Goal: Feedback & Contribution: Submit feedback/report problem

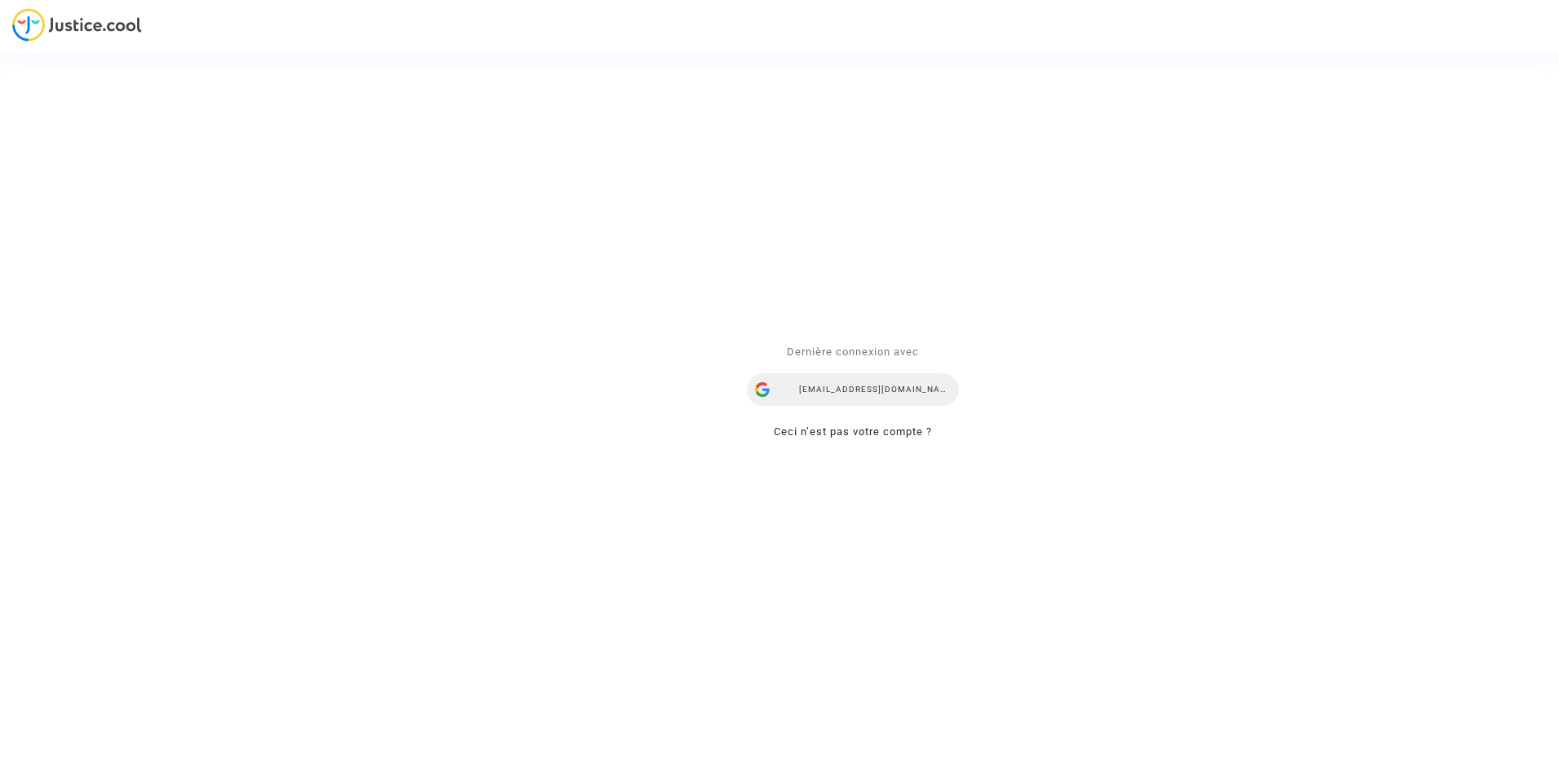
click at [875, 387] on div "ealvarez@reclamaciondevuelos.com" at bounding box center [852, 390] width 212 height 32
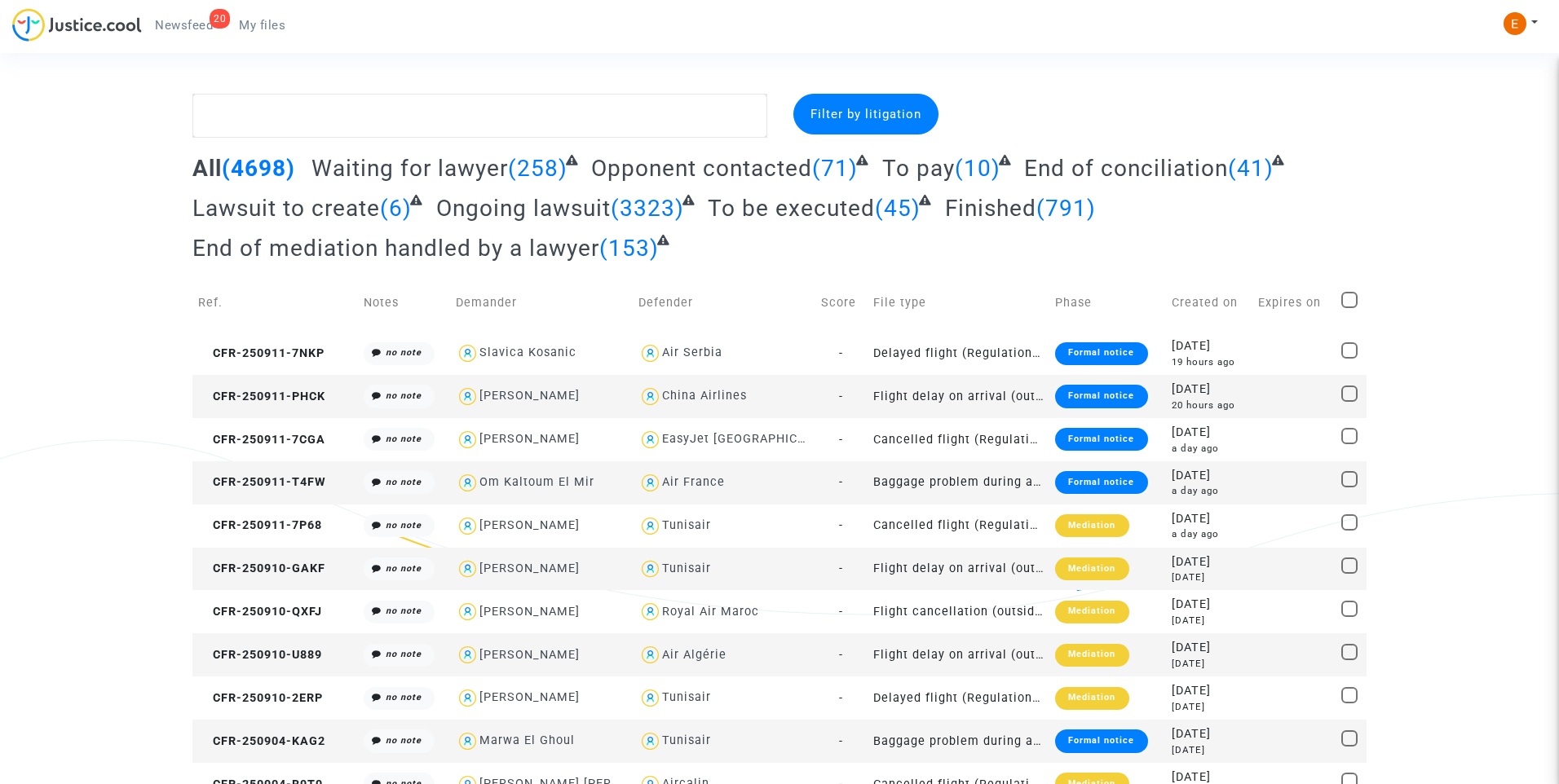
click at [196, 26] on span "Newsfeed" at bounding box center [184, 26] width 58 height 15
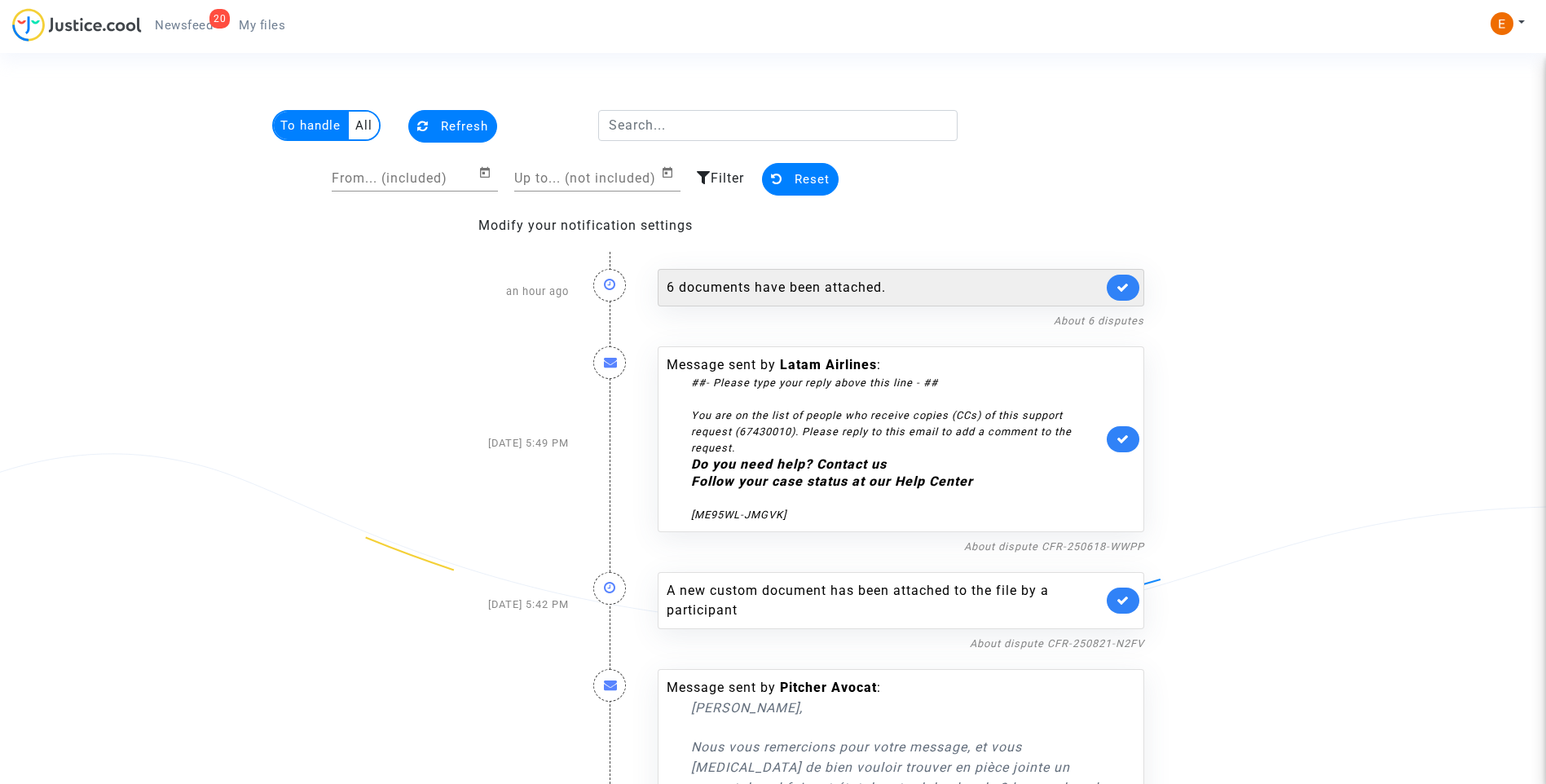
click at [749, 279] on div "6 documents have been attached." at bounding box center [885, 287] width 436 height 20
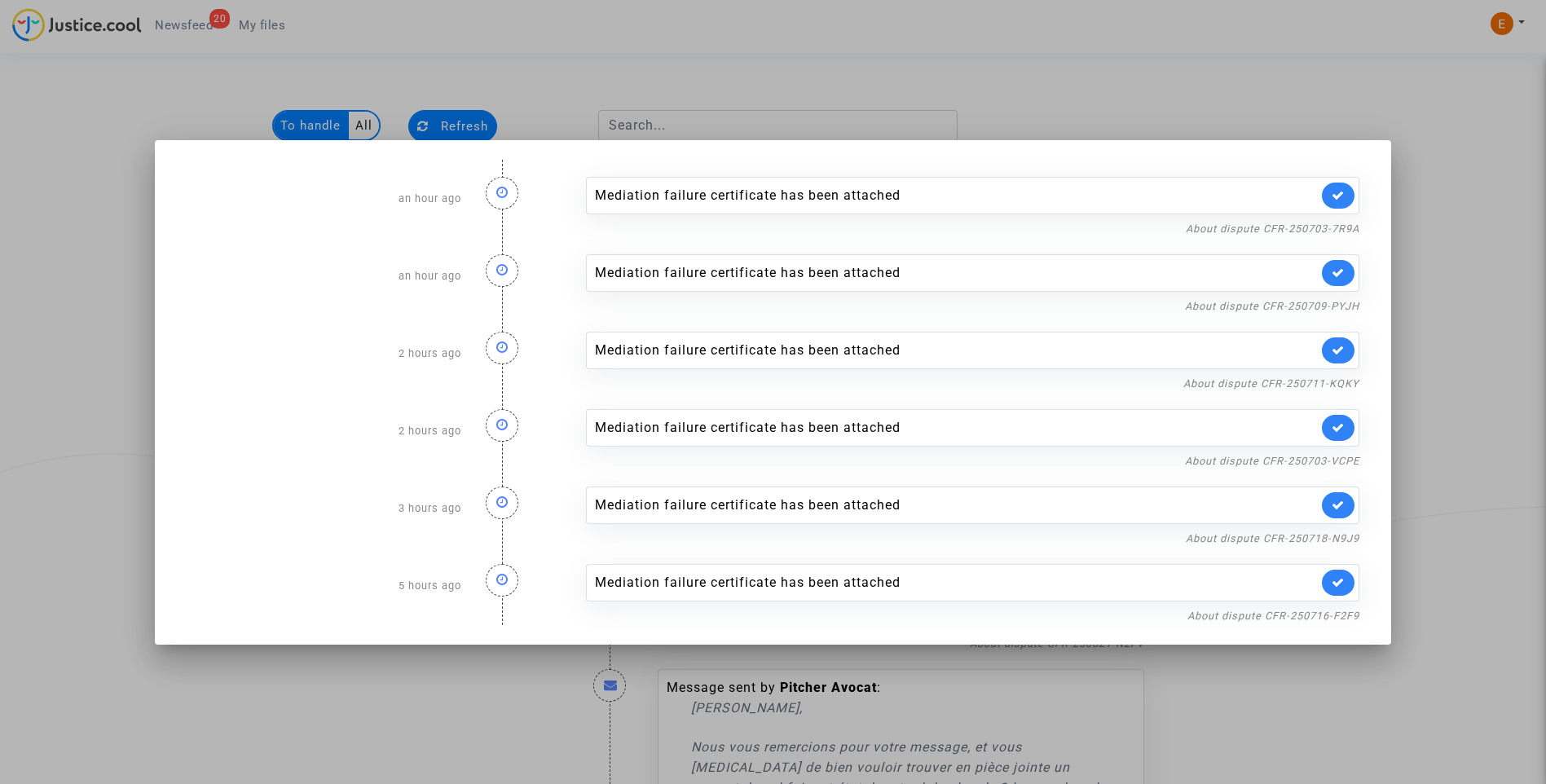
click at [1064, 88] on div at bounding box center [773, 392] width 1546 height 784
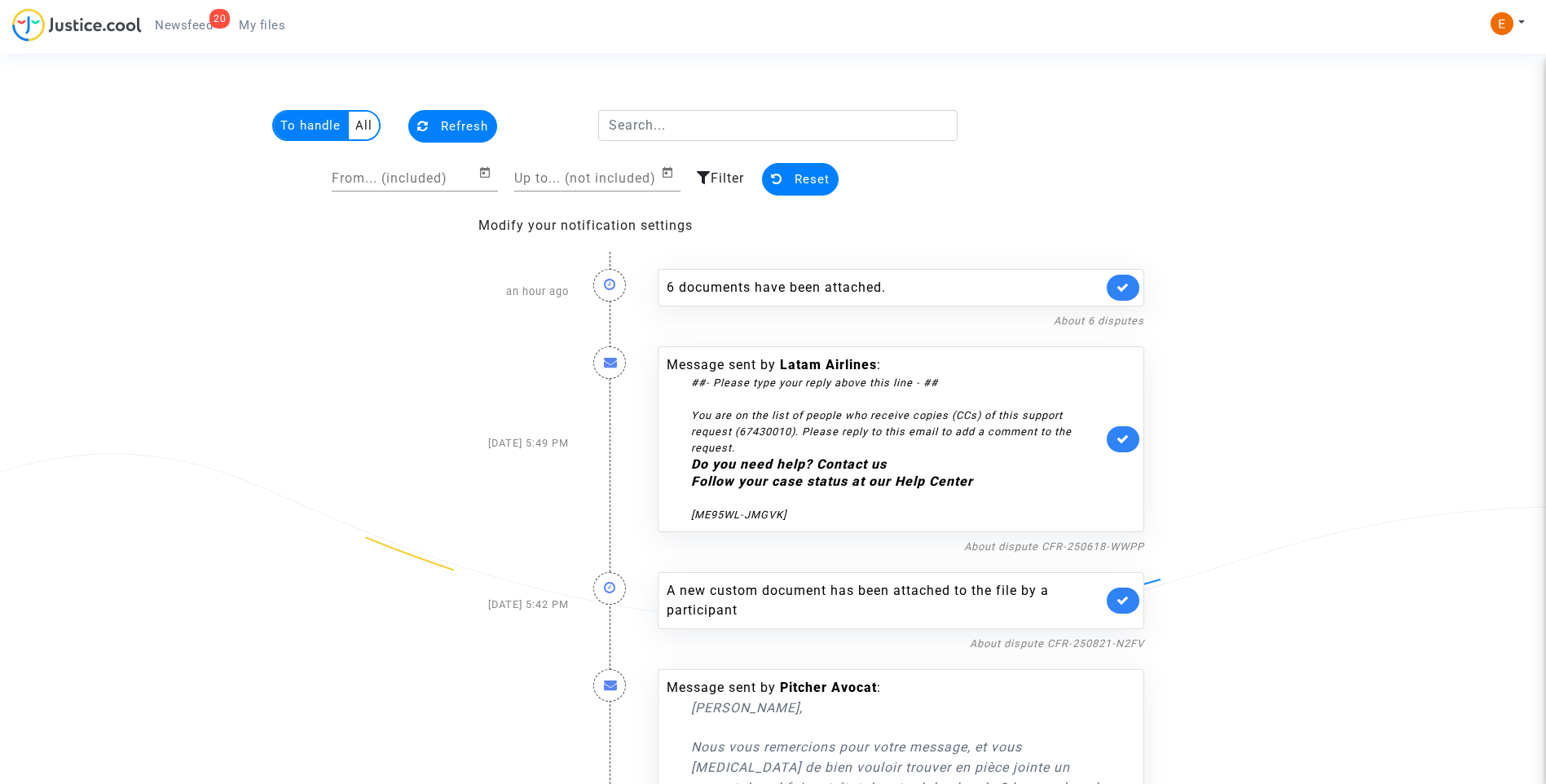
click at [1121, 294] on link at bounding box center [1122, 287] width 32 height 26
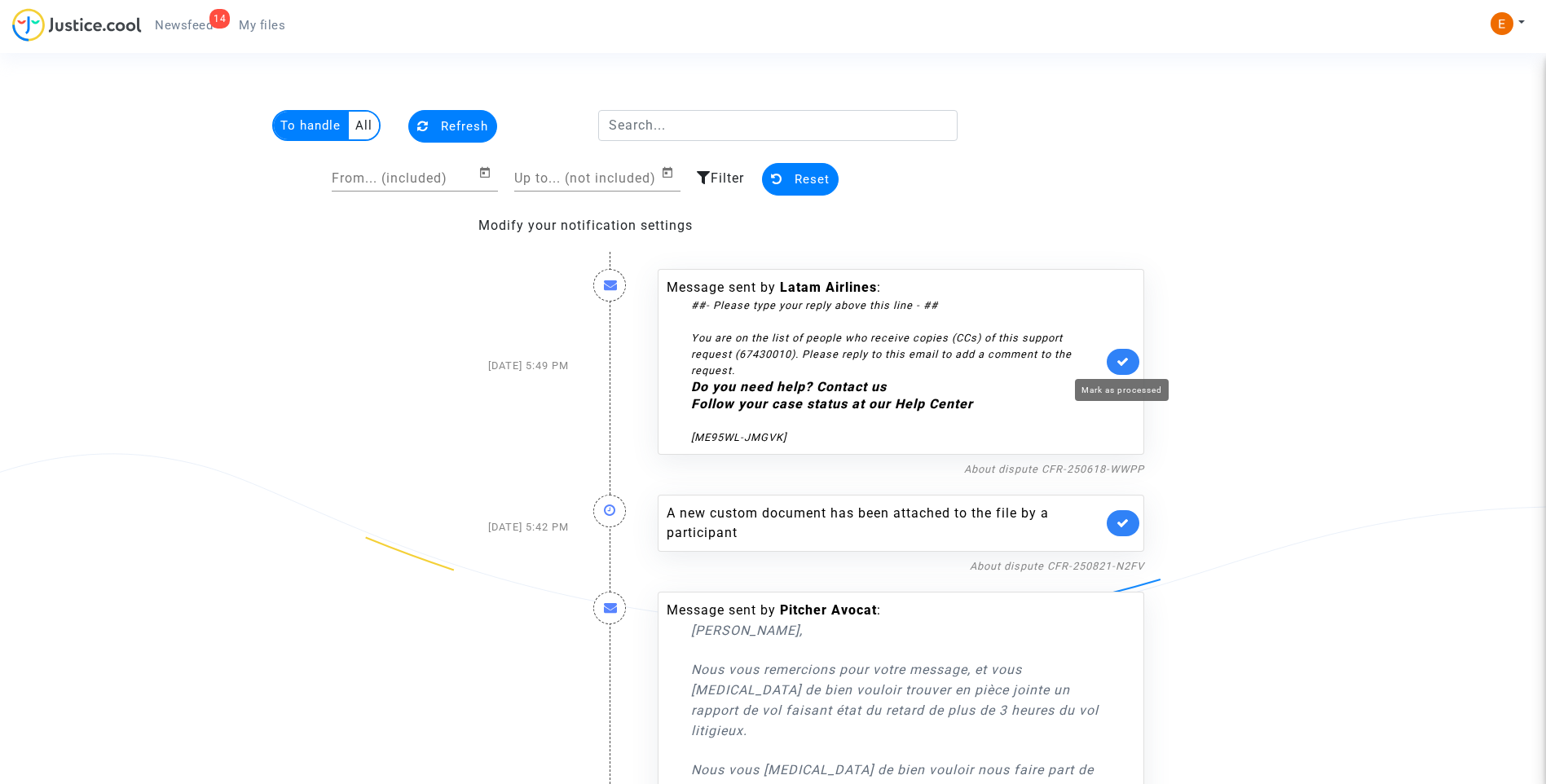
click at [1129, 358] on icon at bounding box center [1123, 361] width 13 height 12
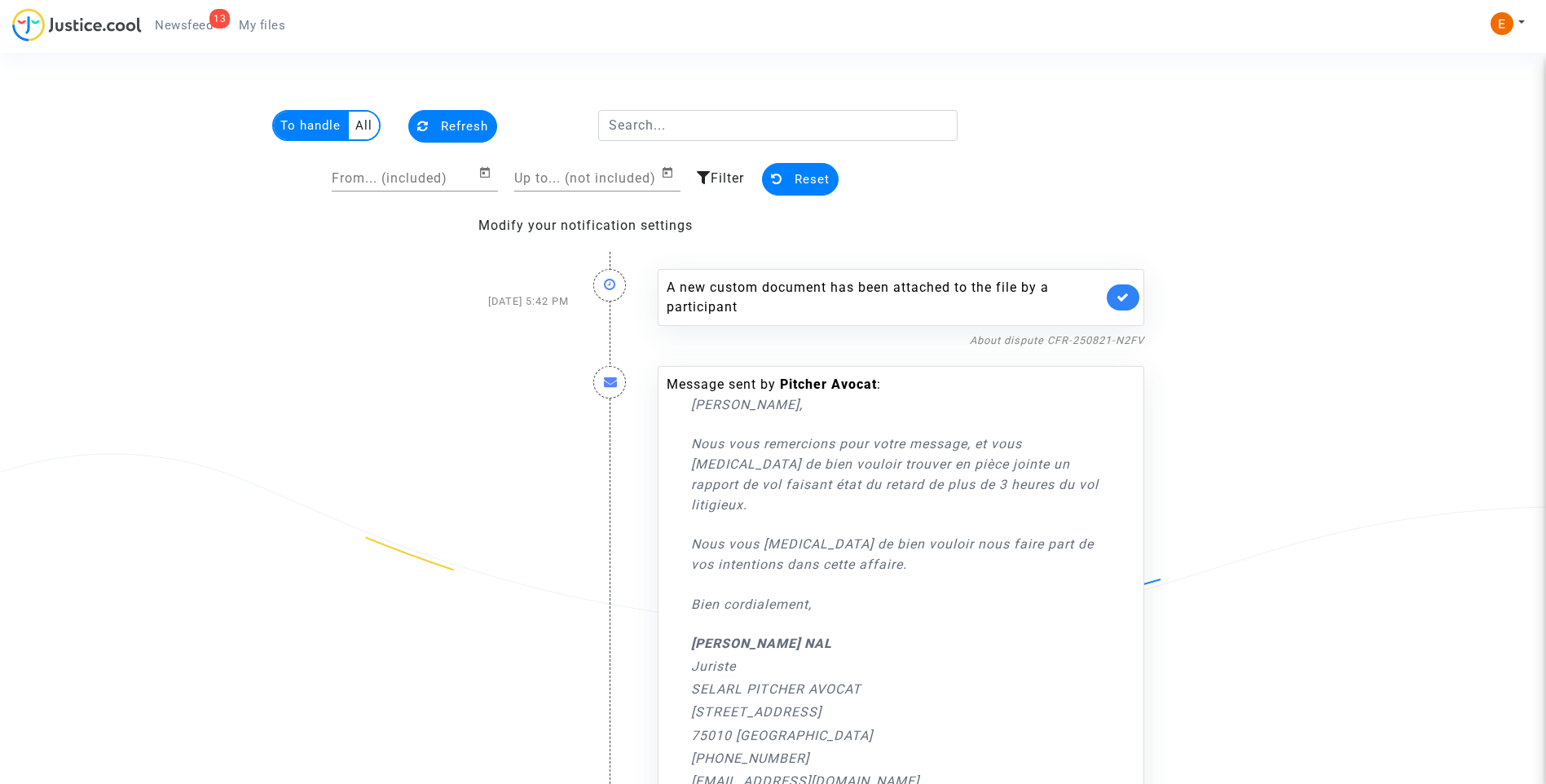
click at [1130, 281] on div "A new custom document has been attached to the file by a participant" at bounding box center [901, 297] width 487 height 57
click at [1130, 290] on link at bounding box center [1122, 297] width 32 height 26
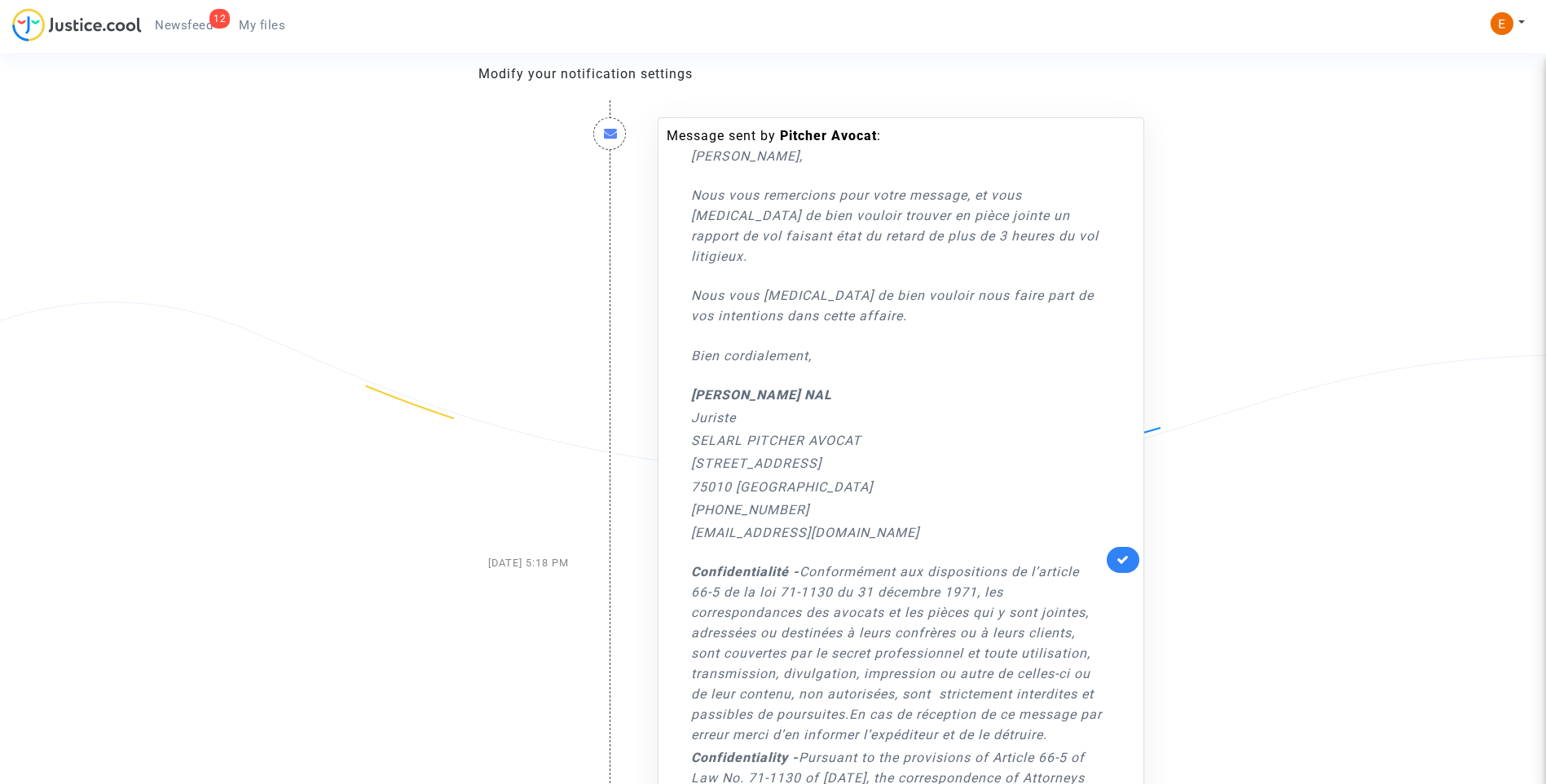
scroll to position [163, 0]
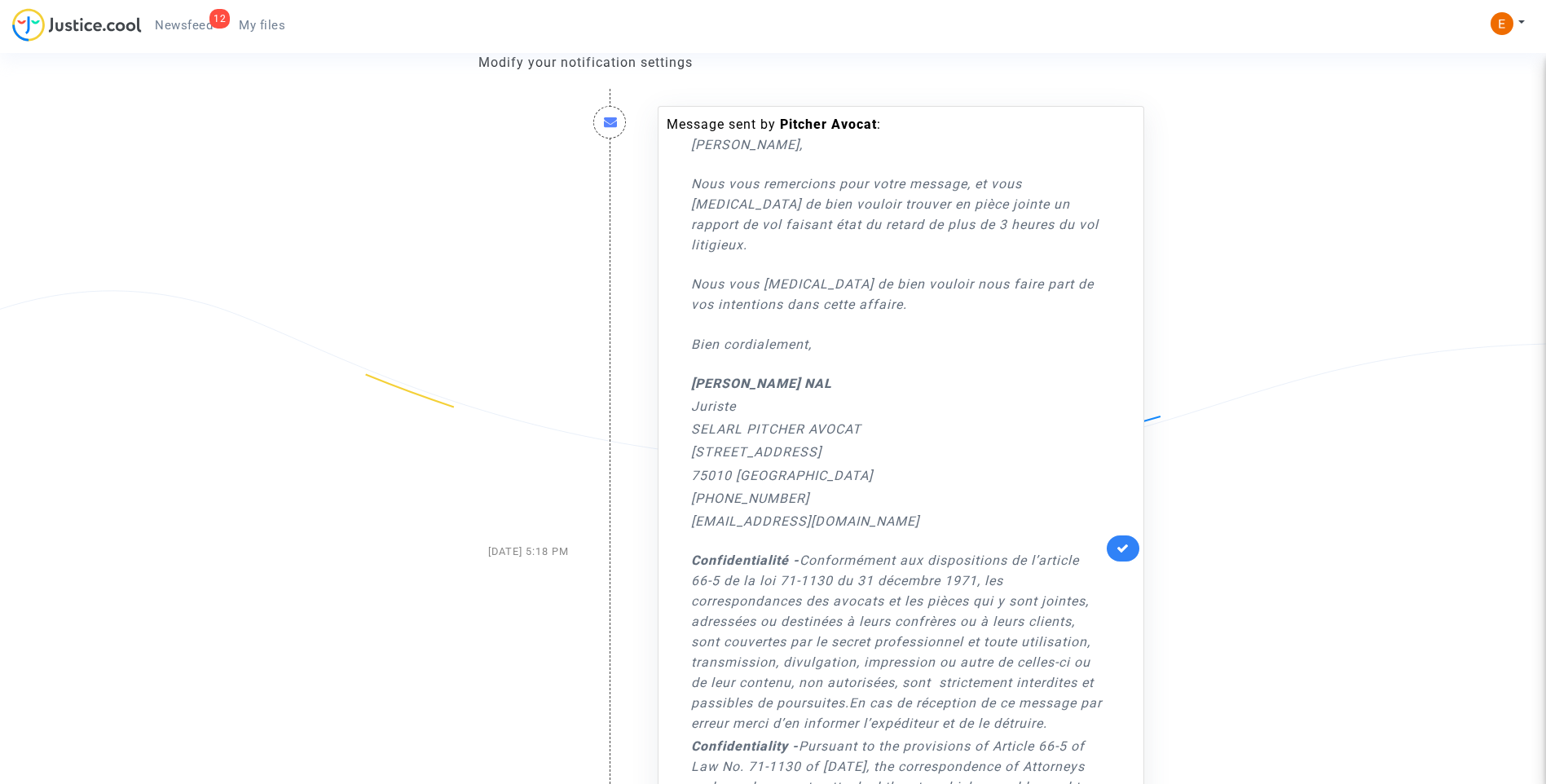
click at [1126, 535] on link at bounding box center [1122, 549] width 32 height 26
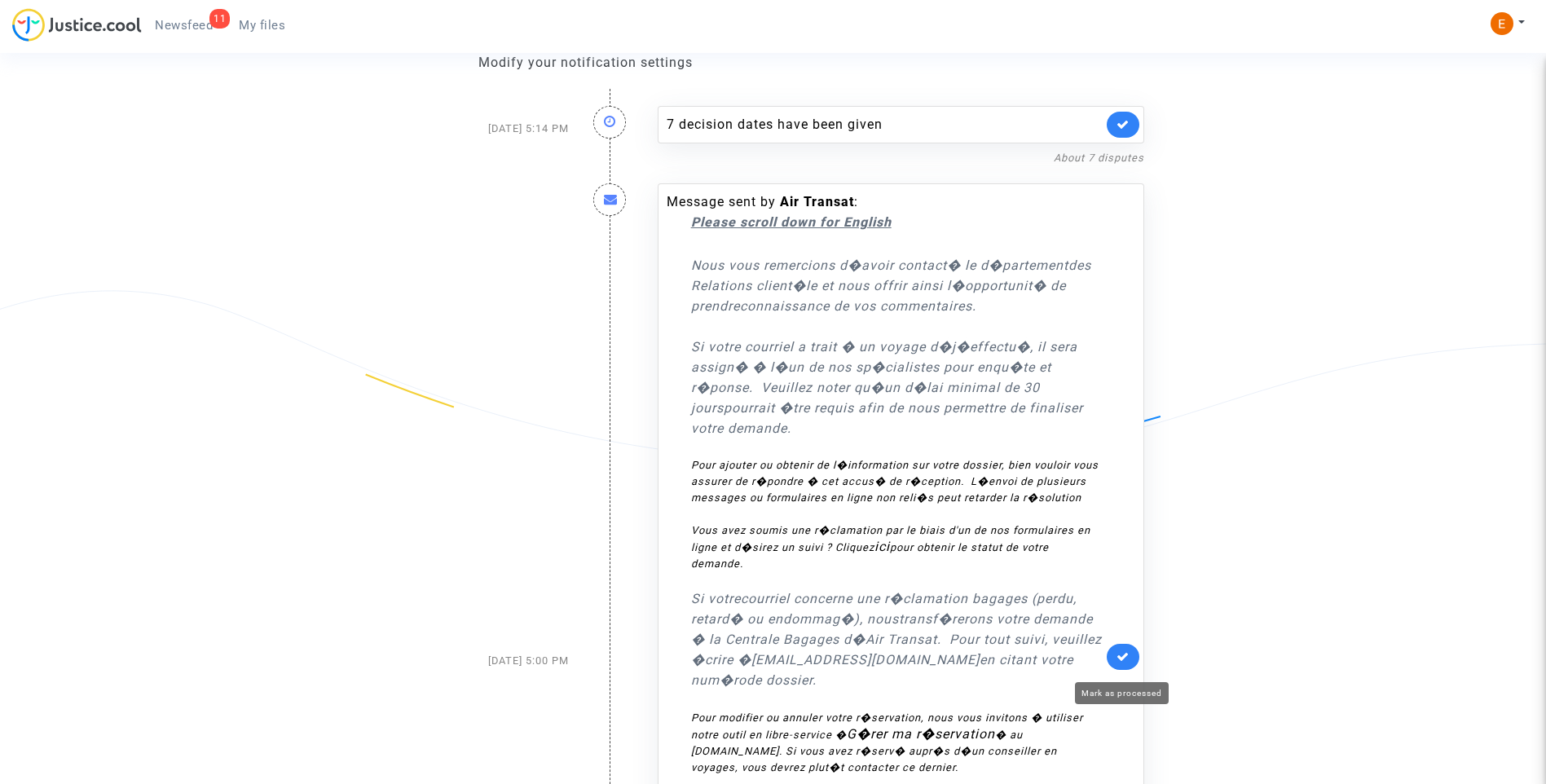
click at [1121, 663] on icon at bounding box center [1123, 656] width 13 height 12
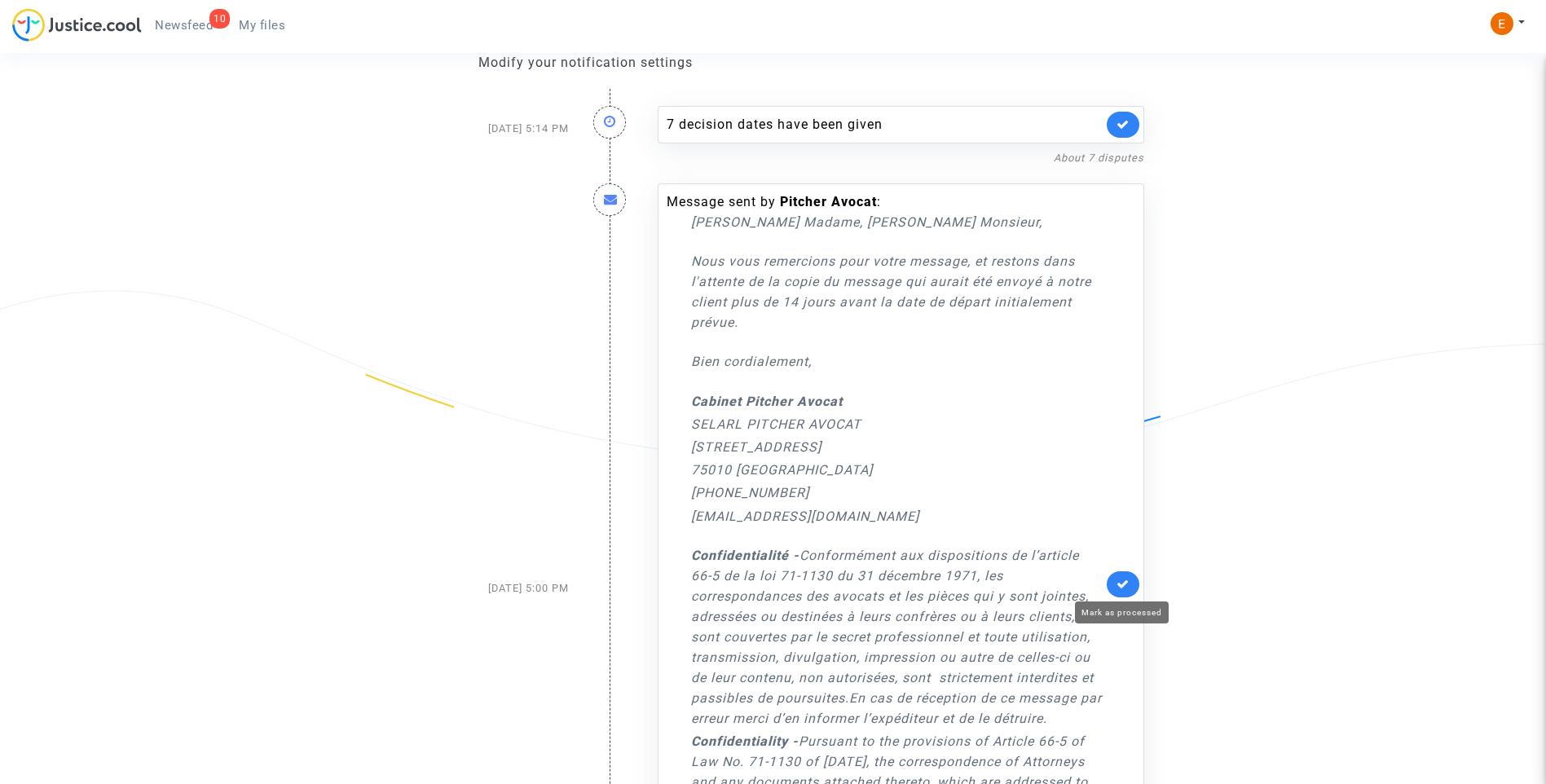
click at [1124, 584] on icon at bounding box center [1123, 583] width 13 height 12
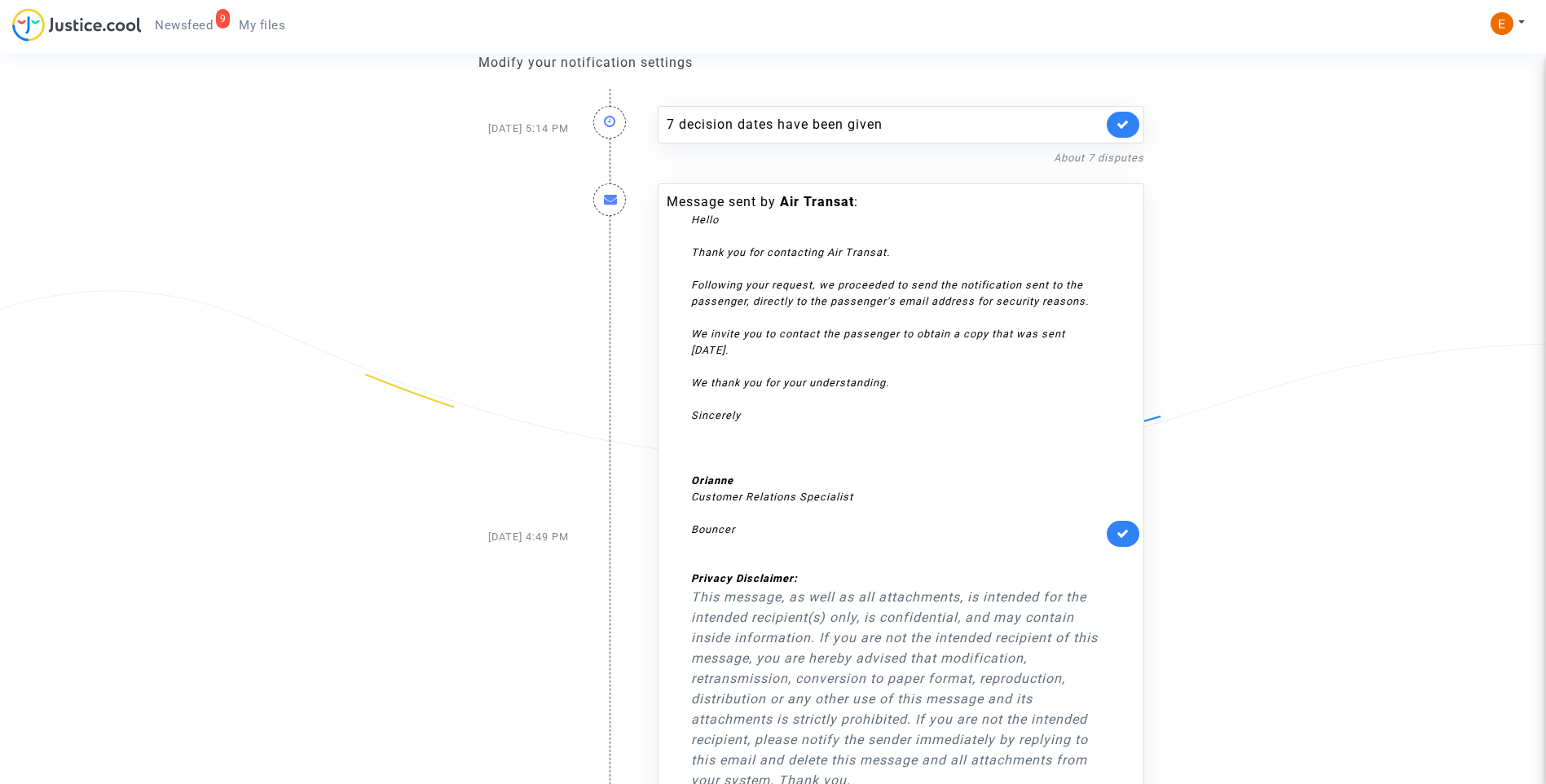
click at [1125, 533] on icon at bounding box center [1123, 533] width 13 height 12
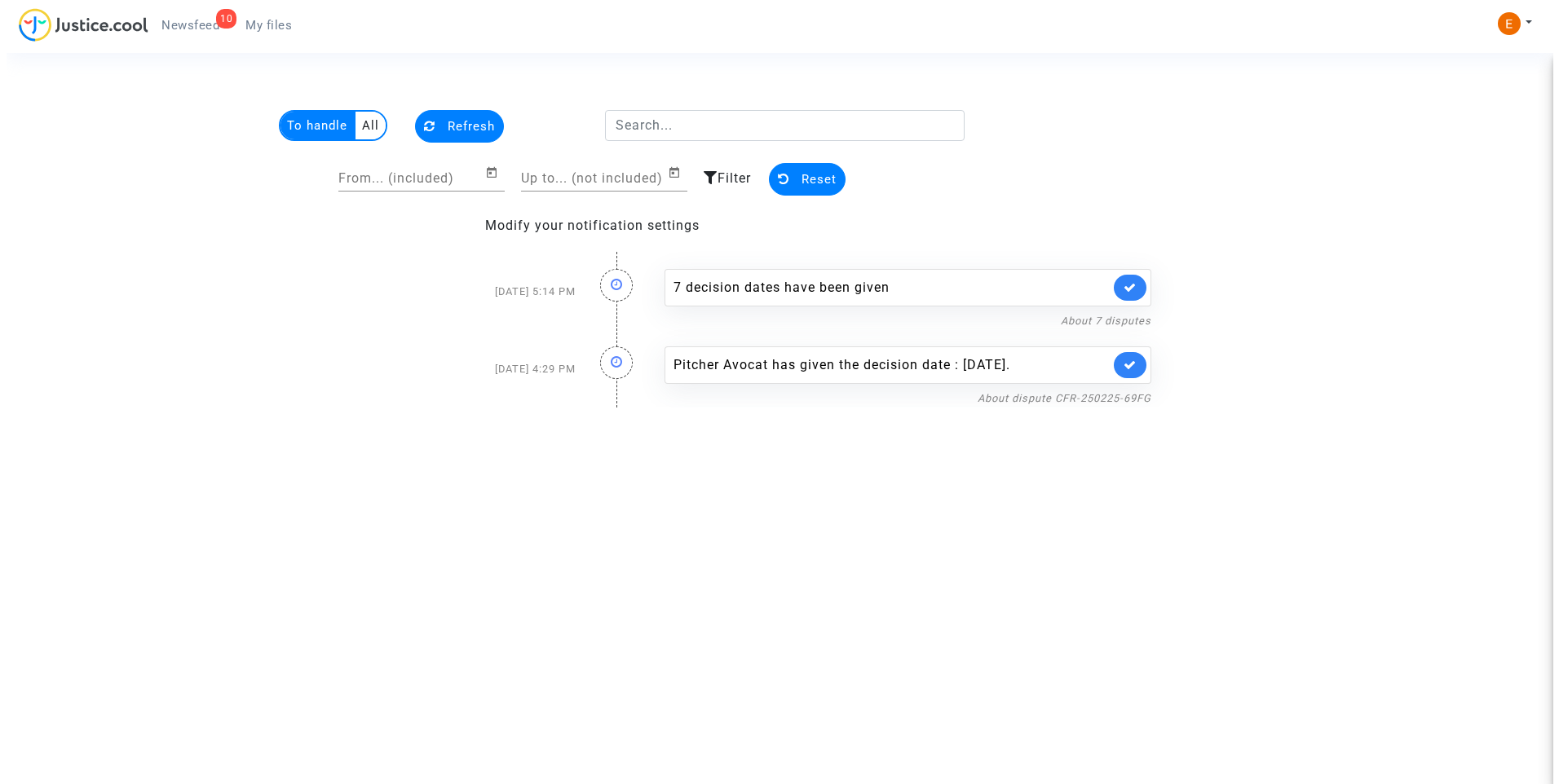
scroll to position [0, 0]
click at [1067, 399] on link "About dispute CFR-250225-69FG" at bounding box center [1063, 397] width 174 height 12
click at [1141, 364] on link at bounding box center [1128, 365] width 32 height 26
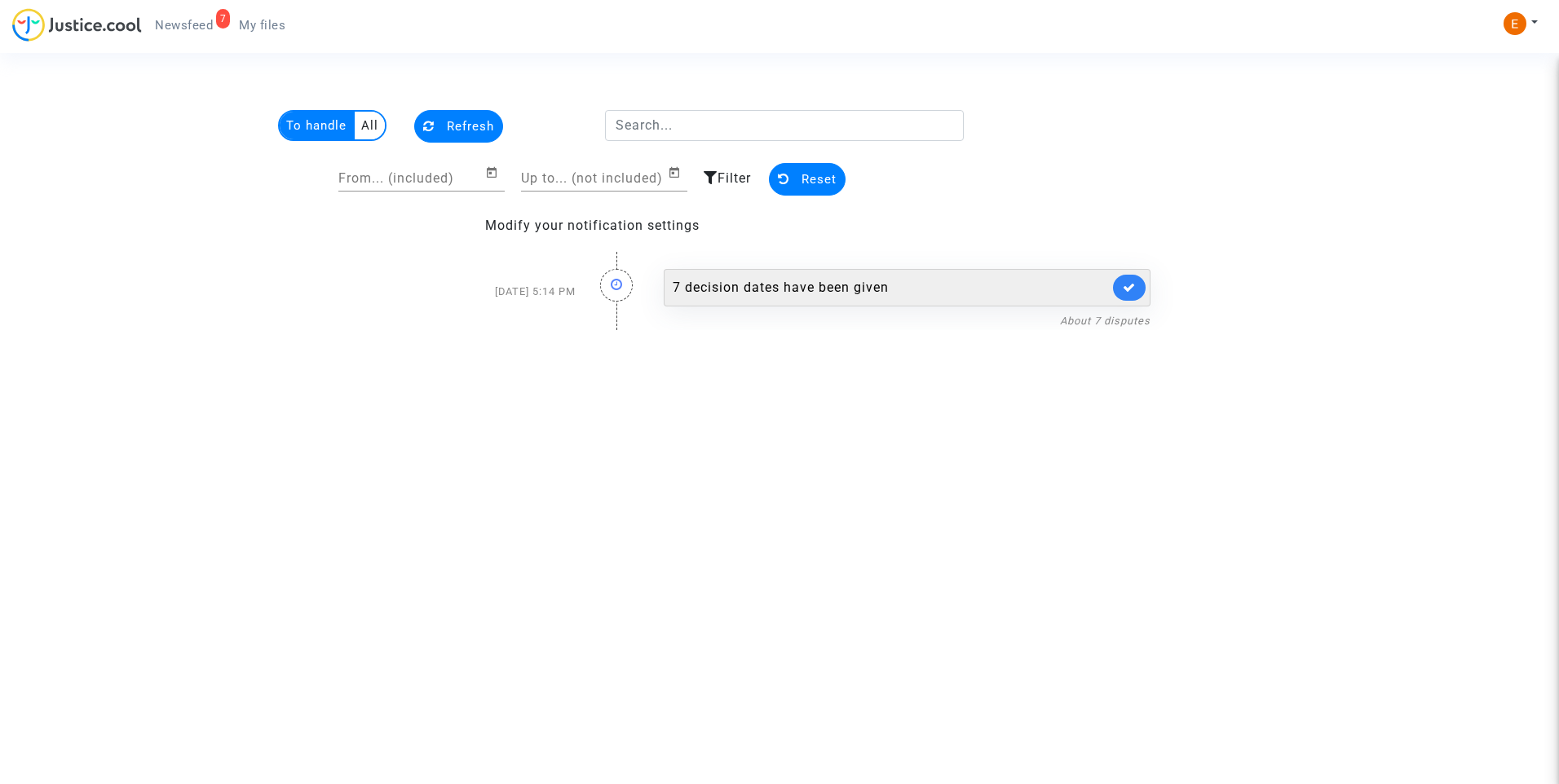
click at [805, 287] on div "7 decision dates have been given" at bounding box center [891, 287] width 436 height 20
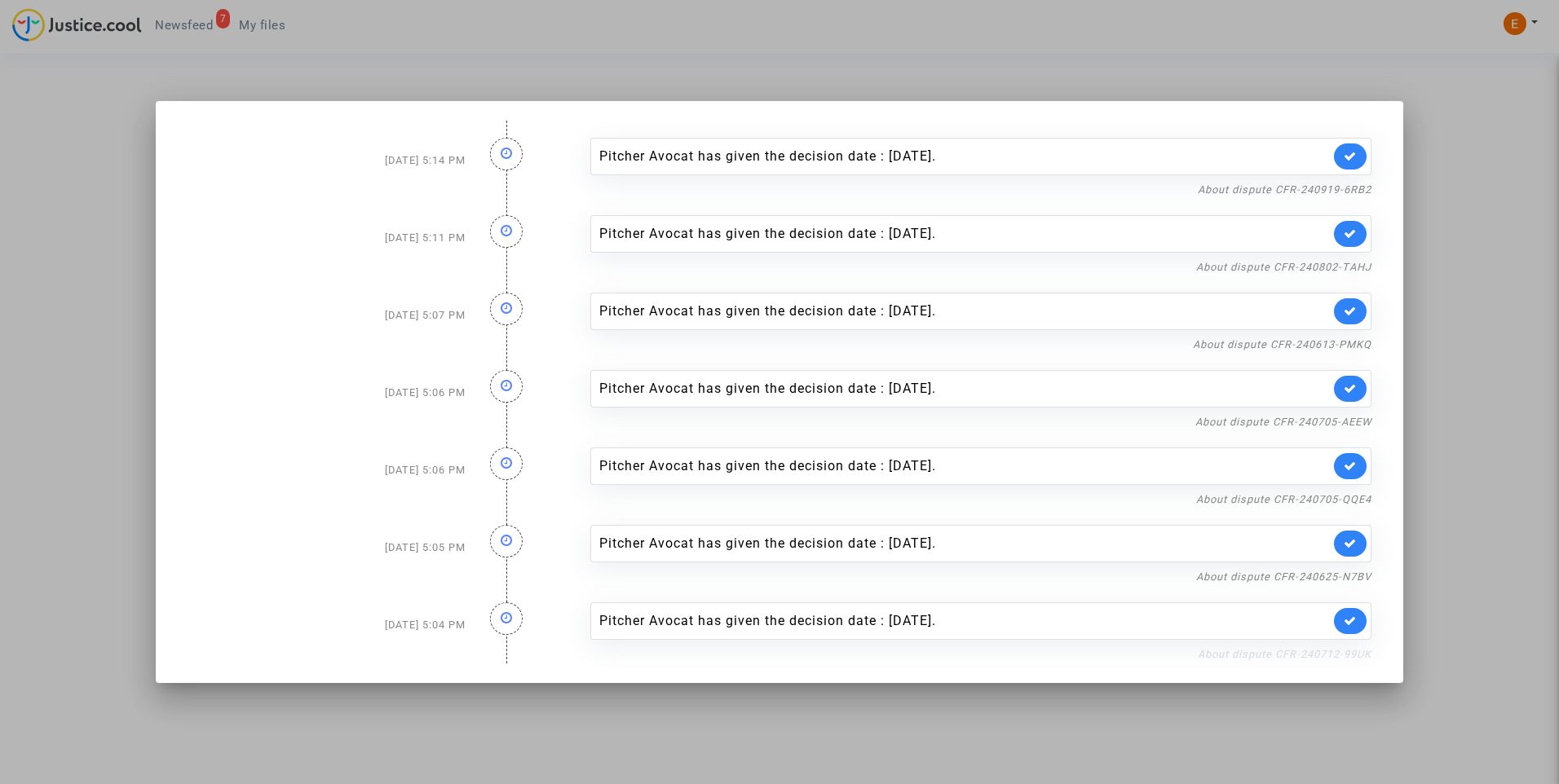
click at [1274, 653] on link "About dispute CFR-240712-99UK" at bounding box center [1285, 653] width 174 height 12
click at [1347, 626] on link at bounding box center [1349, 621] width 32 height 26
click at [1346, 575] on link "About dispute CFR-240625-N7BV" at bounding box center [1284, 576] width 175 height 12
click at [1355, 549] on link at bounding box center [1349, 544] width 32 height 26
click at [1350, 494] on link "About dispute CFR-240705-QQE4" at bounding box center [1284, 499] width 175 height 12
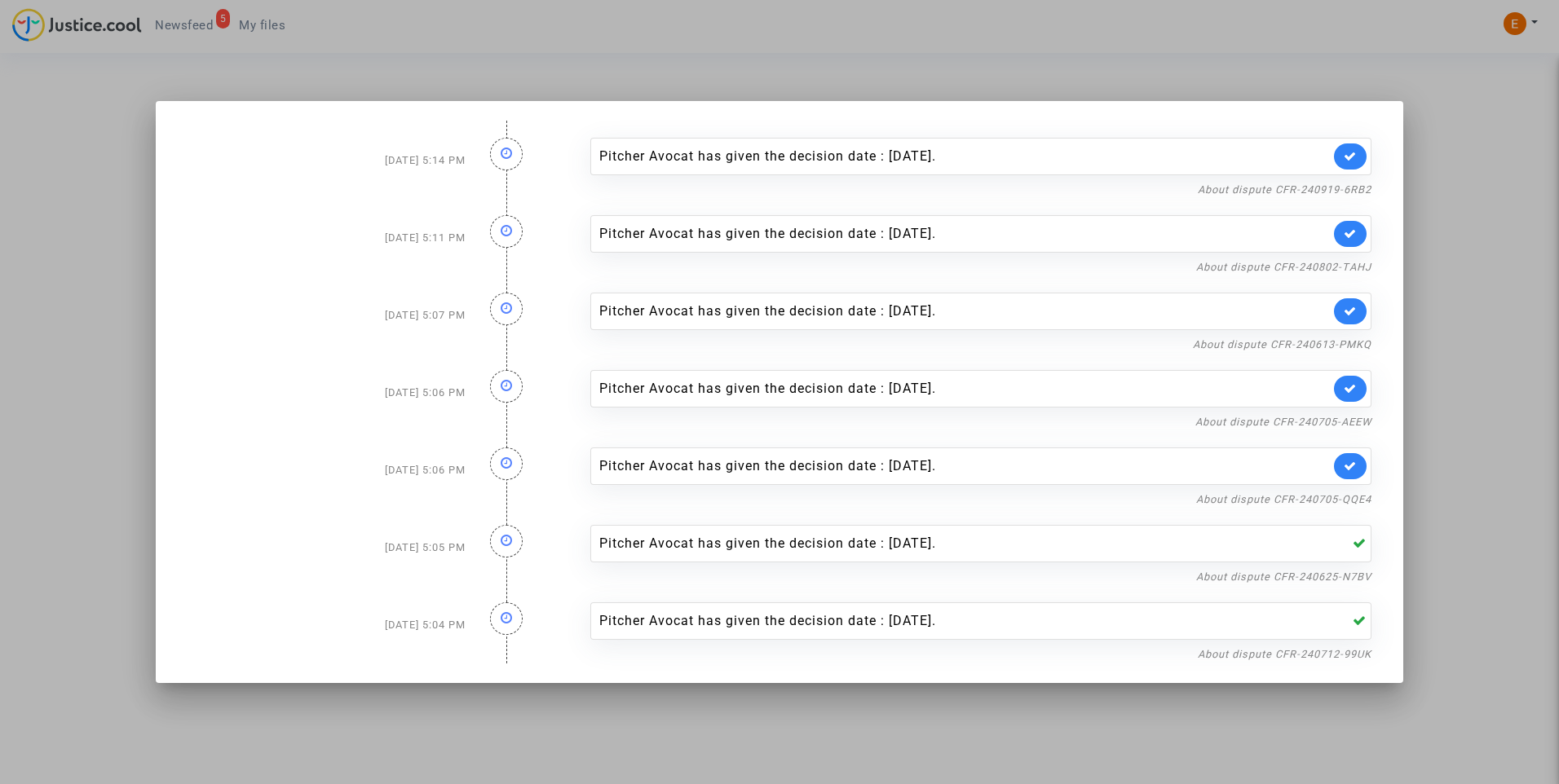
click at [1357, 468] on link at bounding box center [1349, 466] width 32 height 26
click at [1363, 422] on link "About dispute CFR-240705-AEEW" at bounding box center [1283, 421] width 176 height 12
click at [1347, 385] on icon at bounding box center [1350, 388] width 13 height 12
click at [1347, 344] on link "About dispute CFR-240613-PMKQ" at bounding box center [1282, 344] width 179 height 12
click at [1358, 305] on link at bounding box center [1349, 311] width 32 height 26
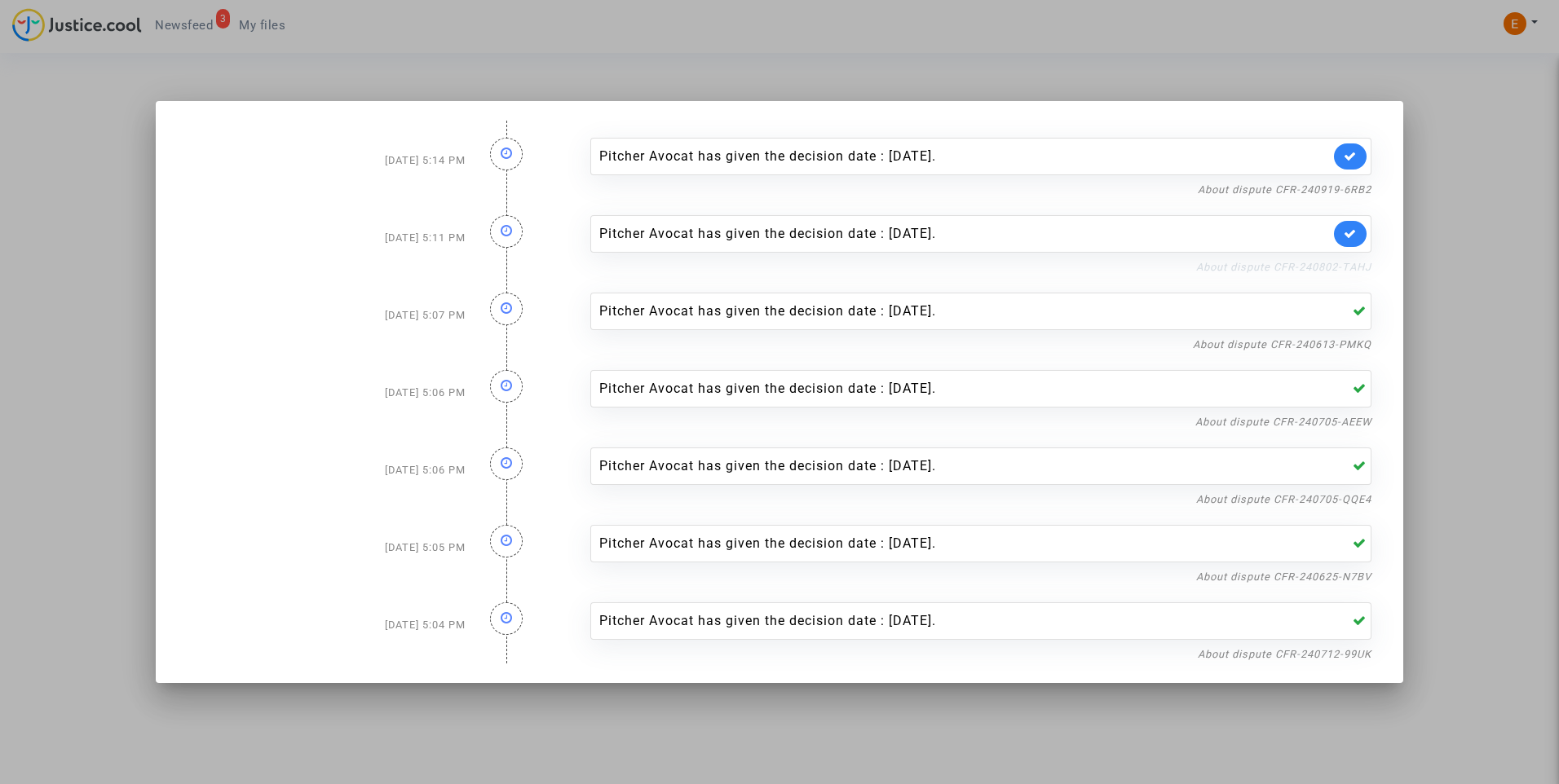
click at [1357, 264] on link "About dispute CFR-240802-TAHJ" at bounding box center [1284, 267] width 175 height 12
click at [1343, 230] on icon at bounding box center [1350, 233] width 13 height 12
click at [1349, 191] on link "About dispute CFR-240919-6RB2" at bounding box center [1285, 189] width 174 height 12
drag, startPoint x: 1339, startPoint y: 154, endPoint x: 1394, endPoint y: 153, distance: 55.0
click at [1339, 153] on link at bounding box center [1349, 157] width 32 height 26
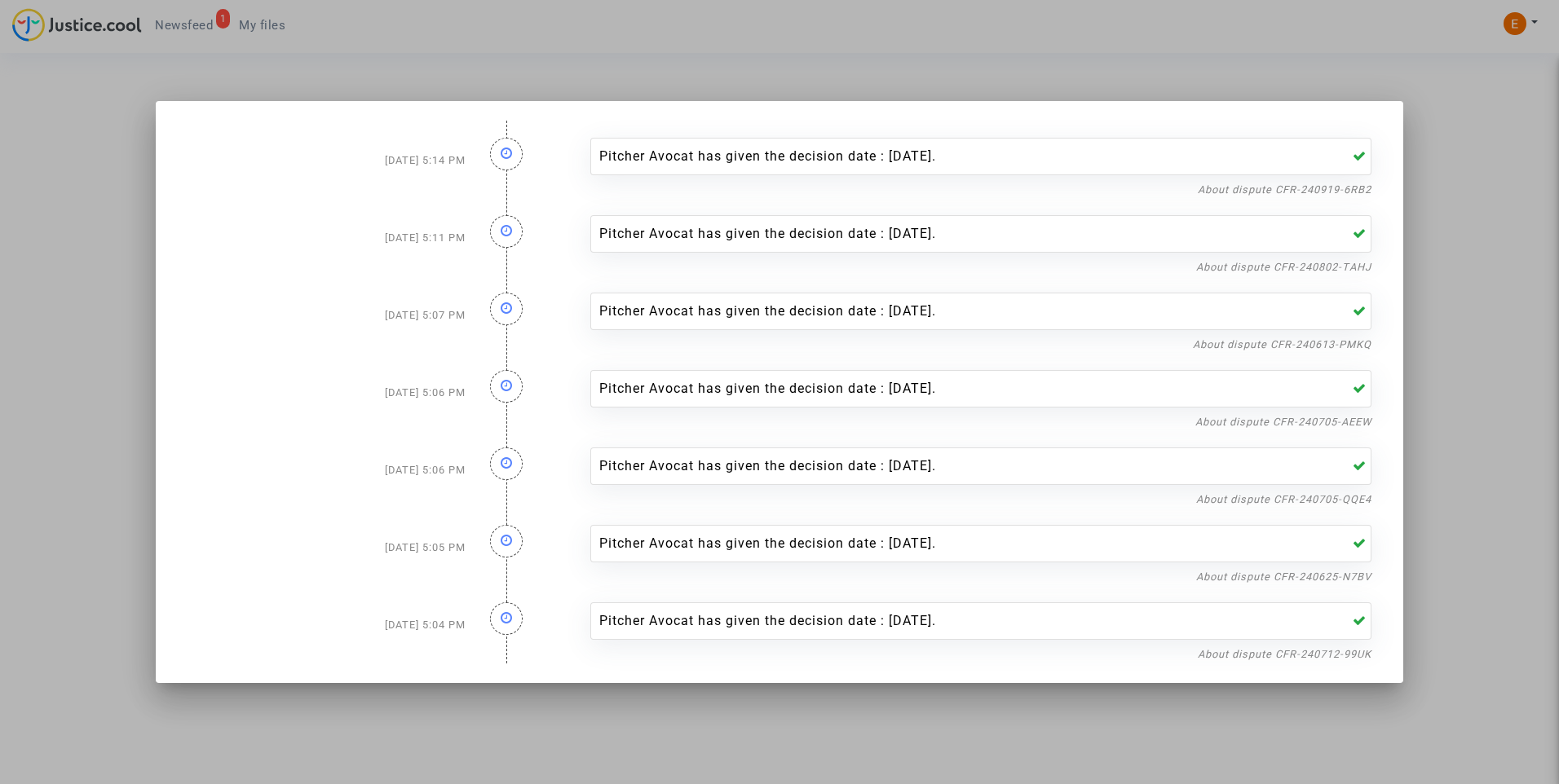
click at [1427, 151] on div at bounding box center [780, 392] width 1559 height 784
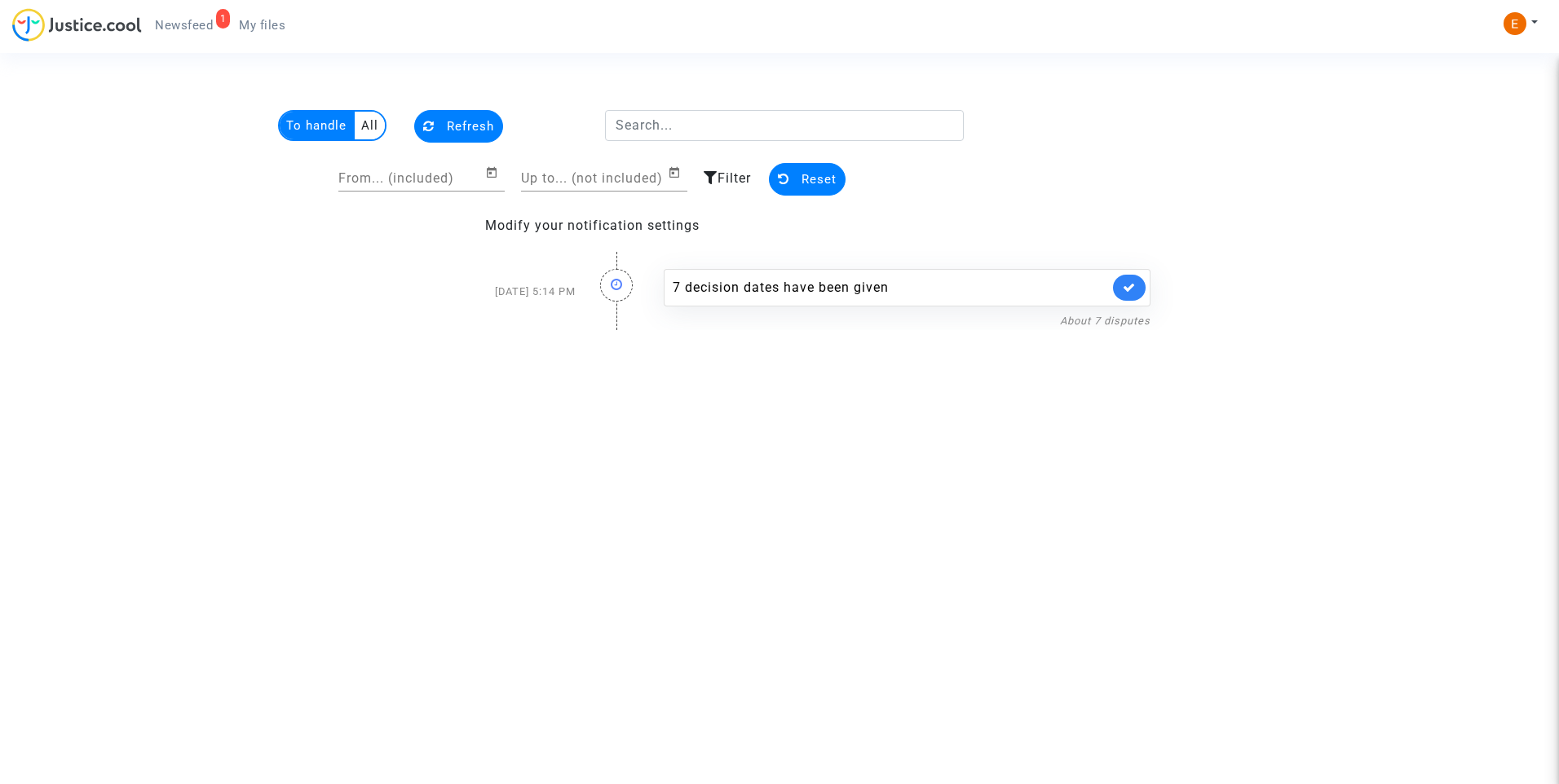
click at [245, 16] on link "My files" at bounding box center [262, 26] width 73 height 25
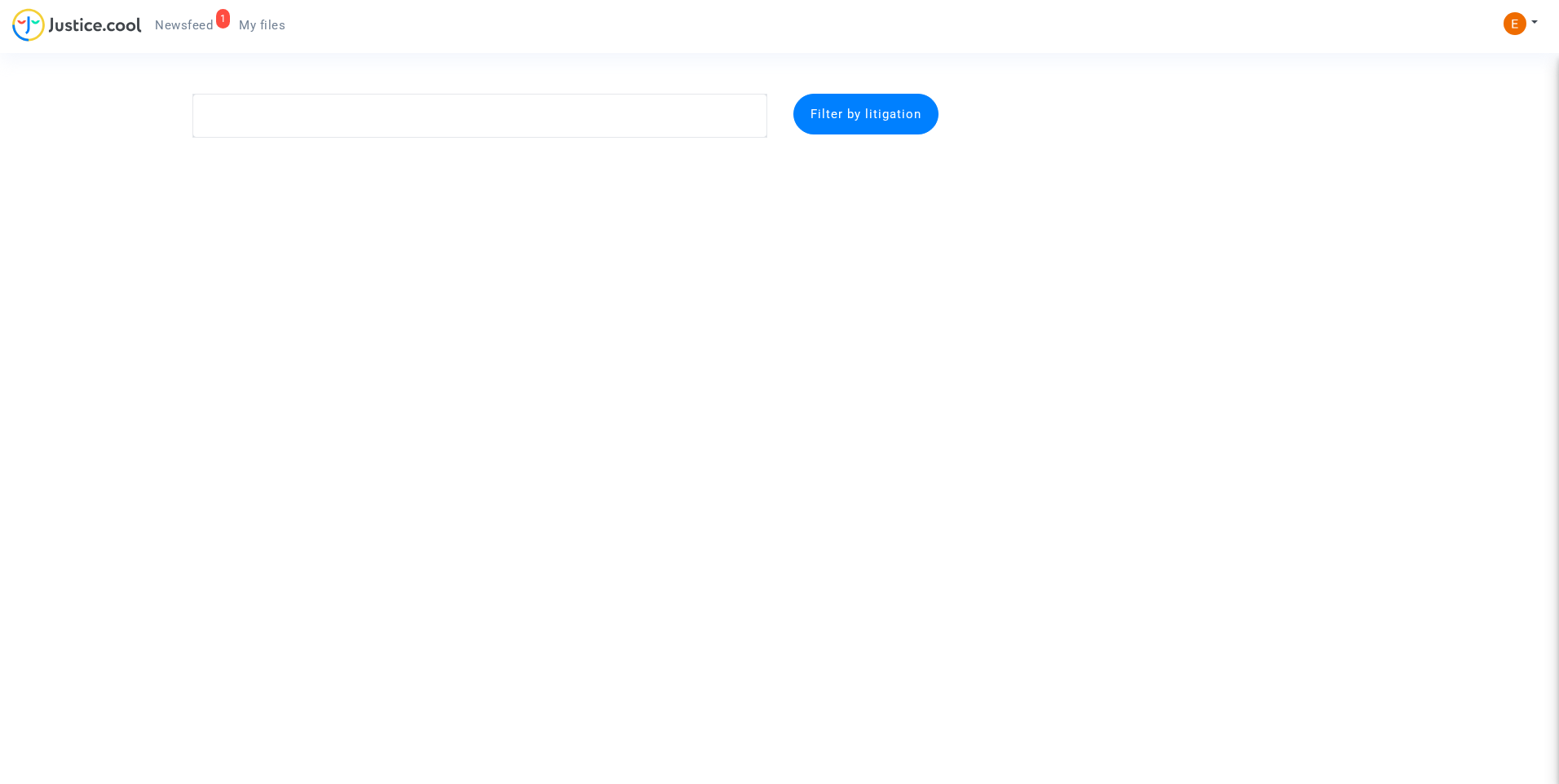
click at [180, 18] on span "Newsfeed" at bounding box center [184, 26] width 58 height 15
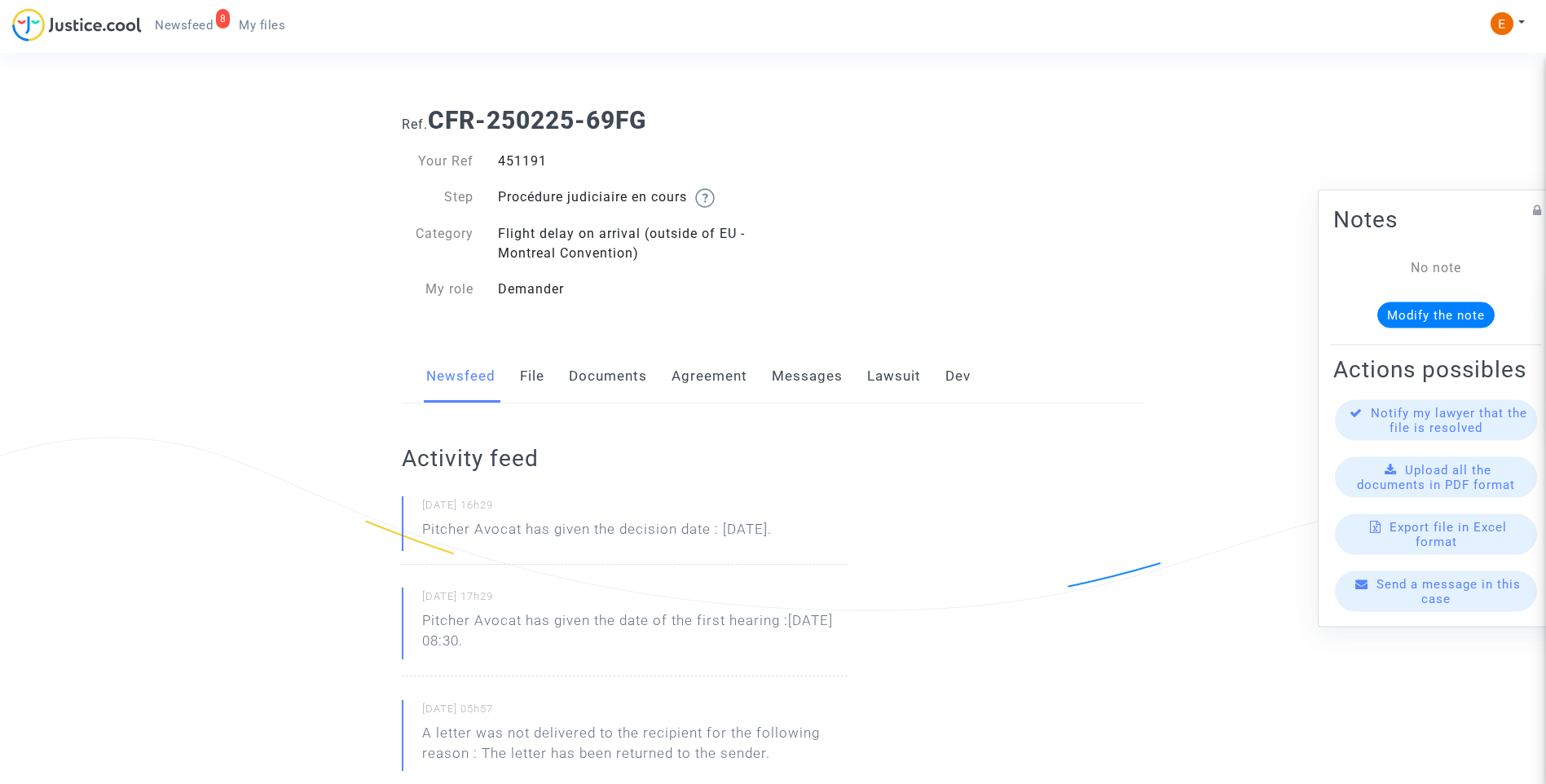
drag, startPoint x: 0, startPoint y: 0, endPoint x: 507, endPoint y: 161, distance: 531.9
click at [507, 161] on div "451191" at bounding box center [630, 161] width 288 height 20
copy div "451191"
drag, startPoint x: 868, startPoint y: 533, endPoint x: 389, endPoint y: 531, distance: 479.0
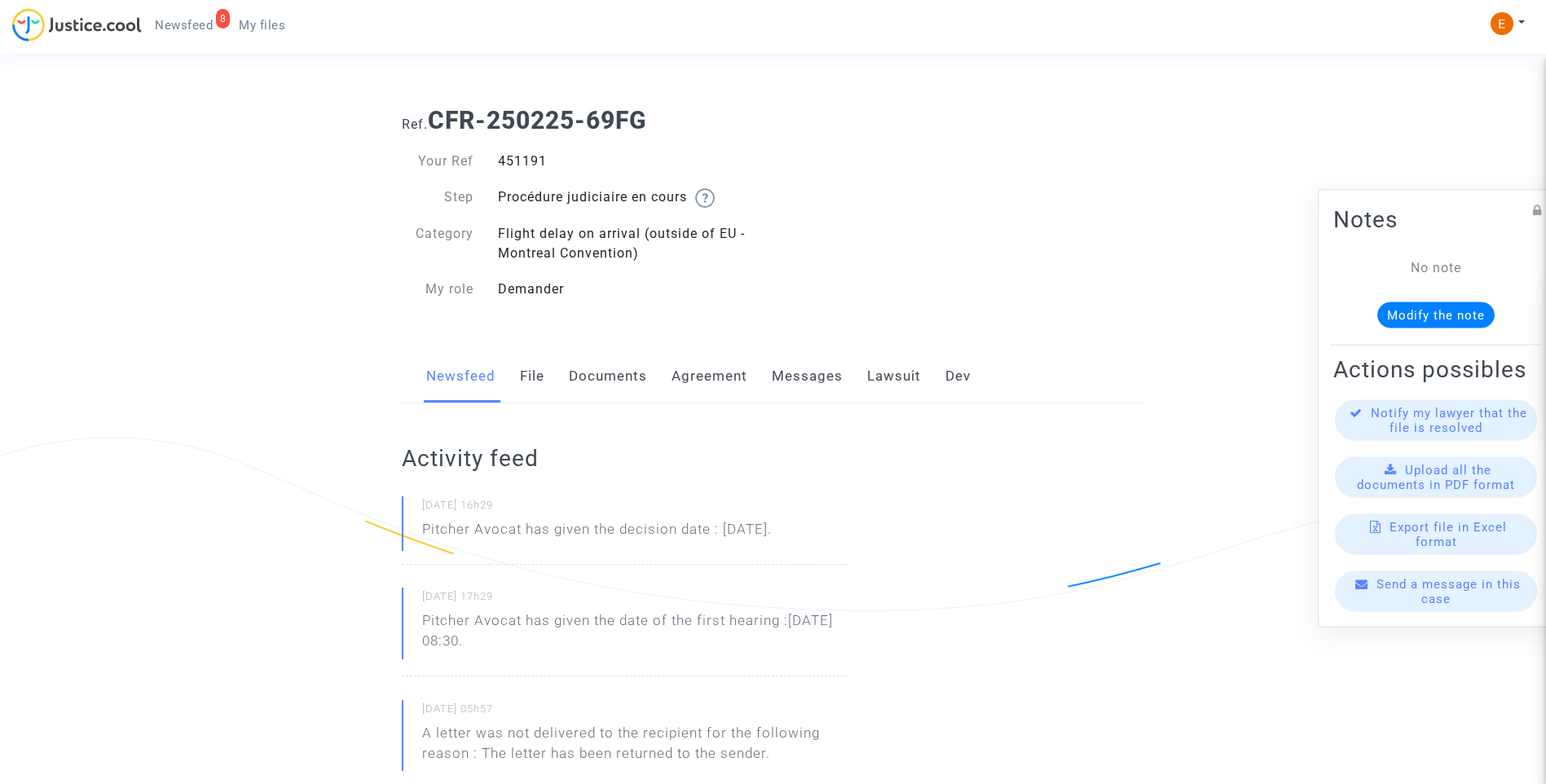
drag, startPoint x: 389, startPoint y: 531, endPoint x: 478, endPoint y: 523, distance: 89.4
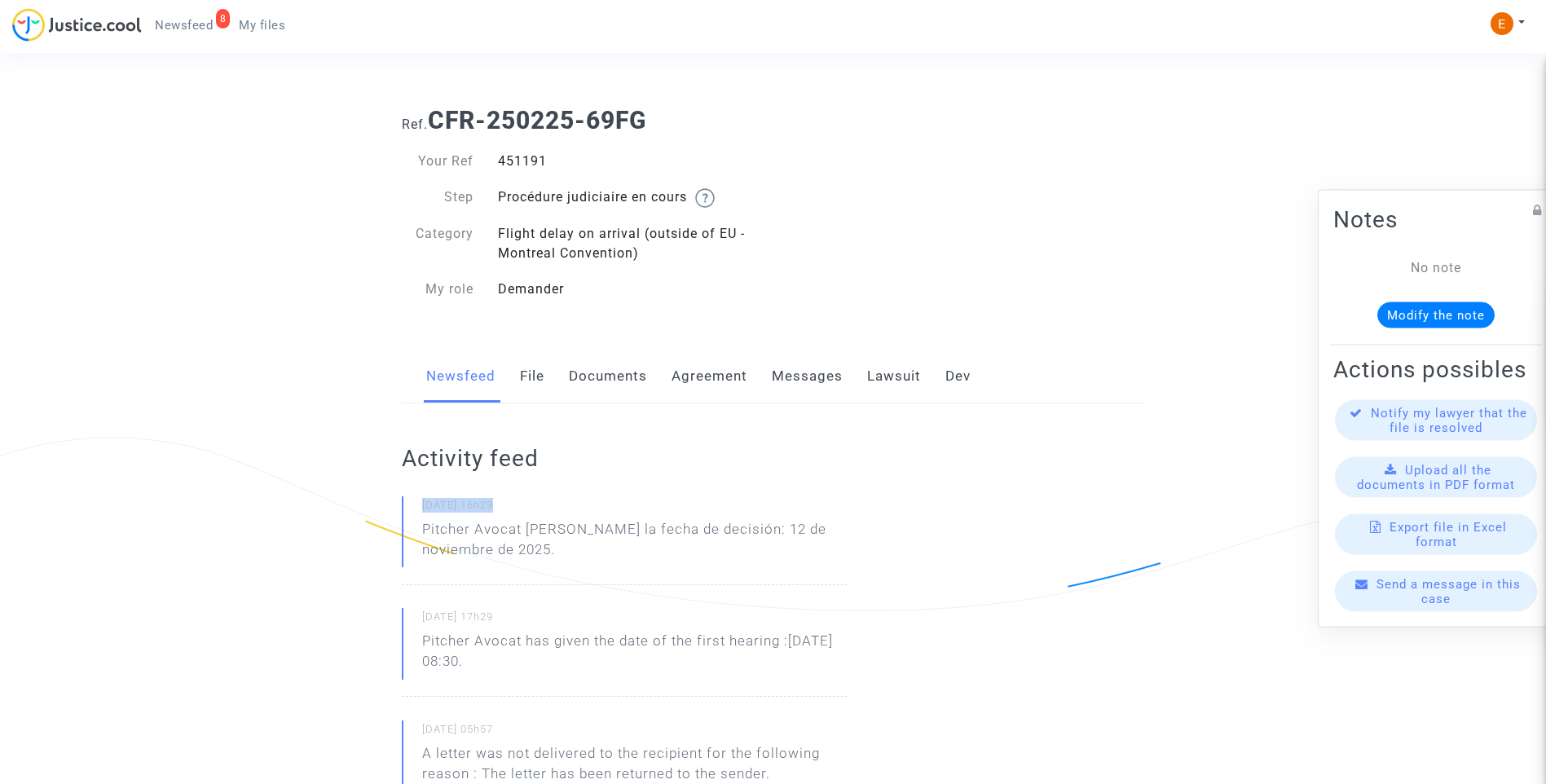
click at [559, 561] on p "Pitcher Avocat ha dado la fecha de decisión: 12 de noviembre de 2025." at bounding box center [635, 543] width 426 height 49
drag, startPoint x: 526, startPoint y: 527, endPoint x: 556, endPoint y: 554, distance: 40.4
click at [556, 554] on p "Pitcher Avocat ha dado la fecha de decisión: 12 de noviembre de 2025." at bounding box center [635, 543] width 426 height 49
drag, startPoint x: 556, startPoint y: 554, endPoint x: 549, endPoint y: 530, distance: 25.0
copy p "ha dado la fecha de decisión: 12 de noviembre de 2025."
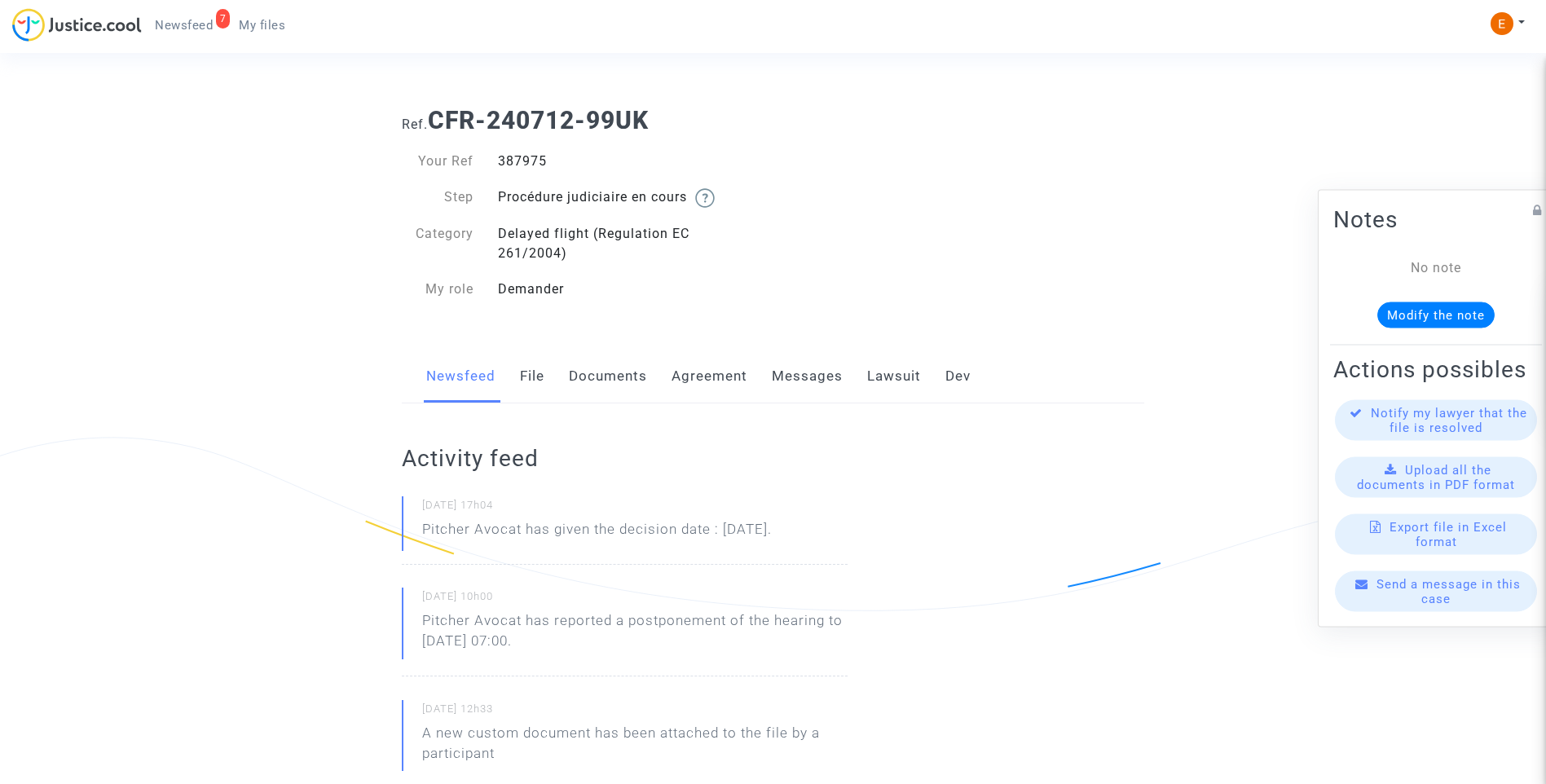
click at [519, 157] on div "387975" at bounding box center [630, 161] width 288 height 20
copy div "387975"
drag, startPoint x: 801, startPoint y: 528, endPoint x: 421, endPoint y: 533, distance: 380.0
click at [421, 533] on div "11/09/2025 - 17h04 Pitcher Avocat has given the decision date : Sep 9th 2025." at bounding box center [624, 530] width 445 height 69
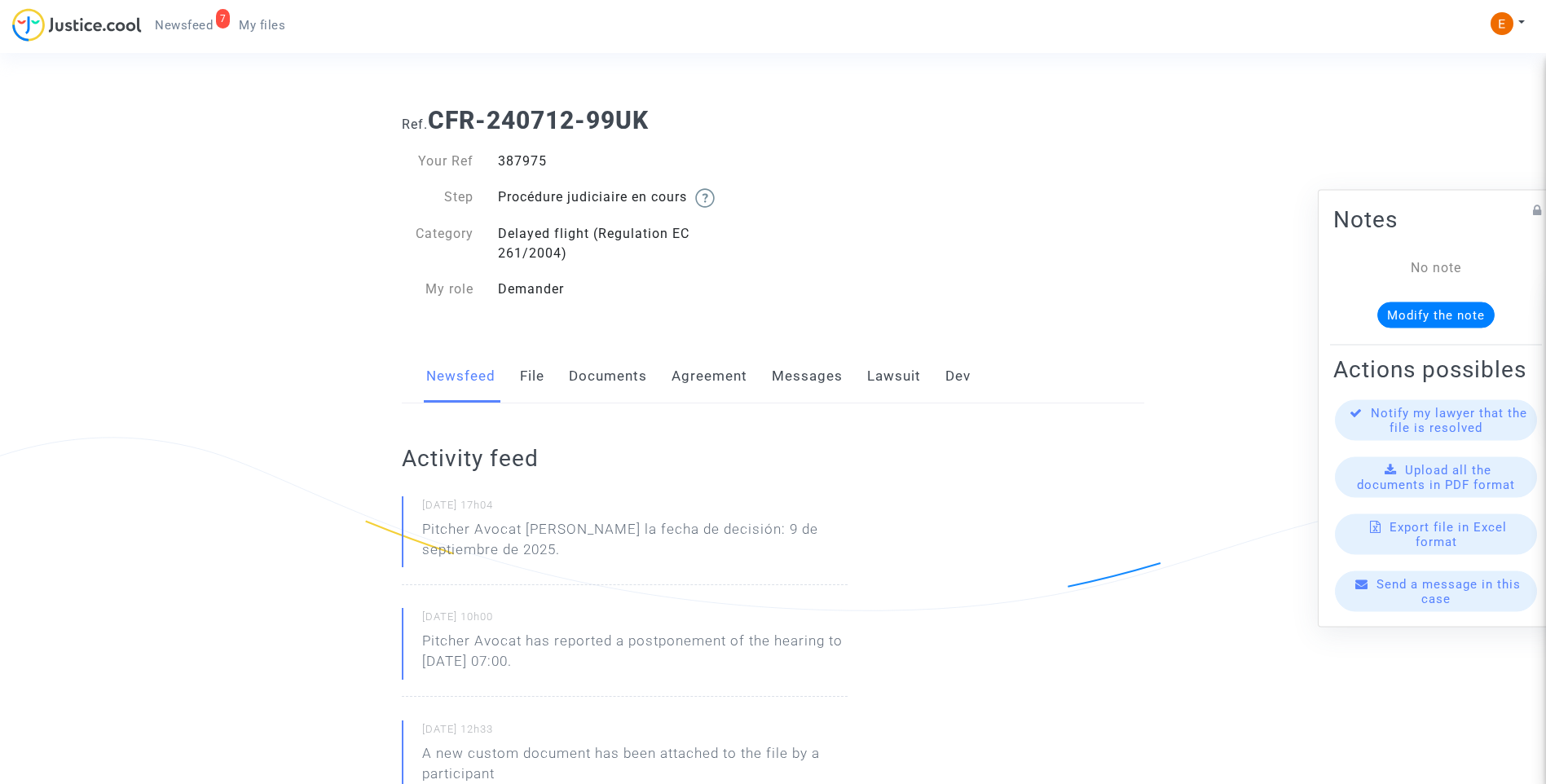
click at [557, 574] on div "11/09/2025 - 17h04 Pitcher Avocat ha dado la fecha de decisión: 9 de septiembre…" at bounding box center [624, 540] width 445 height 88
drag, startPoint x: 528, startPoint y: 530, endPoint x: 558, endPoint y: 547, distance: 34.5
click at [558, 547] on p "Pitcher Avocat ha dado la fecha de decisión: 9 de septiembre de 2025." at bounding box center [635, 543] width 426 height 49
drag, startPoint x: 558, startPoint y: 547, endPoint x: 547, endPoint y: 530, distance: 20.2
copy p "ha dado la fecha de decisión: 9 de septiembre de 2025."
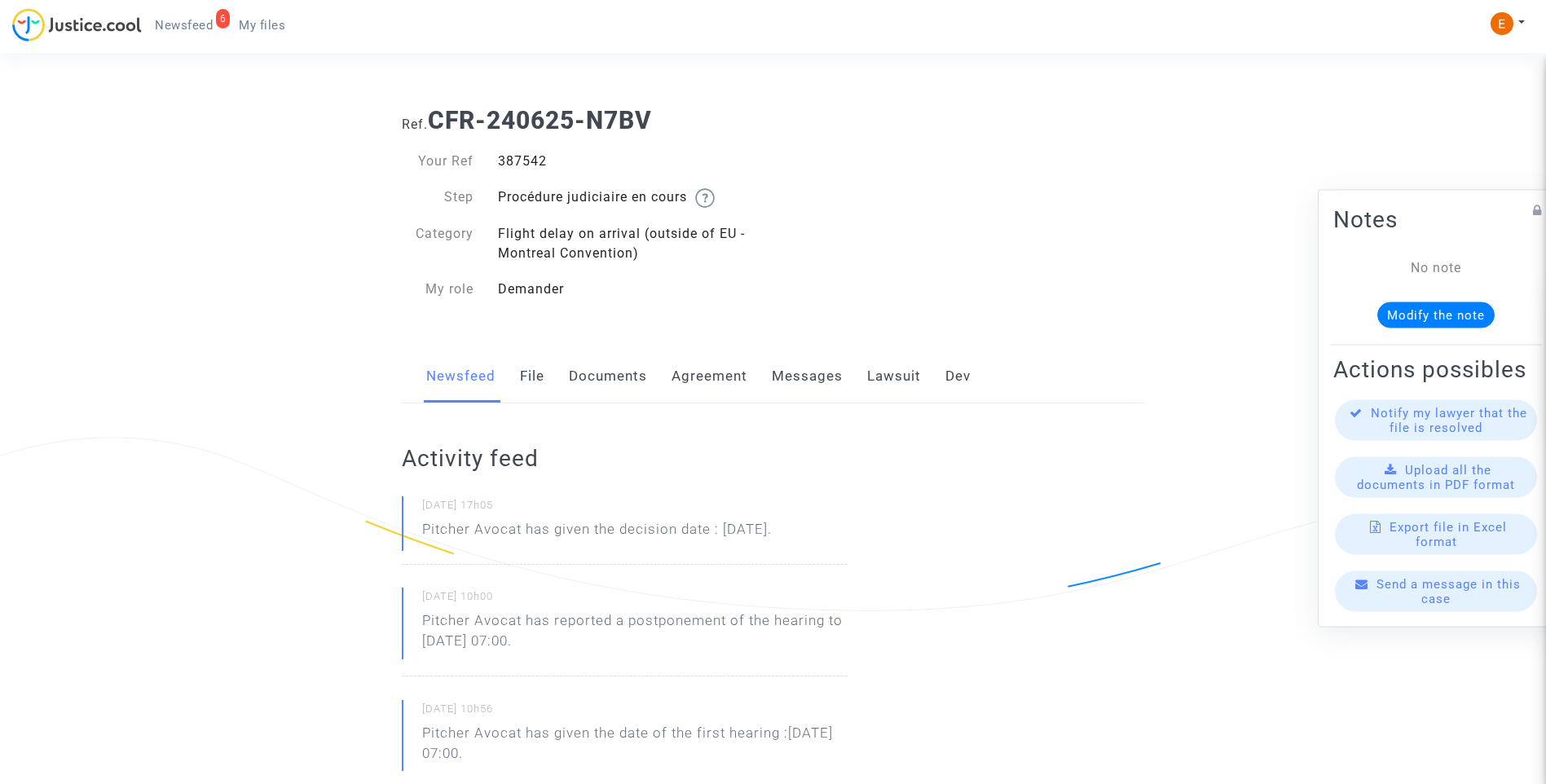
click at [535, 162] on div "387542" at bounding box center [630, 161] width 288 height 20
copy div "387542"
drag, startPoint x: 821, startPoint y: 525, endPoint x: 397, endPoint y: 539, distance: 424.2
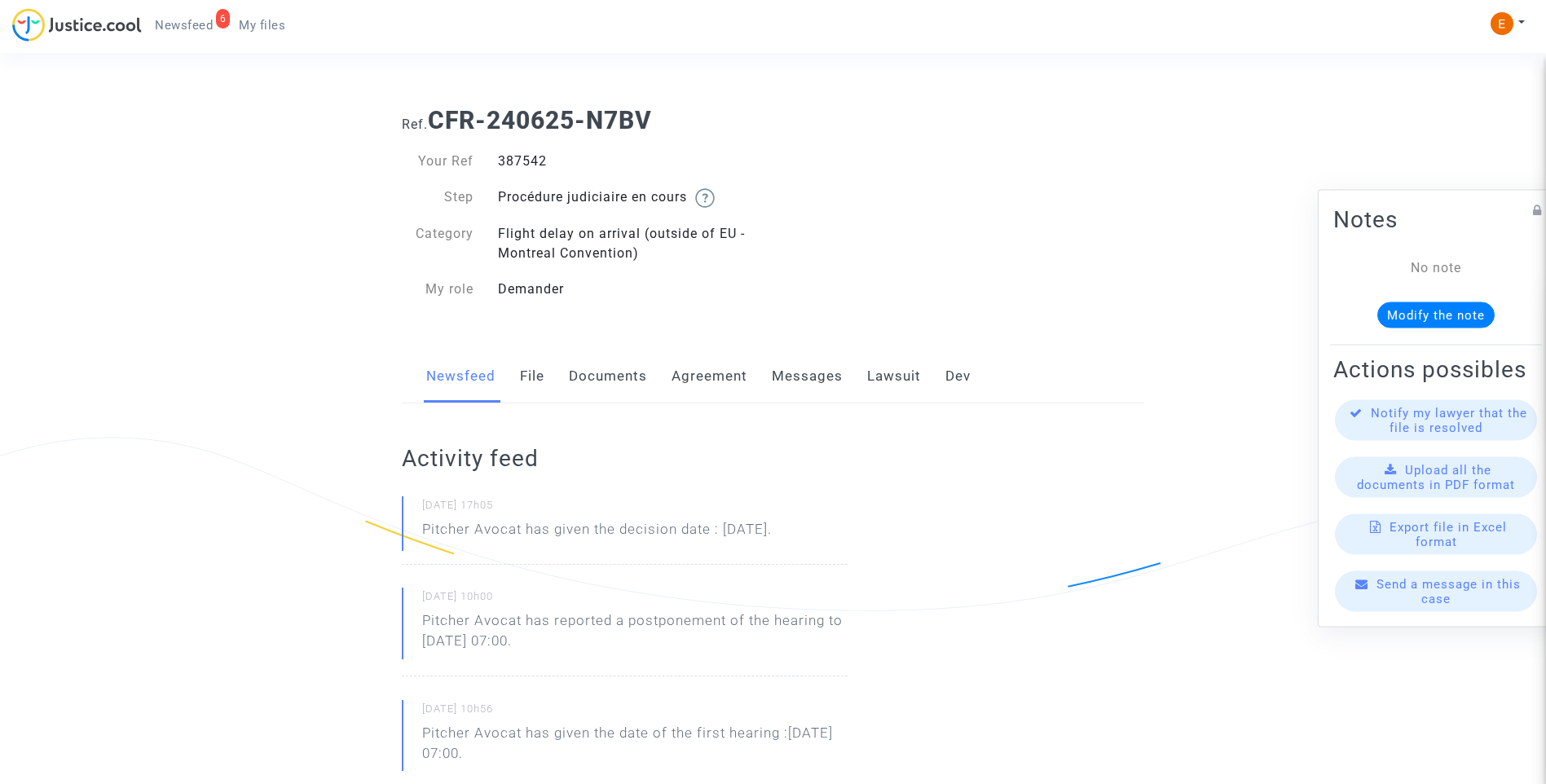
drag, startPoint x: 398, startPoint y: 539, endPoint x: 428, endPoint y: 535, distance: 30.3
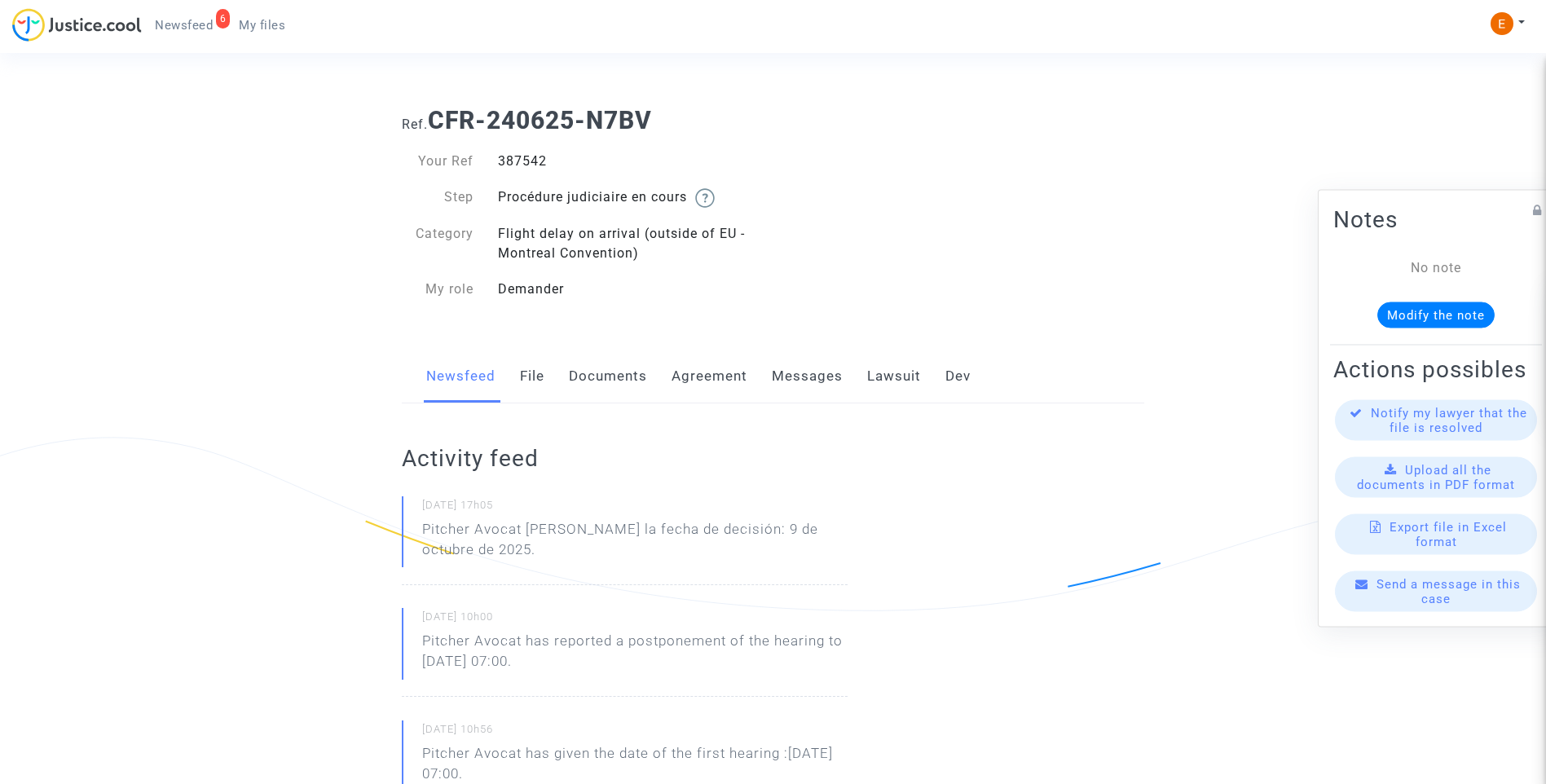
click at [844, 575] on div "11/09/2025 - 17h05 Pitcher Avocat ha dado la fecha de decisión: 9 de octubre de…" at bounding box center [624, 540] width 445 height 88
drag, startPoint x: 526, startPoint y: 524, endPoint x: 561, endPoint y: 555, distance: 46.8
click at [561, 555] on p "Pitcher Avocat [PERSON_NAME] la fecha de decisión: 9 de octubre de 2025." at bounding box center [635, 543] width 426 height 49
drag, startPoint x: 561, startPoint y: 555, endPoint x: 545, endPoint y: 530, distance: 29.7
copy p "[PERSON_NAME] la fecha de decisión: 9 de octubre de 2025."
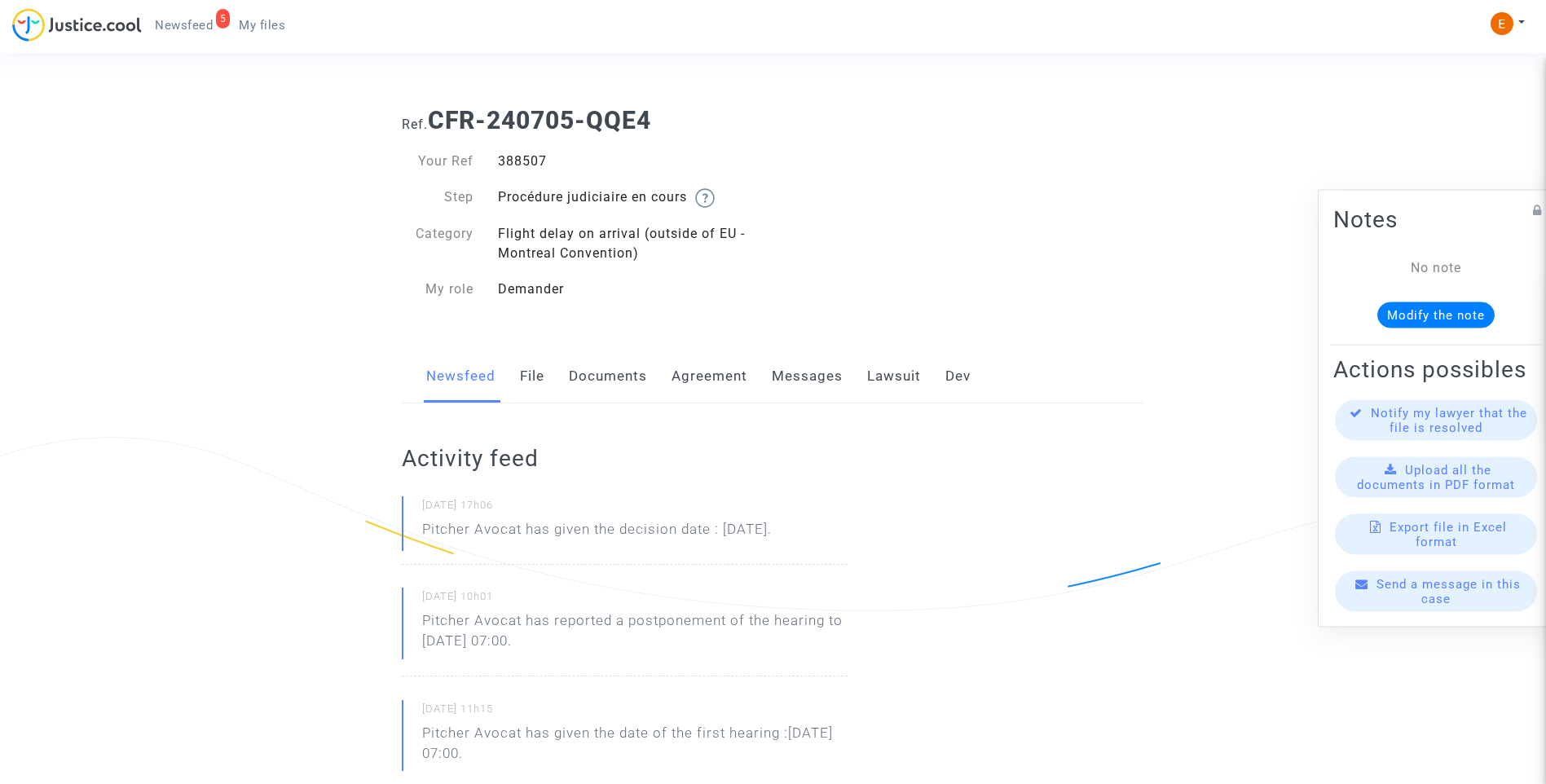
click at [533, 156] on div "388507" at bounding box center [630, 161] width 288 height 20
drag, startPoint x: 0, startPoint y: 0, endPoint x: 533, endPoint y: 156, distance: 555.4
click at [533, 156] on div "388507" at bounding box center [630, 161] width 288 height 20
copy div "388507"
drag, startPoint x: 835, startPoint y: 534, endPoint x: 426, endPoint y: 539, distance: 409.0
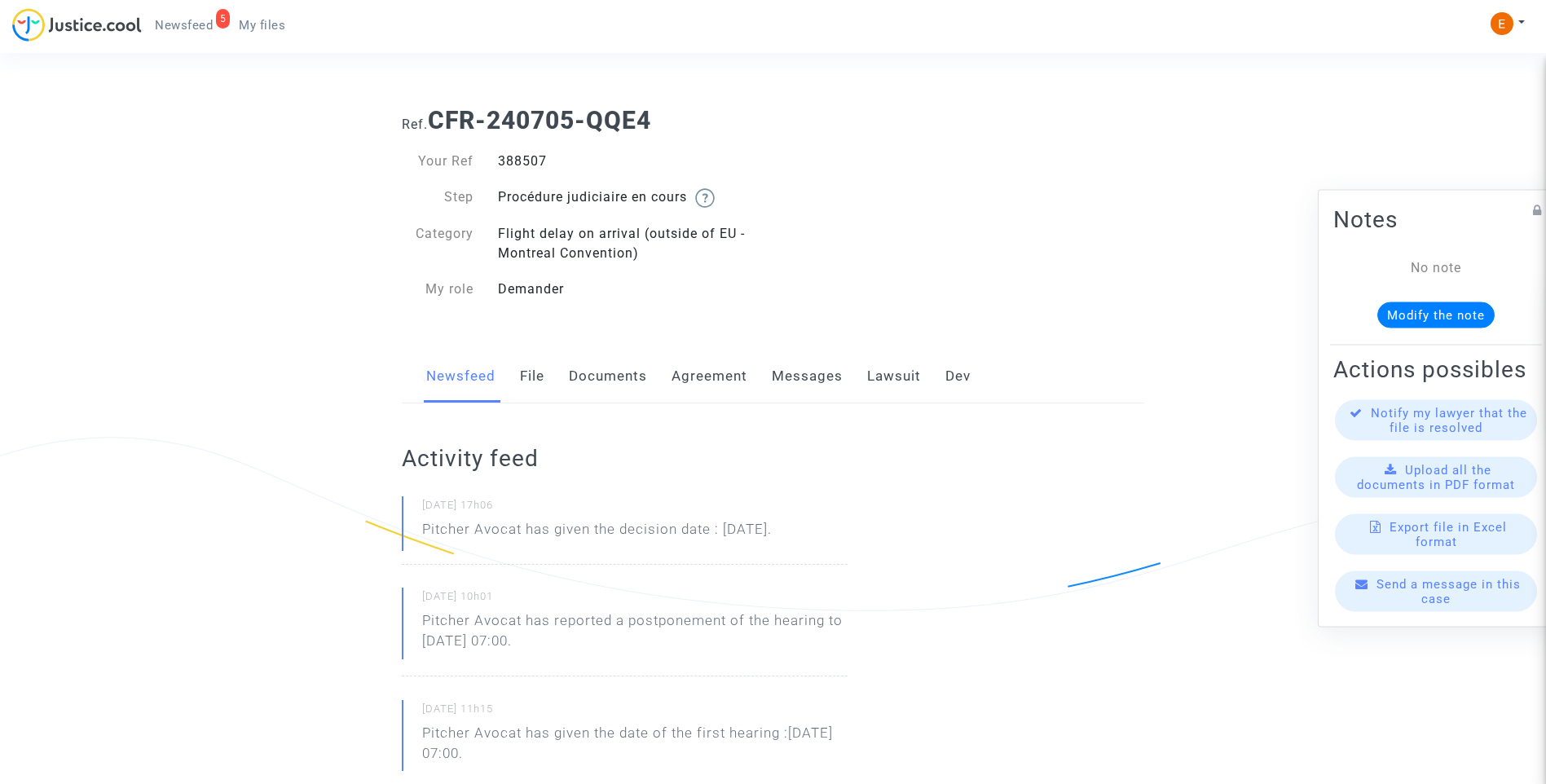
click at [426, 539] on div "11/09/2025 - 17h06 Pitcher Avocat has given the decision date : Sep 9th 2025." at bounding box center [624, 530] width 445 height 69
drag, startPoint x: 426, startPoint y: 539, endPoint x: 447, endPoint y: 530, distance: 22.8
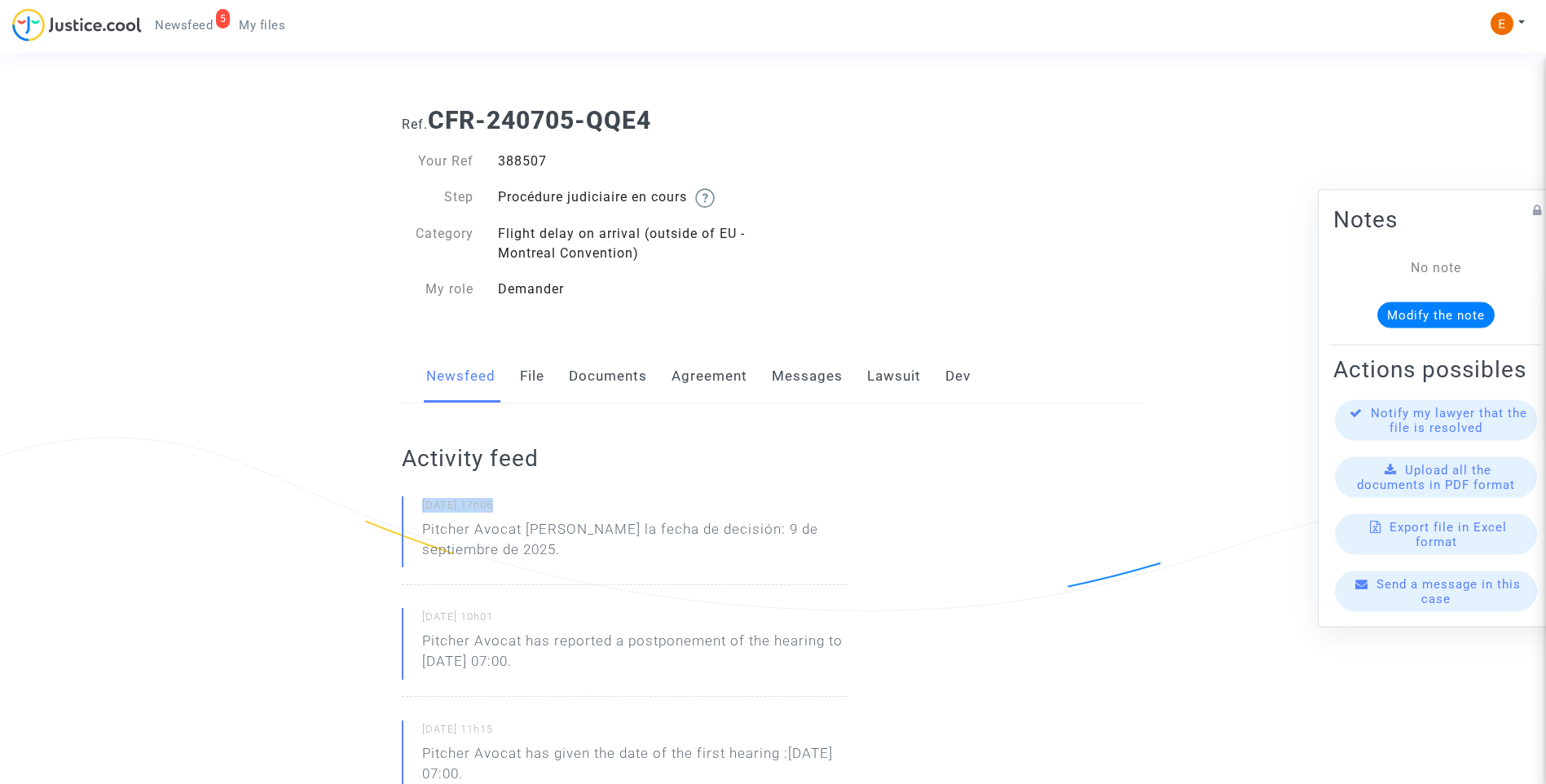
click at [542, 555] on p "Pitcher Avocat ha dado la fecha de decisión: 9 de septiembre de 2025." at bounding box center [635, 543] width 426 height 49
drag, startPoint x: 526, startPoint y: 526, endPoint x: 592, endPoint y: 549, distance: 69.9
click at [592, 549] on p "Pitcher Avocat ha dado la fecha de decisión: 9 de septiembre de 2025." at bounding box center [635, 543] width 426 height 49
drag, startPoint x: 592, startPoint y: 549, endPoint x: 566, endPoint y: 520, distance: 38.9
copy p "ha dado la fecha de decisión: 9 de septiembre de 2025."
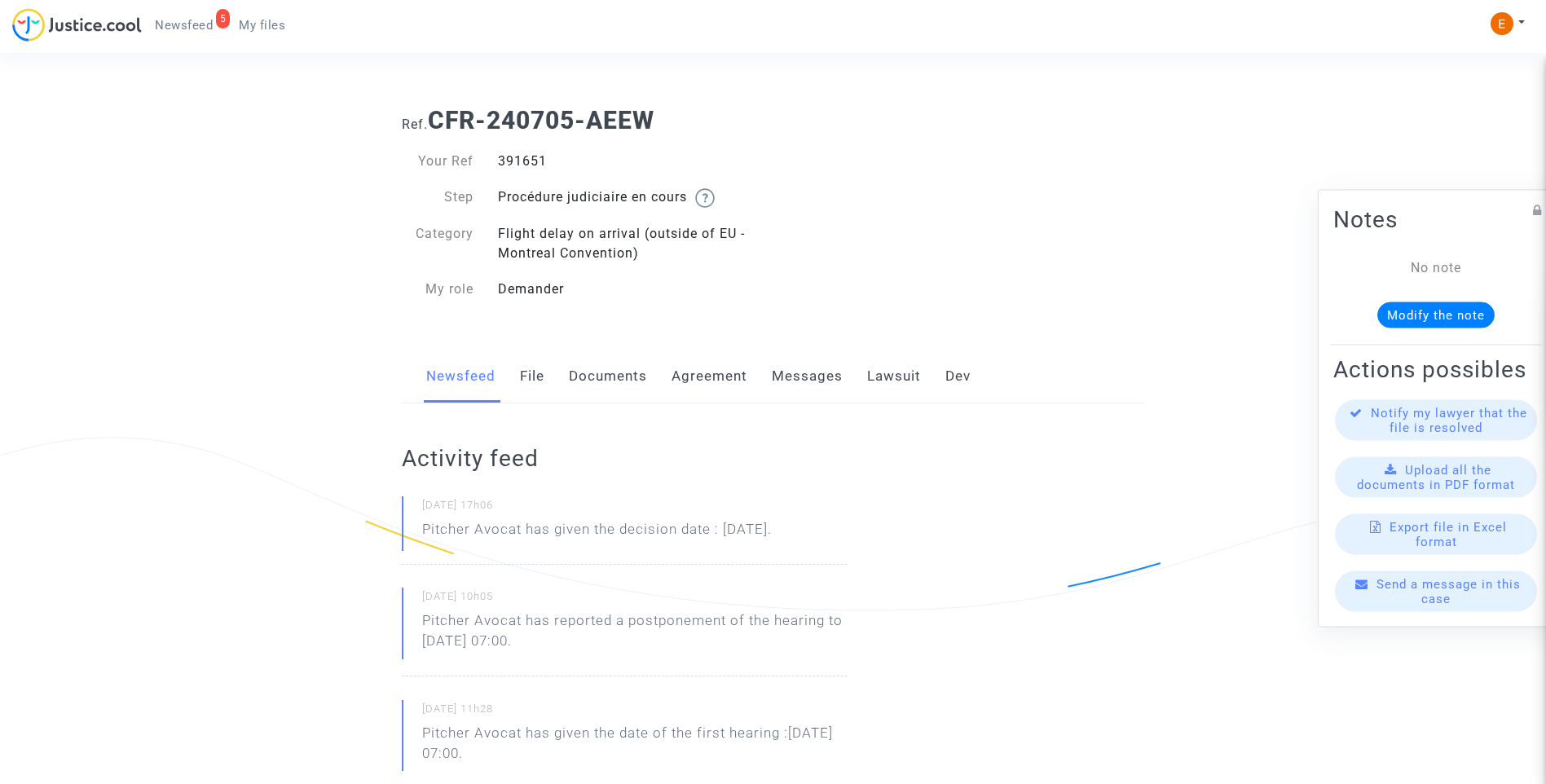
click at [532, 157] on div "391651" at bounding box center [630, 161] width 288 height 20
copy div "391651"
drag, startPoint x: 830, startPoint y: 535, endPoint x: 426, endPoint y: 530, distance: 404.0
click at [426, 530] on div "11/09/2025 - 17h06 Pitcher Avocat has given the decision date : Oct 9th 2025." at bounding box center [624, 530] width 445 height 69
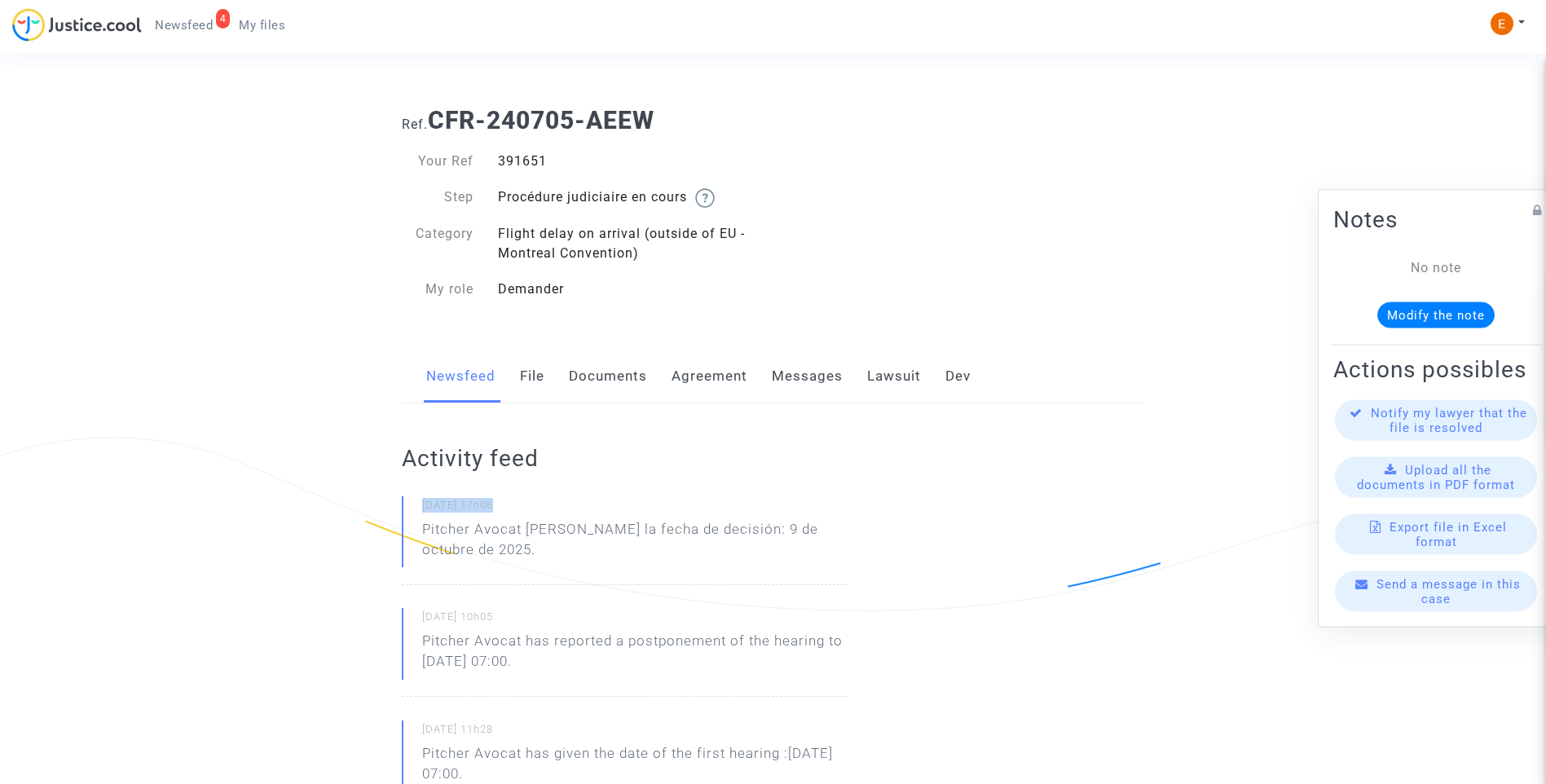
click at [554, 558] on p "Pitcher Avocat ha dado la fecha de decisión: 9 de octubre de 2025." at bounding box center [635, 543] width 426 height 49
drag, startPoint x: 526, startPoint y: 529, endPoint x: 550, endPoint y: 542, distance: 27.3
click at [550, 542] on p "Pitcher Avocat ha dado la fecha de decisión: 9 de octubre de 2025." at bounding box center [635, 543] width 426 height 49
drag, startPoint x: 550, startPoint y: 542, endPoint x: 540, endPoint y: 528, distance: 17.2
copy p "ha dado la fecha de decisión: 9 de octubre de 2025."
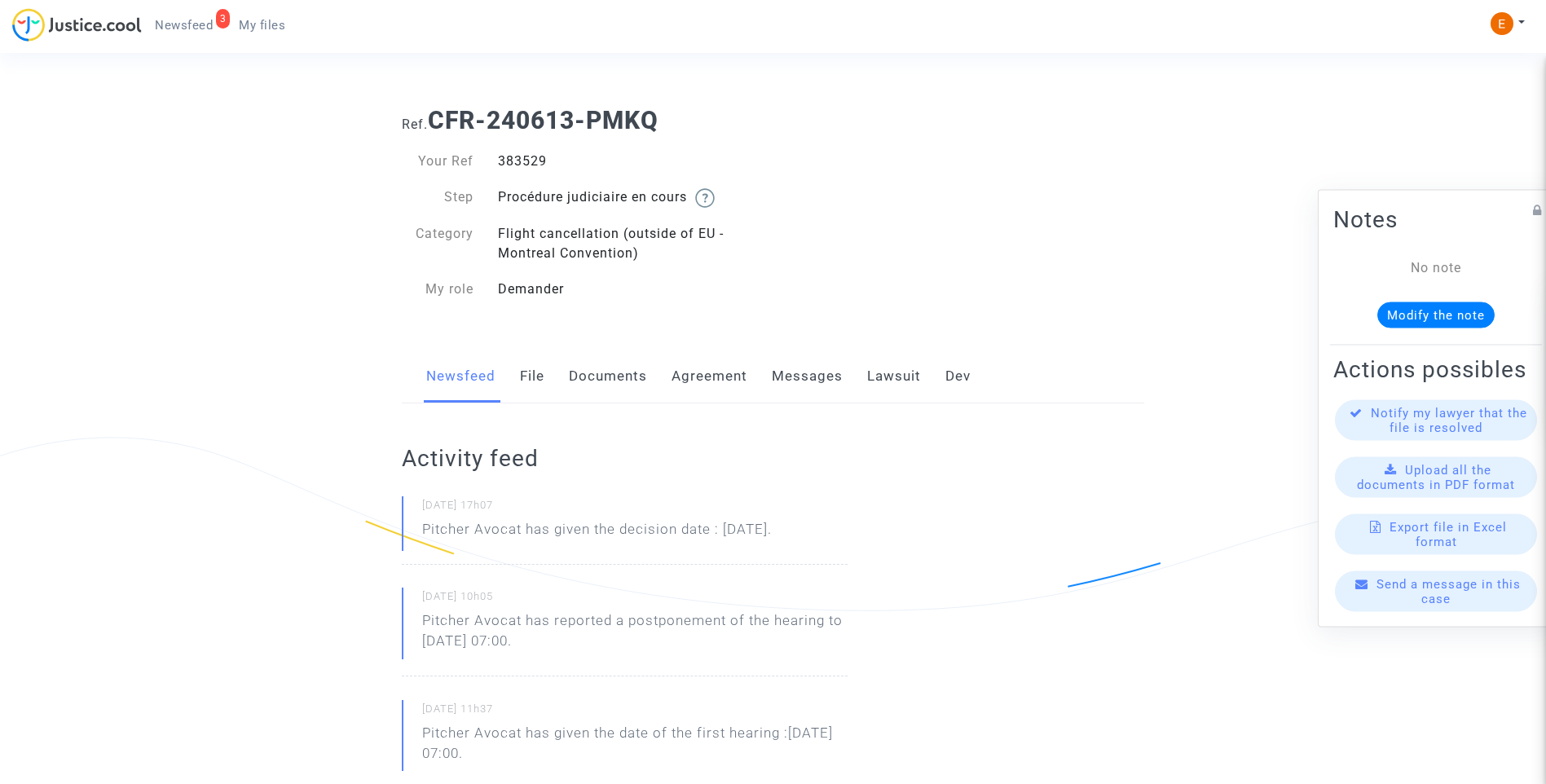
drag, startPoint x: 0, startPoint y: 0, endPoint x: 523, endPoint y: 155, distance: 545.5
click at [523, 155] on div "383529" at bounding box center [630, 161] width 288 height 20
copy div "383529"
drag, startPoint x: 852, startPoint y: 529, endPoint x: 424, endPoint y: 532, distance: 428.0
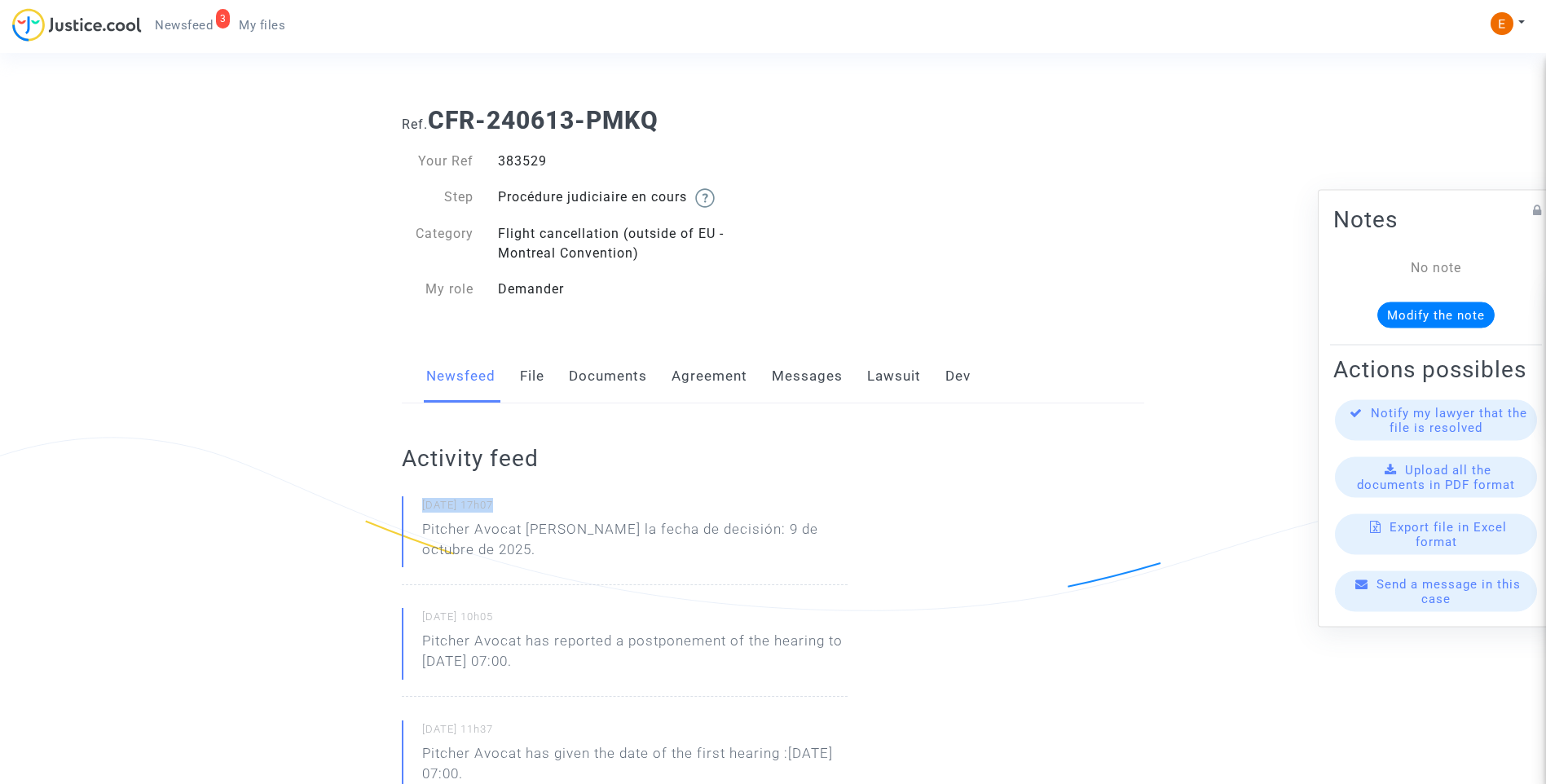
click at [539, 544] on p "Pitcher Avocat [PERSON_NAME] la fecha de decisión: 9 de octubre de 2025." at bounding box center [635, 543] width 426 height 49
drag, startPoint x: 528, startPoint y: 525, endPoint x: 547, endPoint y: 539, distance: 23.6
click at [547, 539] on p "Pitcher Avocat [PERSON_NAME] la fecha de decisión: 9 de octubre de 2025." at bounding box center [635, 543] width 426 height 49
drag, startPoint x: 547, startPoint y: 539, endPoint x: 540, endPoint y: 527, distance: 13.9
copy p "[PERSON_NAME] la fecha de decisión: 9 de octubre de 2025."
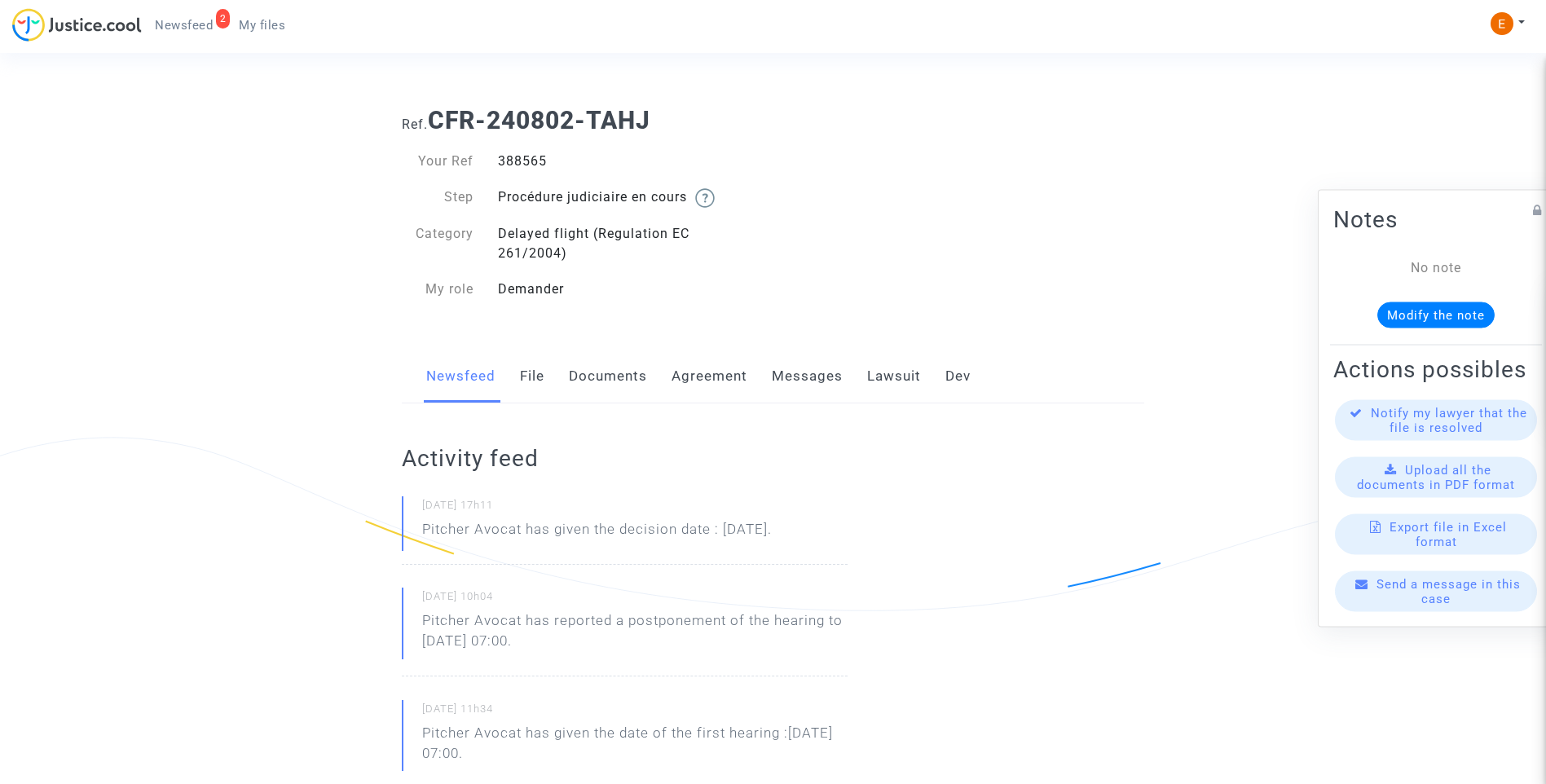
drag, startPoint x: 0, startPoint y: 0, endPoint x: 523, endPoint y: 163, distance: 547.8
click at [523, 163] on div "388565" at bounding box center [630, 161] width 288 height 20
click at [522, 163] on div "388565" at bounding box center [630, 161] width 288 height 20
copy div "388565"
drag, startPoint x: 828, startPoint y: 532, endPoint x: 381, endPoint y: 535, distance: 447.0
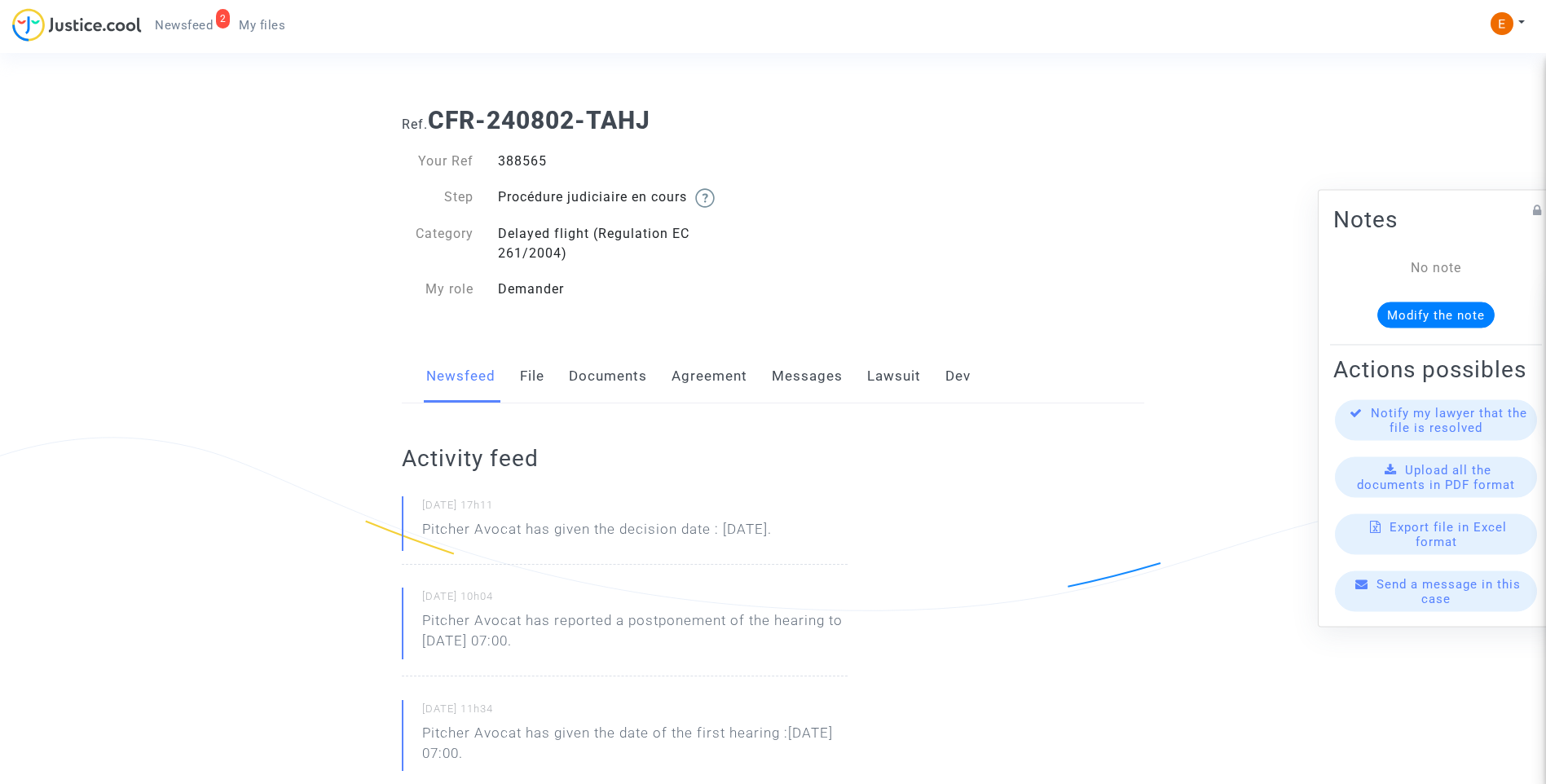
drag, startPoint x: 381, startPoint y: 535, endPoint x: 448, endPoint y: 528, distance: 67.4
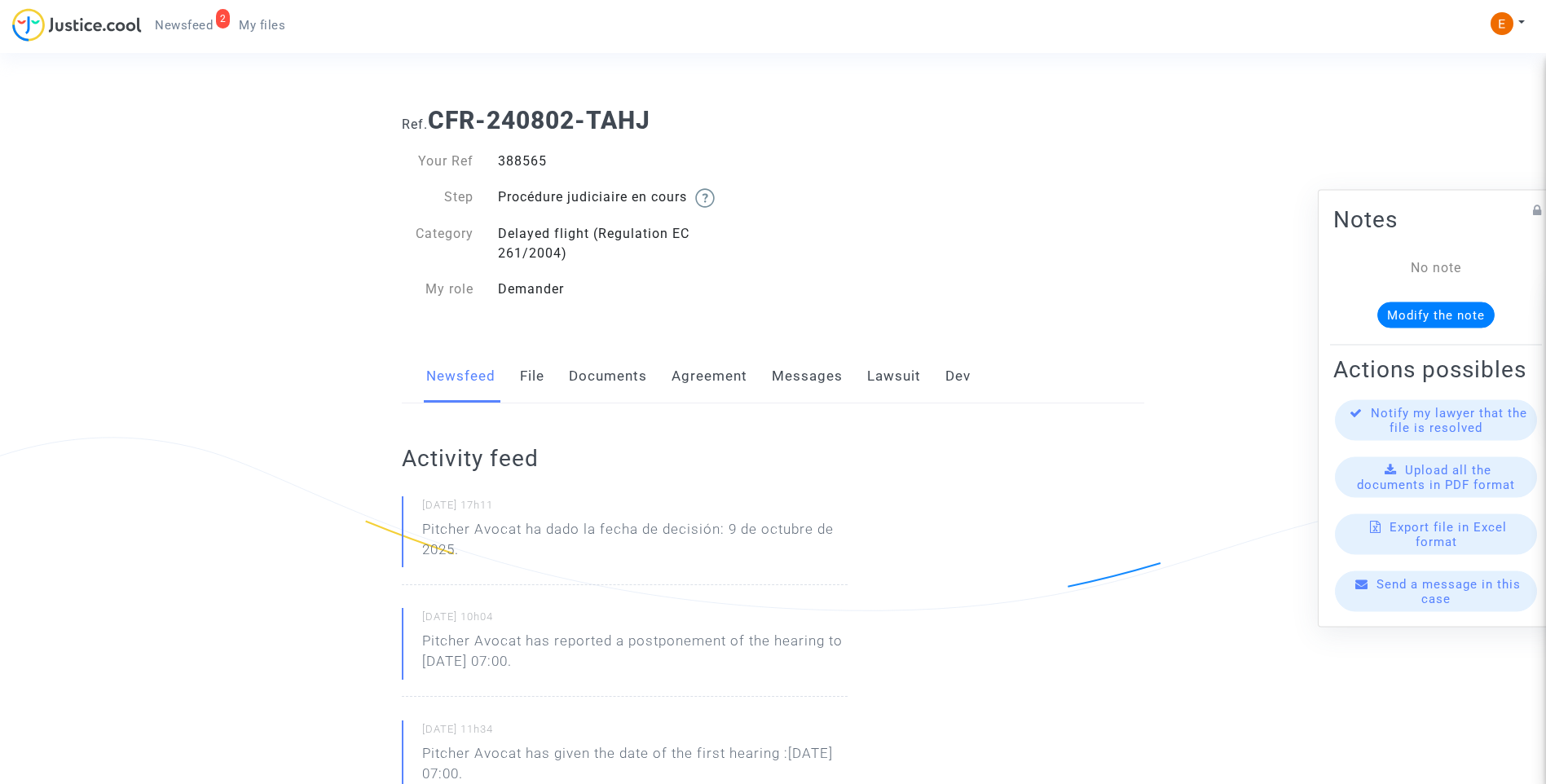
click at [542, 576] on div "11/09/2025 - 17h11 Pitcher Avocat ha dado la fecha de decisión: 9 de octubre de…" at bounding box center [624, 540] width 445 height 88
drag, startPoint x: 525, startPoint y: 525, endPoint x: 554, endPoint y: 549, distance: 37.6
click at [554, 549] on p "Pitcher Avocat ha dado la fecha de decisión: 9 de octubre de 2025." at bounding box center [635, 543] width 426 height 49
drag, startPoint x: 554, startPoint y: 549, endPoint x: 538, endPoint y: 523, distance: 30.5
copy p "ha dado la fecha de decisión: 9 de octubre de 2025."
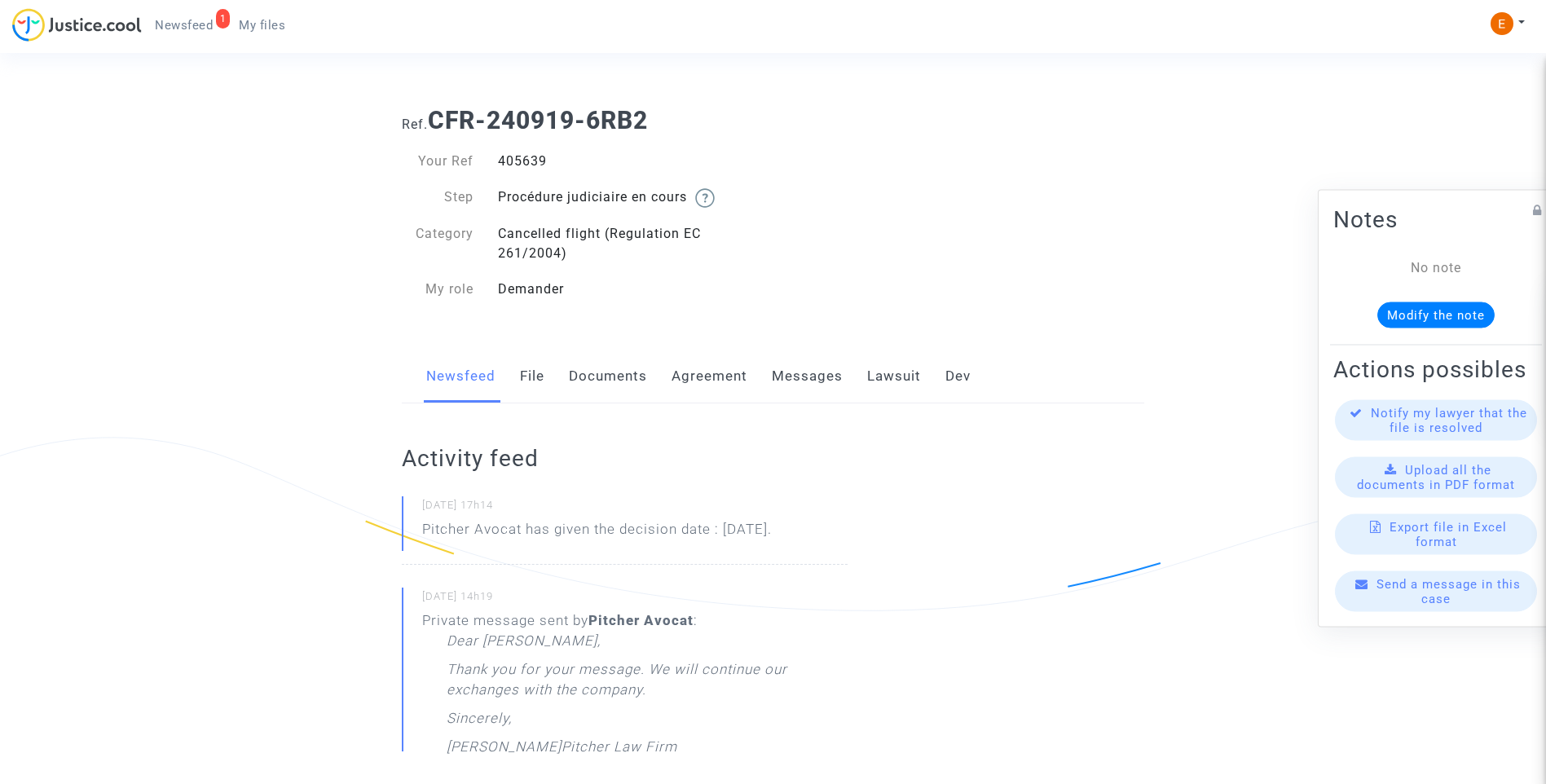
click at [518, 158] on div "405639" at bounding box center [630, 161] width 288 height 20
copy div "405639"
drag, startPoint x: 886, startPoint y: 525, endPoint x: 402, endPoint y: 525, distance: 484.0
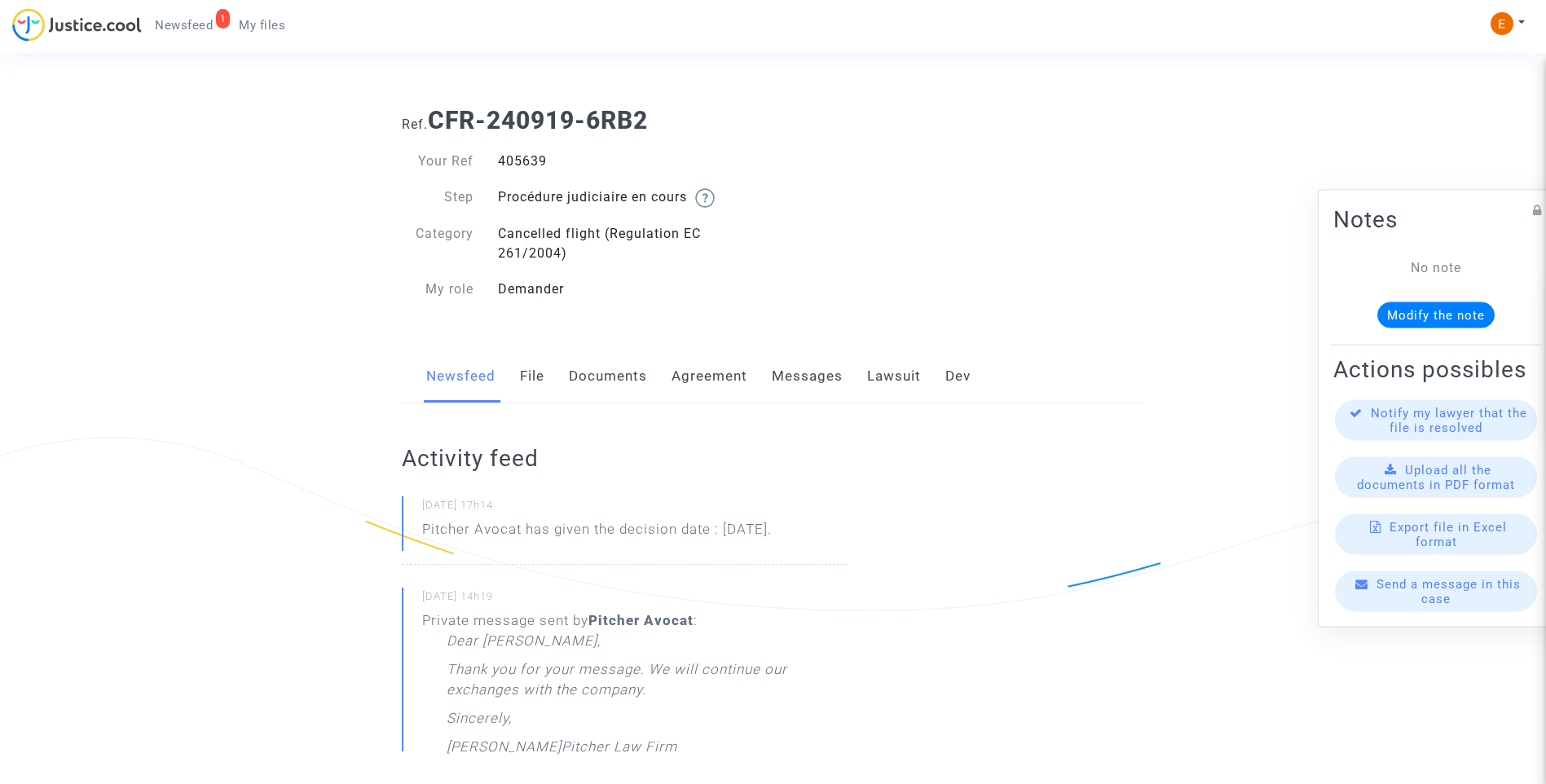
drag, startPoint x: 415, startPoint y: 533, endPoint x: 917, endPoint y: 531, distance: 502.0
drag, startPoint x: 917, startPoint y: 531, endPoint x: 793, endPoint y: 535, distance: 124.1
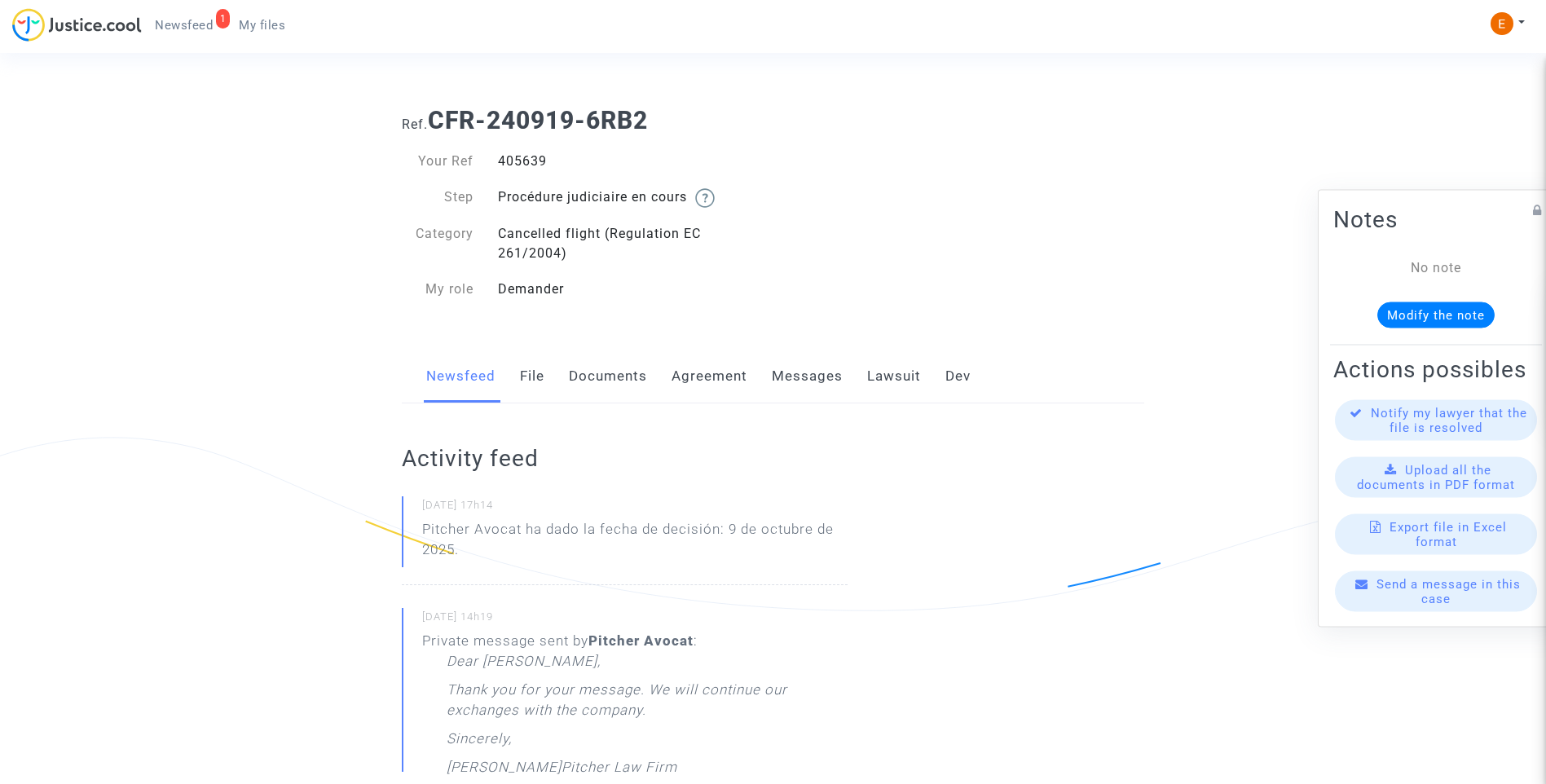
drag, startPoint x: 630, startPoint y: 573, endPoint x: 540, endPoint y: 551, distance: 92.6
click at [626, 571] on div "11/09/2025 - 17h14 Pitcher Avocat ha dado la fecha de decisión: 9 de octubre de…" at bounding box center [624, 540] width 445 height 88
drag, startPoint x: 526, startPoint y: 530, endPoint x: 561, endPoint y: 545, distance: 38.1
click at [561, 545] on p "Pitcher Avocat ha dado la fecha de decisión: 9 de octubre de 2025." at bounding box center [635, 543] width 426 height 49
drag, startPoint x: 561, startPoint y: 545, endPoint x: 552, endPoint y: 527, distance: 20.1
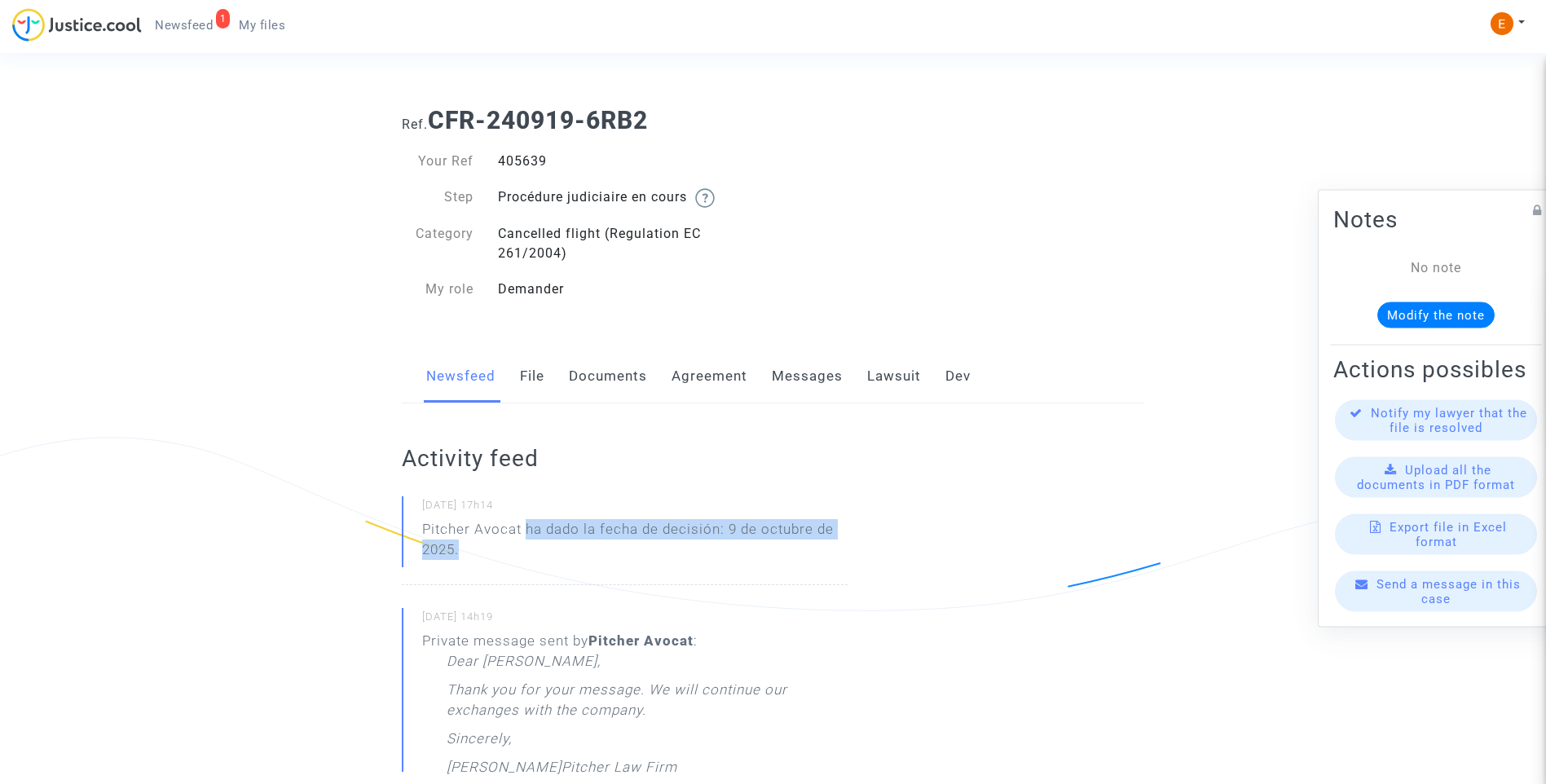
copy p "ha dado la fecha de decisión: 9 de octubre de 2025."
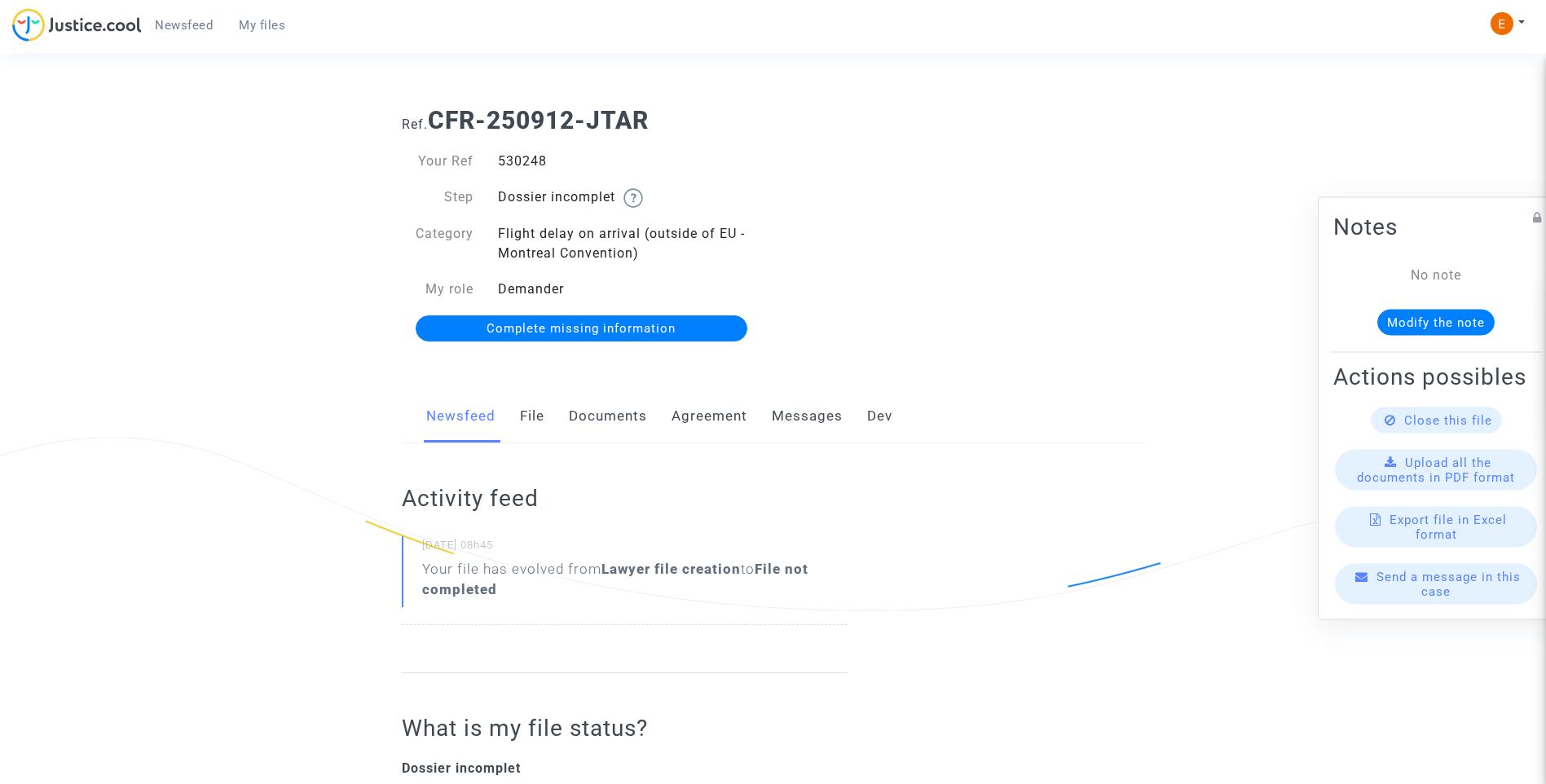
click at [634, 425] on link "Documents" at bounding box center [607, 416] width 78 height 54
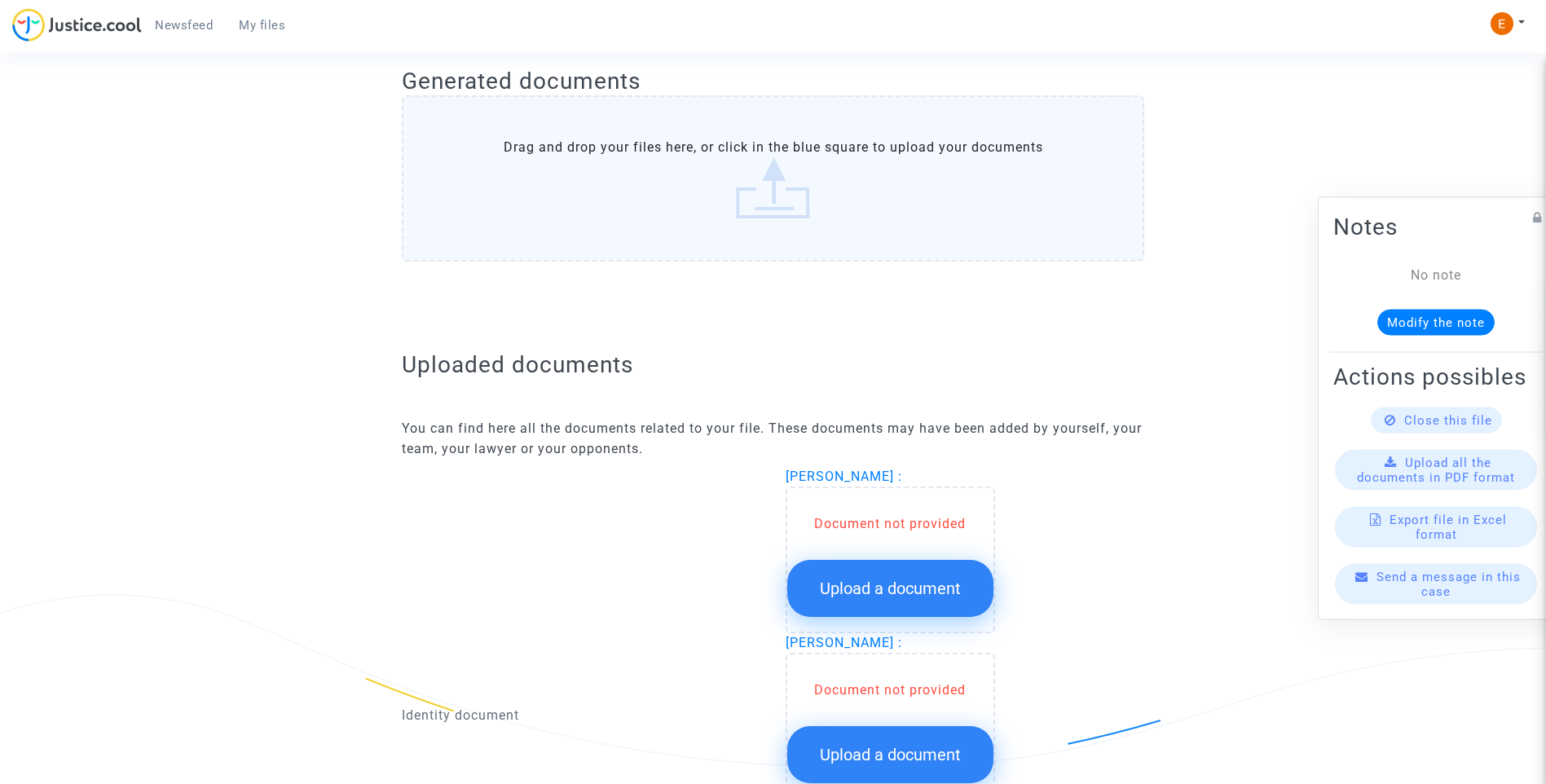
scroll to position [896, 0]
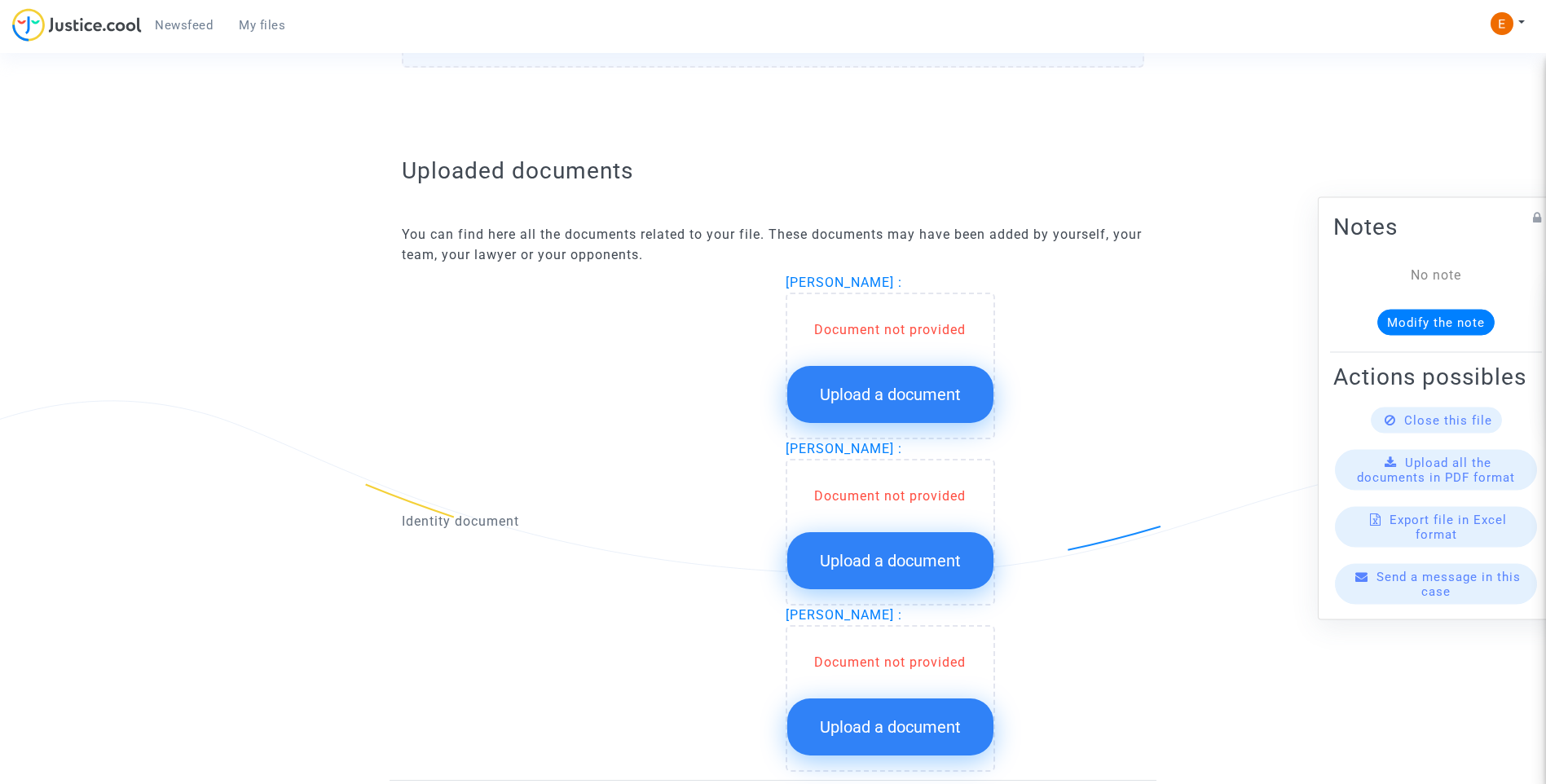
click at [900, 378] on button "Upload a document" at bounding box center [891, 394] width 207 height 57
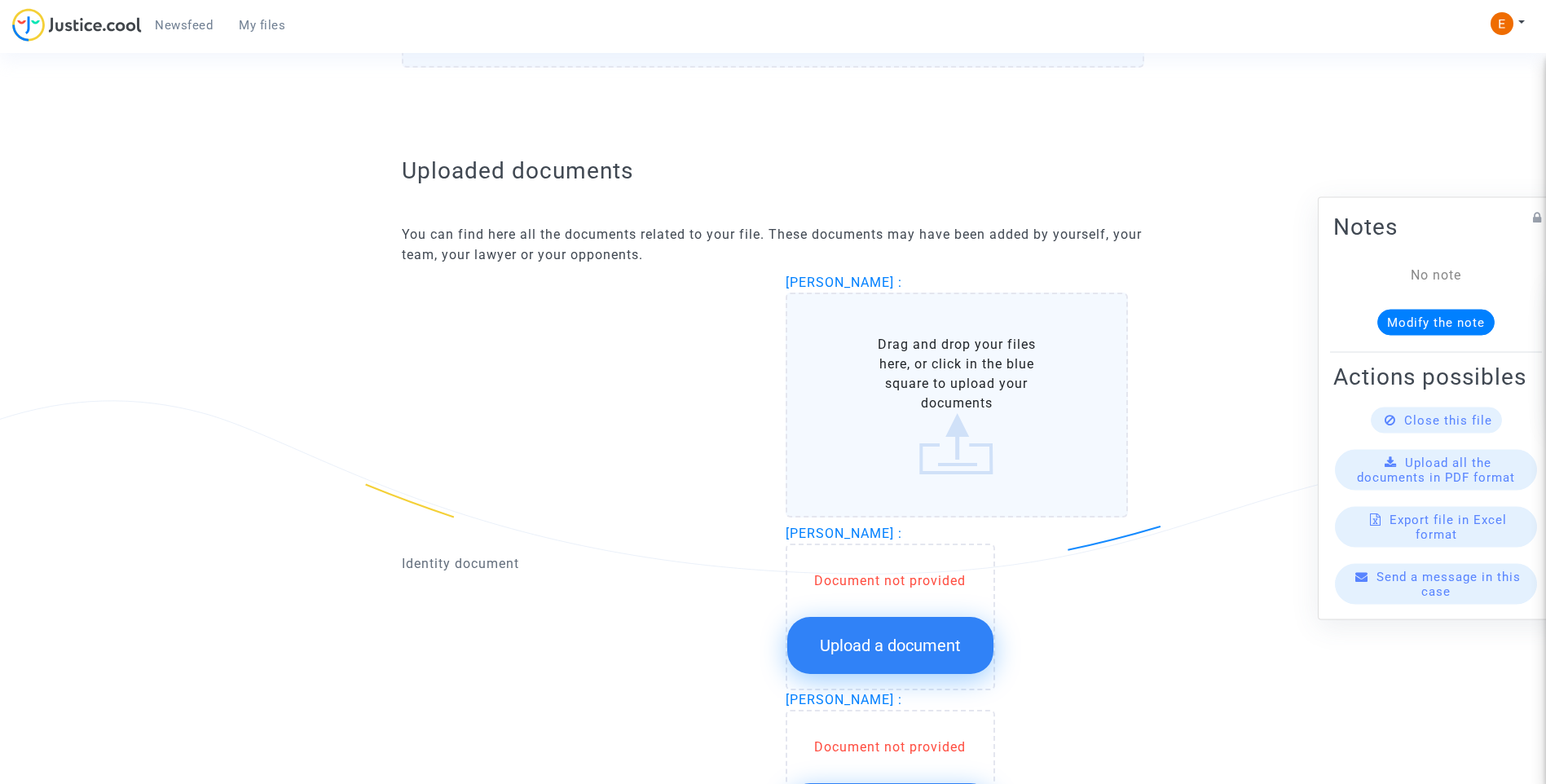
click at [934, 633] on button "Upload a document" at bounding box center [891, 645] width 207 height 57
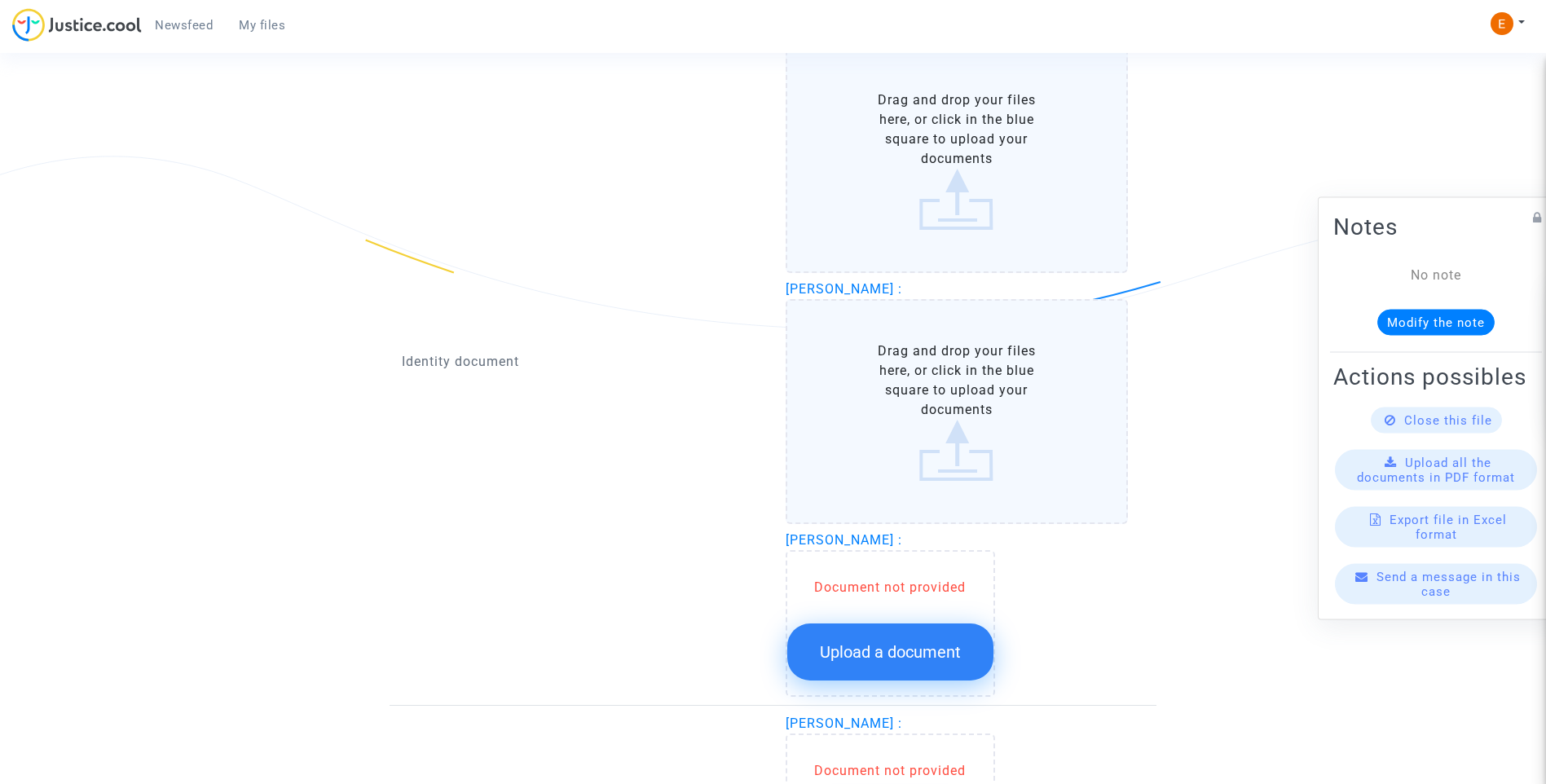
click at [932, 639] on button "Upload a document" at bounding box center [891, 651] width 207 height 57
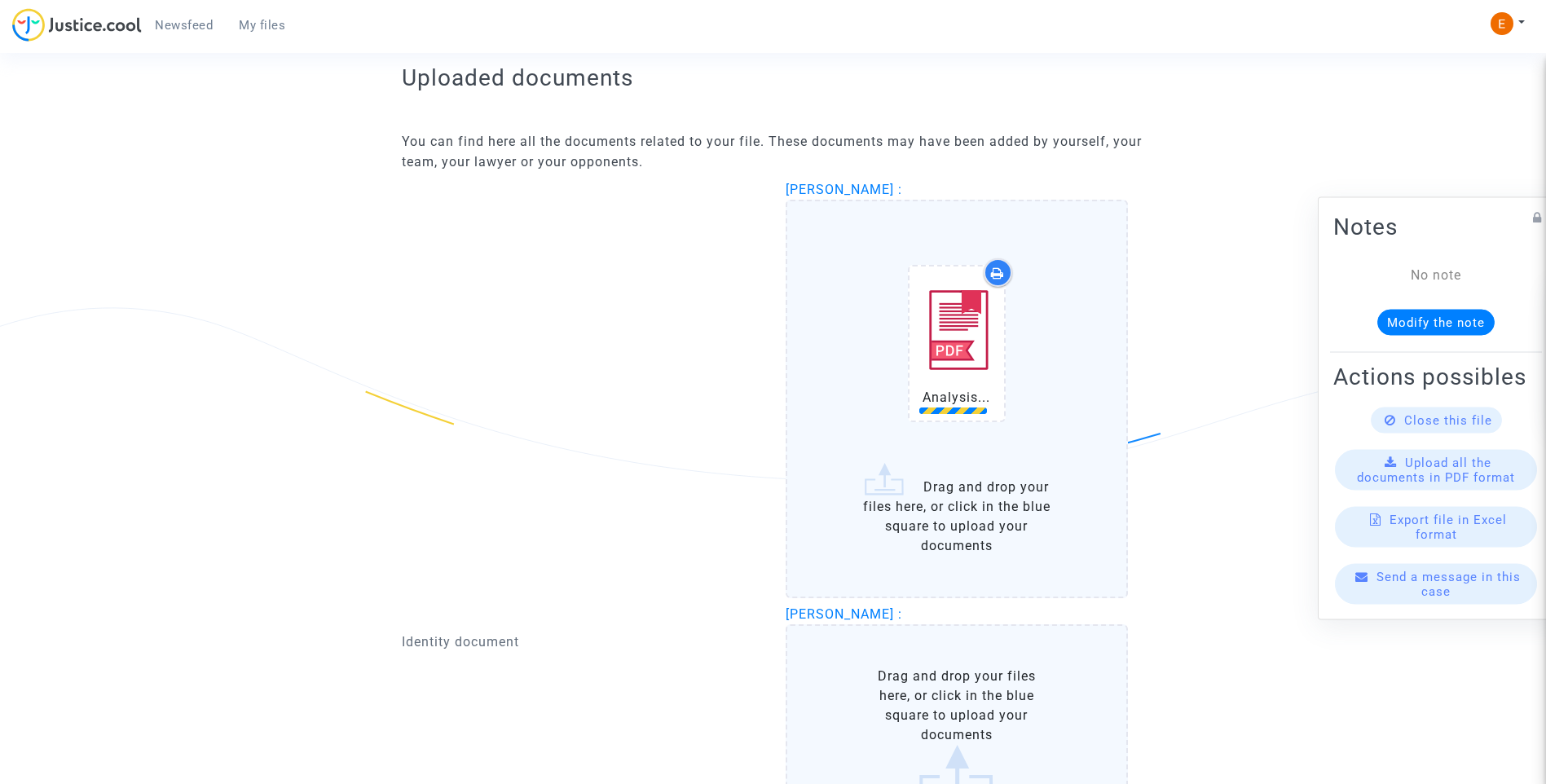
scroll to position [1222, 0]
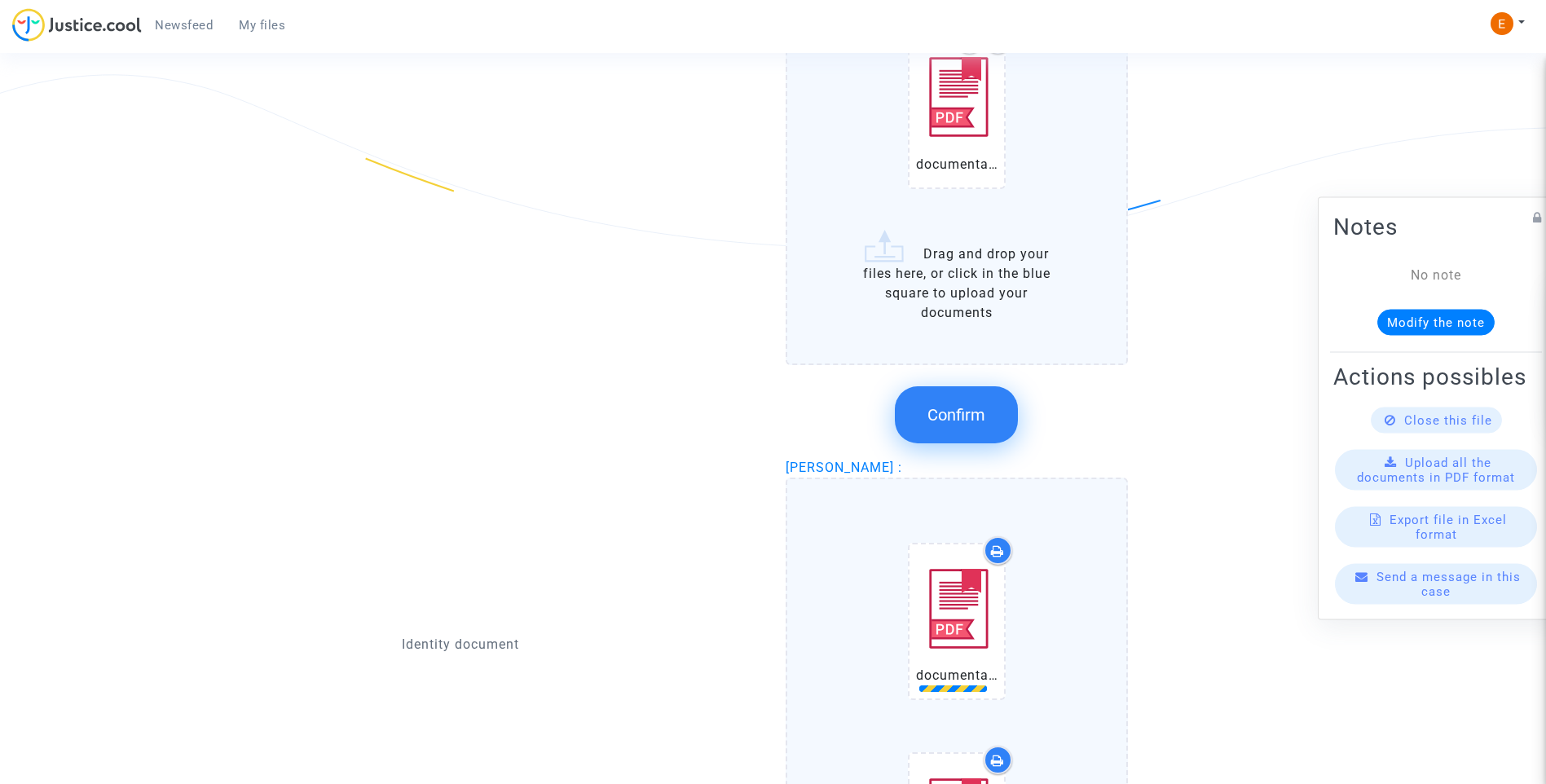
click at [968, 422] on span "Confirm" at bounding box center [956, 415] width 58 height 20
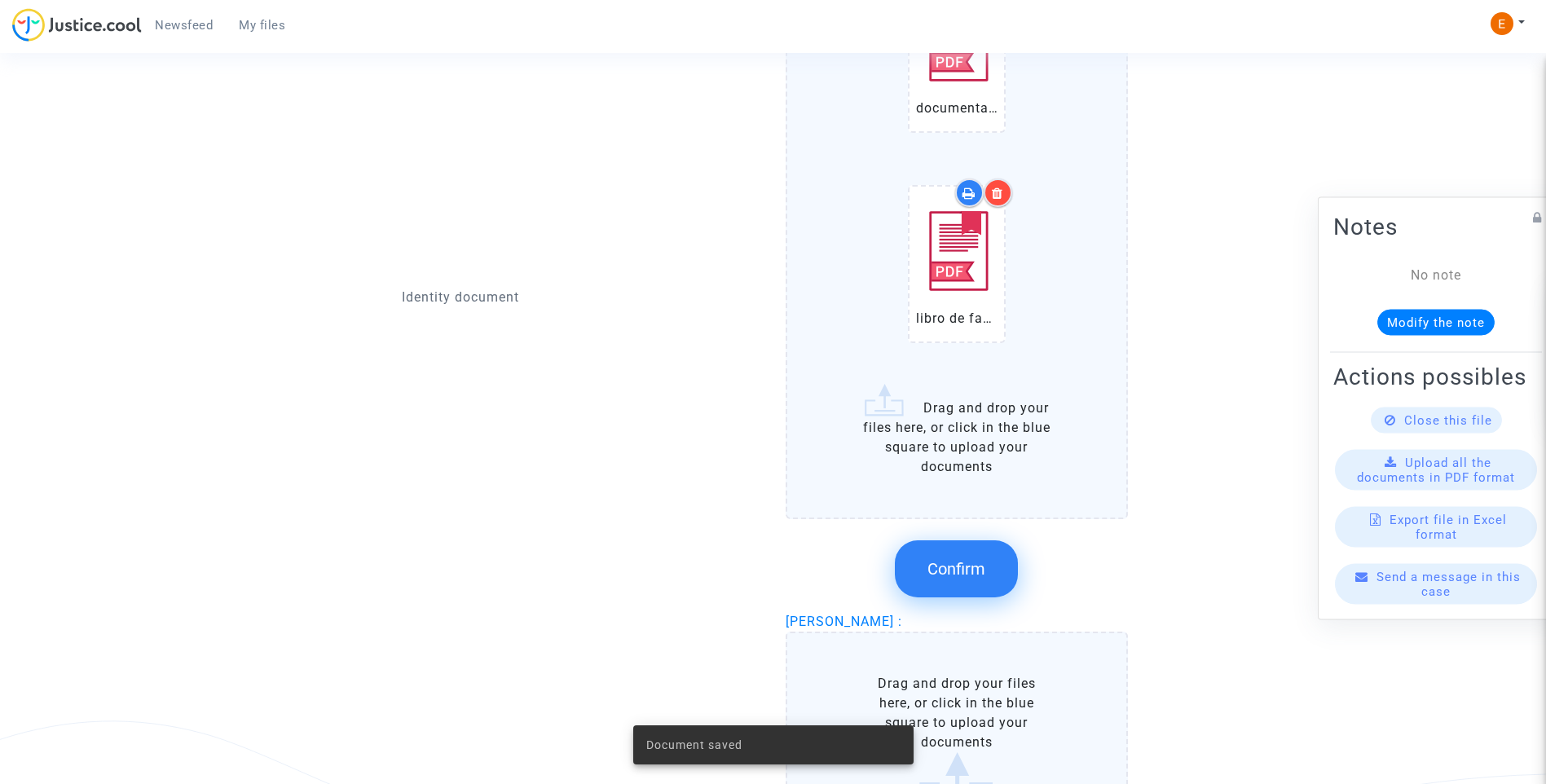
scroll to position [1466, 0]
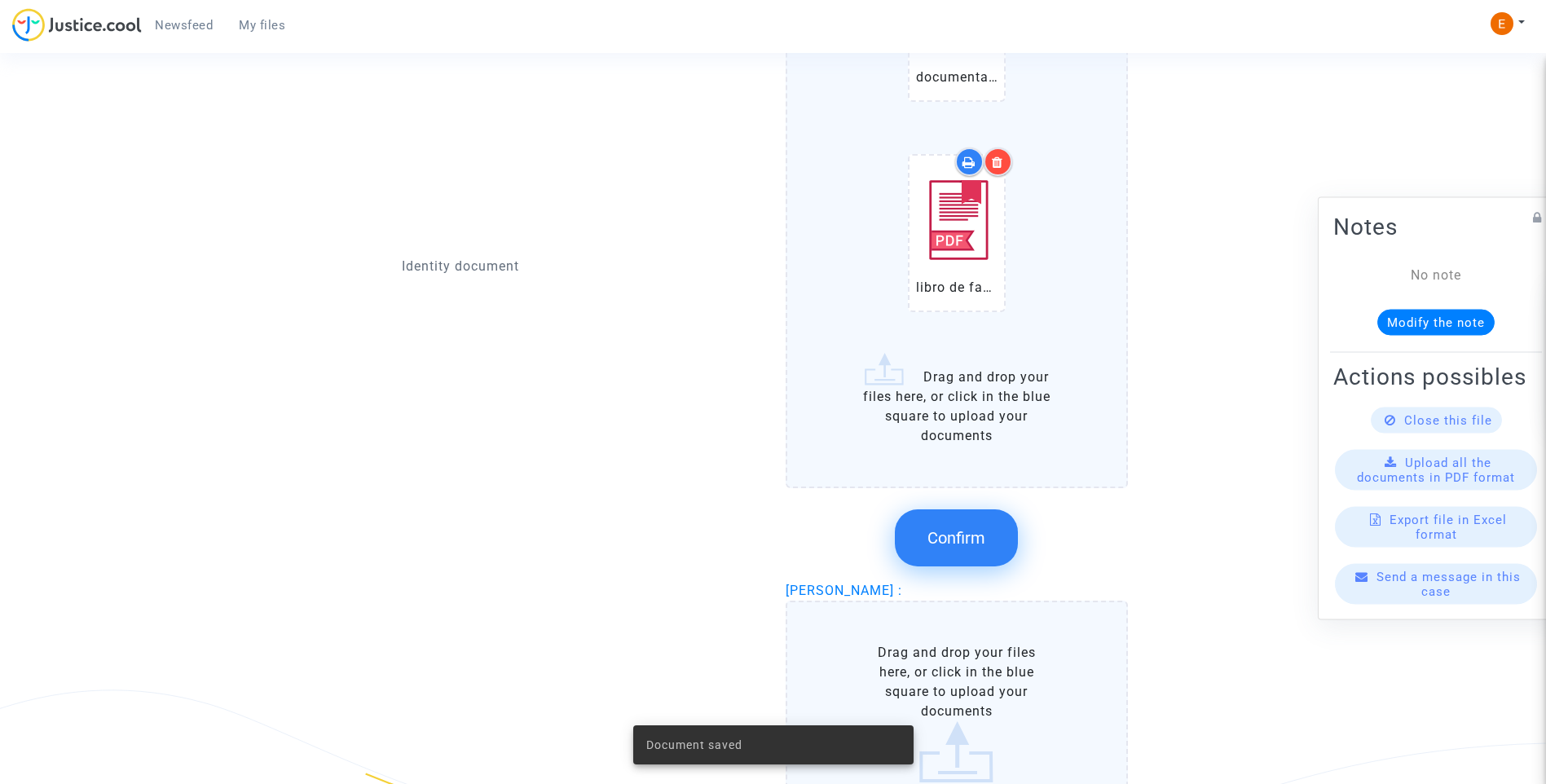
click at [974, 536] on span "Confirm" at bounding box center [956, 538] width 58 height 20
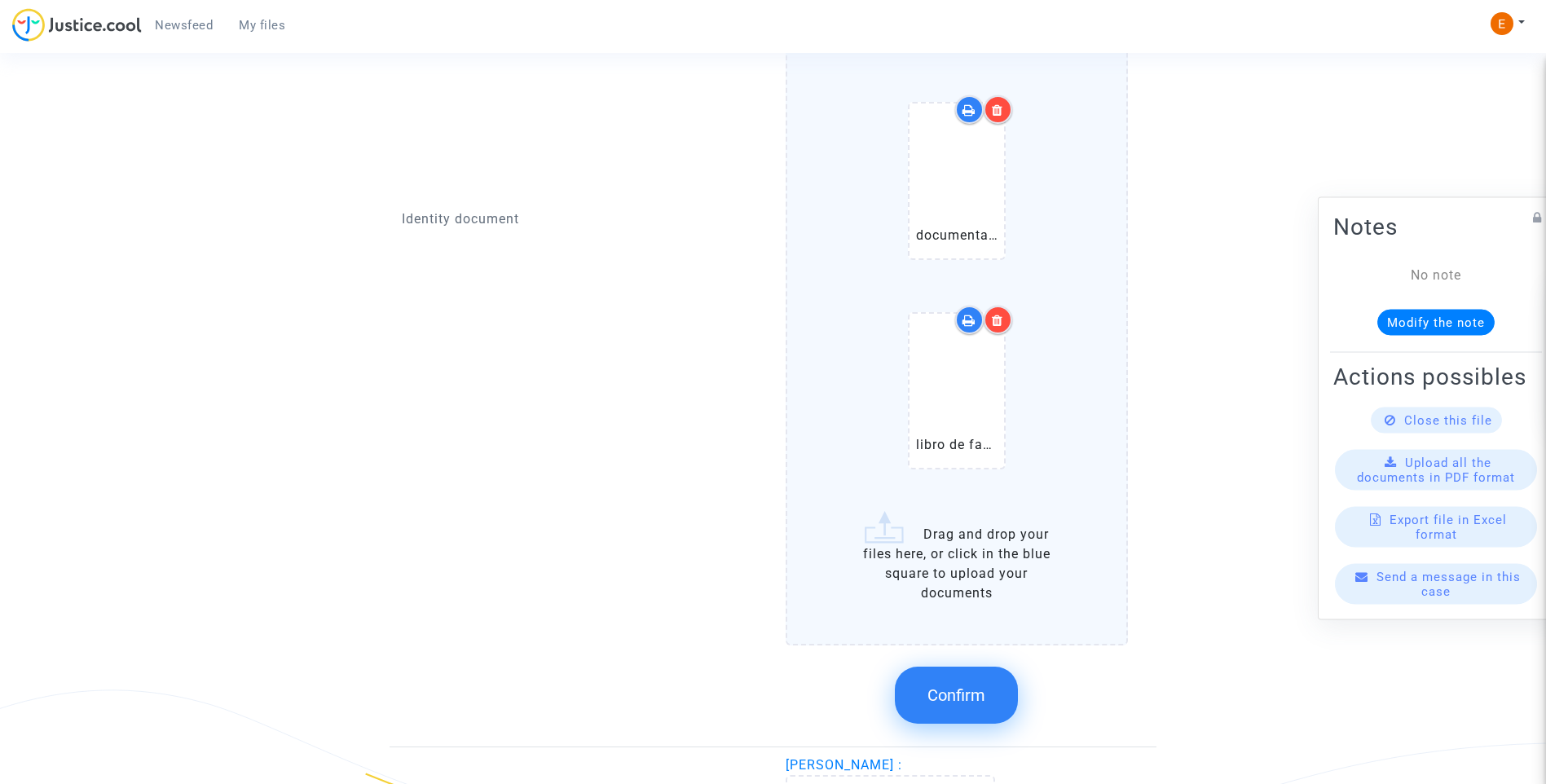
drag, startPoint x: 955, startPoint y: 683, endPoint x: 884, endPoint y: 644, distance: 81.0
click at [955, 682] on button "Confirm" at bounding box center [956, 695] width 123 height 57
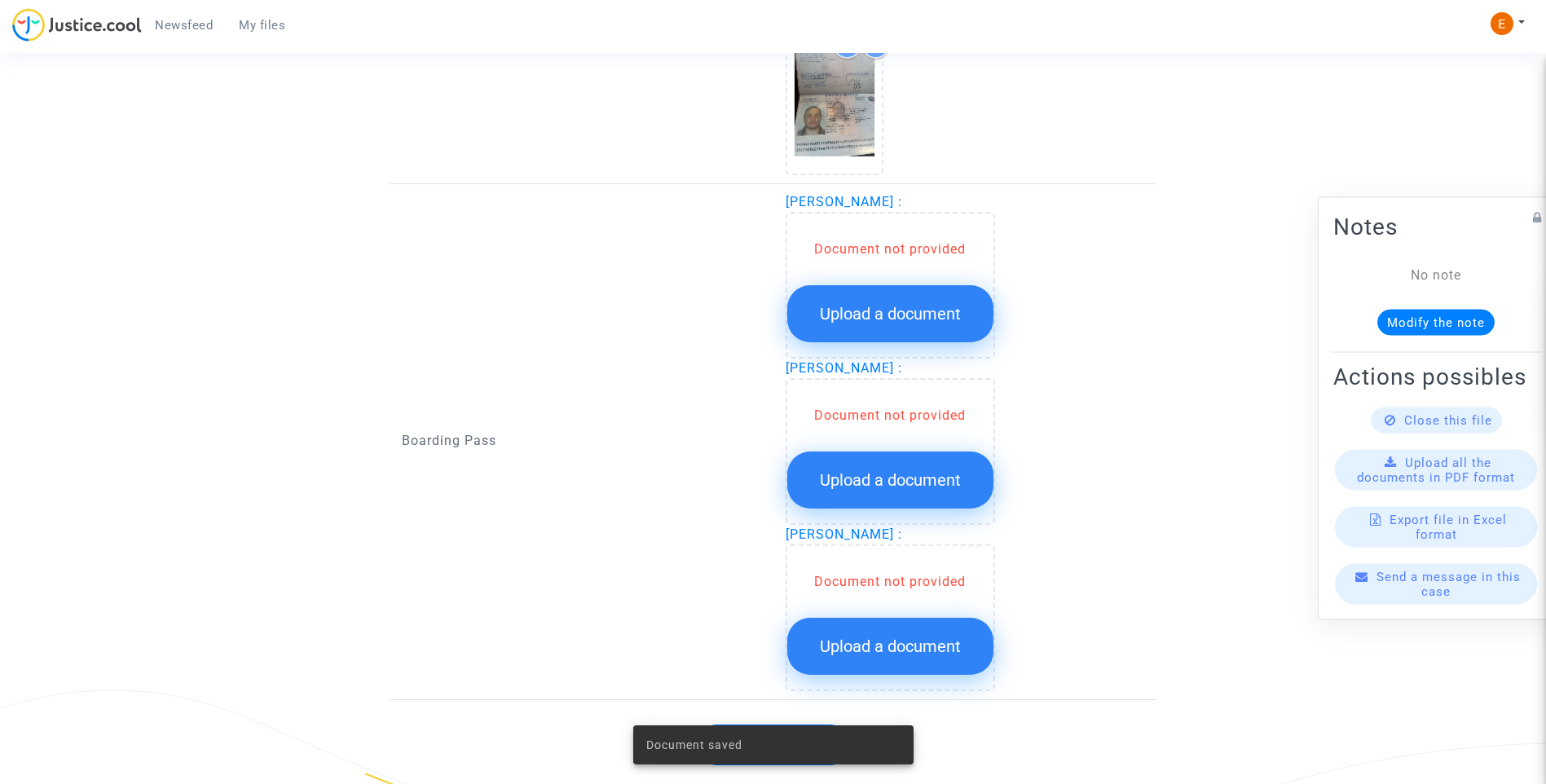
click at [906, 319] on span "Upload a document" at bounding box center [890, 314] width 141 height 20
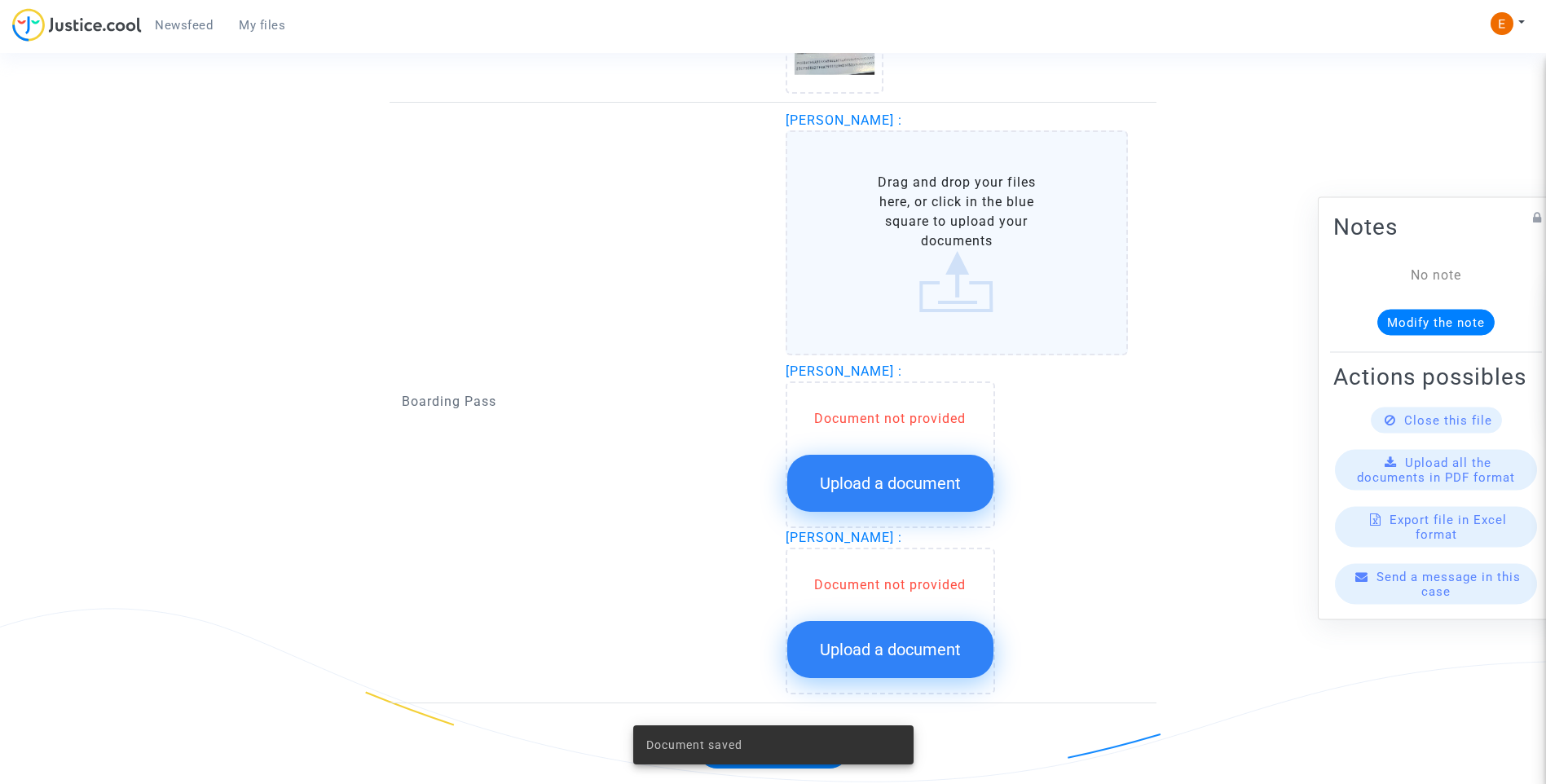
click at [911, 480] on span "Upload a document" at bounding box center [890, 483] width 141 height 20
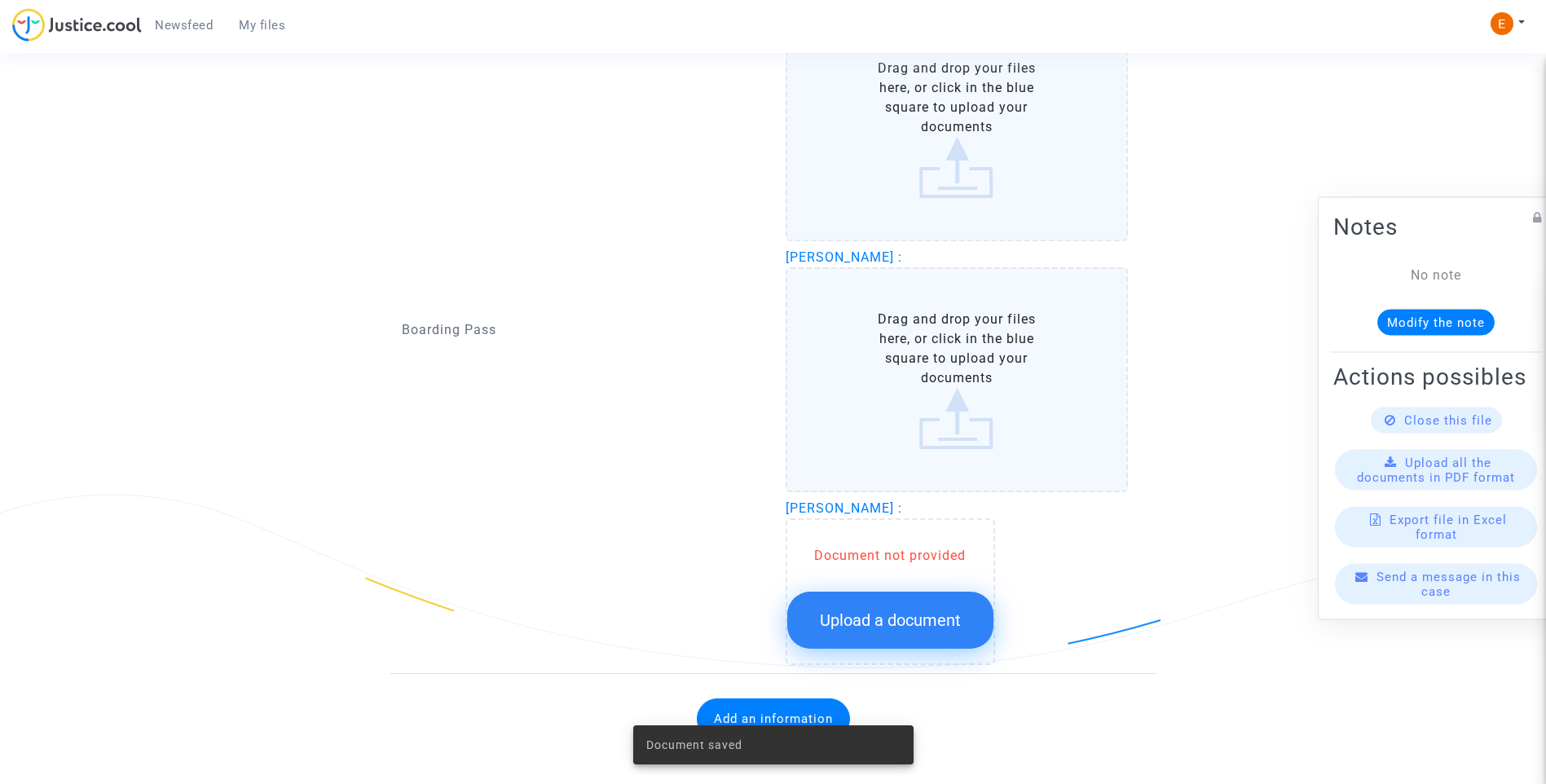
scroll to position [1675, 0]
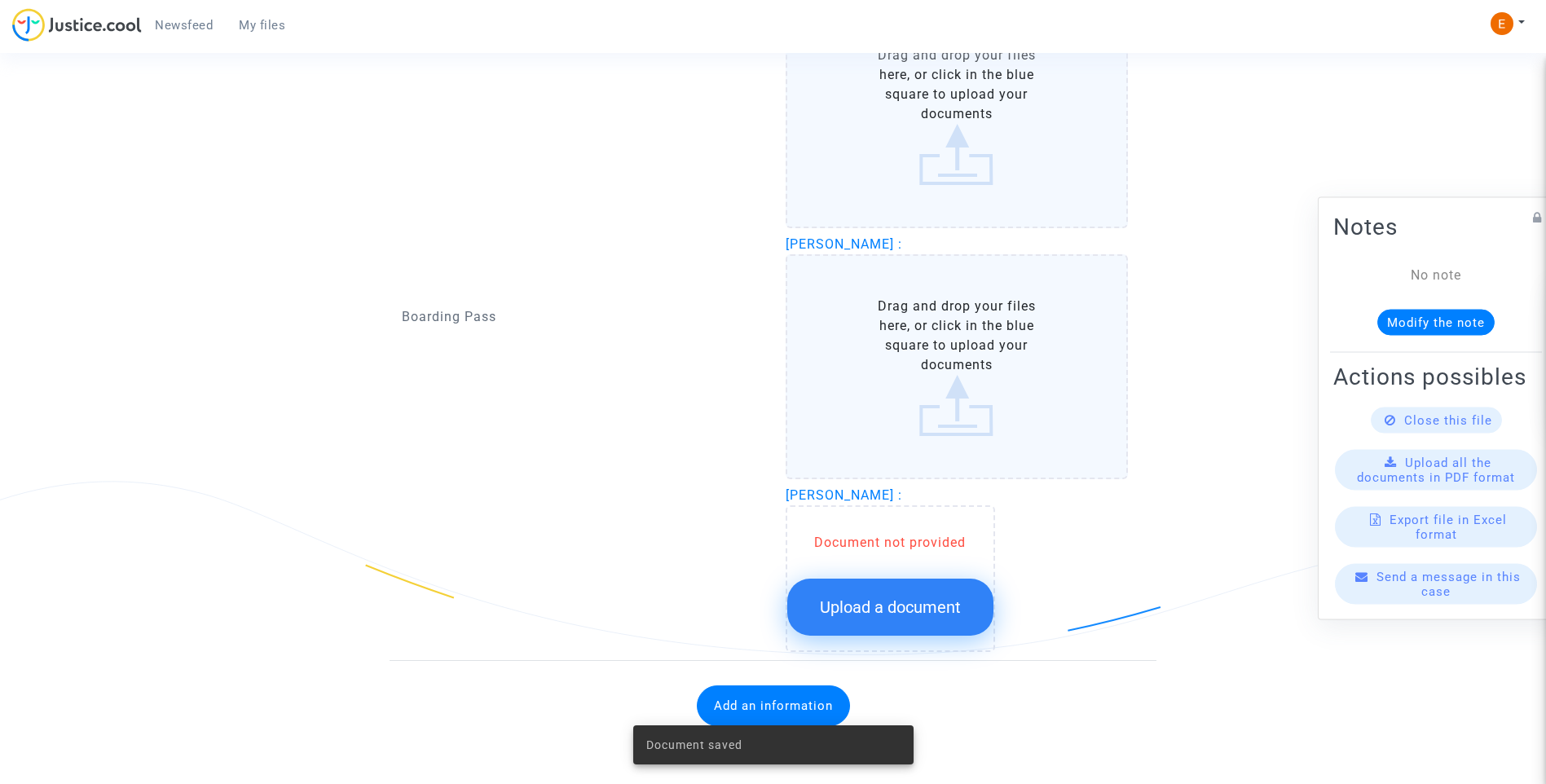
click at [944, 606] on span "Upload a document" at bounding box center [890, 607] width 141 height 20
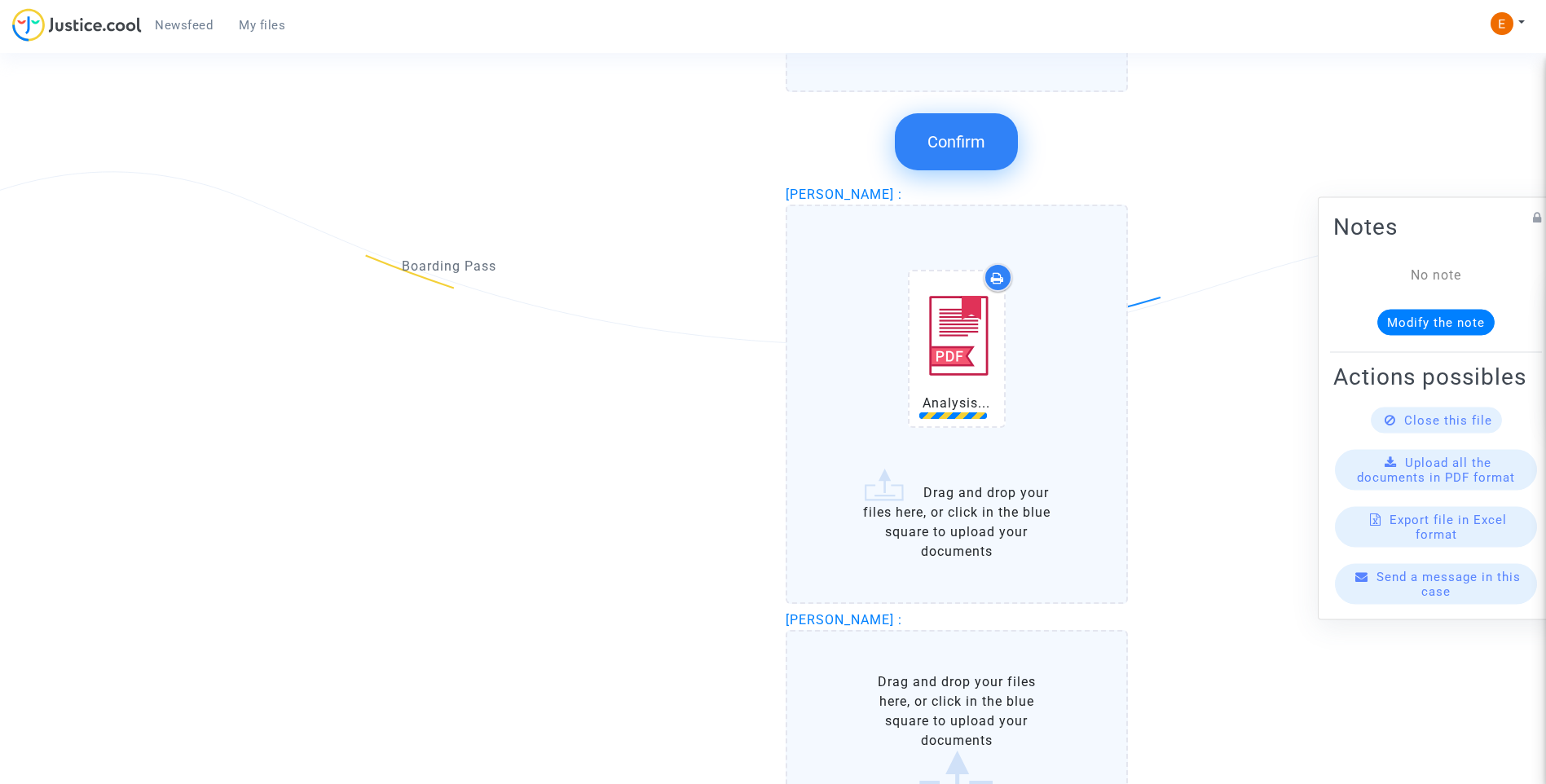
scroll to position [2083, 0]
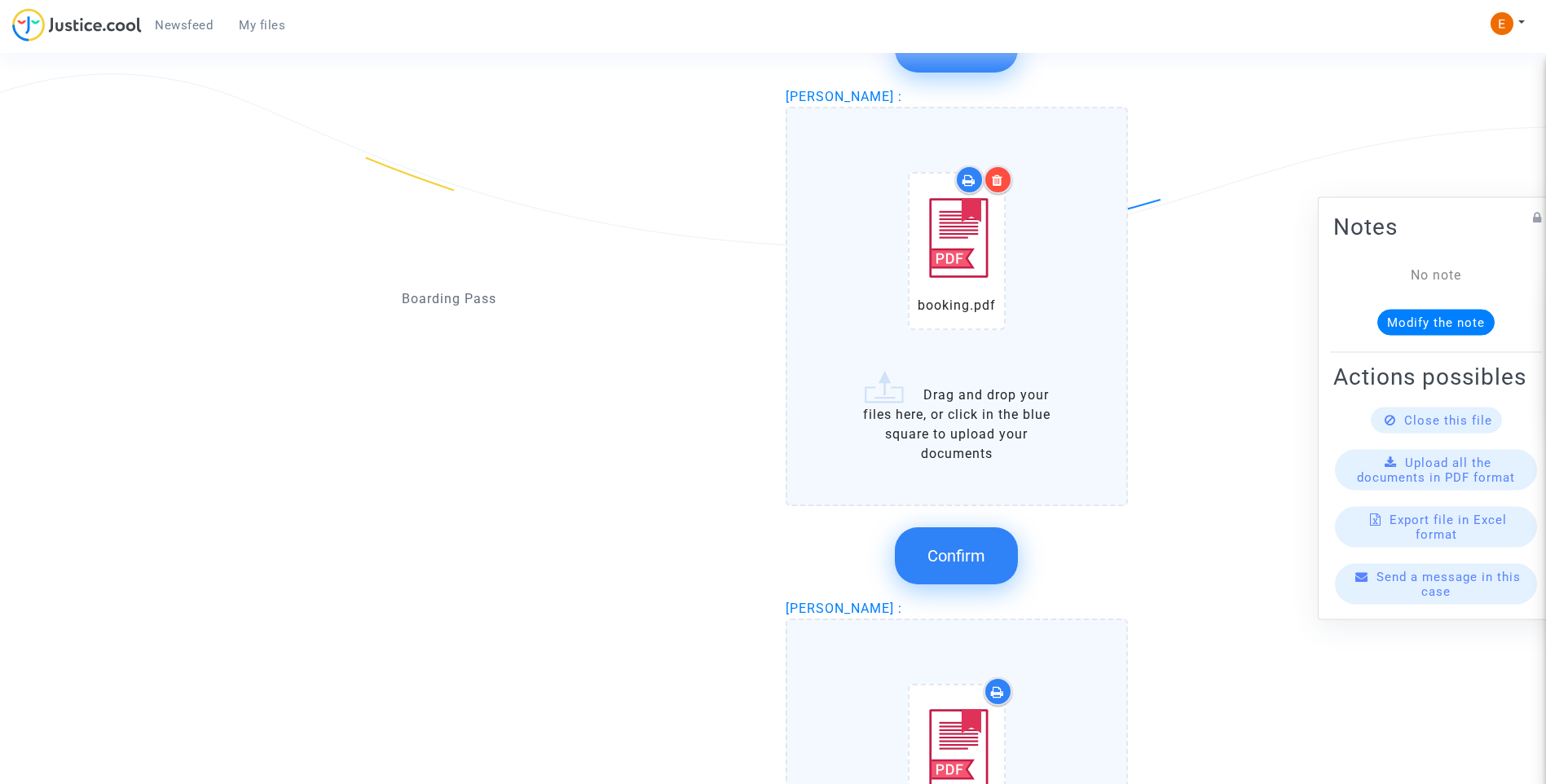
click at [968, 551] on span "Confirm" at bounding box center [956, 556] width 58 height 20
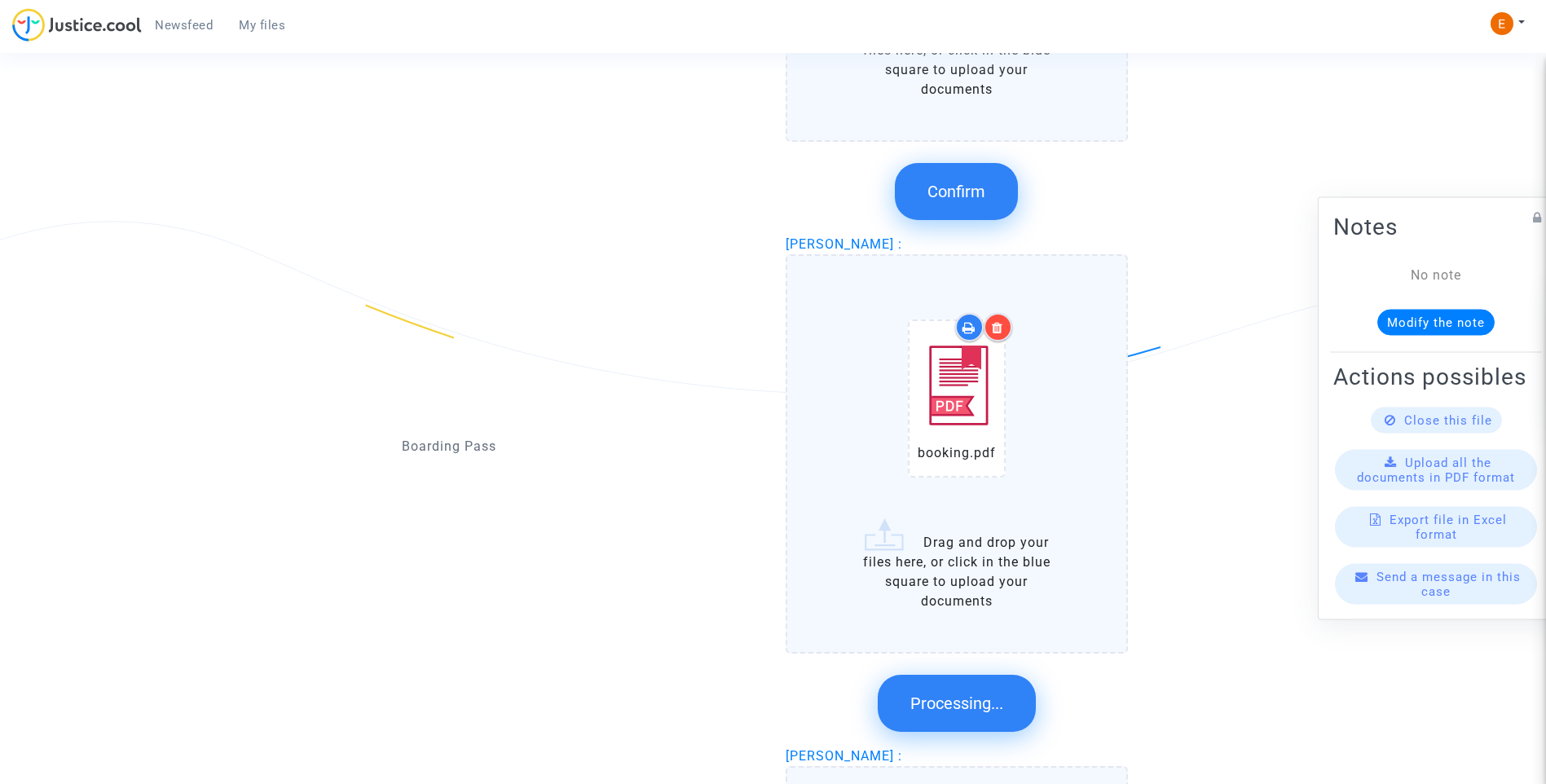
scroll to position [1756, 0]
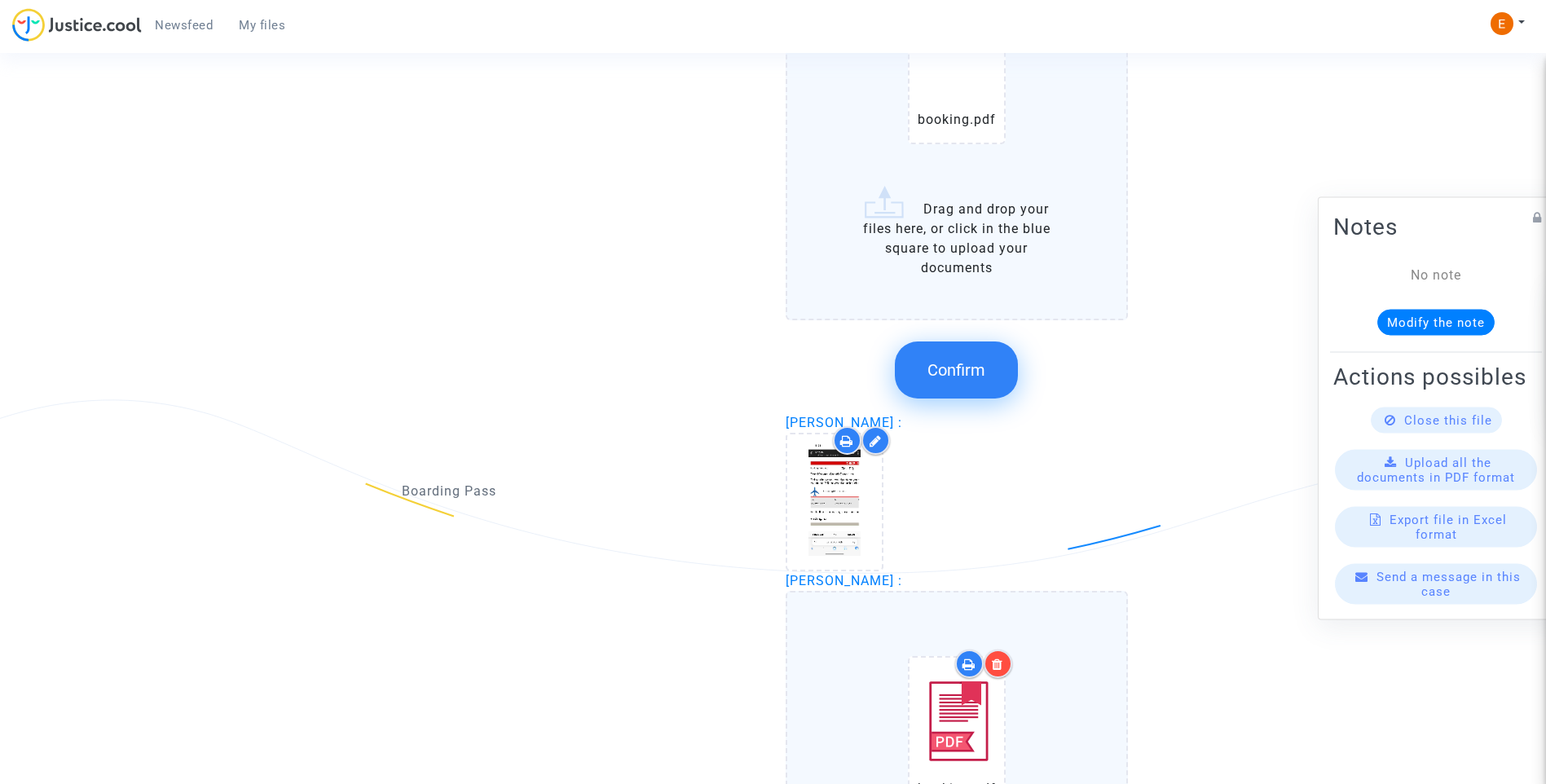
click at [972, 364] on span "Confirm" at bounding box center [956, 370] width 58 height 20
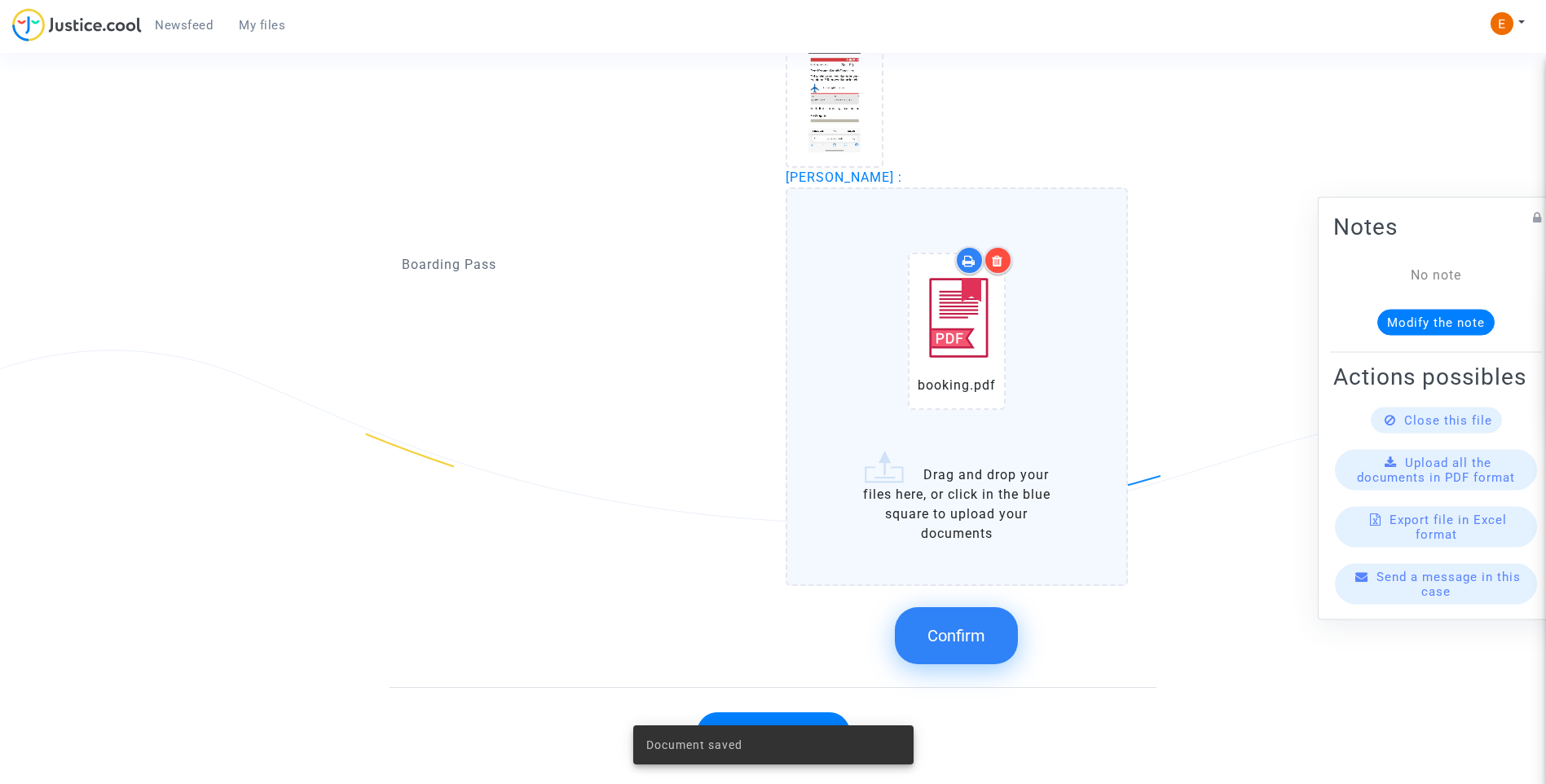
scroll to position [1833, 0]
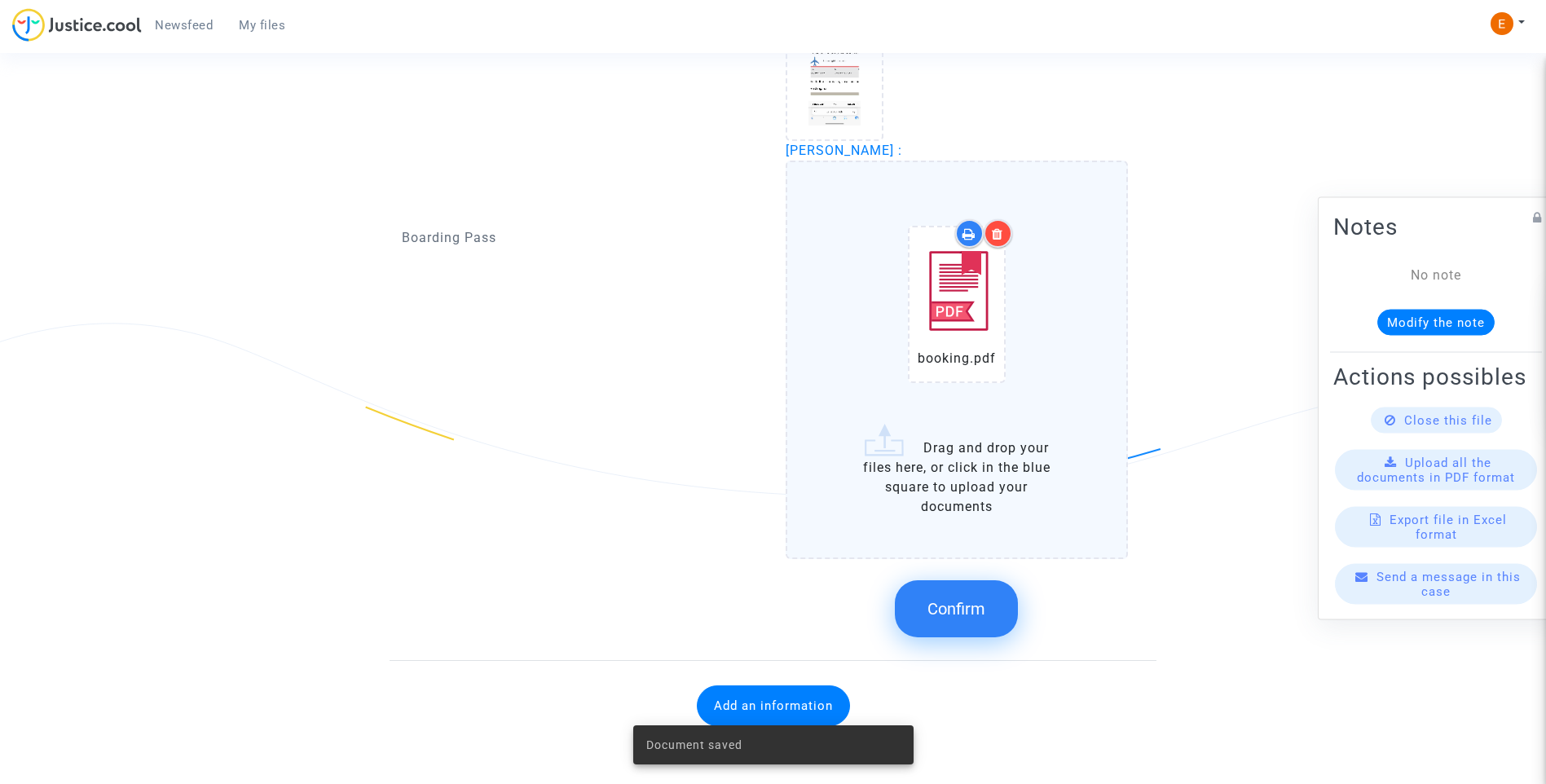
click at [985, 616] on span "Confirm" at bounding box center [956, 609] width 58 height 20
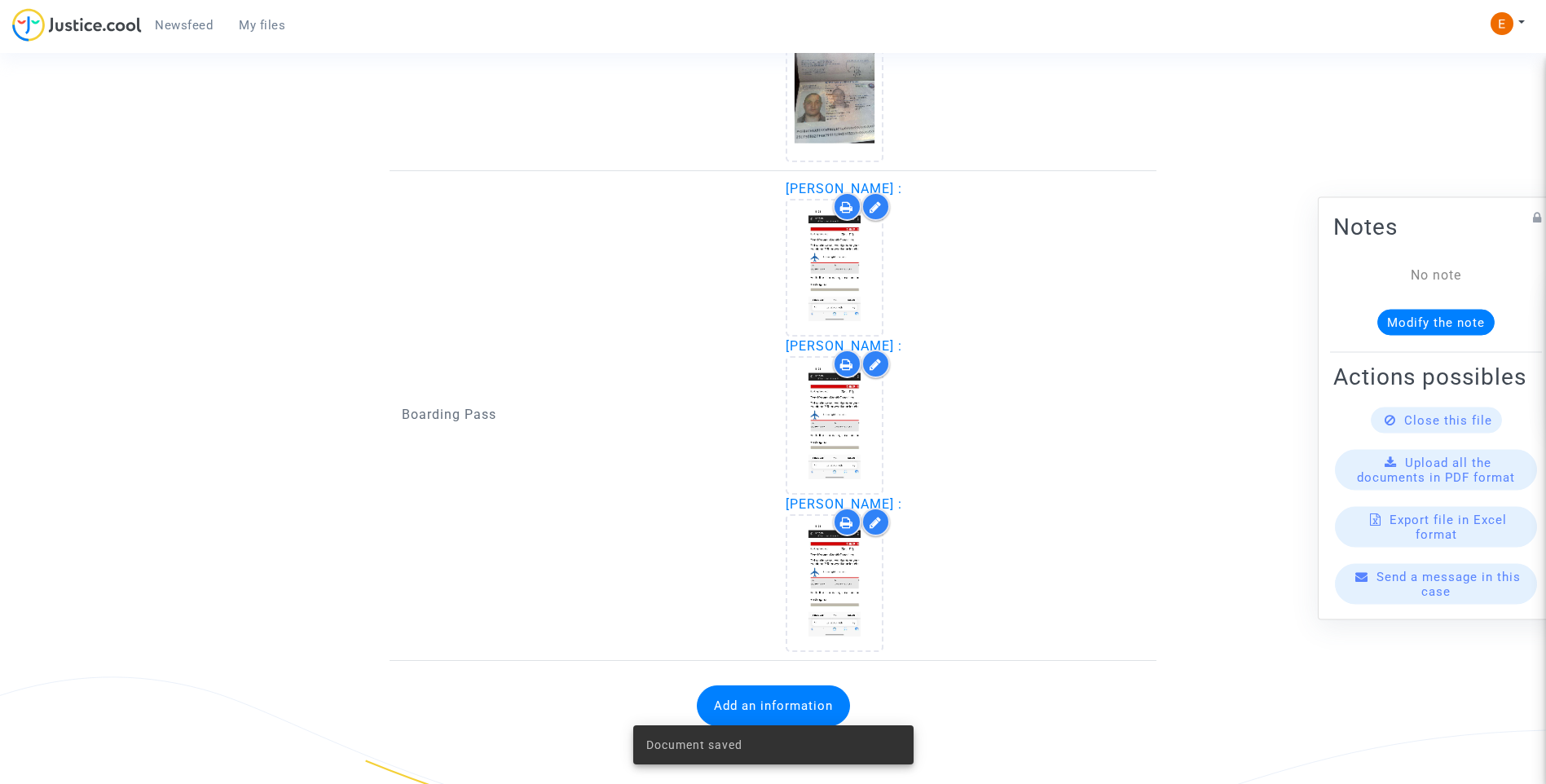
scroll to position [1480, 0]
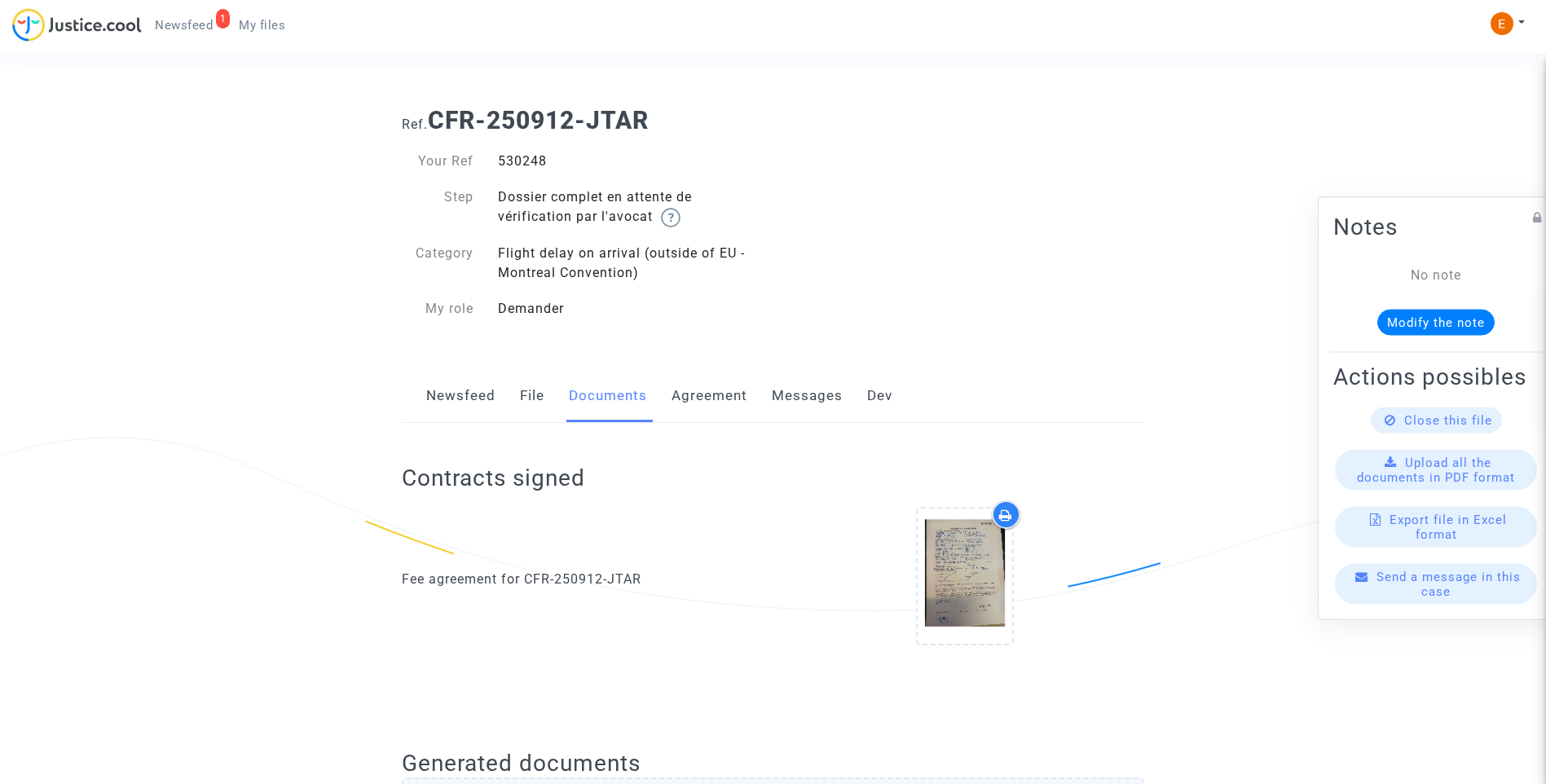
scroll to position [1459, 0]
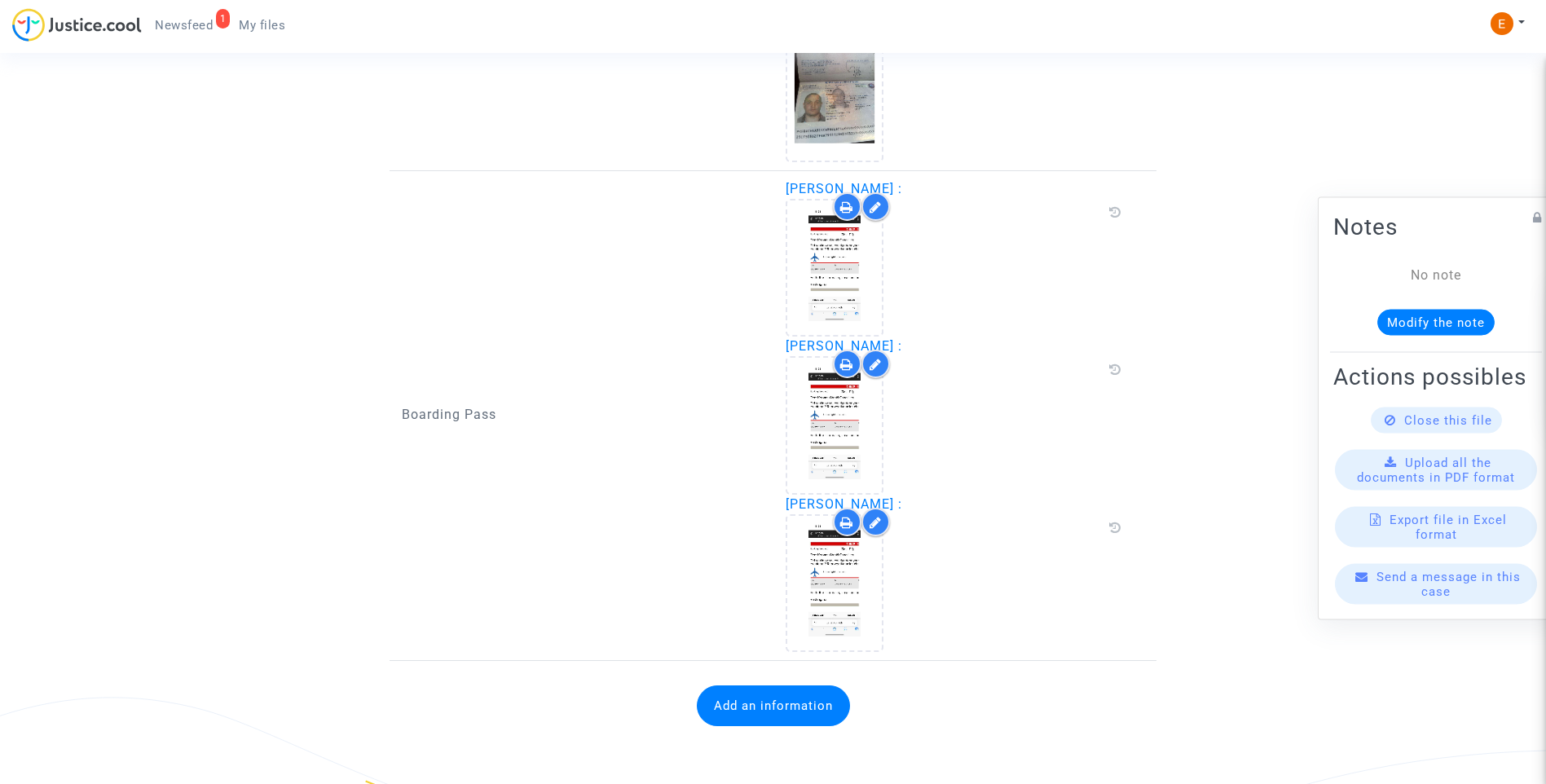
click at [791, 706] on button "Add an information" at bounding box center [773, 705] width 153 height 40
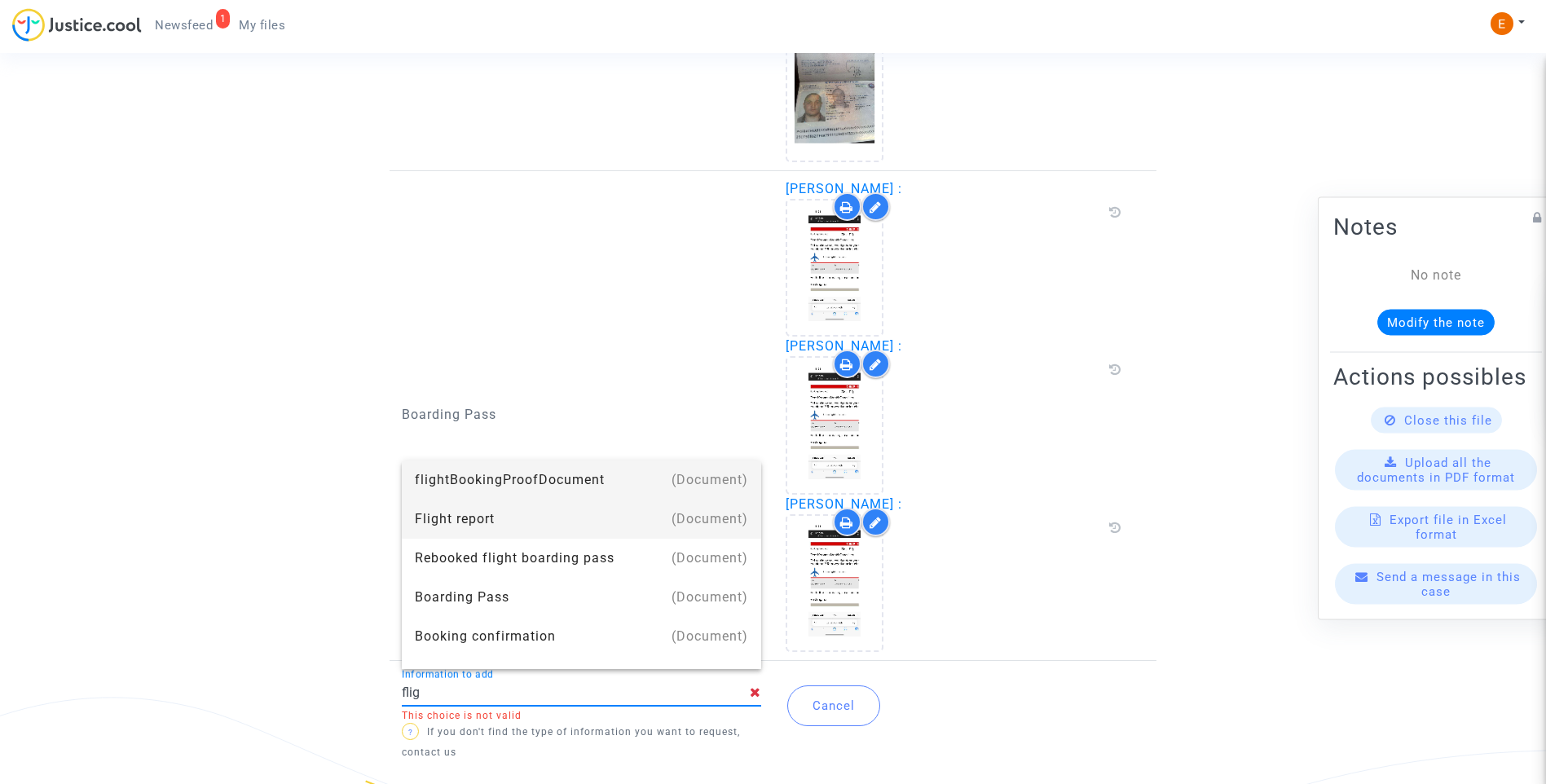
click at [492, 515] on div "Flight report" at bounding box center [581, 519] width 333 height 39
type input "Flight report"
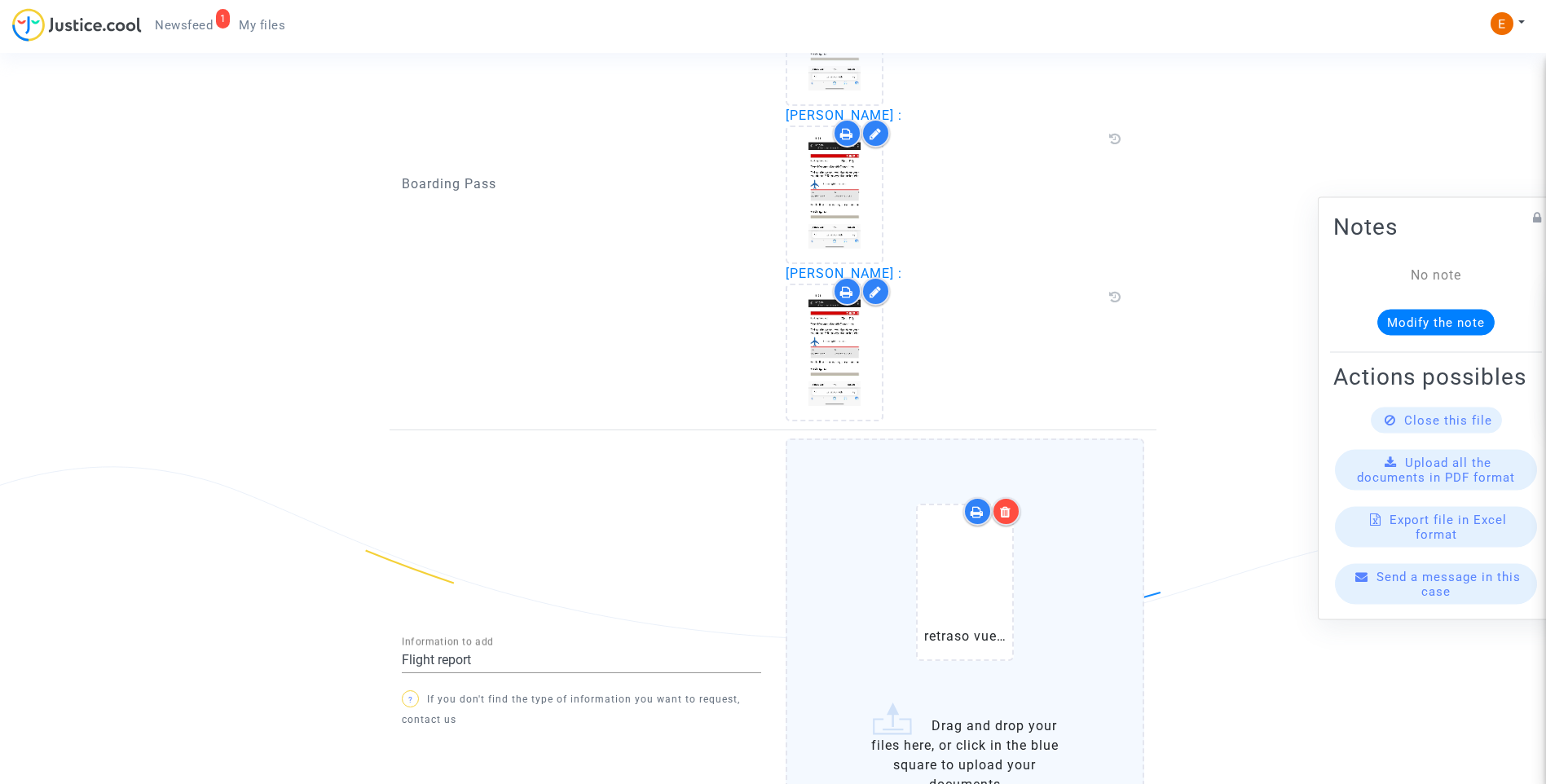
scroll to position [1842, 0]
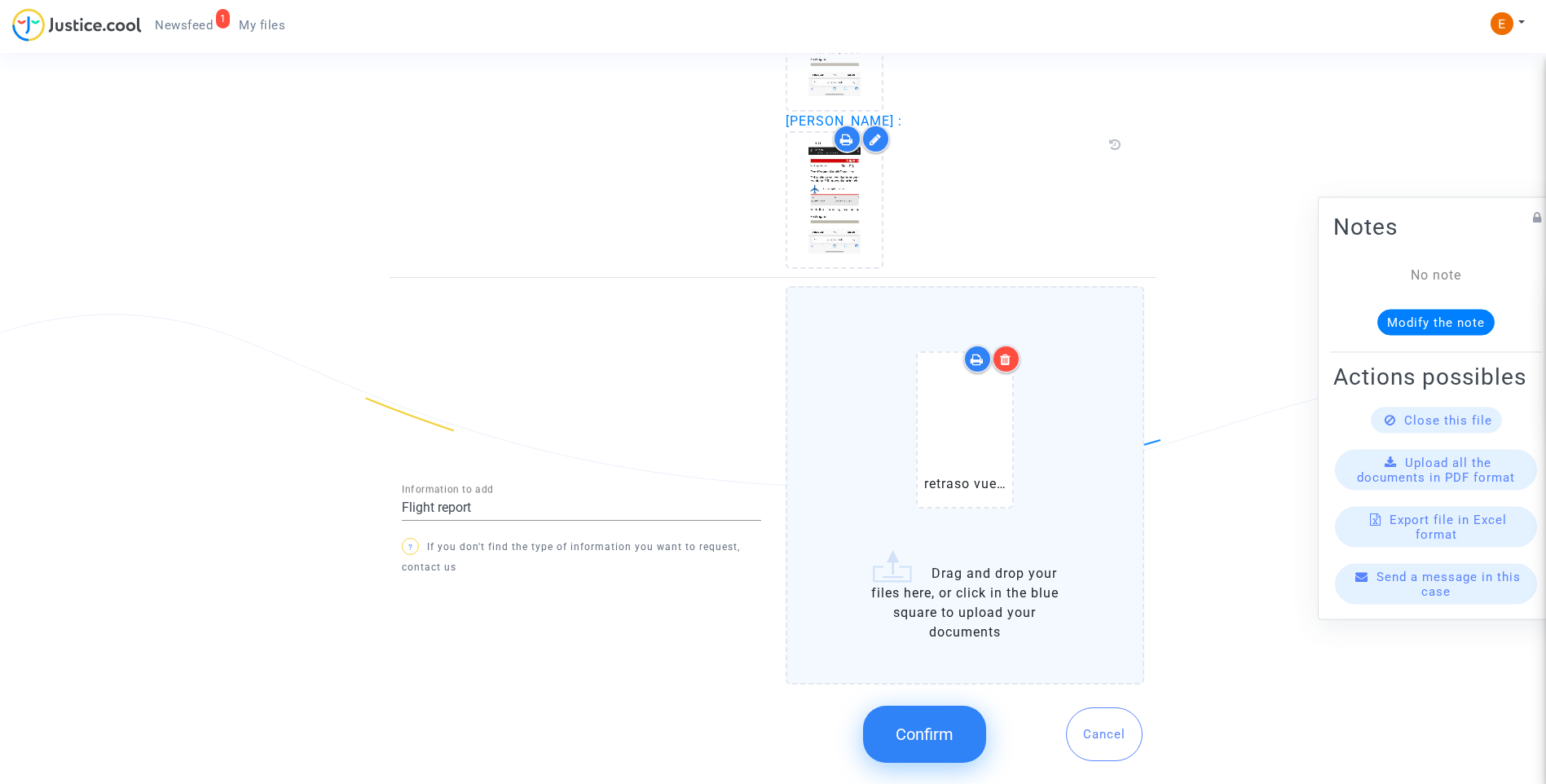
click at [917, 734] on span "Confirm" at bounding box center [925, 734] width 58 height 20
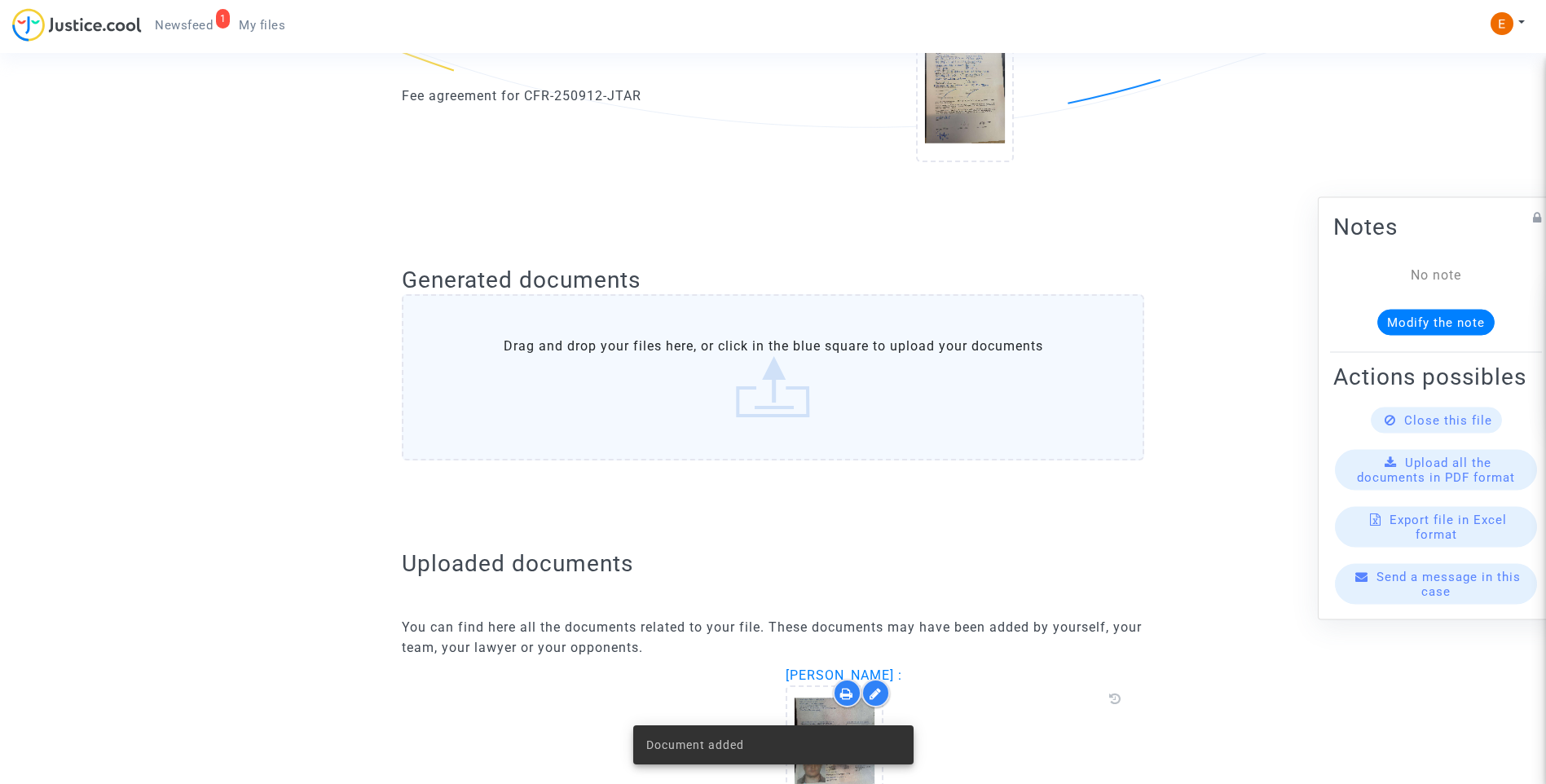
scroll to position [228, 0]
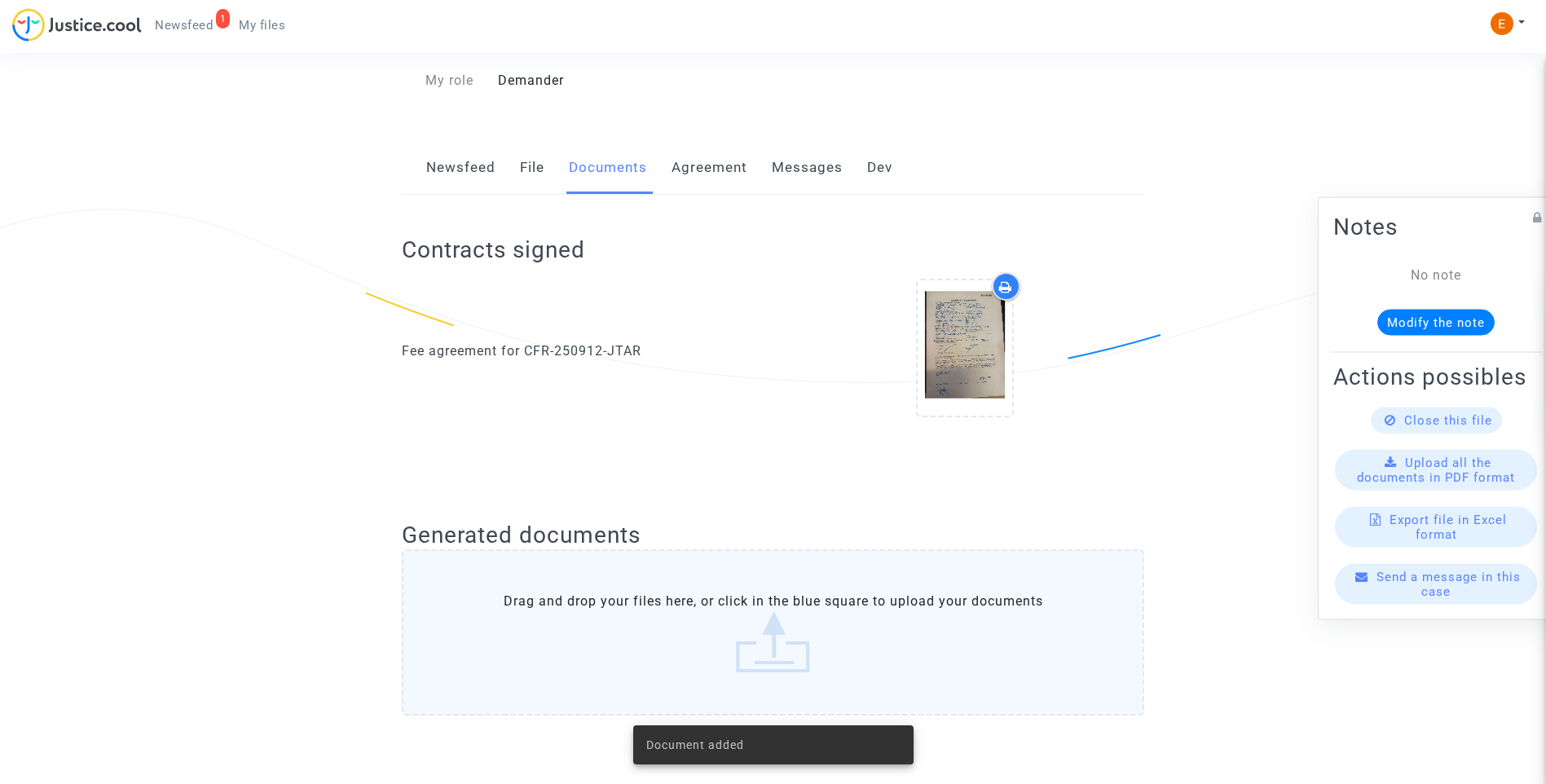
click at [201, 15] on link "1 Newsfeed" at bounding box center [184, 26] width 84 height 25
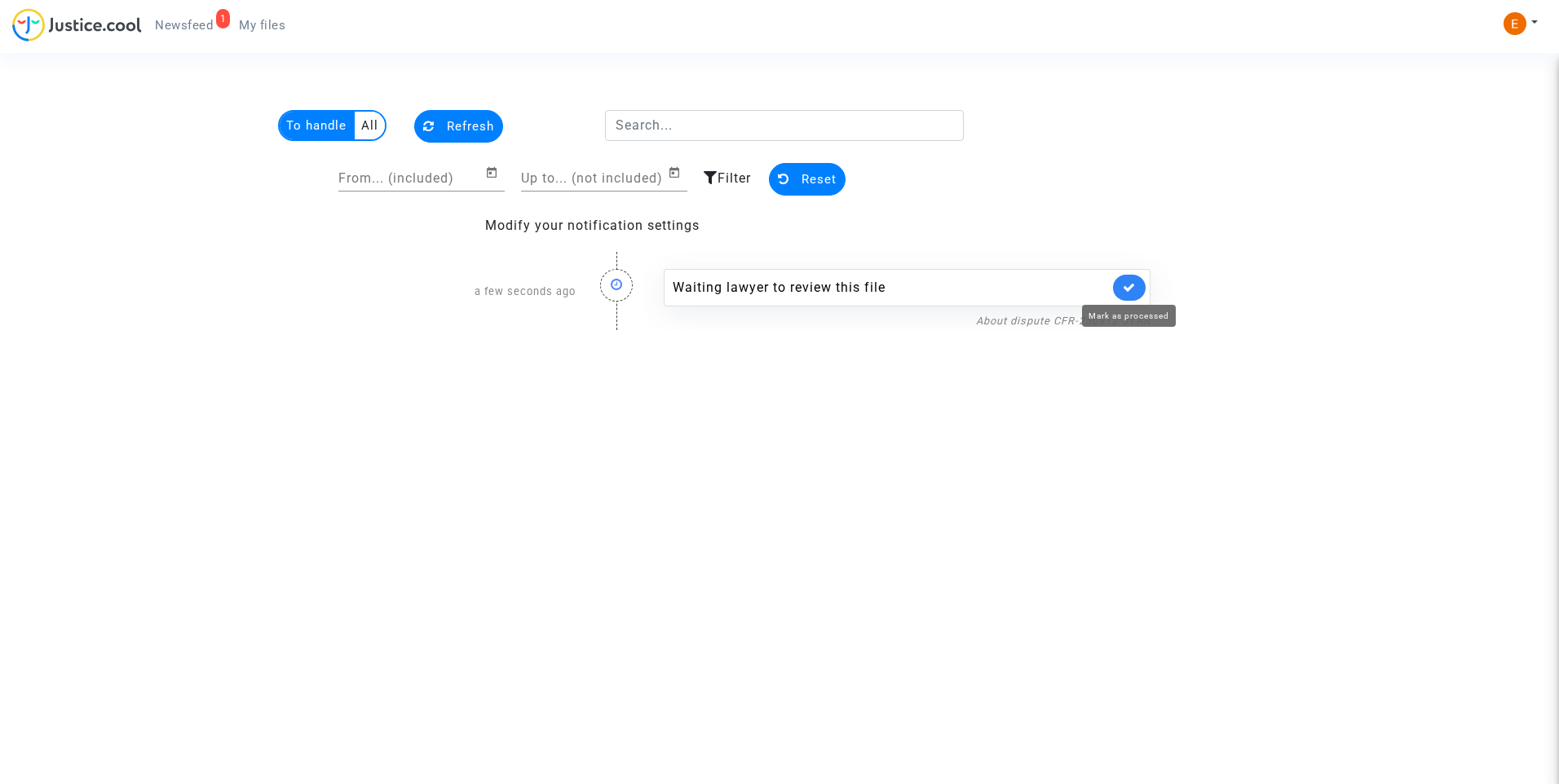
click at [1132, 292] on icon at bounding box center [1129, 287] width 13 height 12
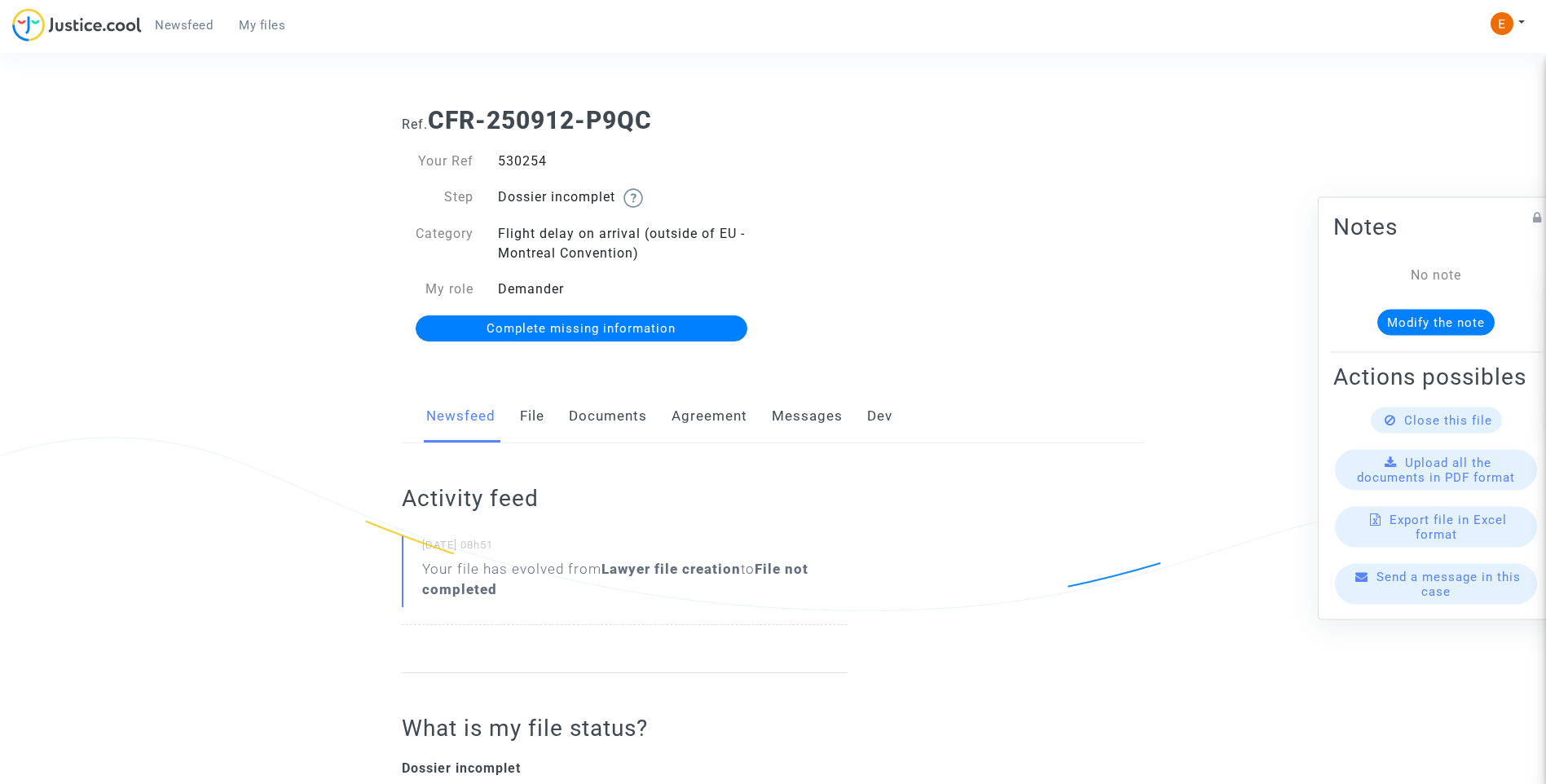
click at [606, 419] on link "Documents" at bounding box center [607, 416] width 78 height 54
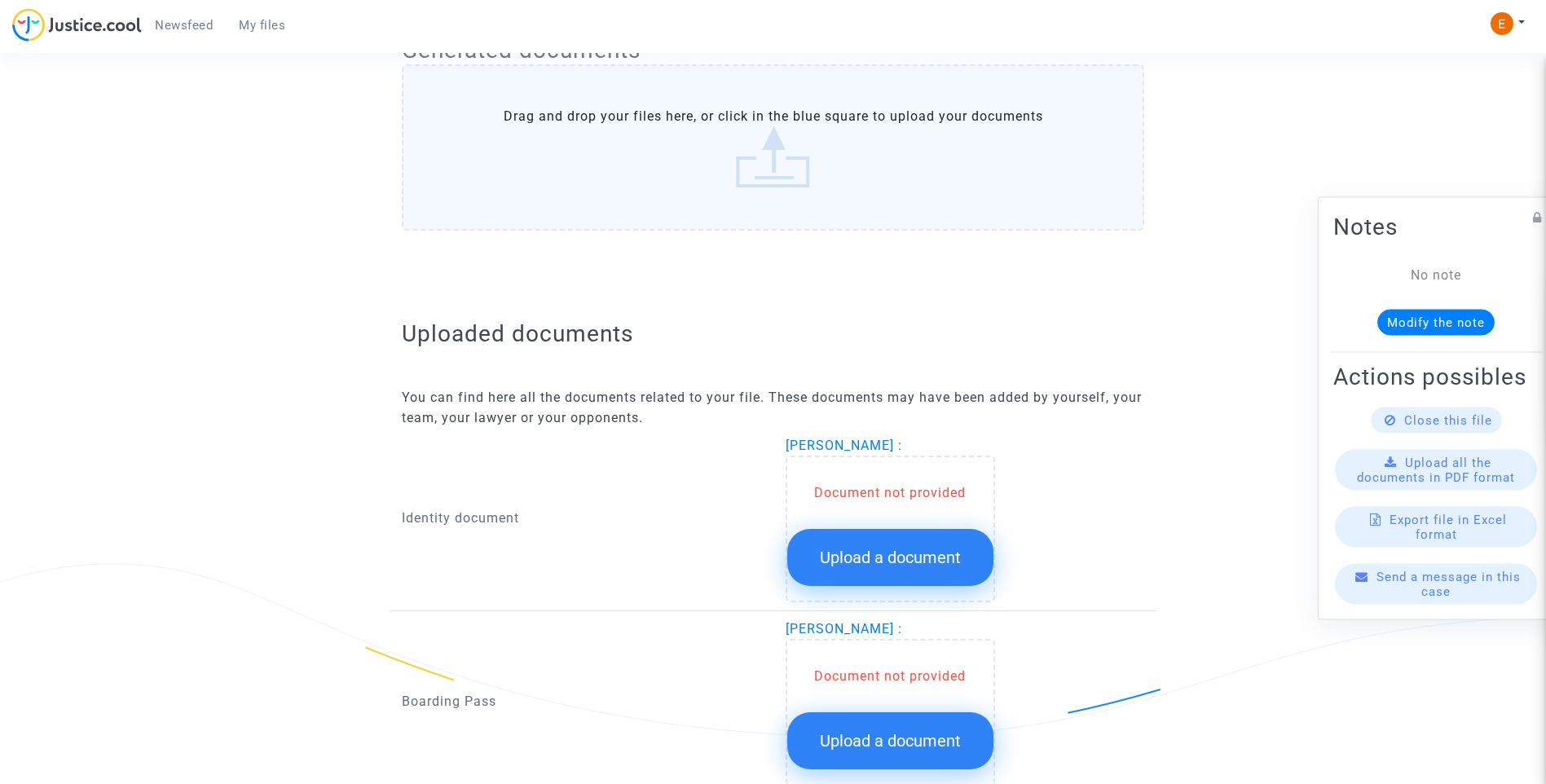
click at [916, 545] on button "Upload a document" at bounding box center [891, 557] width 207 height 57
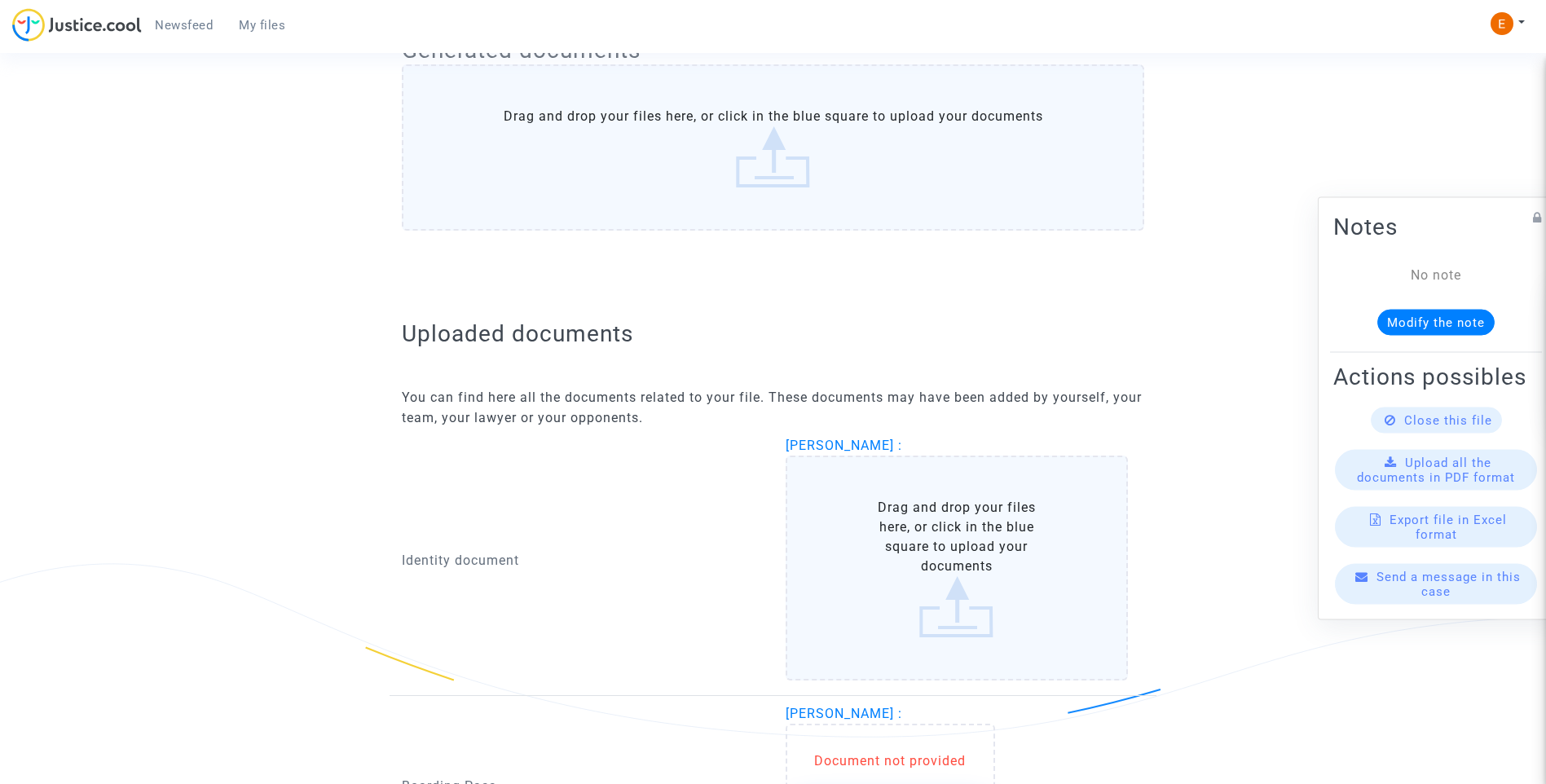
scroll to position [952, 0]
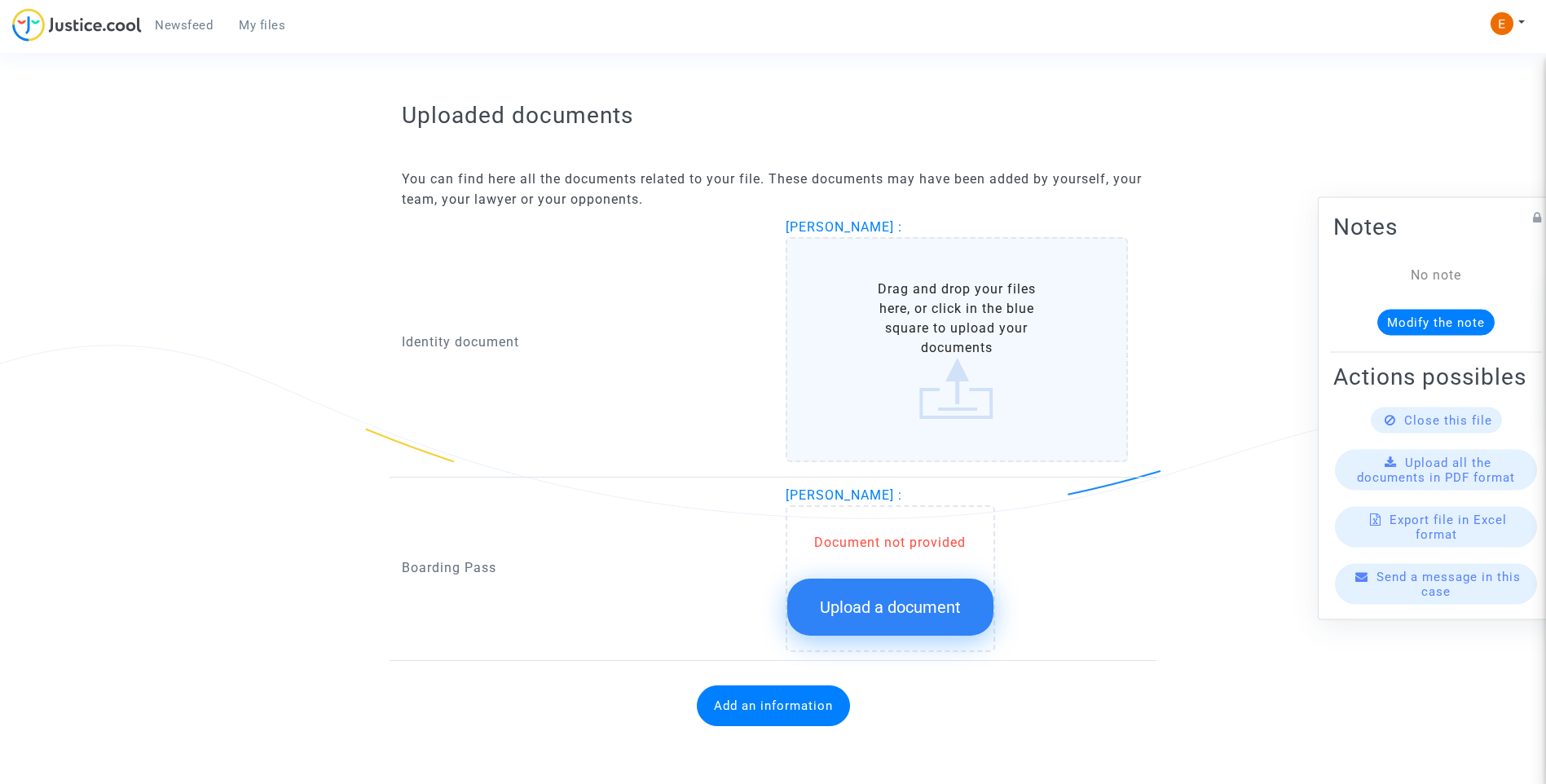
click at [921, 592] on button "Upload a document" at bounding box center [891, 606] width 207 height 57
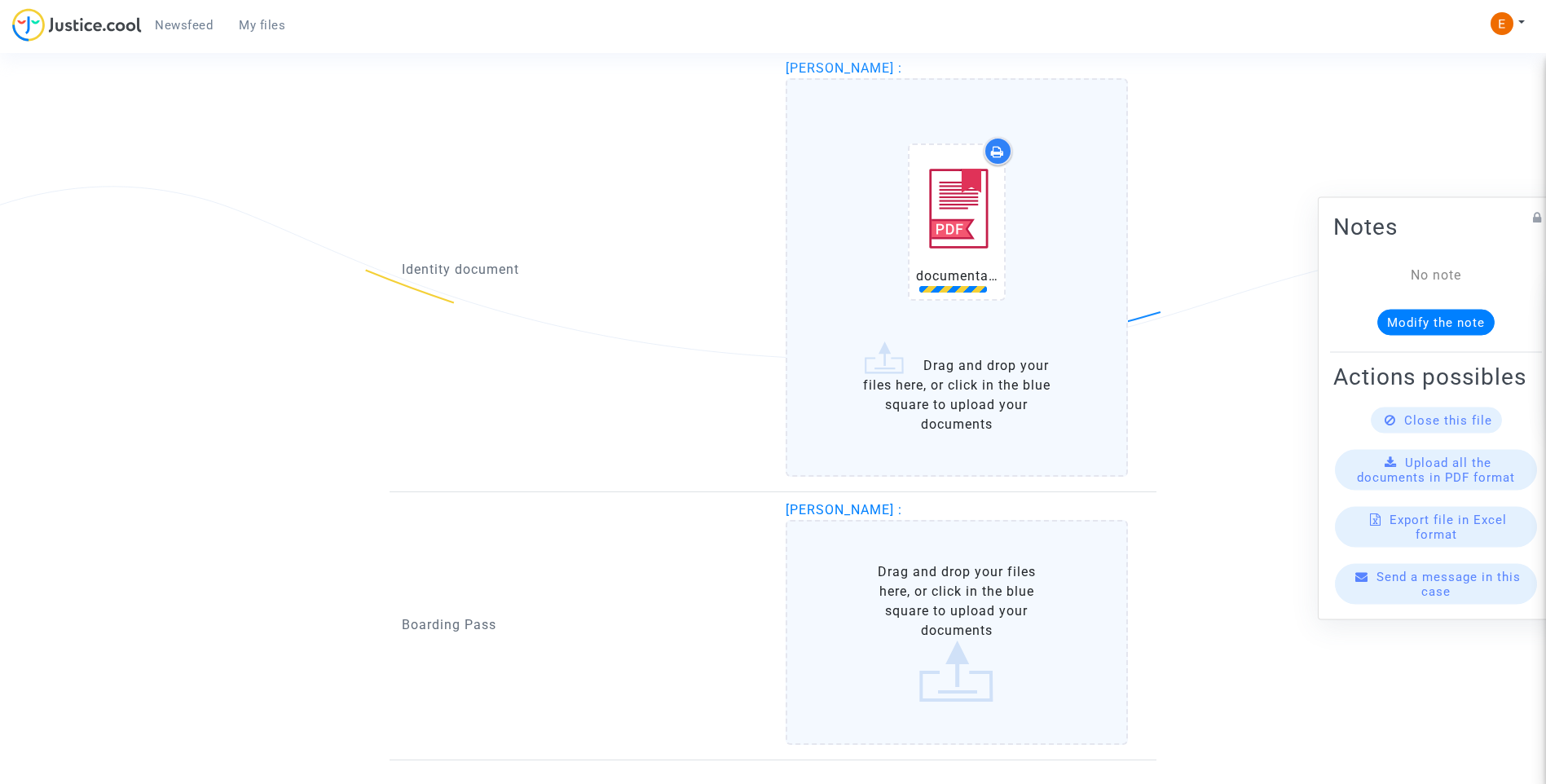
scroll to position [1114, 0]
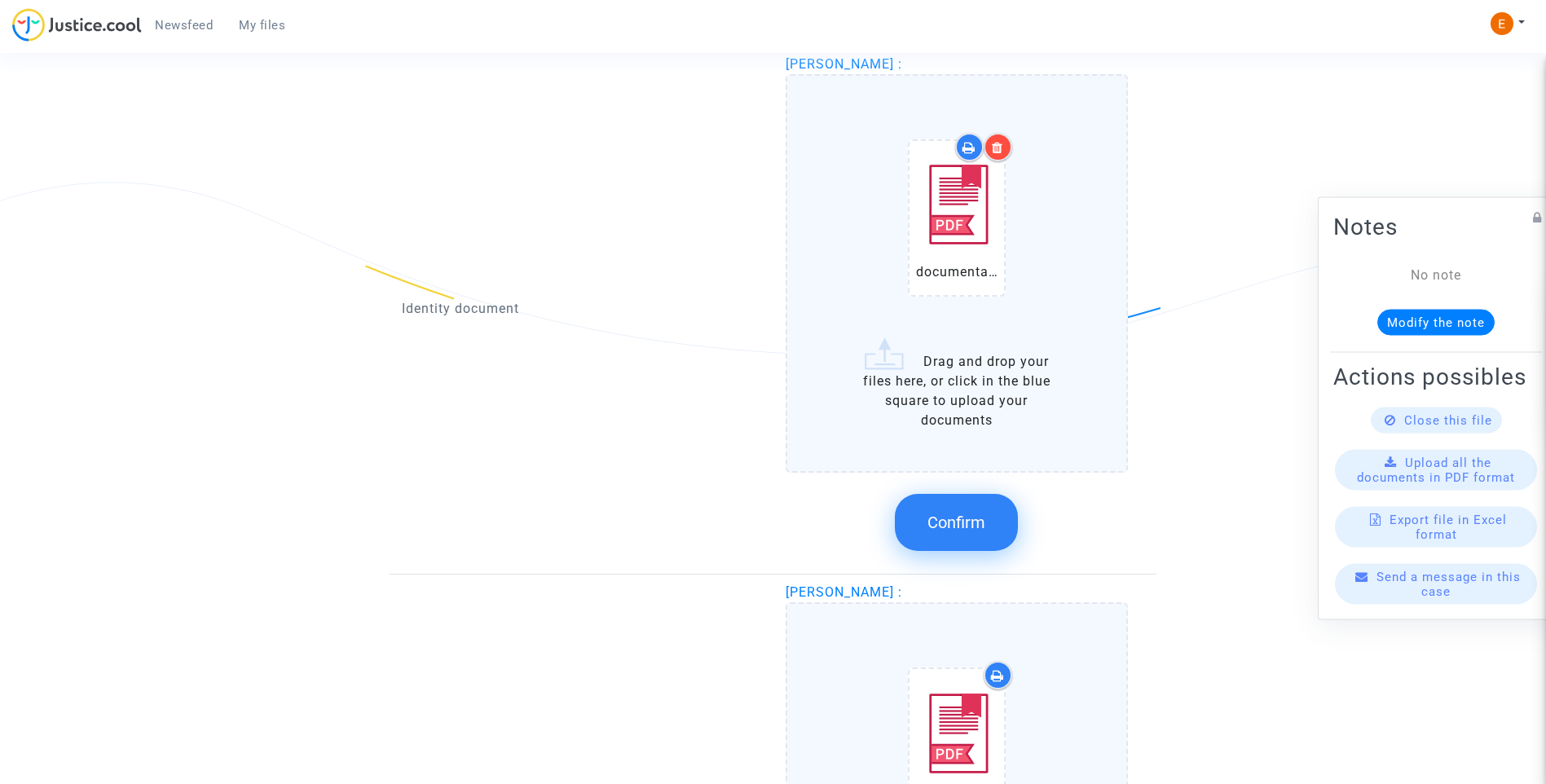
click at [965, 515] on span "Confirm" at bounding box center [956, 522] width 58 height 20
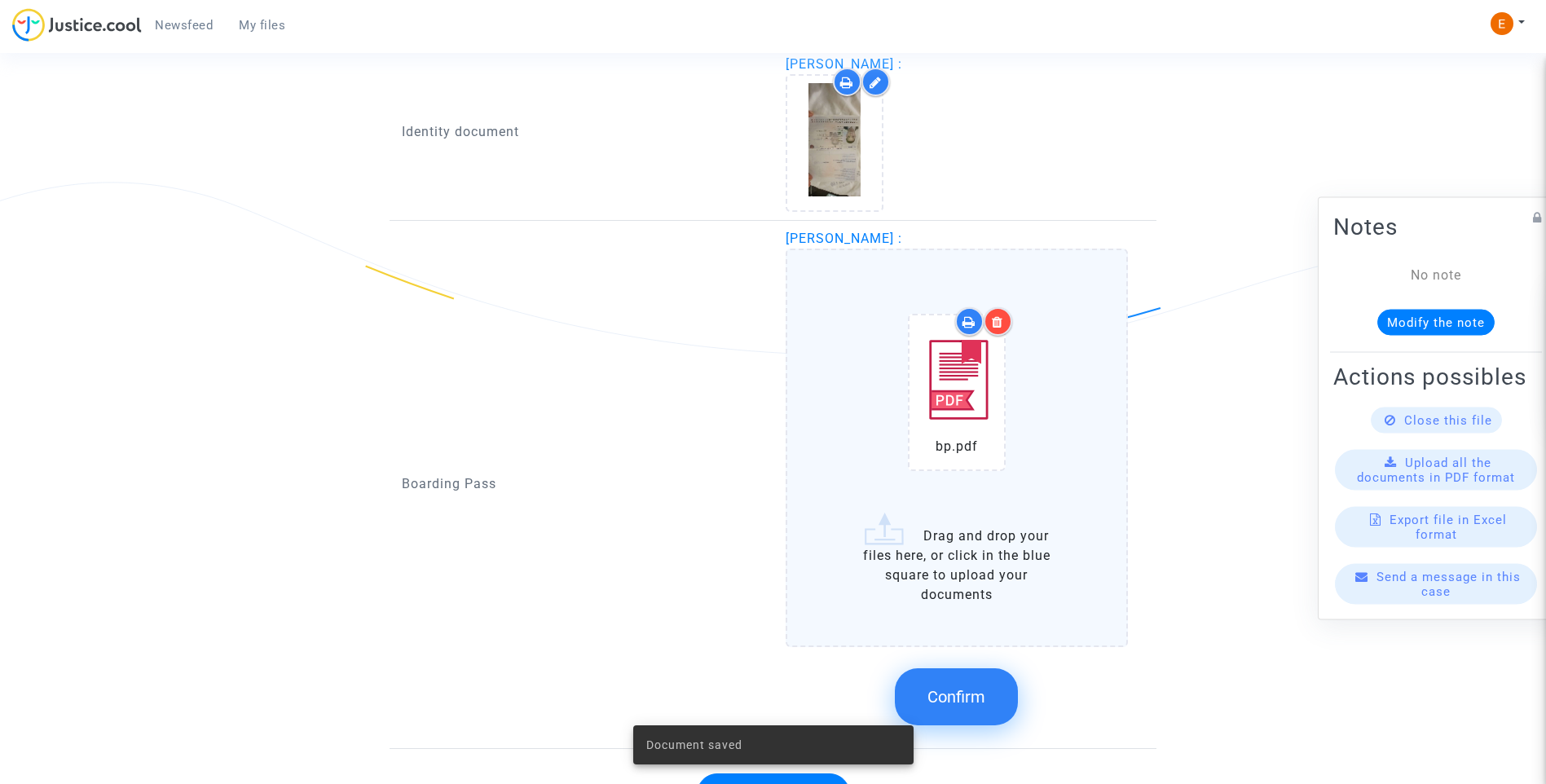
click at [868, 682] on div "Confirm" at bounding box center [957, 696] width 343 height 87
click at [982, 700] on span "Confirm" at bounding box center [956, 696] width 58 height 20
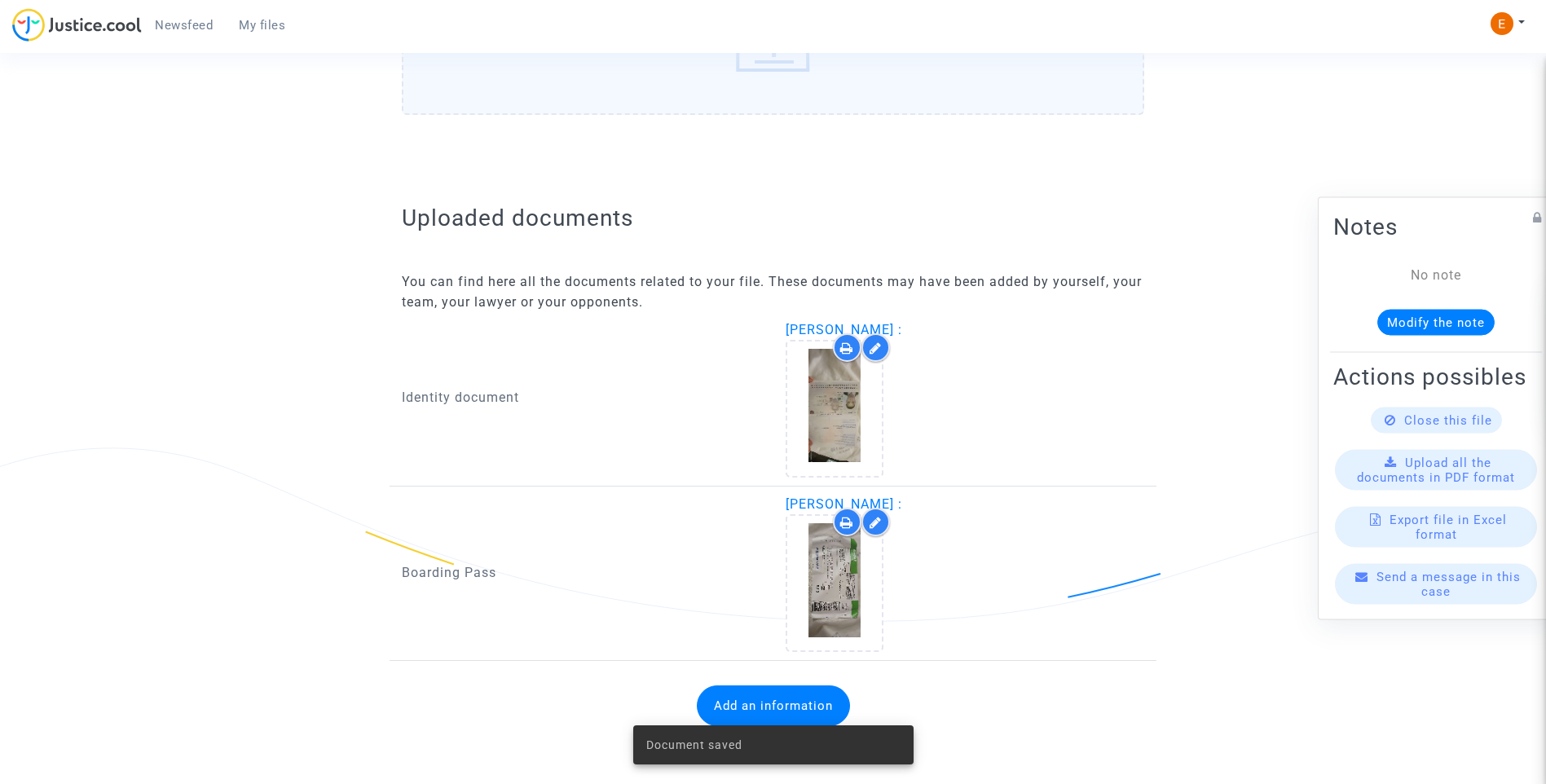
scroll to position [849, 0]
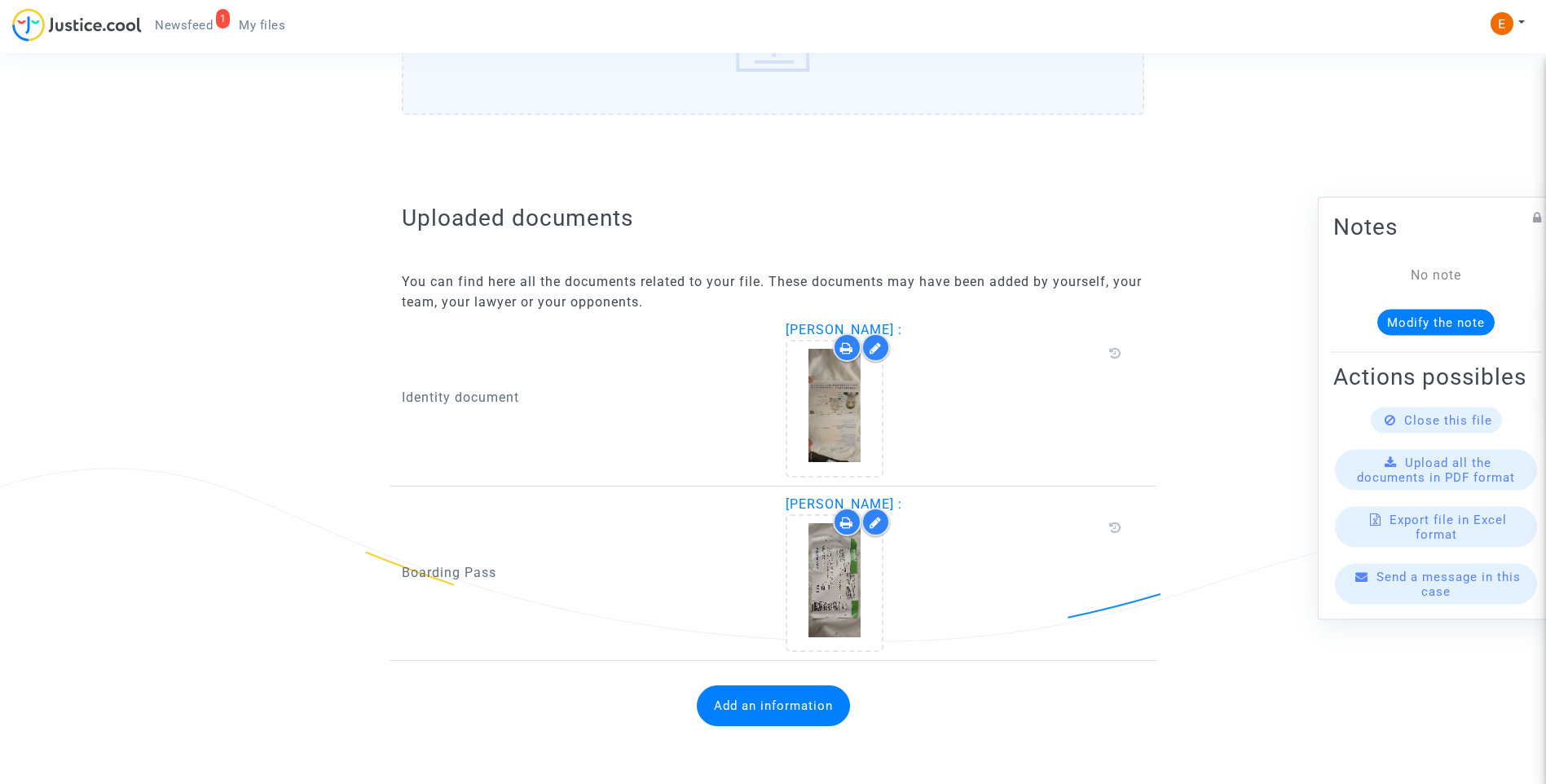
click at [782, 702] on button "Add an information" at bounding box center [773, 705] width 153 height 40
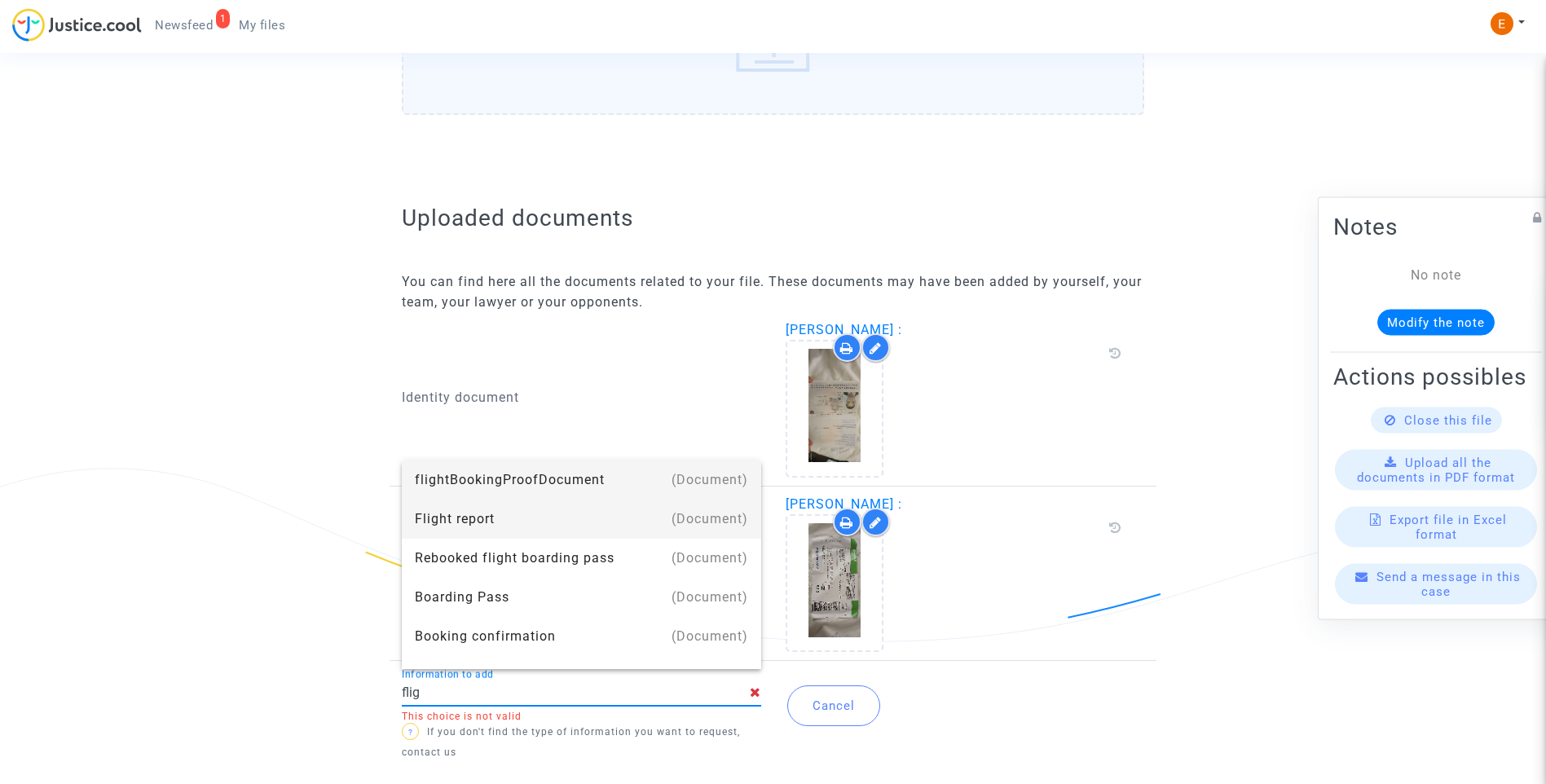
click at [514, 528] on div "Flight report" at bounding box center [581, 519] width 333 height 39
type input "Flight report"
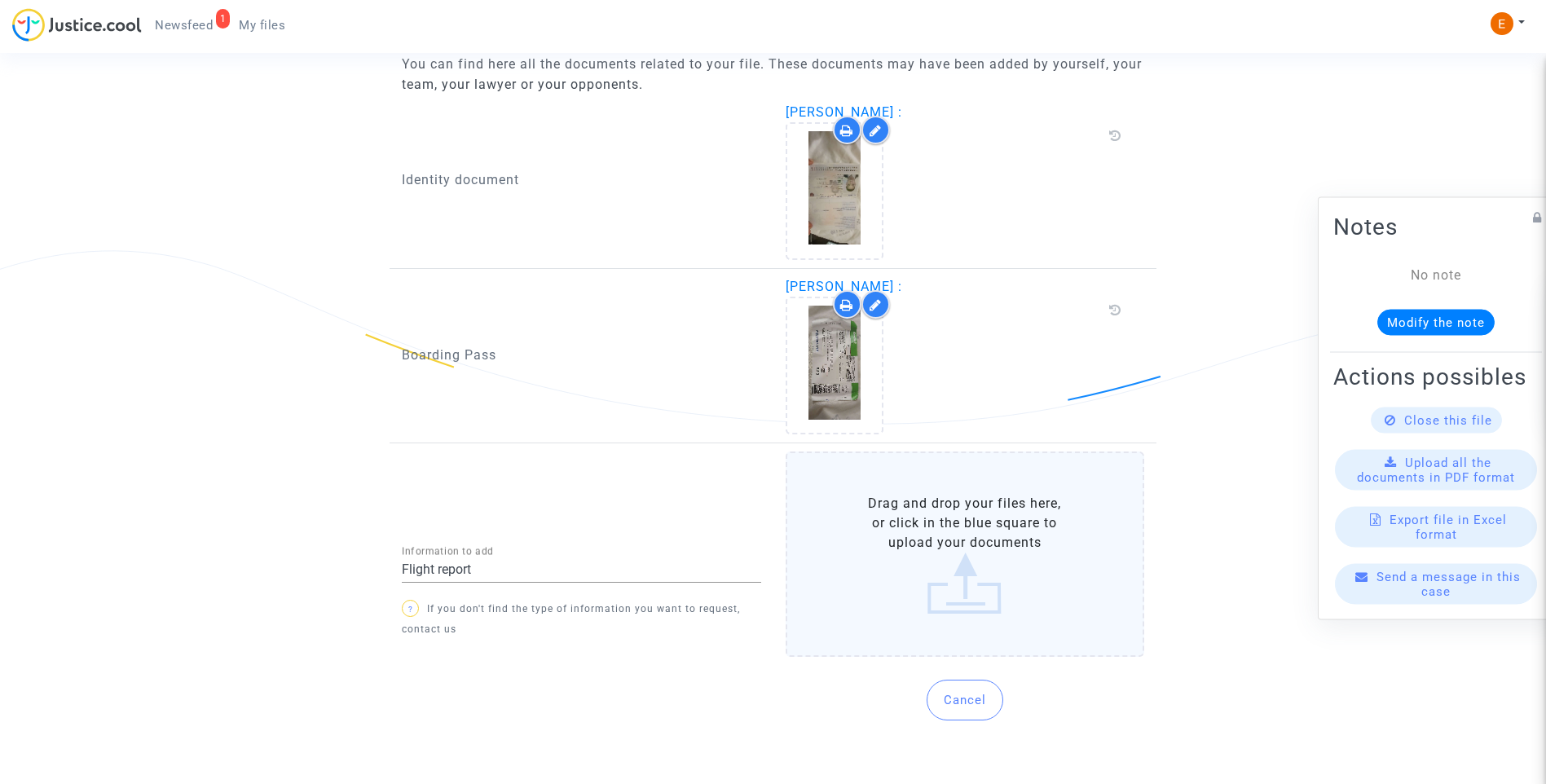
scroll to position [1048, 0]
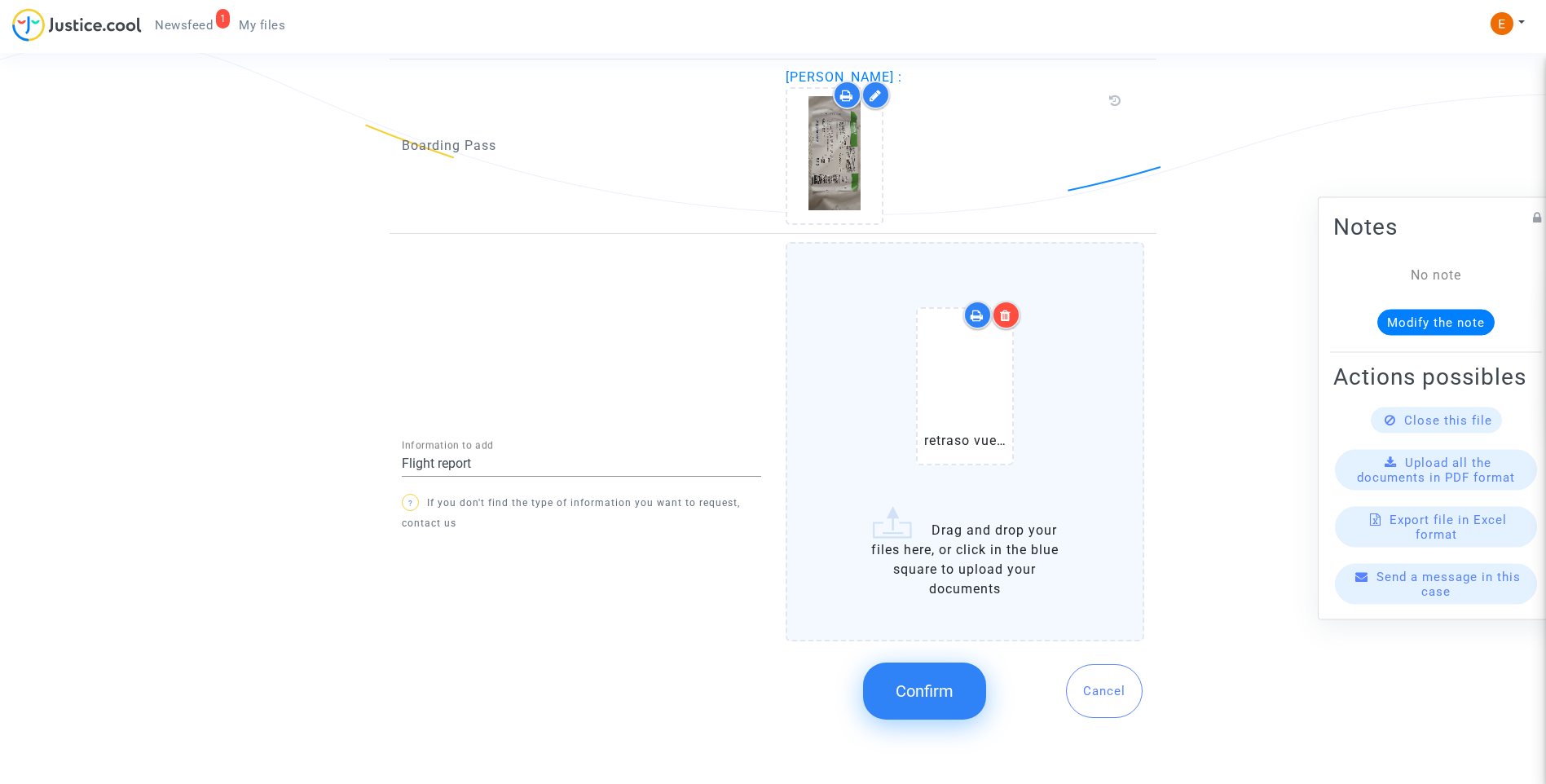
click at [928, 701] on button "Confirm" at bounding box center [924, 691] width 123 height 57
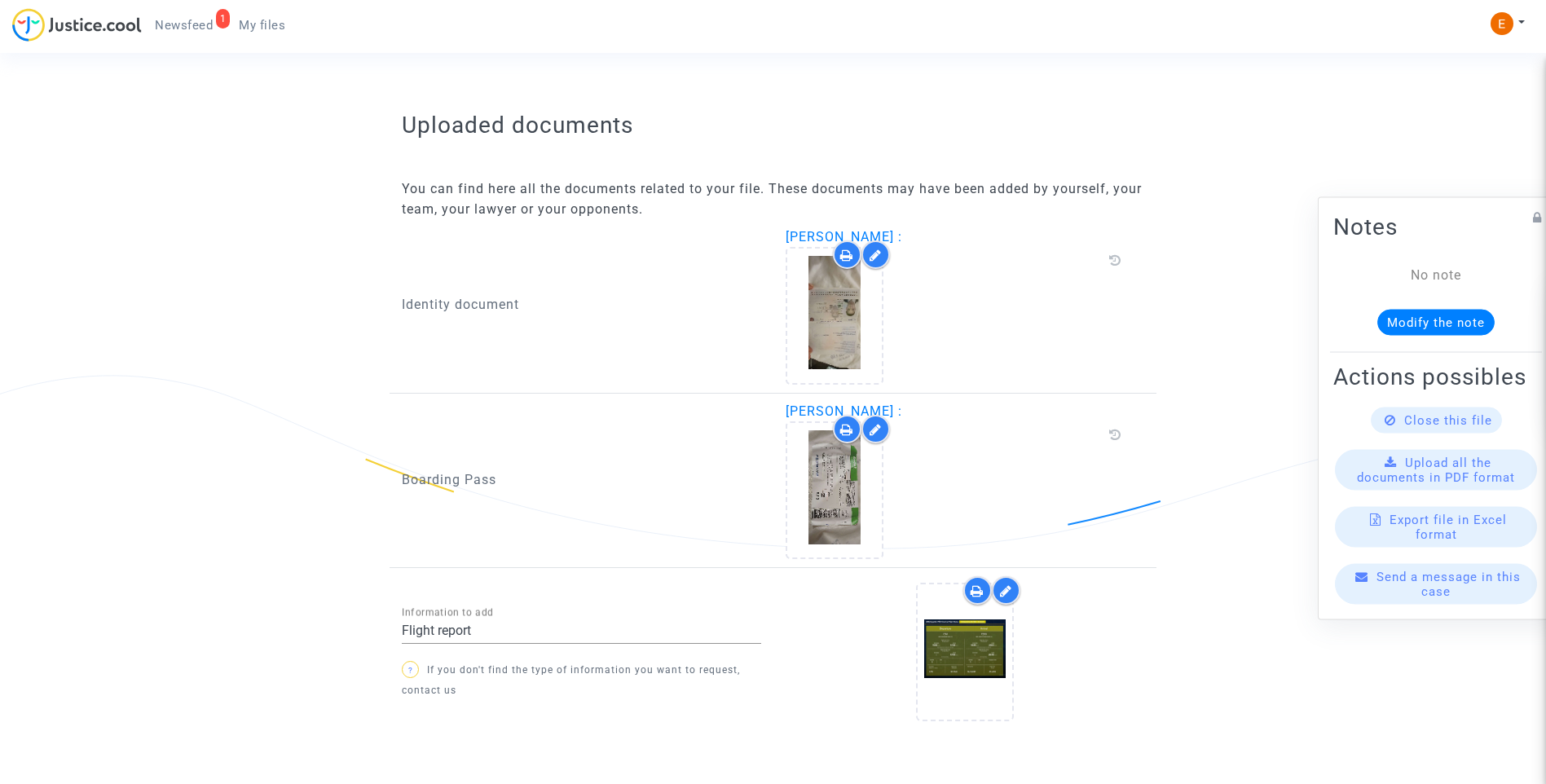
scroll to position [984, 0]
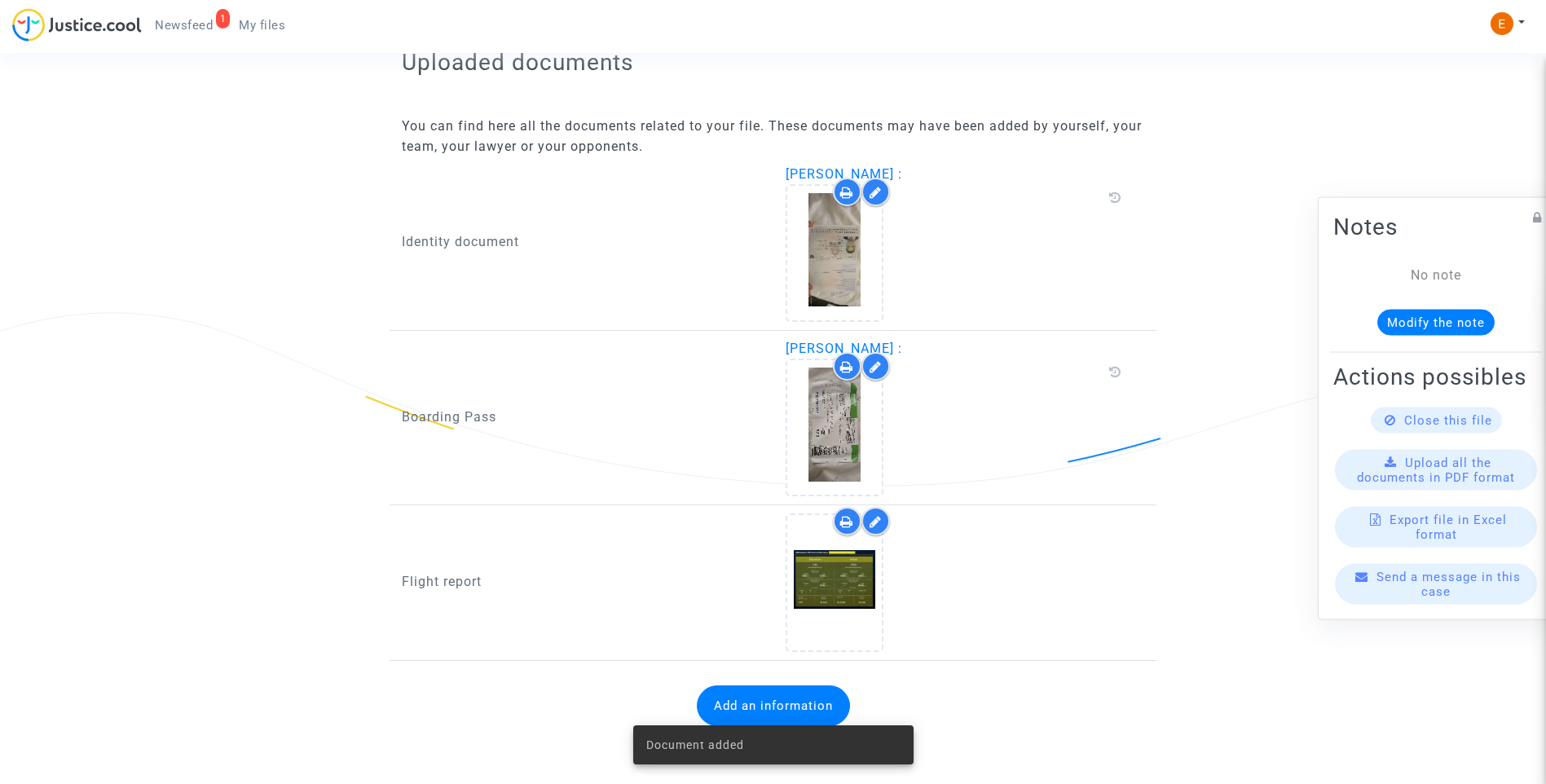
click at [191, 29] on span "Newsfeed" at bounding box center [183, 26] width 58 height 15
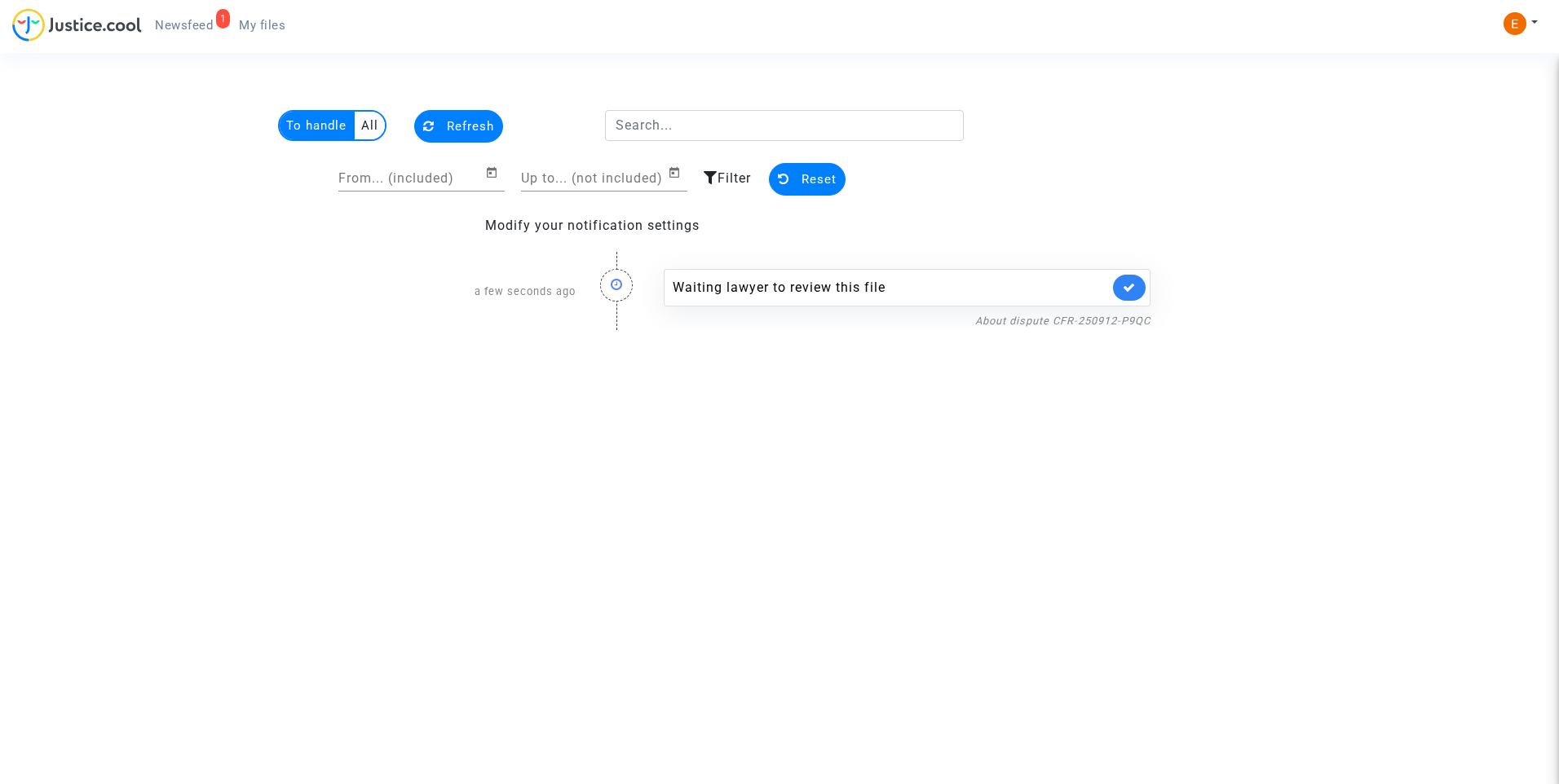
click at [1114, 283] on link at bounding box center [1128, 287] width 32 height 26
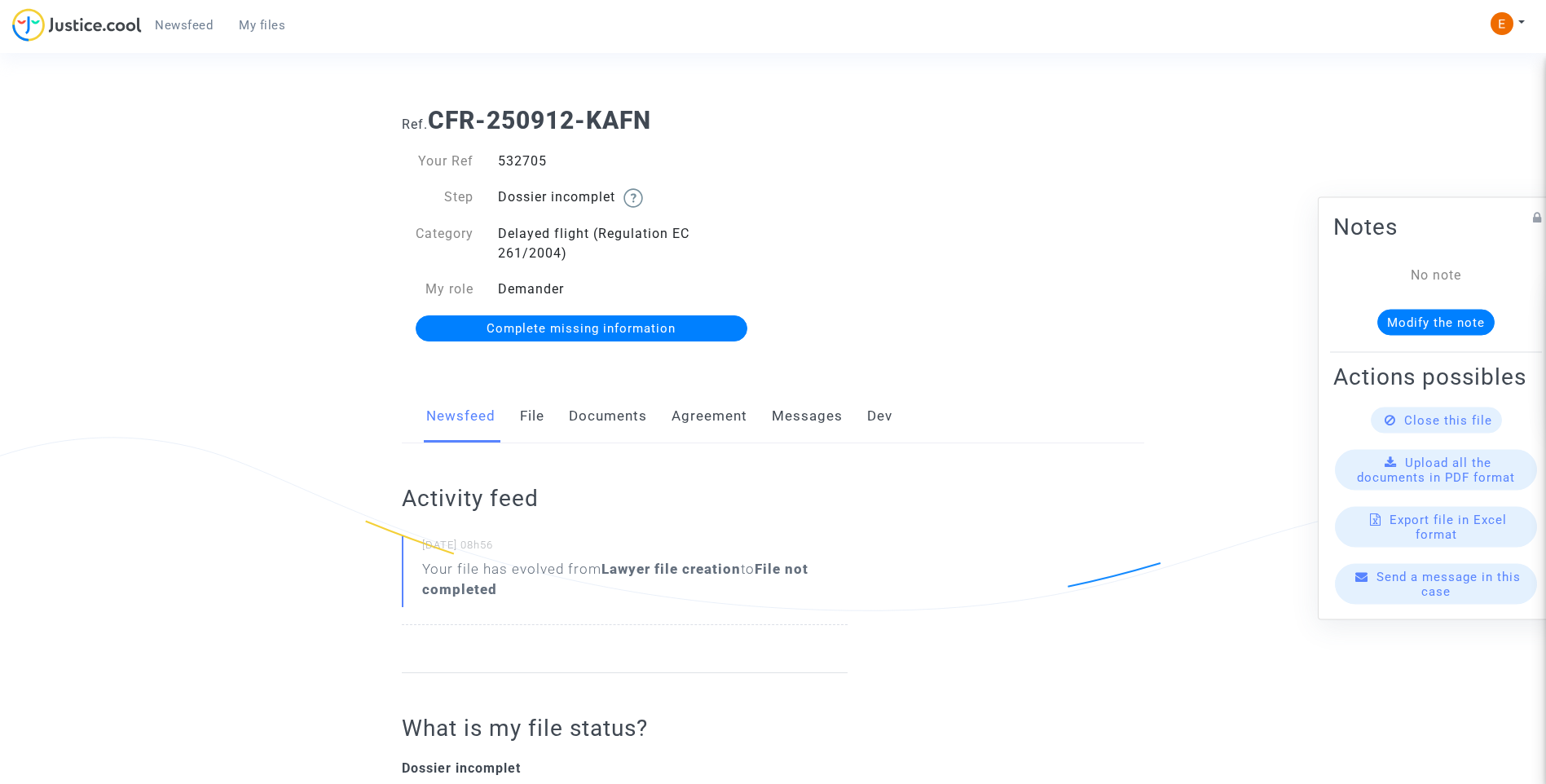
click at [625, 416] on link "Documents" at bounding box center [607, 416] width 78 height 54
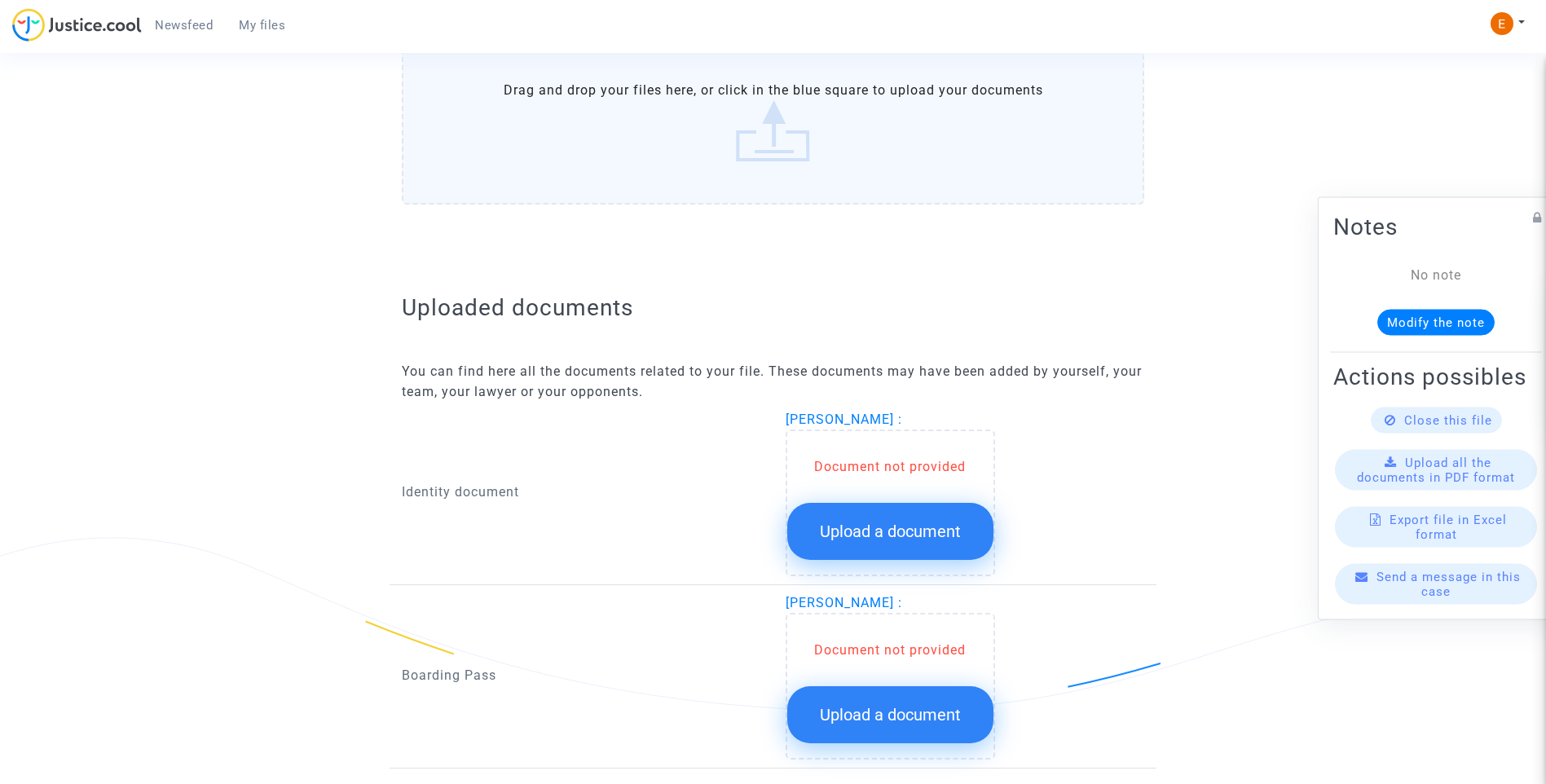
scroll to position [815, 0]
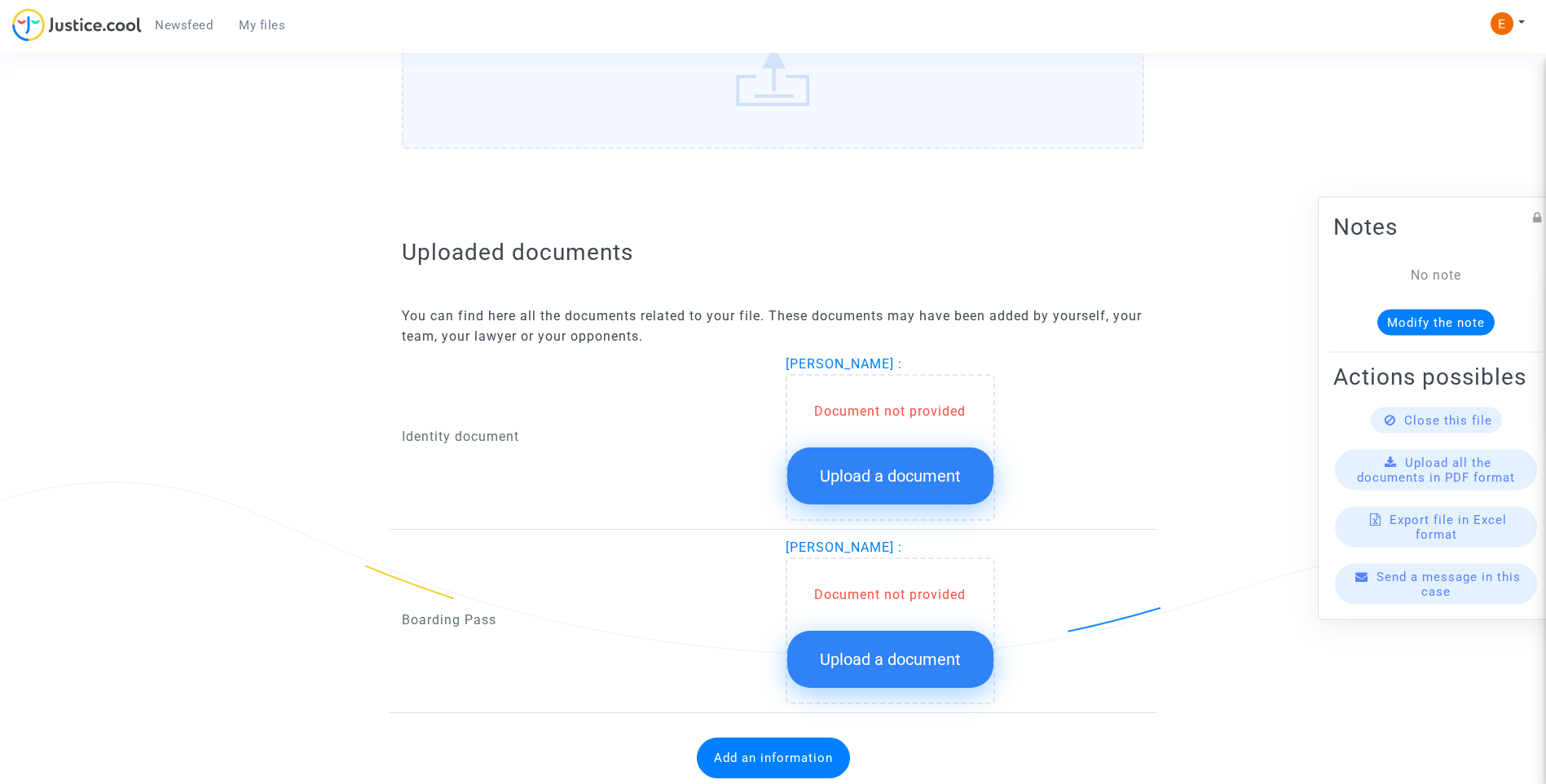
click at [923, 479] on span "Upload a document" at bounding box center [890, 476] width 141 height 20
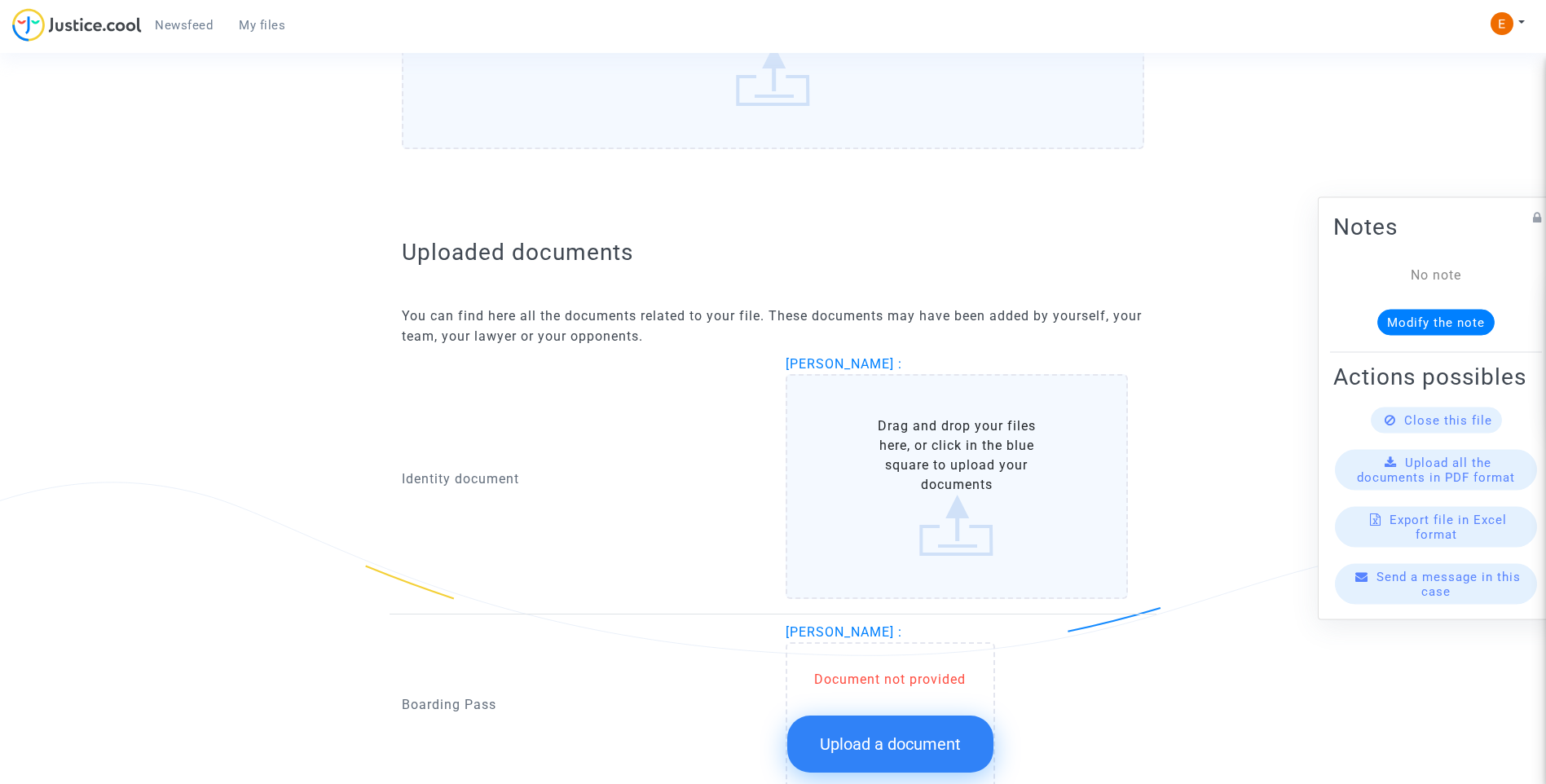
click at [949, 736] on span "Upload a document" at bounding box center [890, 744] width 141 height 20
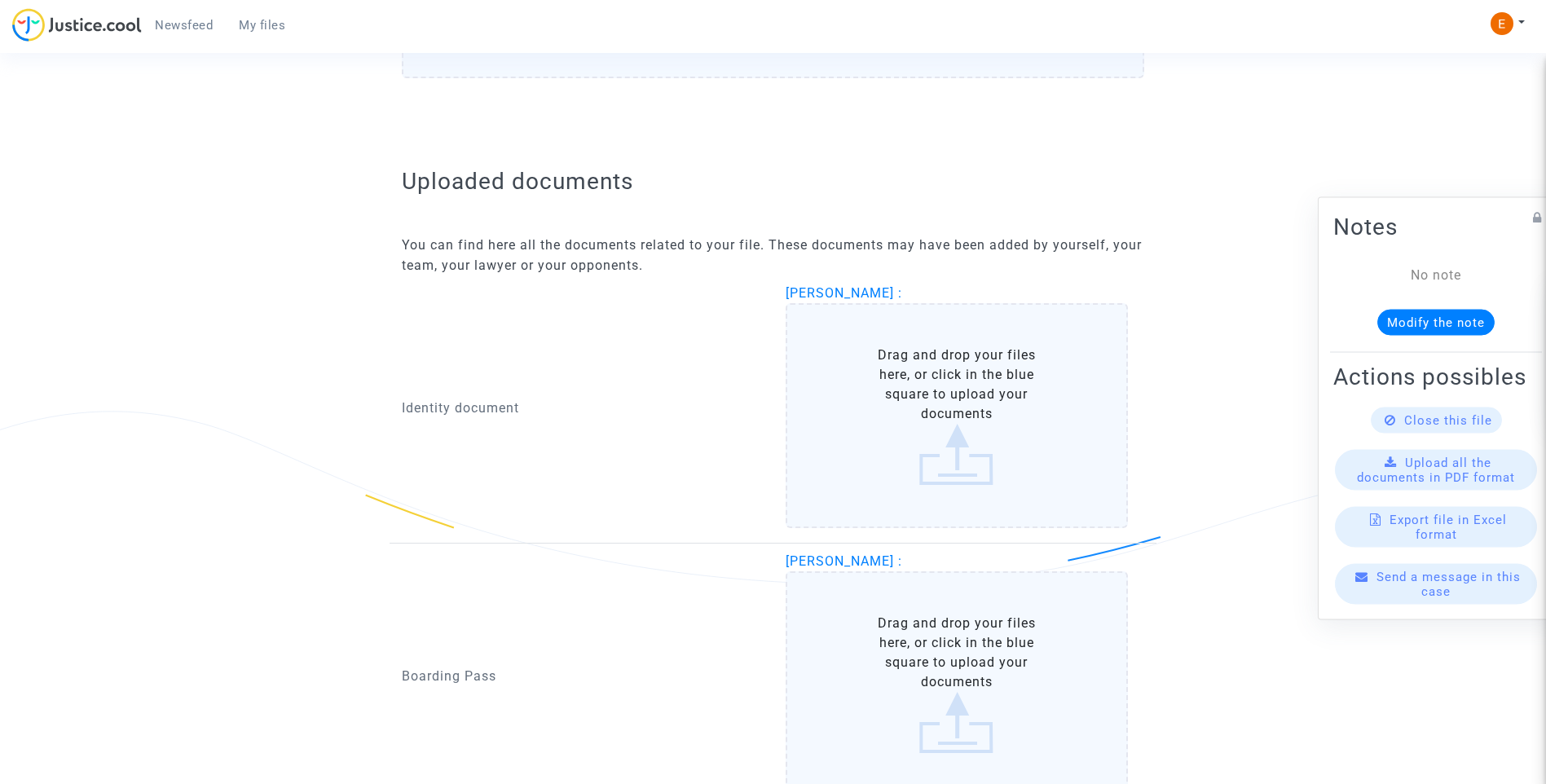
scroll to position [977, 0]
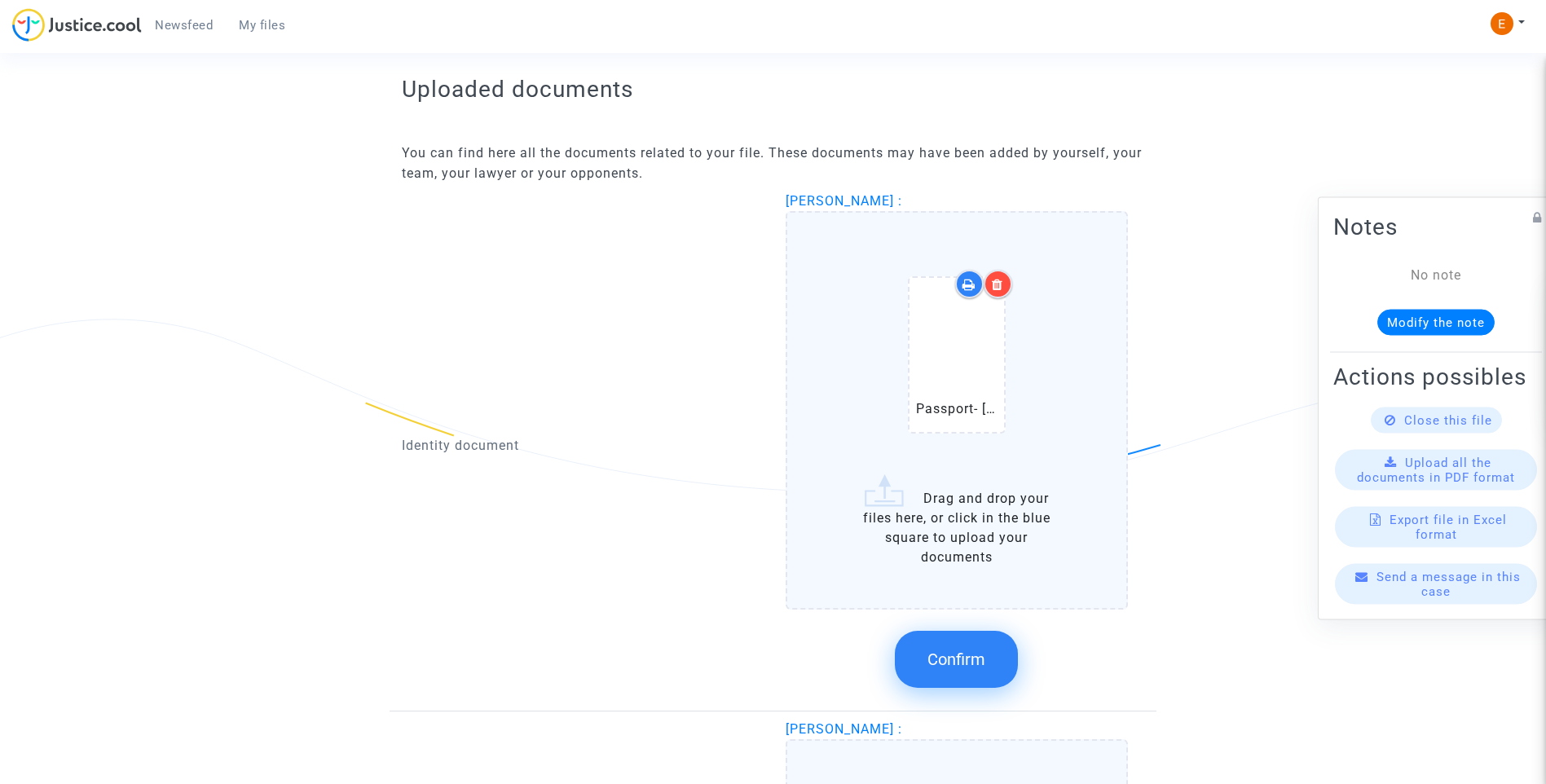
click at [1004, 287] on div at bounding box center [997, 283] width 29 height 29
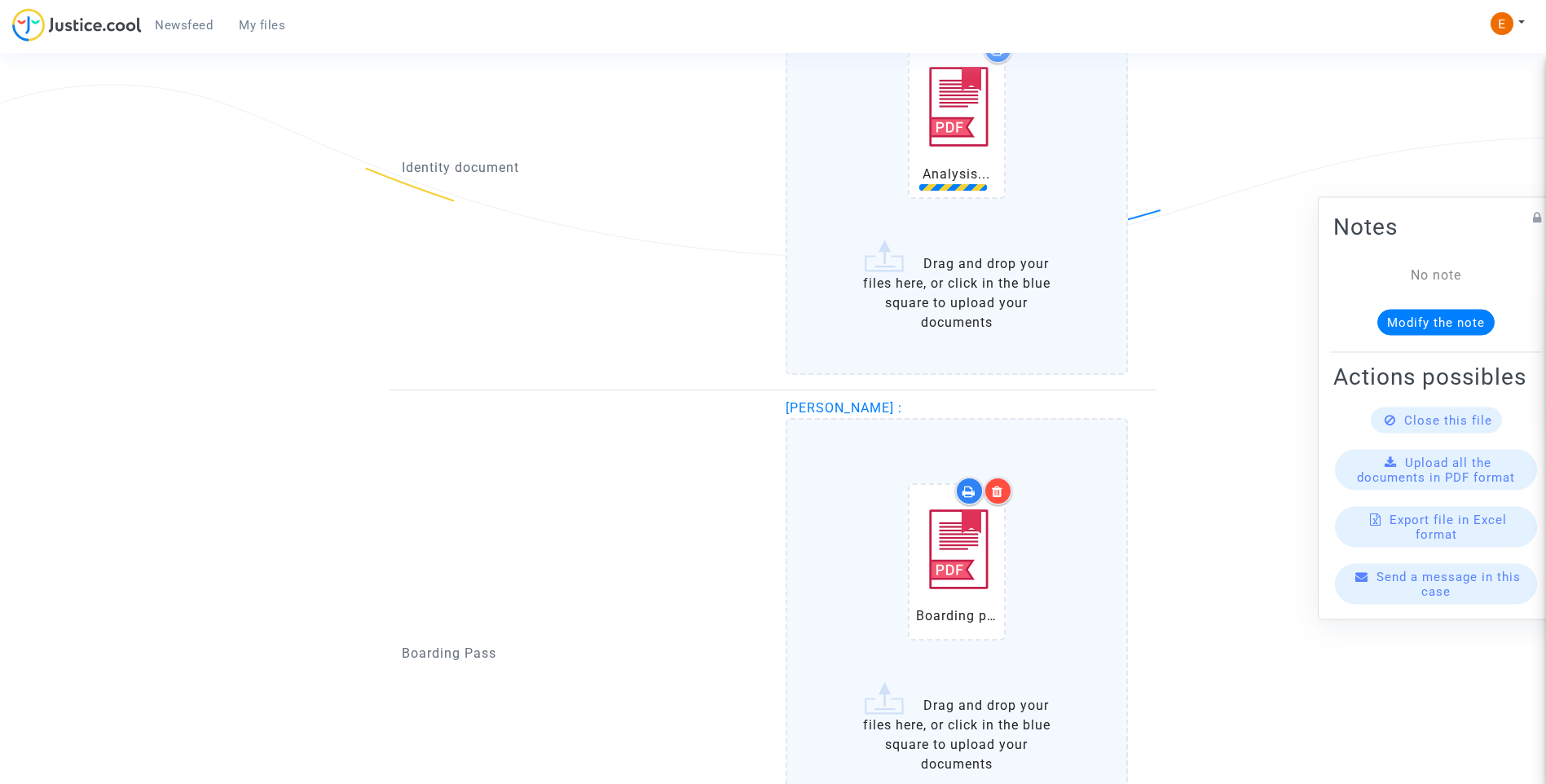
scroll to position [1222, 0]
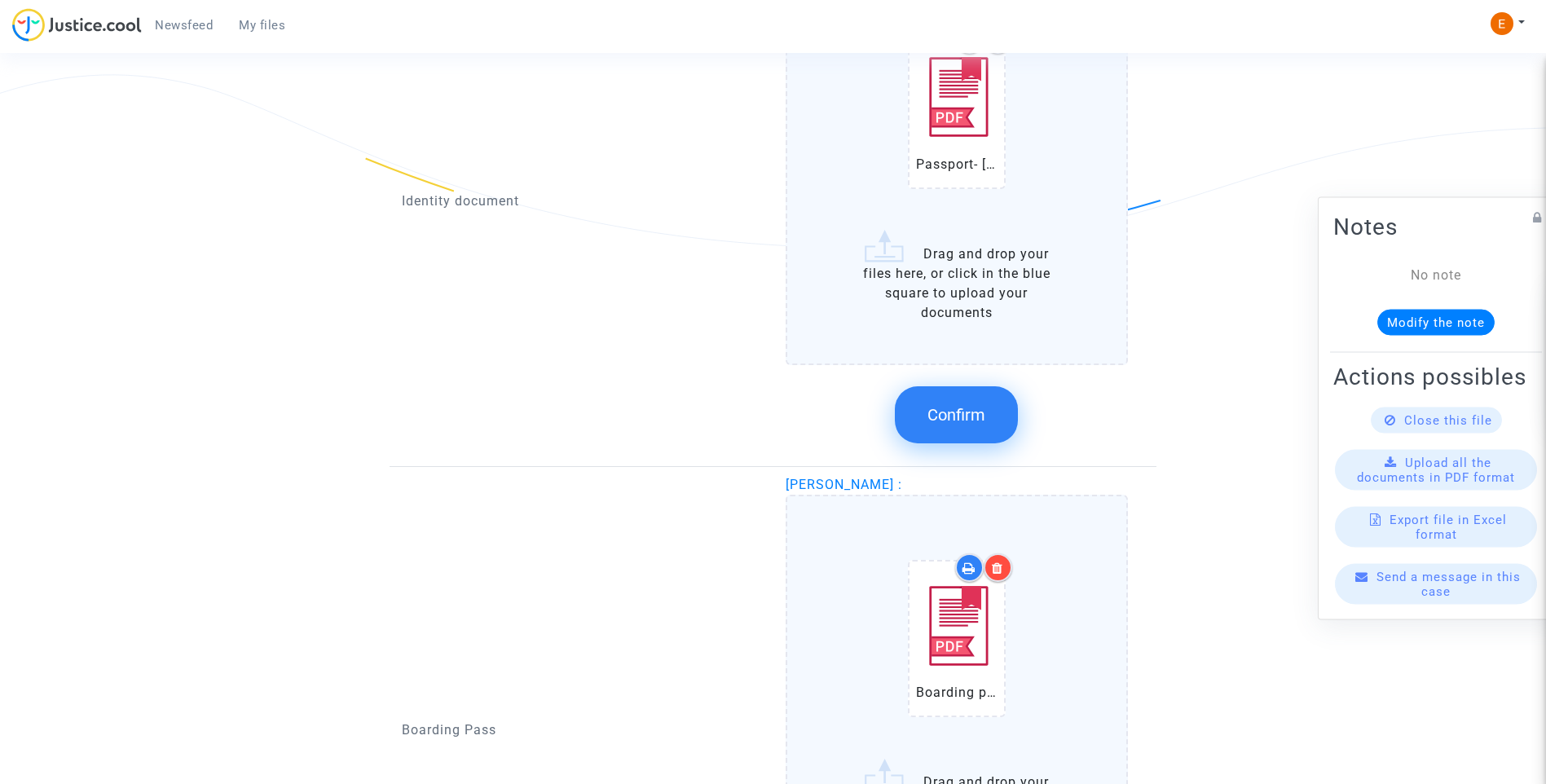
click at [978, 427] on button "Confirm" at bounding box center [956, 414] width 123 height 57
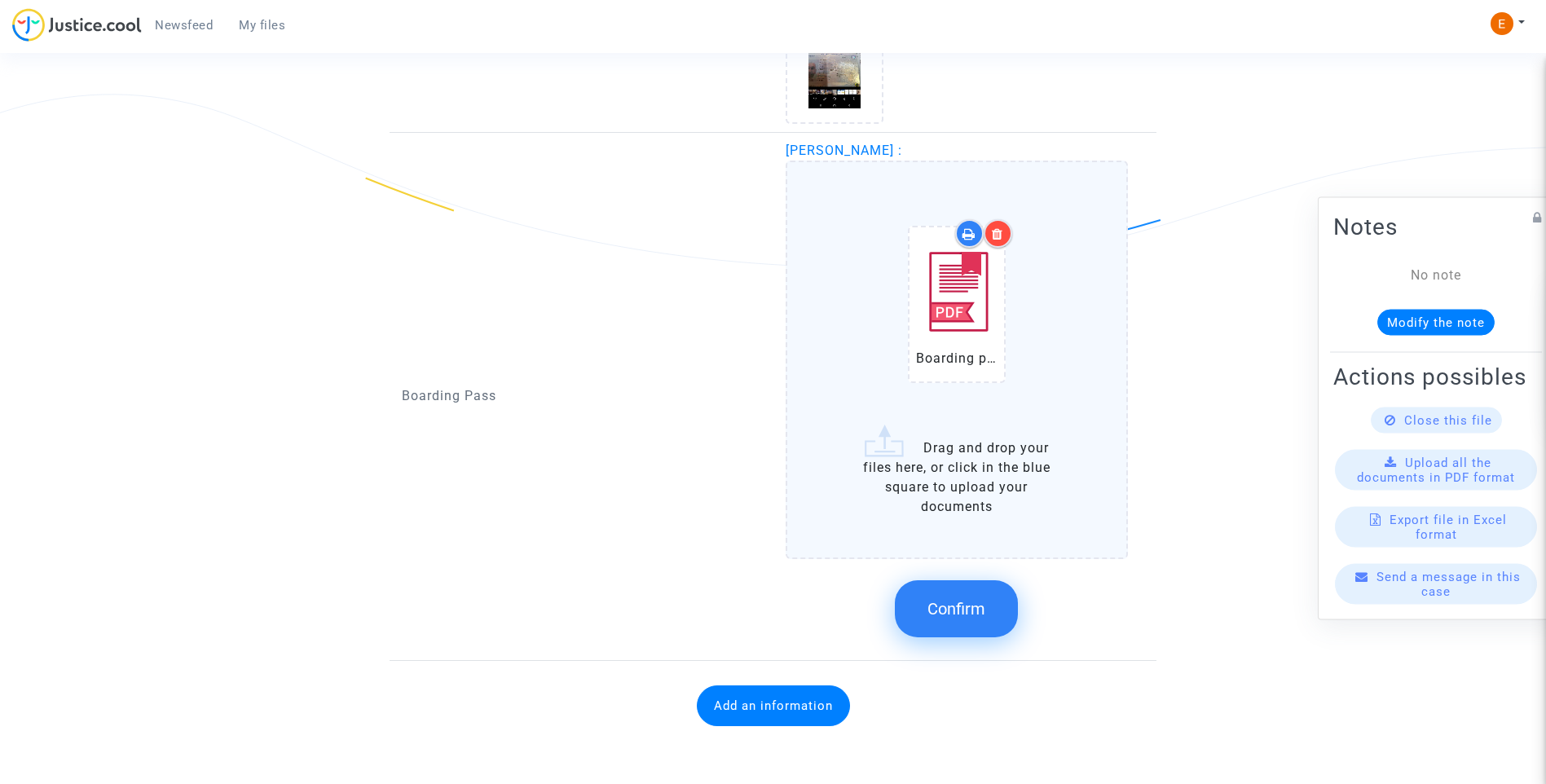
scroll to position [1203, 0]
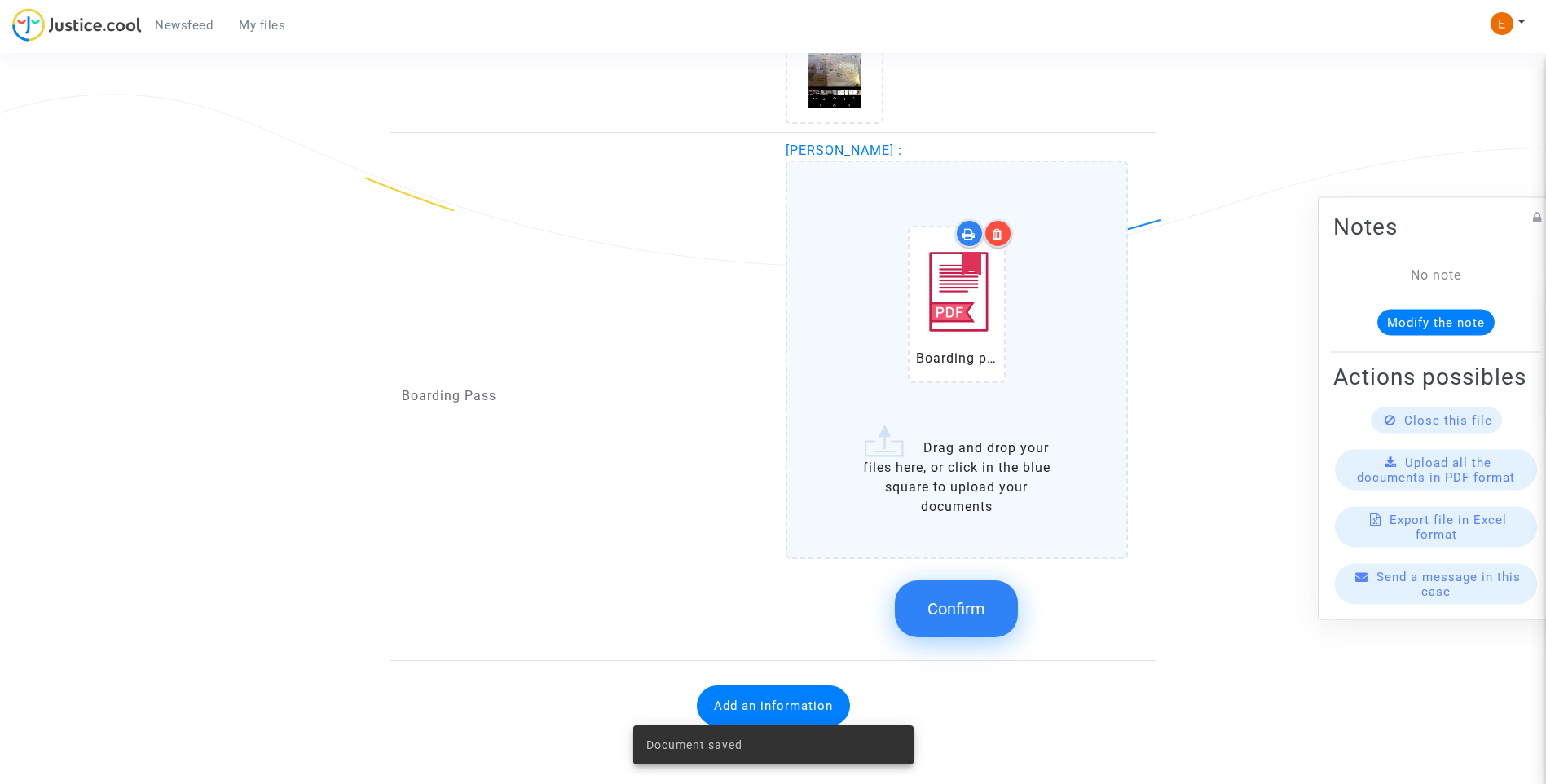
click at [980, 605] on span "Confirm" at bounding box center [956, 609] width 58 height 20
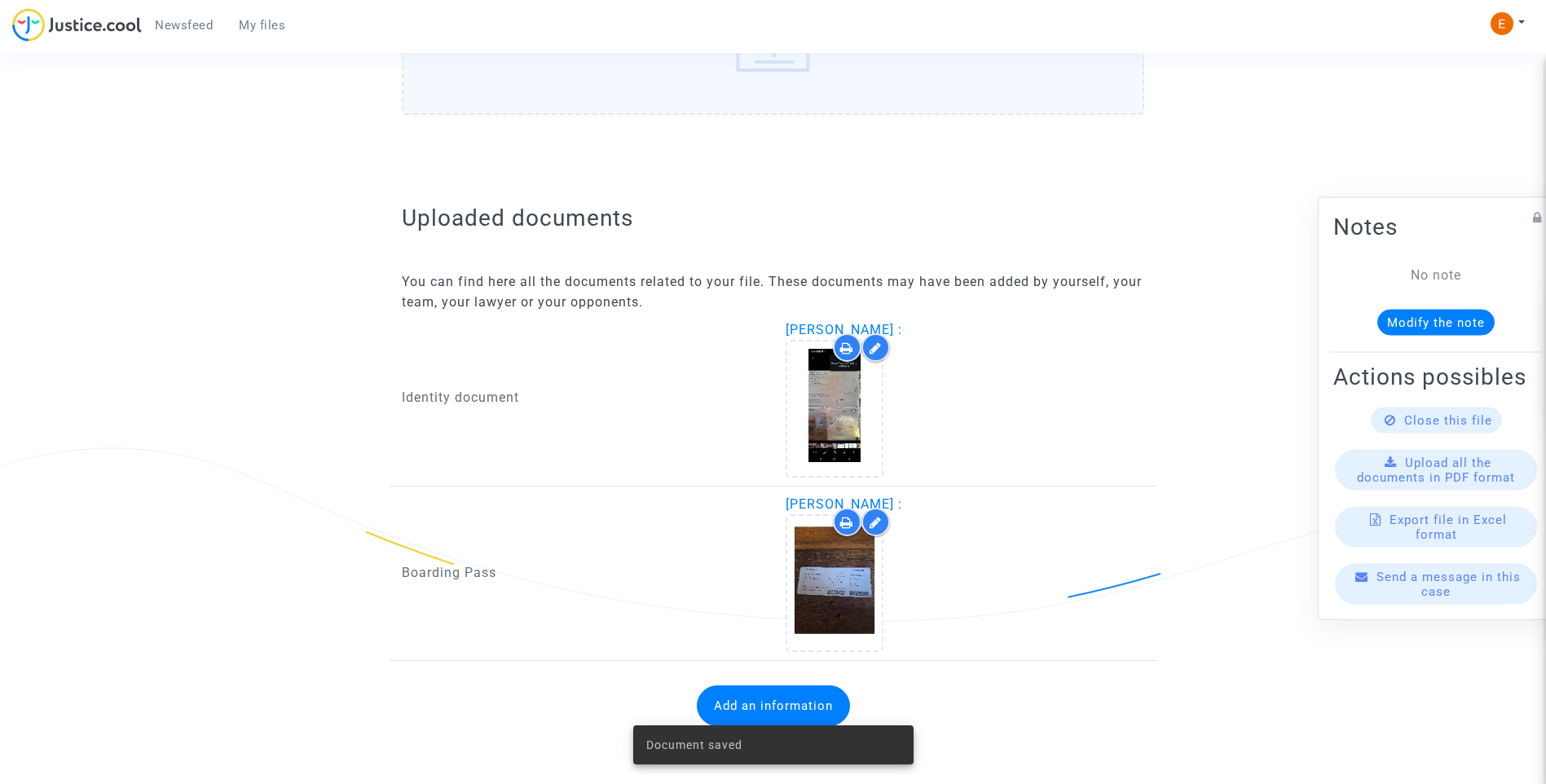
scroll to position [849, 0]
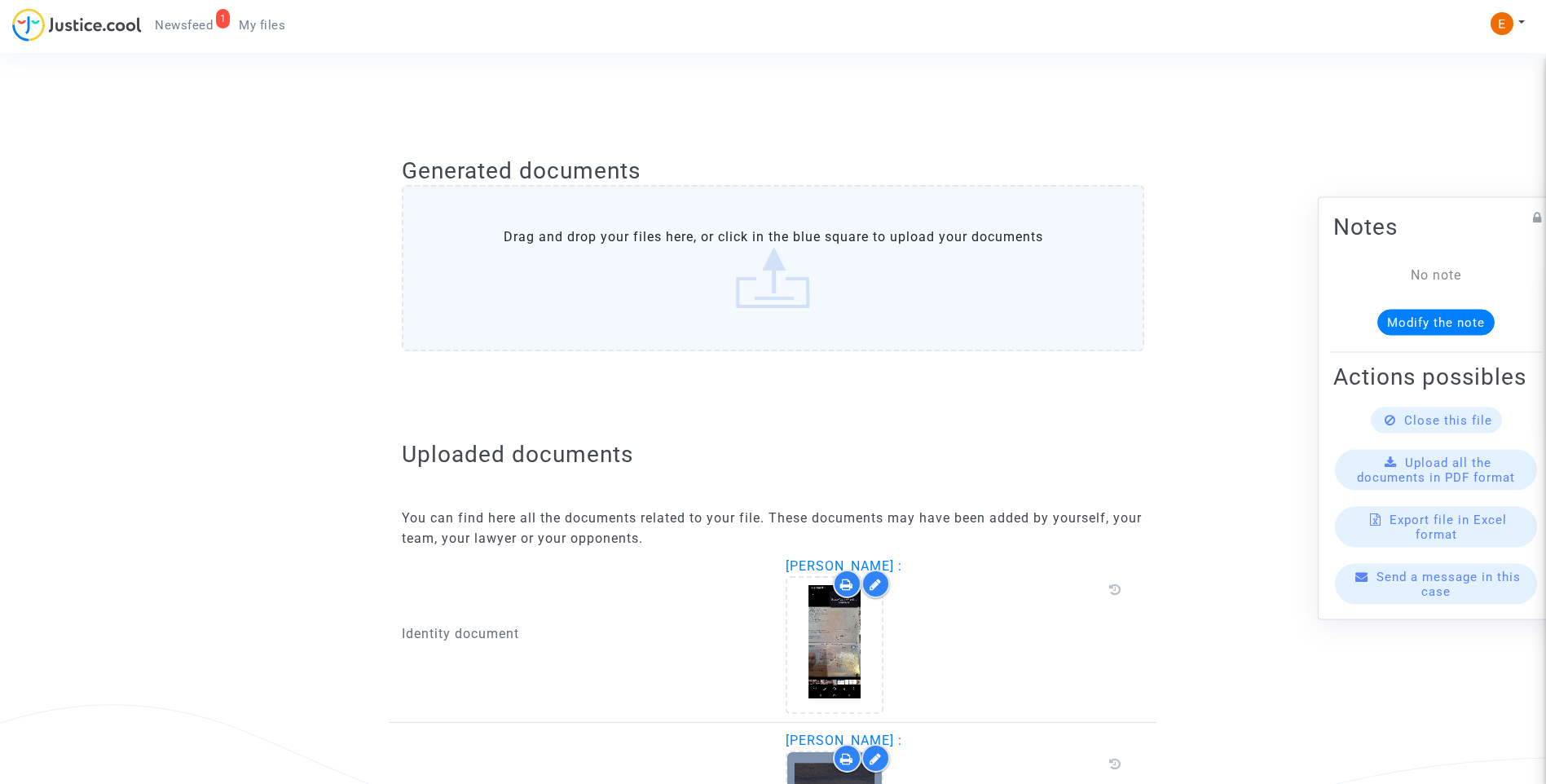
scroll to position [829, 0]
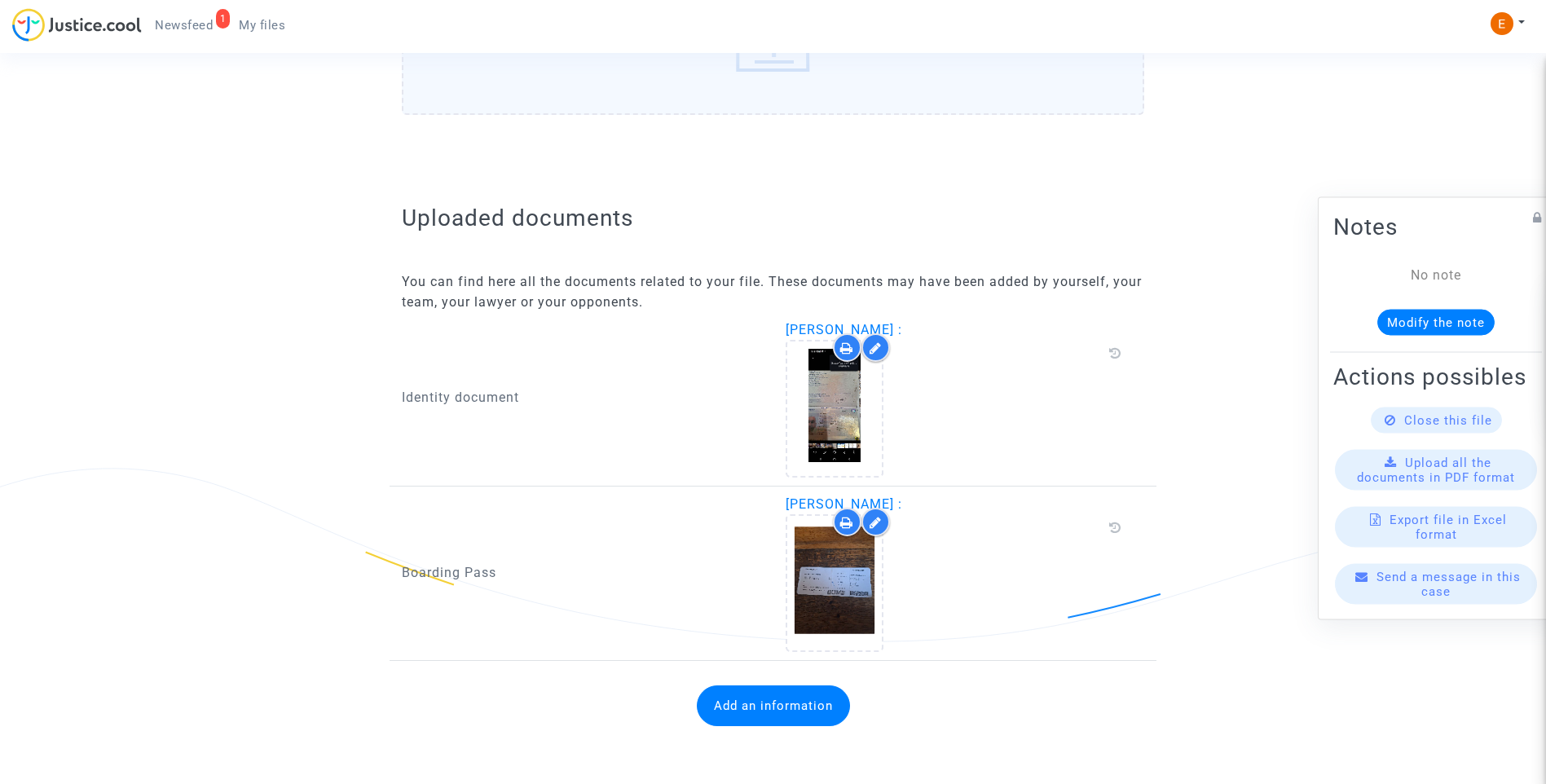
click at [798, 725] on button "Add an information" at bounding box center [773, 705] width 153 height 40
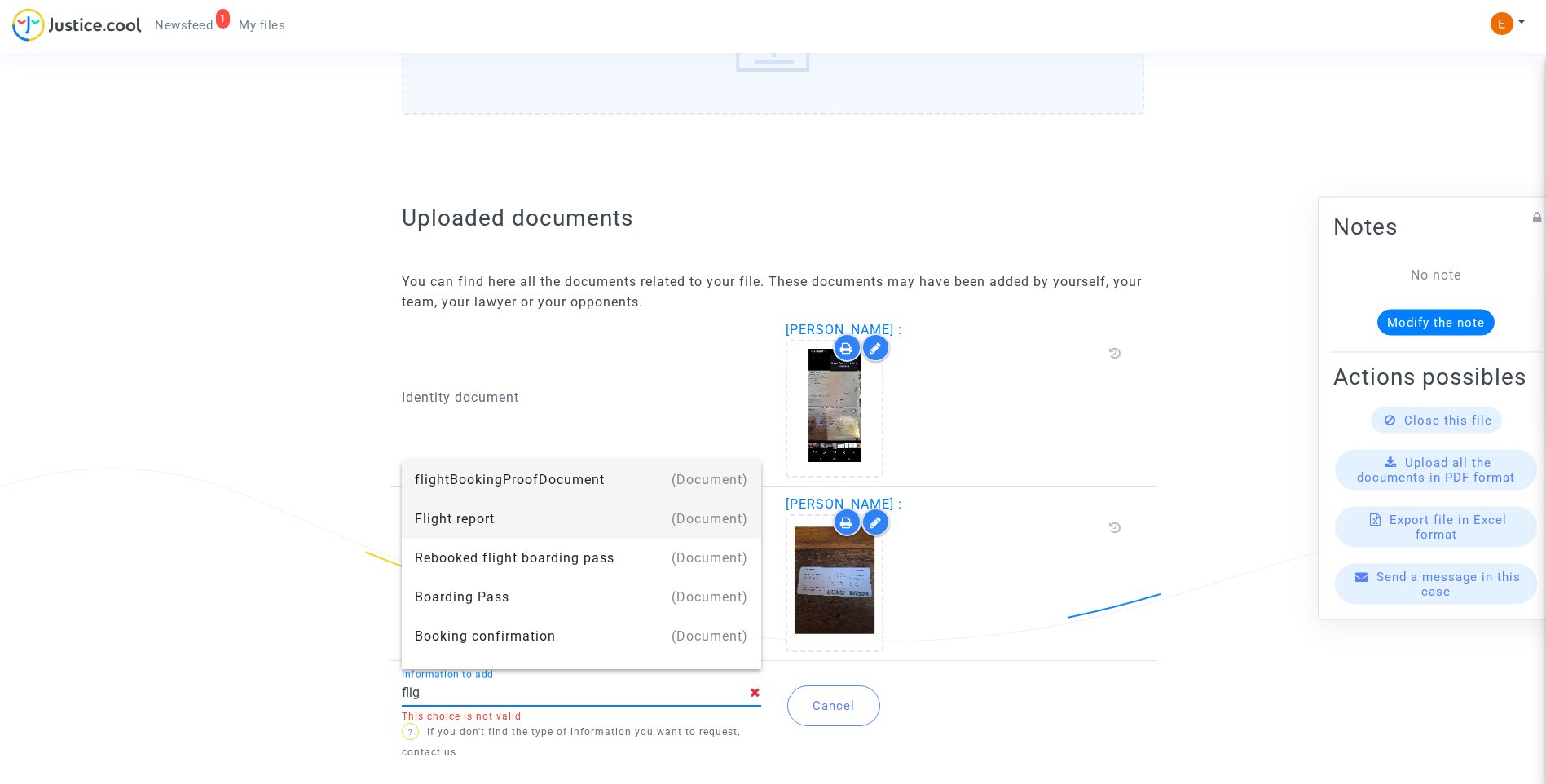
click at [522, 505] on div "Flight report" at bounding box center [581, 519] width 333 height 39
type input "Flight report"
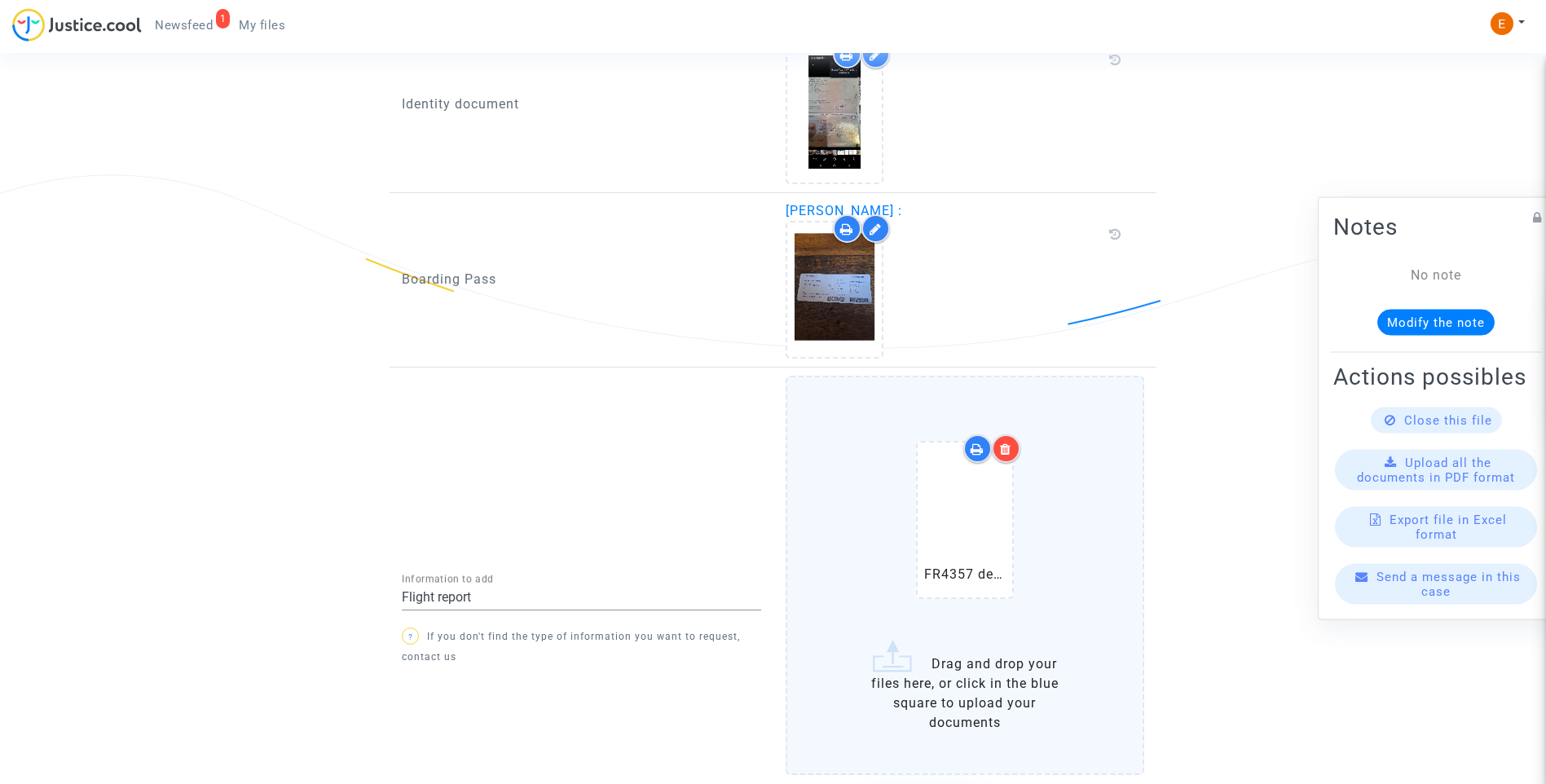
scroll to position [1256, 0]
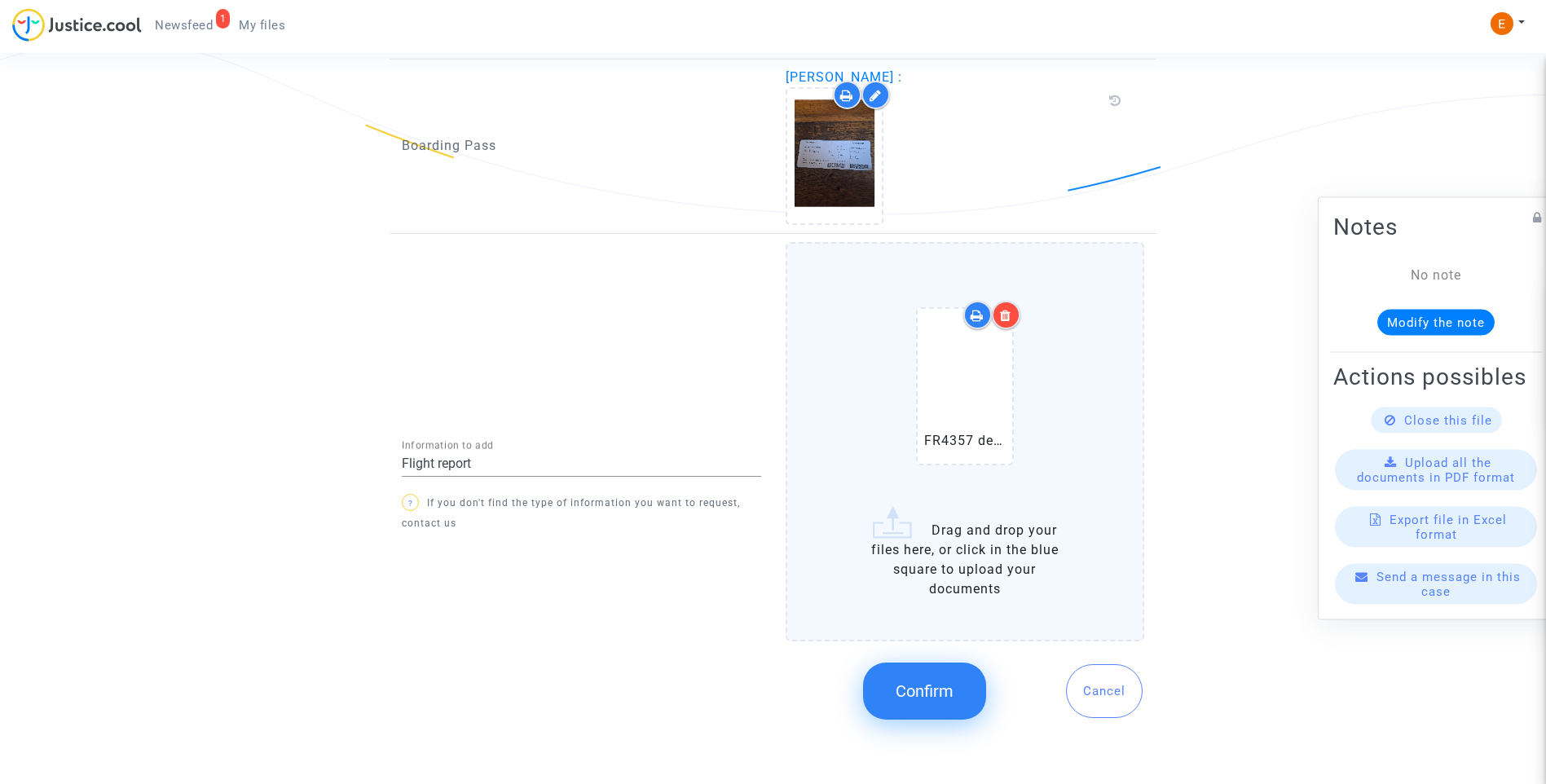
click at [939, 687] on span "Confirm" at bounding box center [925, 691] width 58 height 20
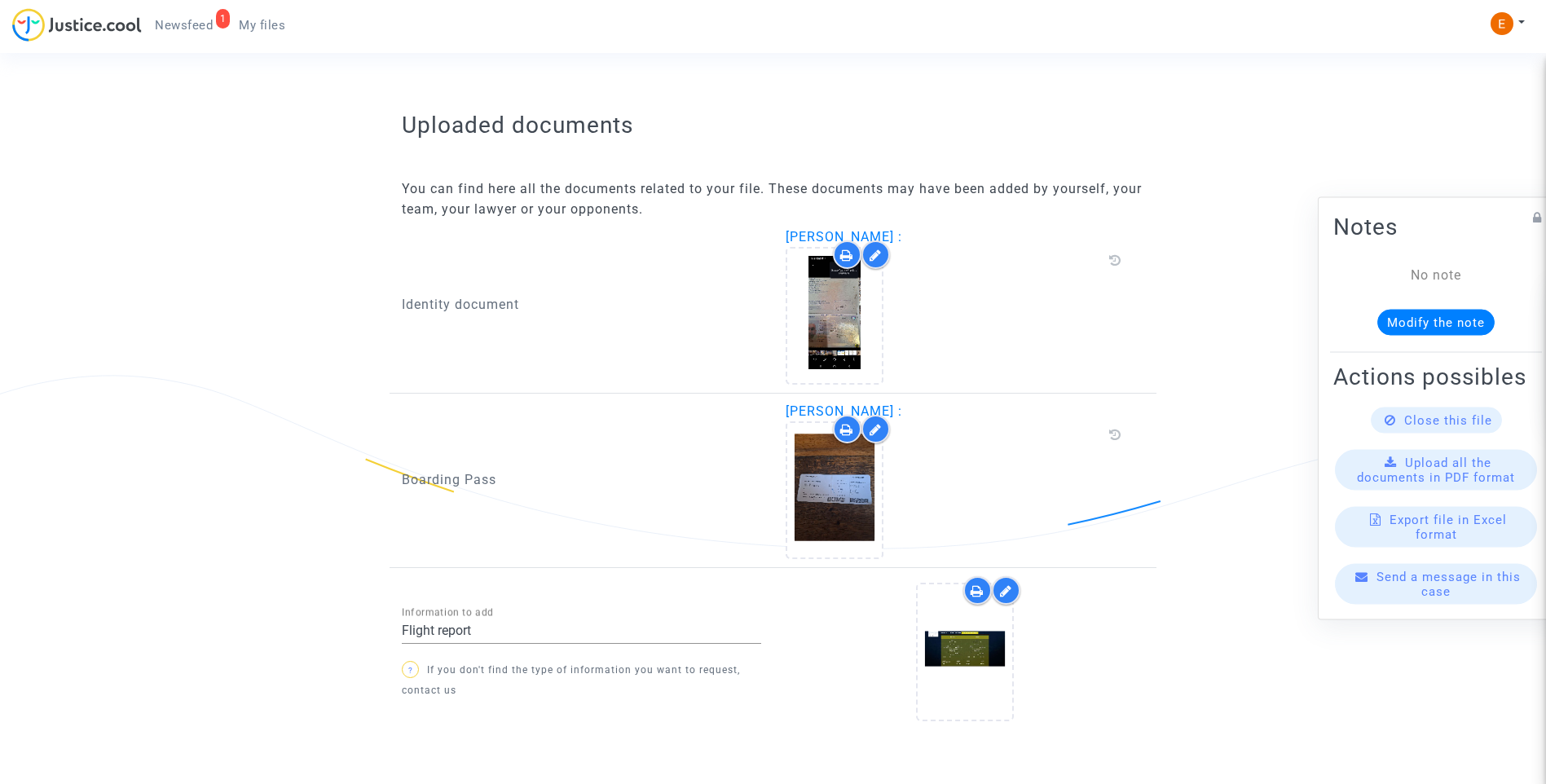
scroll to position [984, 0]
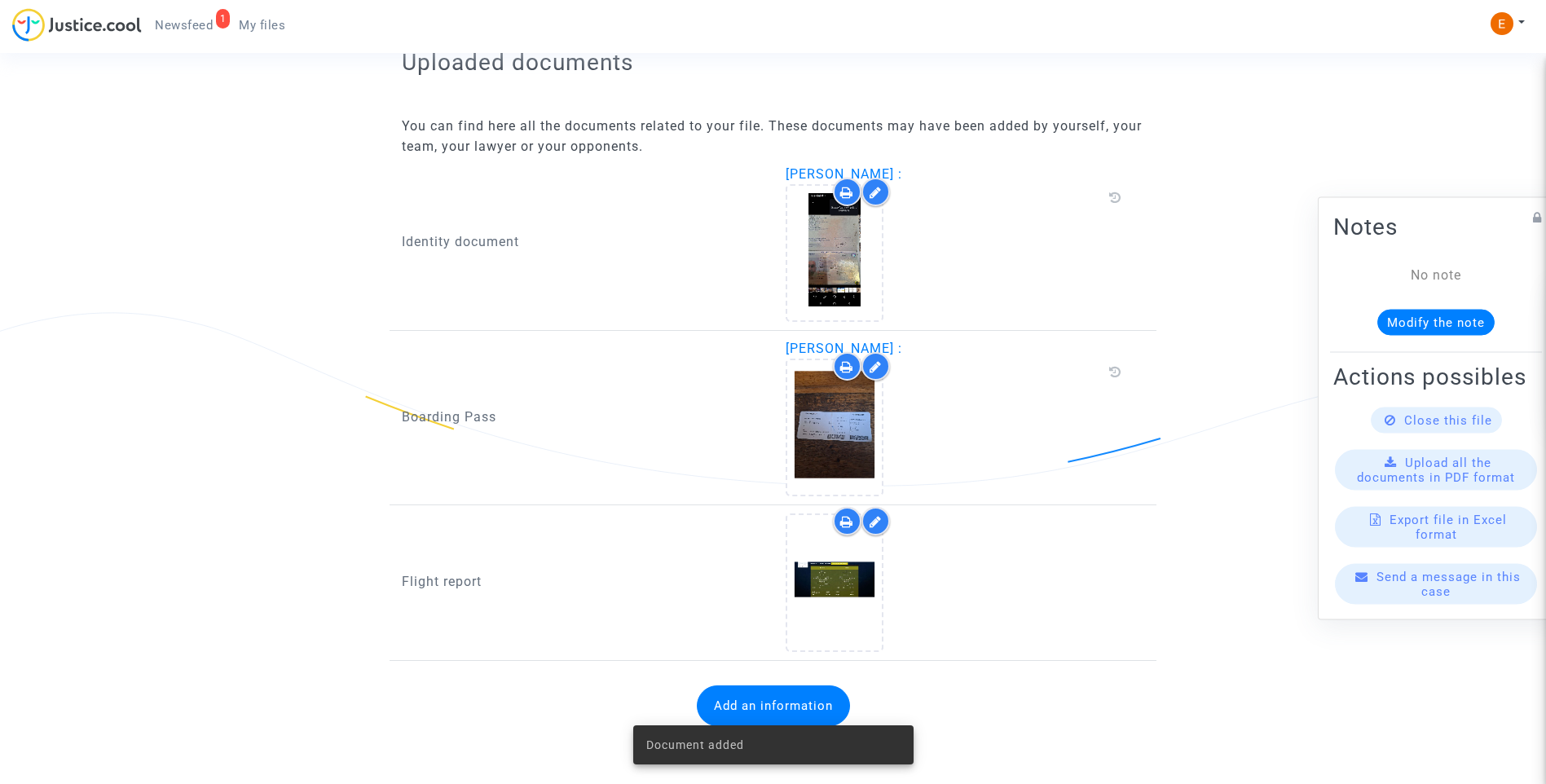
click at [198, 19] on span "Newsfeed" at bounding box center [183, 26] width 58 height 15
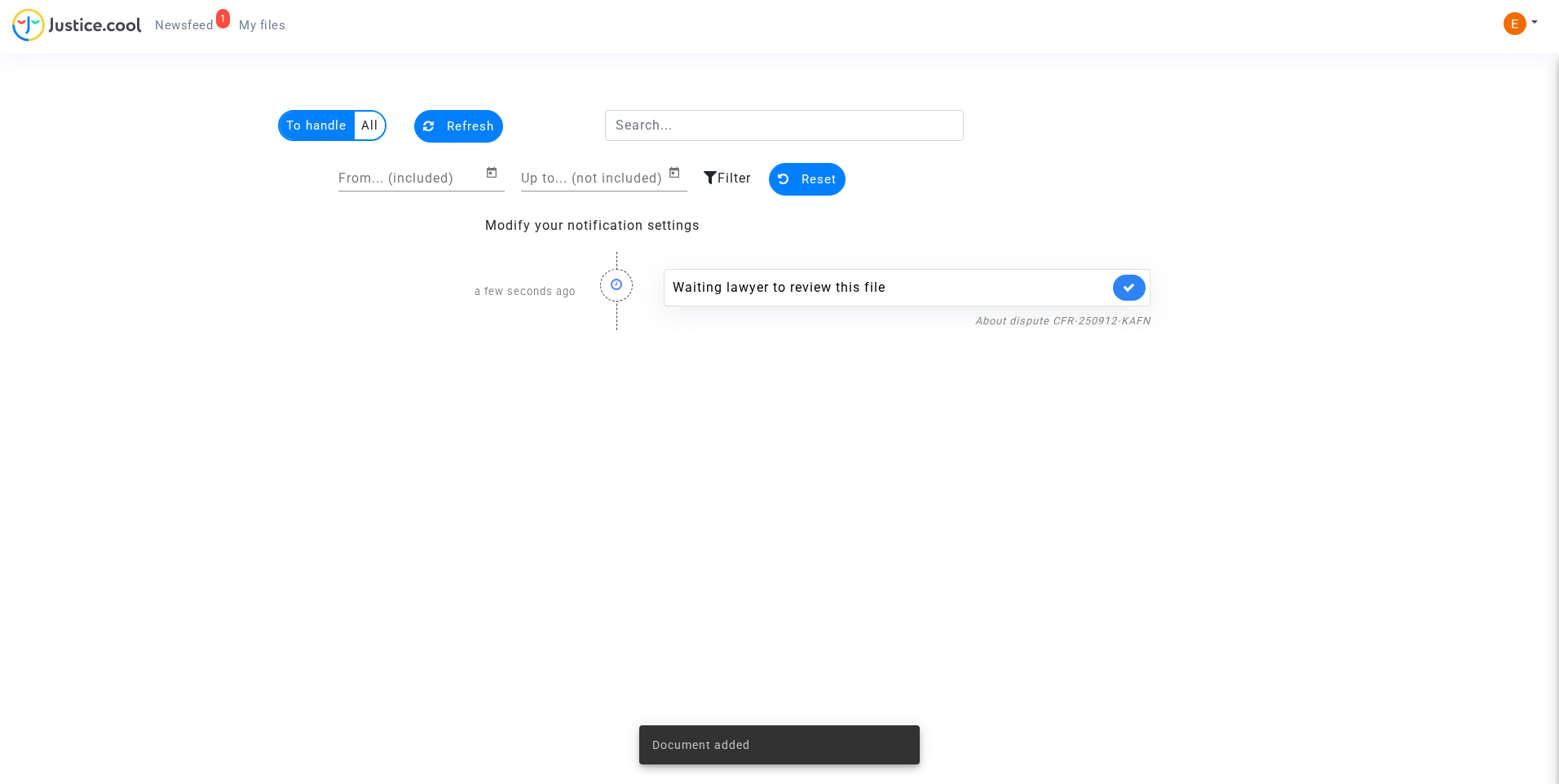
click at [1141, 289] on link at bounding box center [1128, 287] width 32 height 26
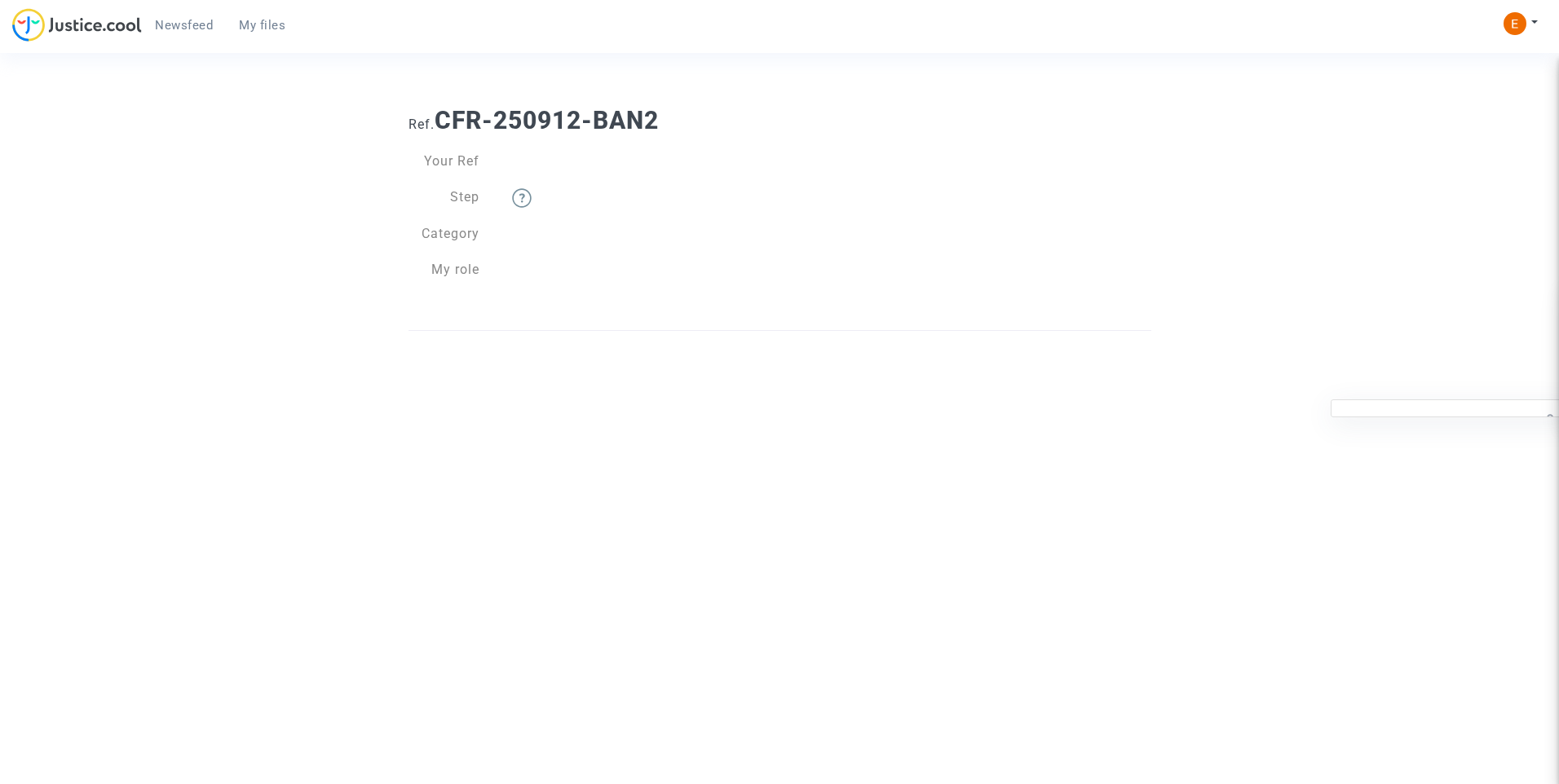
click at [284, 22] on span "My files" at bounding box center [262, 26] width 46 height 15
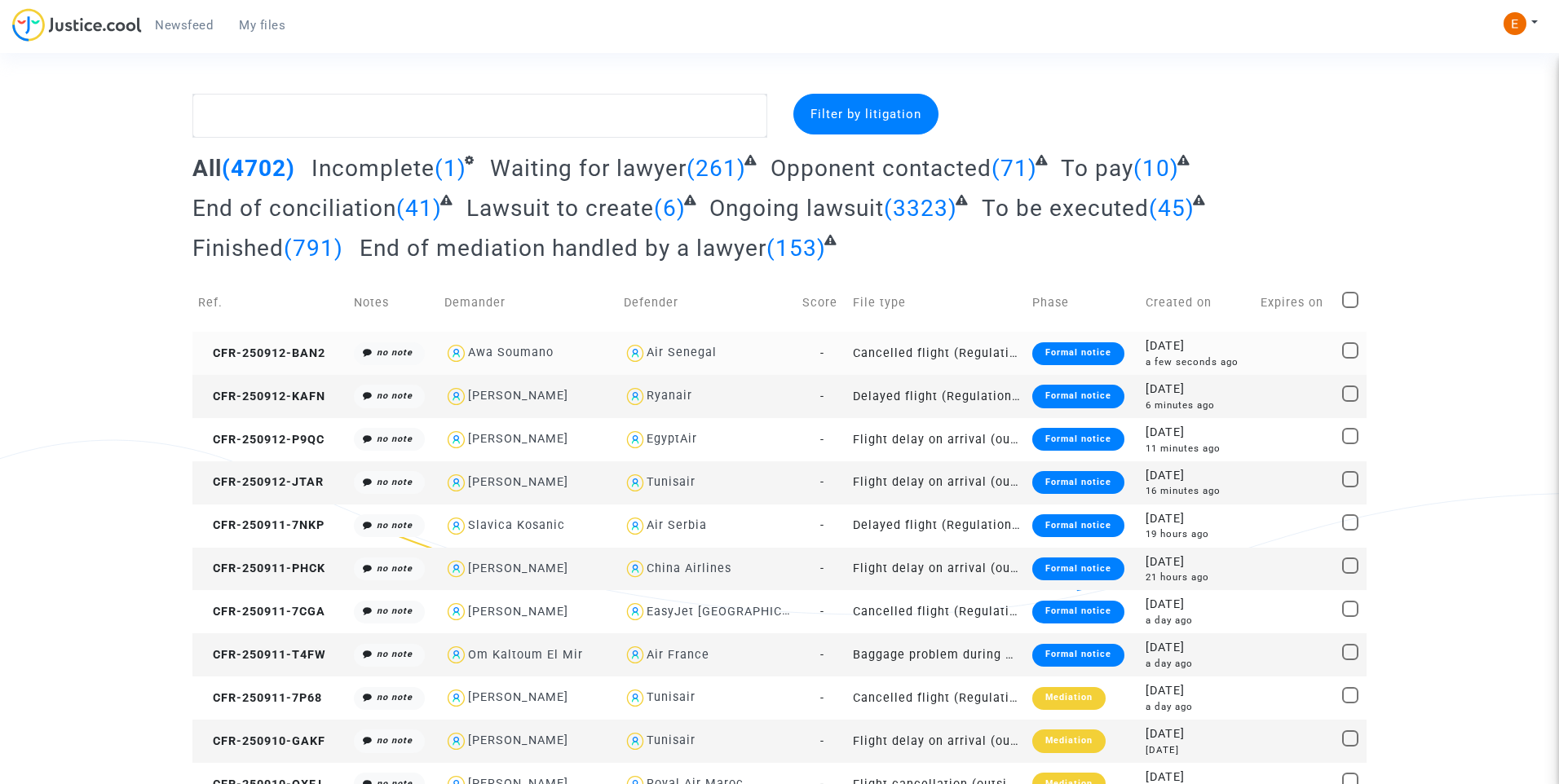
click at [1070, 356] on div "Formal notice" at bounding box center [1078, 354] width 92 height 23
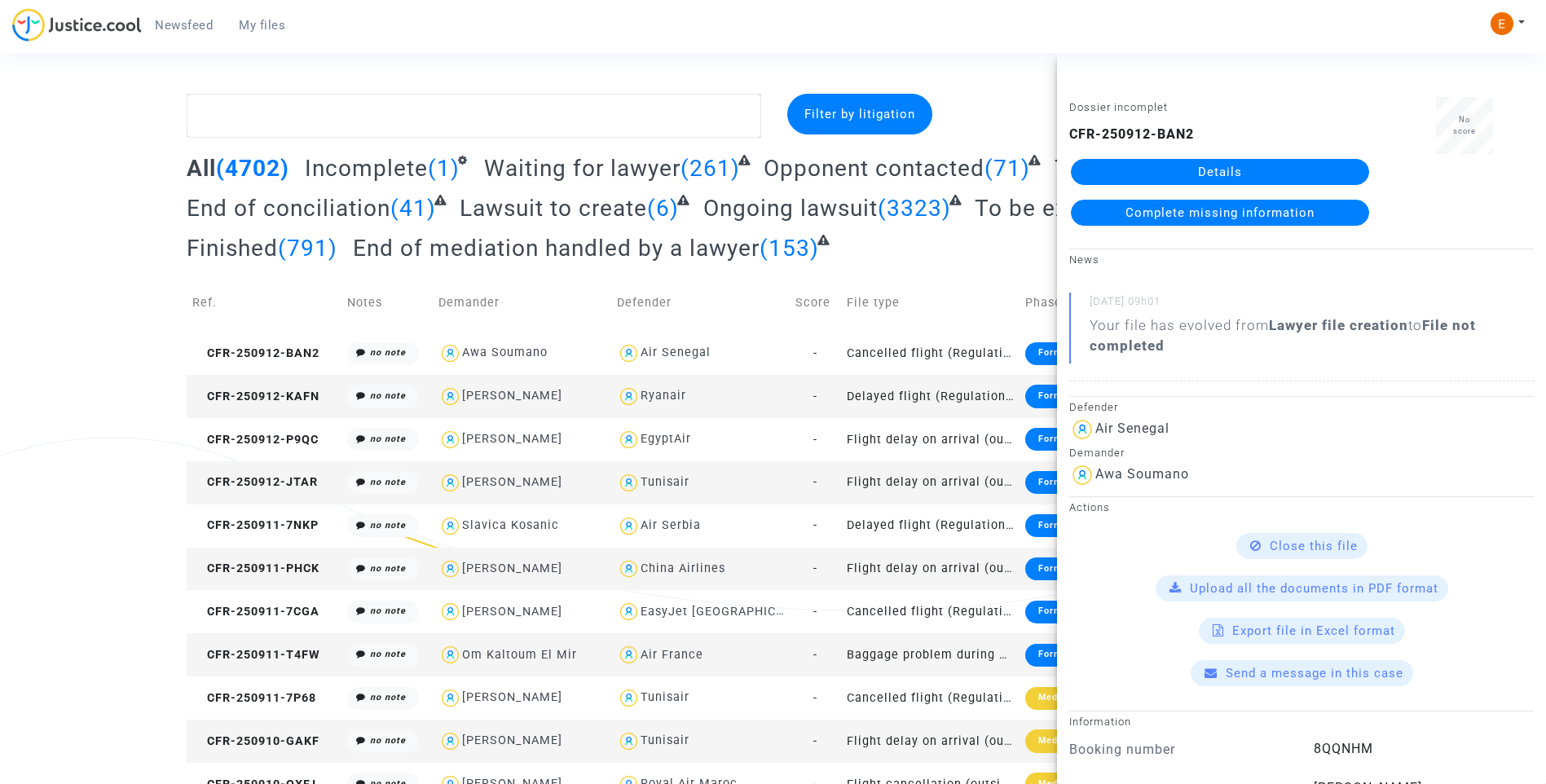
click at [1187, 157] on div "CFR-250912-BAN2 Details Complete missing information" at bounding box center [1220, 175] width 302 height 101
click at [1192, 171] on link "Details" at bounding box center [1220, 172] width 298 height 26
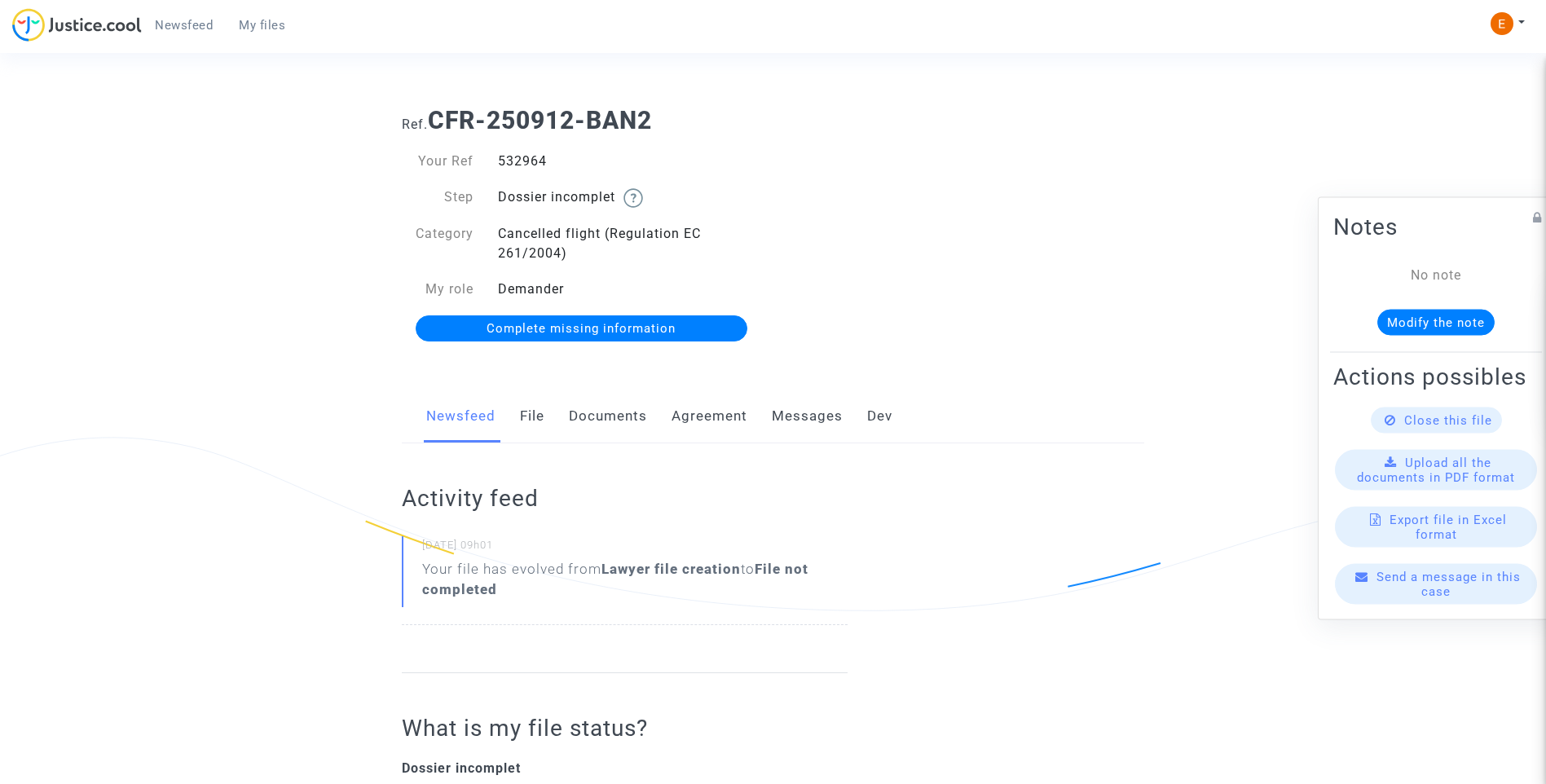
click at [599, 421] on link "Documents" at bounding box center [607, 416] width 78 height 54
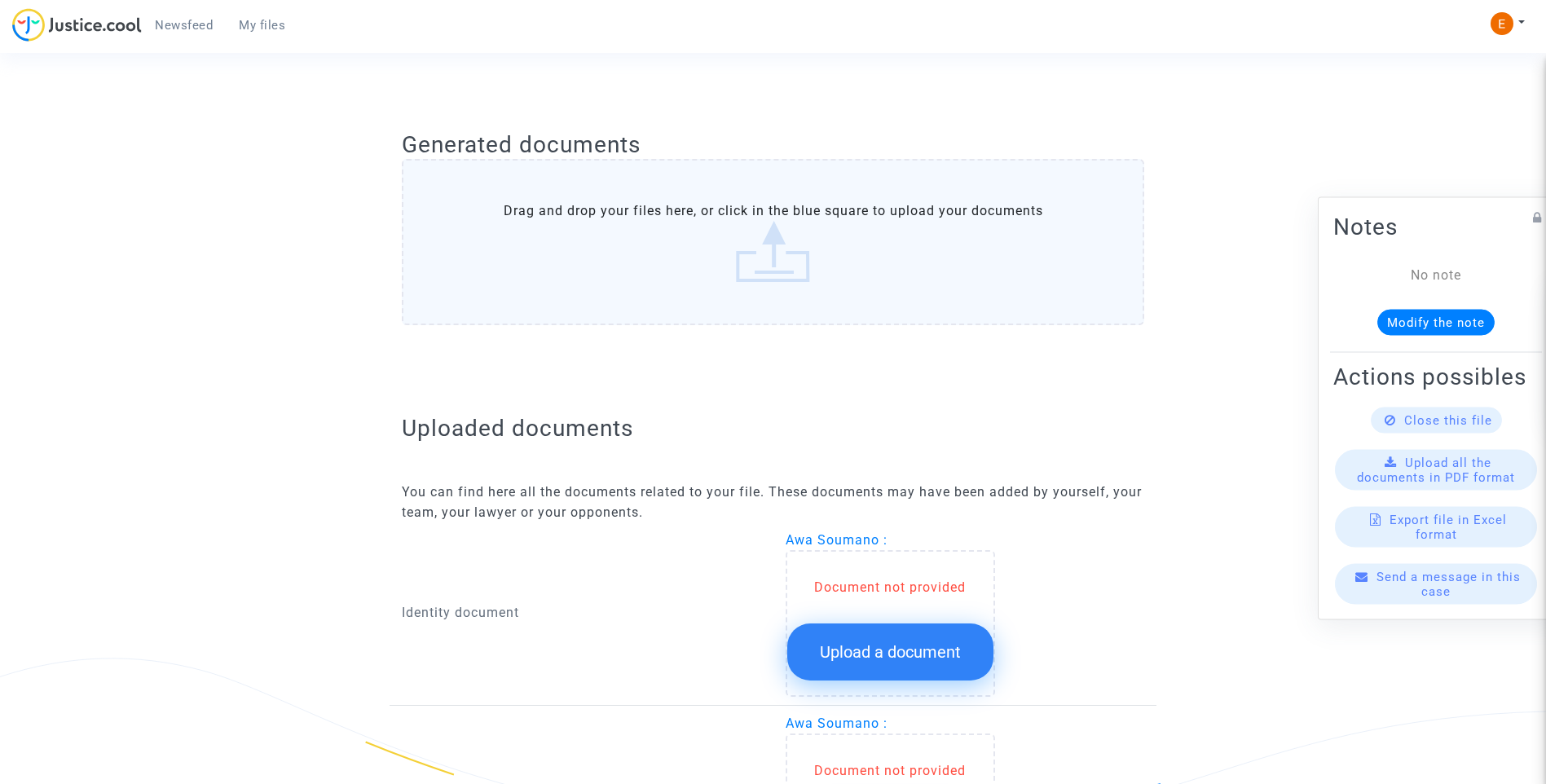
scroll to position [867, 0]
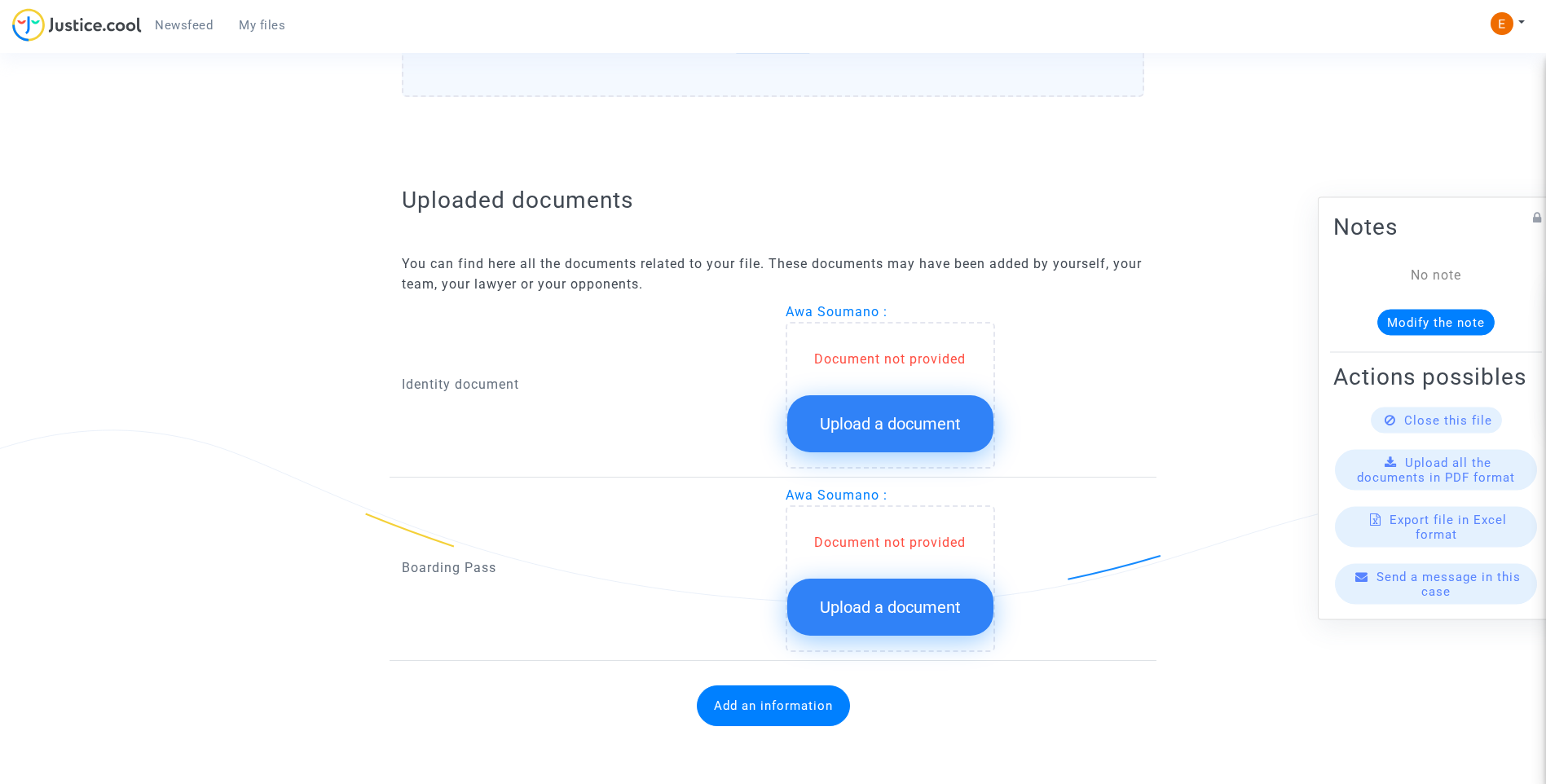
click at [886, 421] on span "Upload a document" at bounding box center [890, 424] width 141 height 20
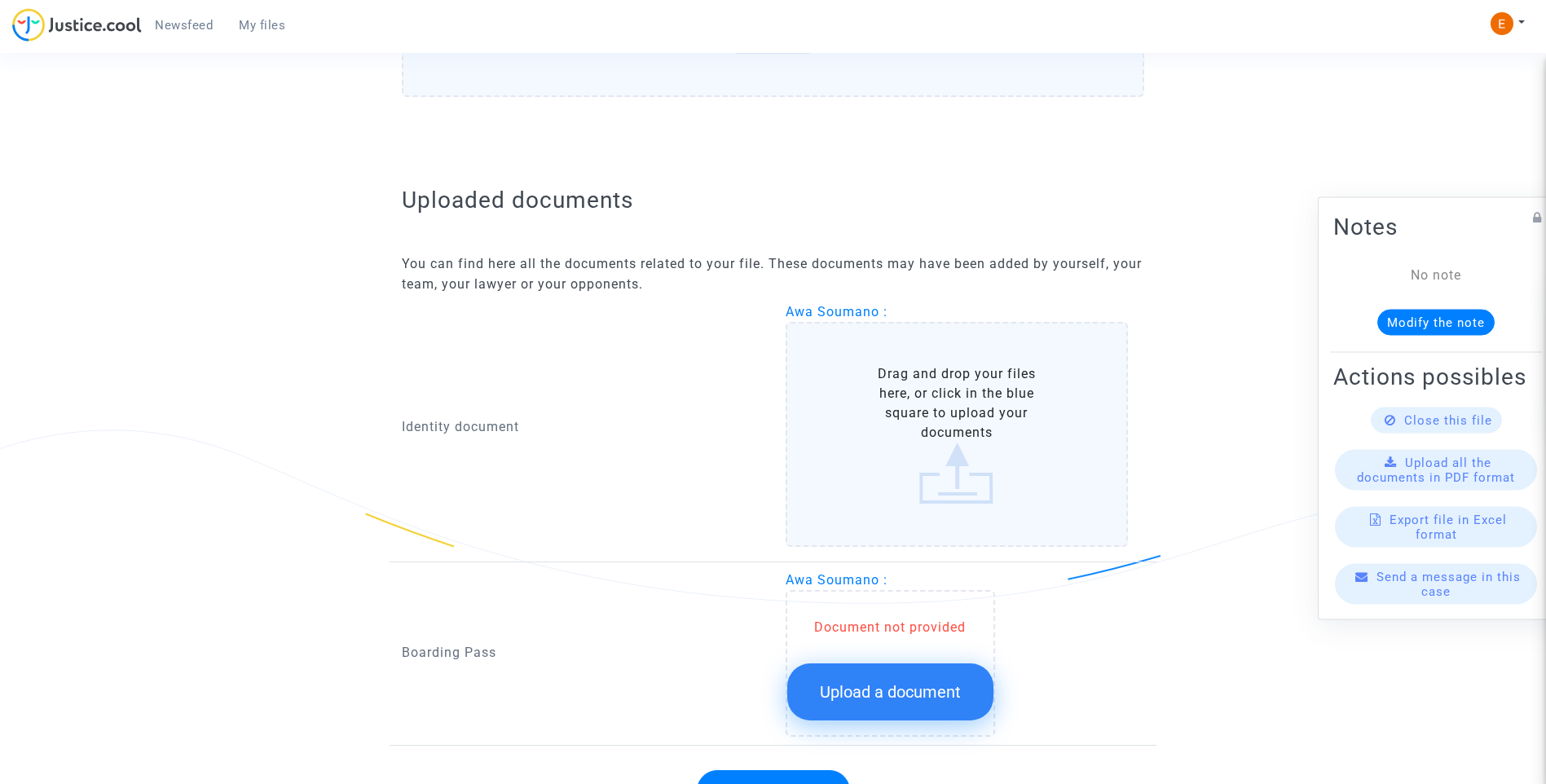
click at [926, 713] on button "Upload a document" at bounding box center [891, 691] width 207 height 57
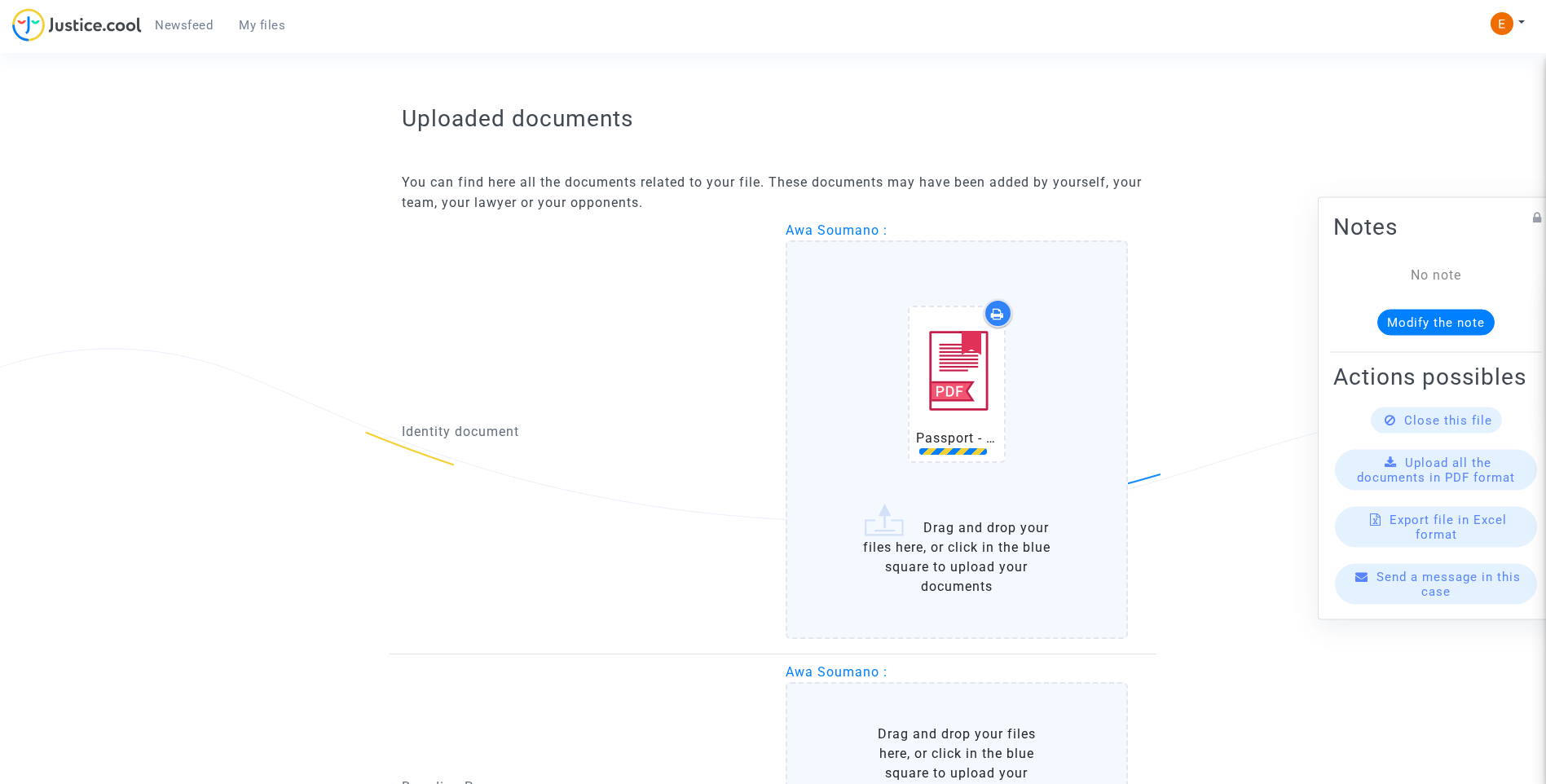
scroll to position [1030, 0]
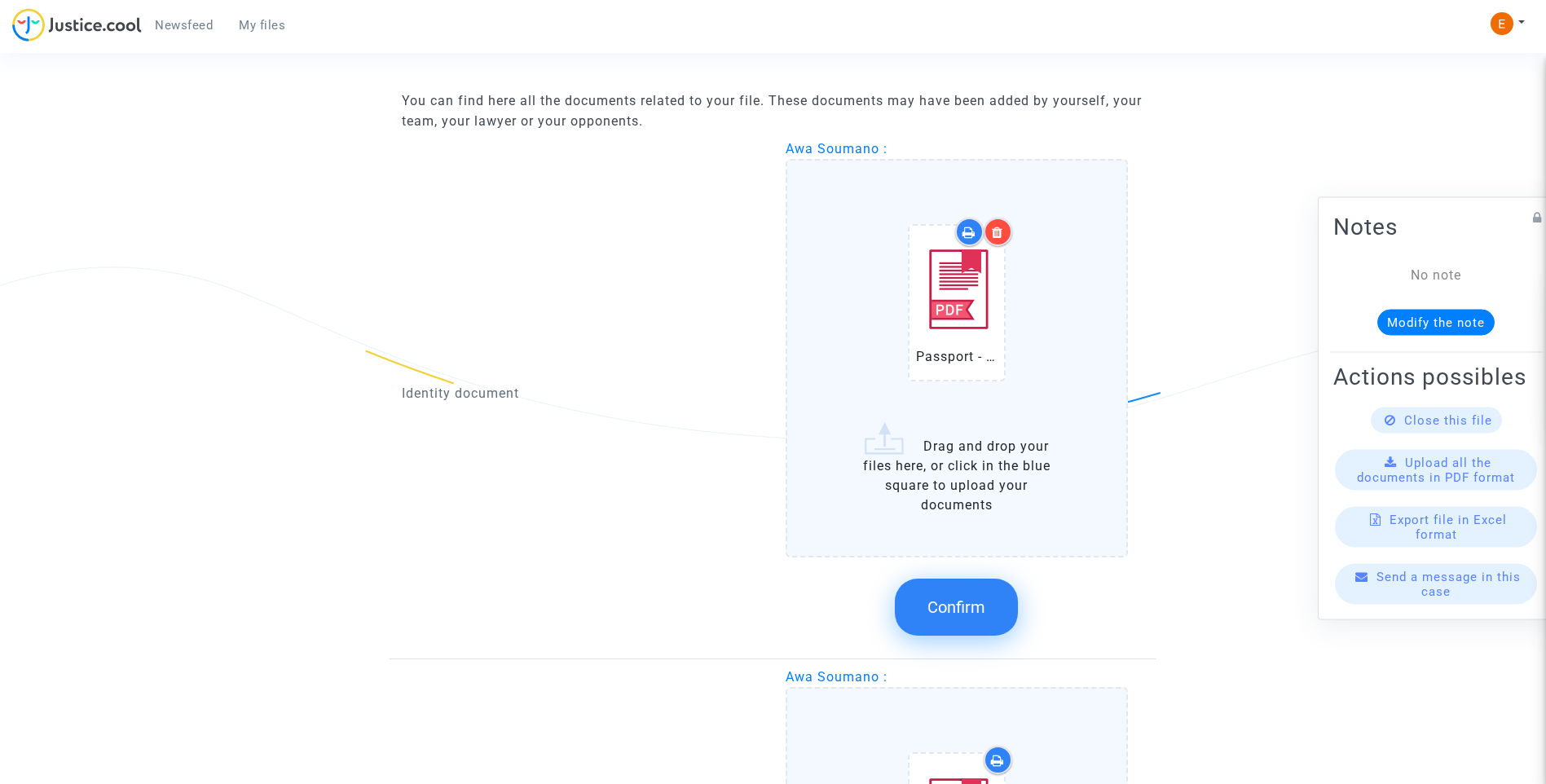
drag, startPoint x: 973, startPoint y: 608, endPoint x: 614, endPoint y: 447, distance: 393.4
click at [973, 605] on span "Confirm" at bounding box center [956, 607] width 58 height 20
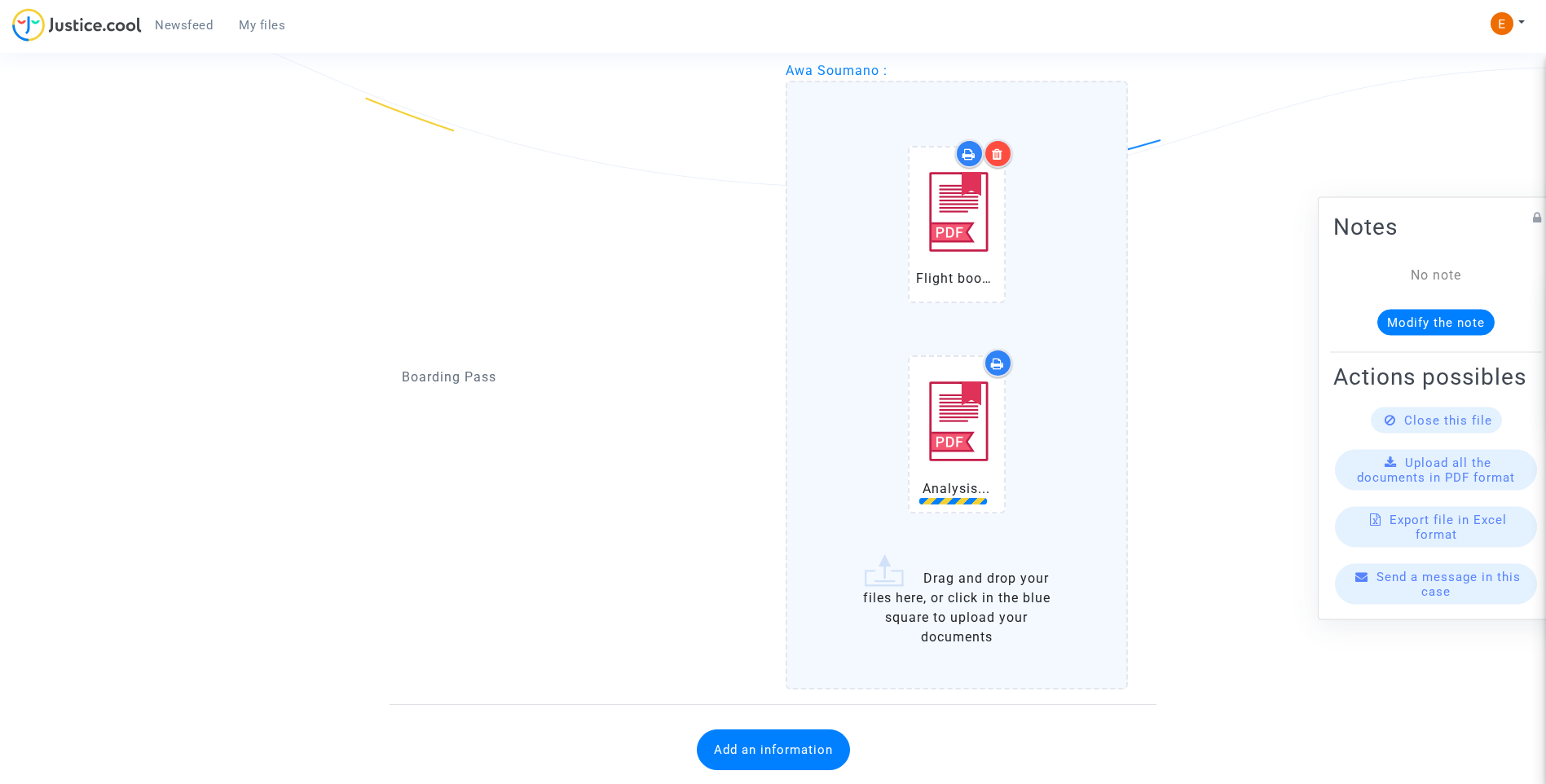
scroll to position [1327, 0]
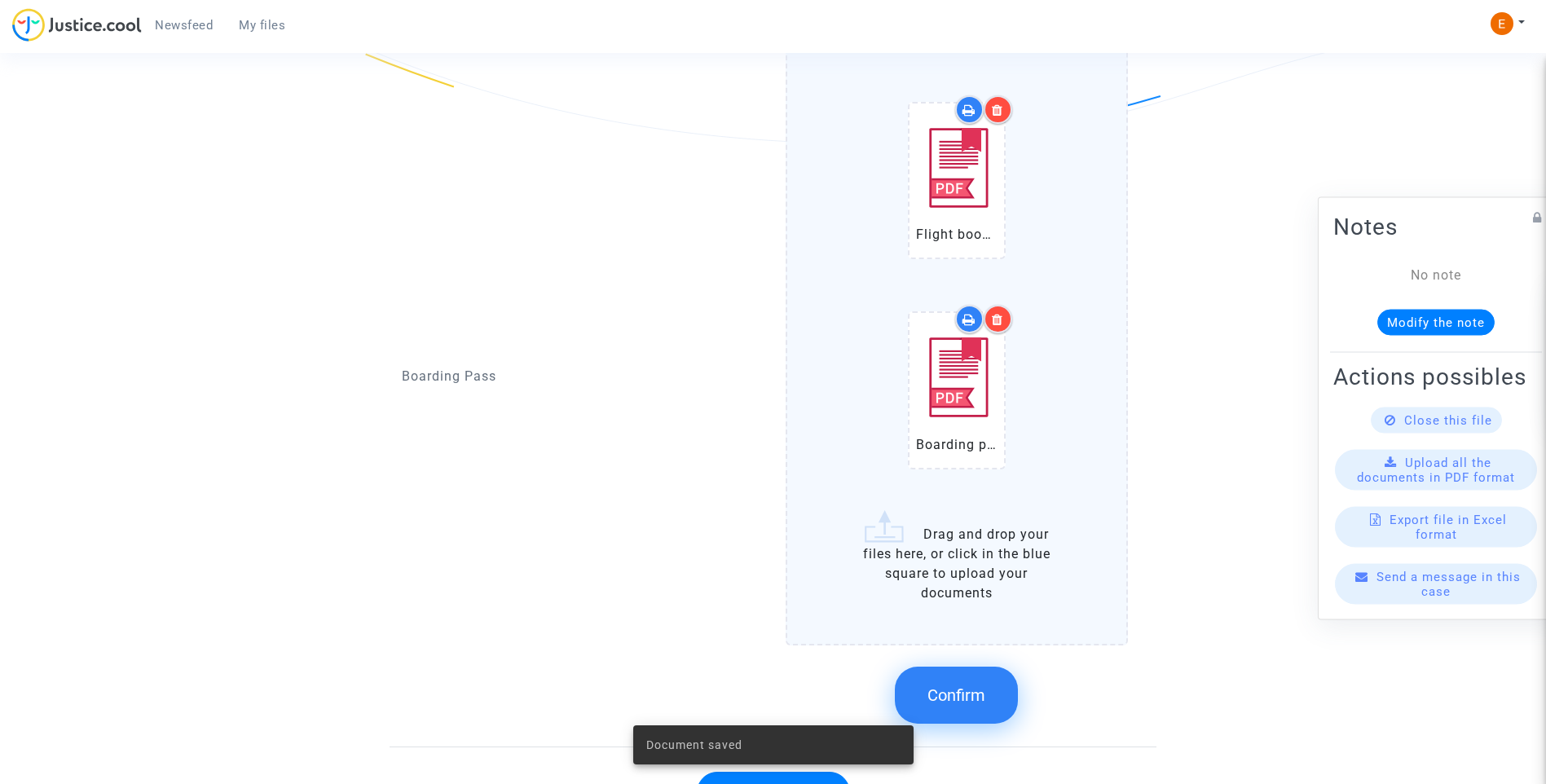
click at [978, 698] on span "Confirm" at bounding box center [956, 695] width 58 height 20
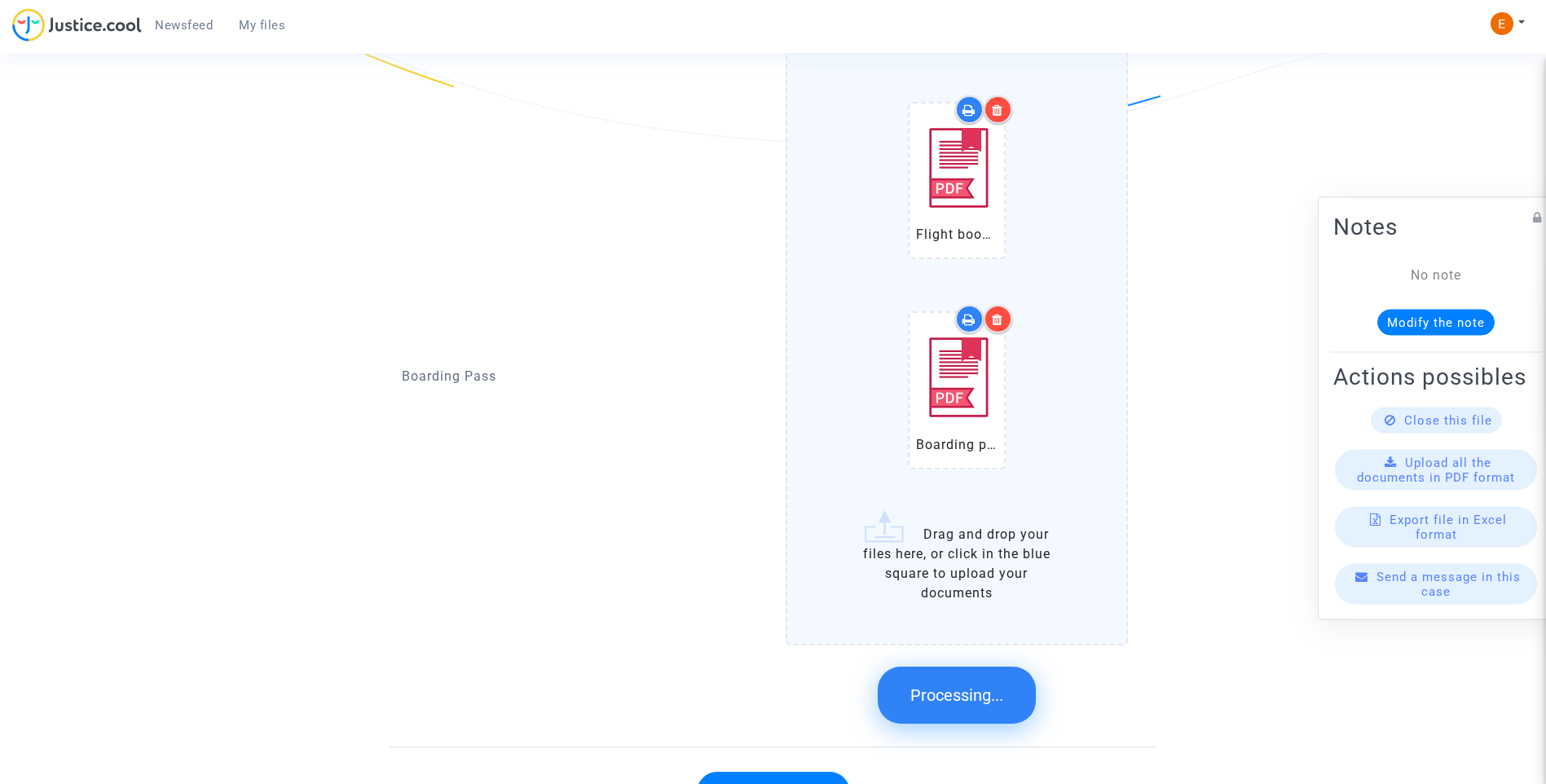
scroll to position [849, 0]
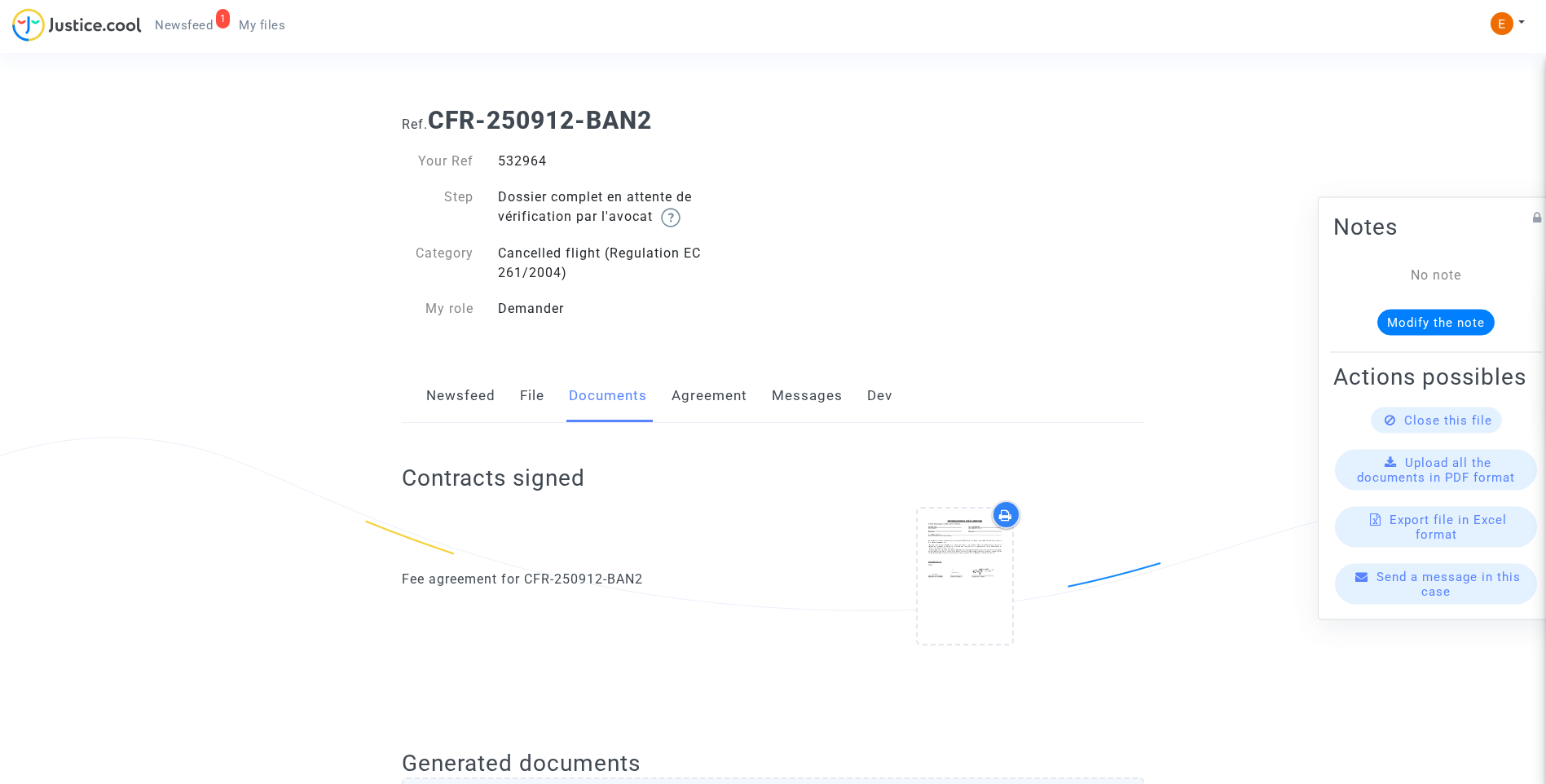
scroll to position [829, 0]
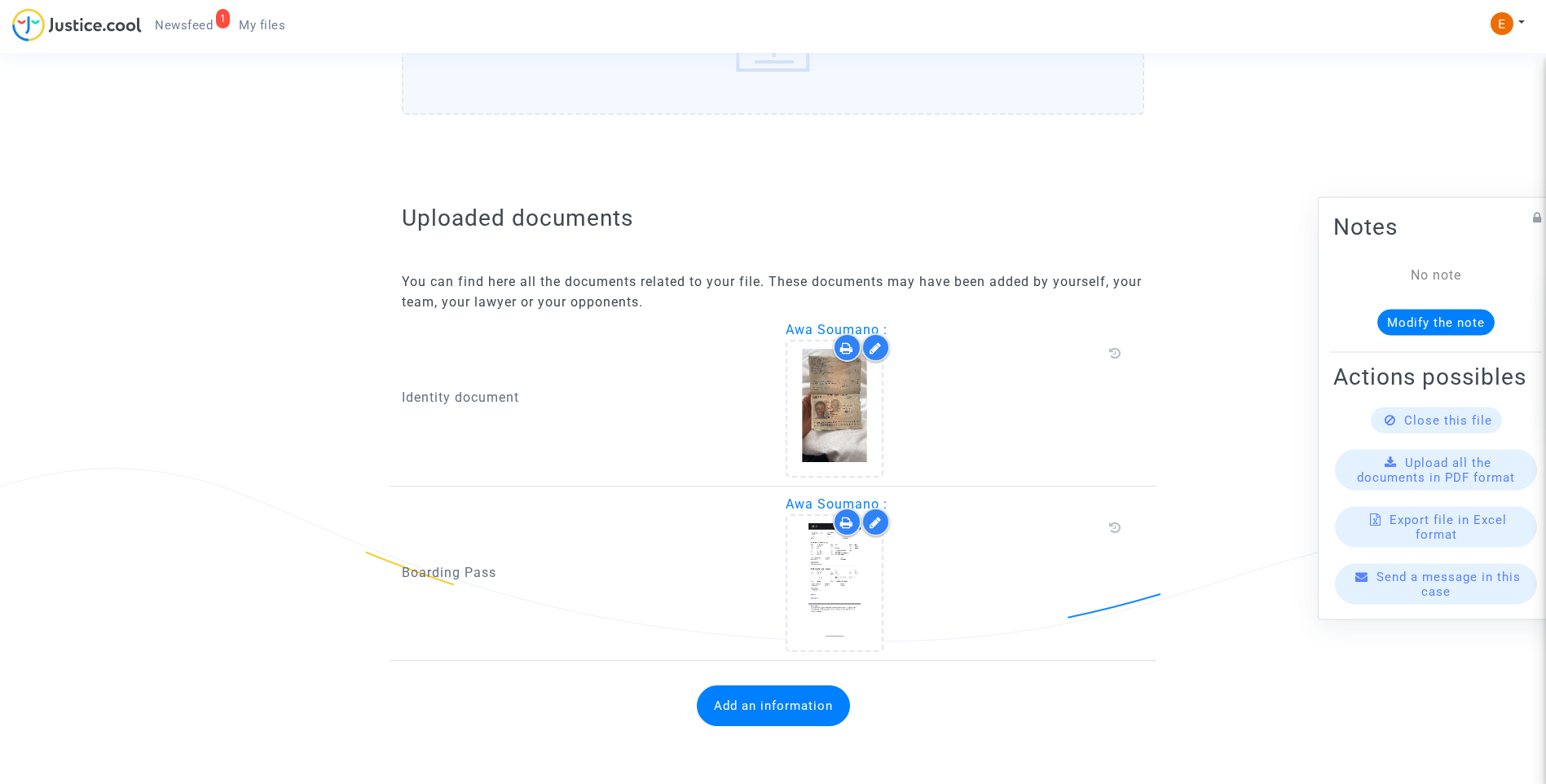
click at [785, 709] on button "Add an information" at bounding box center [773, 705] width 153 height 40
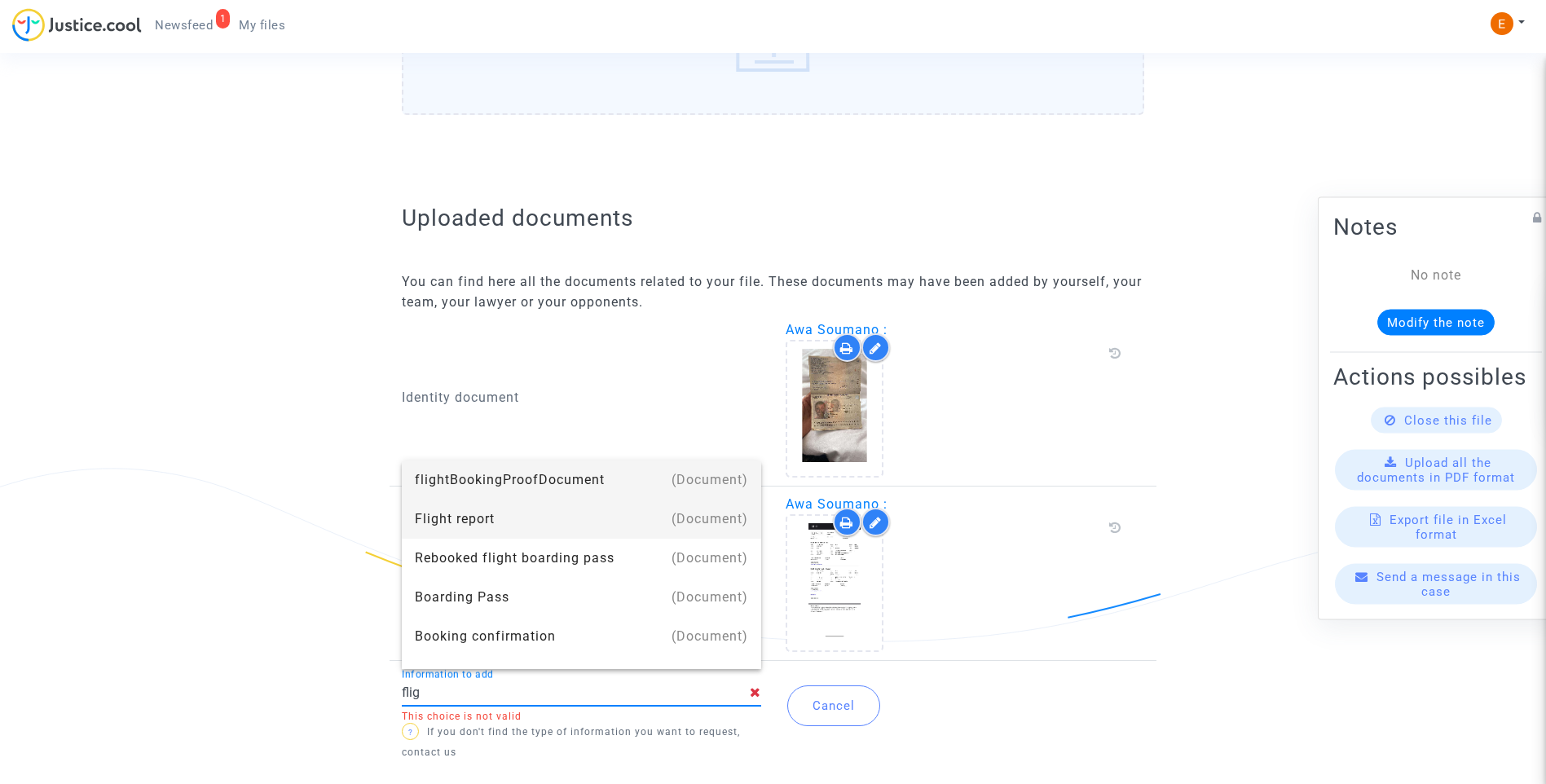
click at [491, 508] on div "Flight report" at bounding box center [581, 519] width 333 height 39
type input "Flight report"
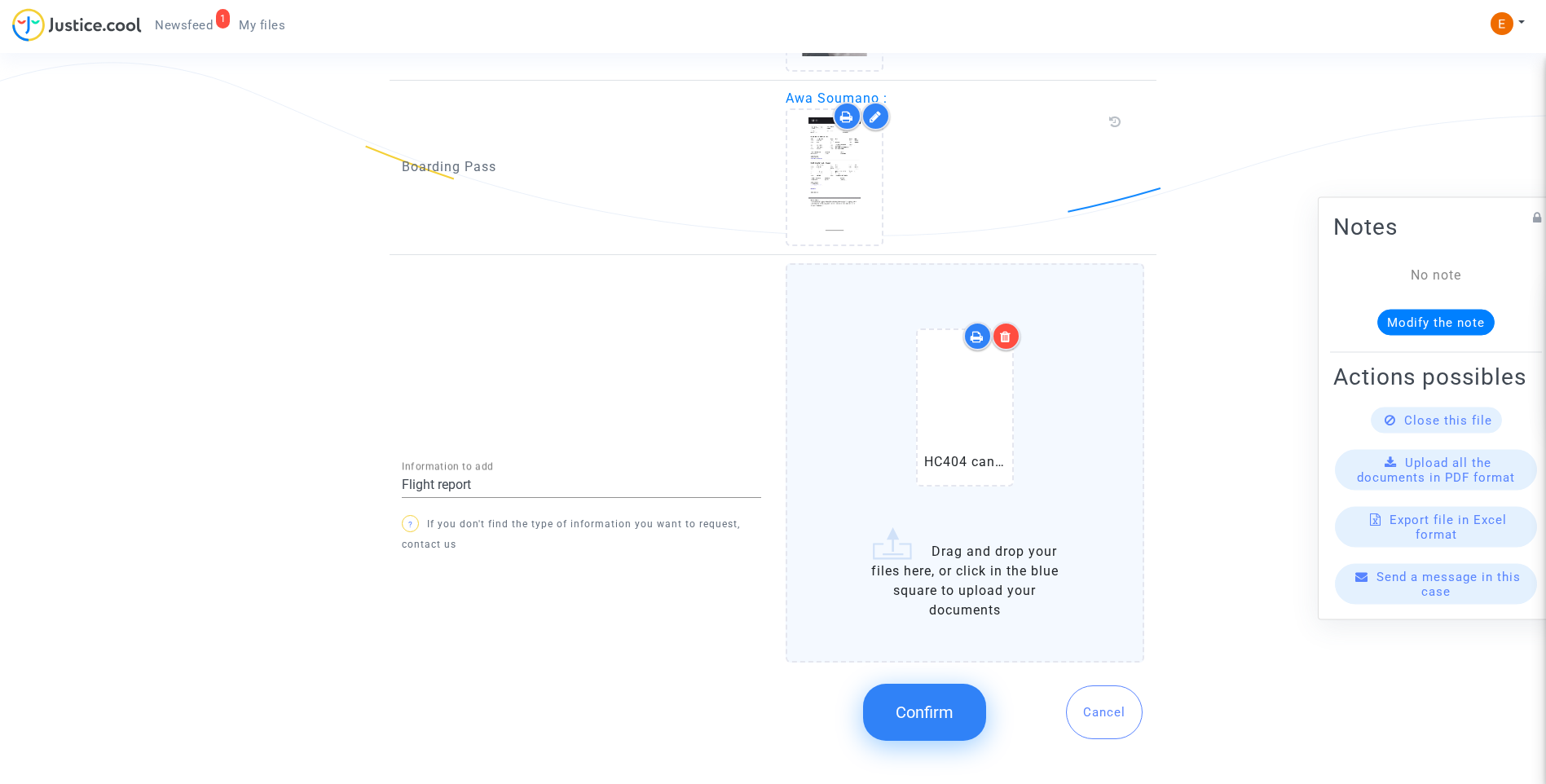
scroll to position [1256, 0]
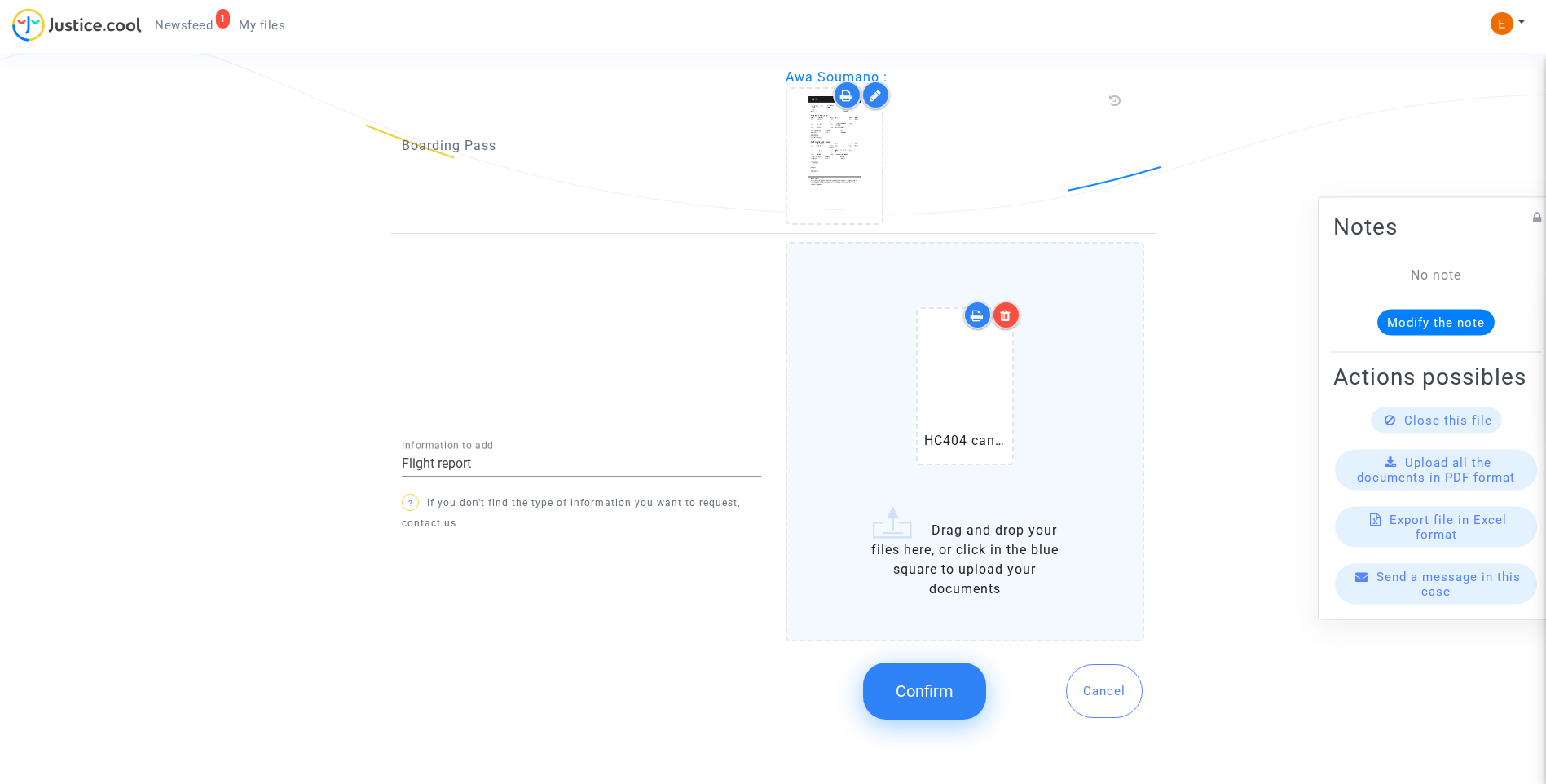
click at [943, 694] on span "Confirm" at bounding box center [925, 691] width 58 height 20
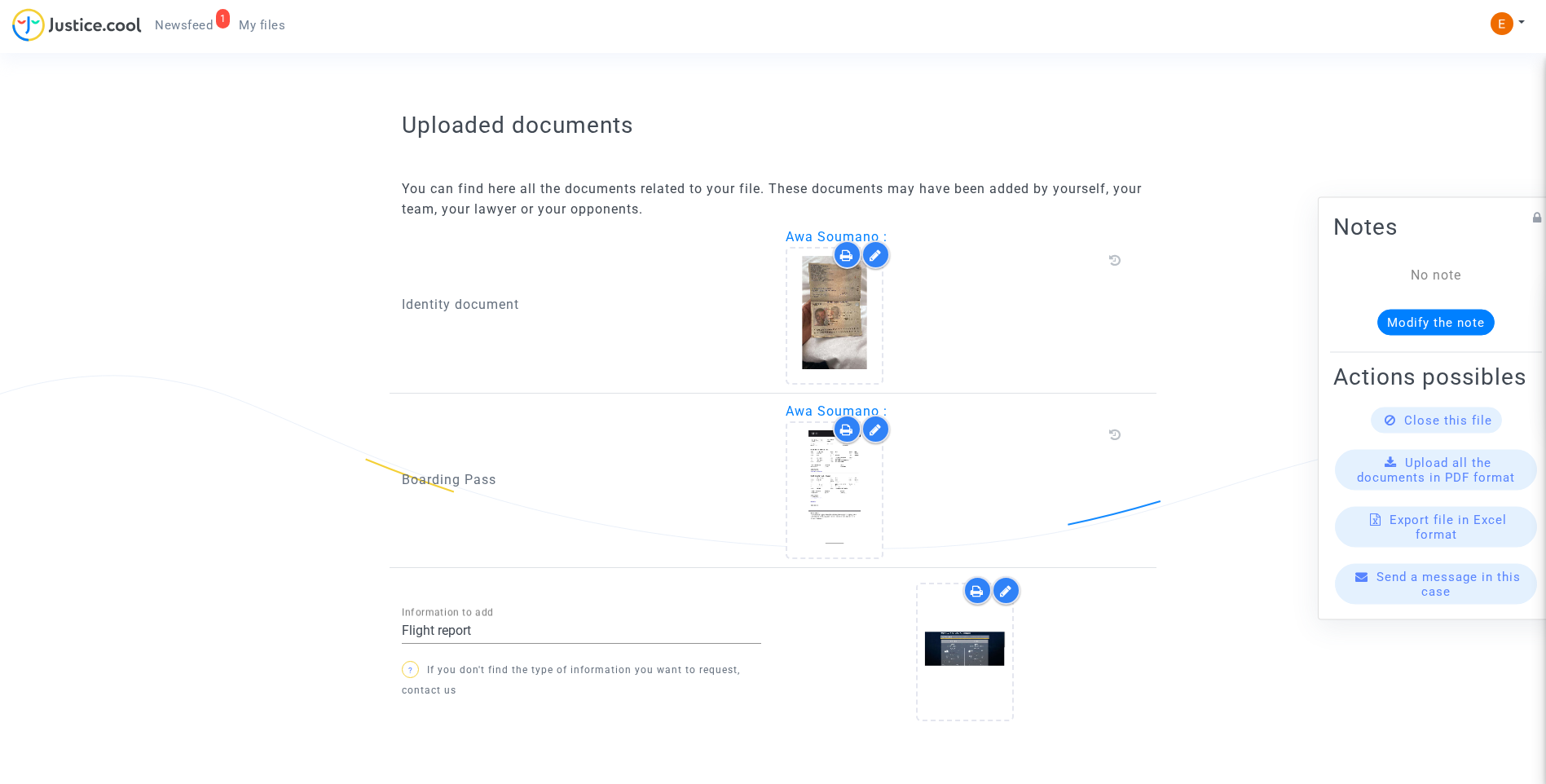
scroll to position [984, 0]
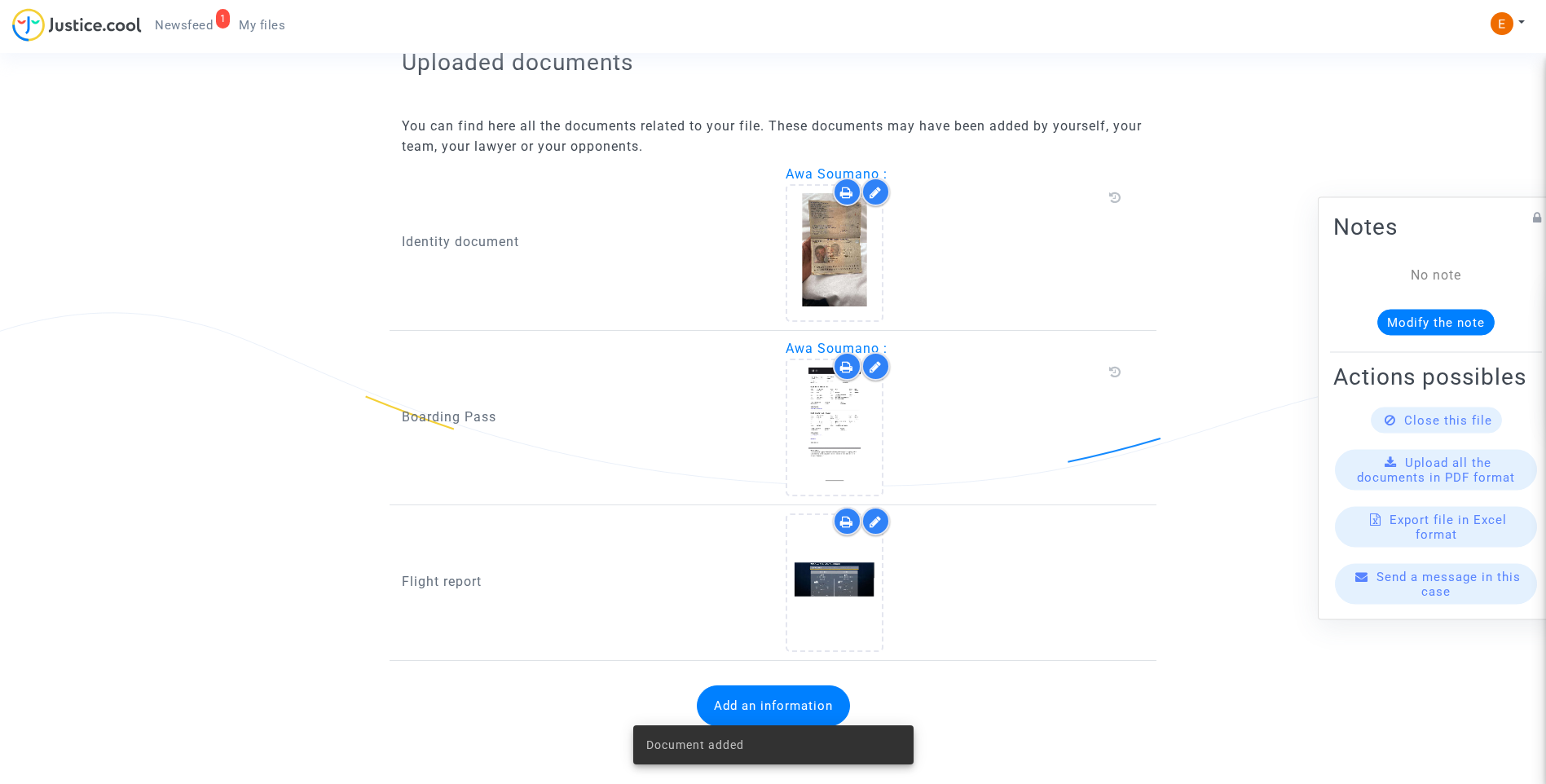
click at [199, 22] on span "Newsfeed" at bounding box center [183, 26] width 58 height 15
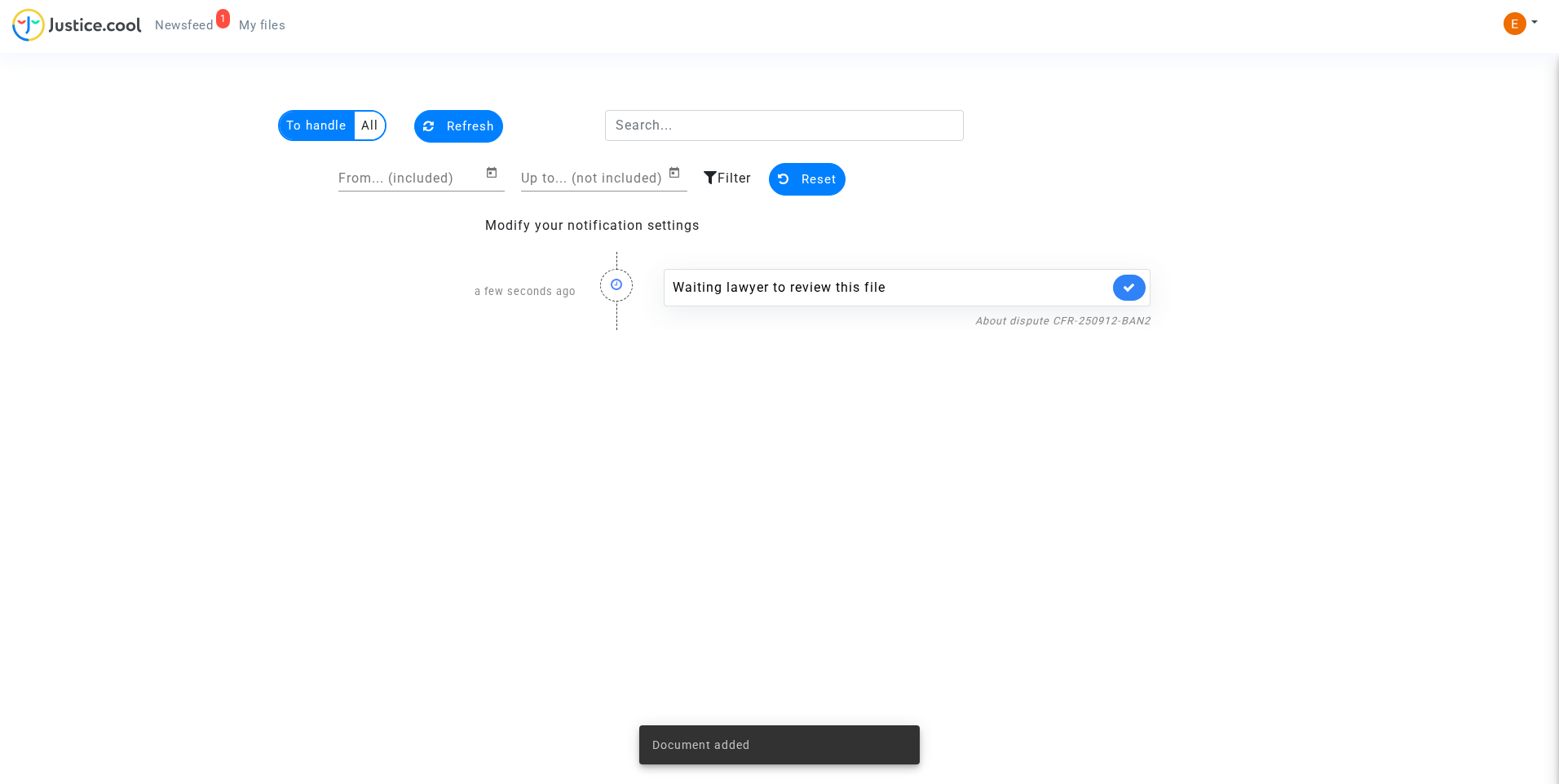
click at [1138, 290] on link at bounding box center [1128, 287] width 32 height 26
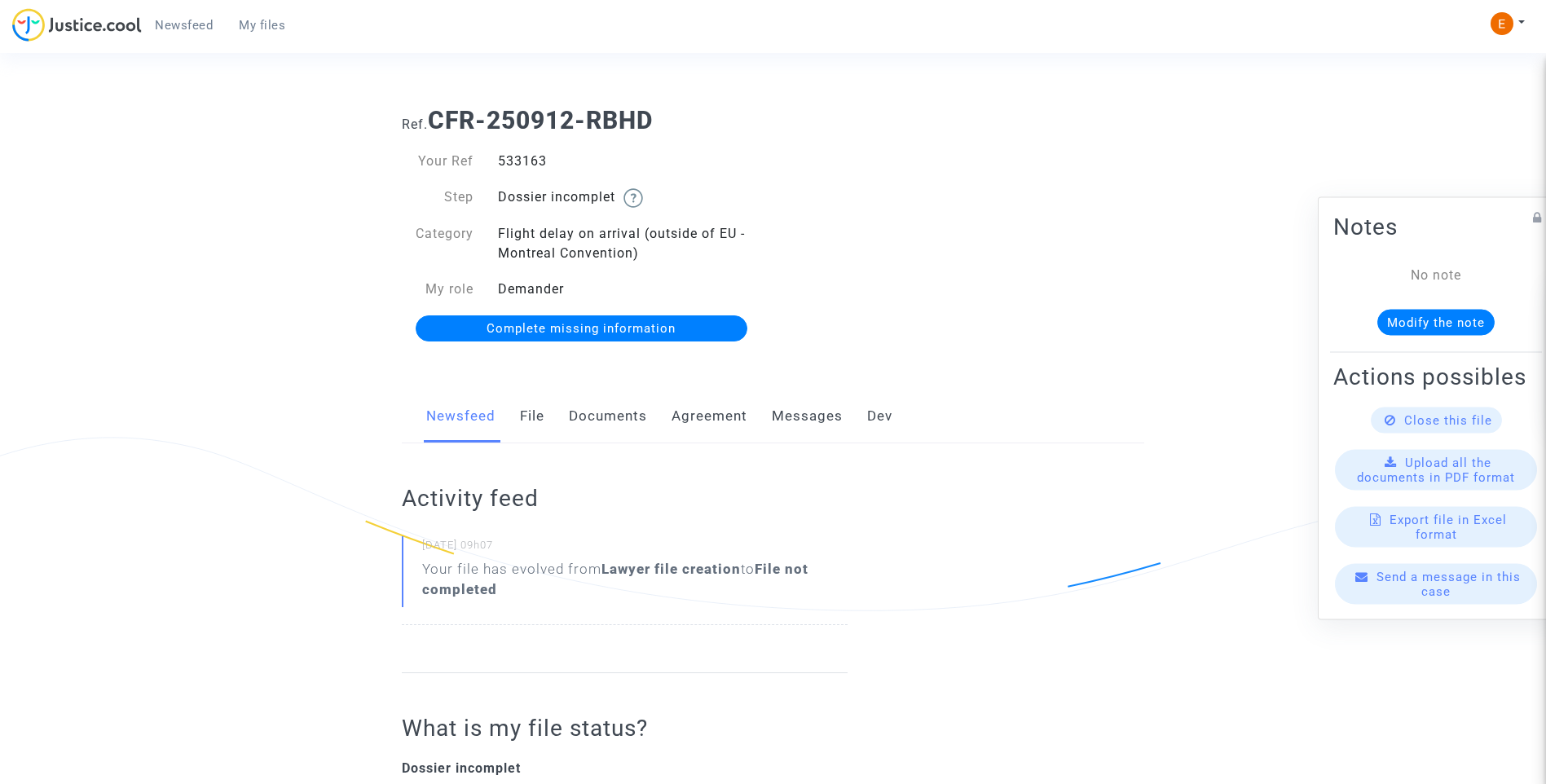
click at [607, 421] on link "Documents" at bounding box center [607, 416] width 78 height 54
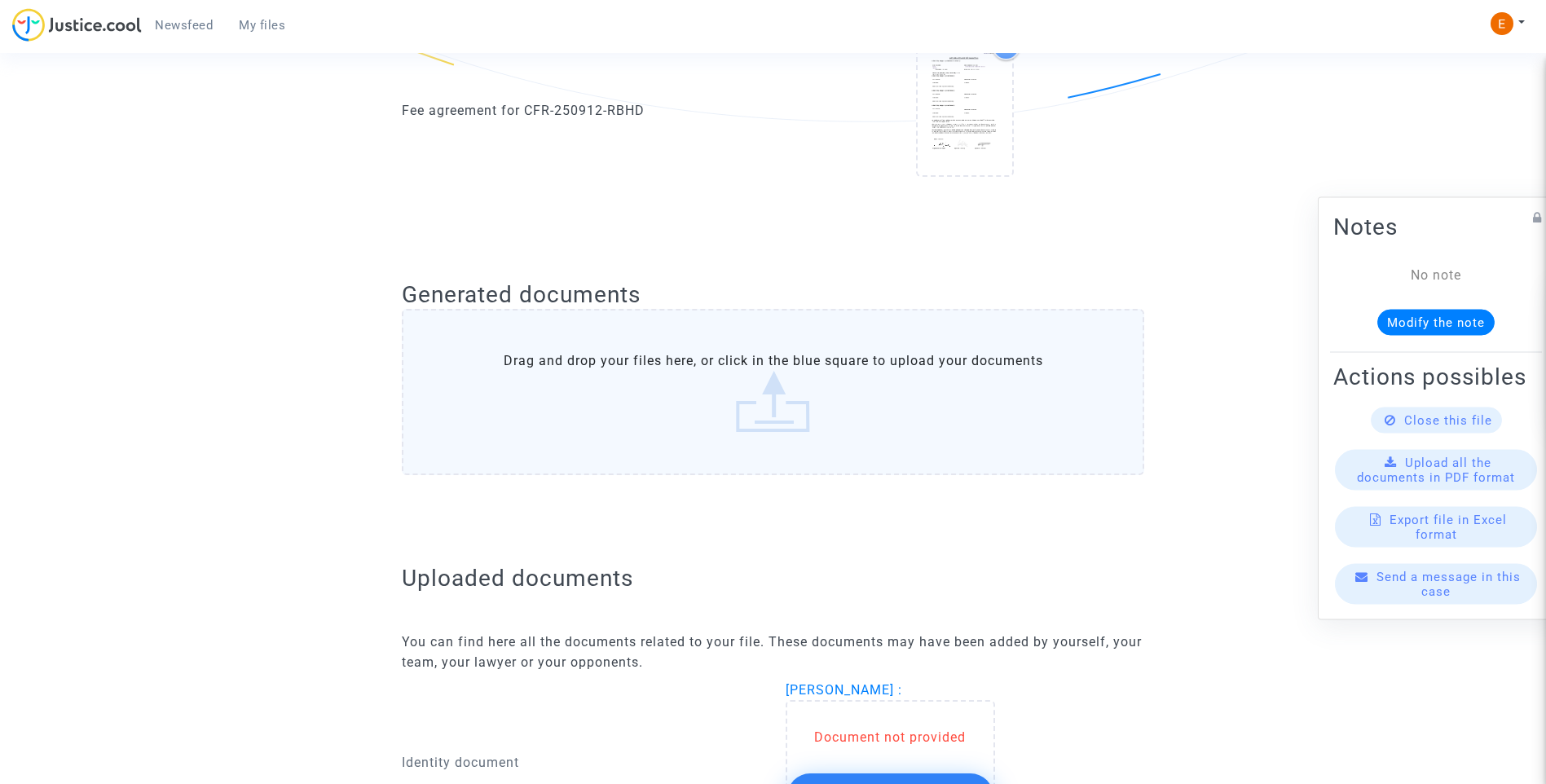
scroll to position [867, 0]
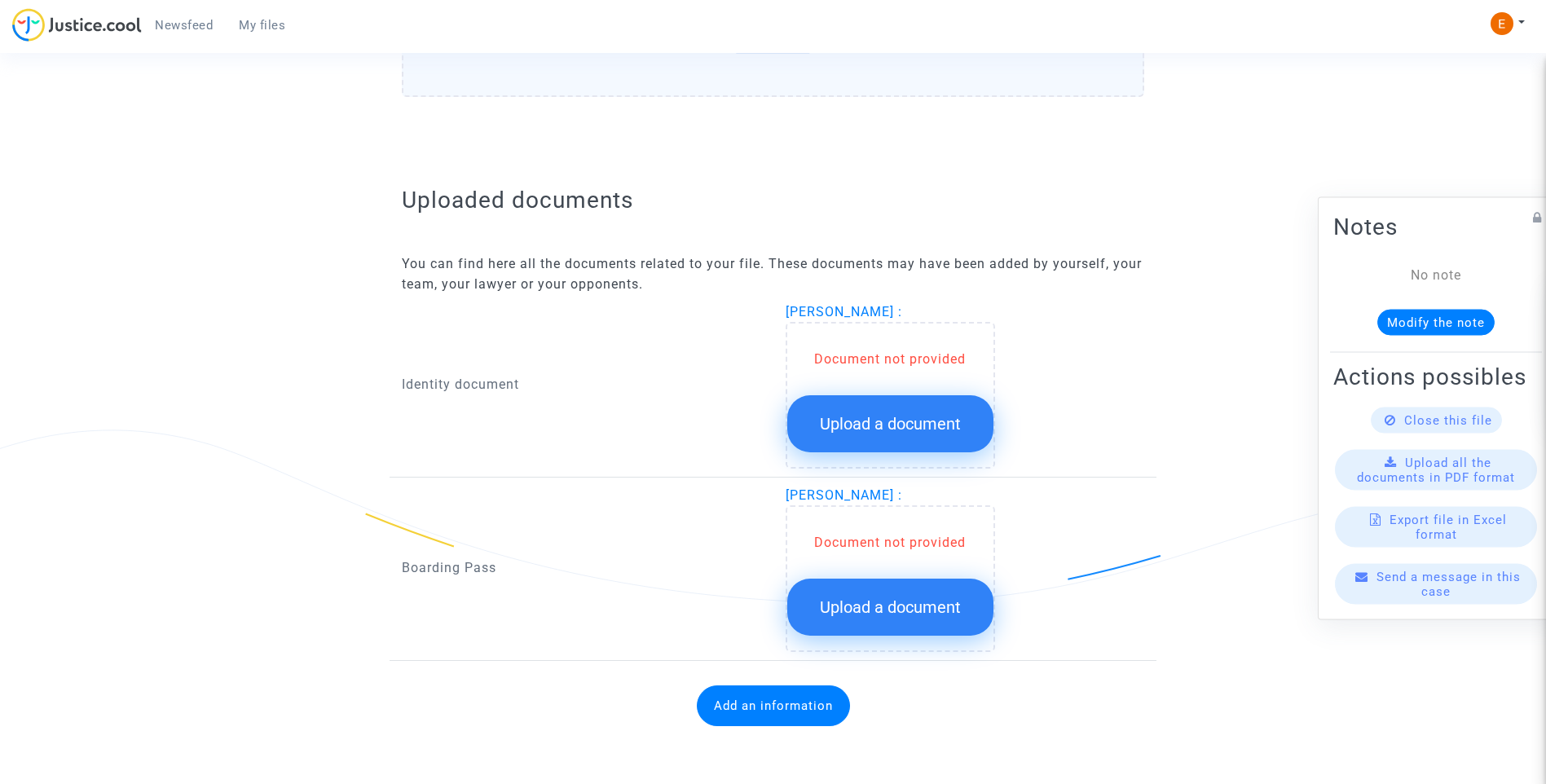
click at [908, 429] on span "Upload a document" at bounding box center [890, 424] width 141 height 20
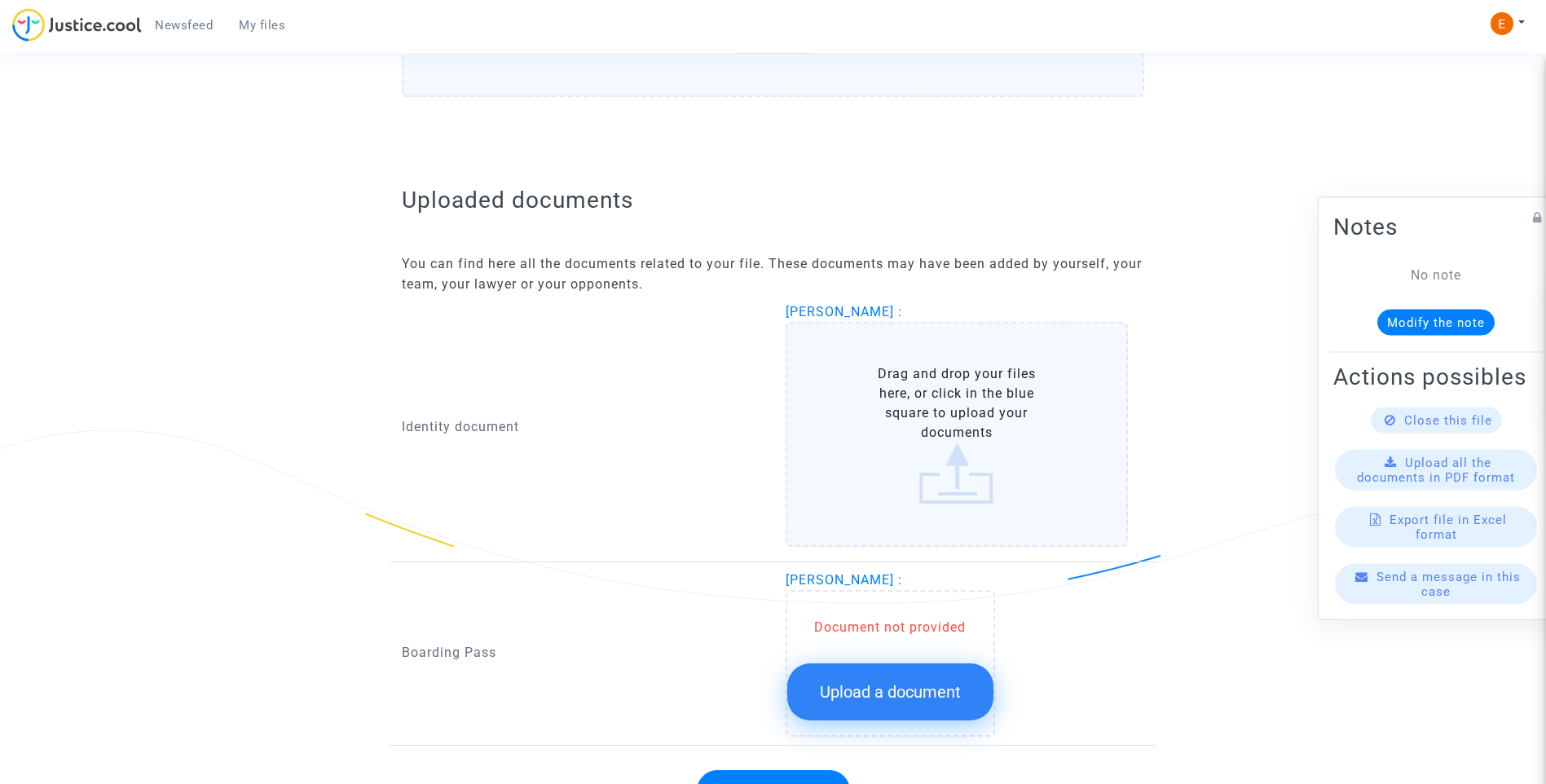
click at [919, 703] on button "Upload a document" at bounding box center [891, 691] width 207 height 57
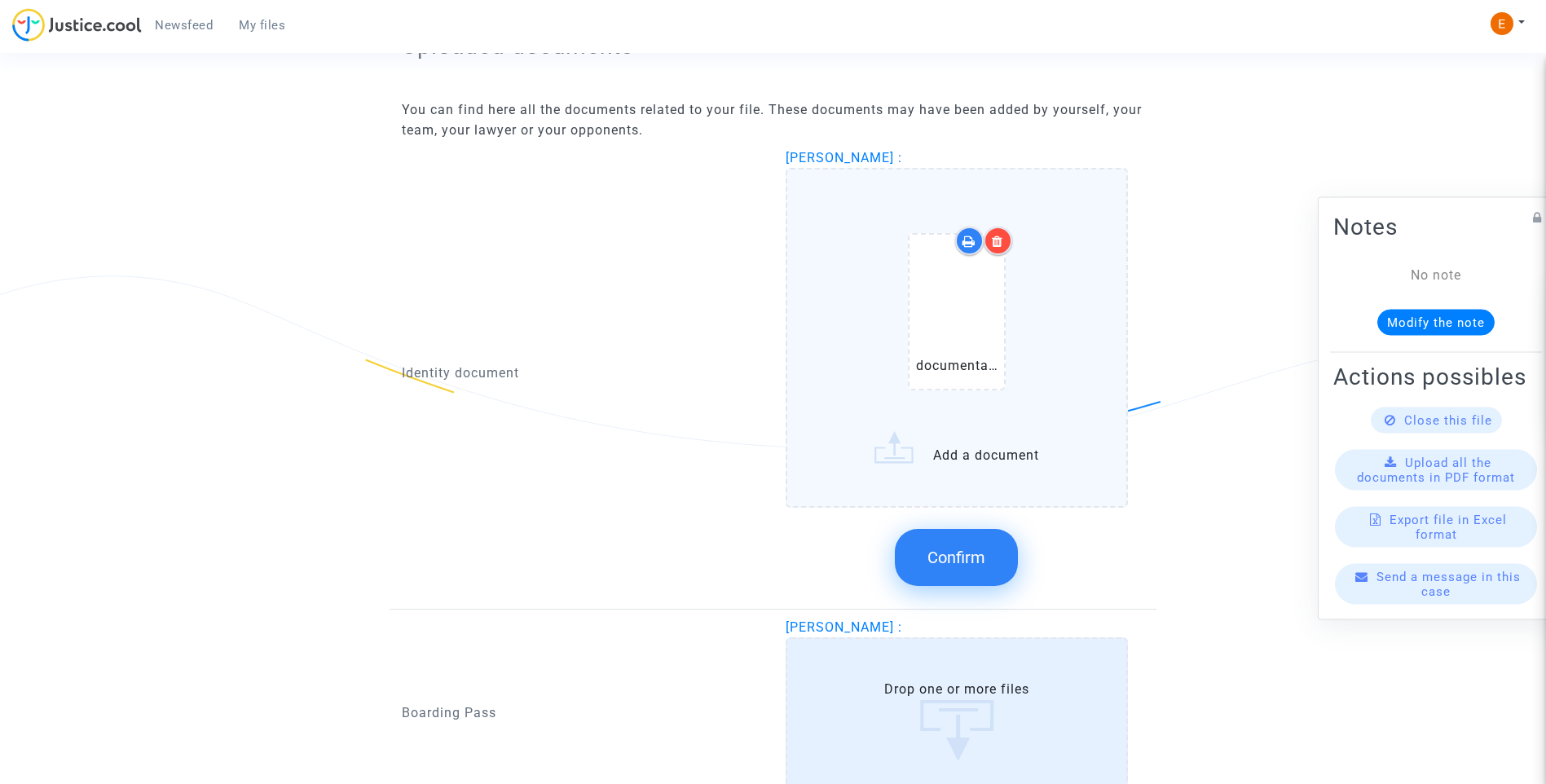
scroll to position [1044, 0]
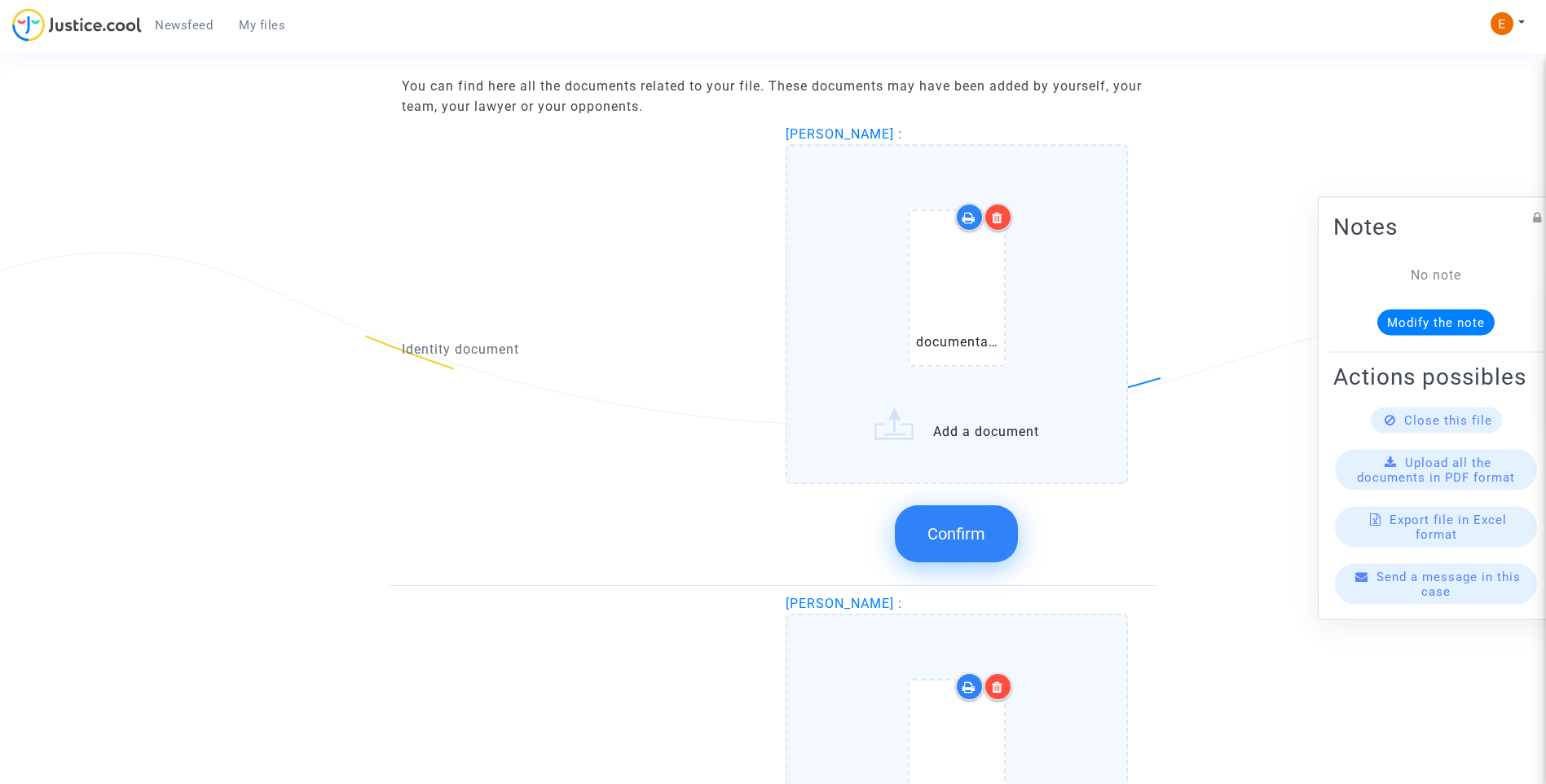
click at [939, 534] on span "Confirm" at bounding box center [956, 534] width 58 height 20
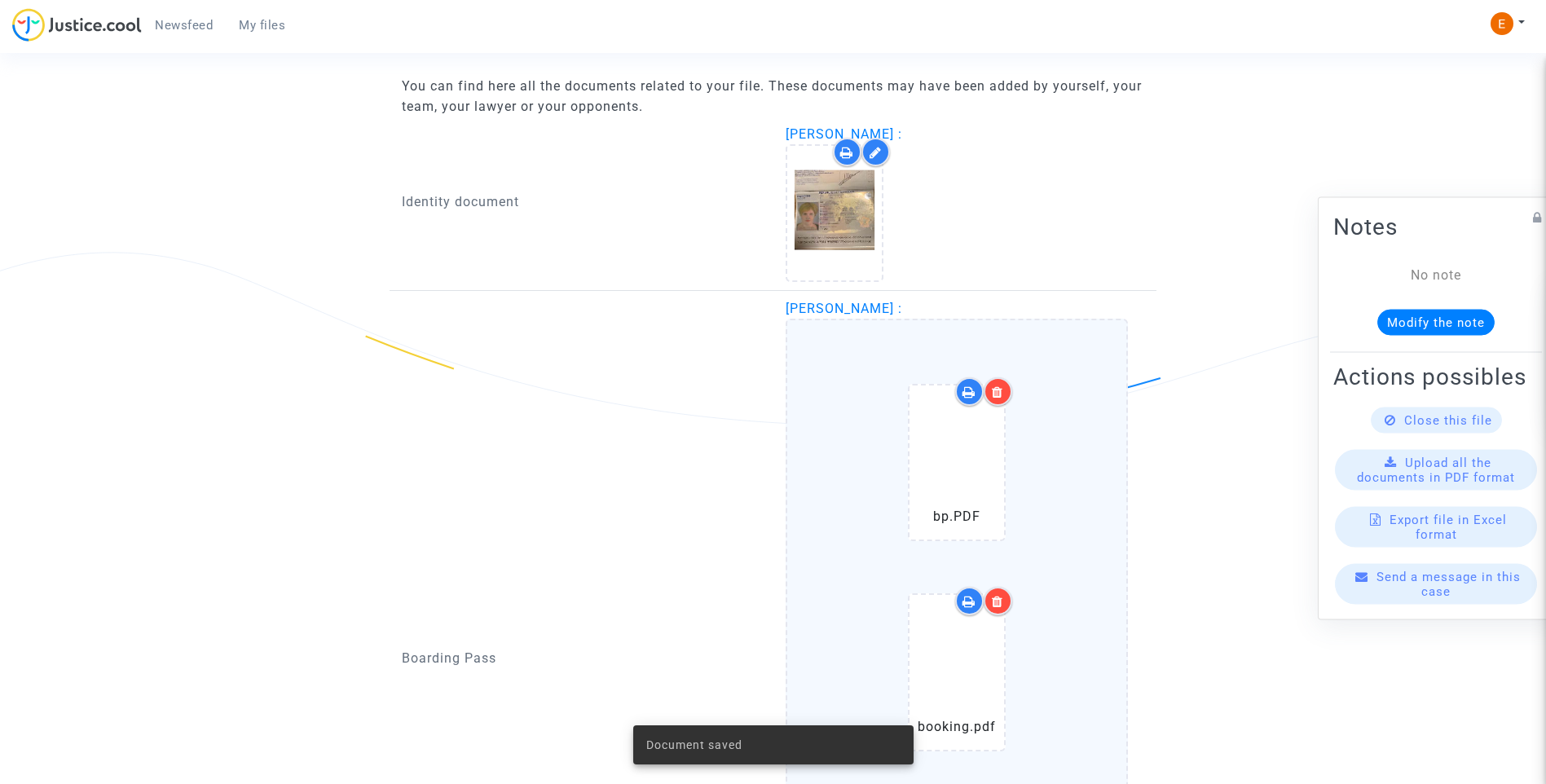
click at [998, 601] on icon at bounding box center [997, 601] width 12 height 13
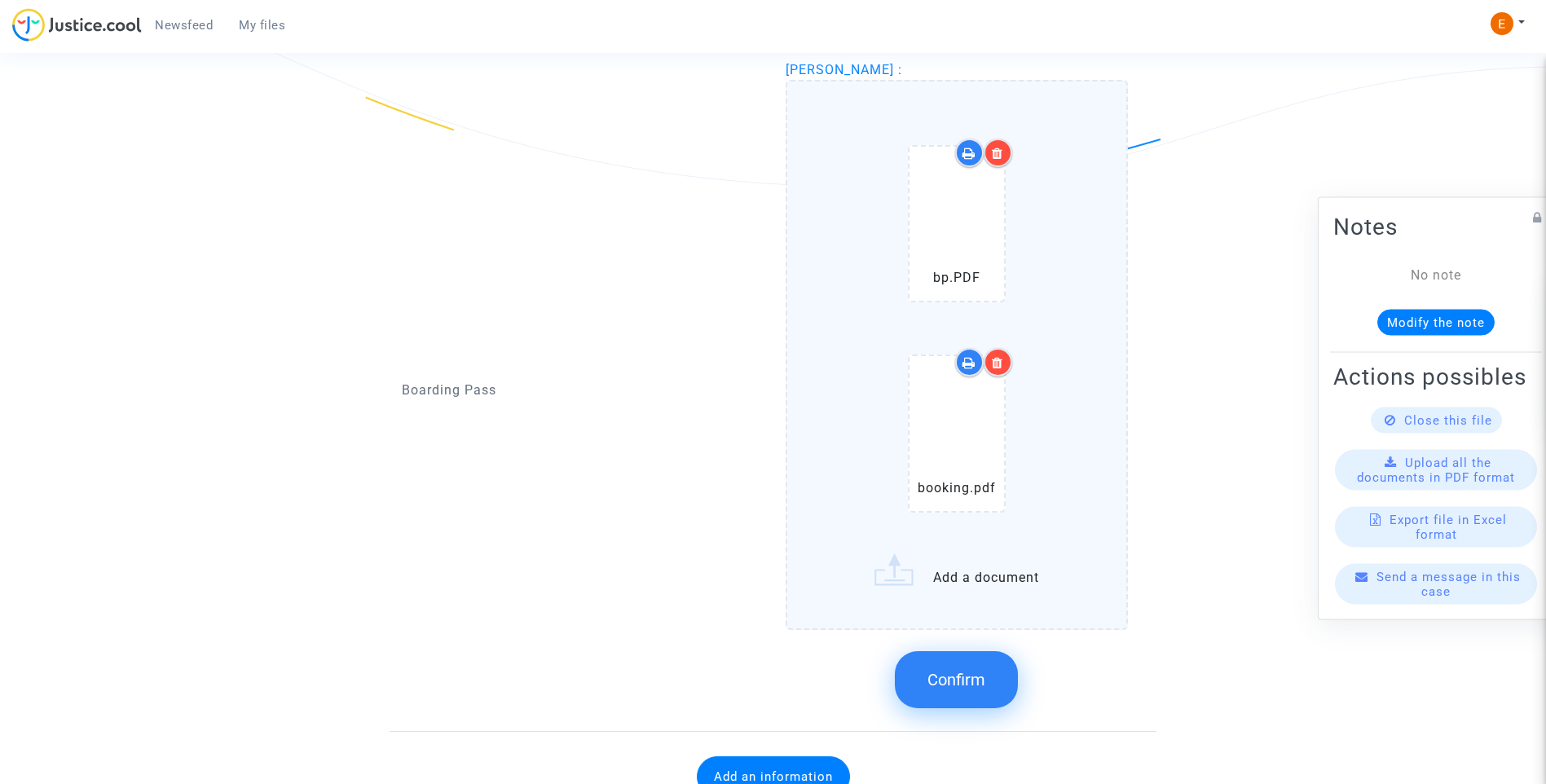
scroll to position [1289, 0]
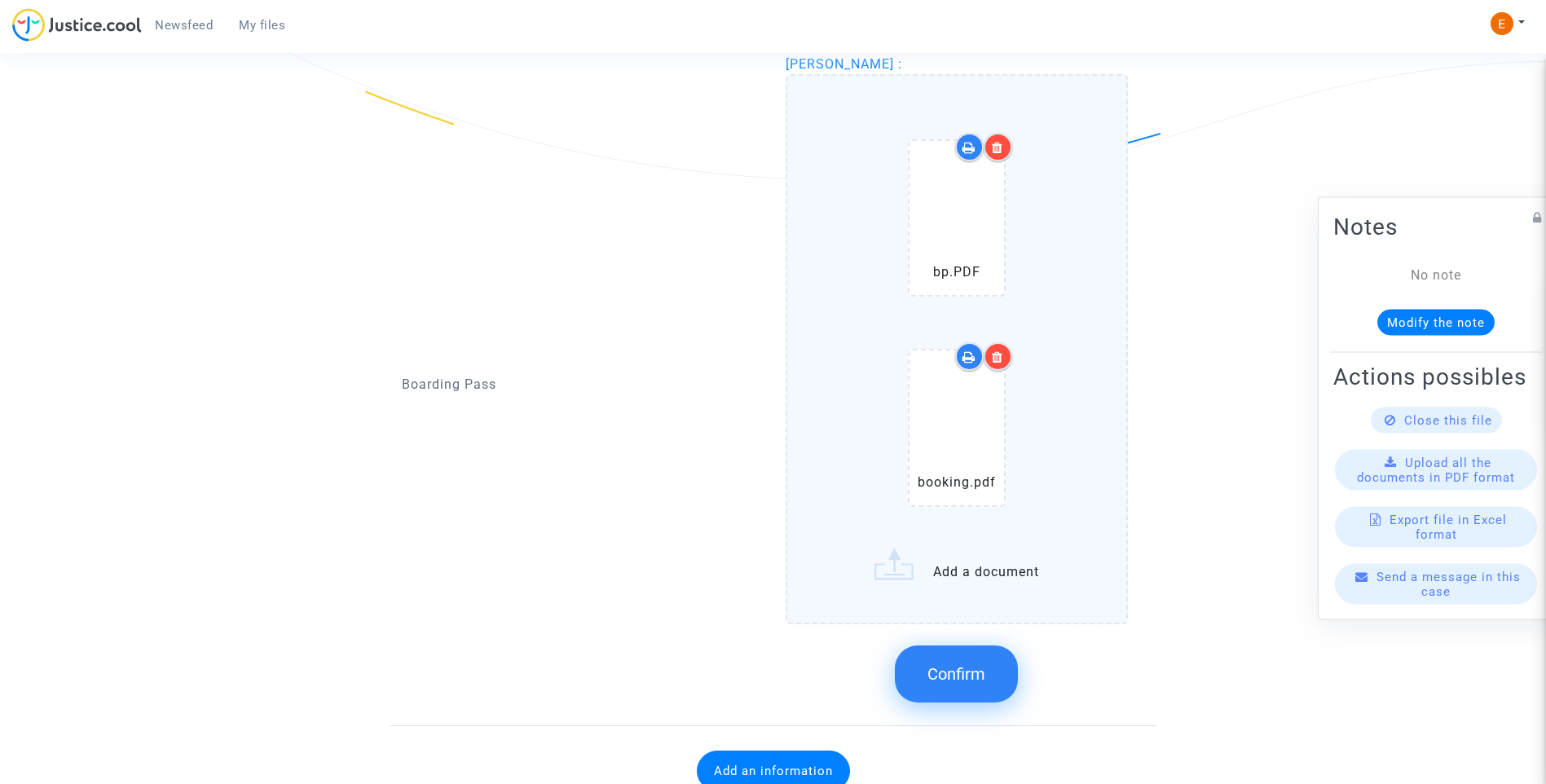
click at [977, 679] on span "Confirm" at bounding box center [956, 674] width 58 height 20
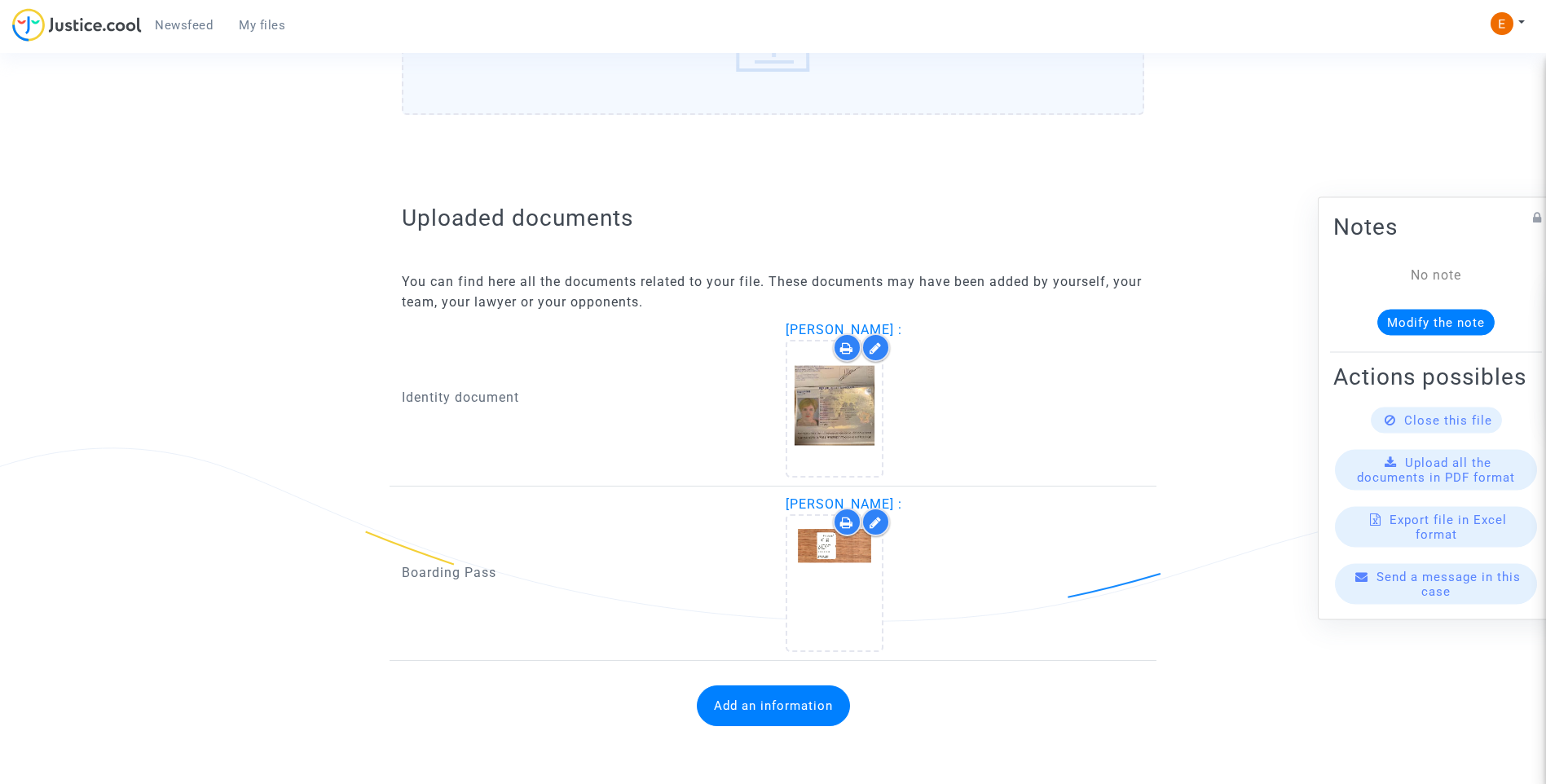
scroll to position [849, 0]
click at [773, 715] on button "Add an information" at bounding box center [773, 705] width 153 height 40
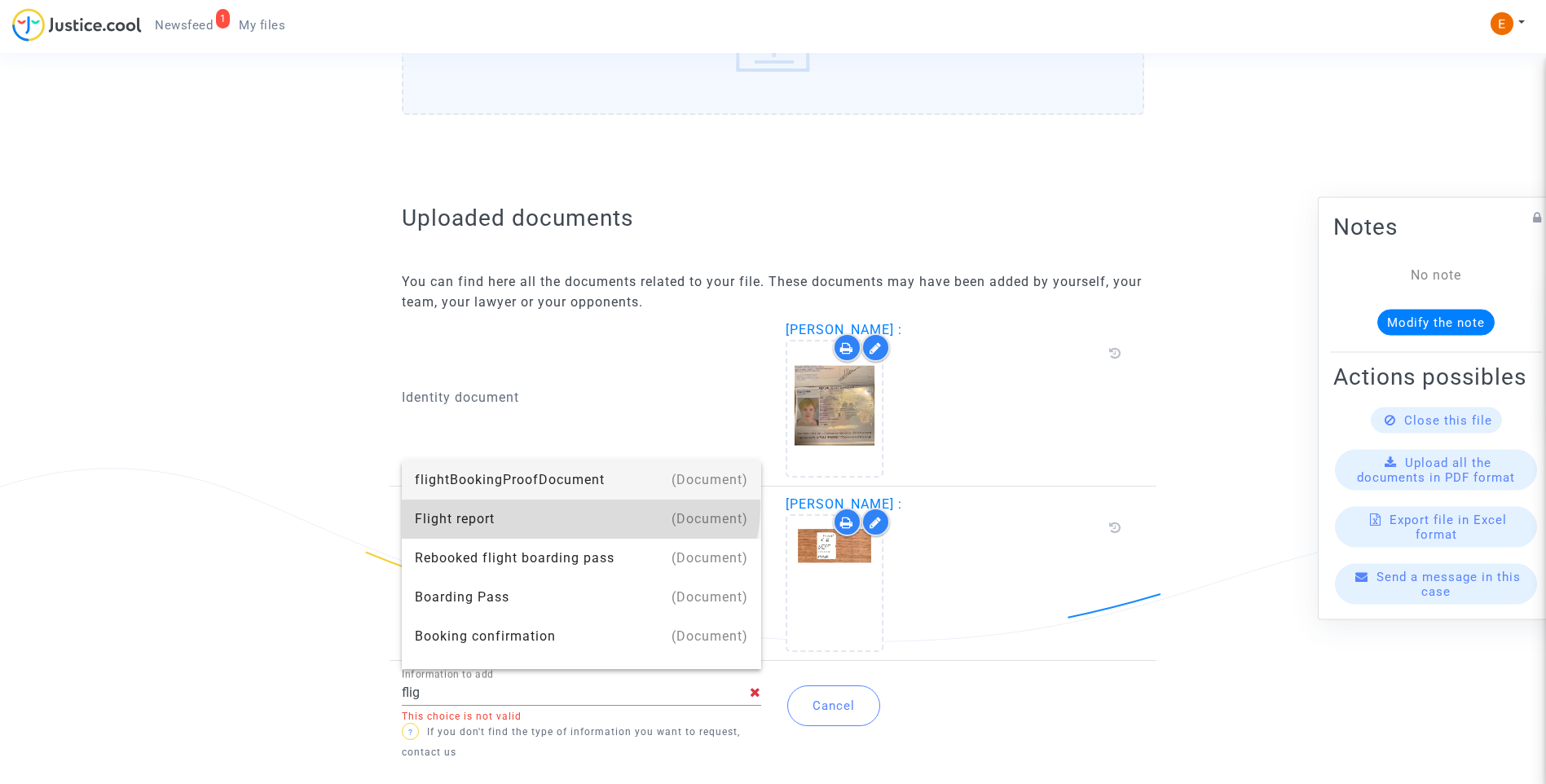
click at [579, 505] on div "Flight report" at bounding box center [581, 519] width 333 height 39
type input "Flight report"
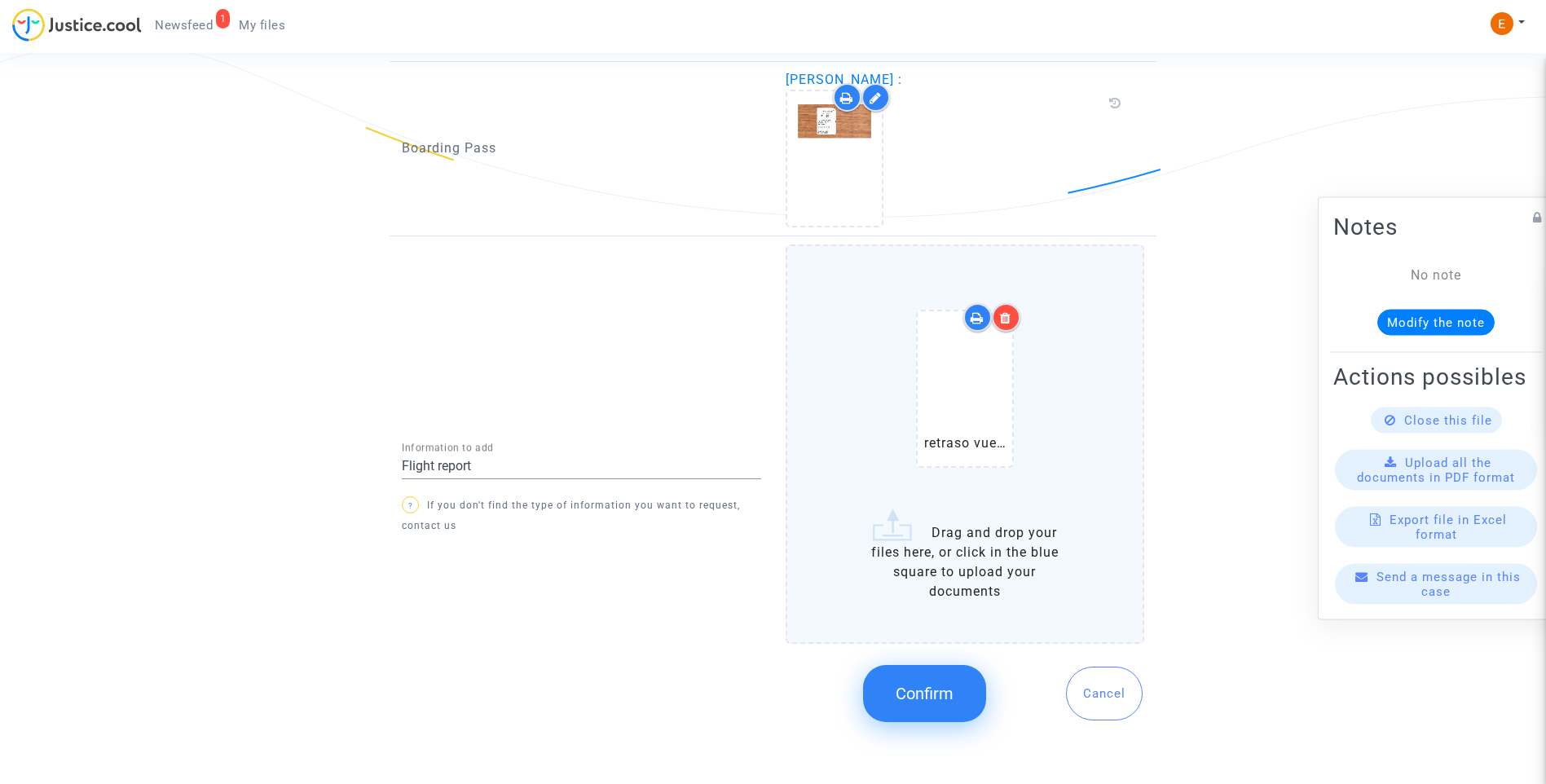
scroll to position [1256, 0]
click at [920, 691] on span "Confirm" at bounding box center [925, 691] width 58 height 20
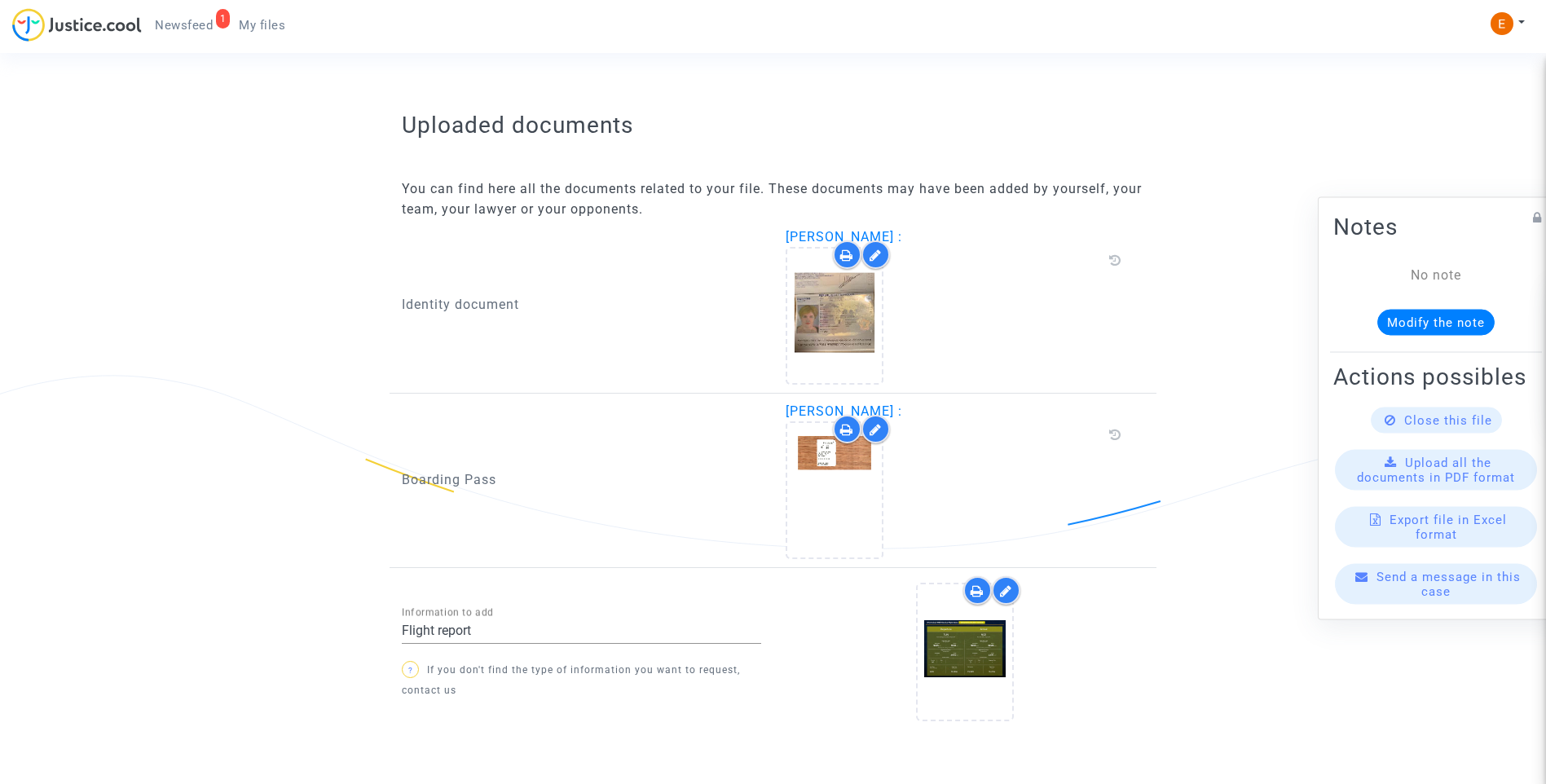
scroll to position [984, 0]
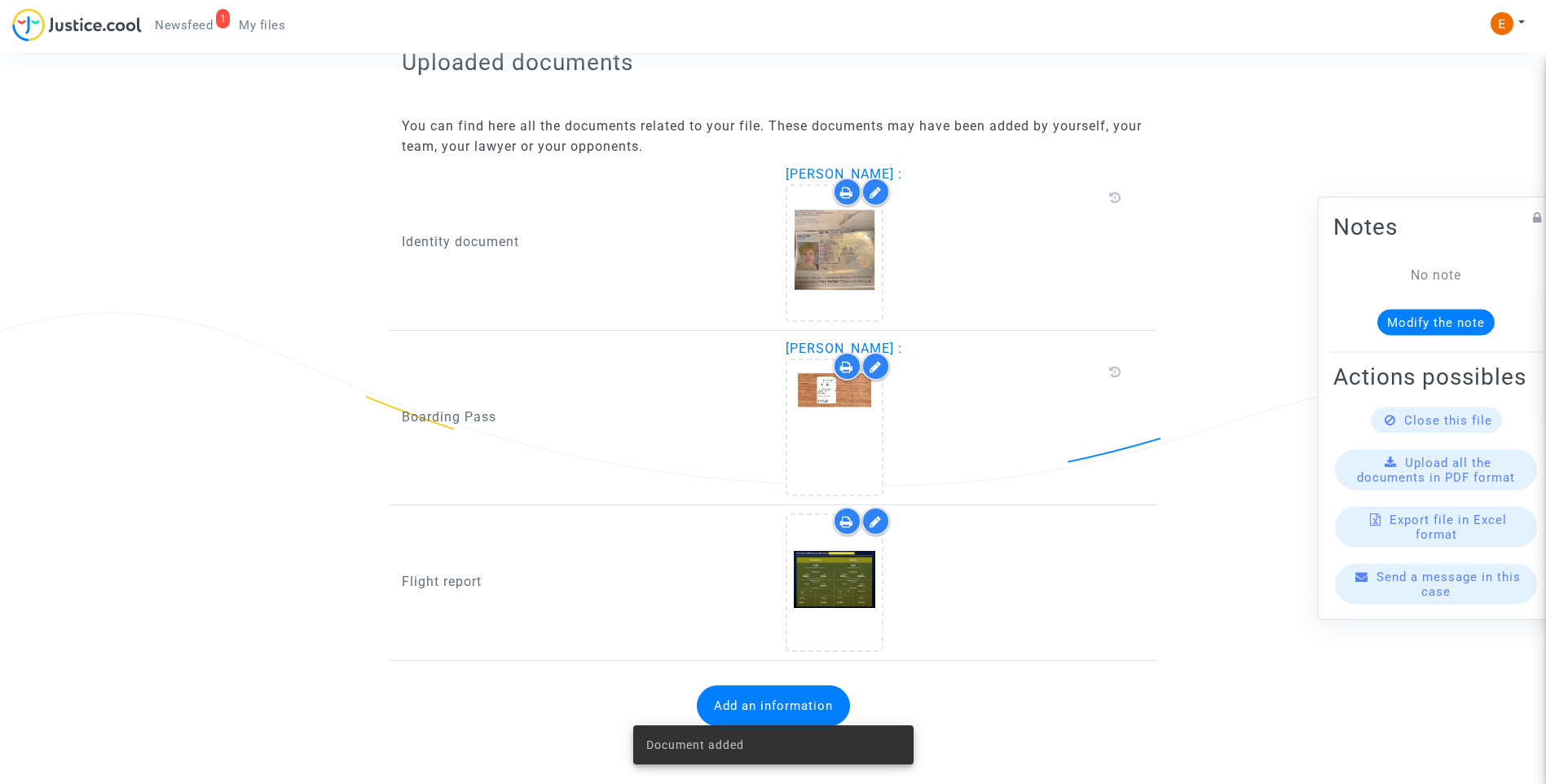
drag, startPoint x: 194, startPoint y: 27, endPoint x: 246, endPoint y: 65, distance: 64.4
click at [194, 27] on span "Newsfeed" at bounding box center [183, 26] width 58 height 15
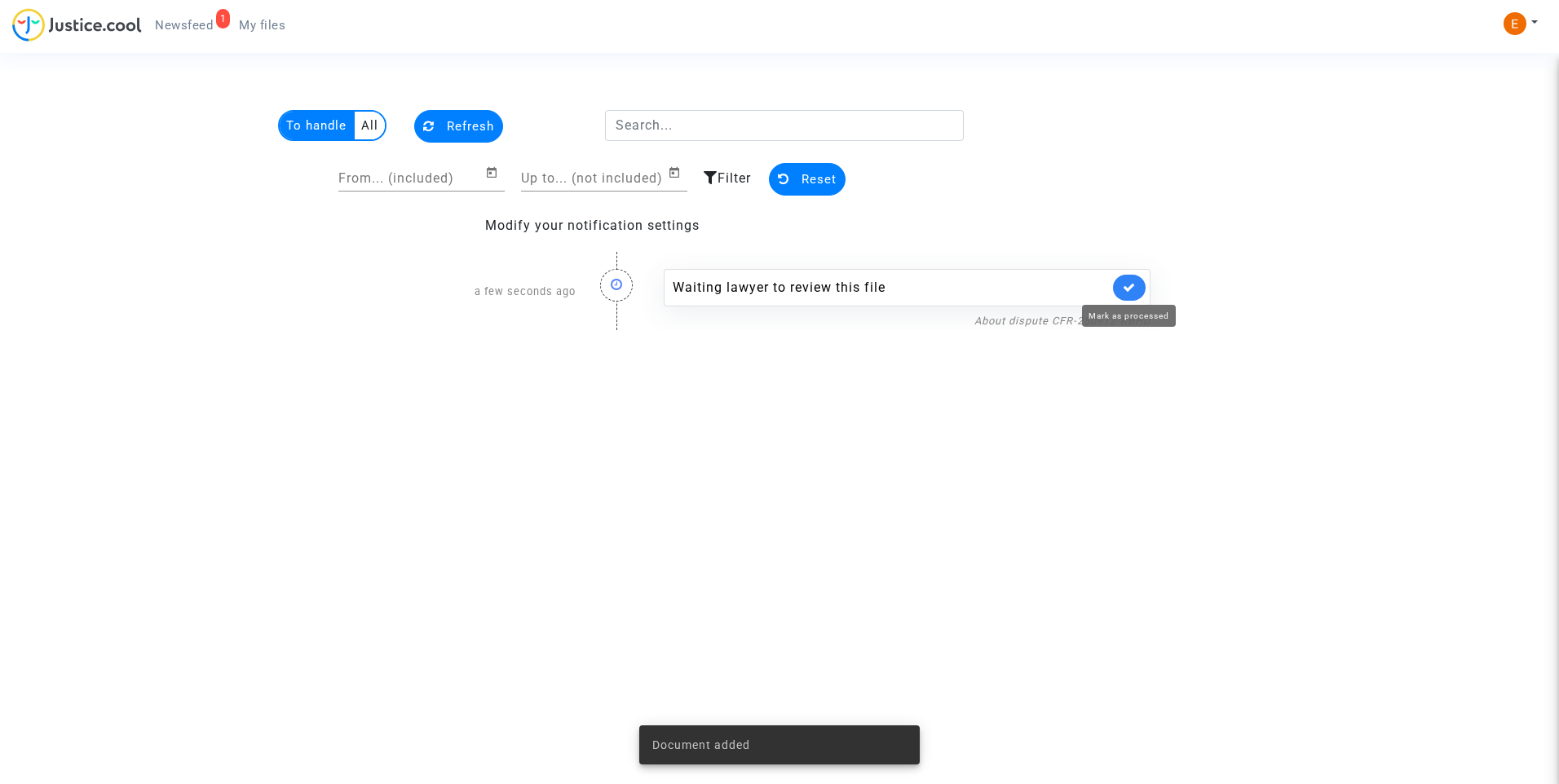
click at [1129, 281] on icon at bounding box center [1129, 287] width 13 height 12
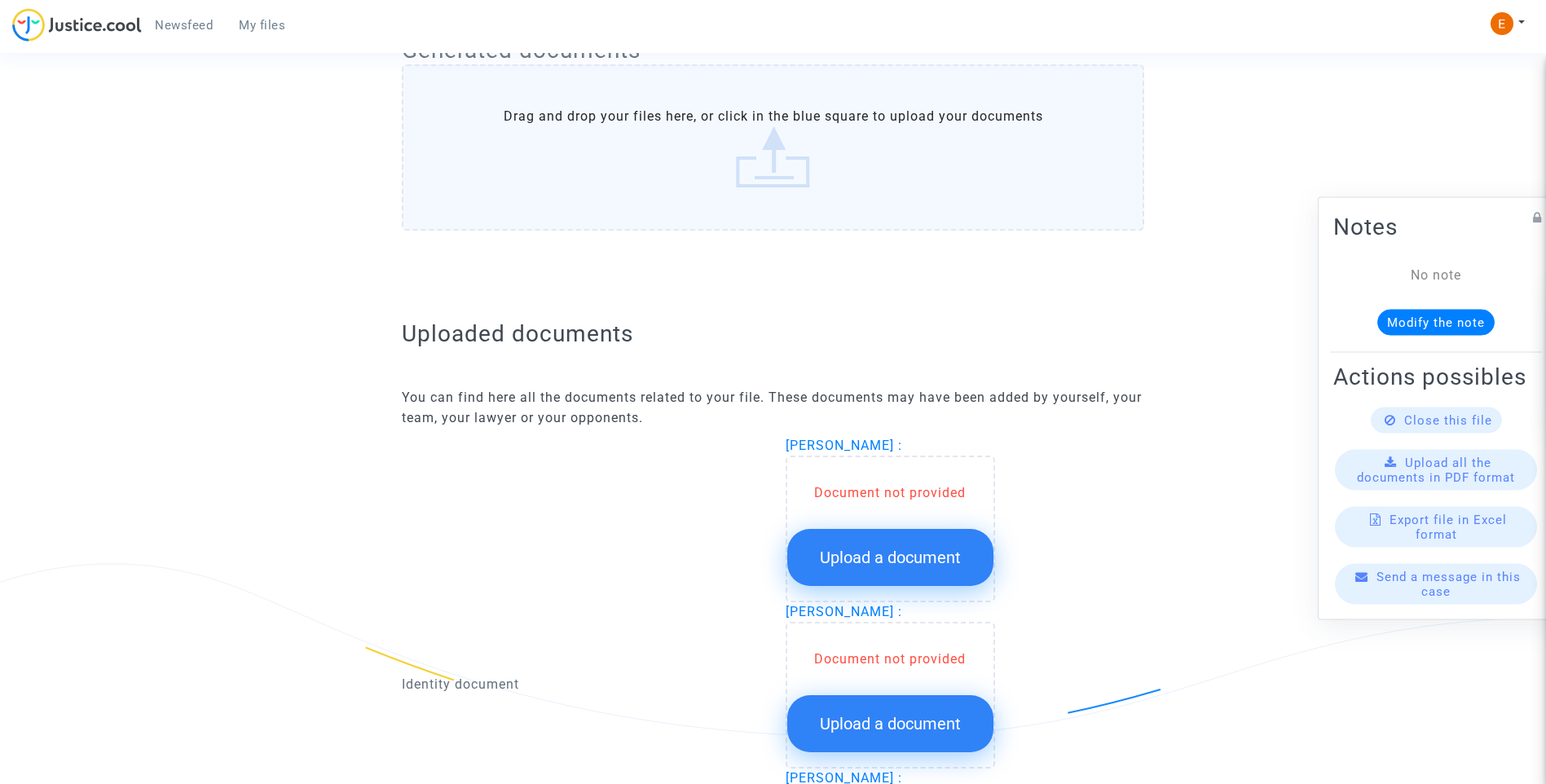
click at [920, 564] on span "Upload a document" at bounding box center [890, 558] width 141 height 20
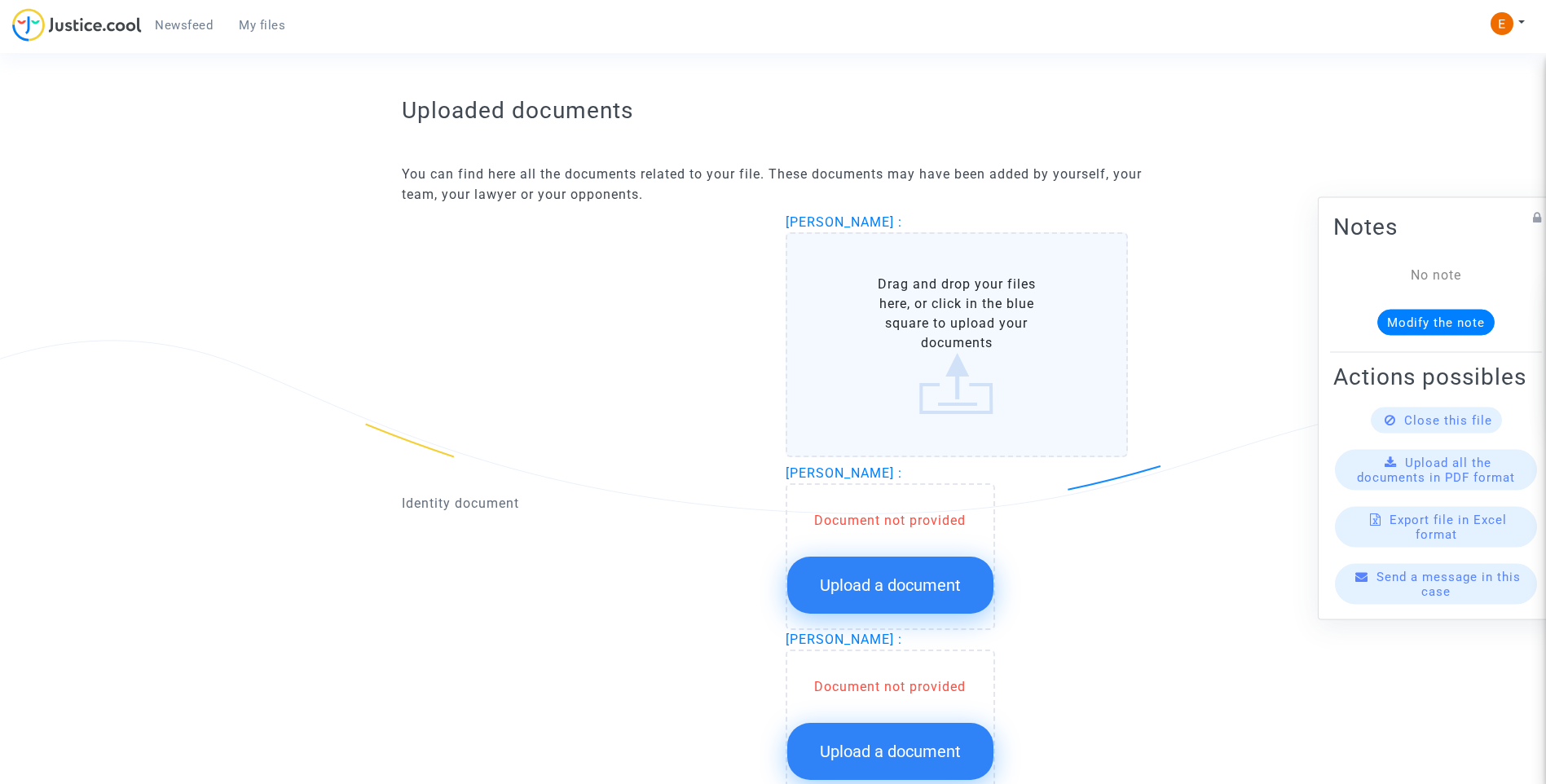
scroll to position [977, 0]
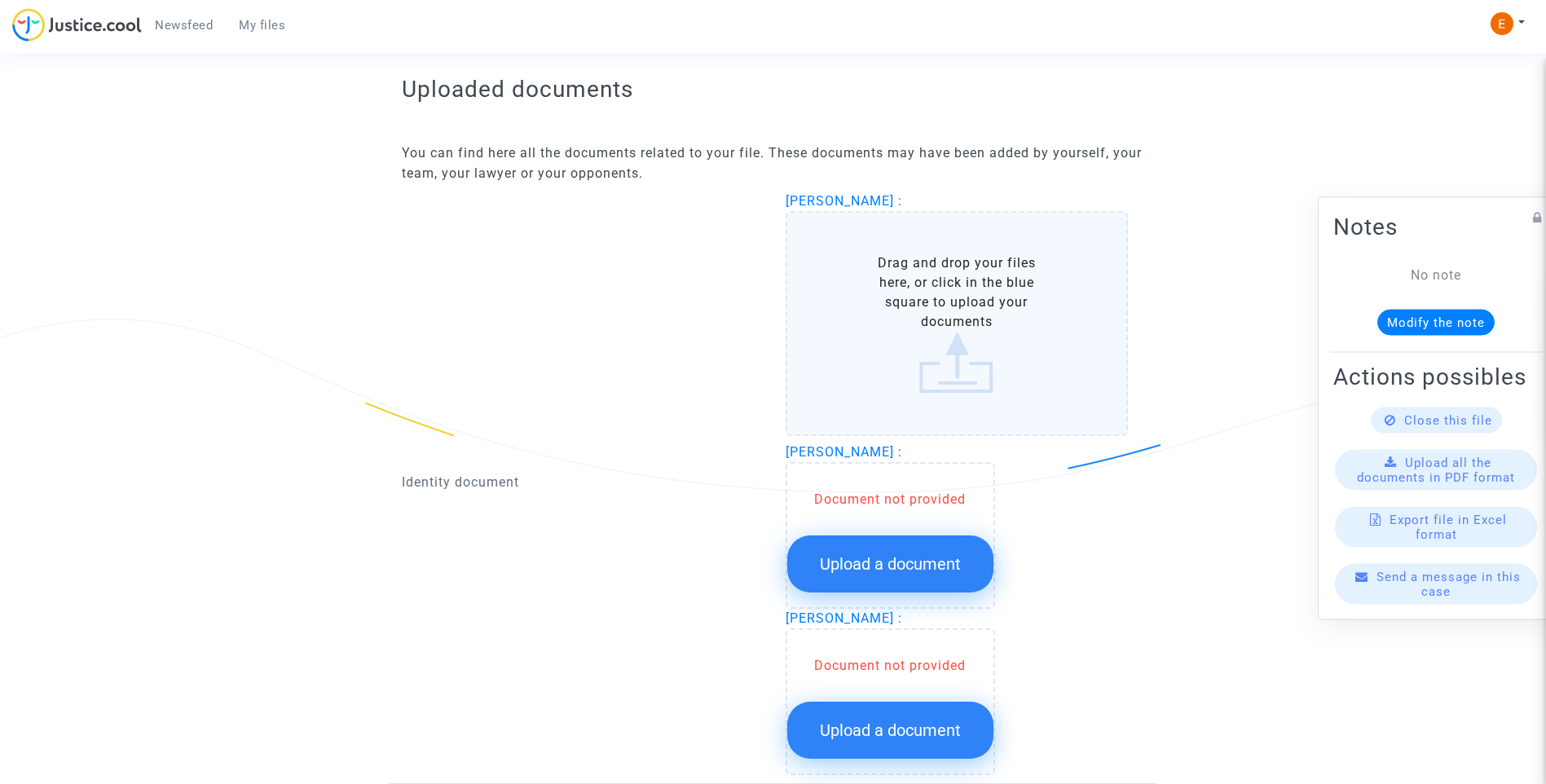
click at [921, 582] on button "Upload a document" at bounding box center [891, 563] width 207 height 57
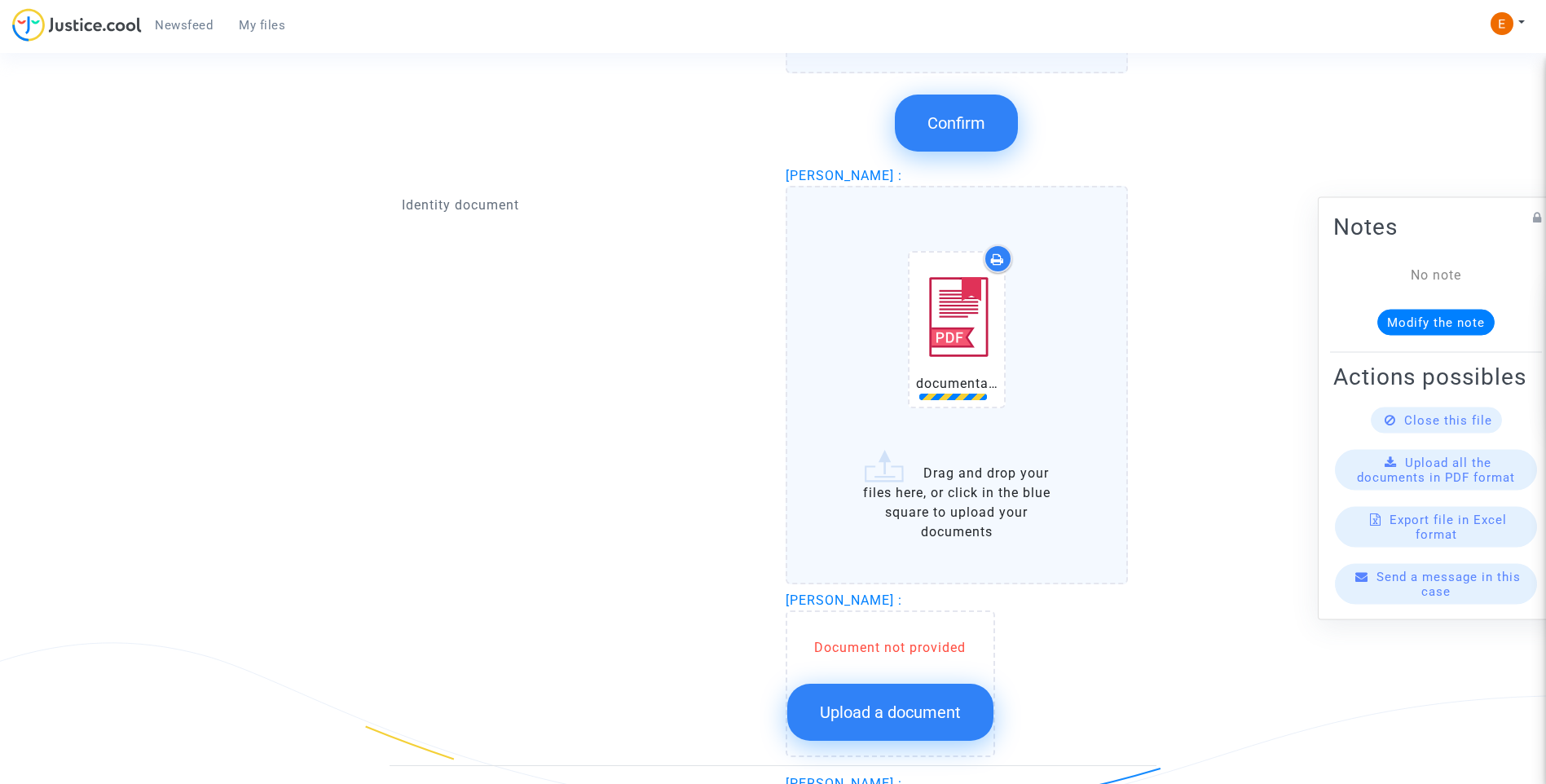
scroll to position [1548, 0]
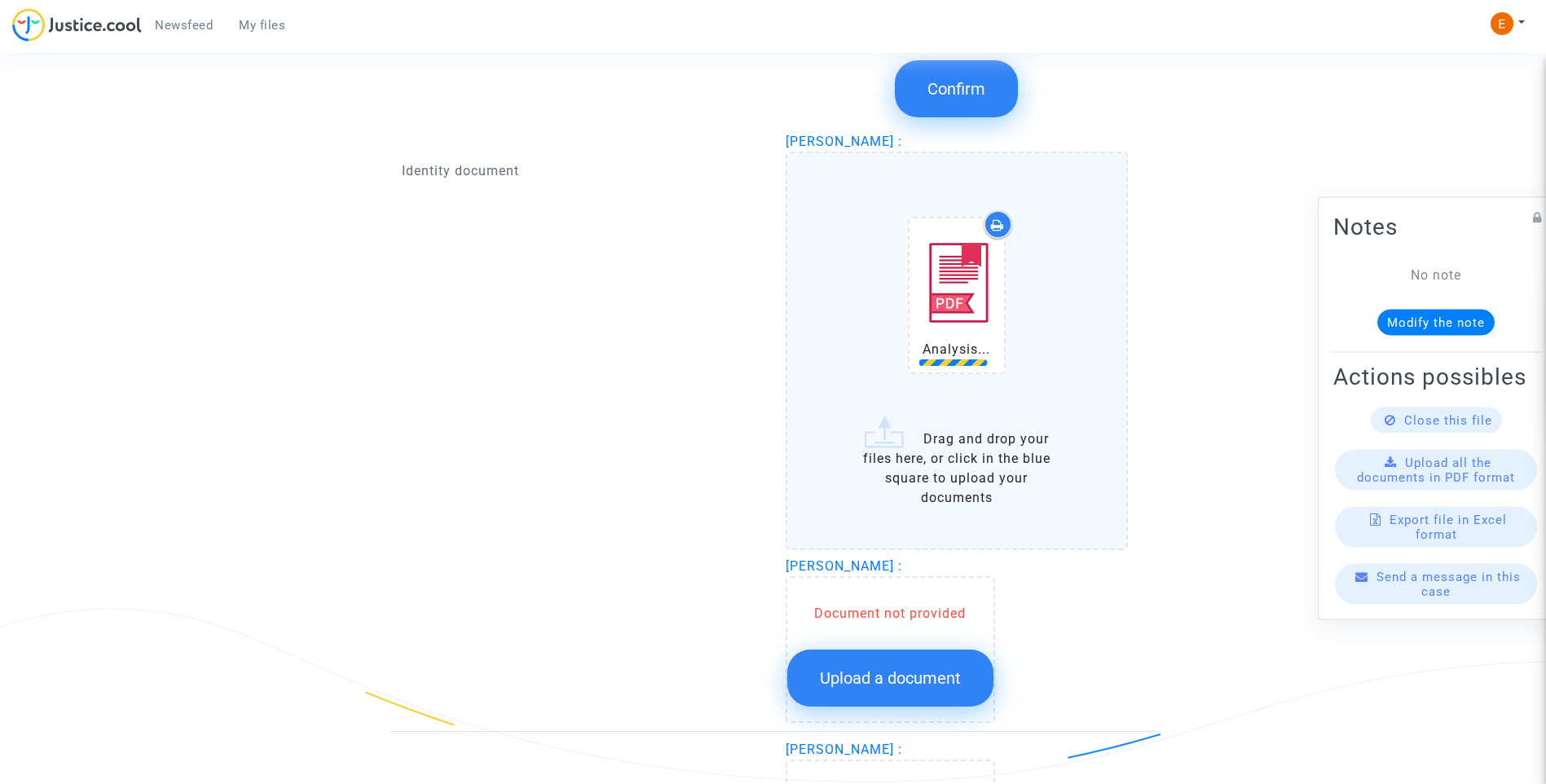
click at [918, 674] on span "Upload a document" at bounding box center [890, 678] width 141 height 20
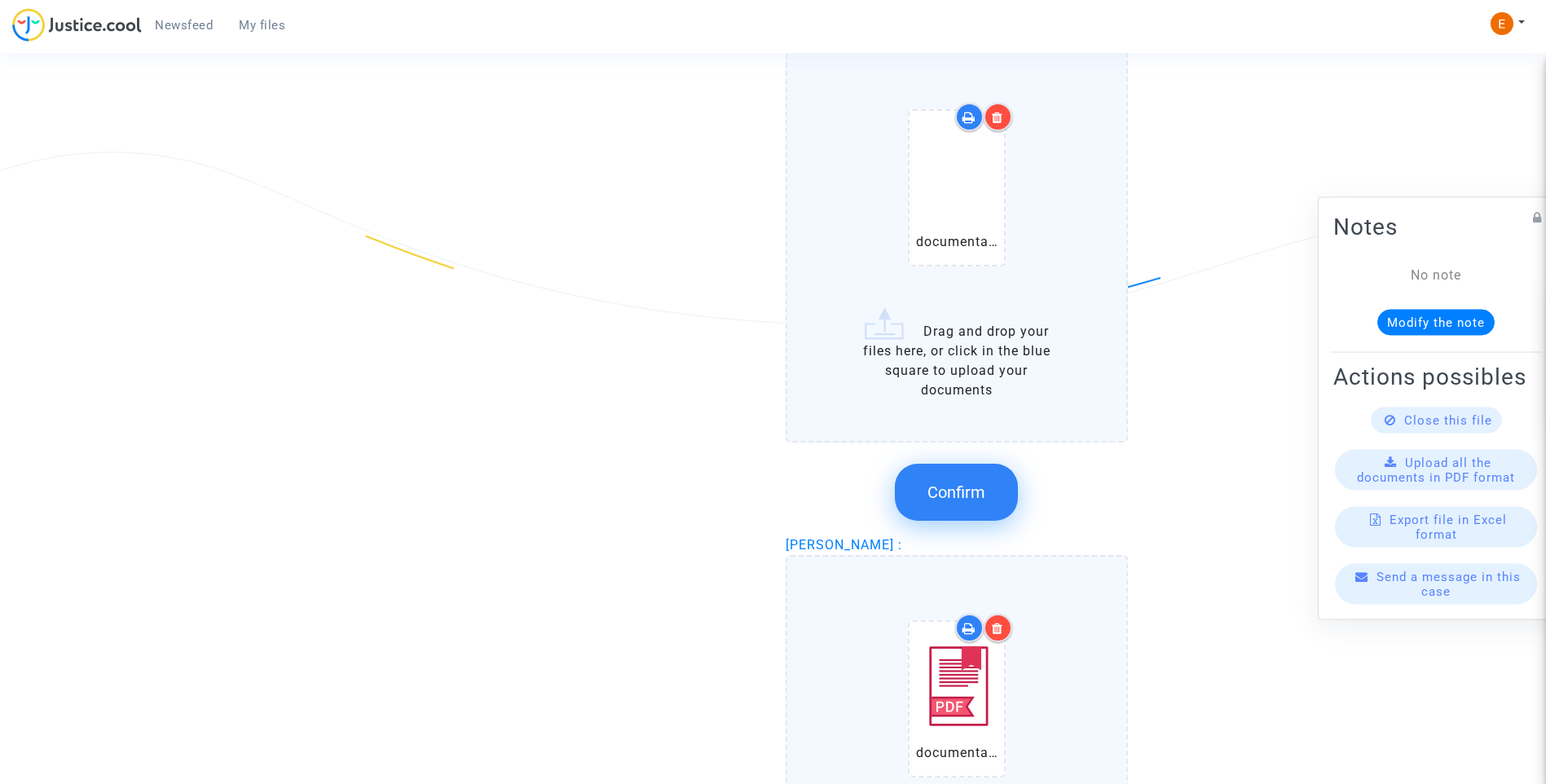
scroll to position [1141, 0]
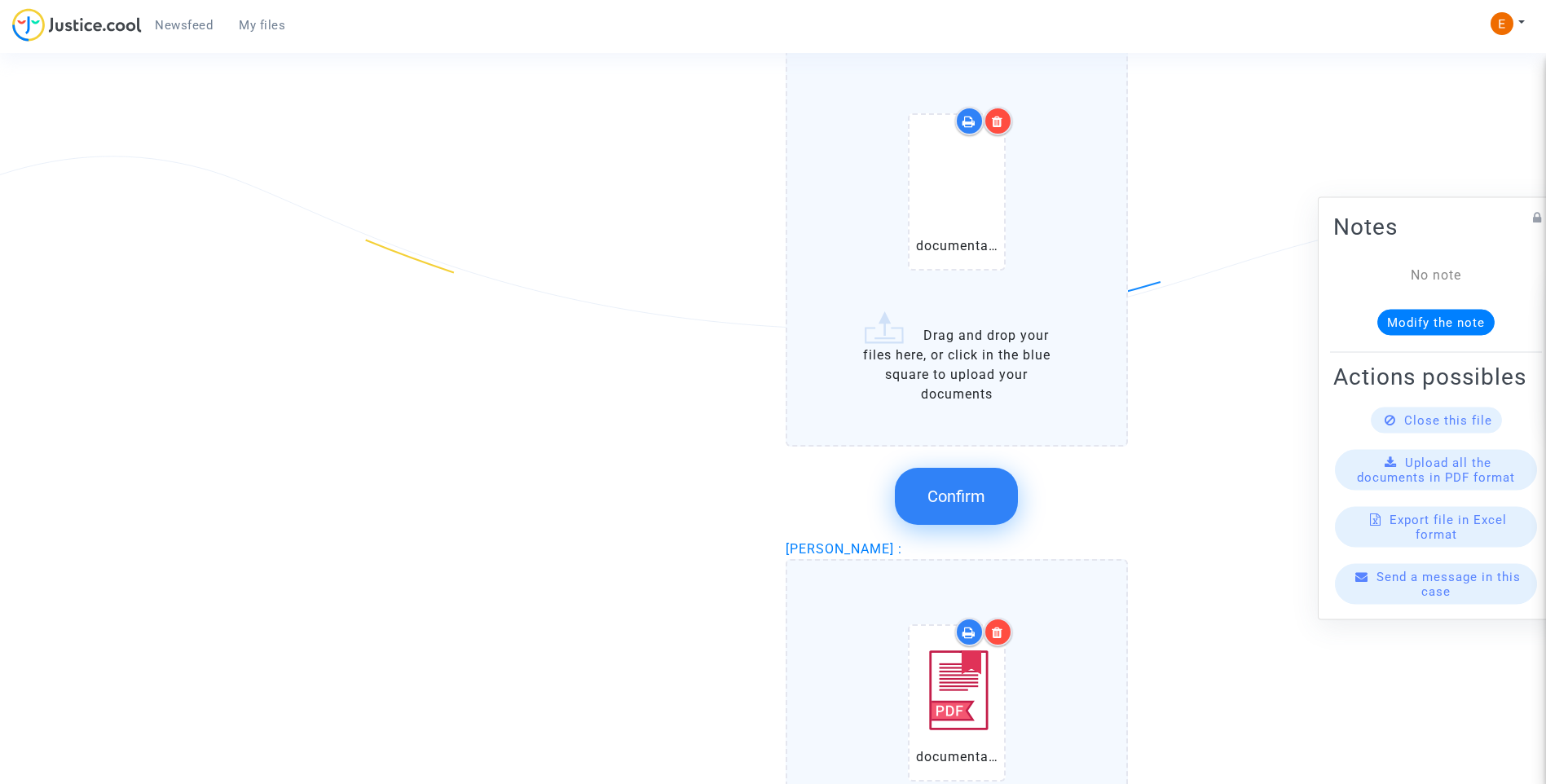
click at [970, 503] on span "Confirm" at bounding box center [956, 497] width 58 height 20
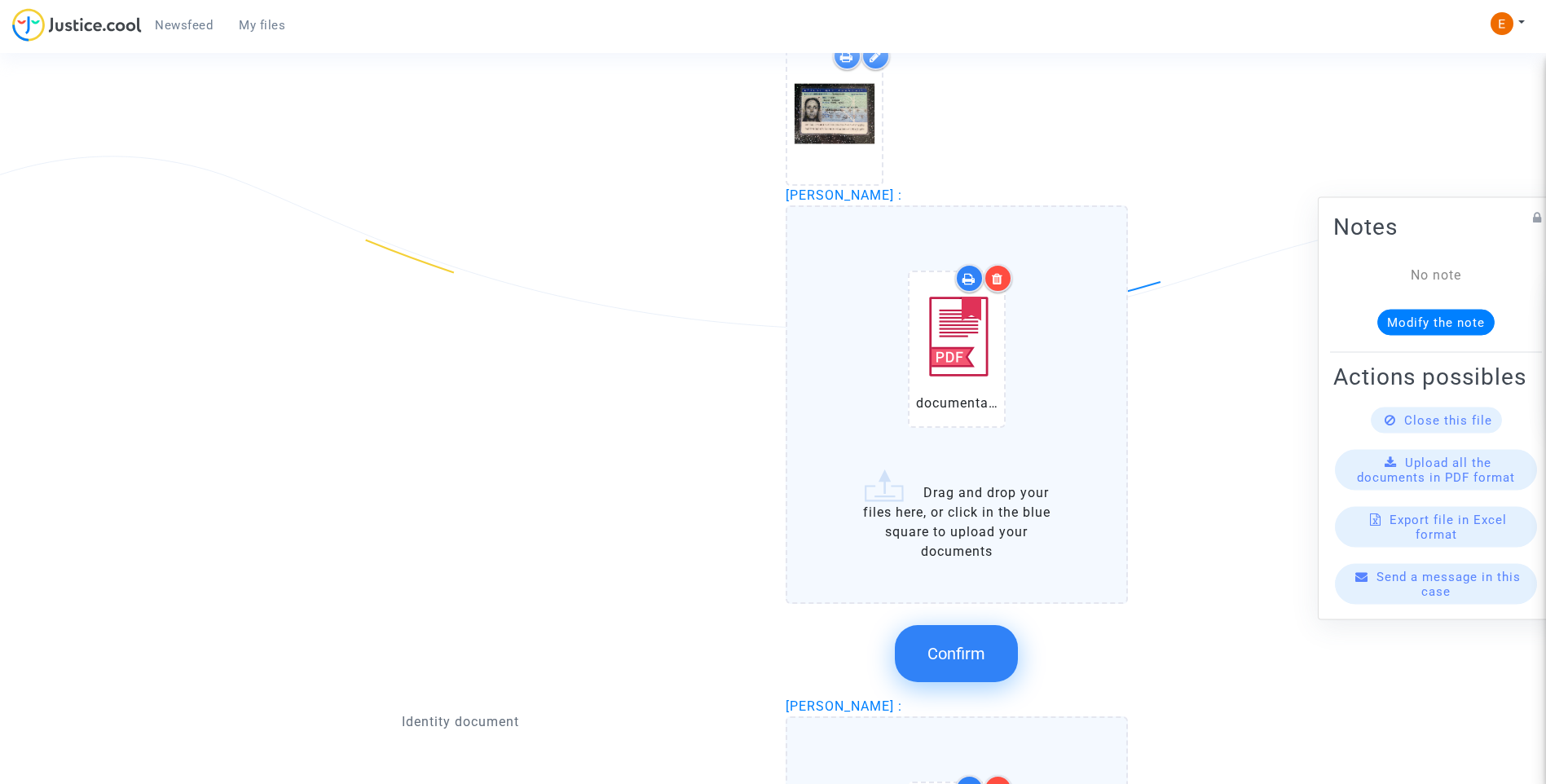
scroll to position [1304, 0]
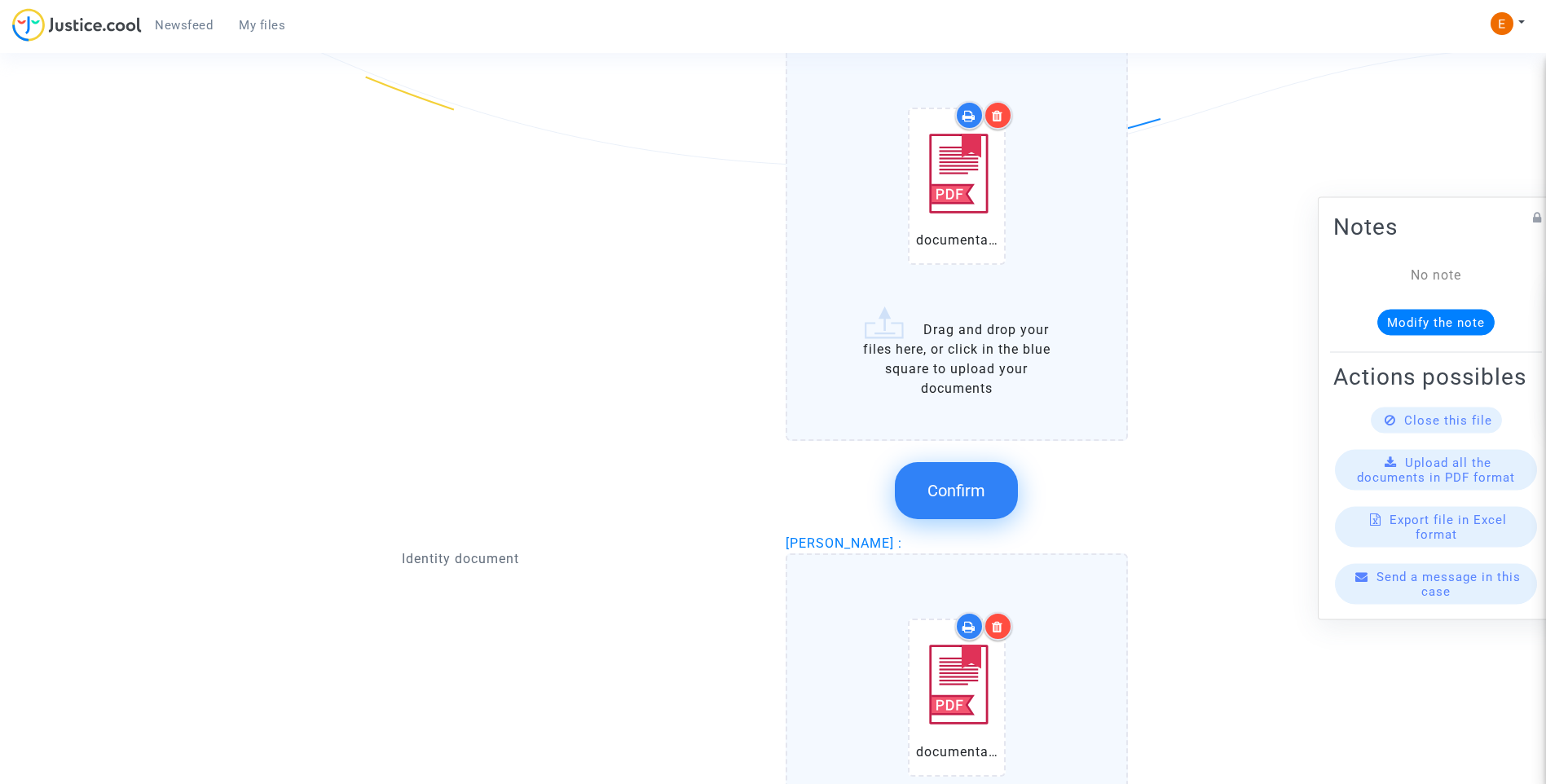
click at [1000, 495] on button "Confirm" at bounding box center [956, 490] width 123 height 57
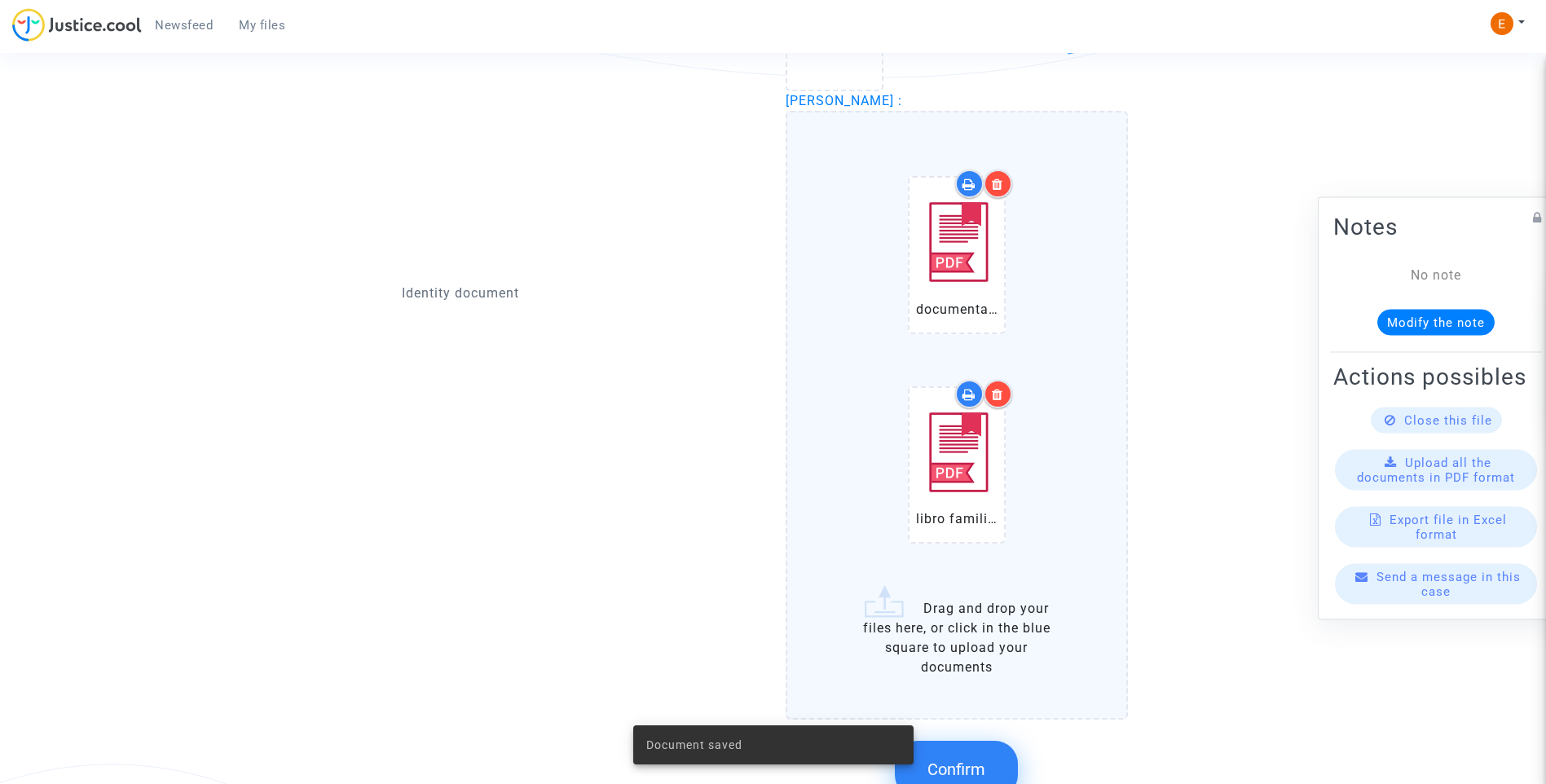
scroll to position [1466, 0]
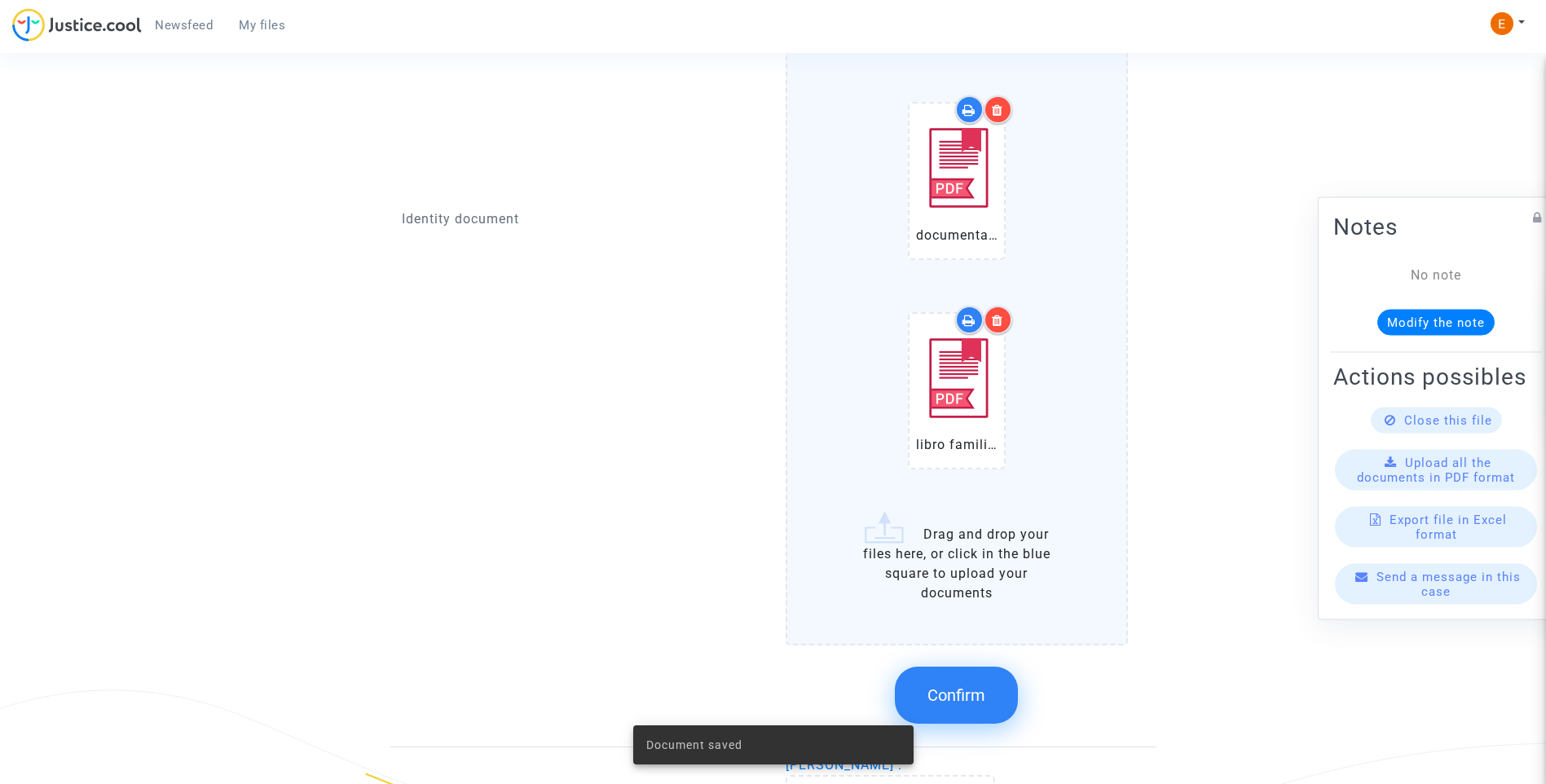
click at [973, 690] on span "Confirm" at bounding box center [956, 695] width 58 height 20
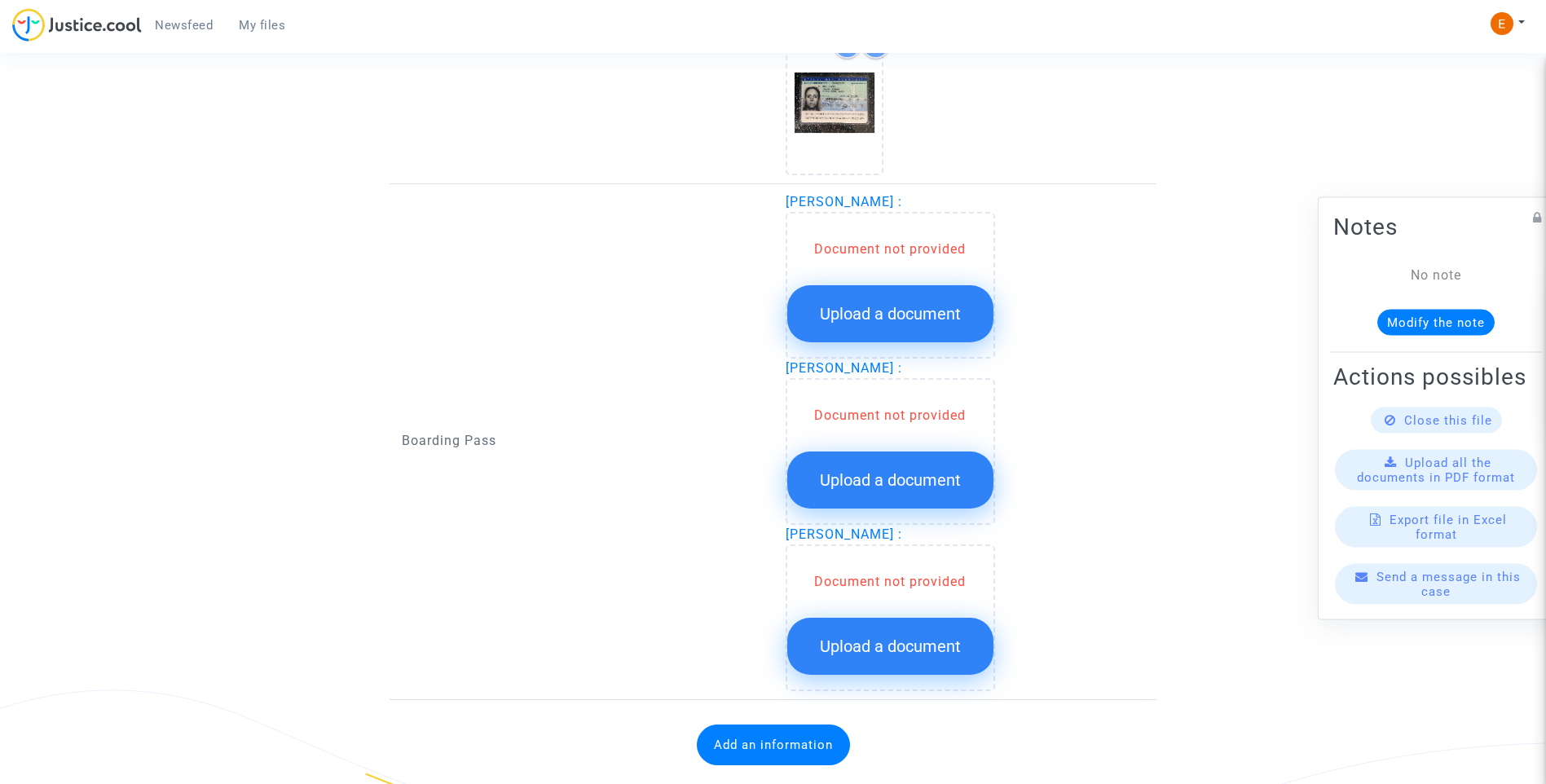
click at [883, 318] on span "Upload a document" at bounding box center [890, 314] width 141 height 20
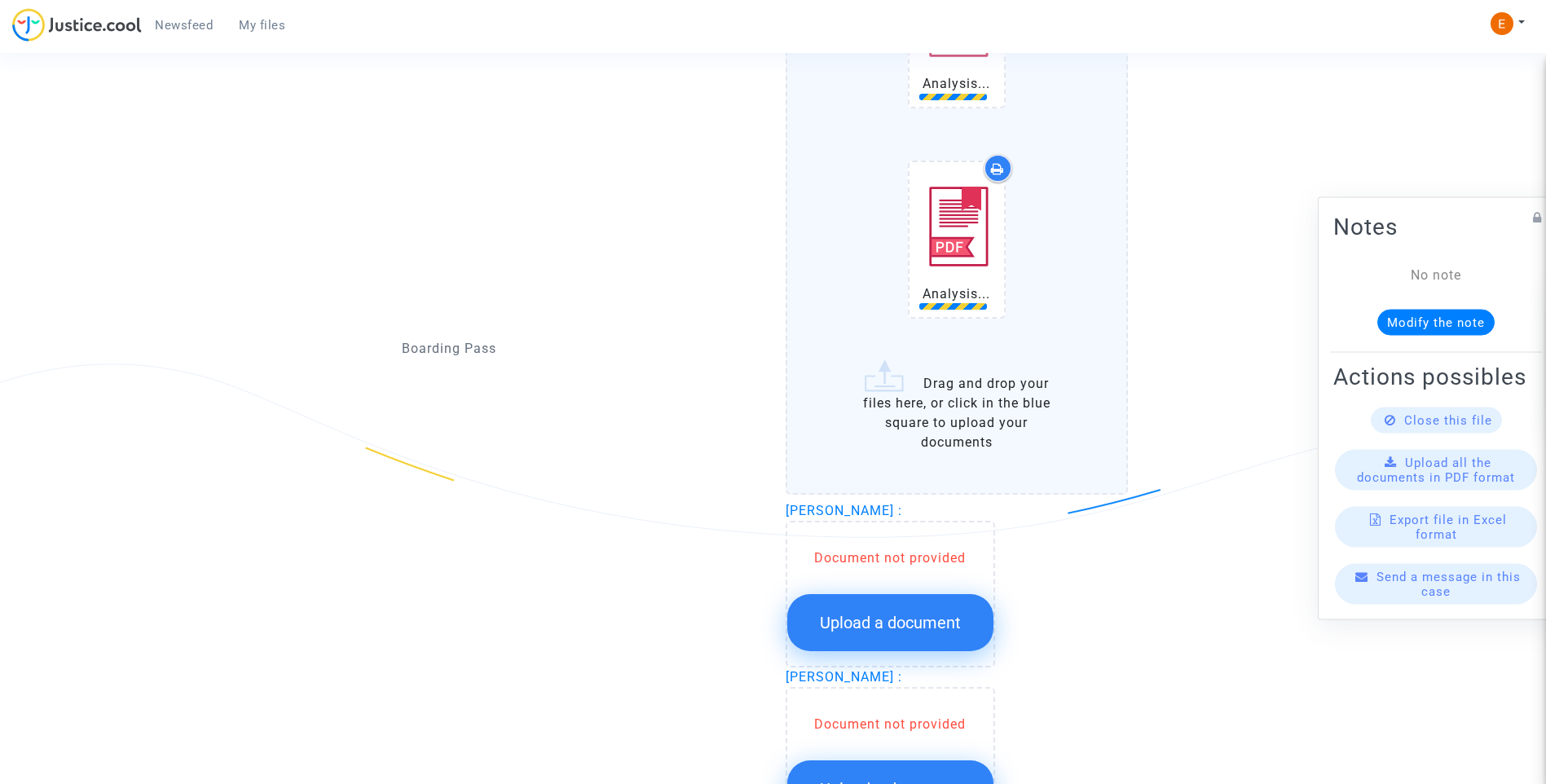
drag, startPoint x: 933, startPoint y: 636, endPoint x: 946, endPoint y: 637, distance: 13.0
click at [946, 637] on button "Upload a document" at bounding box center [891, 622] width 207 height 57
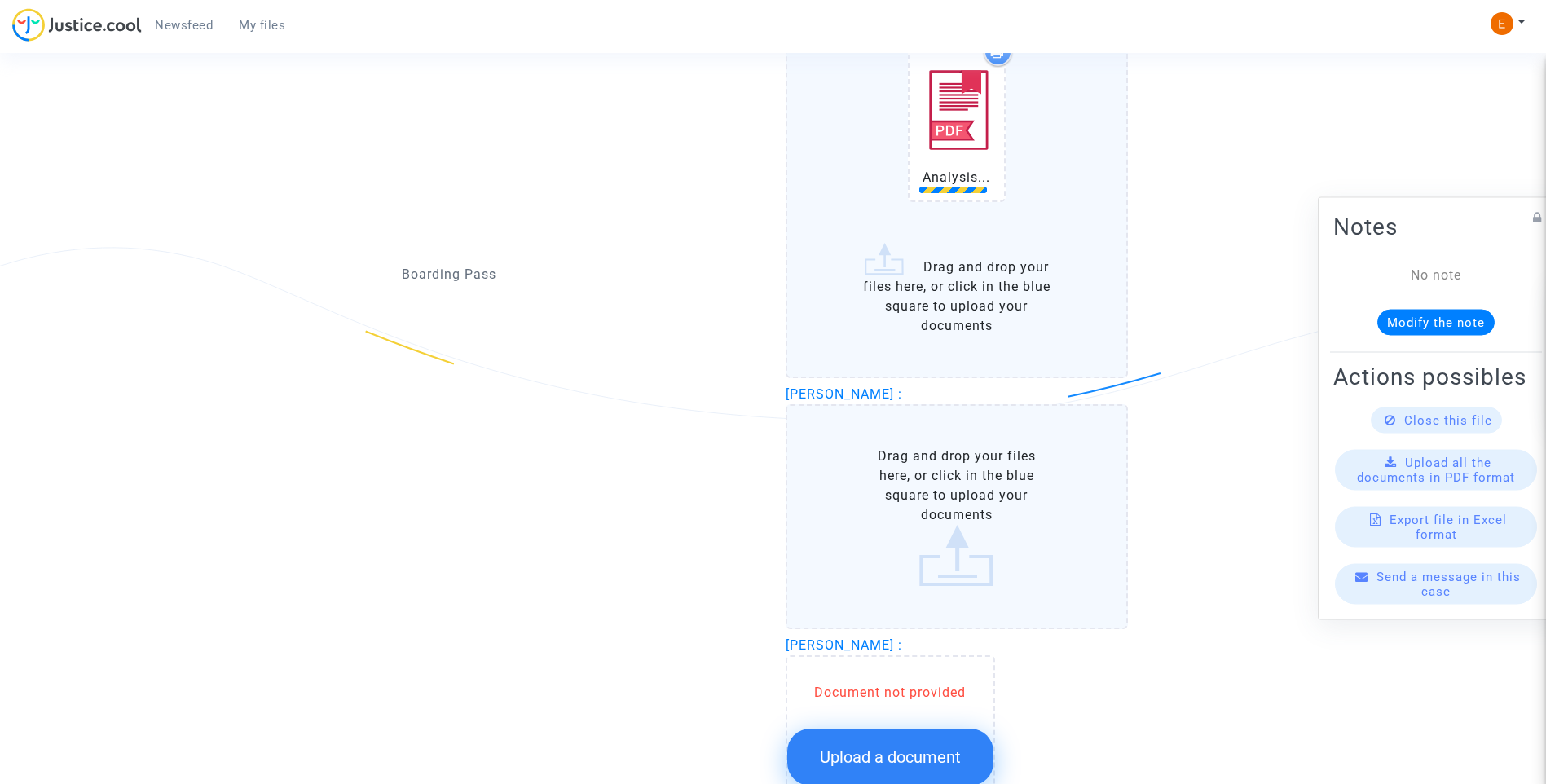
scroll to position [2059, 0]
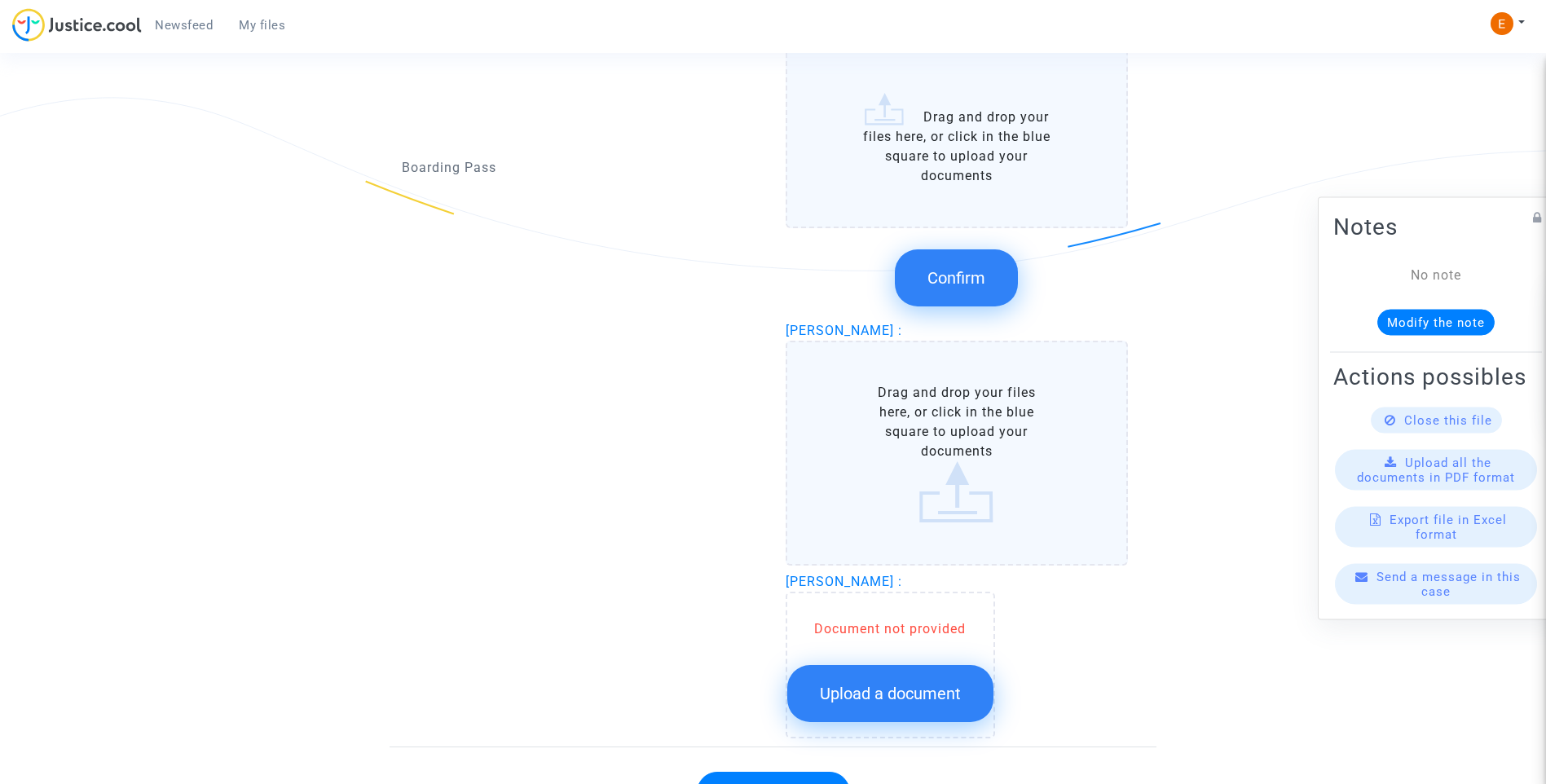
click at [946, 688] on span "Upload a document" at bounding box center [890, 693] width 141 height 20
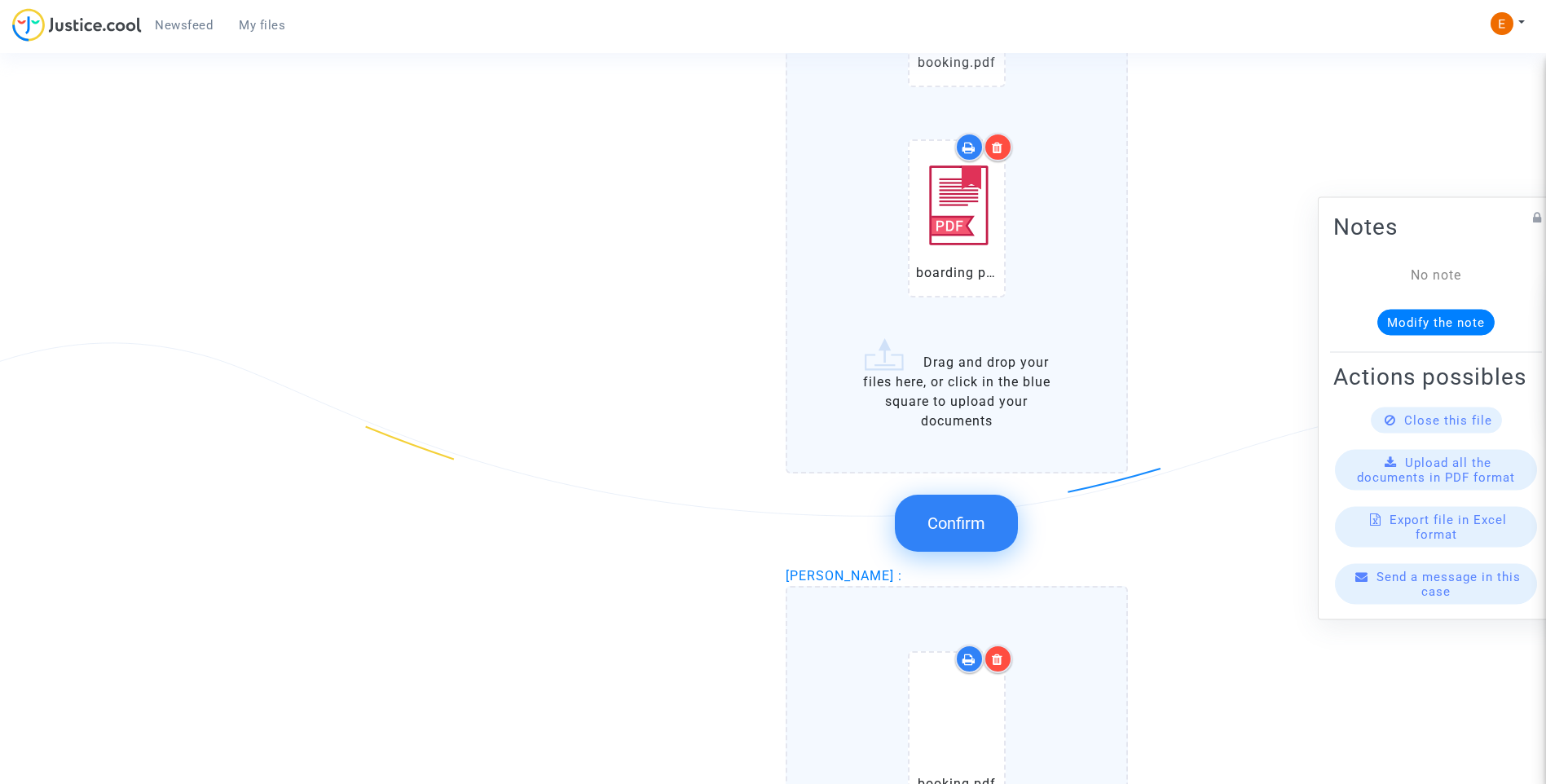
scroll to position [1814, 0]
click at [968, 525] on span "Confirm" at bounding box center [956, 522] width 58 height 20
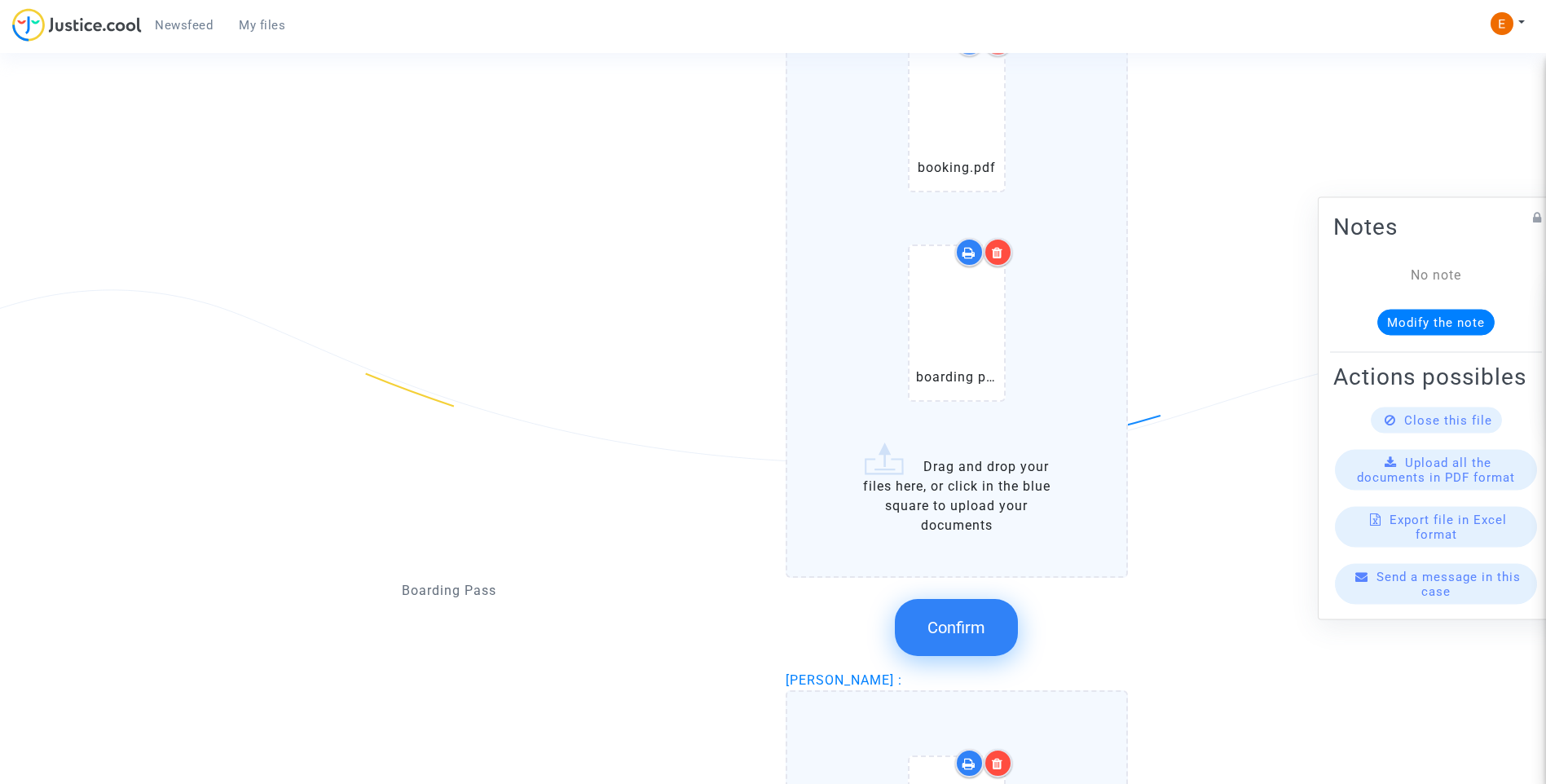
scroll to position [1896, 0]
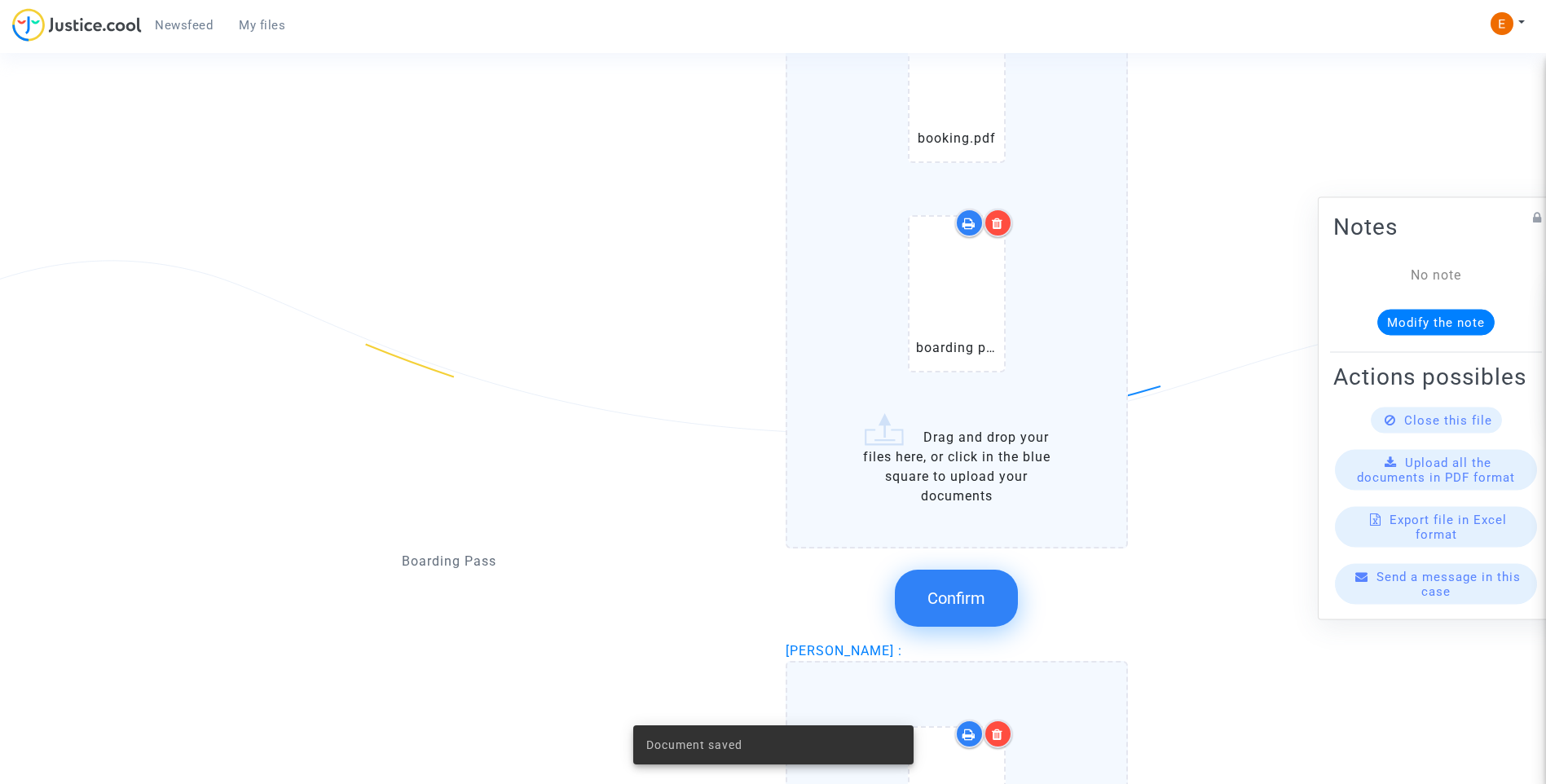
click at [985, 601] on span "Confirm" at bounding box center [956, 598] width 58 height 20
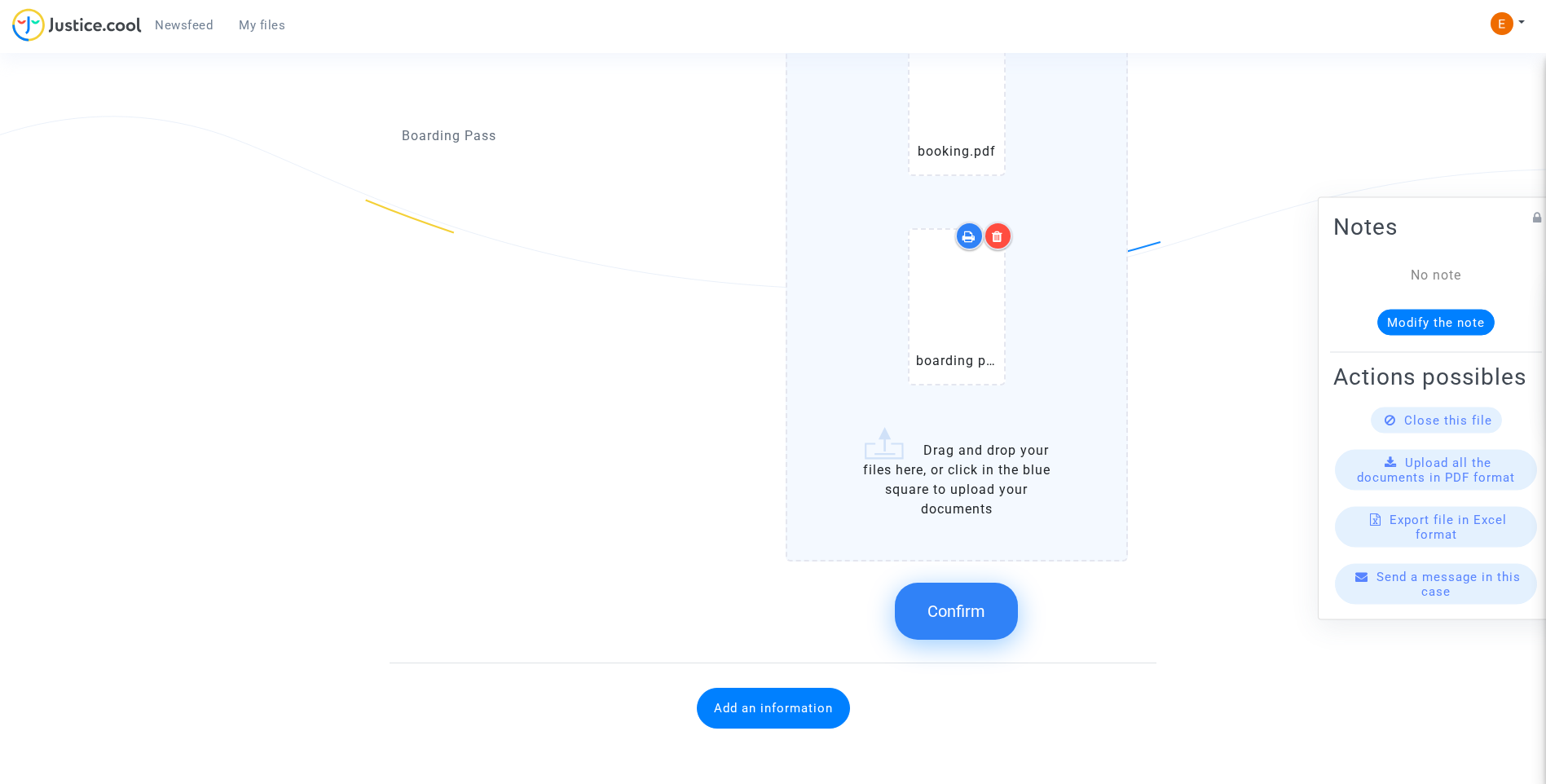
scroll to position [2042, 0]
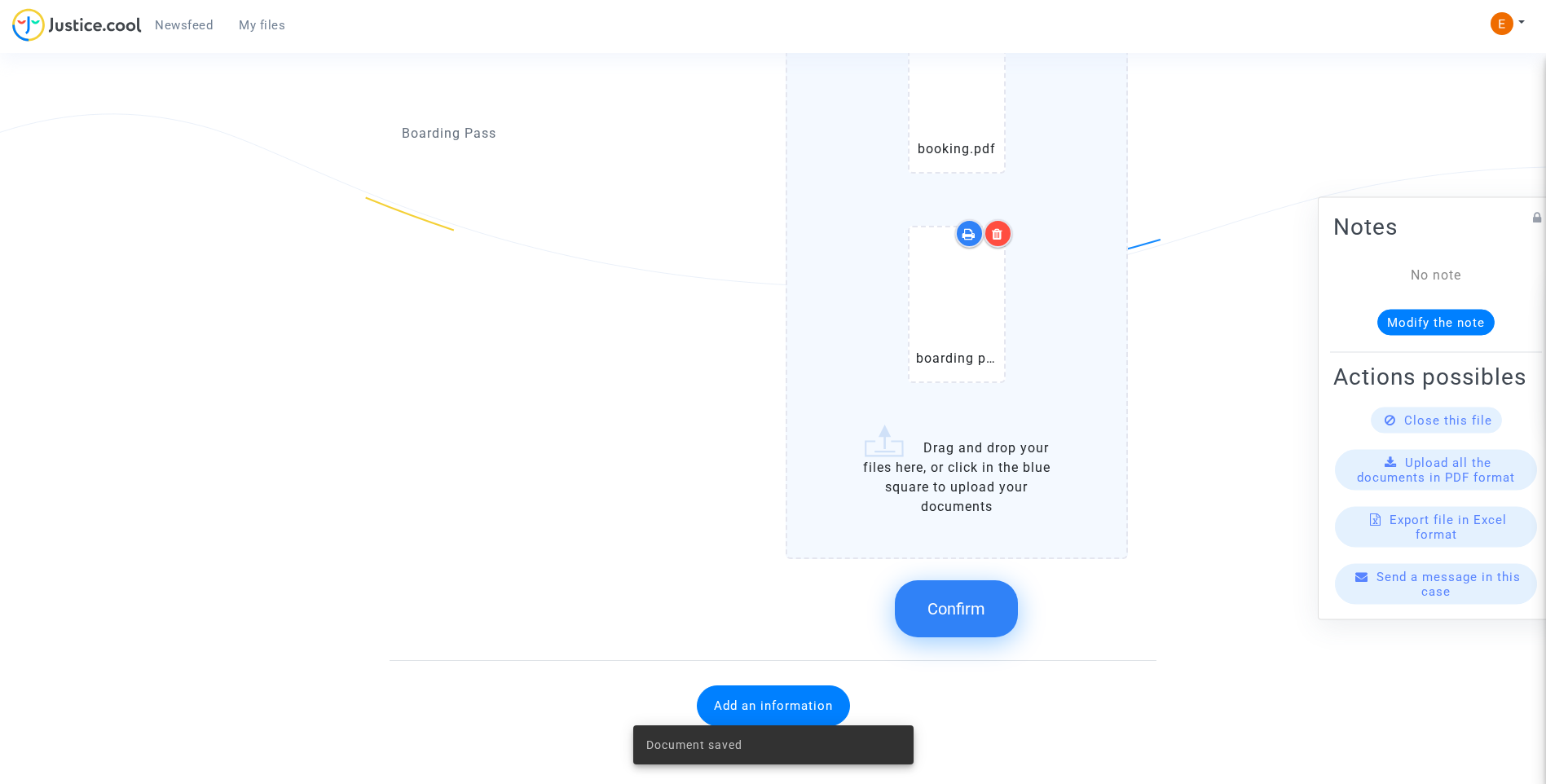
click at [1001, 617] on button "Confirm" at bounding box center [956, 608] width 123 height 57
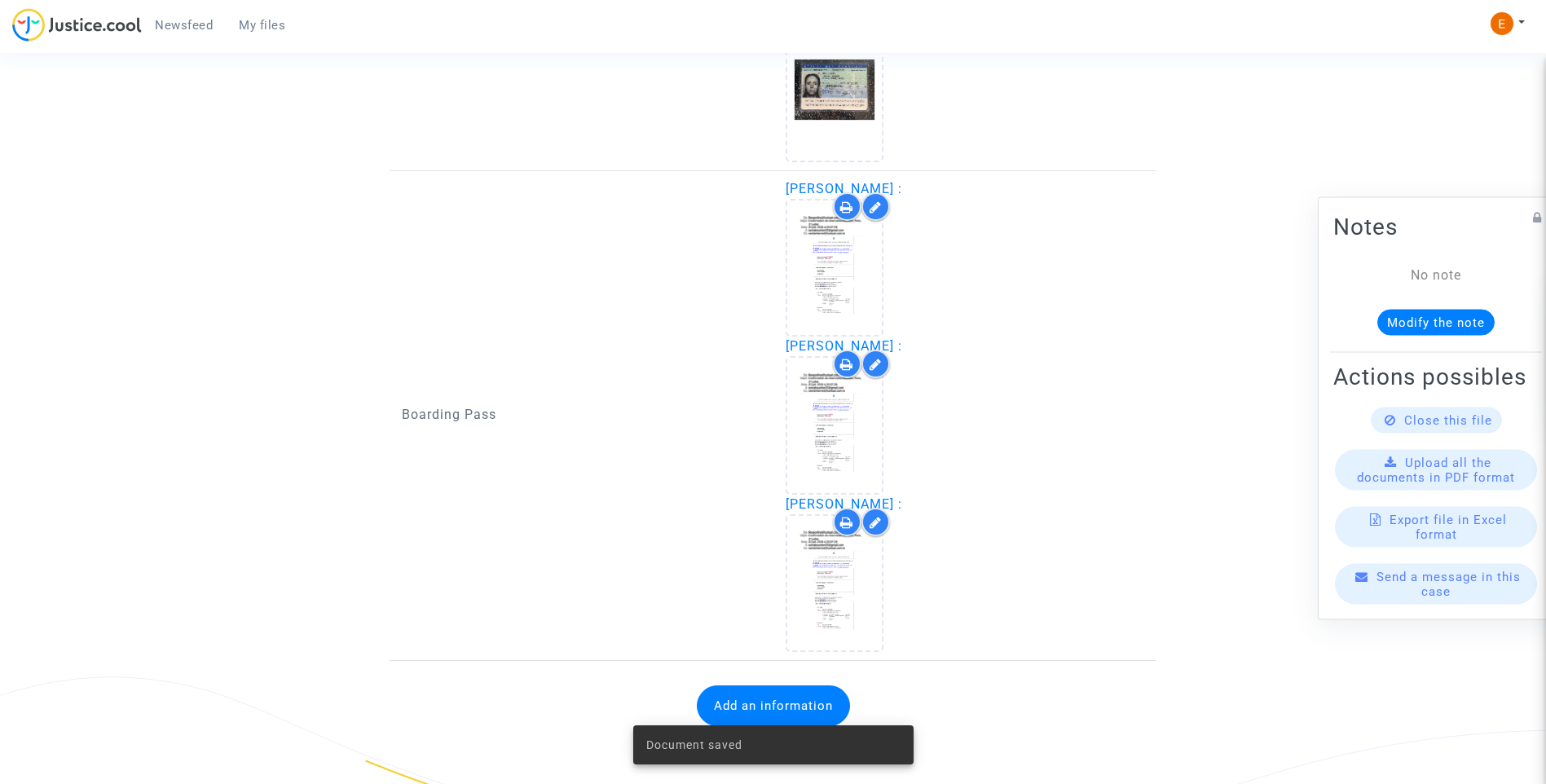
scroll to position [1480, 0]
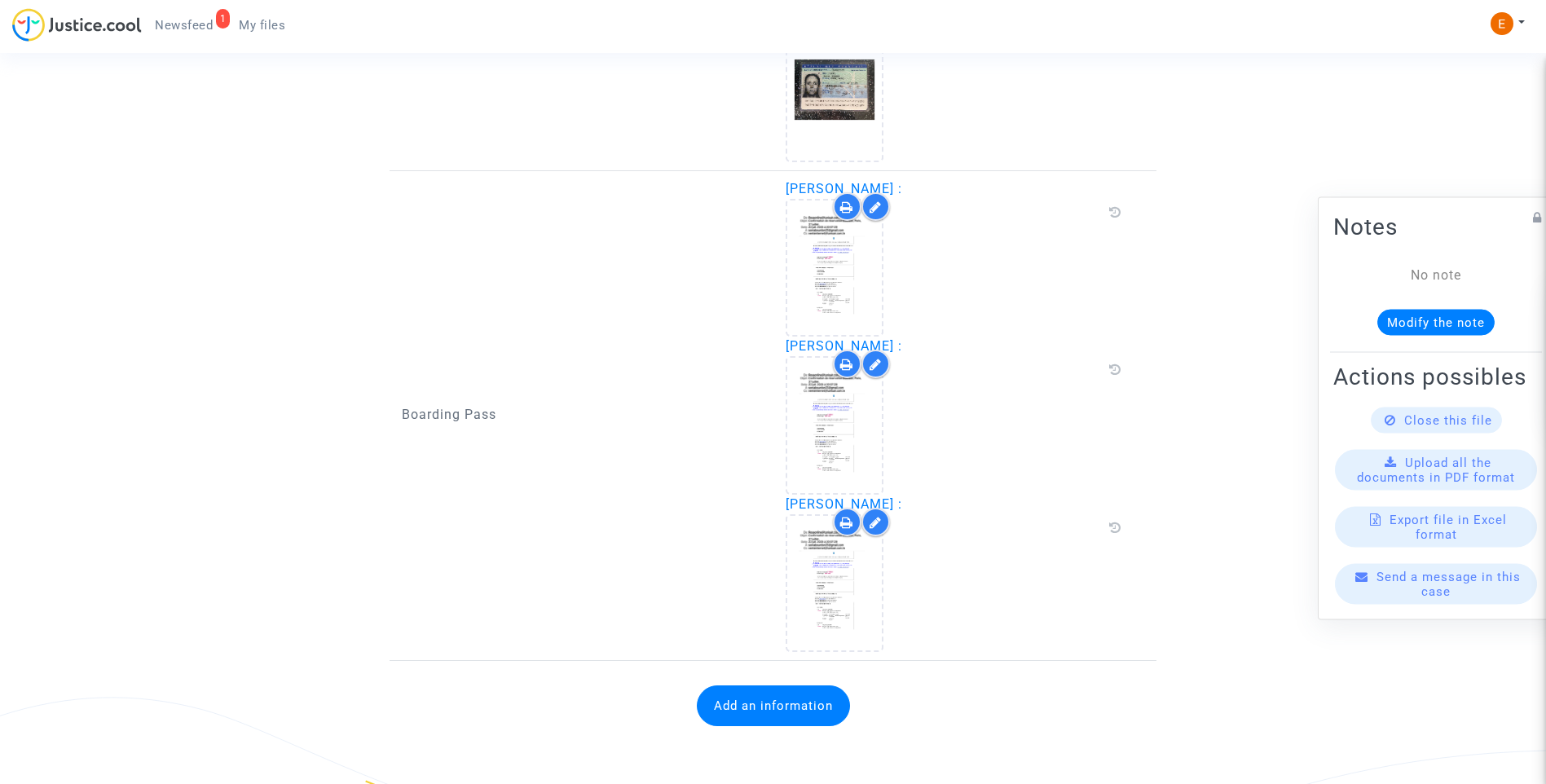
click at [784, 710] on button "Add an information" at bounding box center [773, 705] width 153 height 40
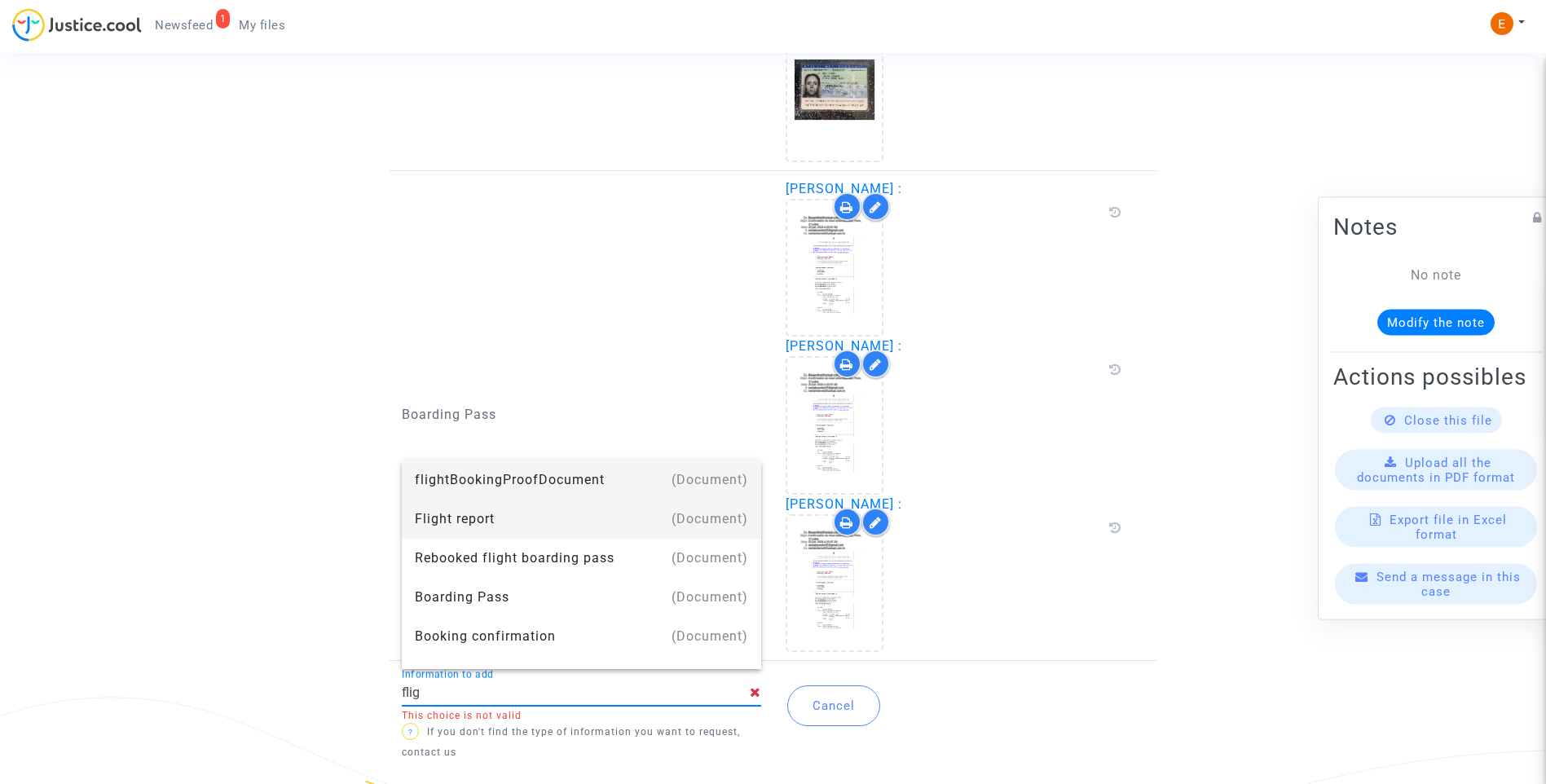
click at [513, 520] on div "Flight report" at bounding box center [581, 519] width 333 height 39
type input "Flight report"
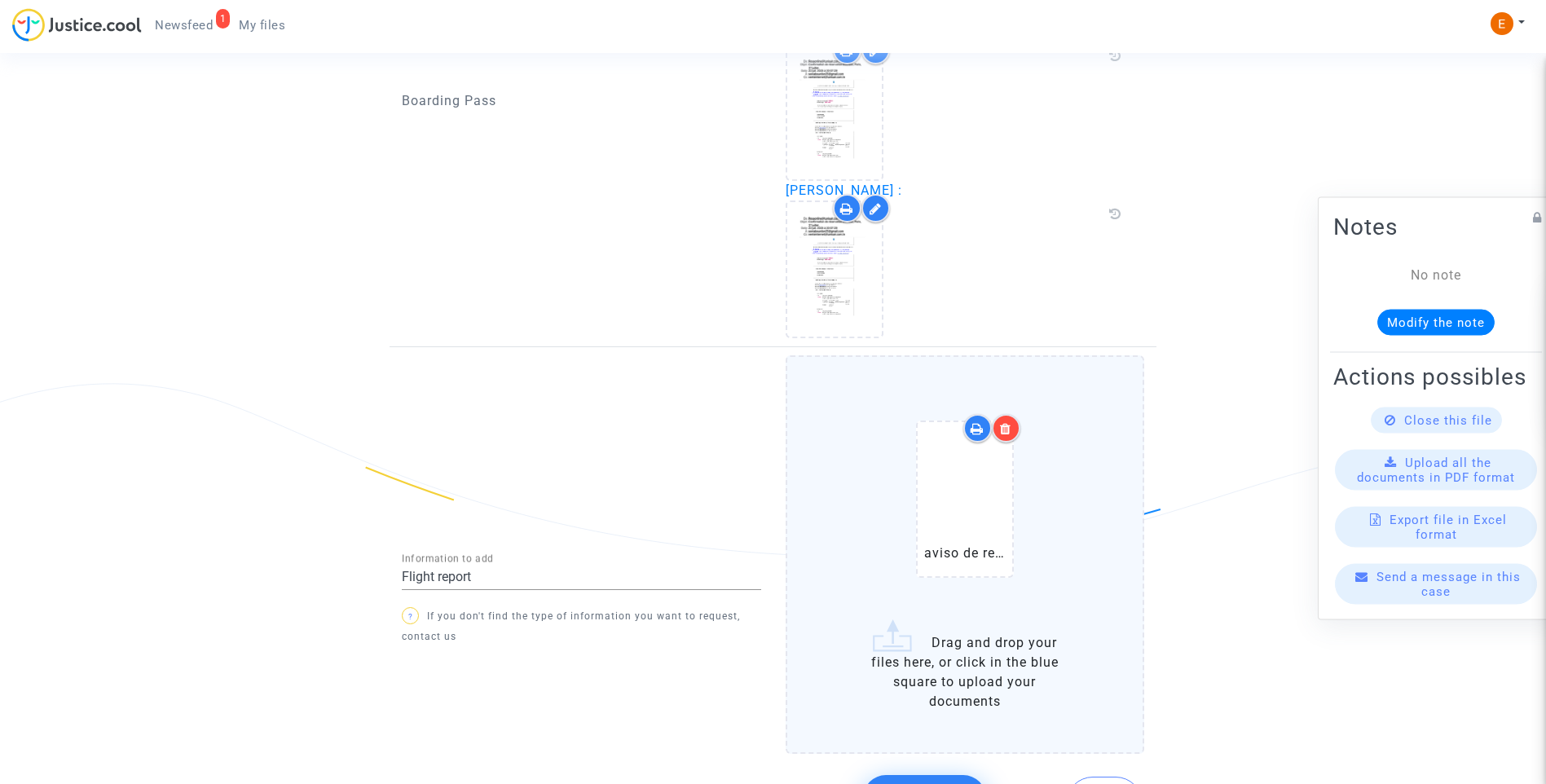
scroll to position [1885, 0]
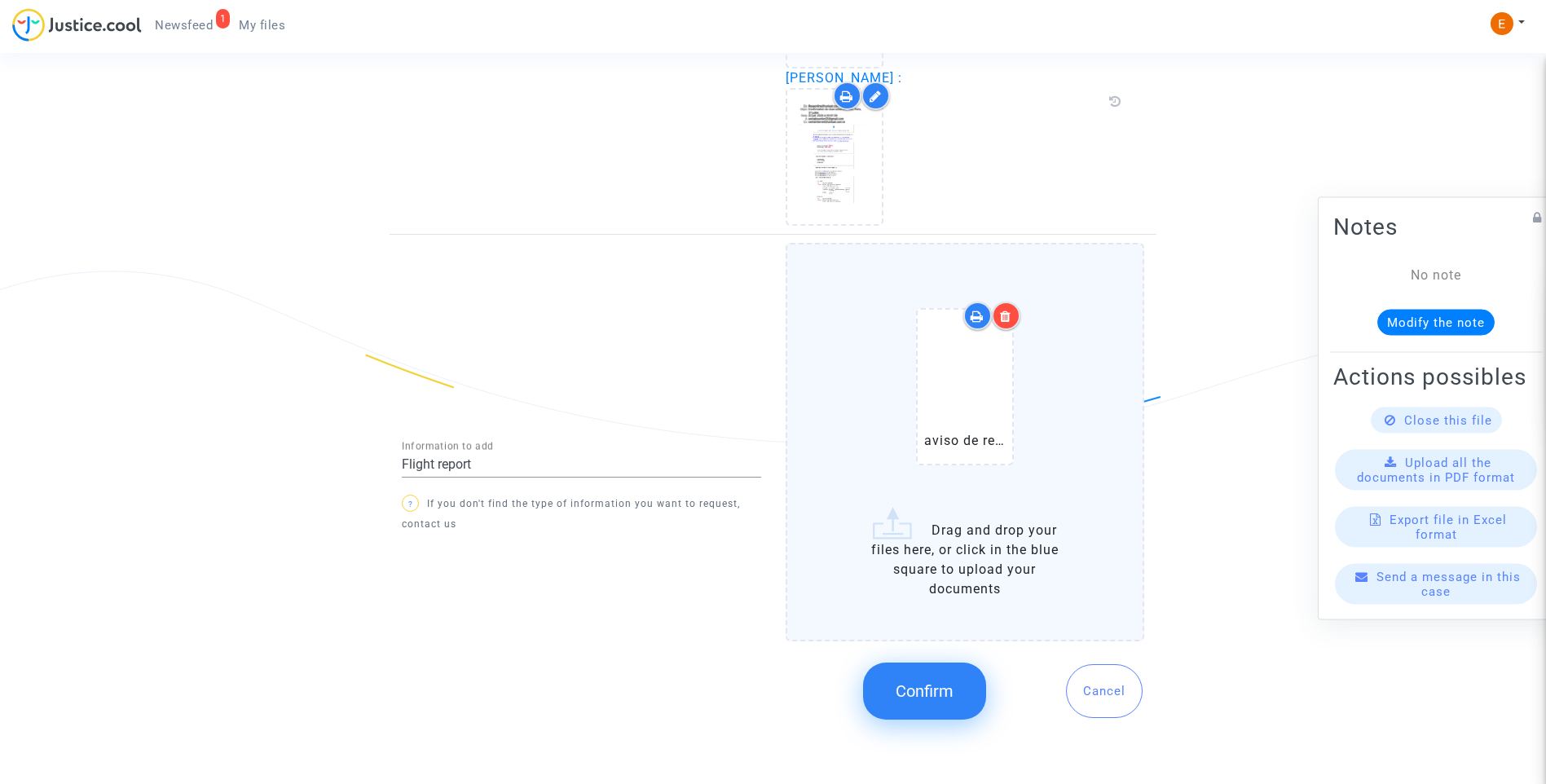
click at [960, 691] on button "Confirm" at bounding box center [924, 691] width 123 height 57
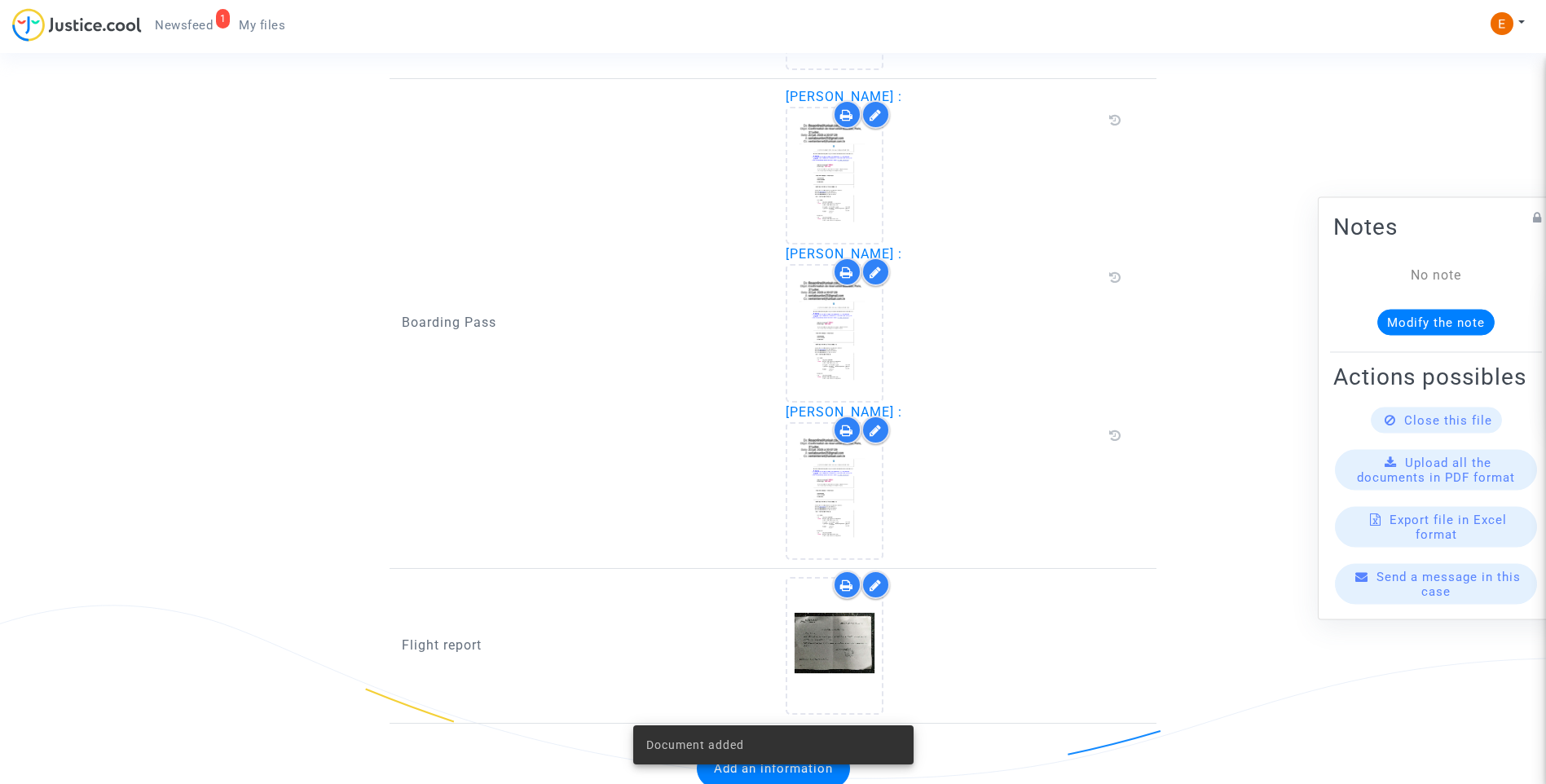
scroll to position [1614, 0]
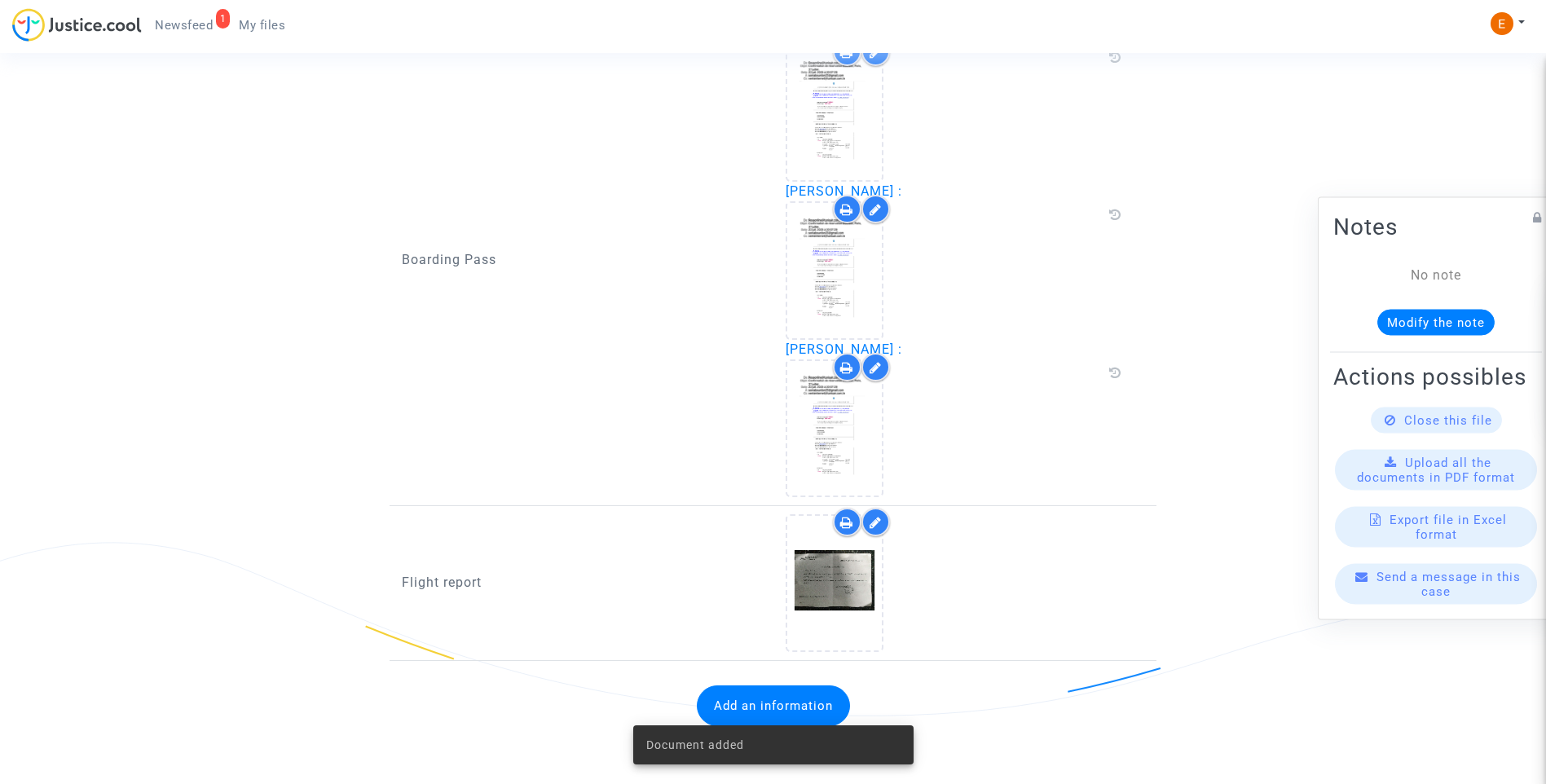
click at [194, 22] on span "Newsfeed" at bounding box center [183, 26] width 58 height 15
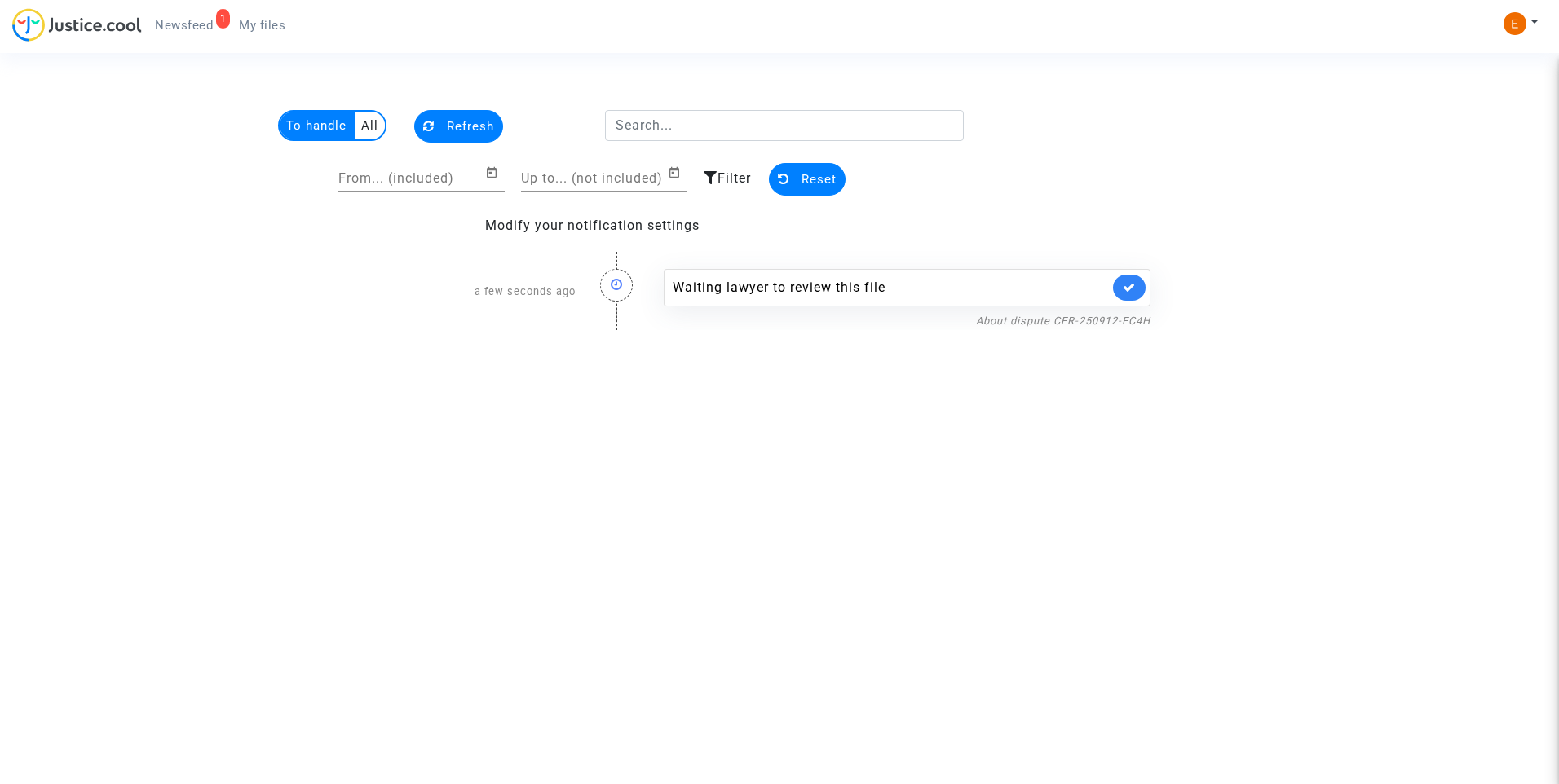
click at [1115, 286] on link at bounding box center [1128, 287] width 32 height 26
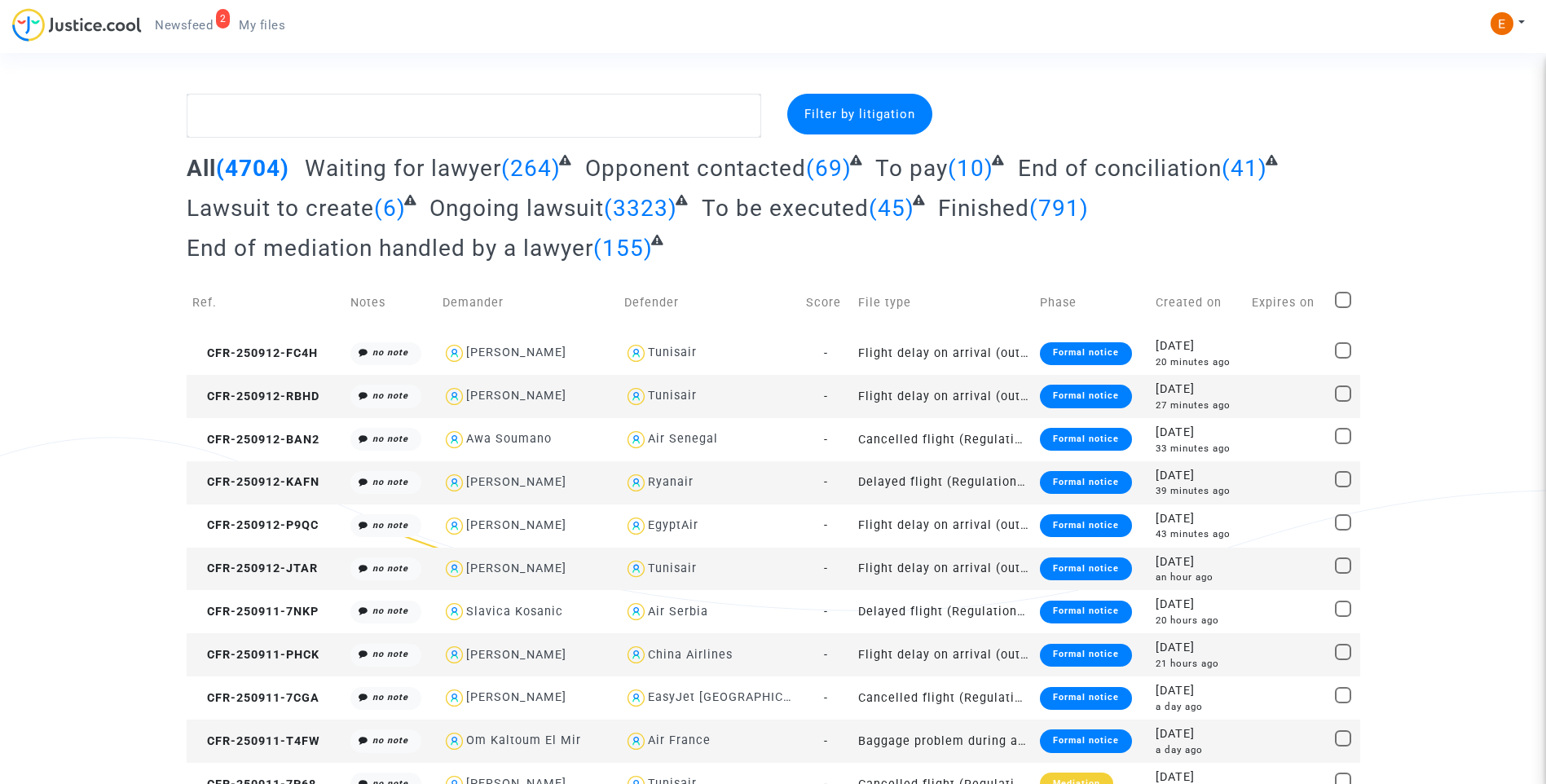
click at [199, 26] on span "Newsfeed" at bounding box center [183, 26] width 58 height 15
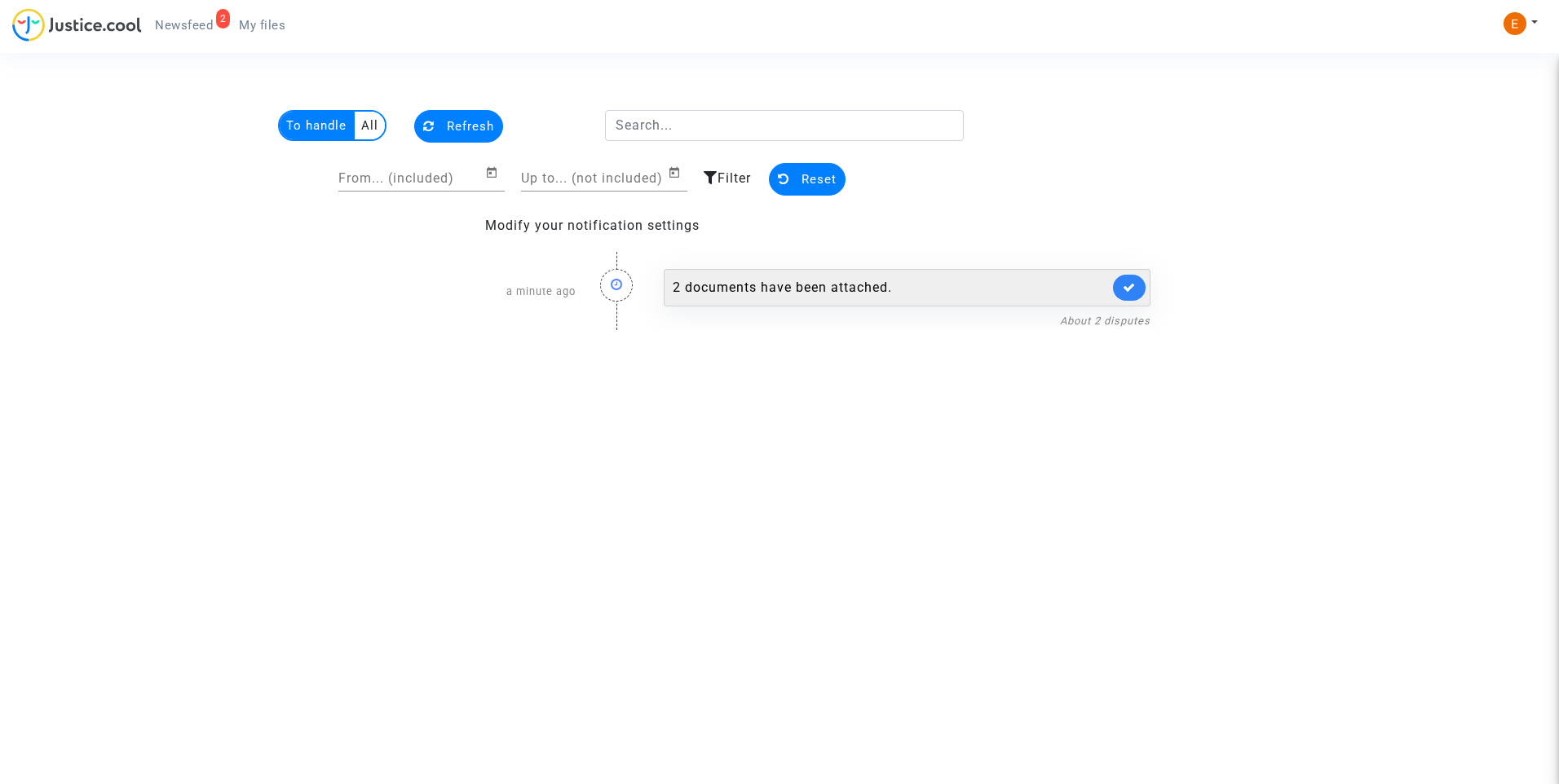
click at [797, 289] on div "2 documents have been attached." at bounding box center [891, 287] width 436 height 20
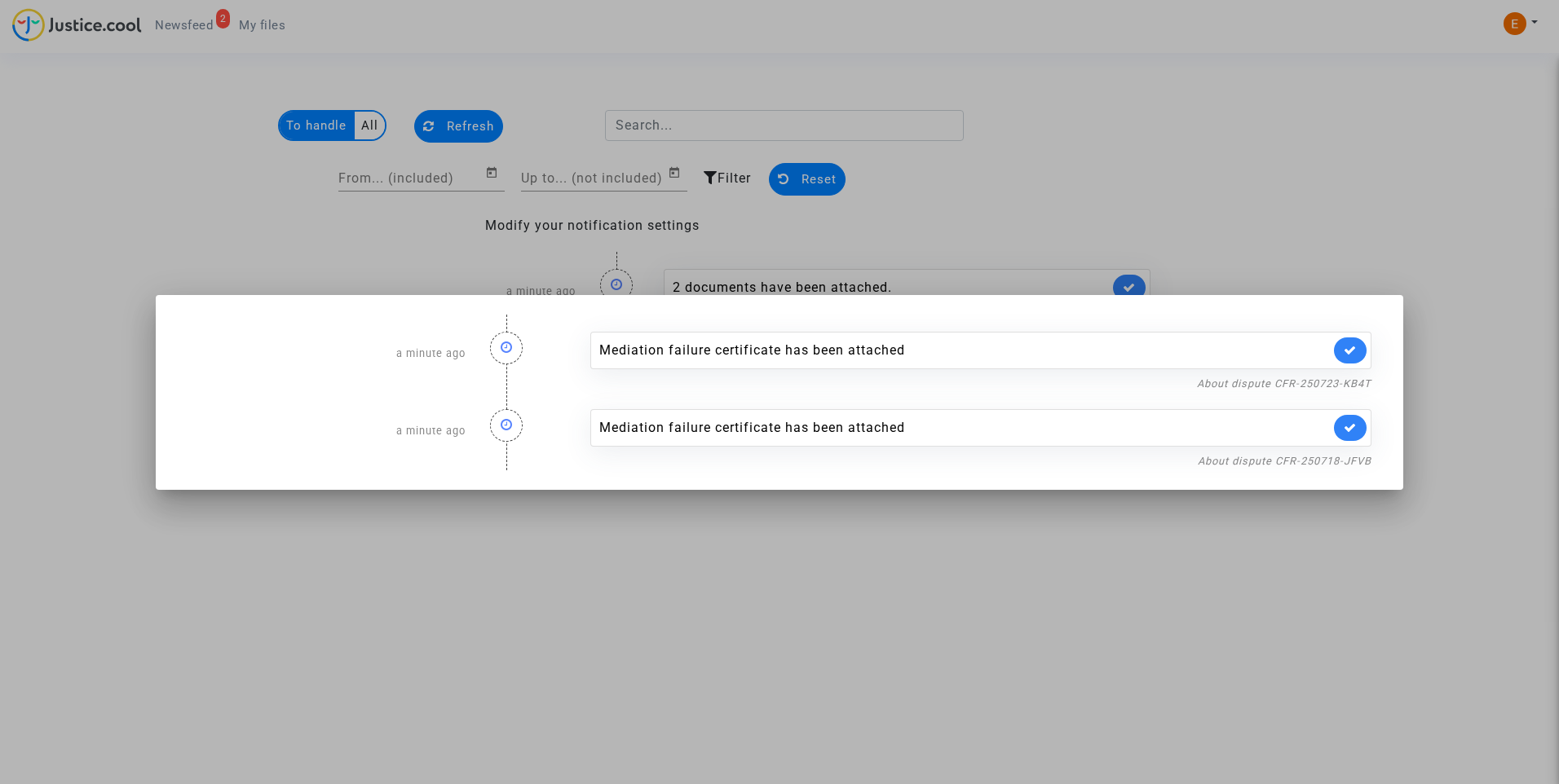
click at [1179, 107] on div at bounding box center [780, 392] width 1559 height 784
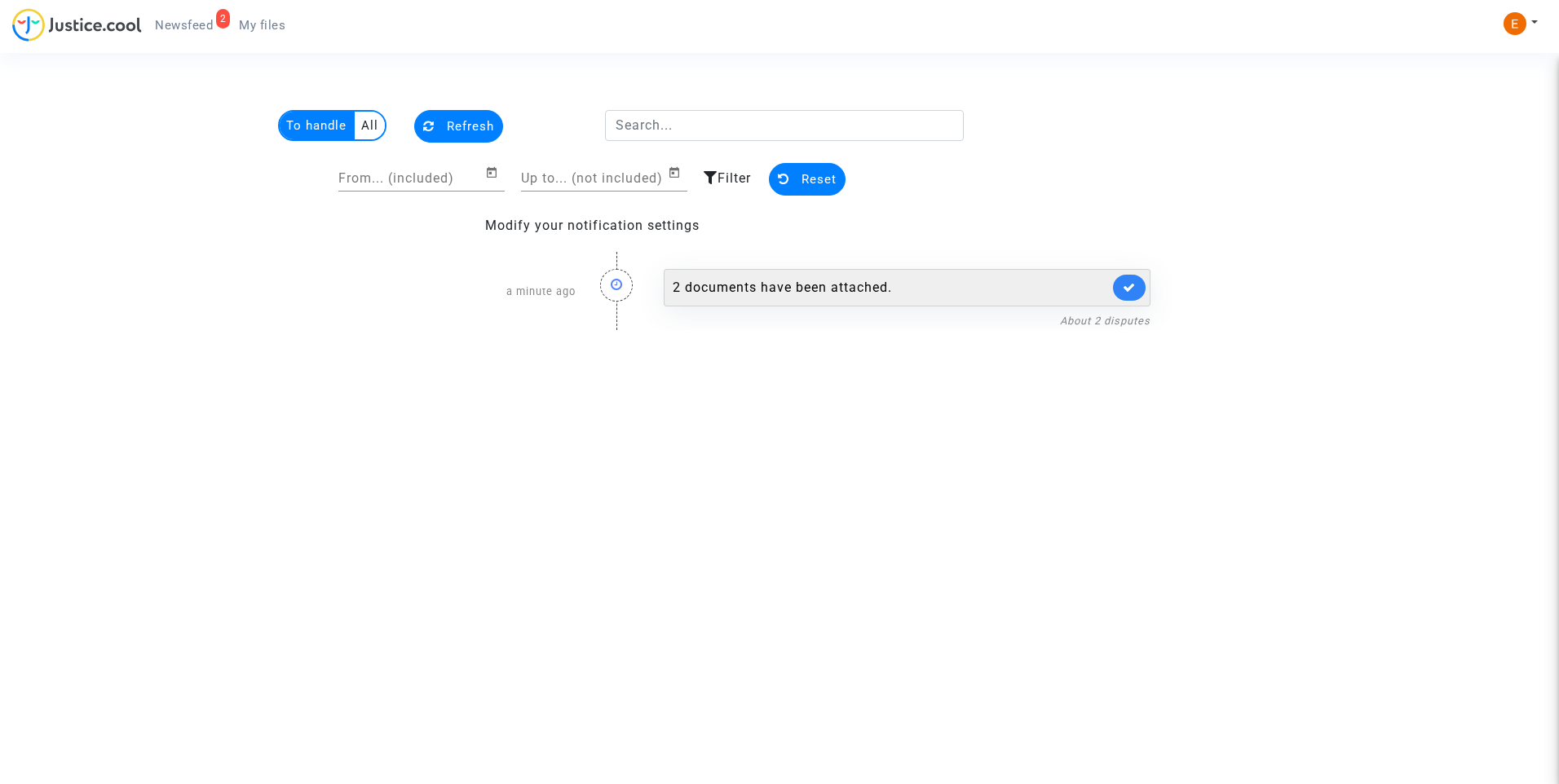
click at [1140, 283] on link at bounding box center [1128, 287] width 32 height 26
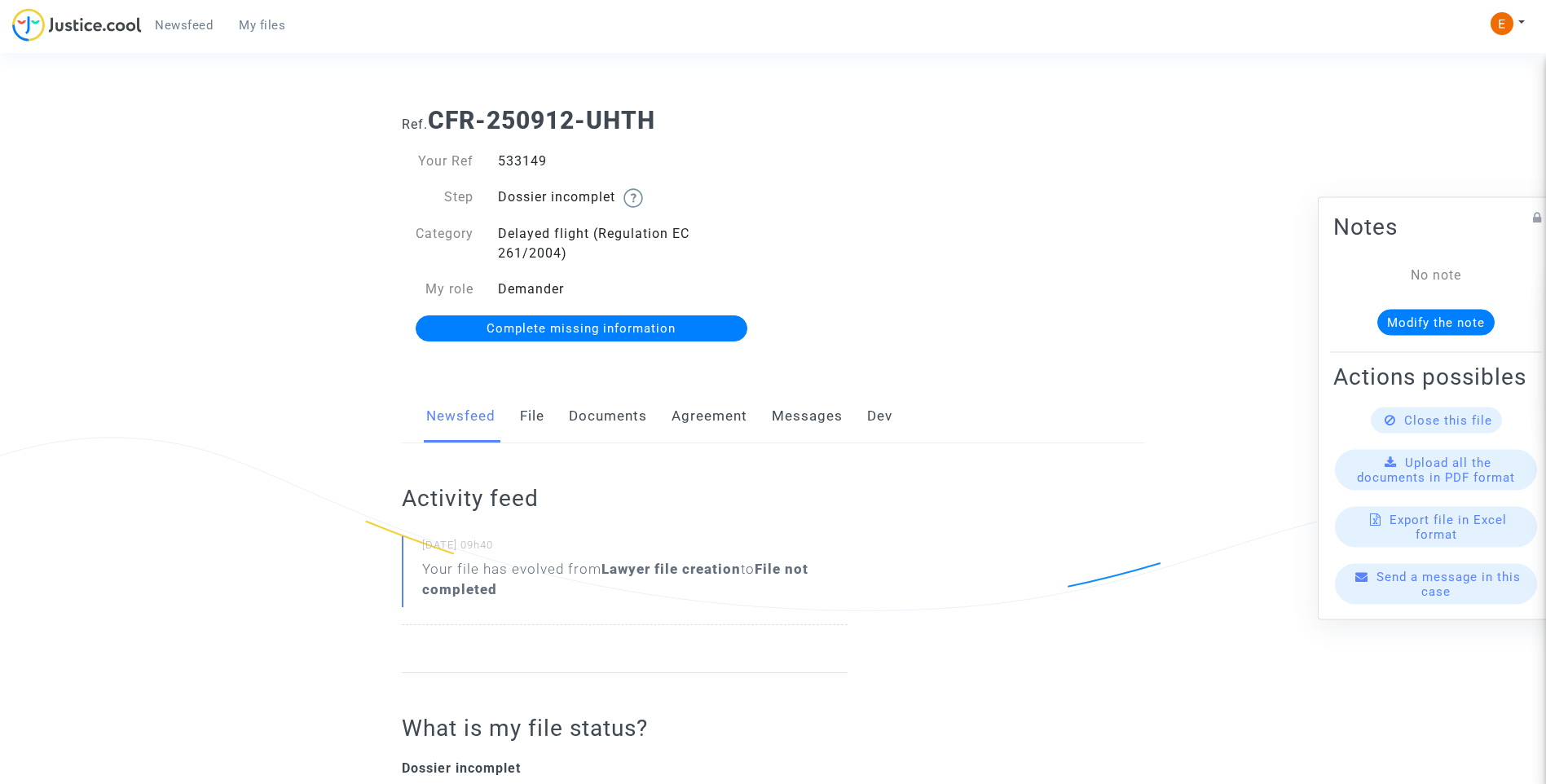
click at [627, 413] on link "Documents" at bounding box center [607, 416] width 78 height 54
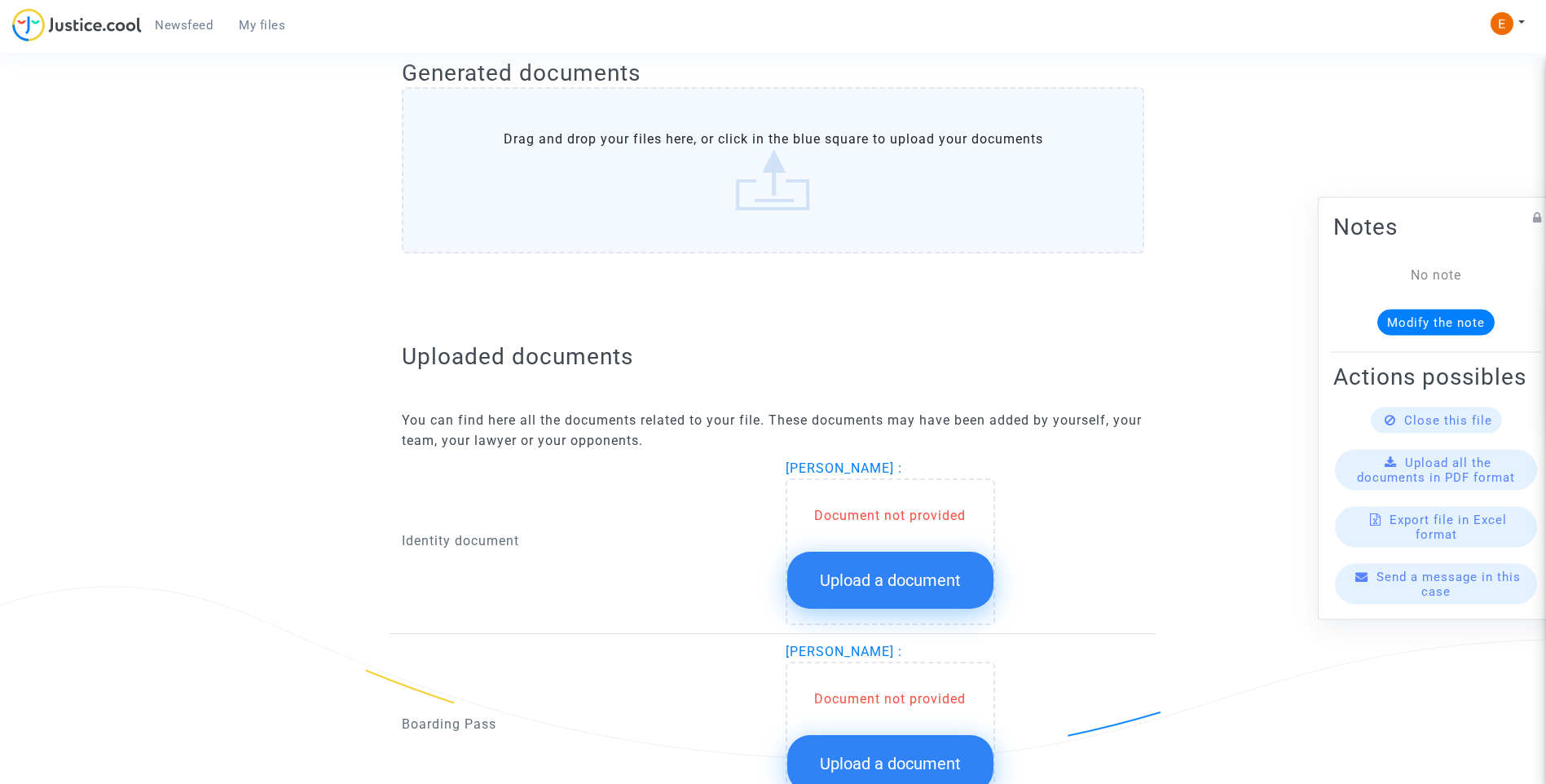
scroll to position [867, 0]
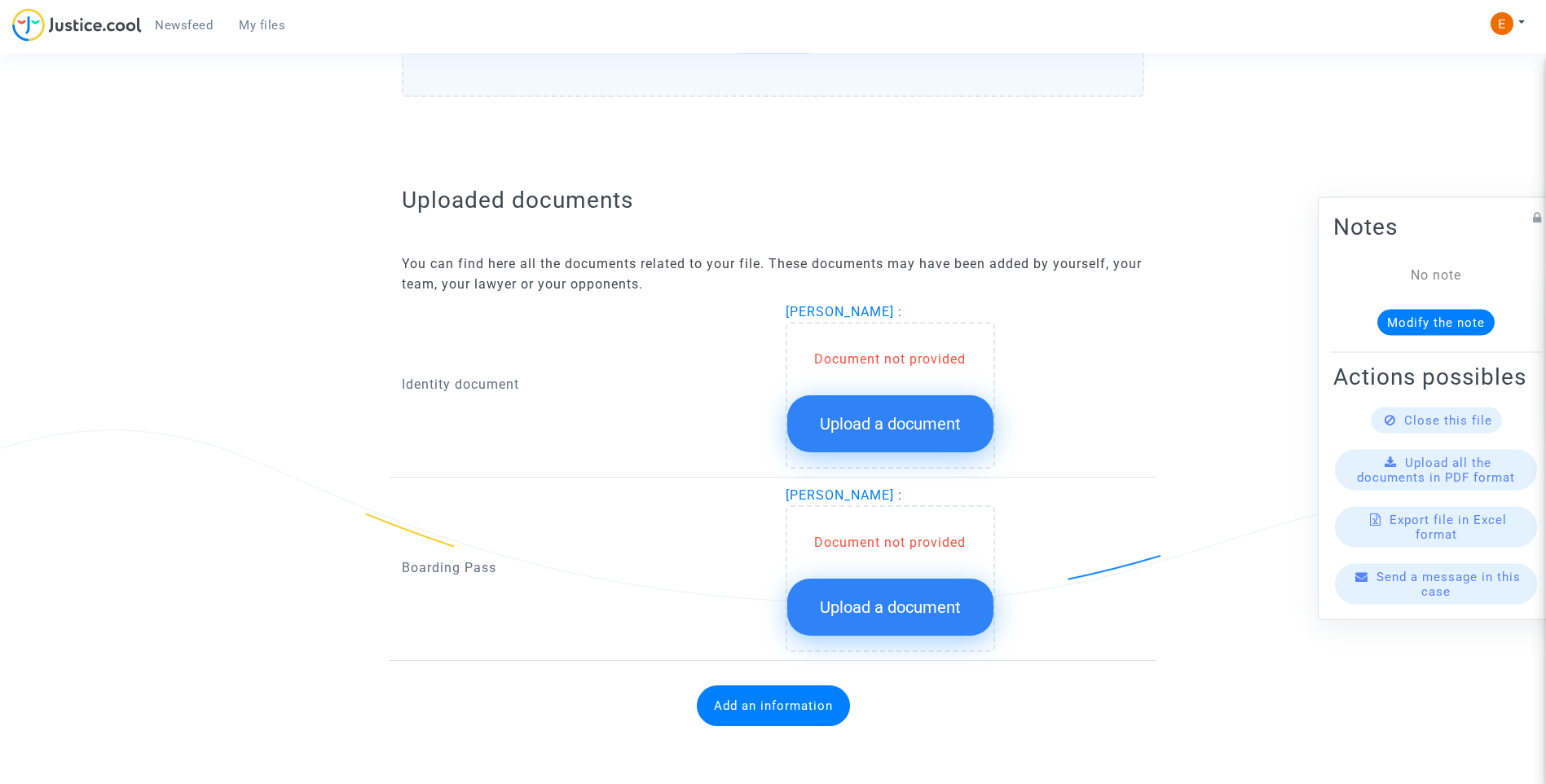
click at [923, 433] on span "Upload a document" at bounding box center [890, 424] width 141 height 20
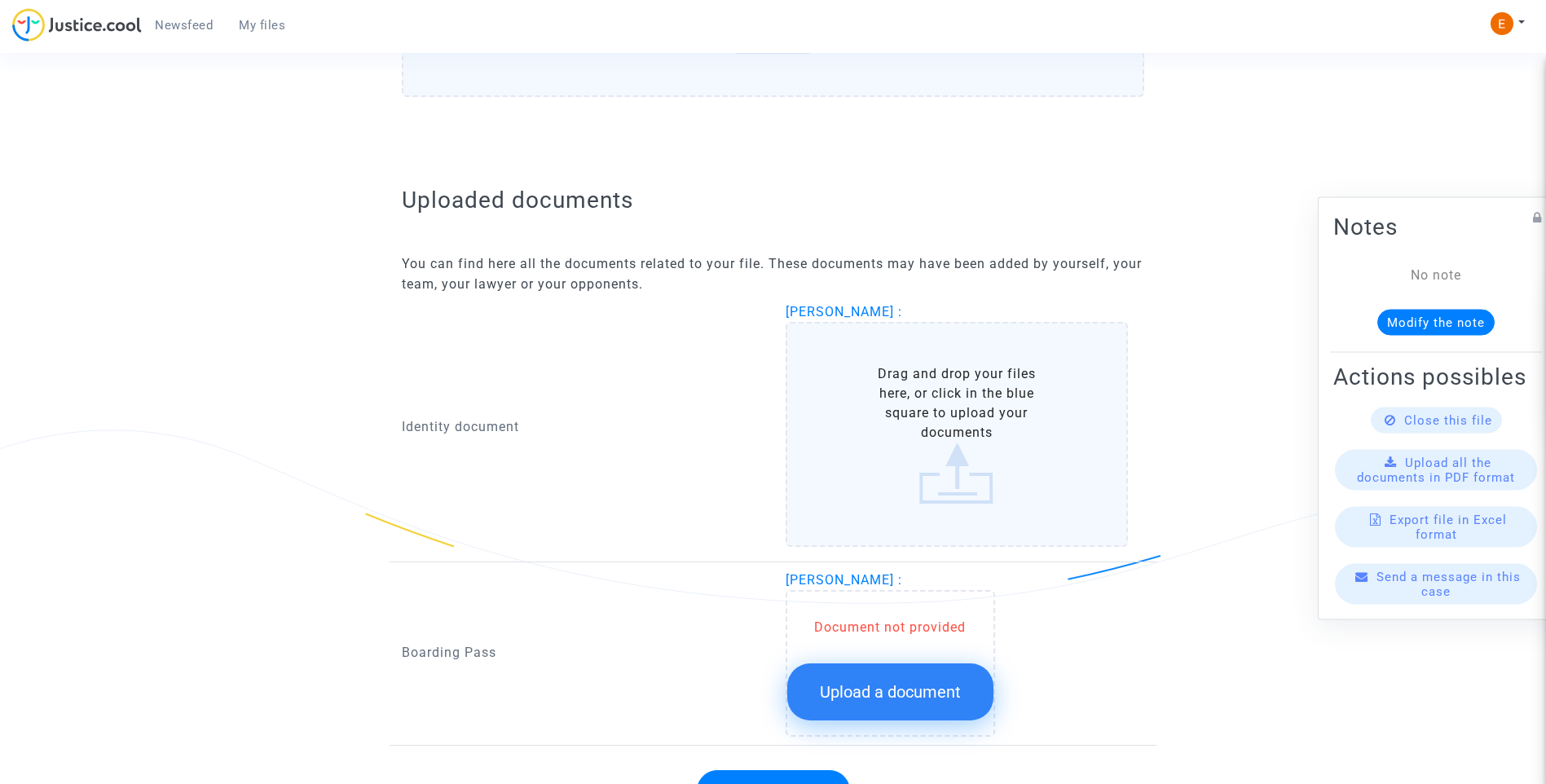
click at [926, 694] on span "Upload a document" at bounding box center [890, 691] width 141 height 20
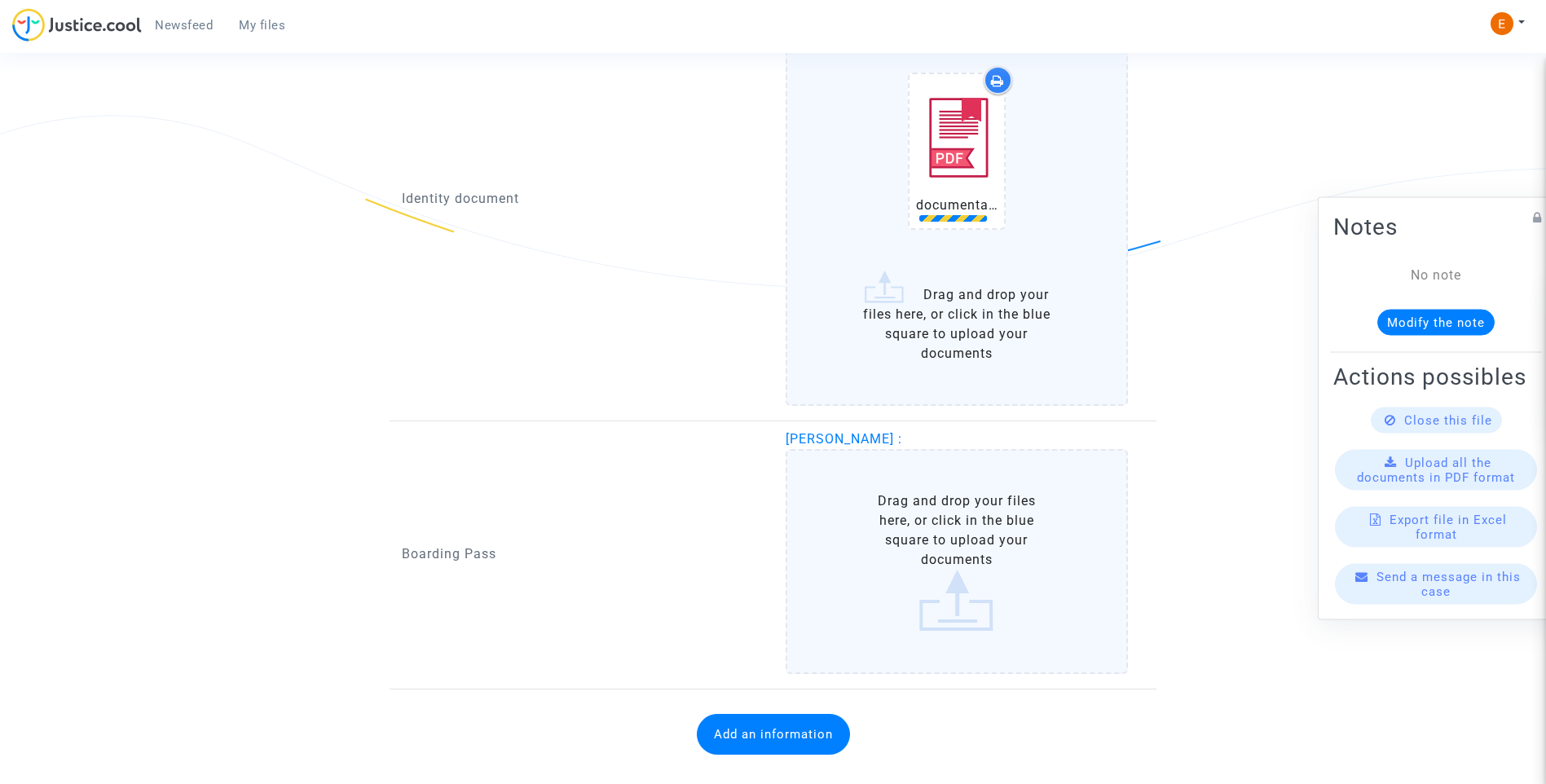
scroll to position [1193, 0]
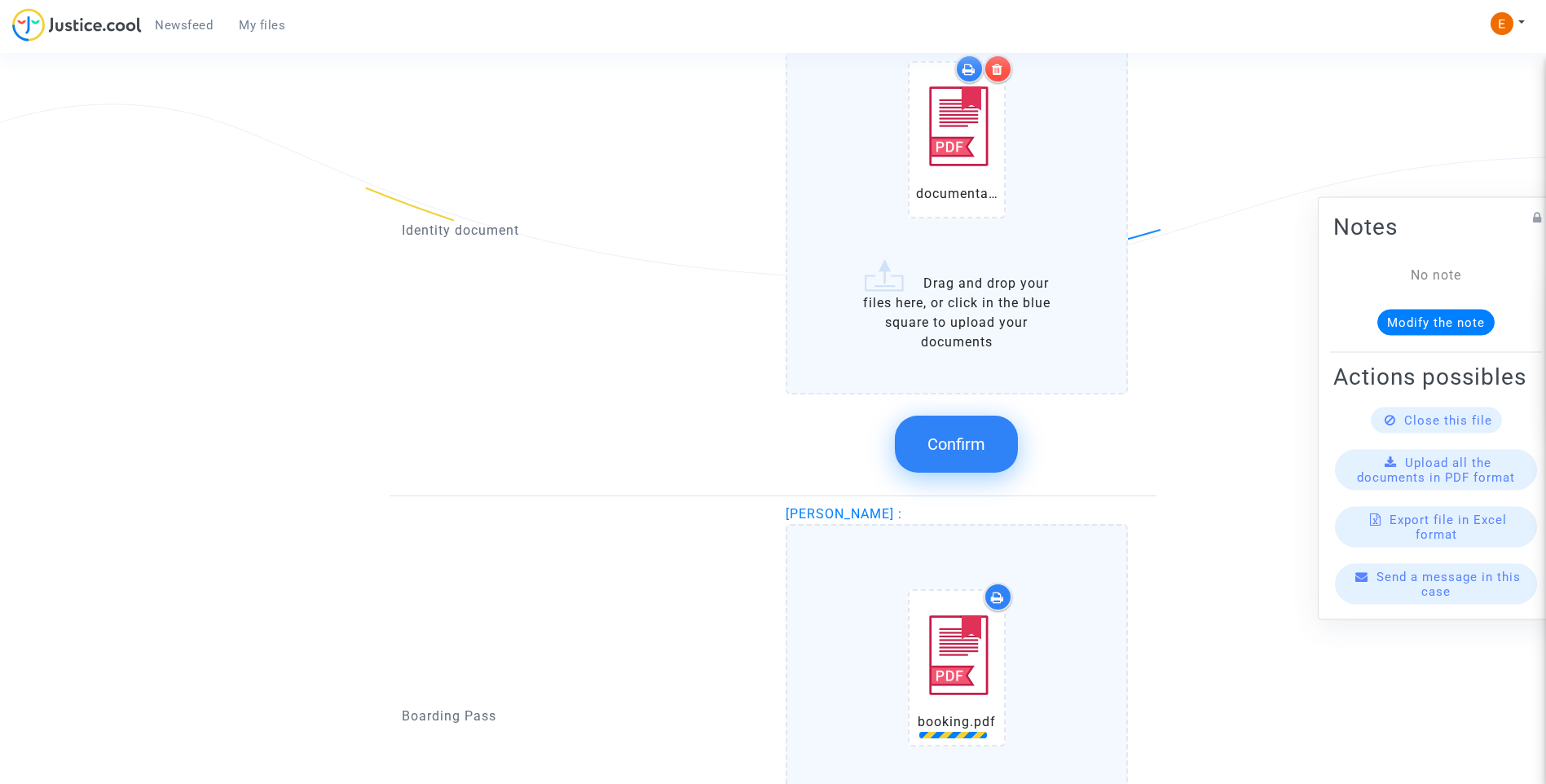
click at [961, 445] on span "Confirm" at bounding box center [956, 444] width 58 height 20
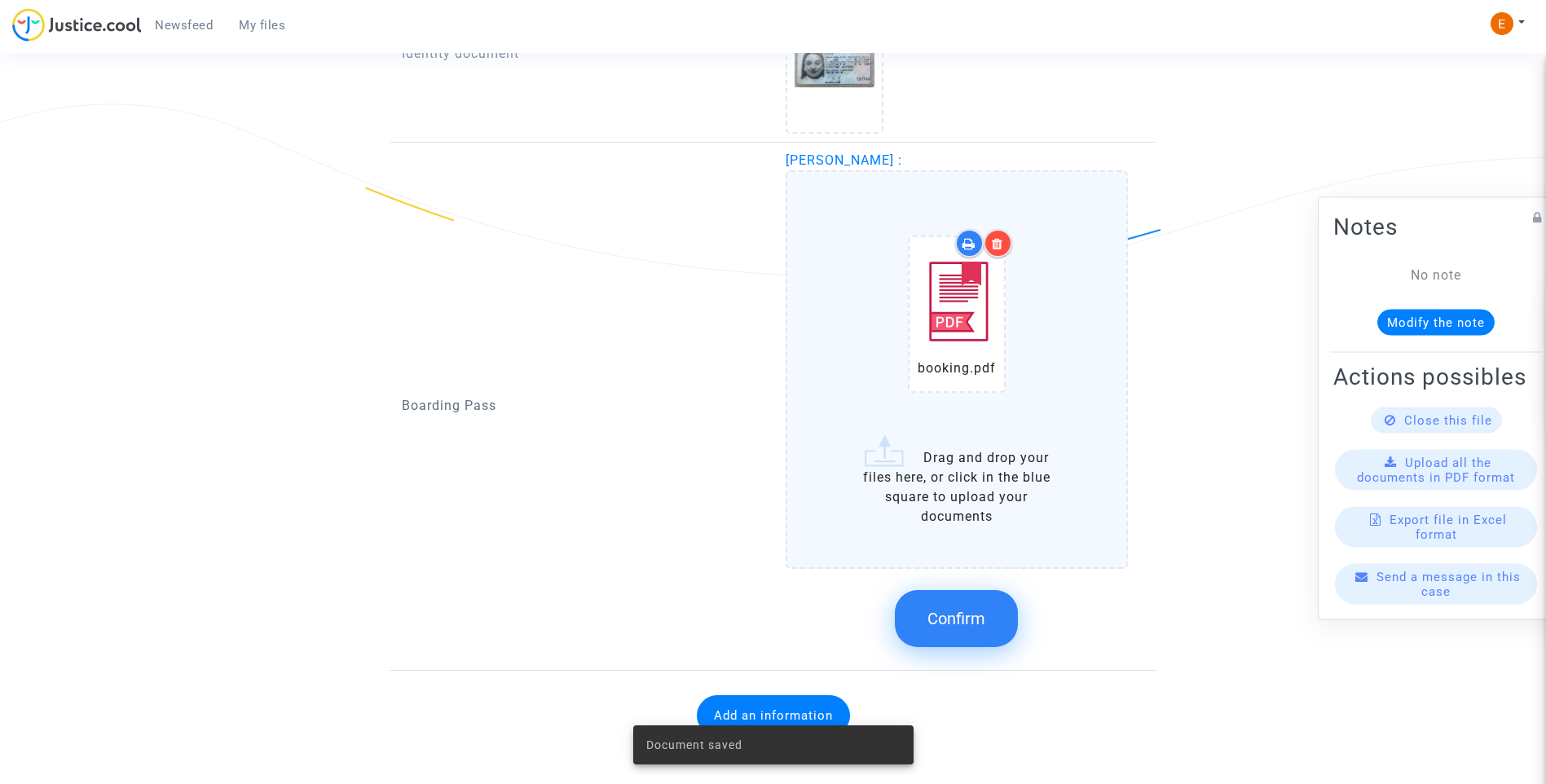
scroll to position [1203, 0]
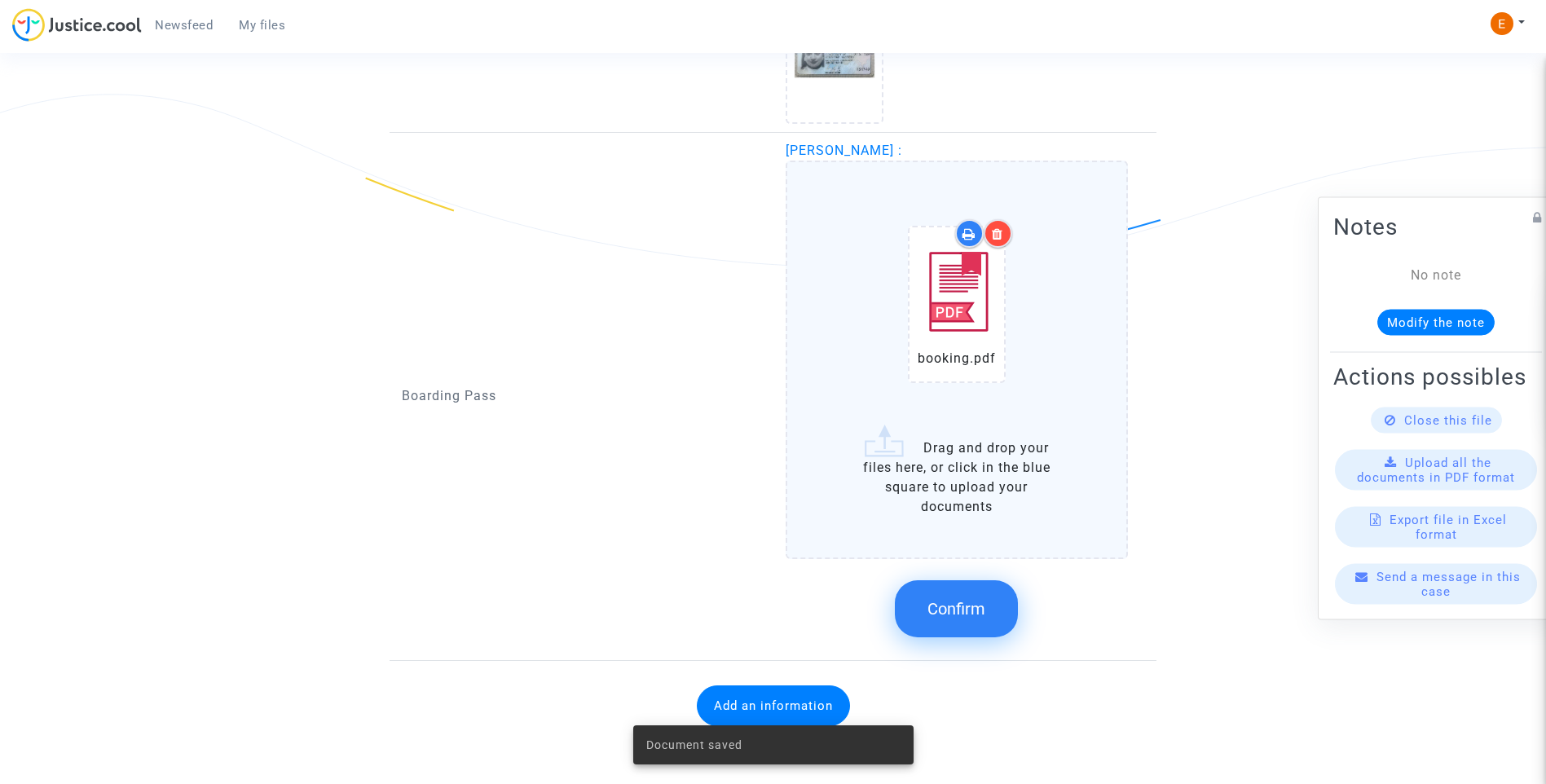
click at [989, 612] on button "Confirm" at bounding box center [956, 608] width 123 height 57
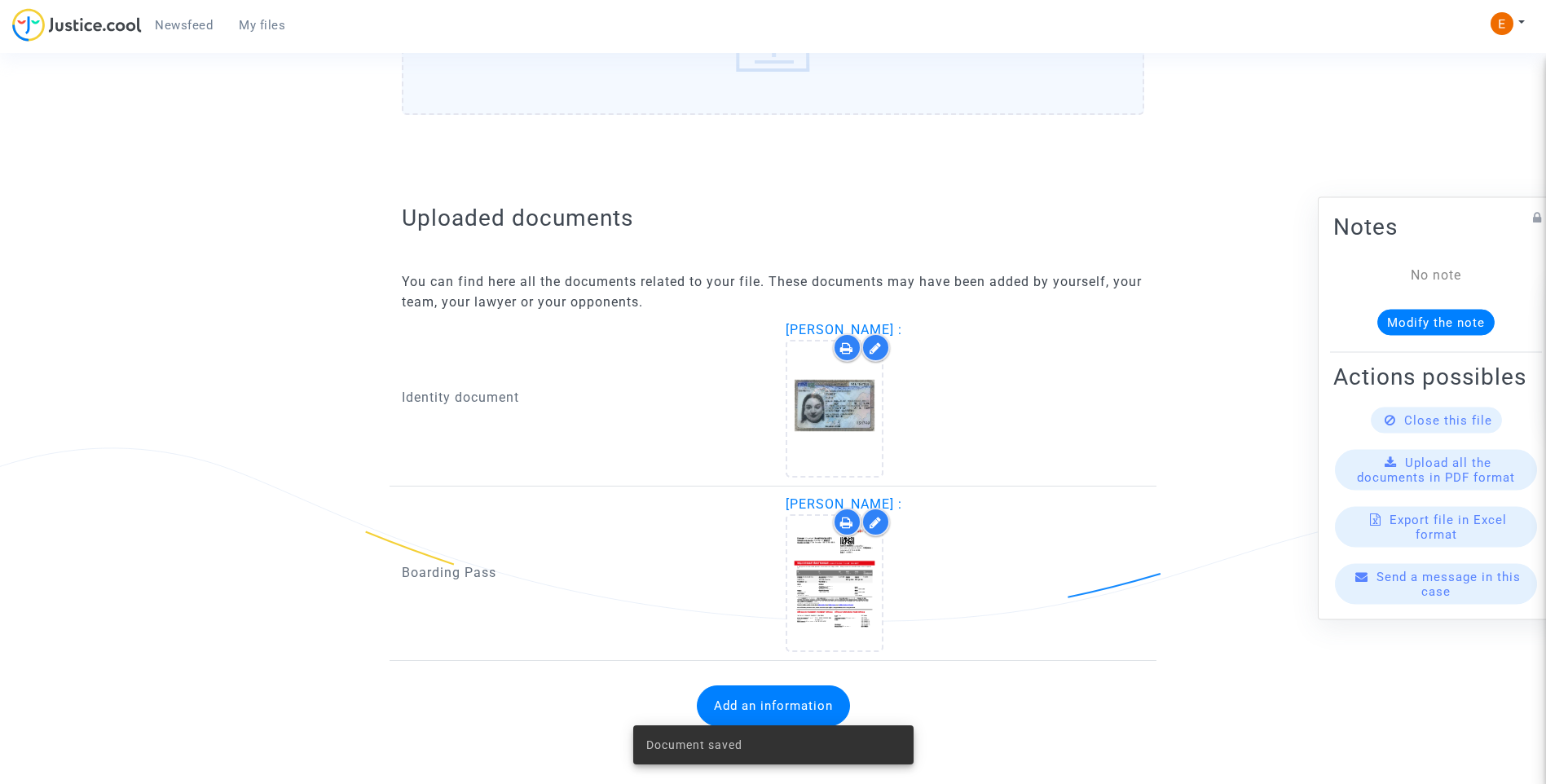
scroll to position [849, 0]
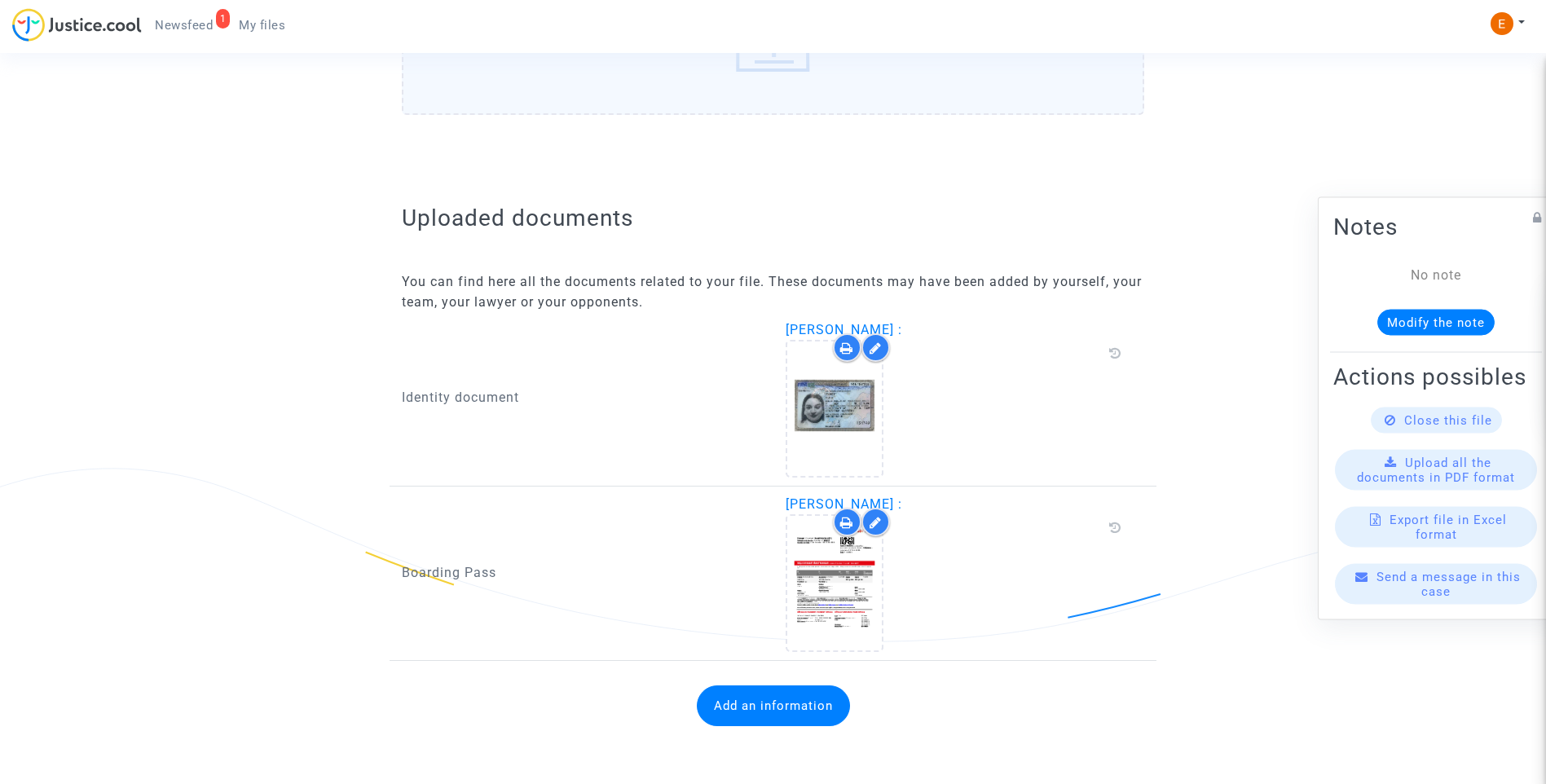
click at [780, 695] on button "Add an information" at bounding box center [773, 705] width 153 height 40
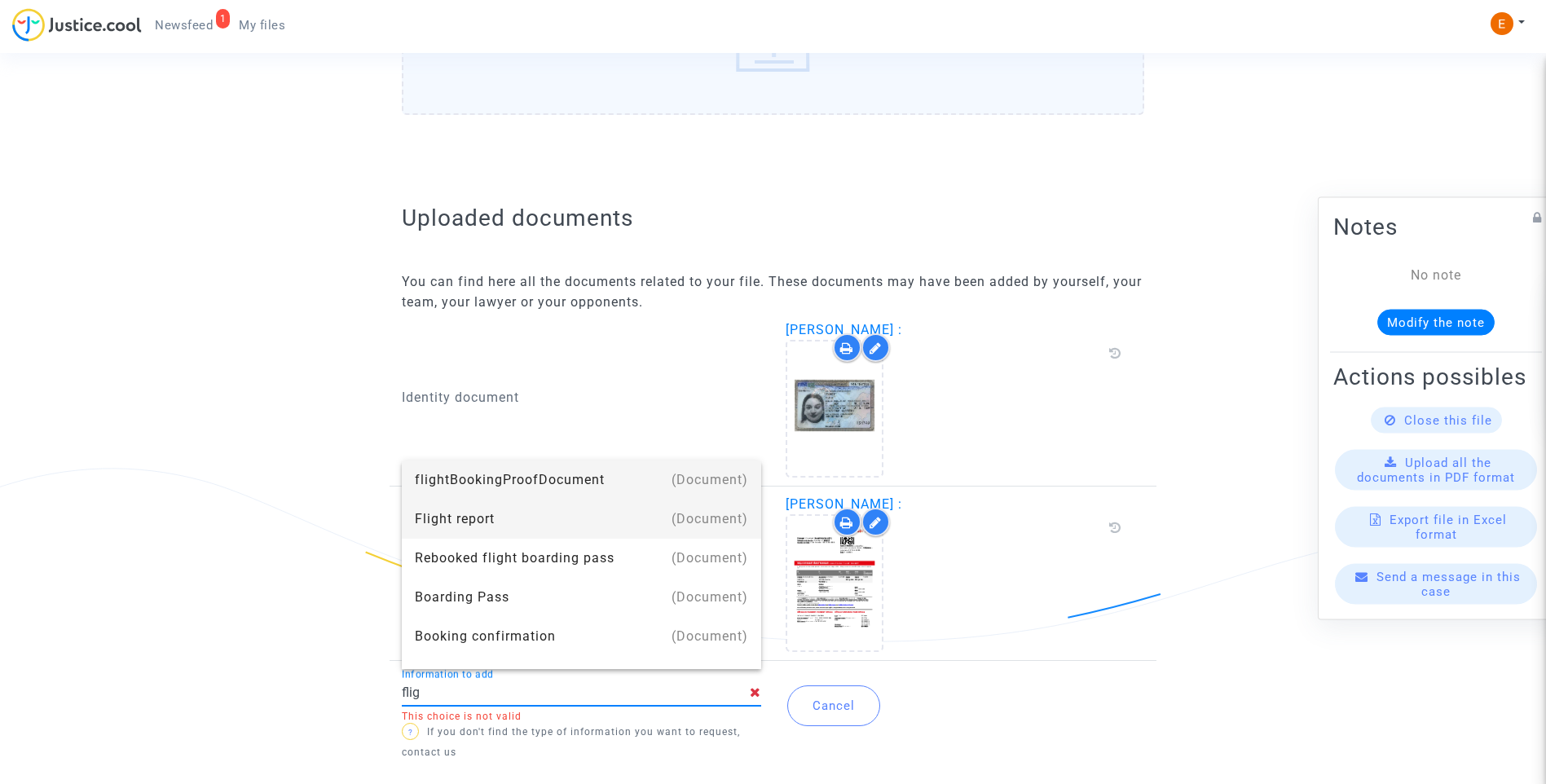
drag, startPoint x: 473, startPoint y: 525, endPoint x: 592, endPoint y: 501, distance: 121.4
click at [473, 524] on div "Flight report" at bounding box center [581, 519] width 333 height 39
type input "Flight report"
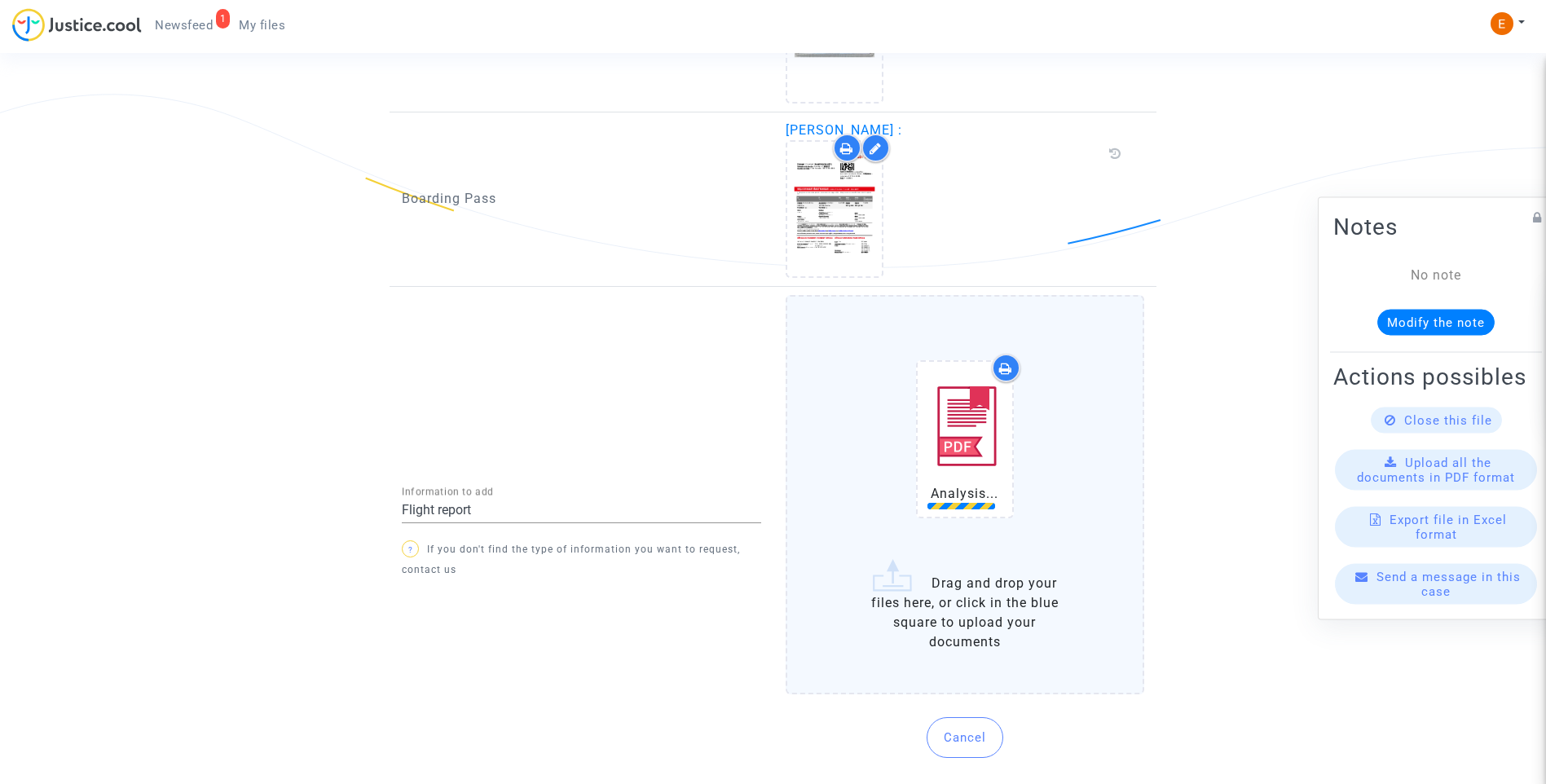
scroll to position [1211, 0]
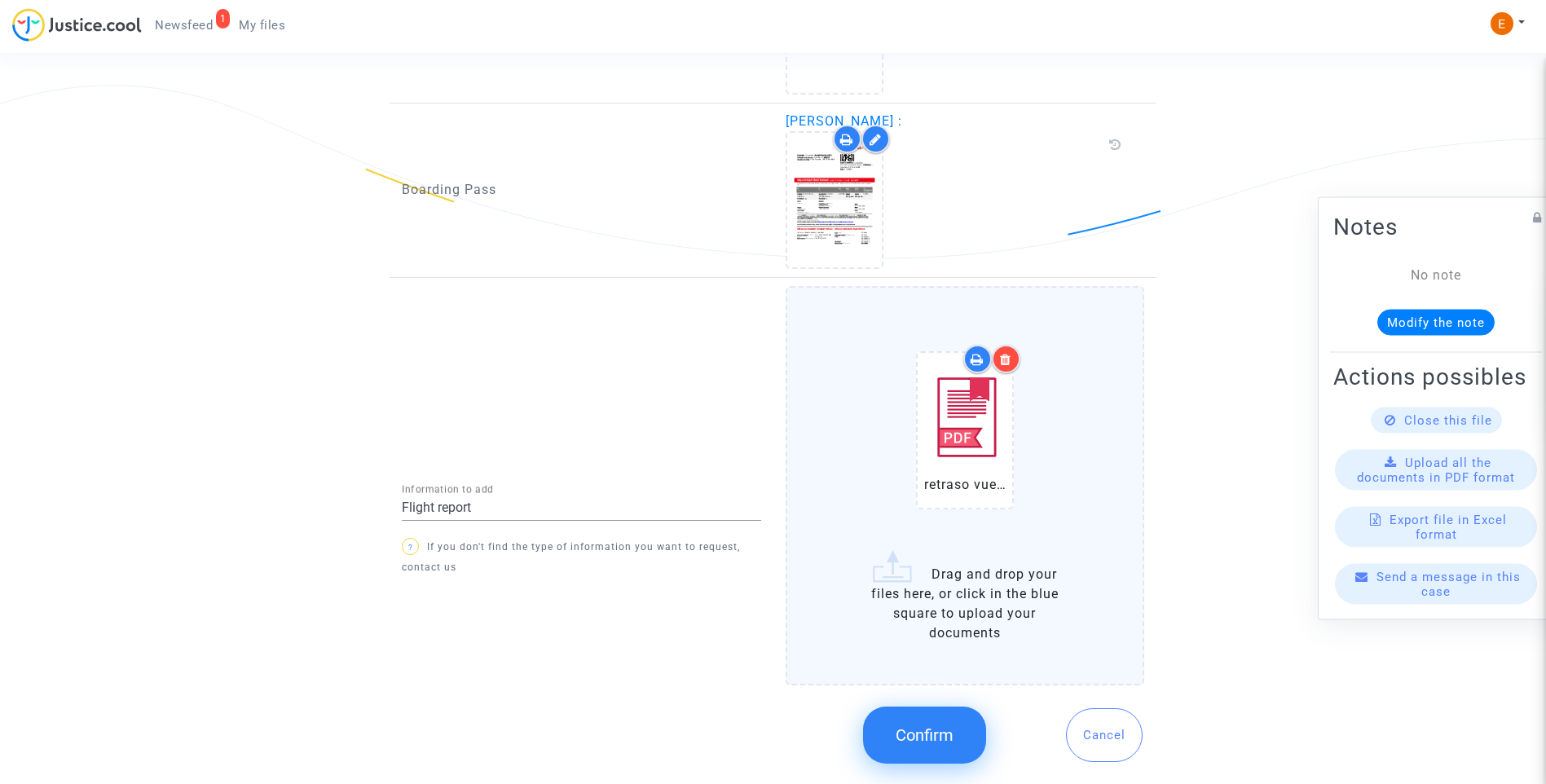
click at [954, 736] on button "Confirm" at bounding box center [924, 734] width 123 height 57
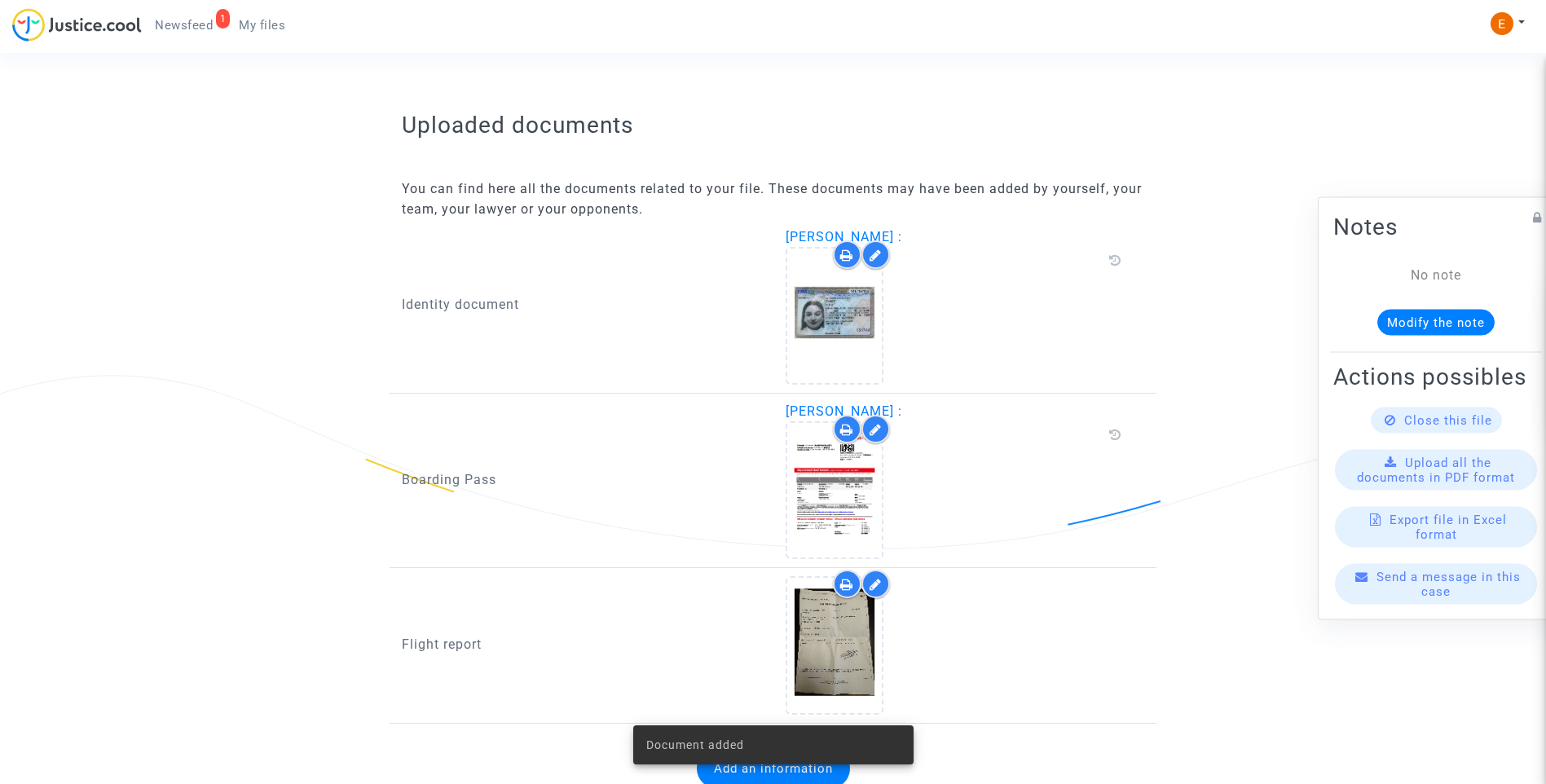
scroll to position [984, 0]
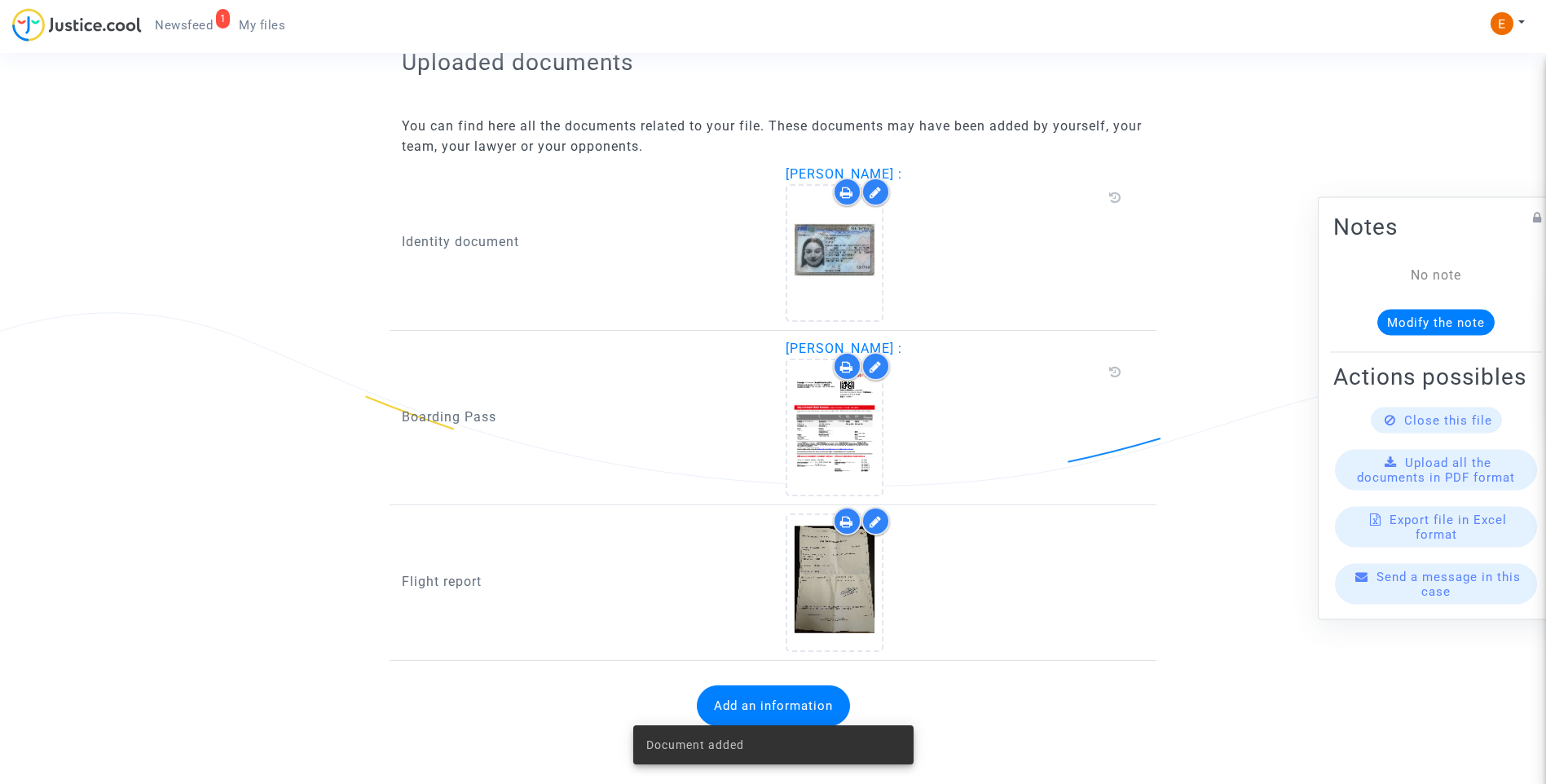
click at [193, 26] on span "Newsfeed" at bounding box center [183, 26] width 58 height 15
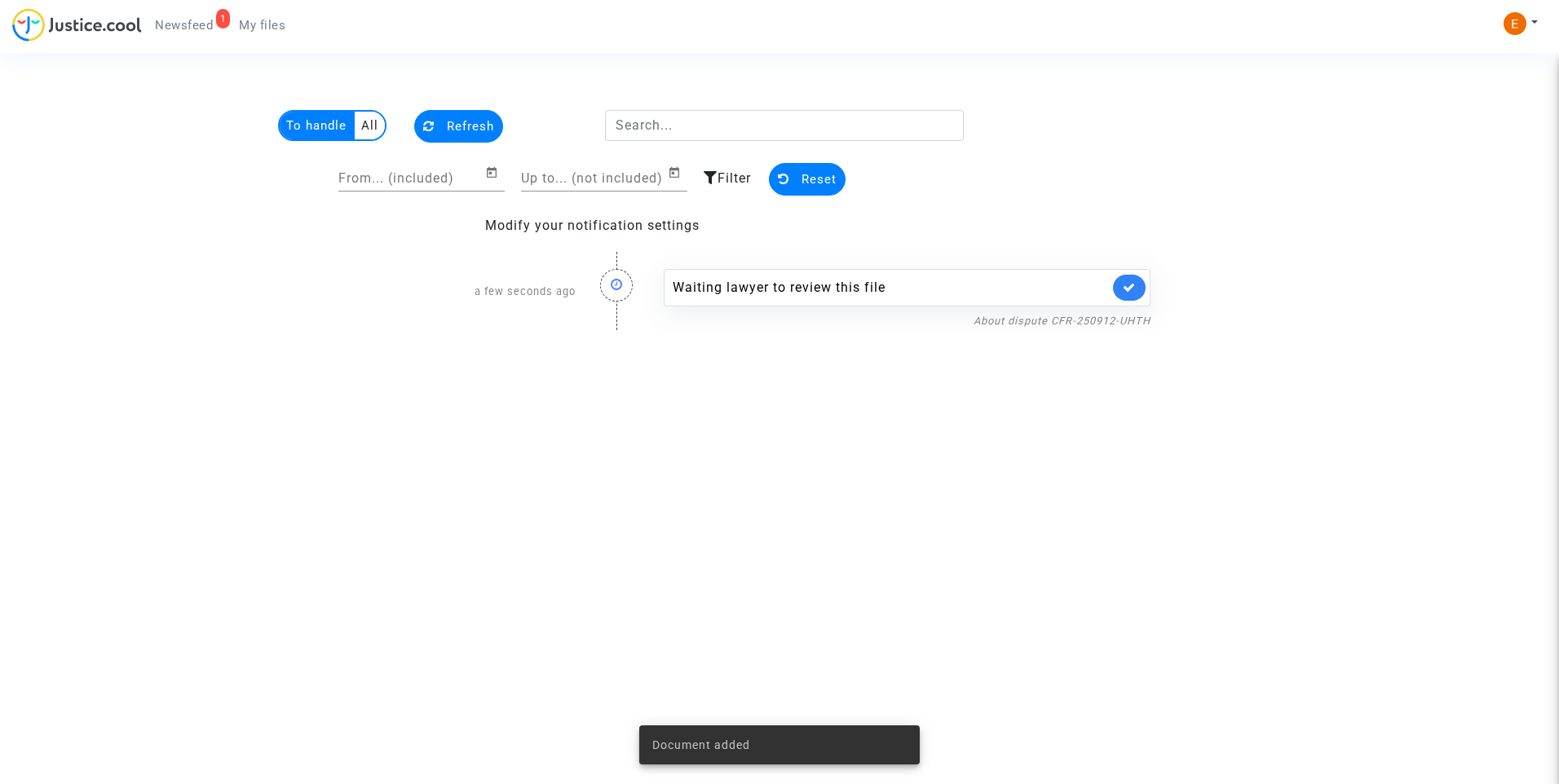
click at [1143, 291] on link at bounding box center [1128, 287] width 32 height 26
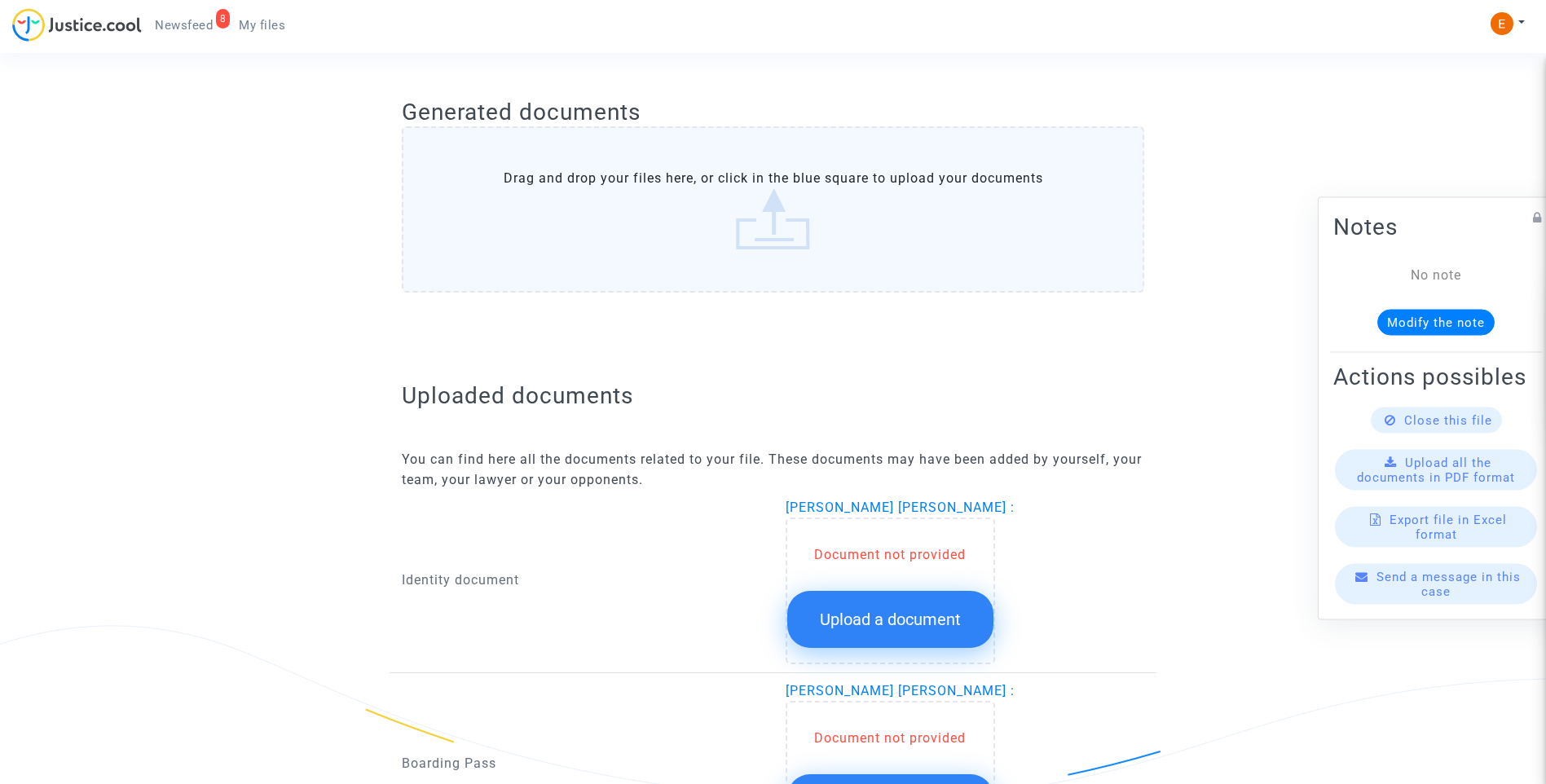
scroll to position [815, 0]
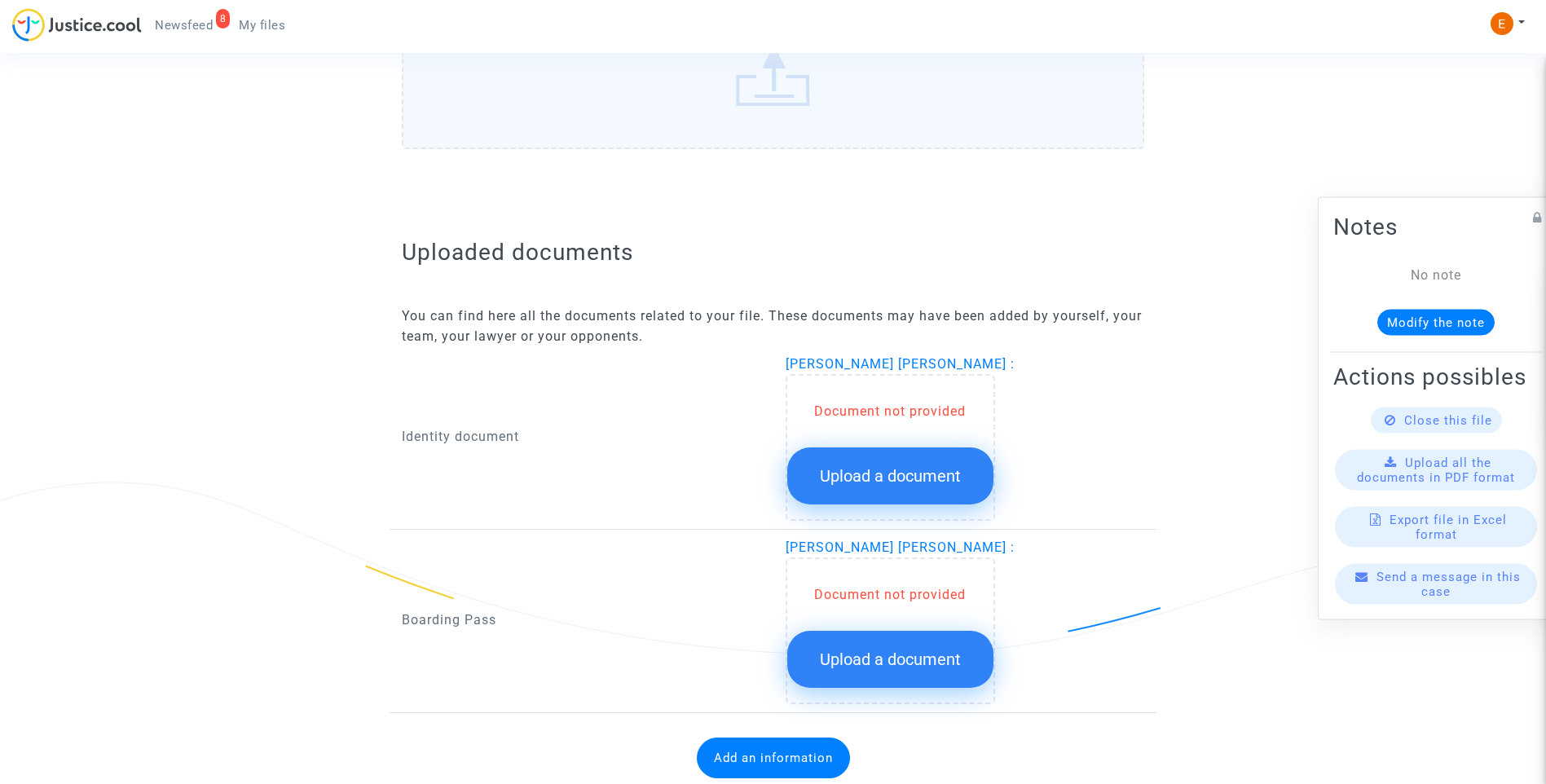
click at [939, 489] on button "Upload a document" at bounding box center [891, 475] width 207 height 57
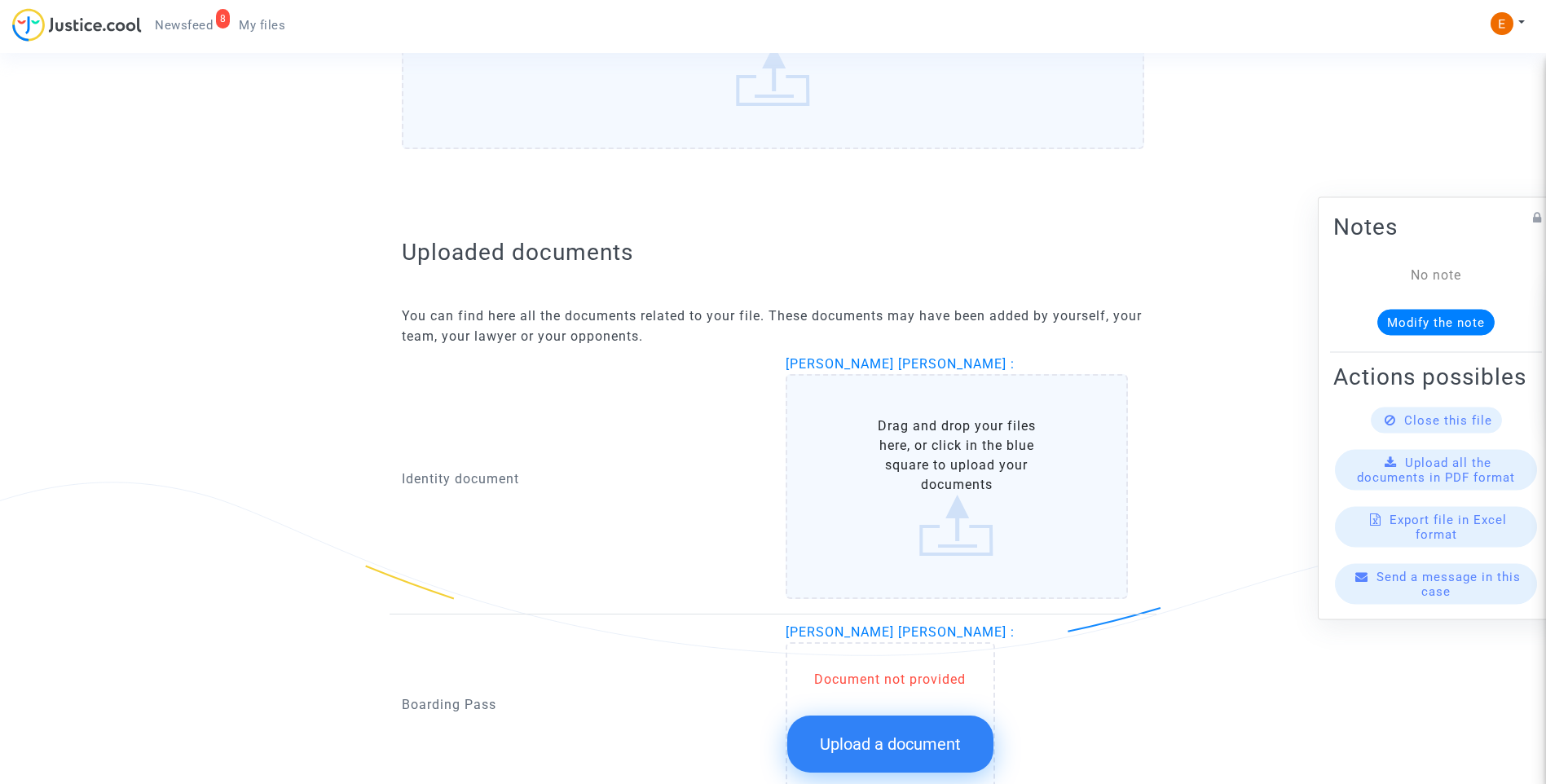
click at [962, 750] on button "Upload a document" at bounding box center [891, 744] width 207 height 57
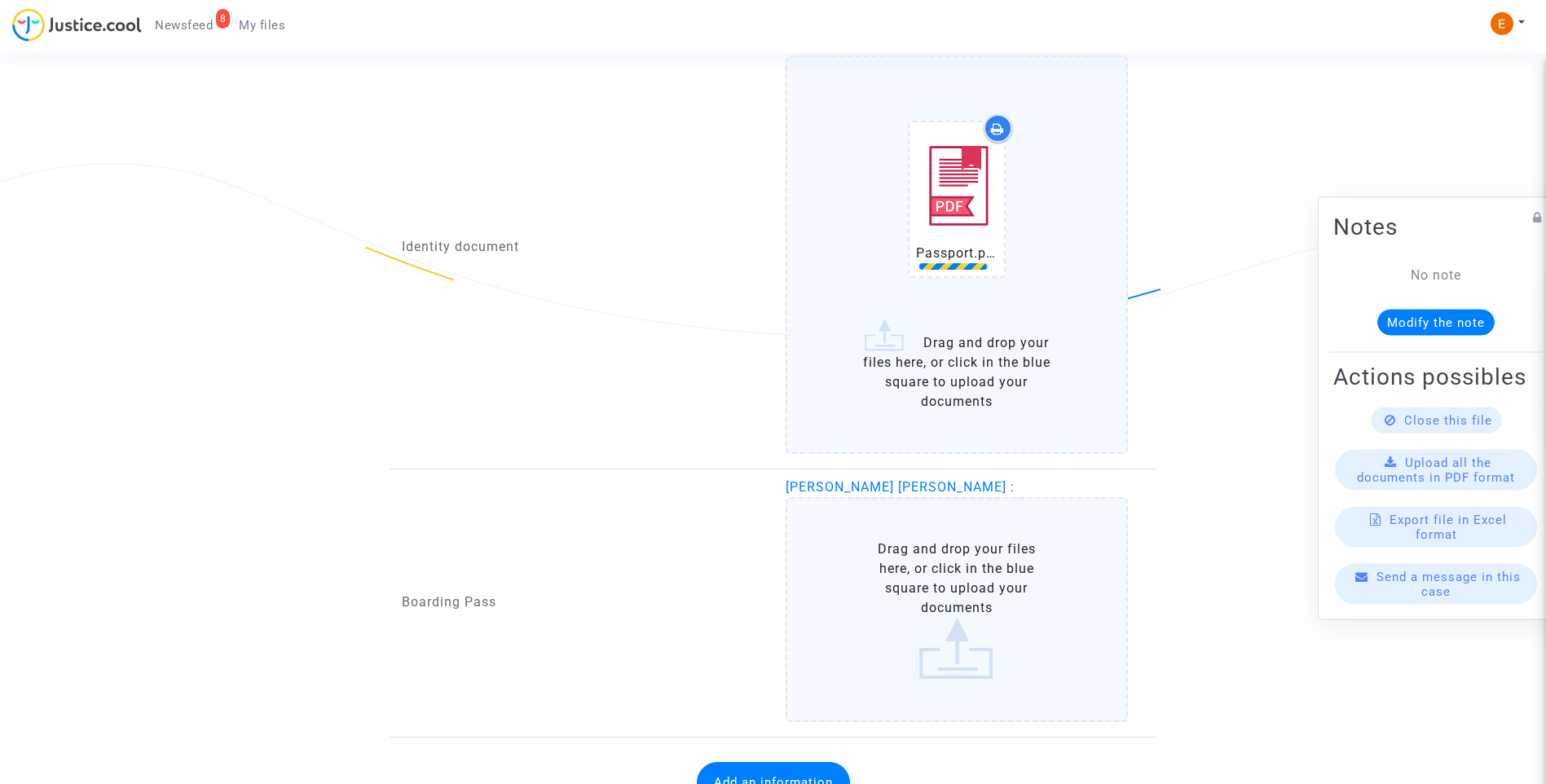
scroll to position [1141, 0]
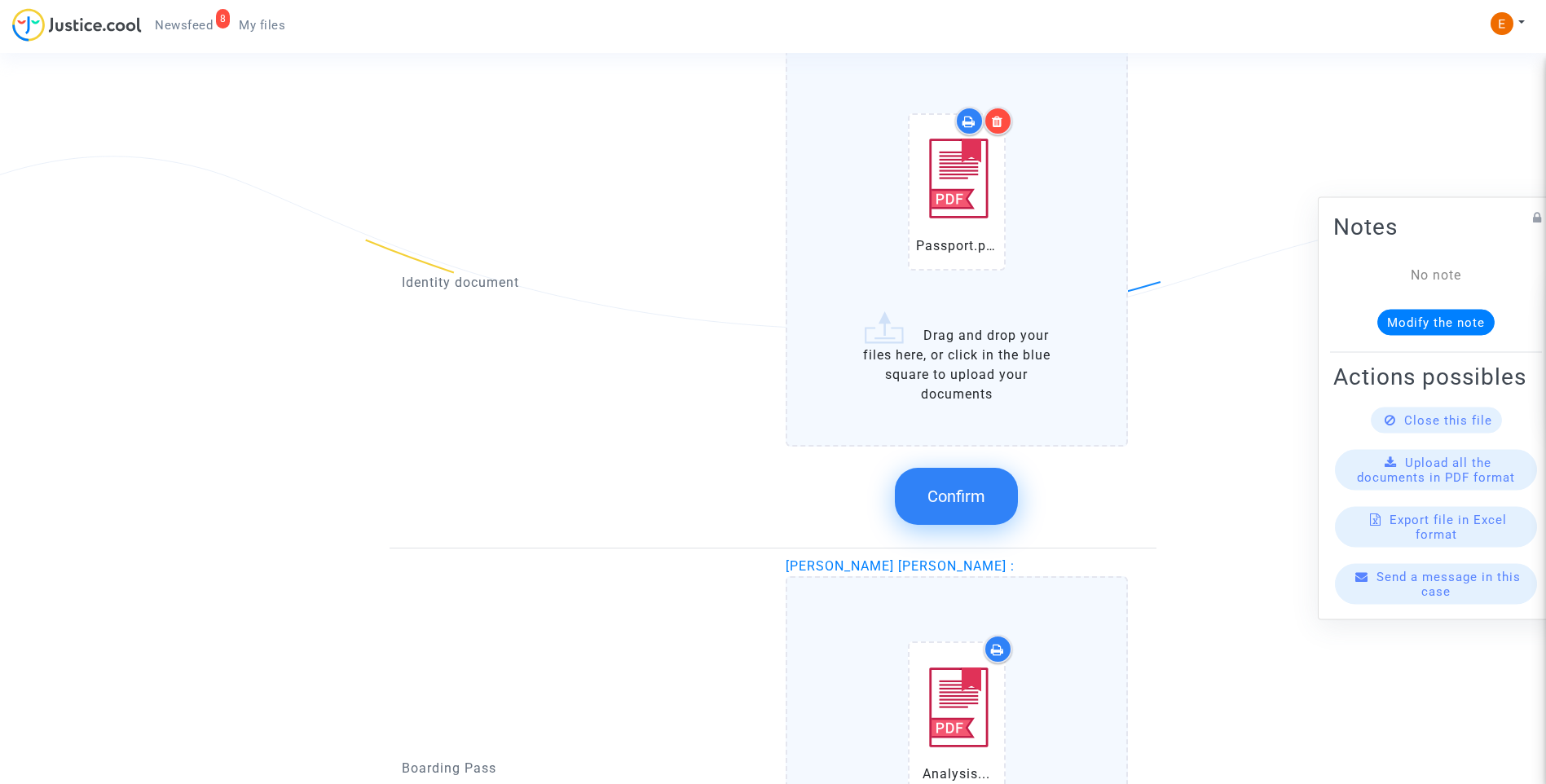
click at [1003, 122] on icon at bounding box center [997, 121] width 12 height 13
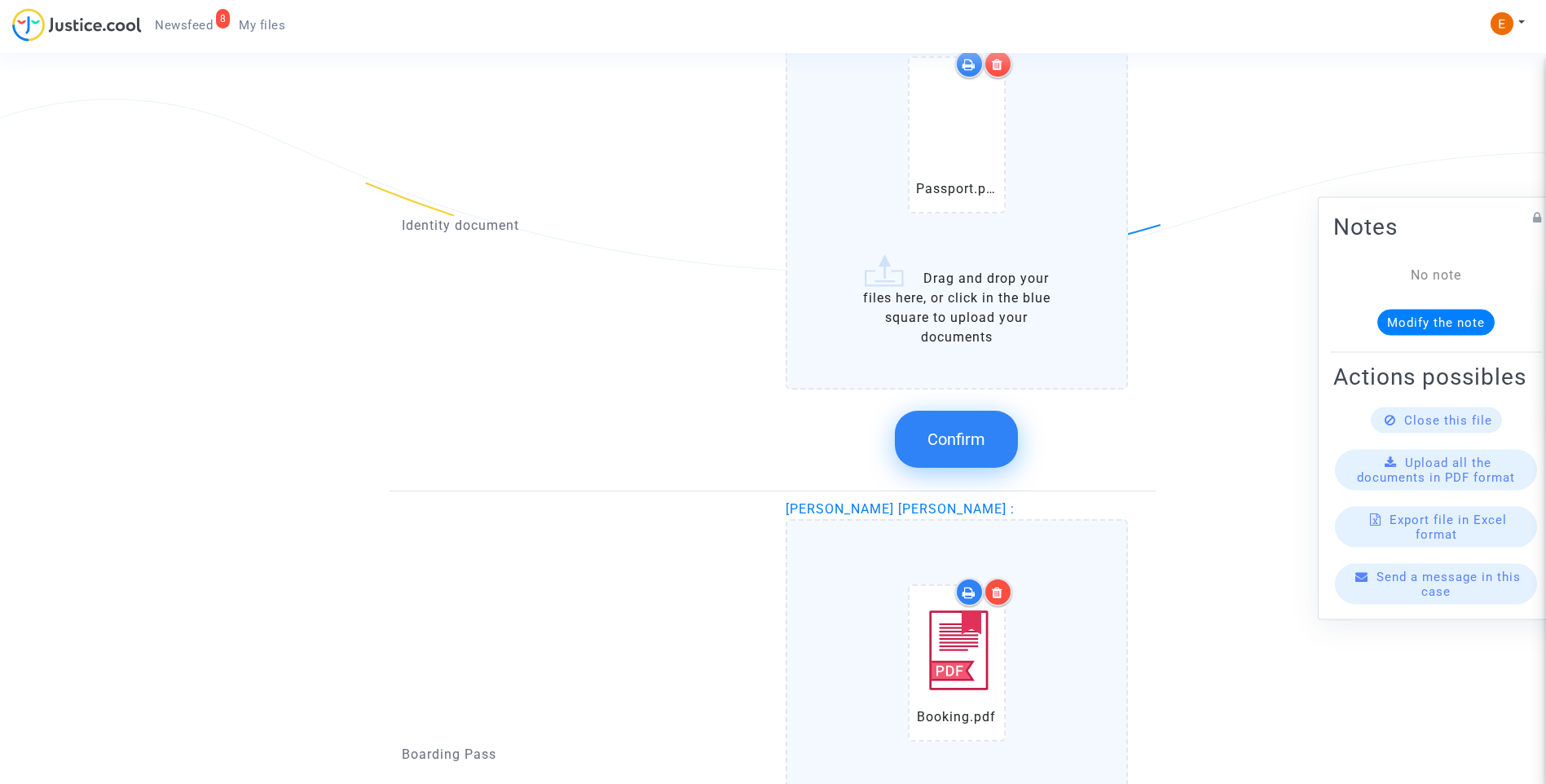
scroll to position [1222, 0]
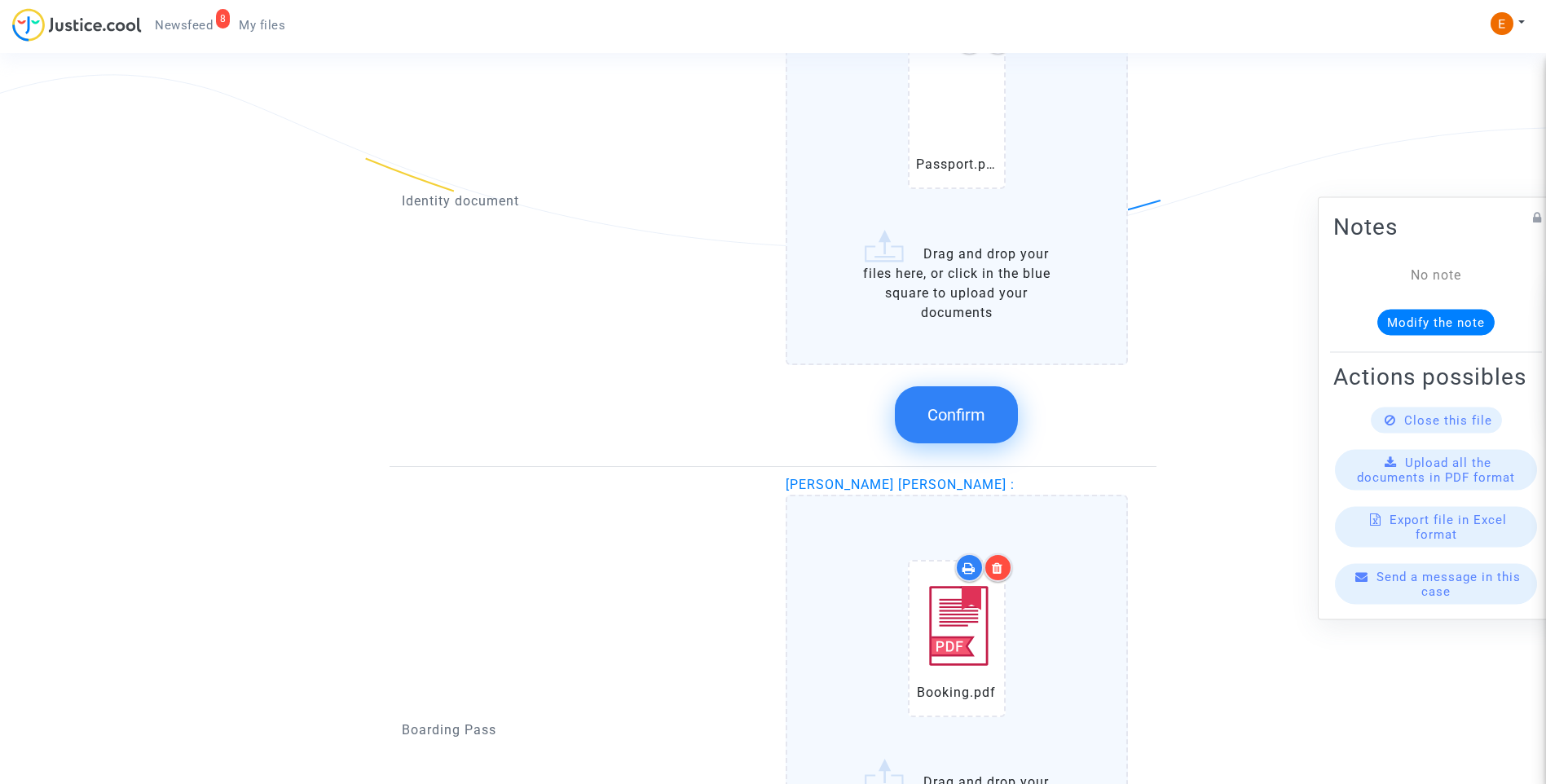
drag, startPoint x: 973, startPoint y: 425, endPoint x: 1034, endPoint y: 425, distance: 61.0
click at [973, 425] on span "Confirm" at bounding box center [956, 415] width 58 height 20
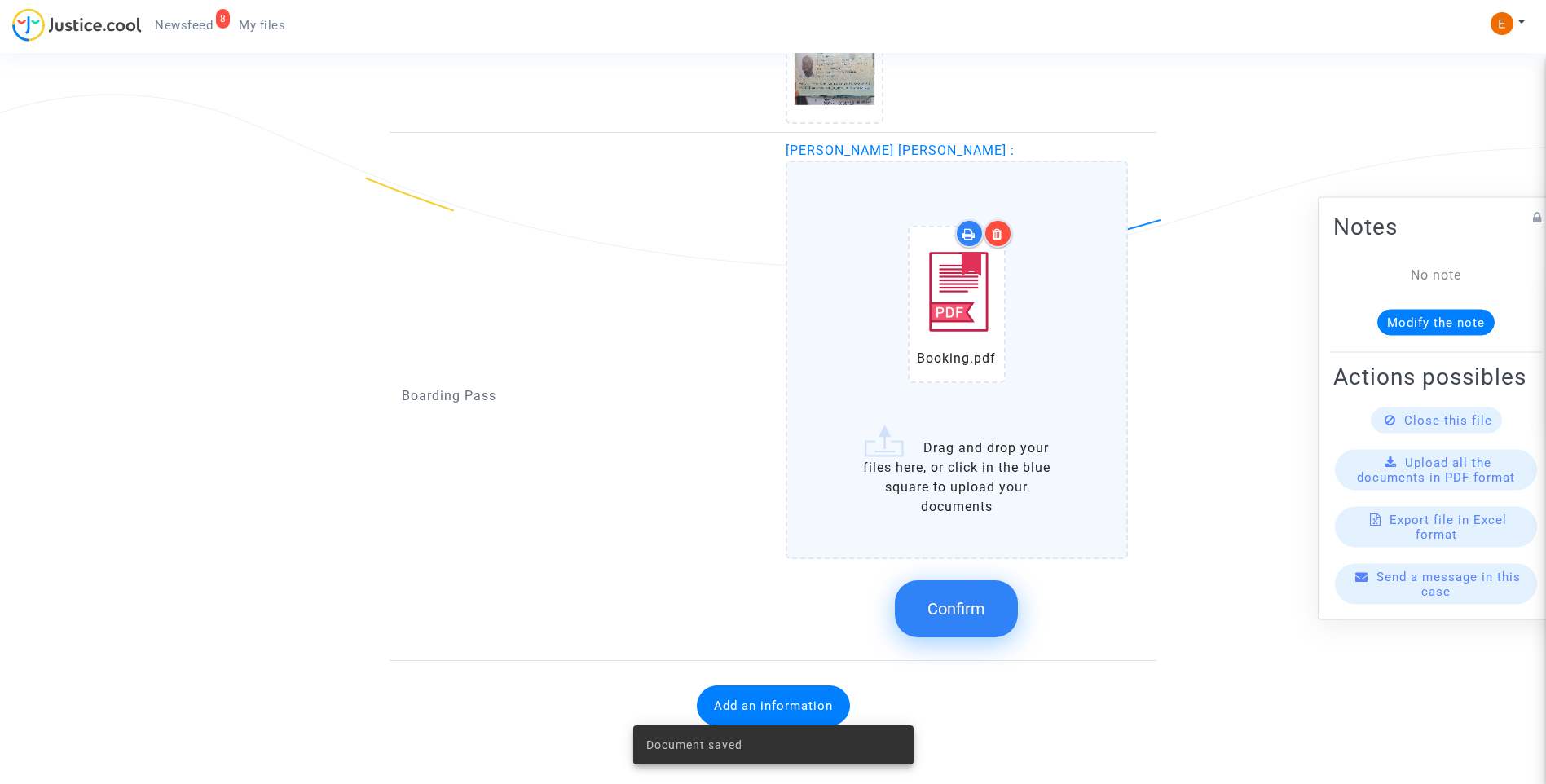
click at [964, 602] on span "Confirm" at bounding box center [956, 609] width 58 height 20
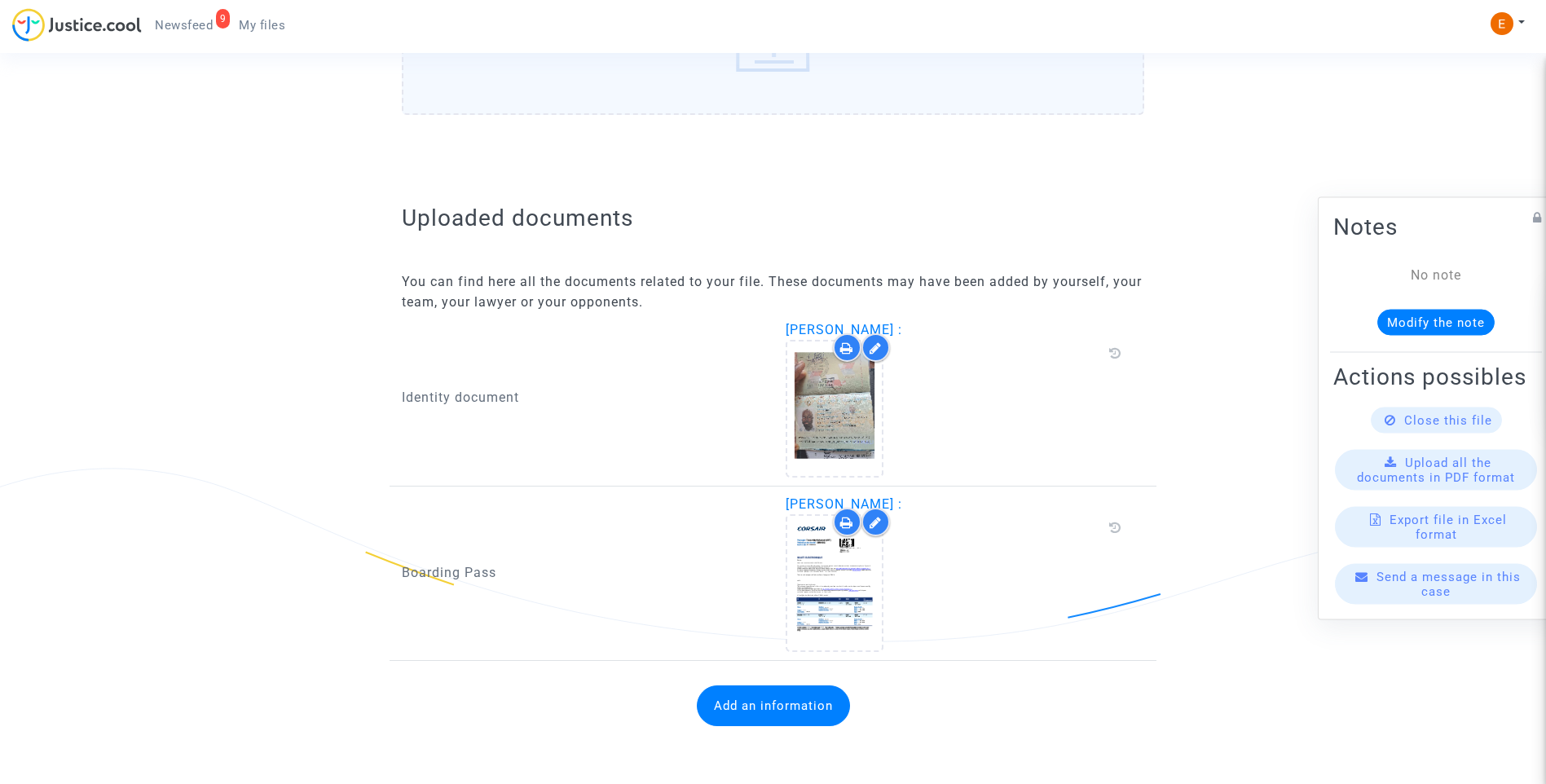
drag, startPoint x: 787, startPoint y: 713, endPoint x: 748, endPoint y: 592, distance: 127.1
click at [787, 713] on button "Add an information" at bounding box center [773, 705] width 153 height 40
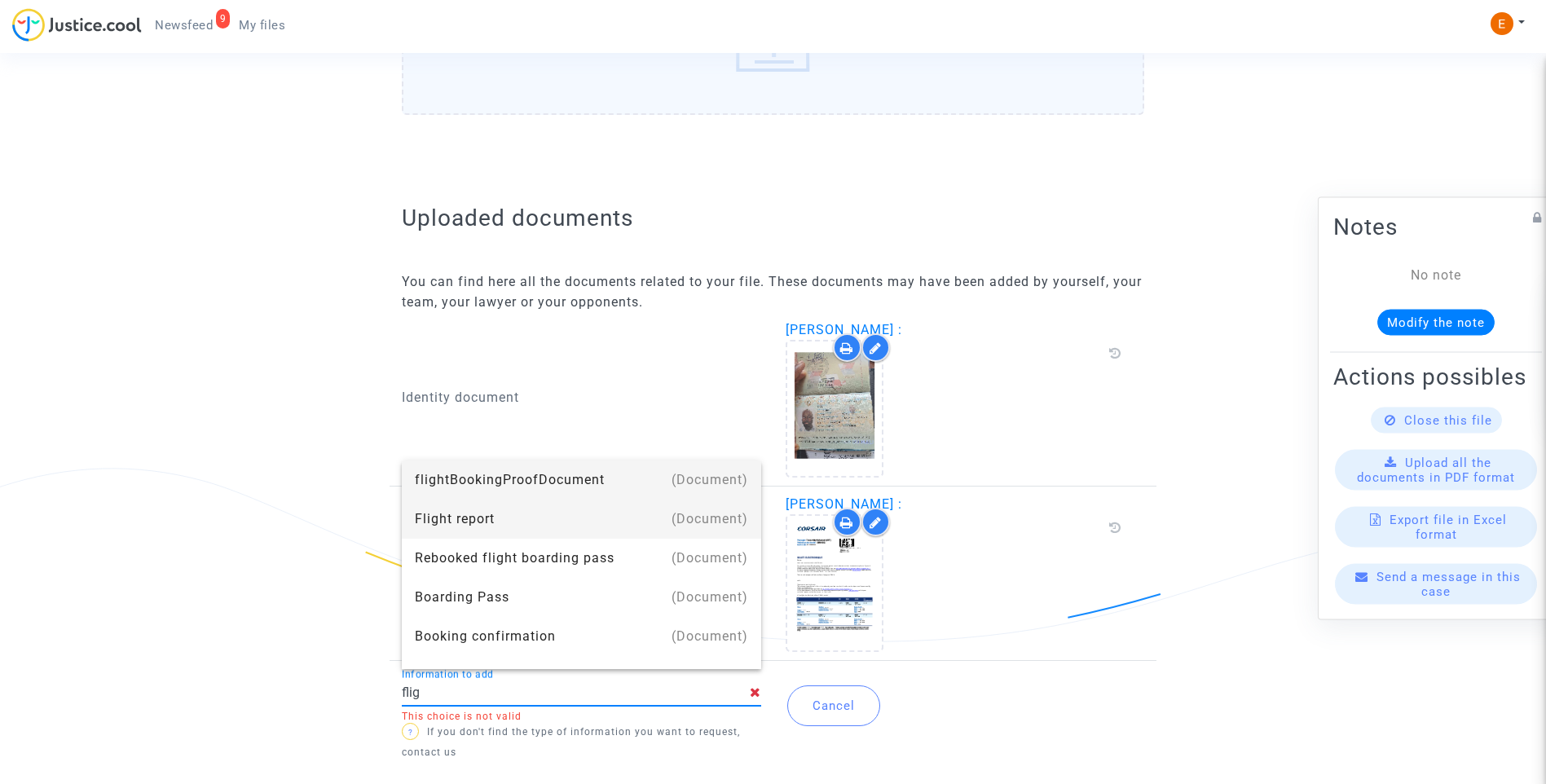
click at [534, 520] on div "Flight report" at bounding box center [581, 519] width 333 height 39
type input "Flight report"
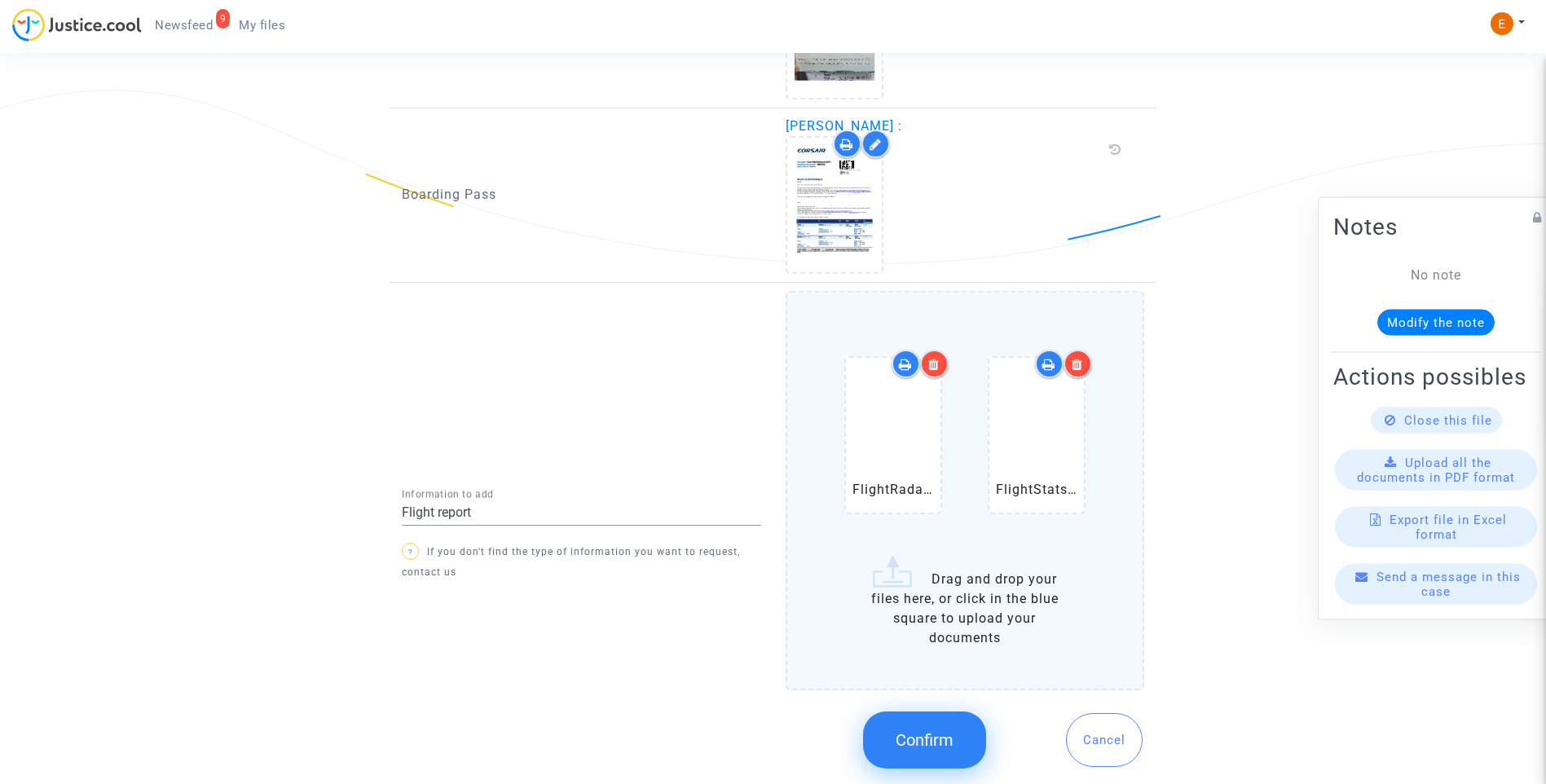
scroll to position [1211, 0]
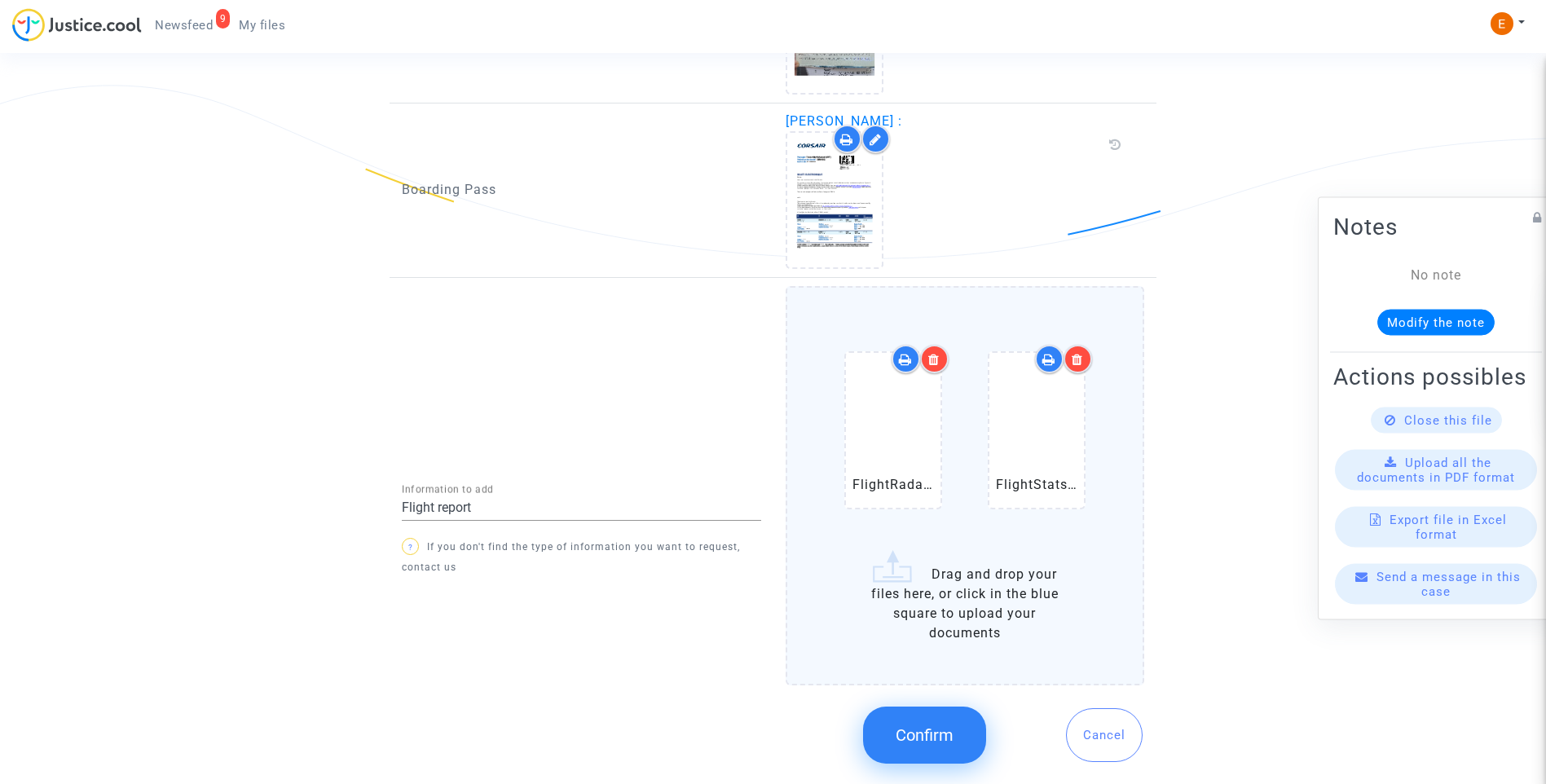
click at [957, 745] on button "Confirm" at bounding box center [924, 734] width 123 height 57
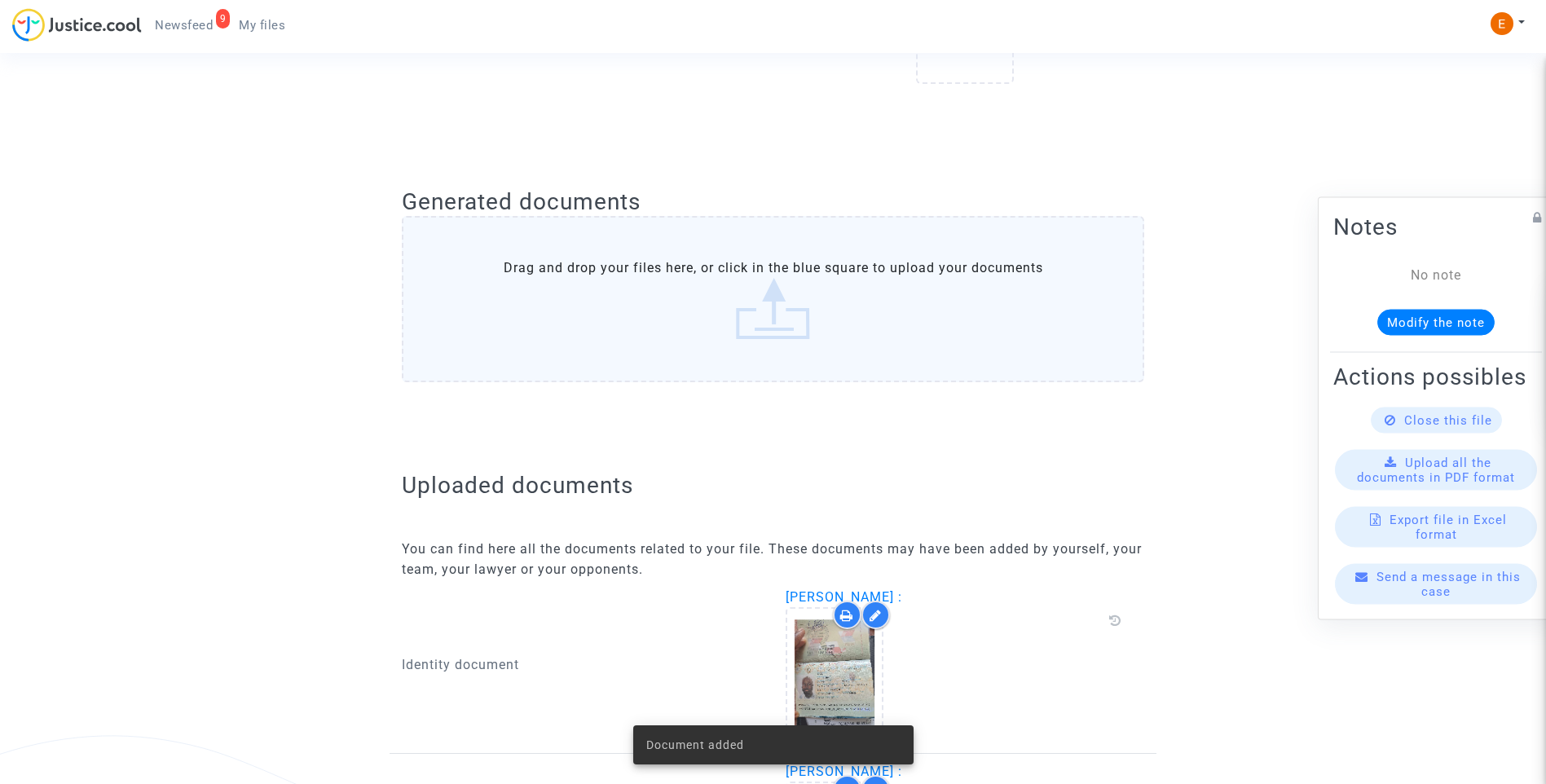
scroll to position [274, 0]
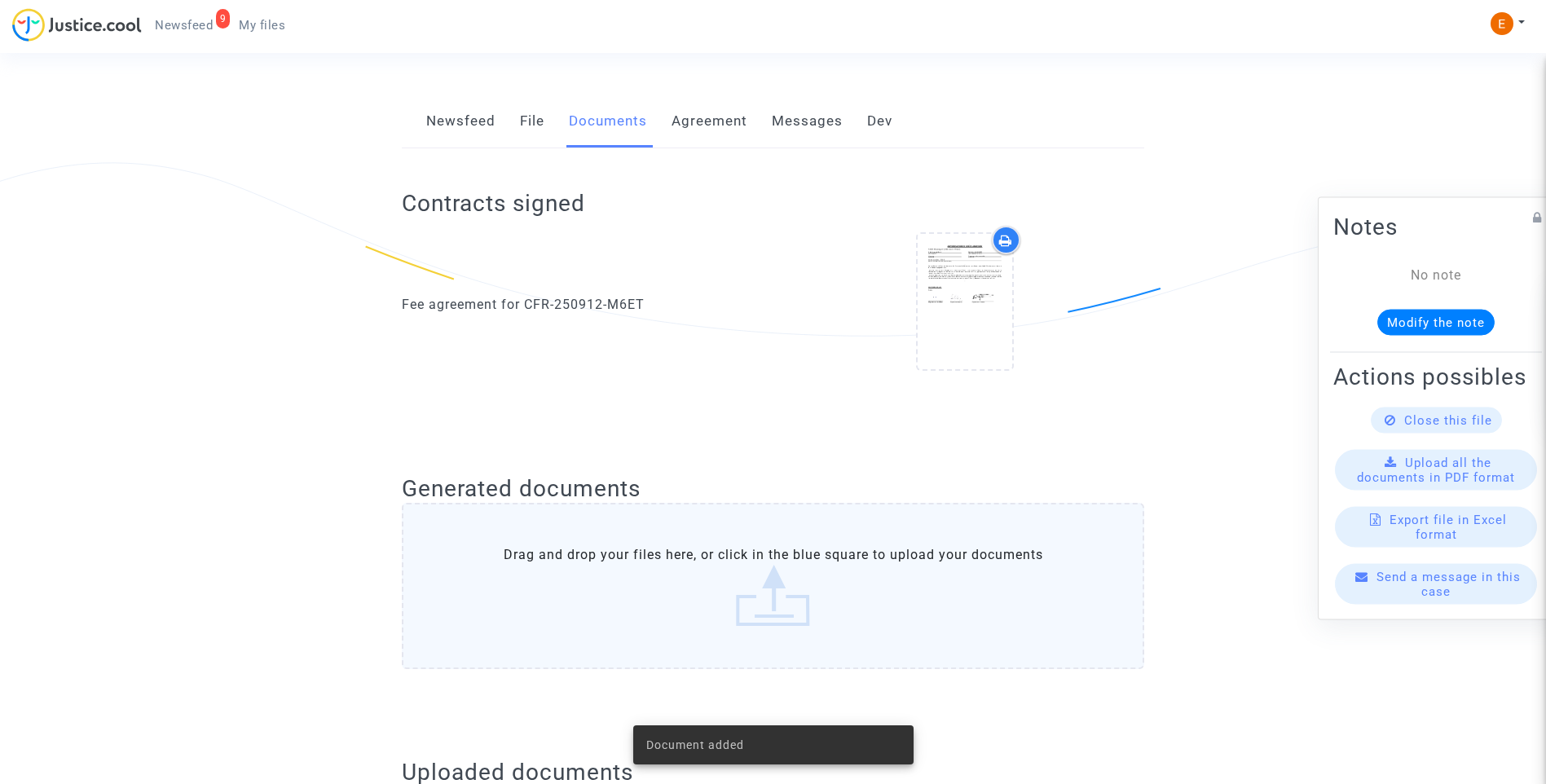
click at [201, 27] on span "Newsfeed" at bounding box center [183, 26] width 58 height 15
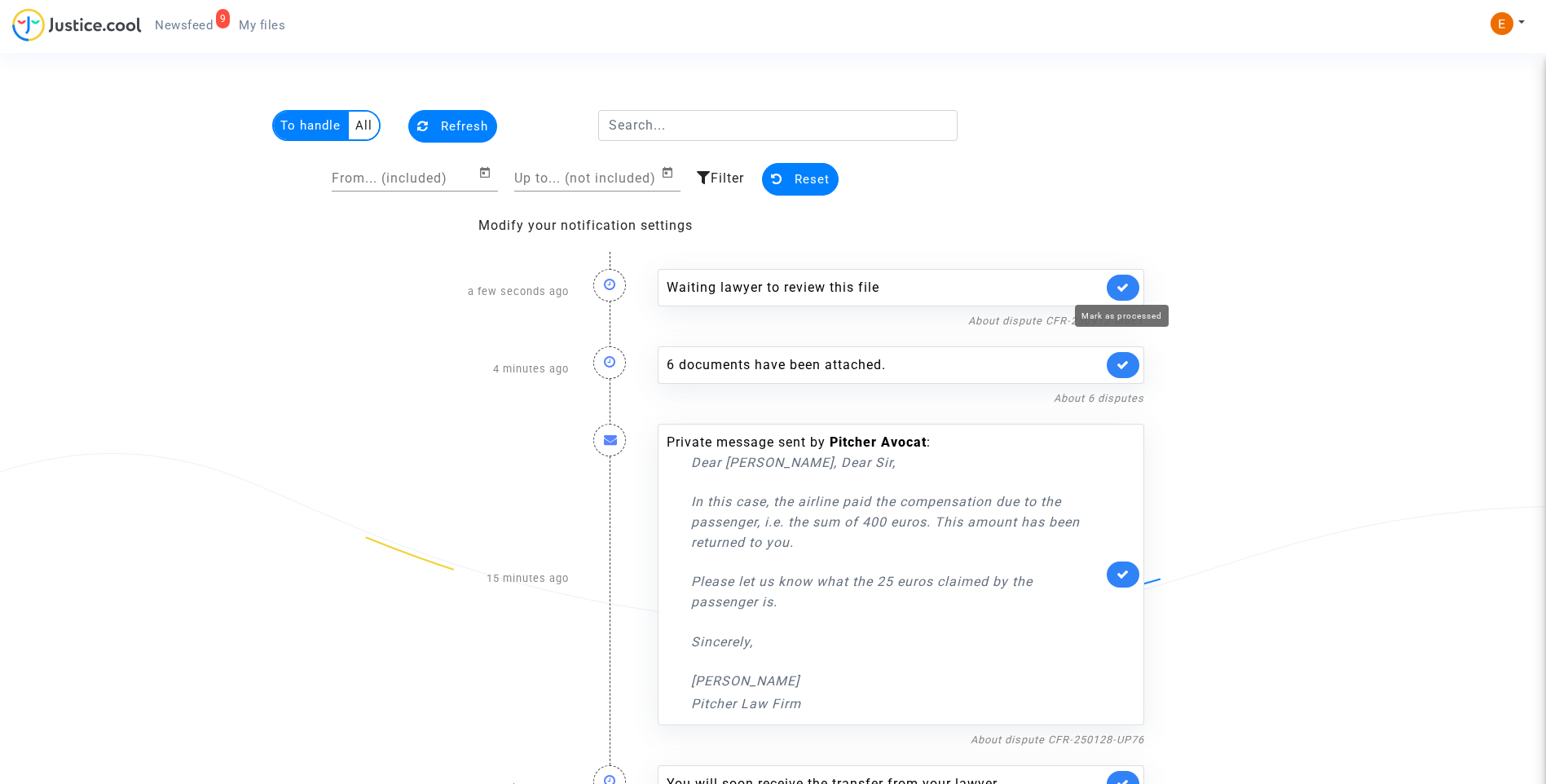
click at [1123, 283] on icon at bounding box center [1123, 287] width 13 height 12
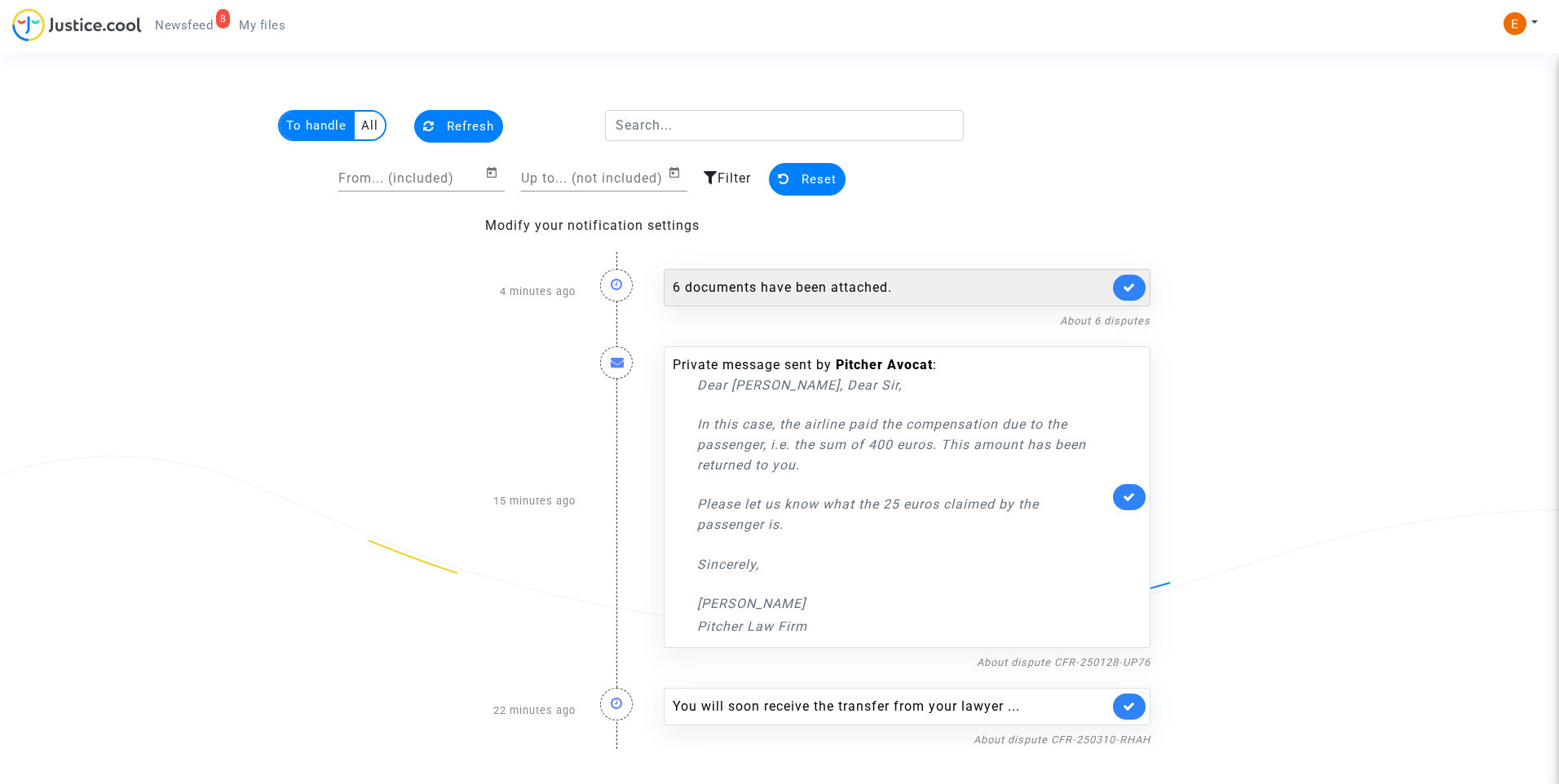
click at [1144, 287] on link at bounding box center [1128, 287] width 32 height 26
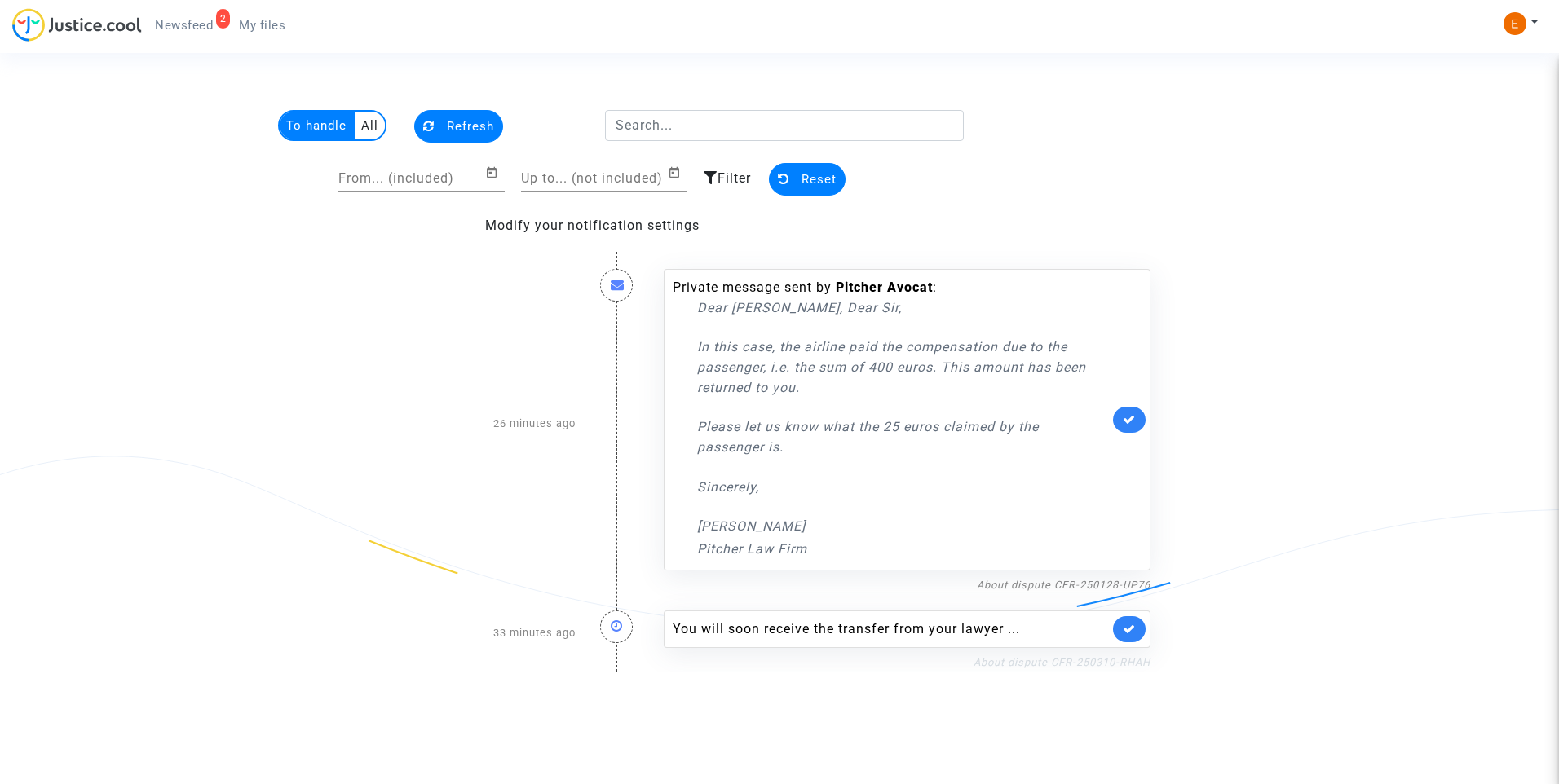
click at [1016, 660] on link "About dispute CFR-250310-RHAH" at bounding box center [1062, 662] width 177 height 12
drag, startPoint x: 1125, startPoint y: 626, endPoint x: 1131, endPoint y: 611, distance: 16.2
click at [1126, 625] on icon at bounding box center [1129, 628] width 13 height 12
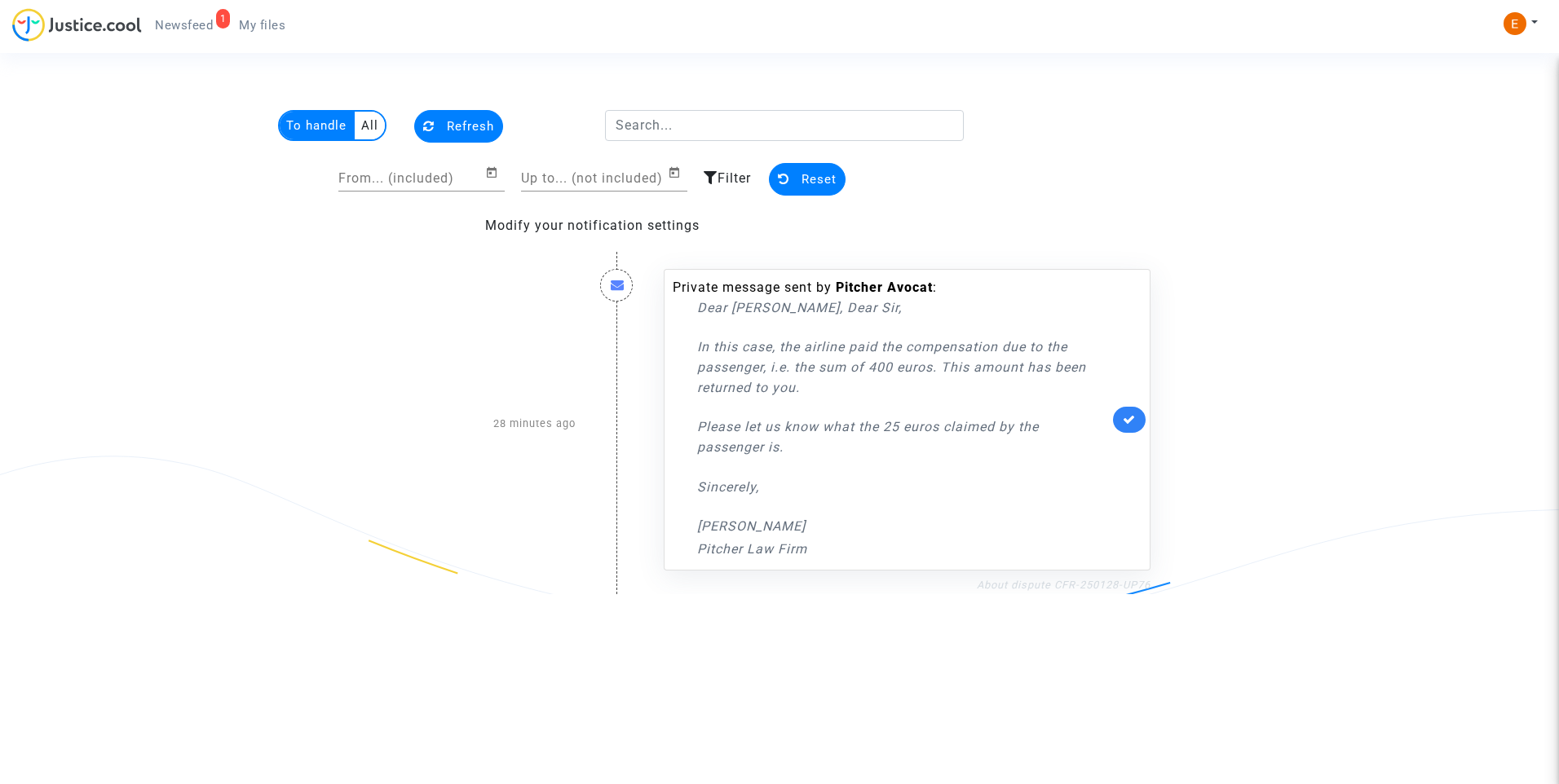
click at [1130, 584] on link "About dispute CFR-250128-UP76" at bounding box center [1063, 584] width 174 height 12
click at [1135, 414] on icon at bounding box center [1129, 419] width 13 height 12
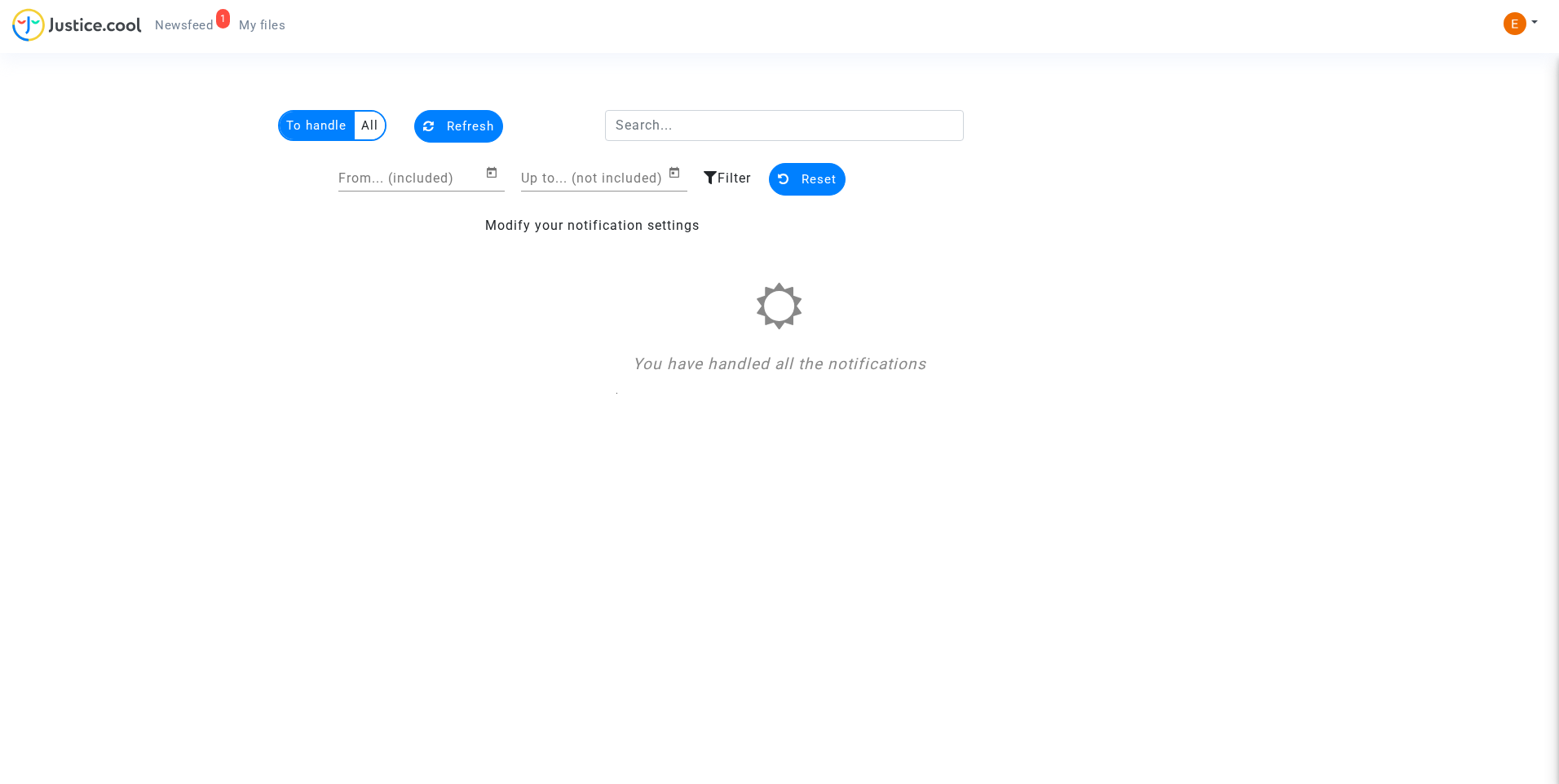
click at [265, 24] on span "My files" at bounding box center [262, 26] width 46 height 15
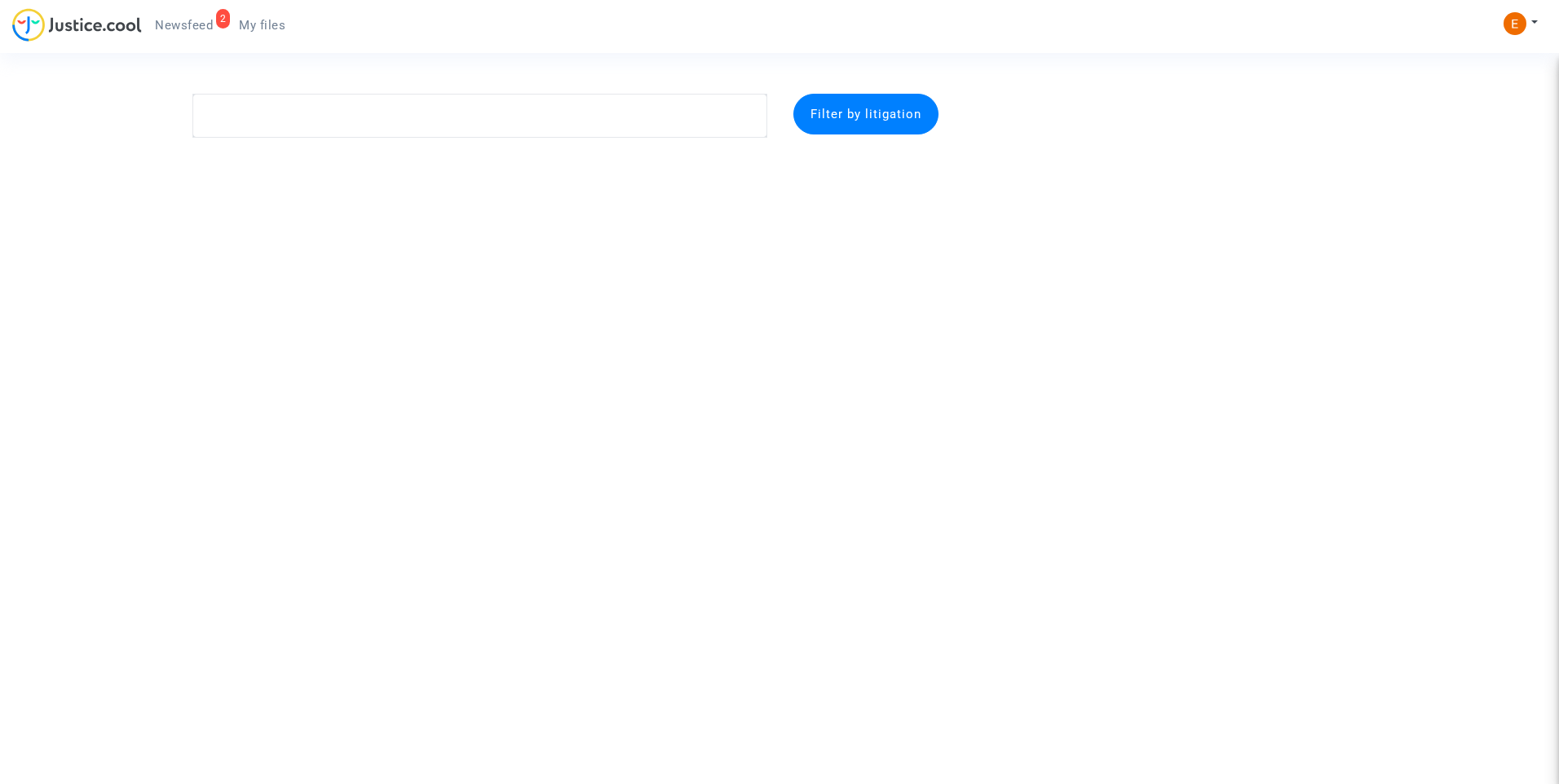
click at [170, 31] on span "Newsfeed" at bounding box center [184, 26] width 58 height 15
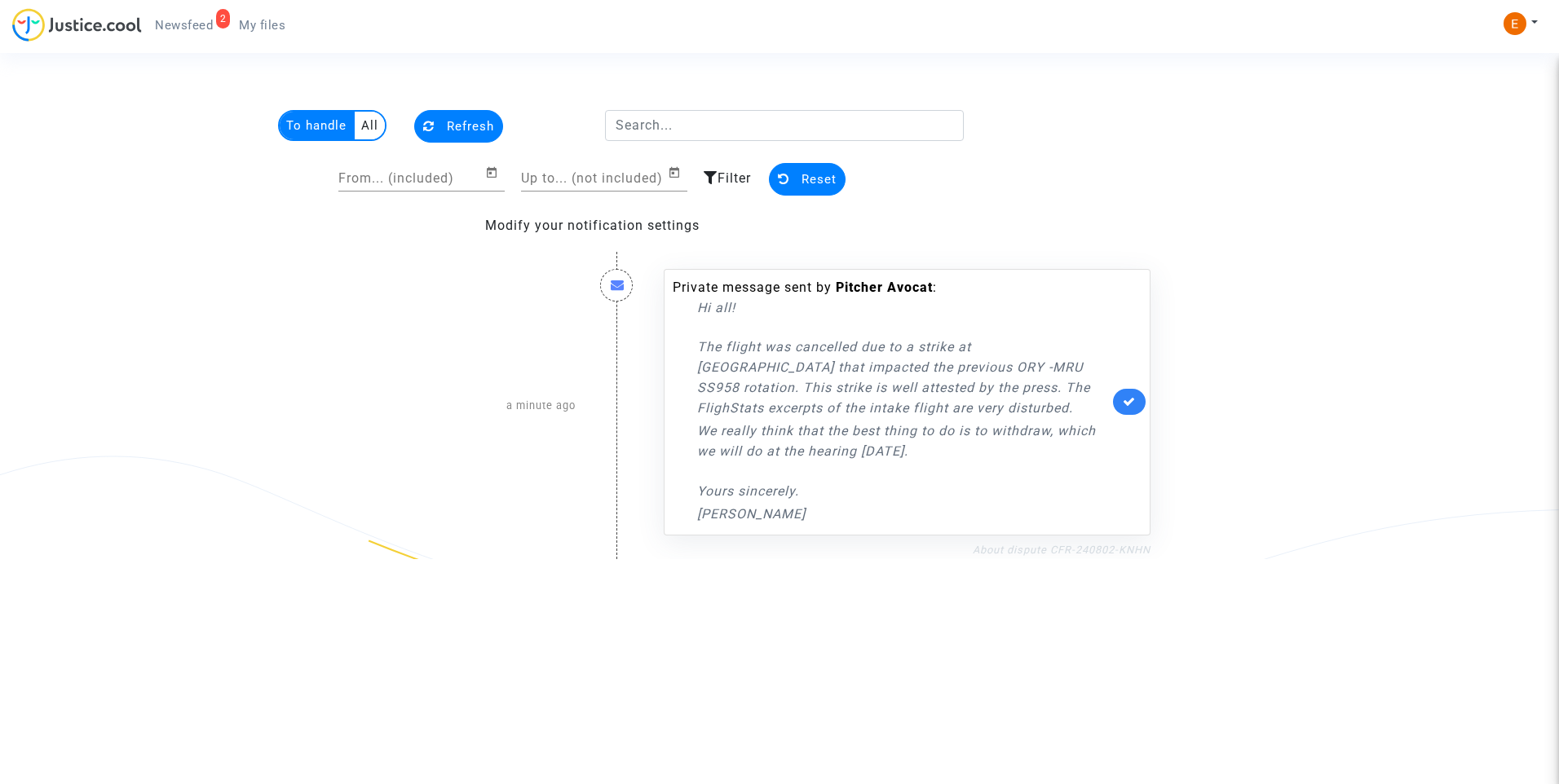
click at [1046, 548] on link "About dispute CFR-240802-KNHN" at bounding box center [1061, 549] width 178 height 12
click at [1129, 401] on icon at bounding box center [1129, 401] width 13 height 12
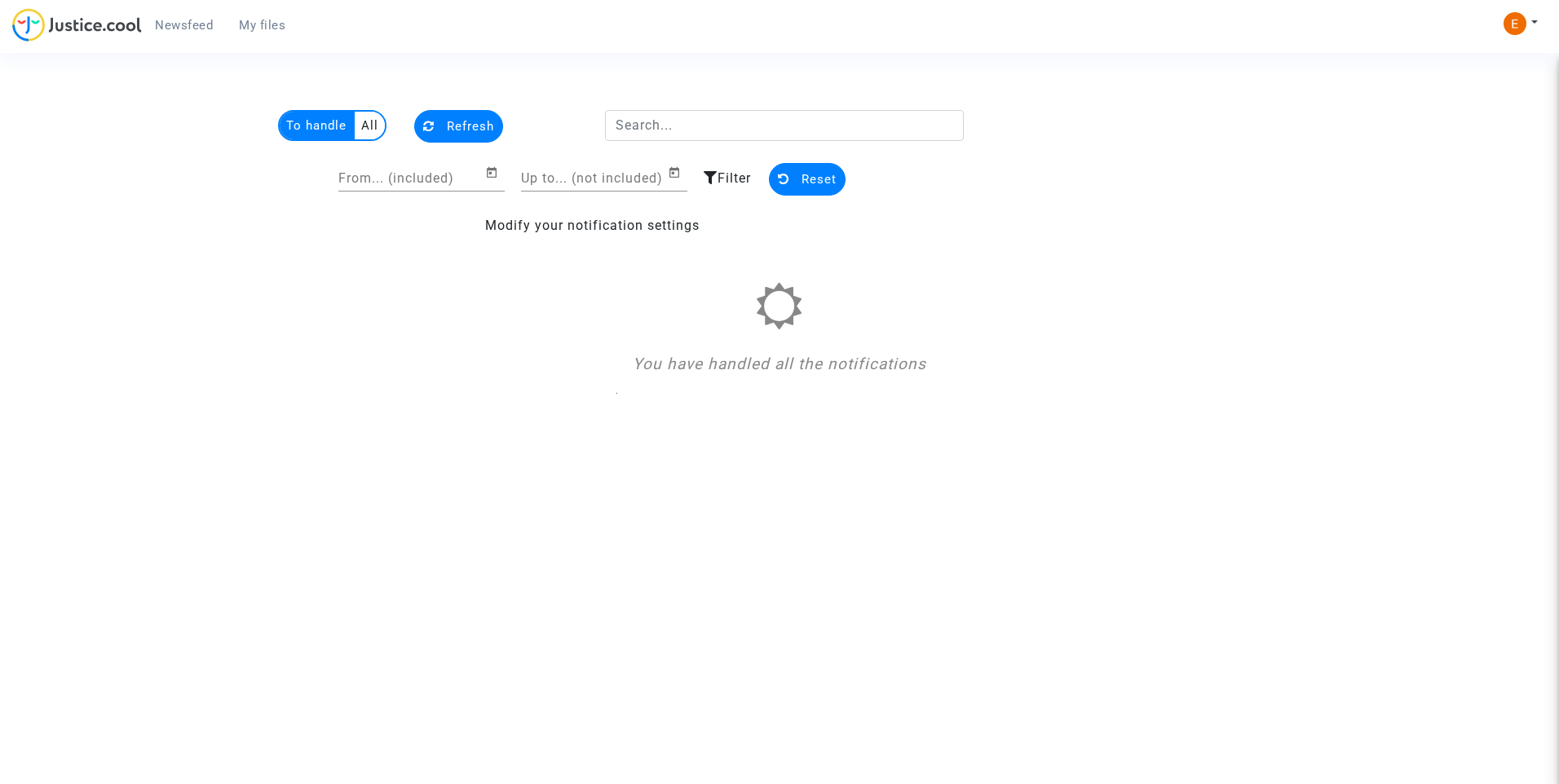
drag, startPoint x: 245, startPoint y: 18, endPoint x: 234, endPoint y: 19, distance: 11.0
click at [245, 18] on span "My files" at bounding box center [262, 26] width 46 height 15
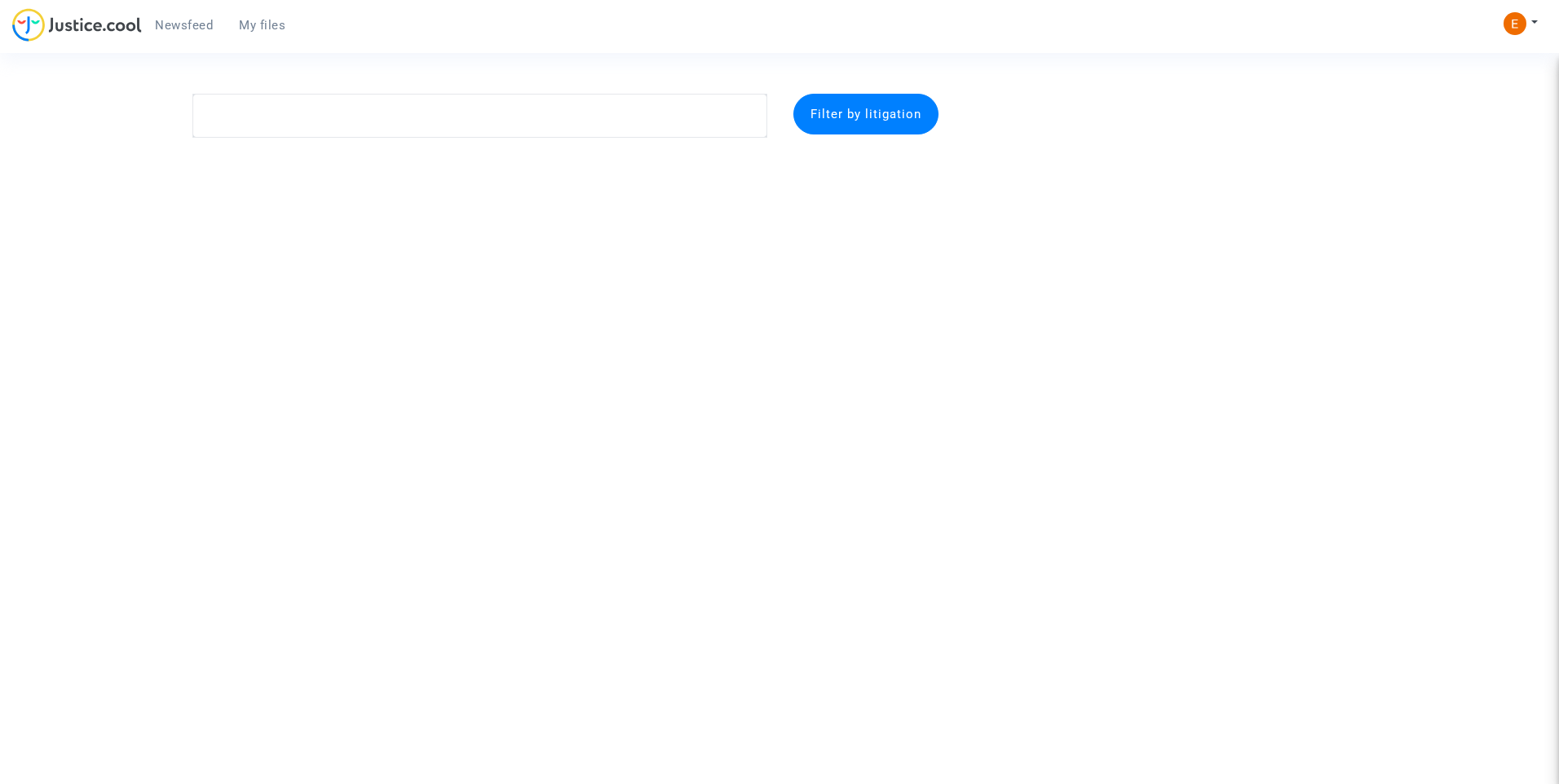
click at [152, 26] on link "Newsfeed" at bounding box center [184, 26] width 84 height 25
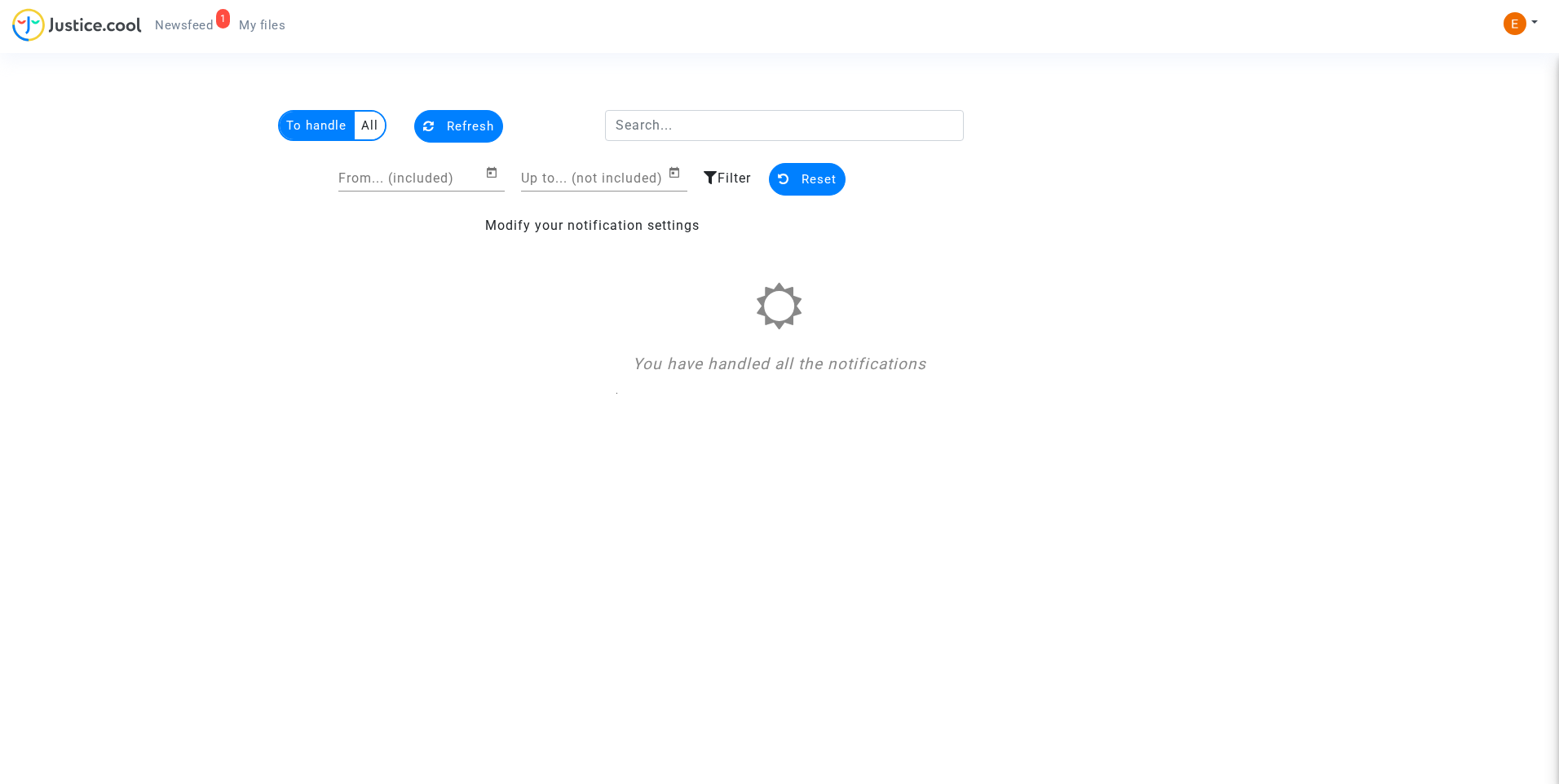
click at [264, 25] on span "My files" at bounding box center [262, 26] width 46 height 15
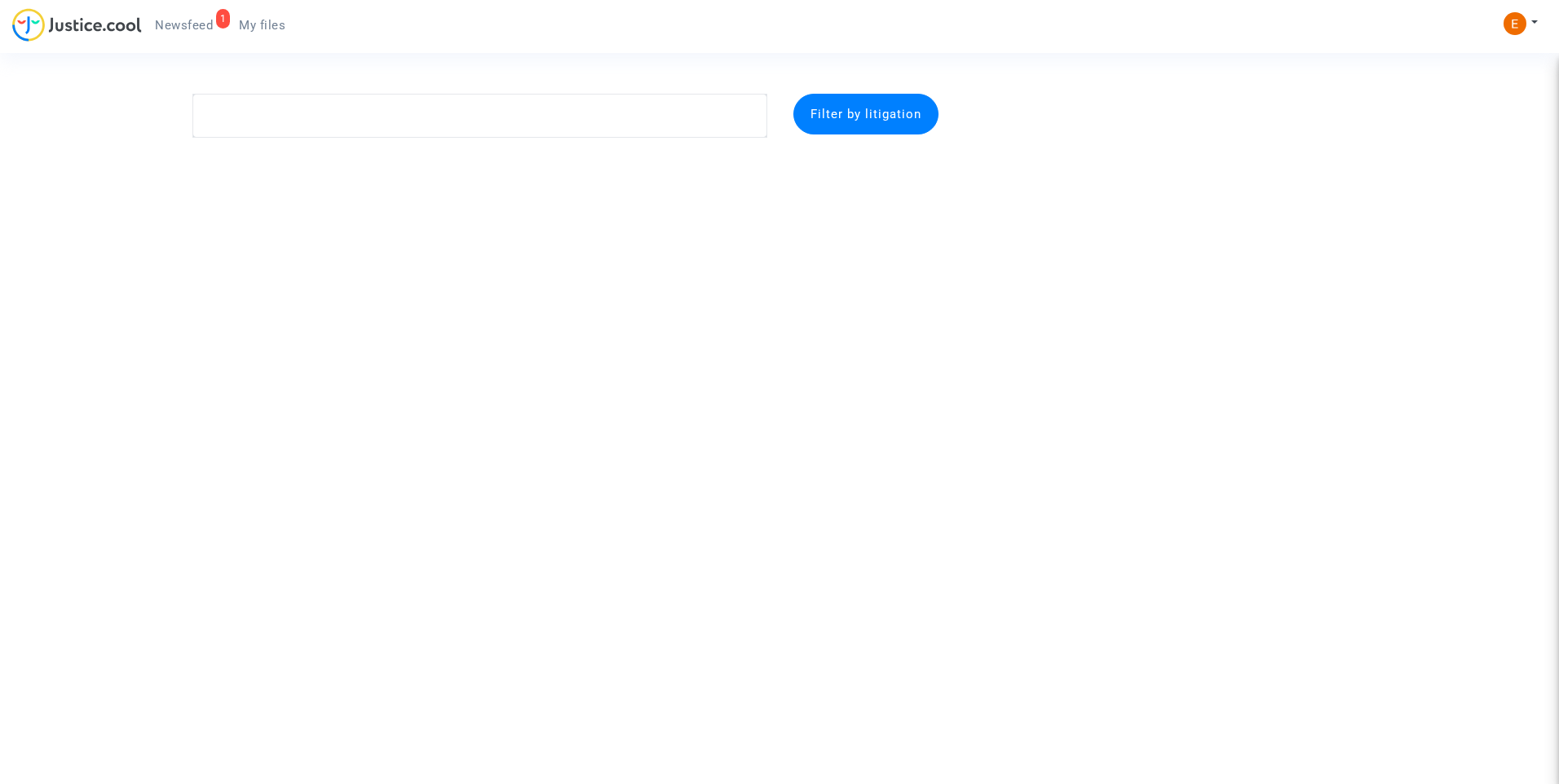
click at [209, 21] on span "Newsfeed" at bounding box center [184, 26] width 58 height 15
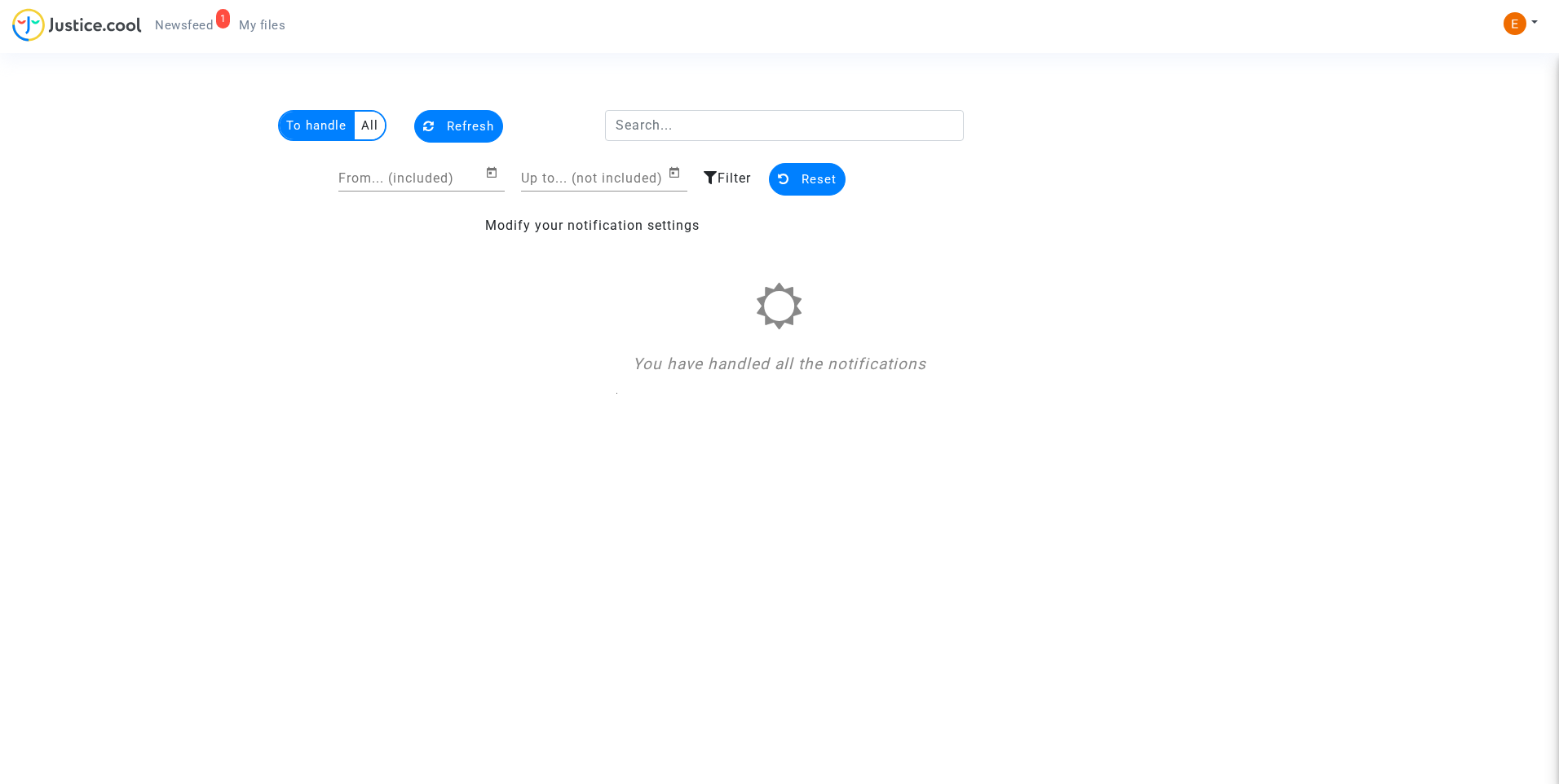
drag, startPoint x: 255, startPoint y: 23, endPoint x: 236, endPoint y: 23, distance: 19.0
click at [255, 23] on span "My files" at bounding box center [262, 26] width 46 height 15
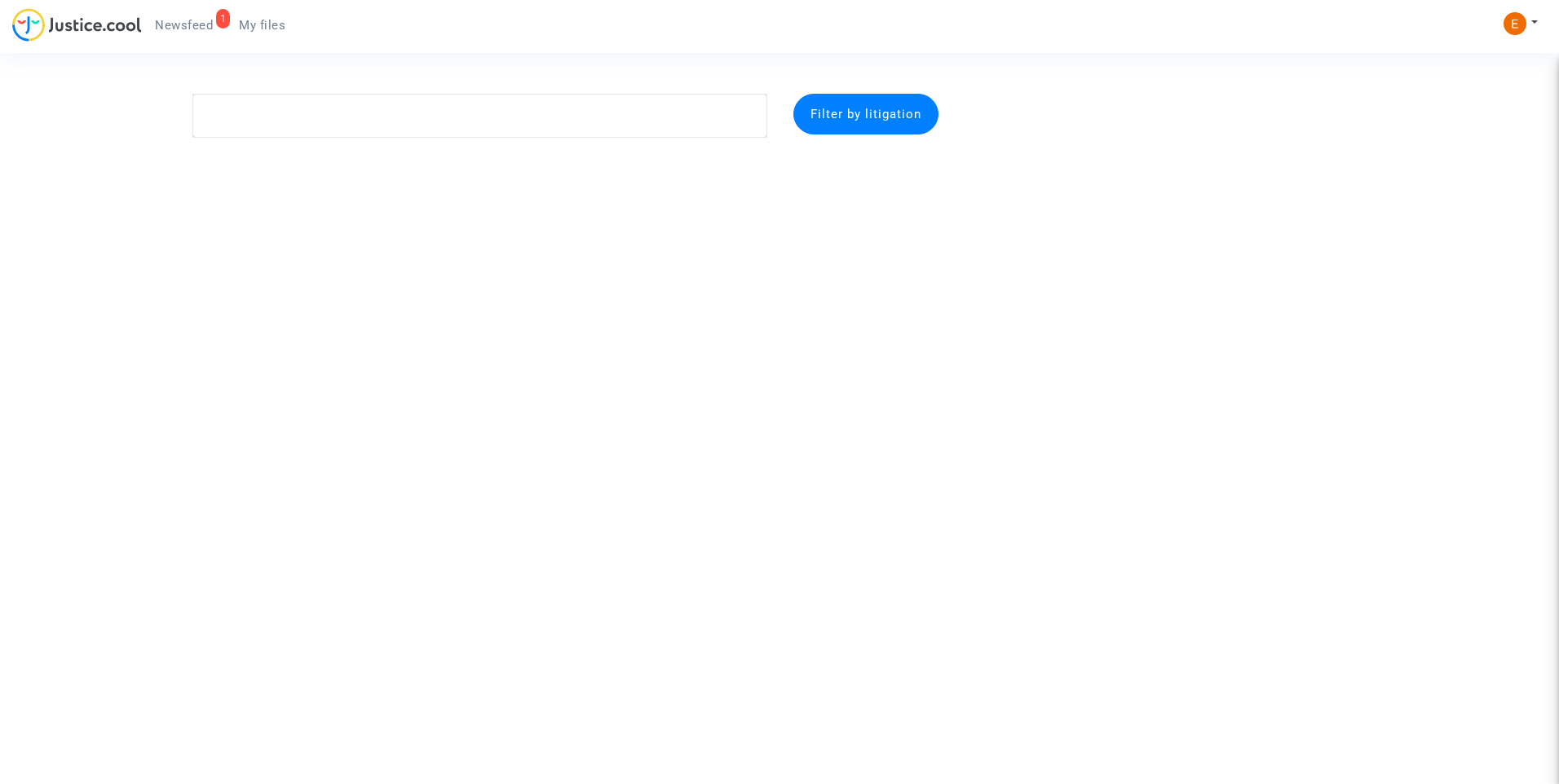
click at [186, 23] on span "Newsfeed" at bounding box center [184, 26] width 58 height 15
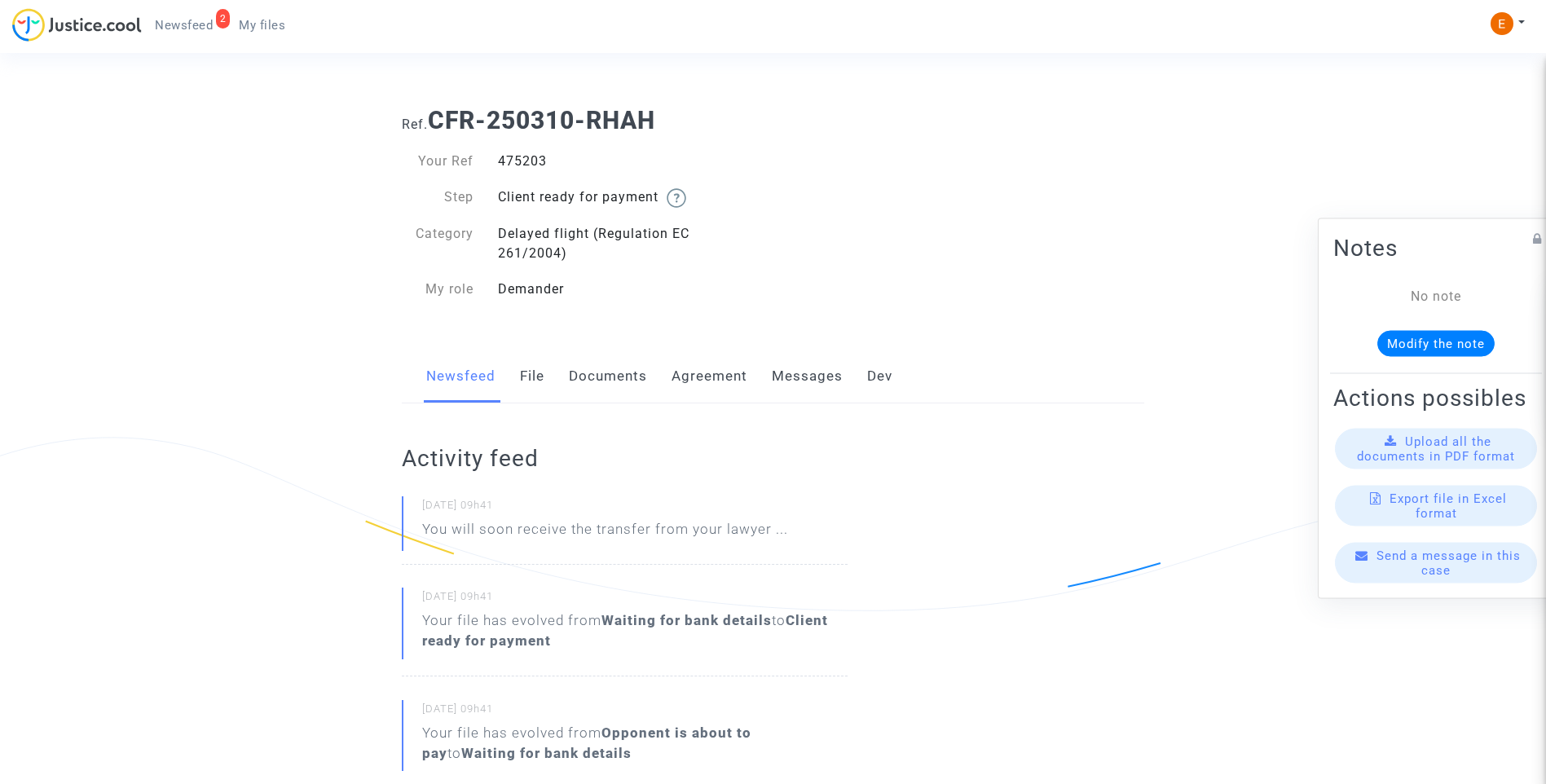
click at [539, 160] on div "475203" at bounding box center [630, 161] width 288 height 20
copy div "475203"
click at [796, 381] on link "Messages" at bounding box center [807, 376] width 71 height 54
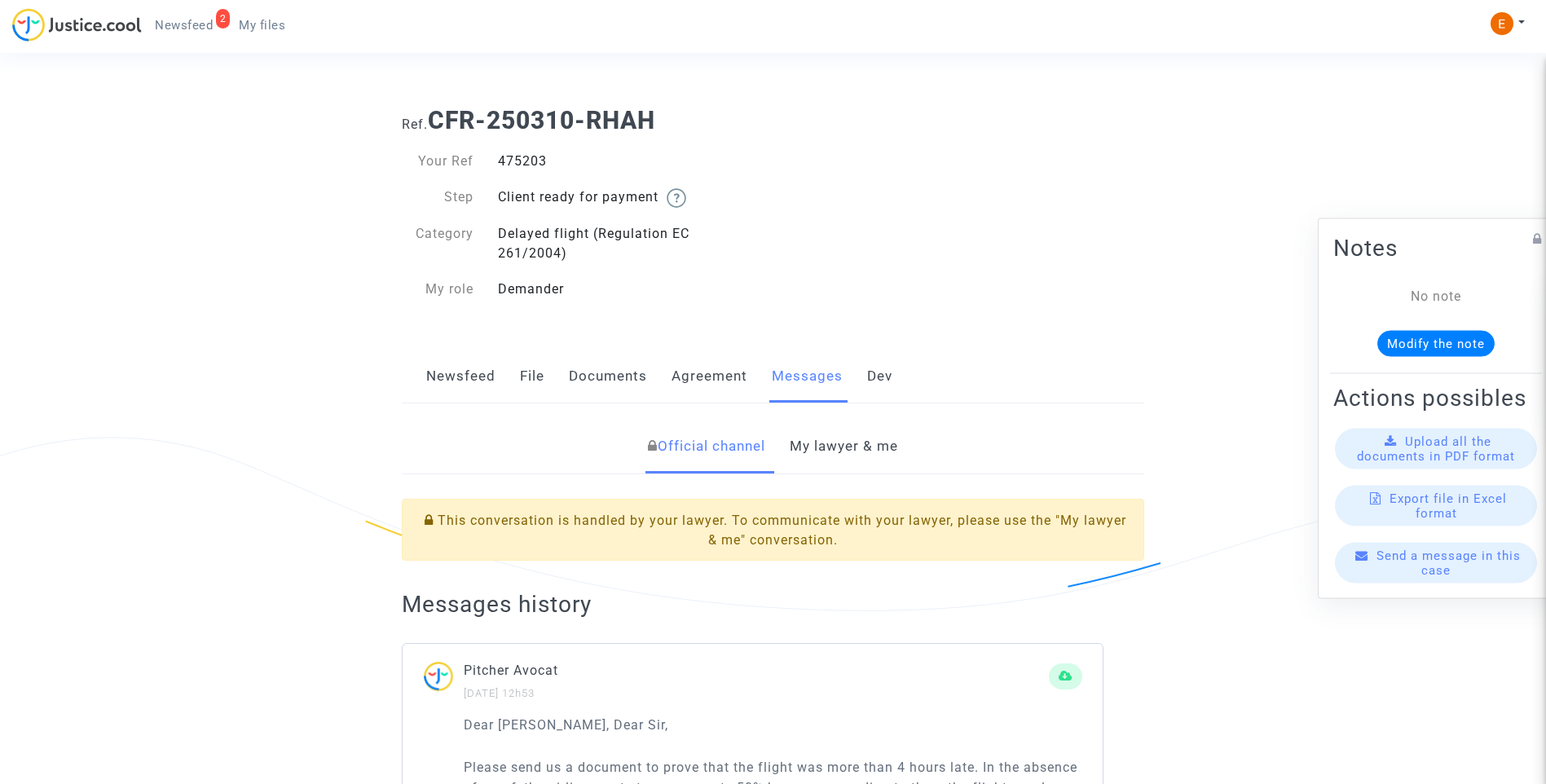
click at [715, 378] on link "Agreement" at bounding box center [710, 376] width 76 height 54
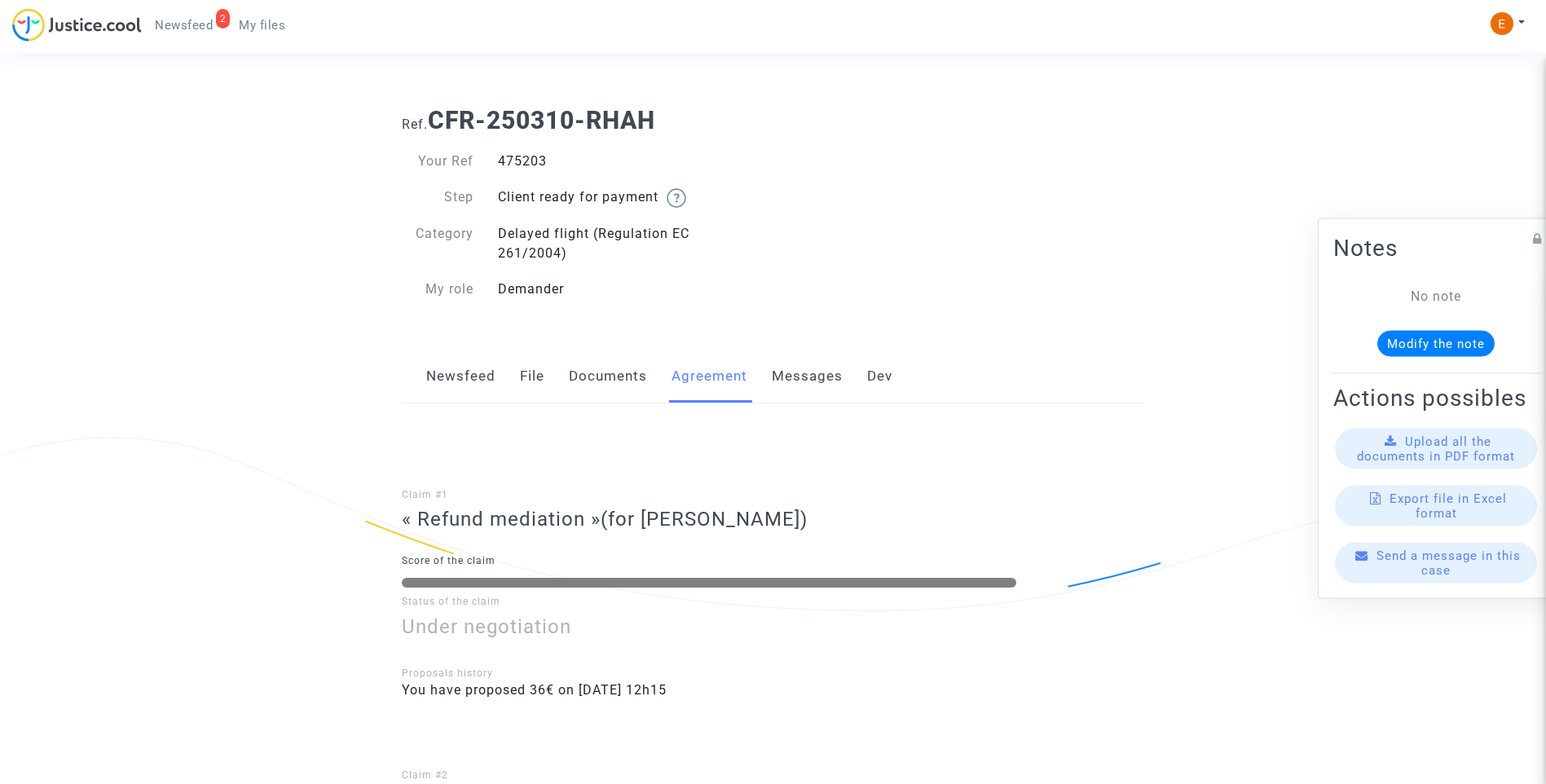
click at [789, 373] on link "Messages" at bounding box center [807, 376] width 71 height 54
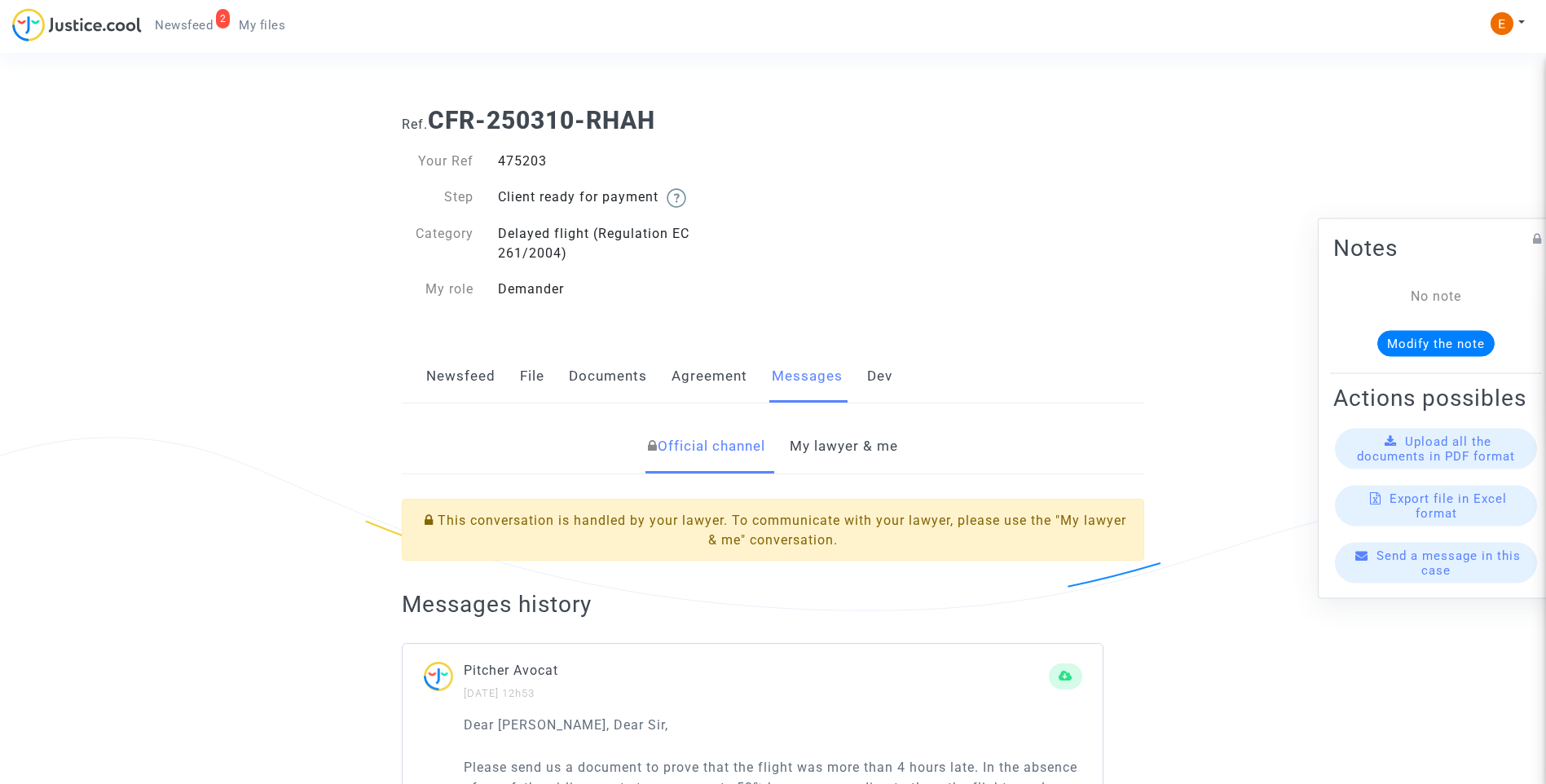
click at [854, 445] on link "My lawyer & me" at bounding box center [844, 446] width 108 height 54
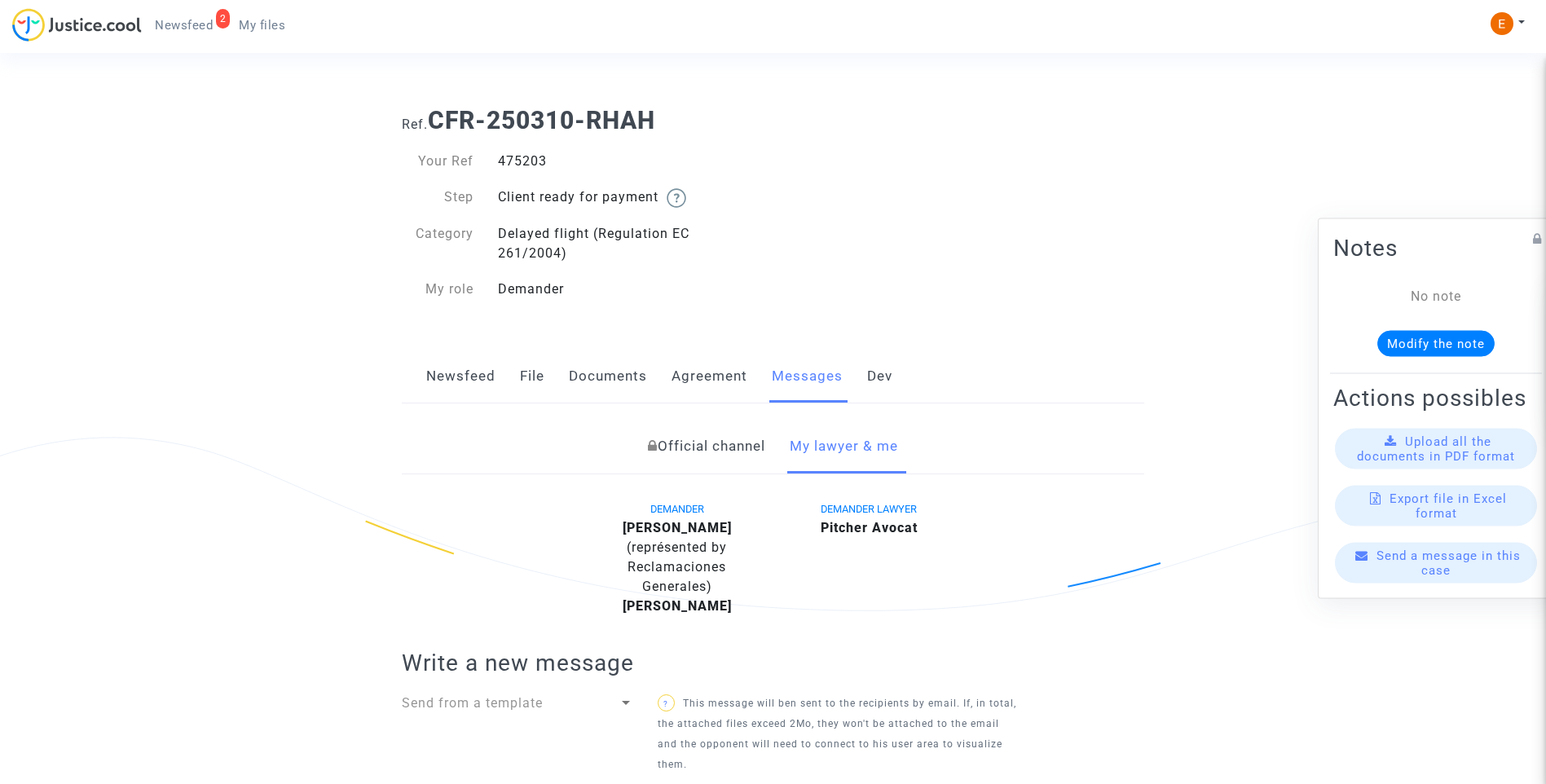
click at [632, 368] on link "Documents" at bounding box center [607, 376] width 78 height 54
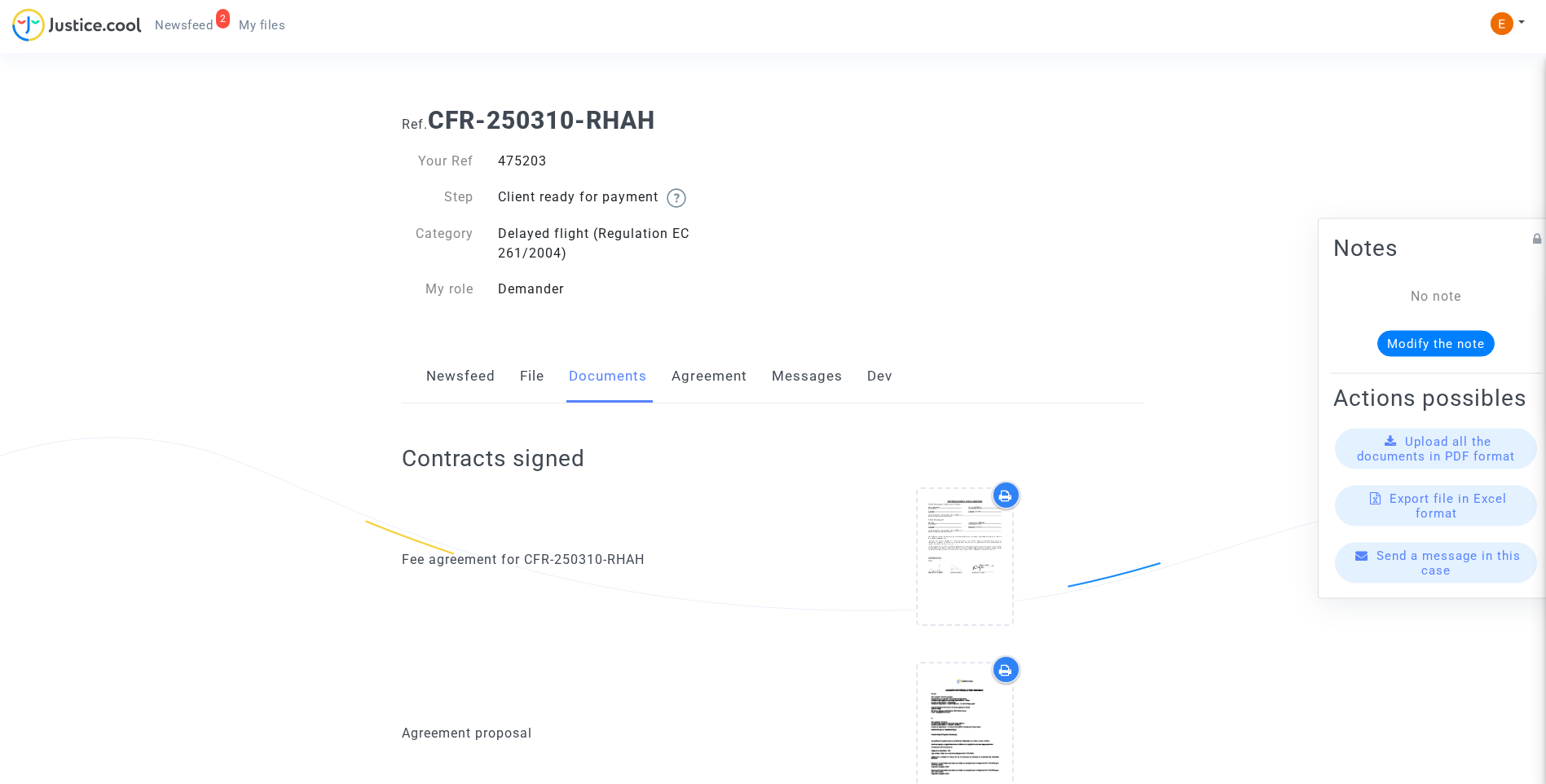
click at [543, 358] on link "File" at bounding box center [532, 376] width 25 height 54
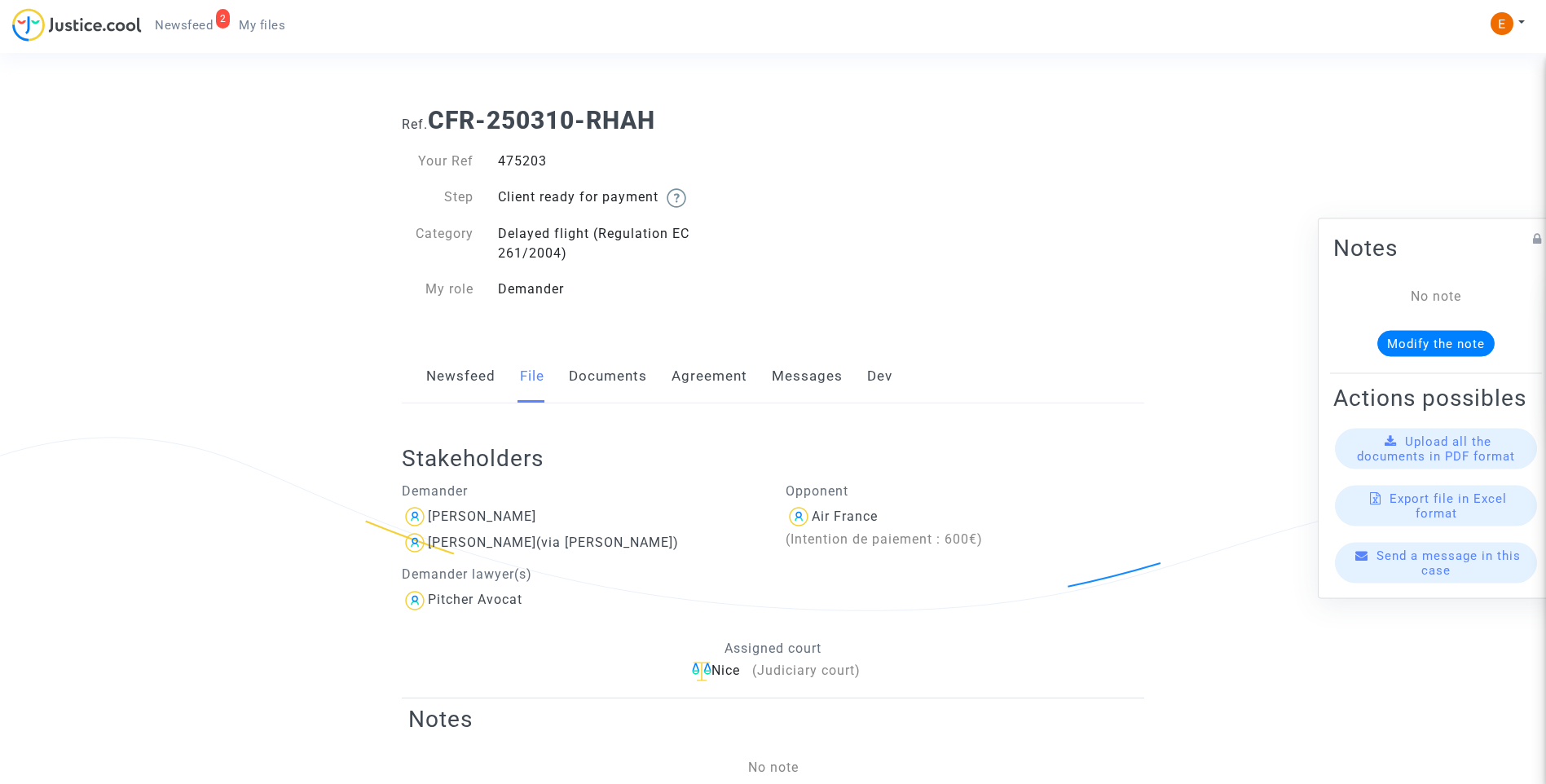
click at [450, 382] on link "Newsfeed" at bounding box center [461, 376] width 69 height 54
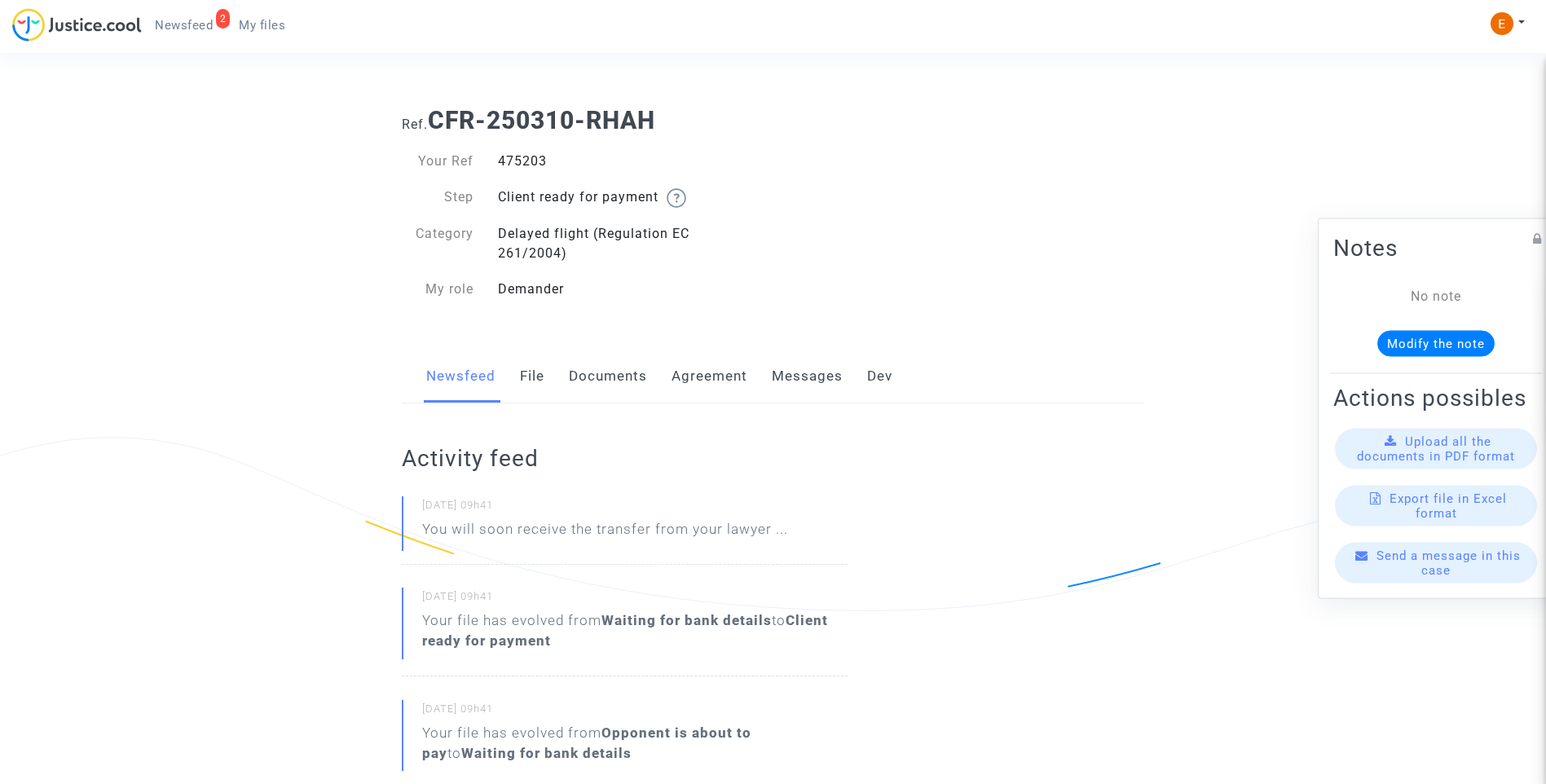
click at [544, 382] on link "File" at bounding box center [532, 376] width 25 height 54
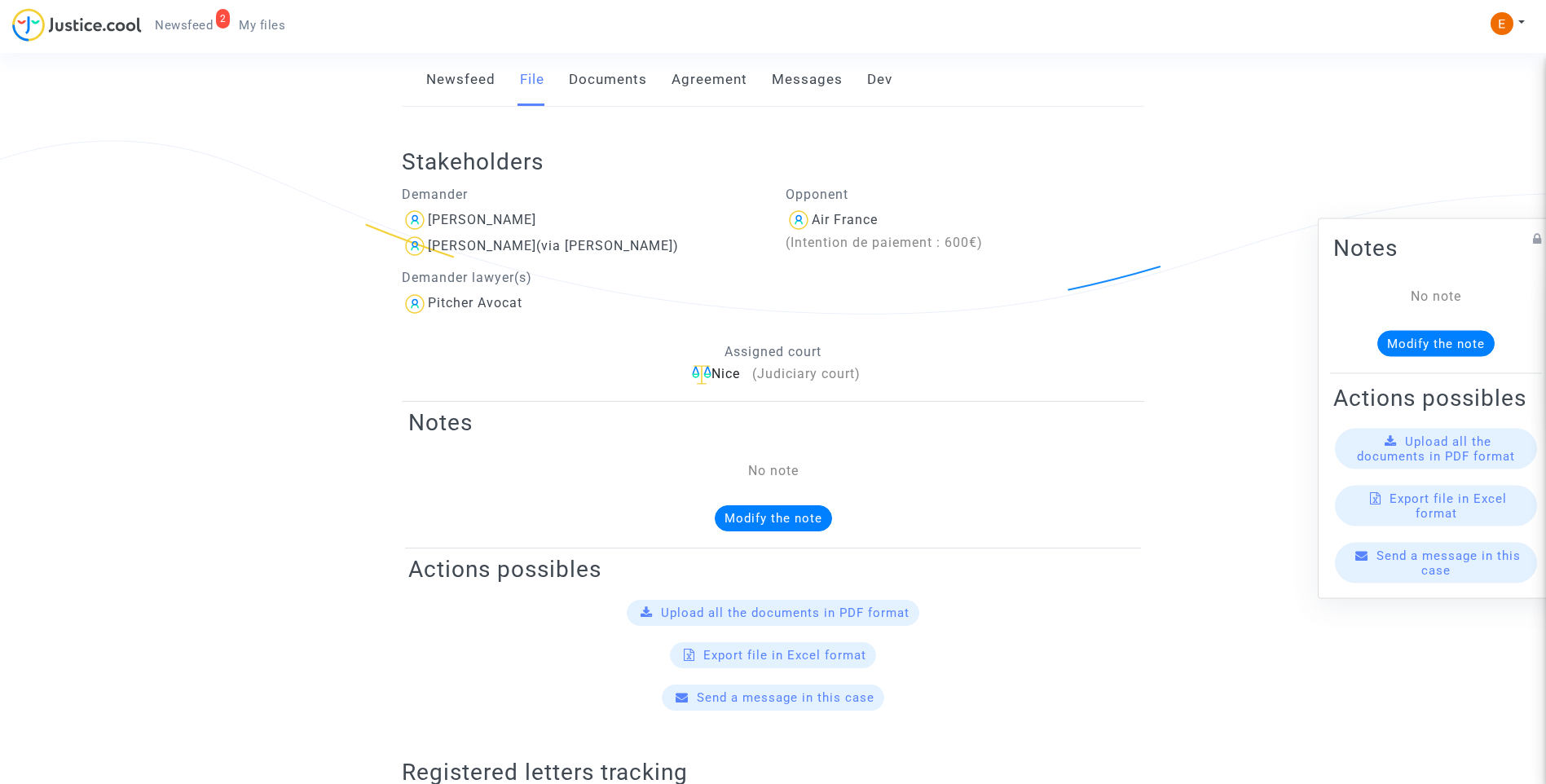
scroll to position [325, 0]
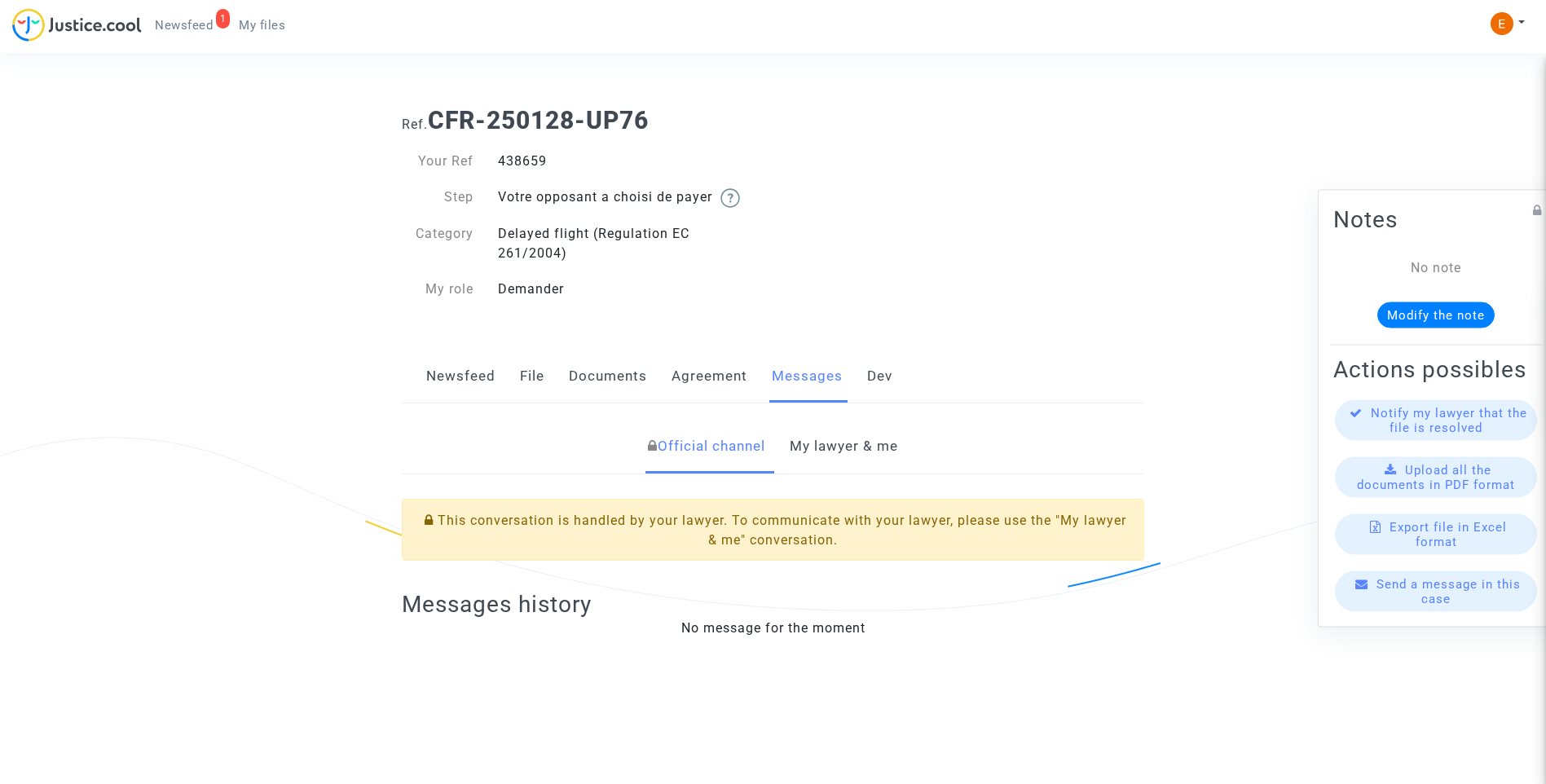
drag, startPoint x: 0, startPoint y: 0, endPoint x: 519, endPoint y: 166, distance: 544.9
click at [519, 166] on div "438659" at bounding box center [630, 161] width 288 height 20
copy div "438659"
click at [859, 437] on link "My lawyer & me" at bounding box center [844, 446] width 108 height 54
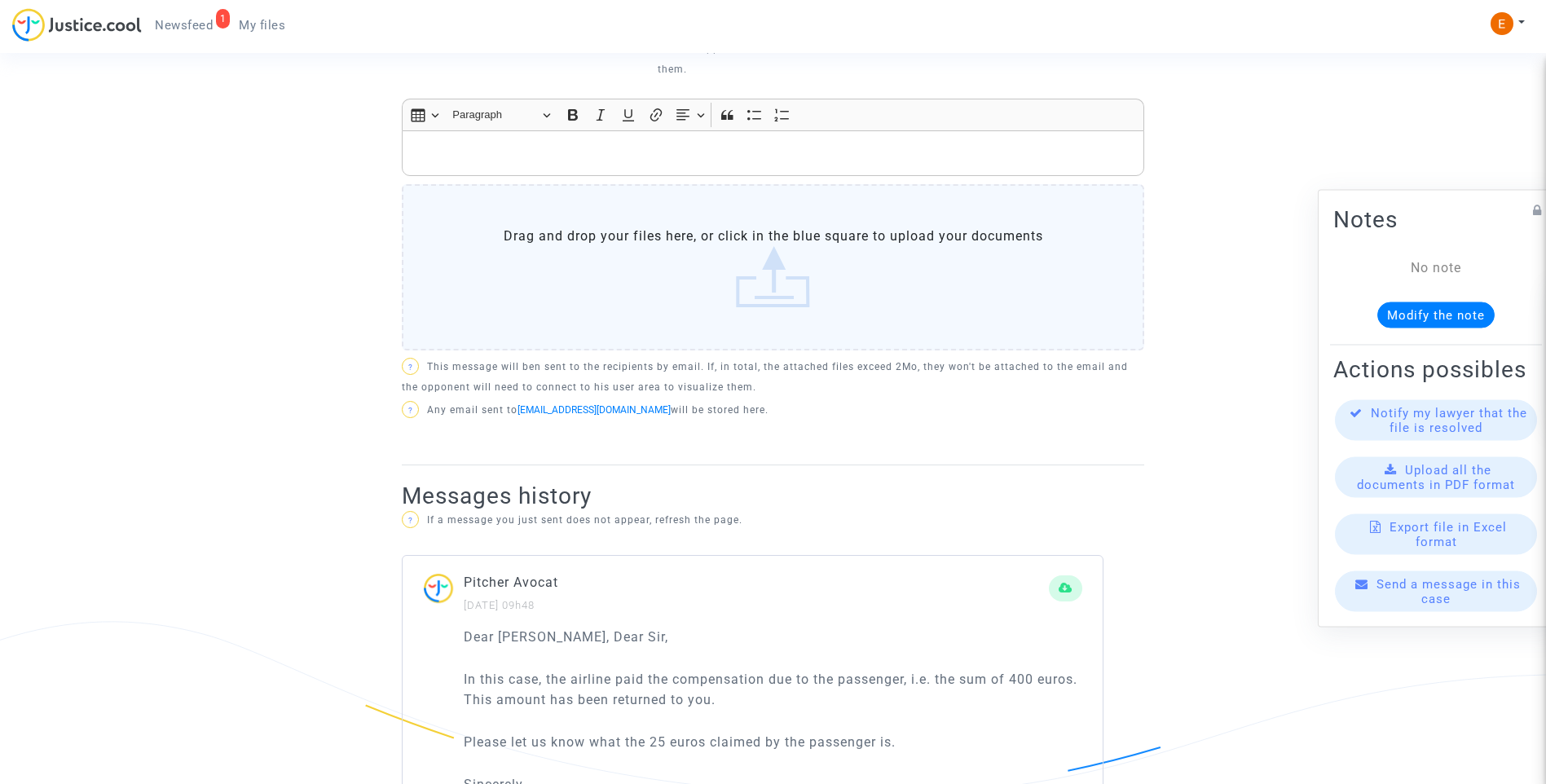
scroll to position [829, 0]
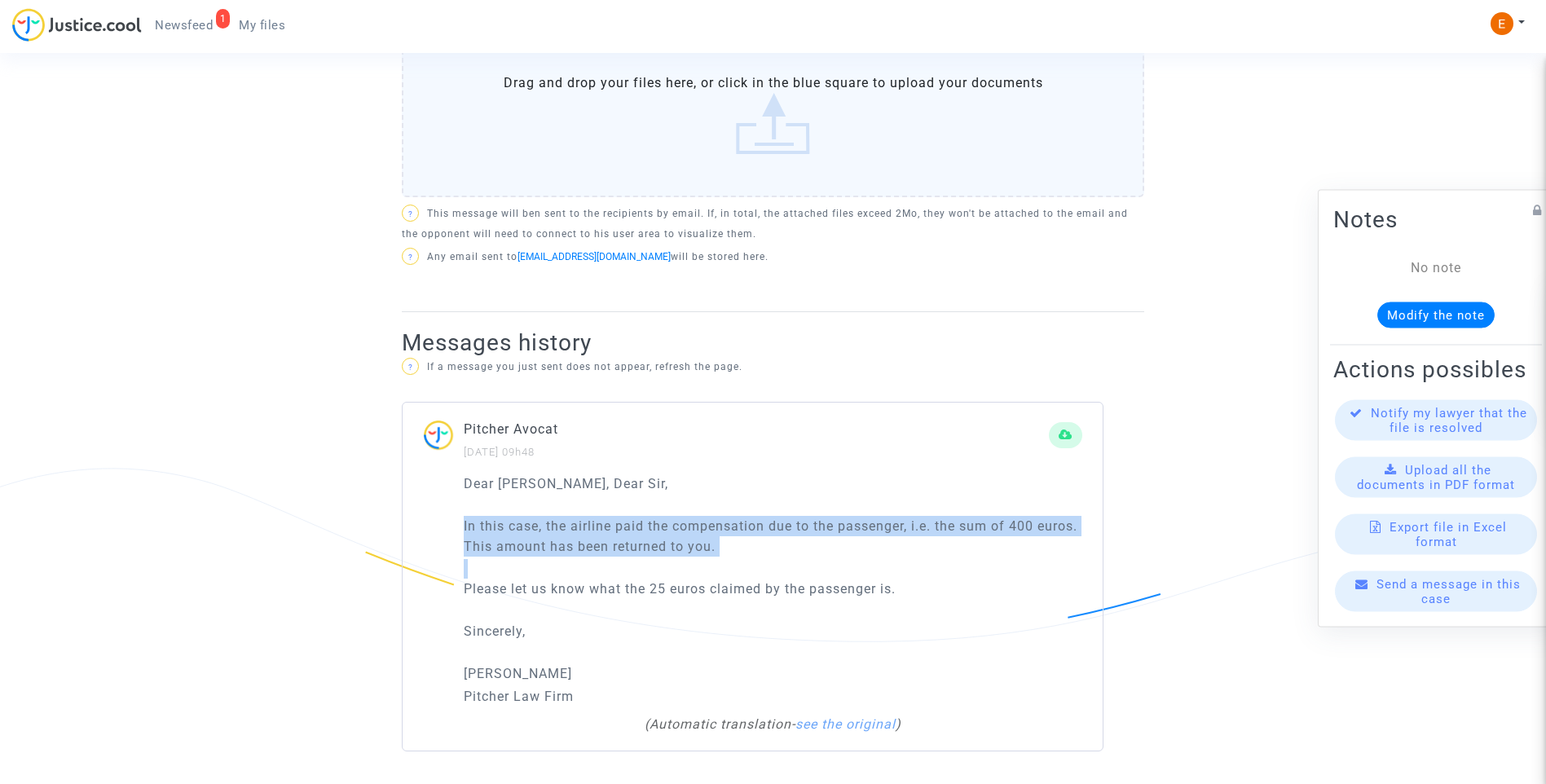
drag, startPoint x: 957, startPoint y: 602, endPoint x: 416, endPoint y: 530, distance: 545.8
click at [416, 530] on div "Dear [PERSON_NAME], Dear [PERSON_NAME], In this case, the airline paid the comp…" at bounding box center [752, 612] width 700 height 278
drag, startPoint x: 416, startPoint y: 530, endPoint x: 565, endPoint y: 537, distance: 149.2
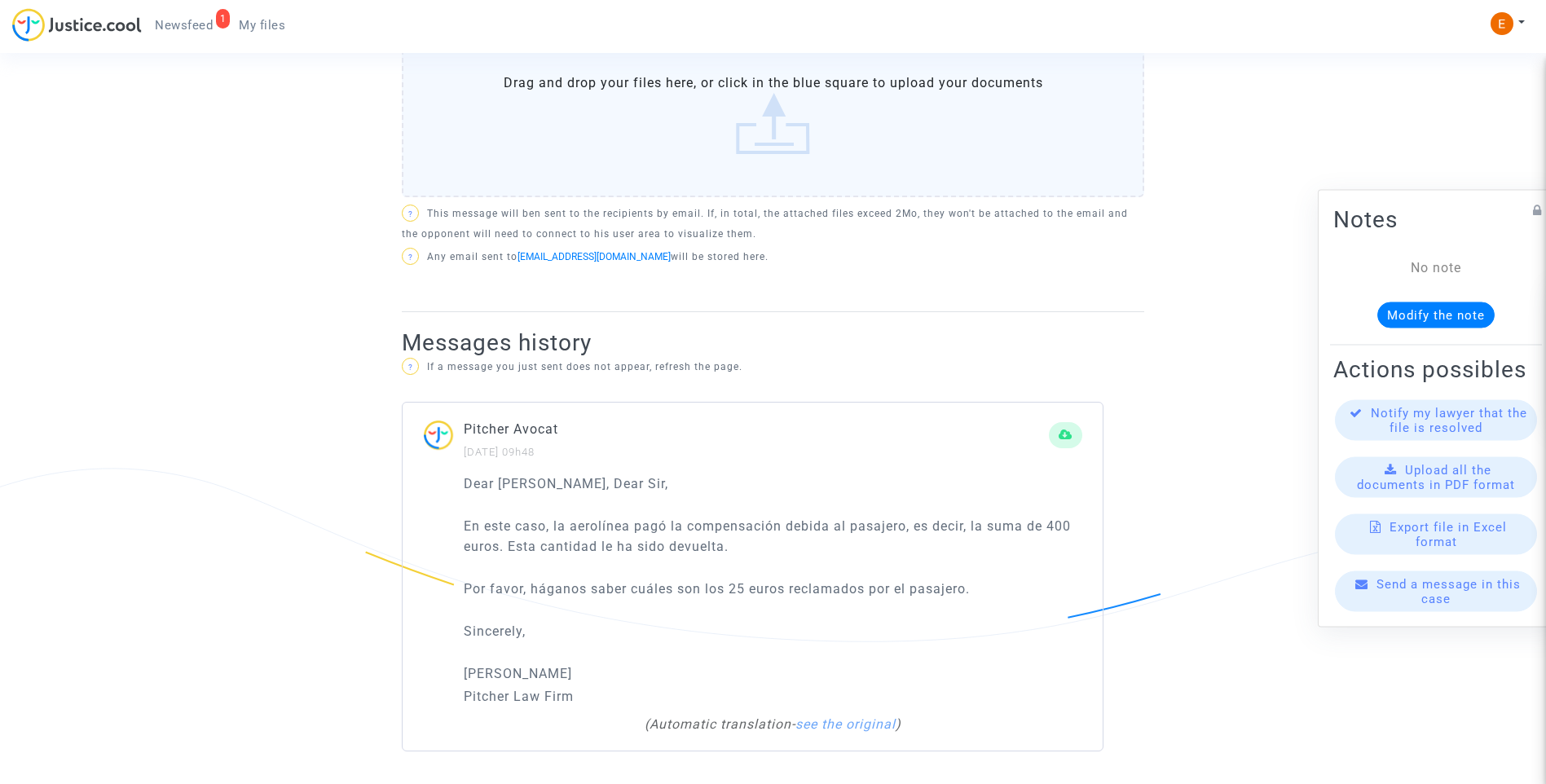
click at [778, 483] on p "Dear [PERSON_NAME], Dear Sir," at bounding box center [773, 483] width 619 height 21
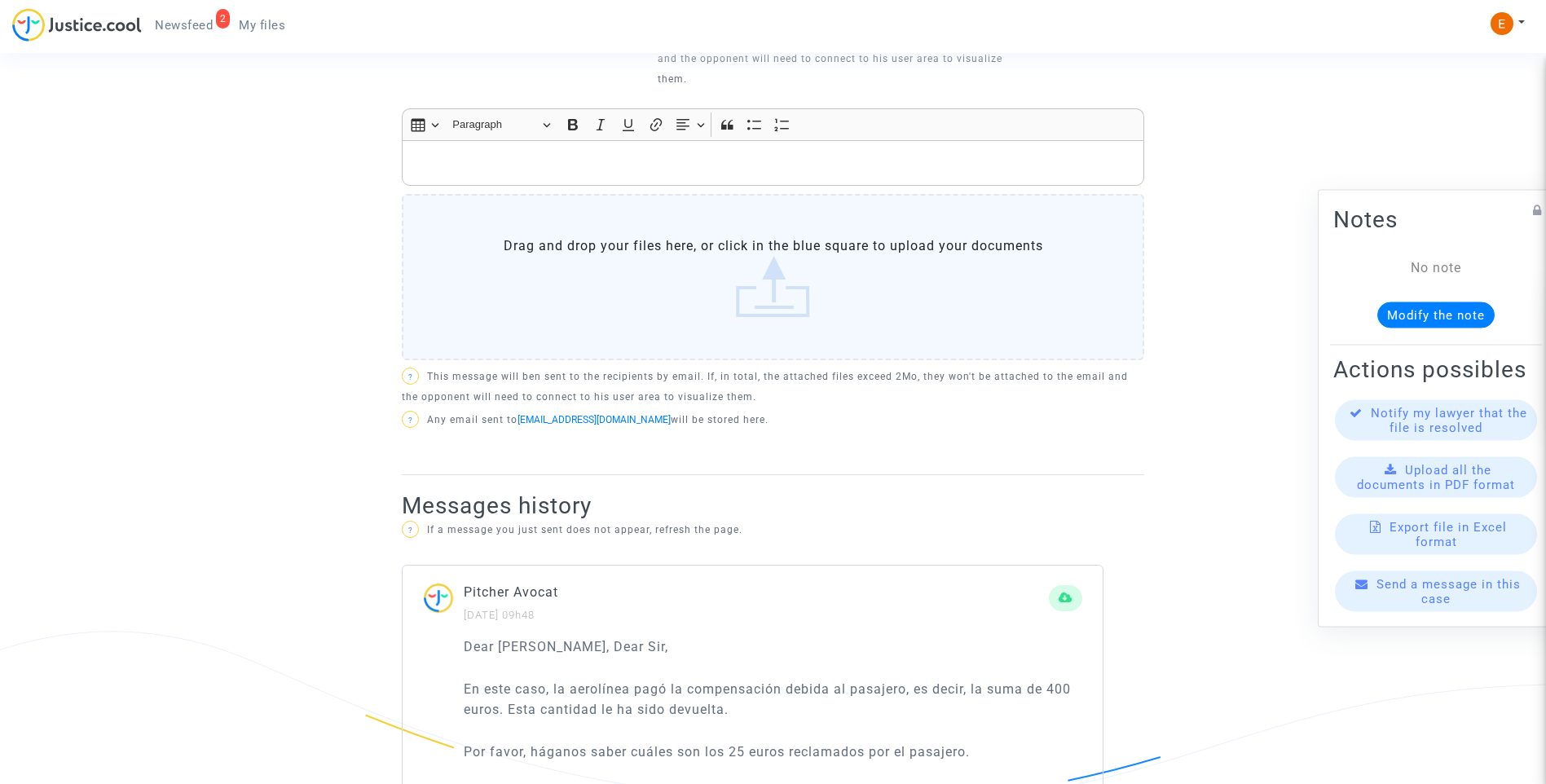
scroll to position [502, 0]
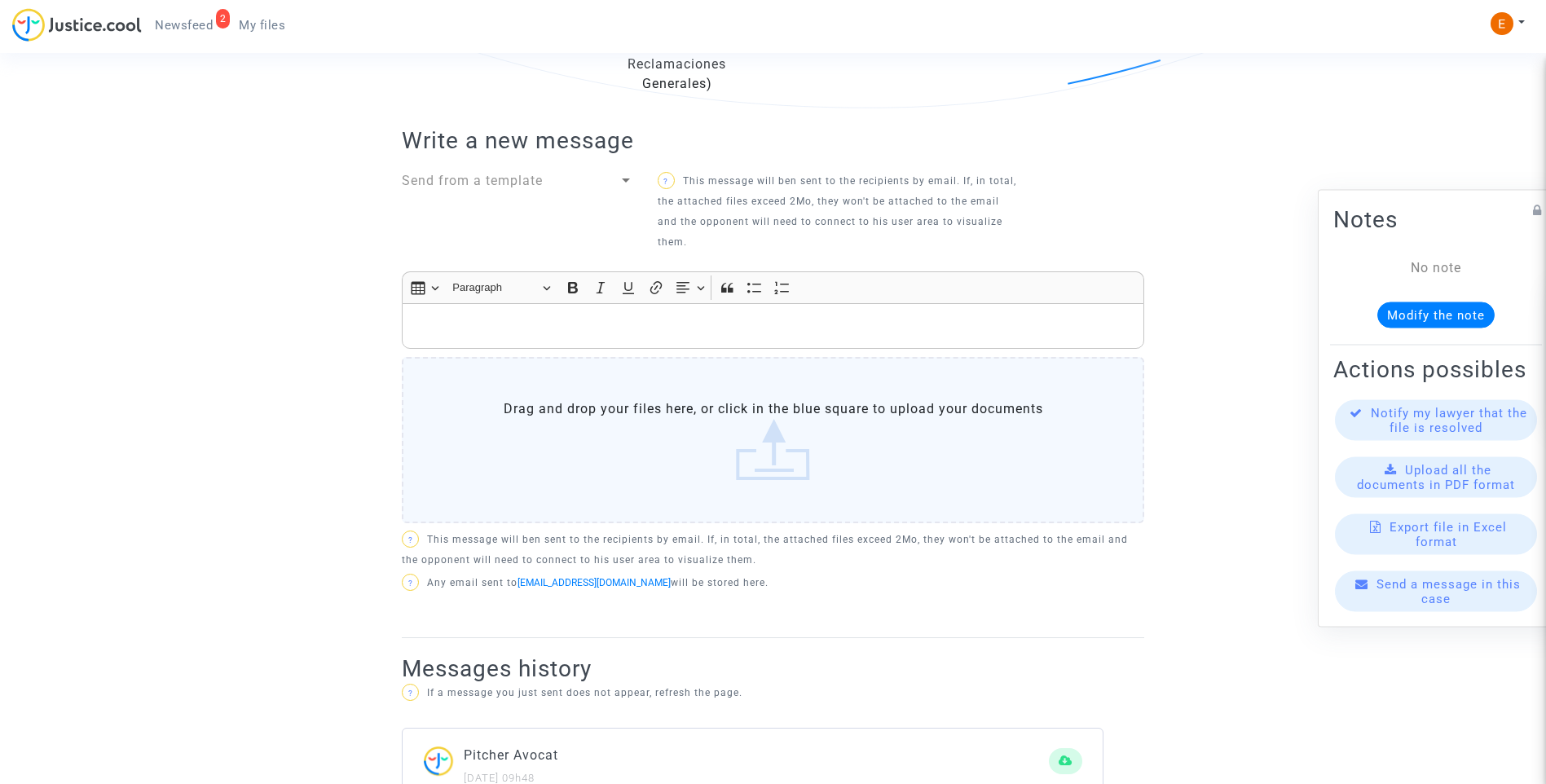
click at [566, 339] on div "Rich Text Editor, main" at bounding box center [773, 325] width 742 height 45
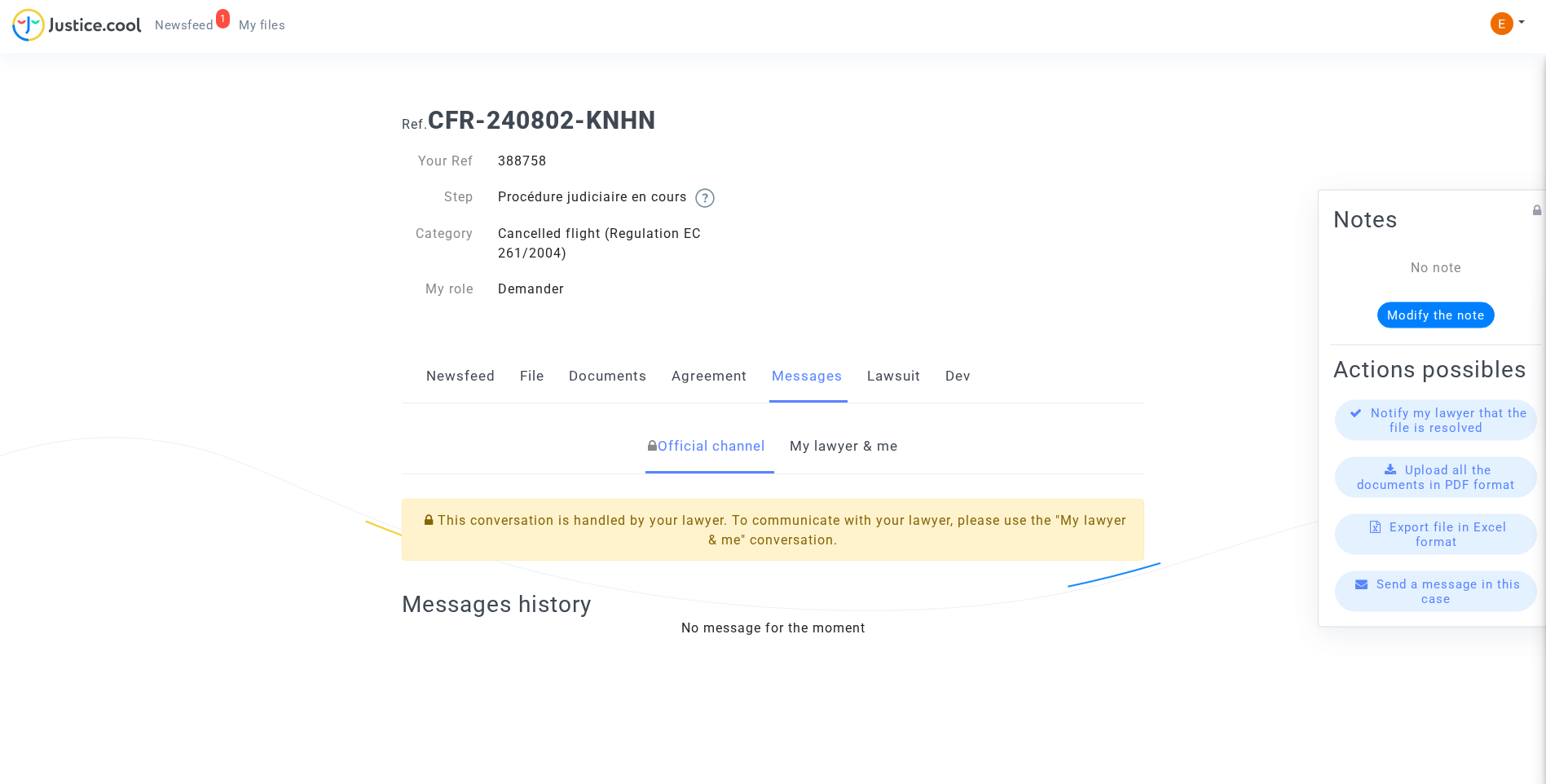
drag, startPoint x: 0, startPoint y: 0, endPoint x: 516, endPoint y: 150, distance: 537.4
click at [516, 150] on div "Your Ref 388758 Step Procédure judiciaire en cours Category Cancelled flight (R…" at bounding box center [581, 226] width 384 height 181
copy div "388758"
click at [855, 448] on link "My lawyer & me" at bounding box center [844, 446] width 108 height 54
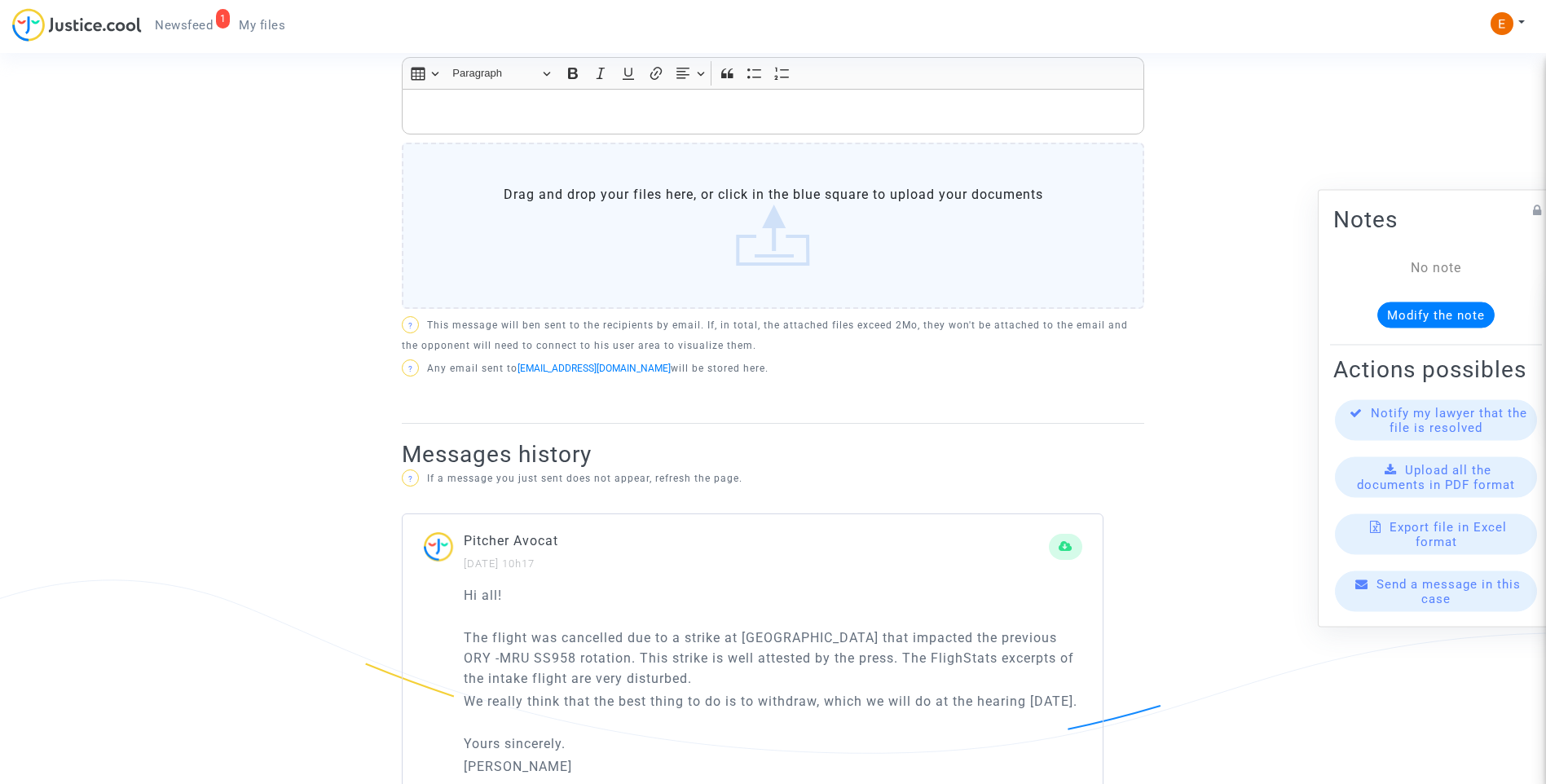
scroll to position [807, 0]
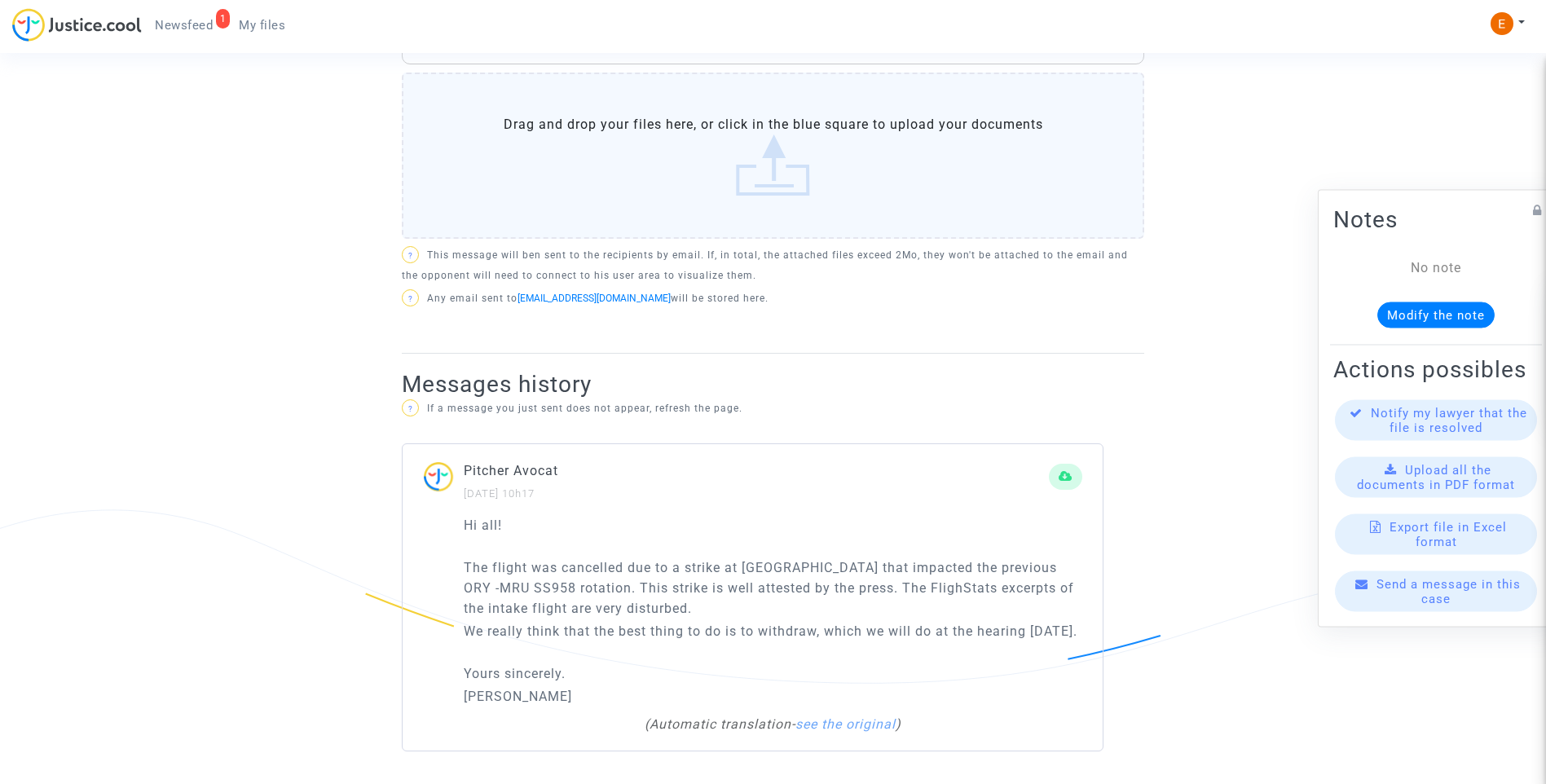
drag, startPoint x: 542, startPoint y: 640, endPoint x: 440, endPoint y: 550, distance: 136.0
click at [440, 550] on div "Hi all! The flight was cancelled due to a strike at [GEOGRAPHIC_DATA] that impa…" at bounding box center [752, 633] width 700 height 236
drag, startPoint x: 440, startPoint y: 550, endPoint x: 513, endPoint y: 560, distance: 73.7
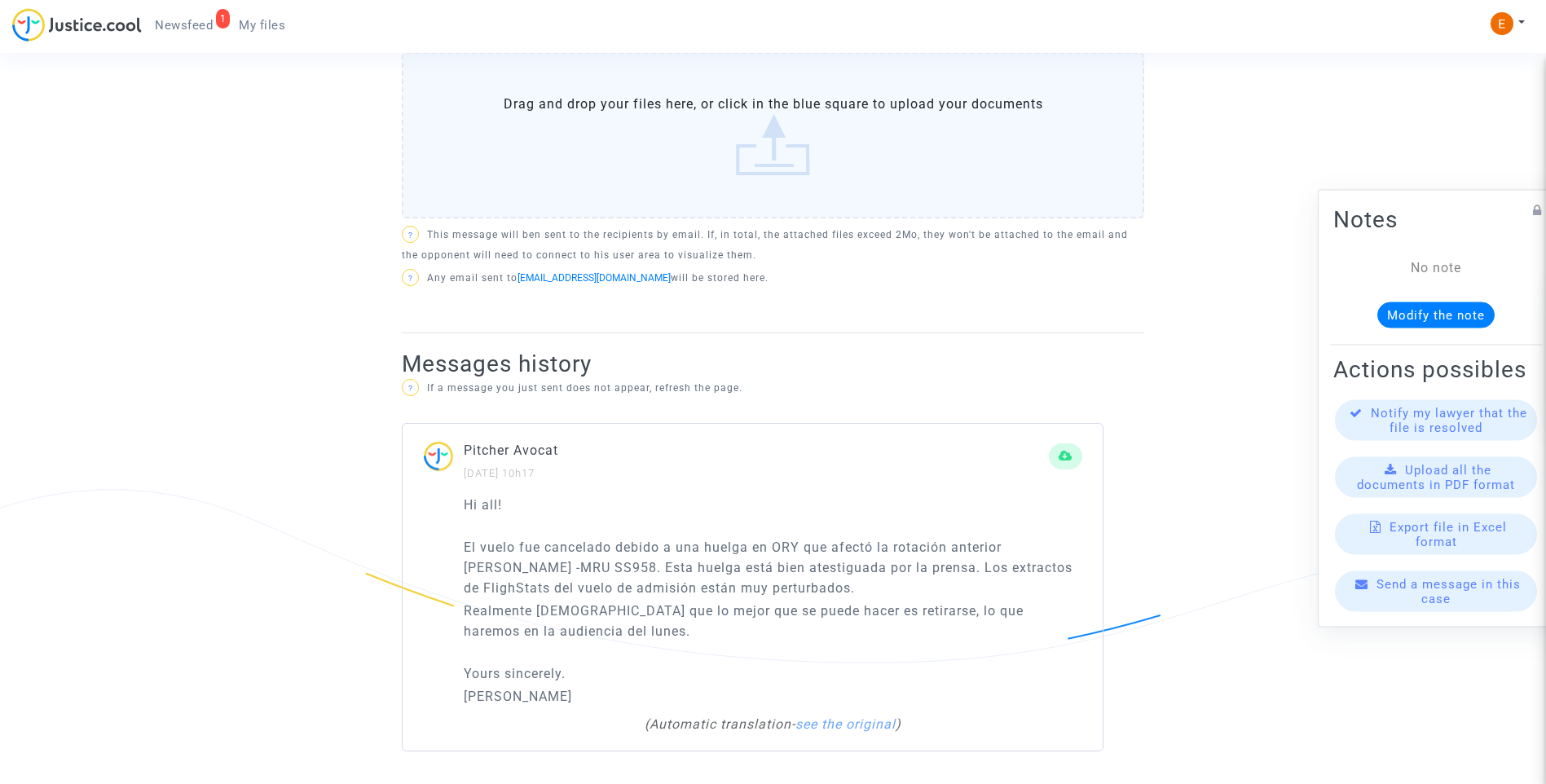
click at [654, 500] on p "Hi all!" at bounding box center [773, 505] width 619 height 21
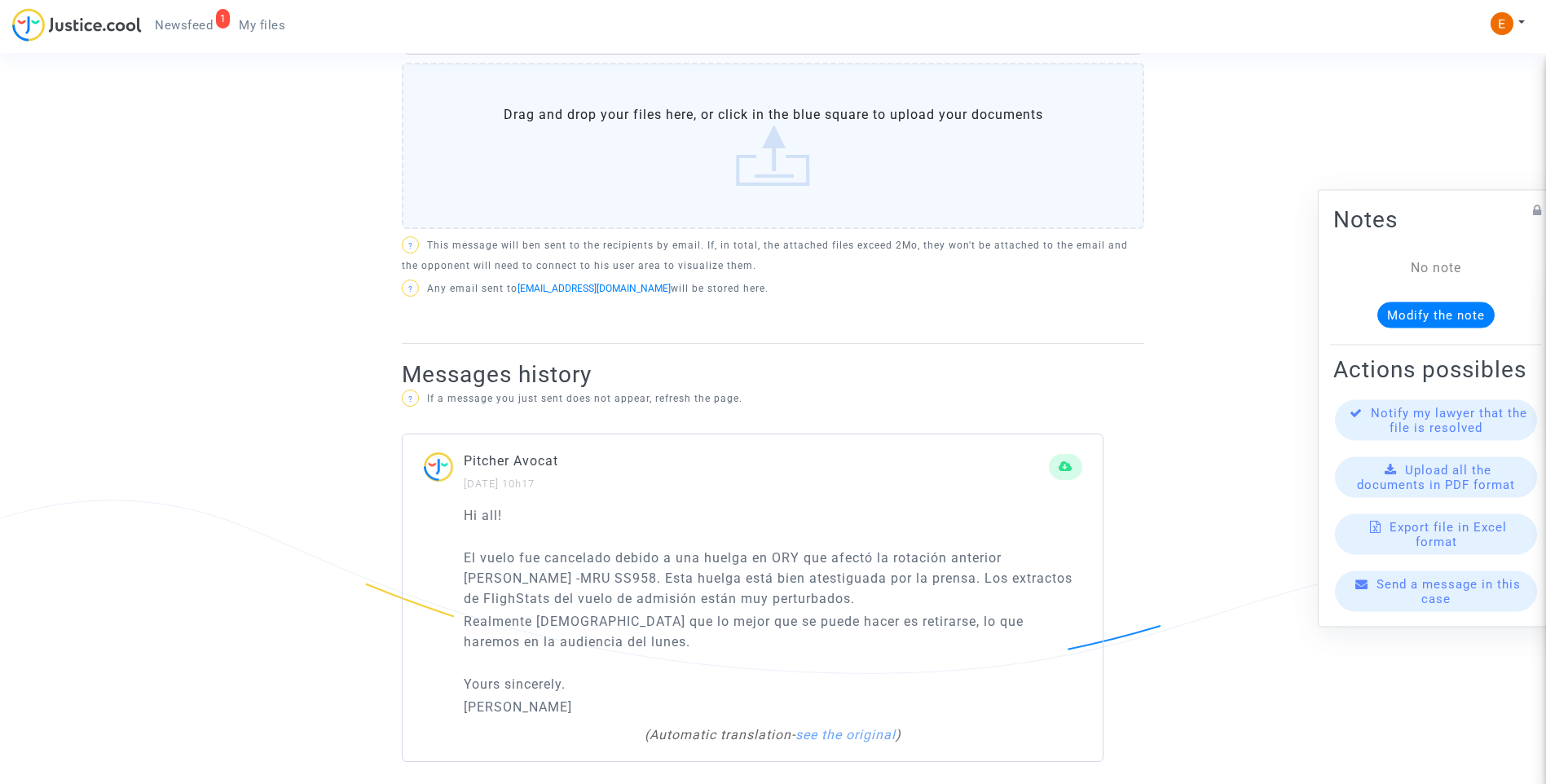
scroll to position [726, 0]
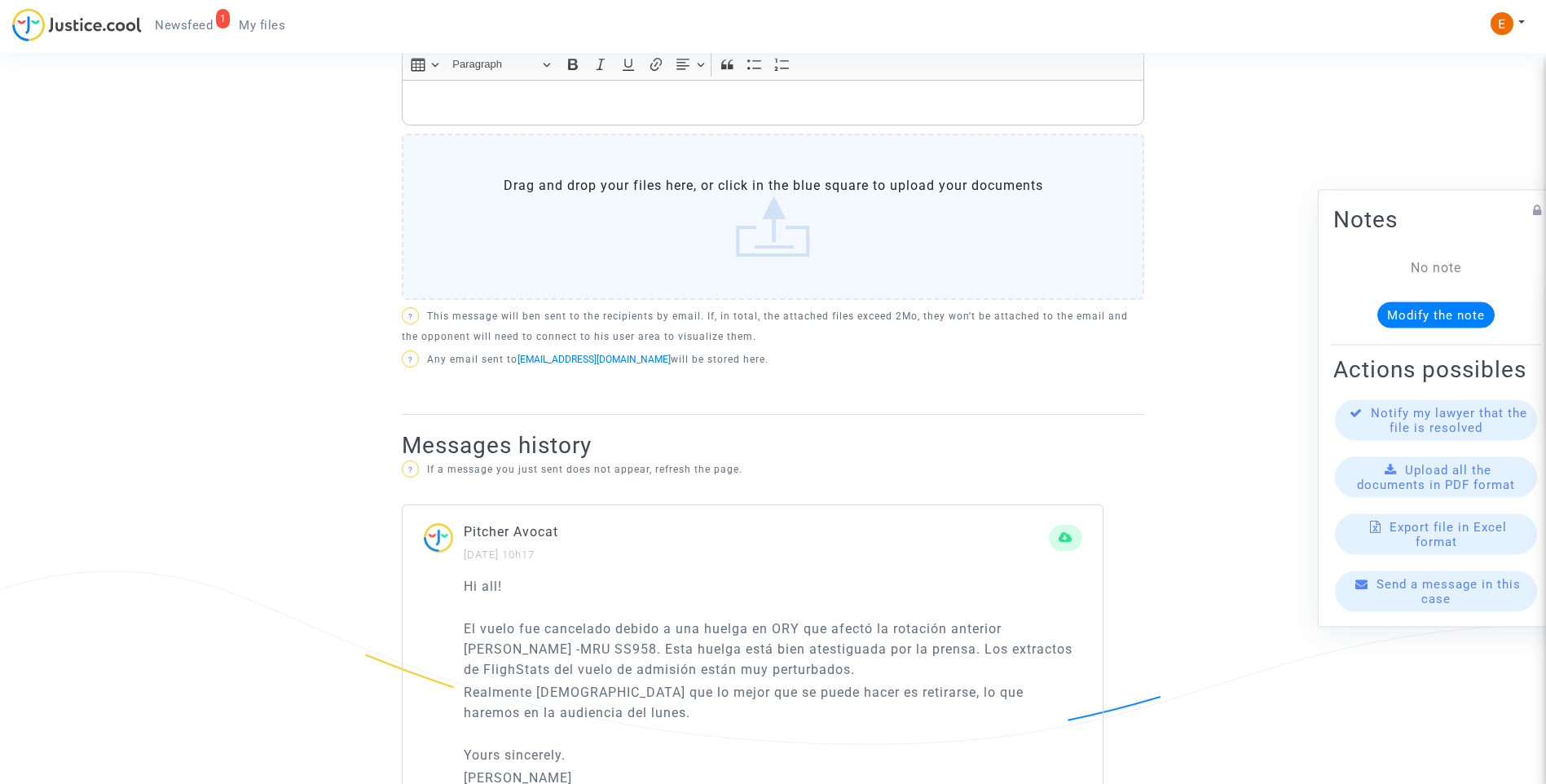
click at [611, 116] on div "Rich Text Editor, main" at bounding box center [773, 102] width 742 height 45
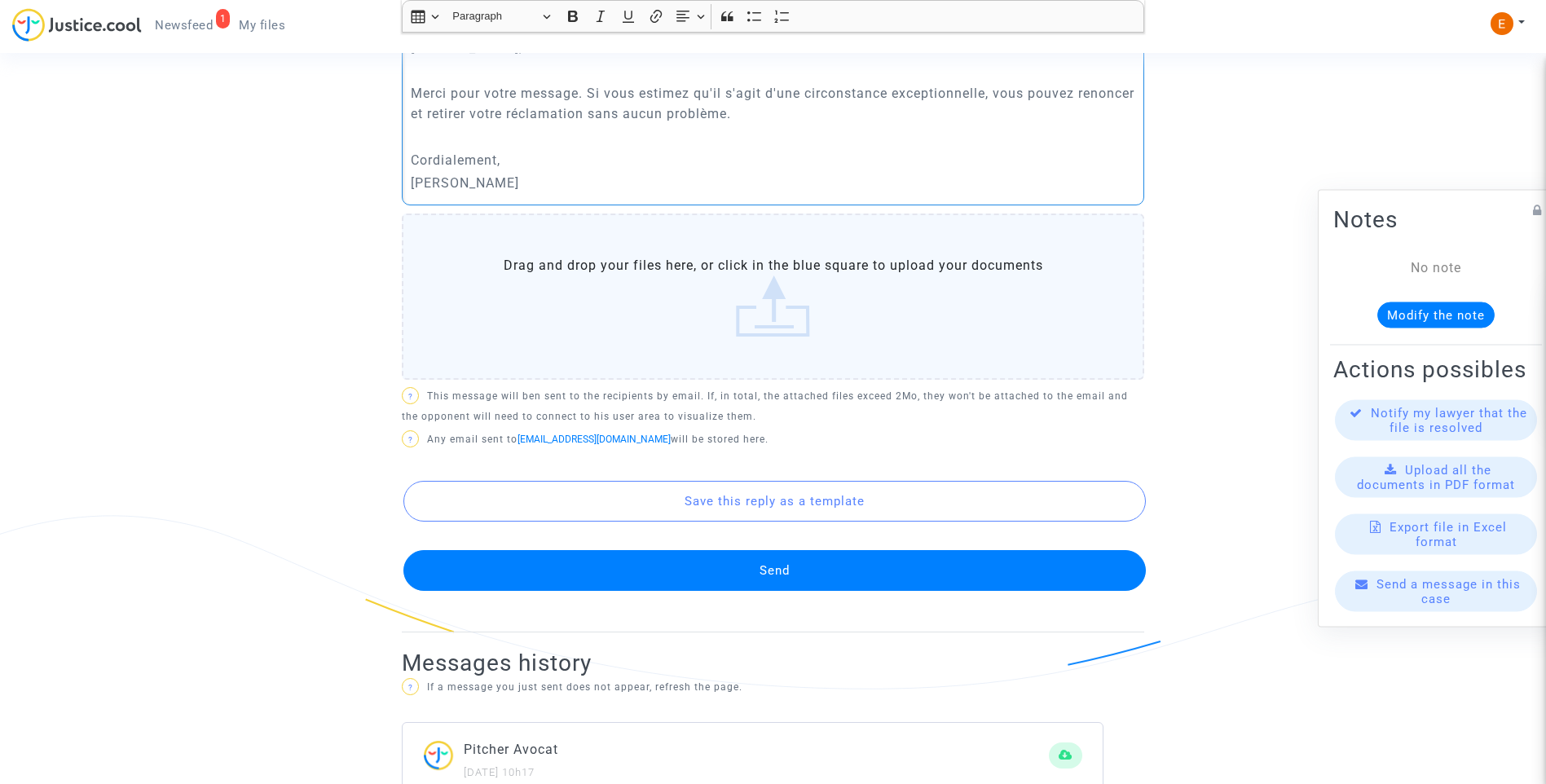
scroll to position [807, 0]
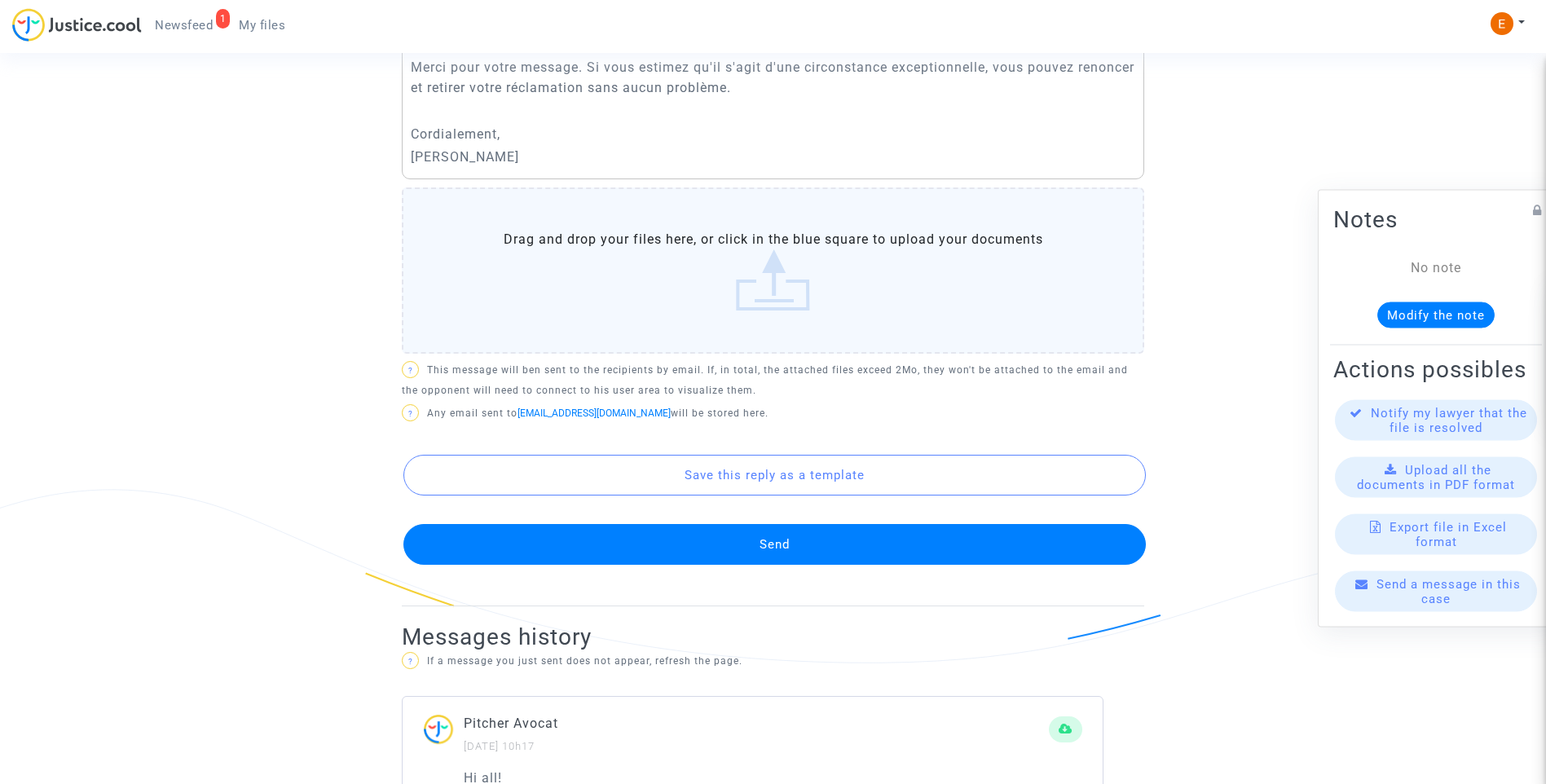
click at [806, 541] on button "Send" at bounding box center [774, 544] width 742 height 40
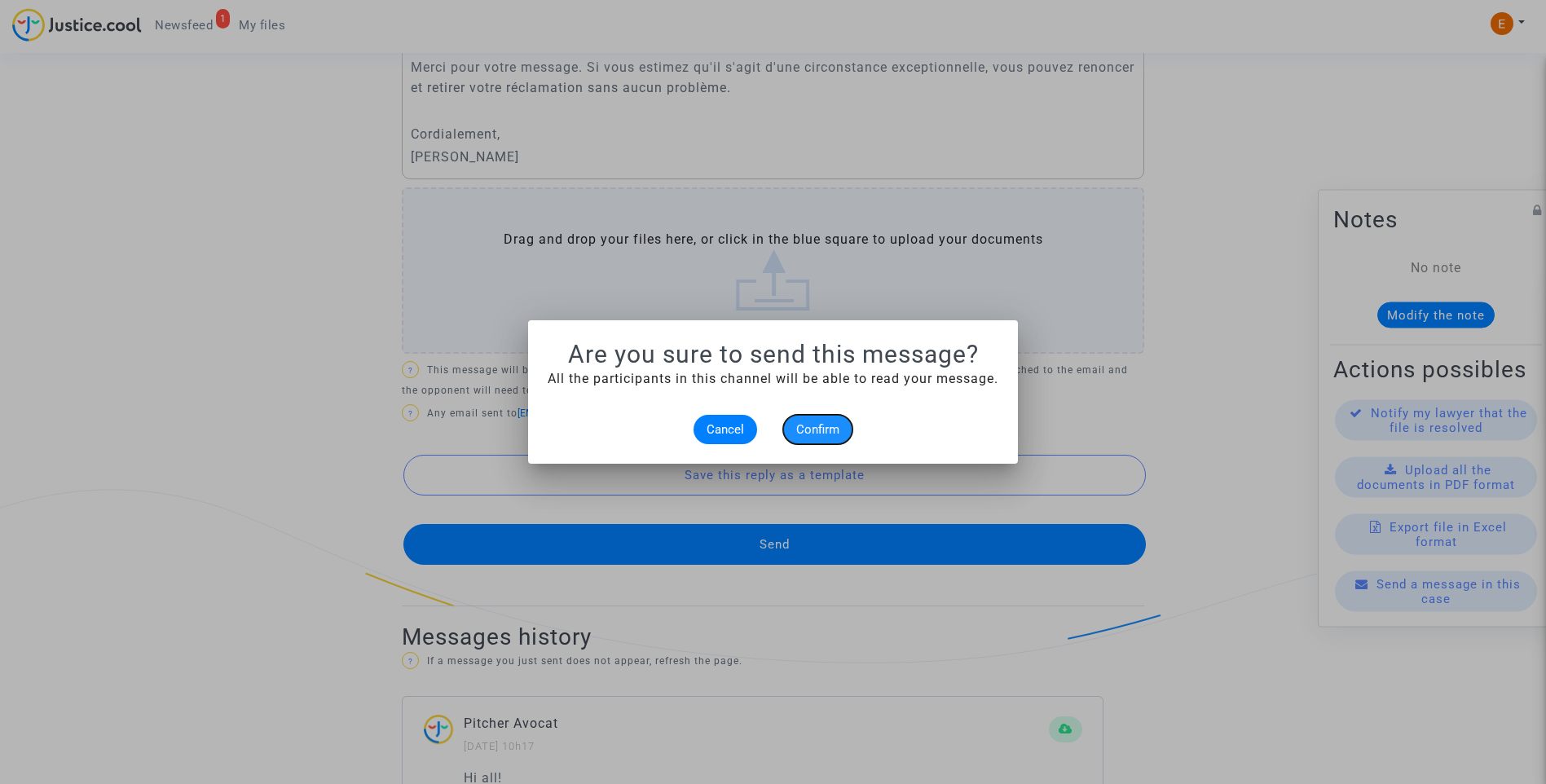
click at [825, 436] on span "Confirm" at bounding box center [818, 430] width 43 height 15
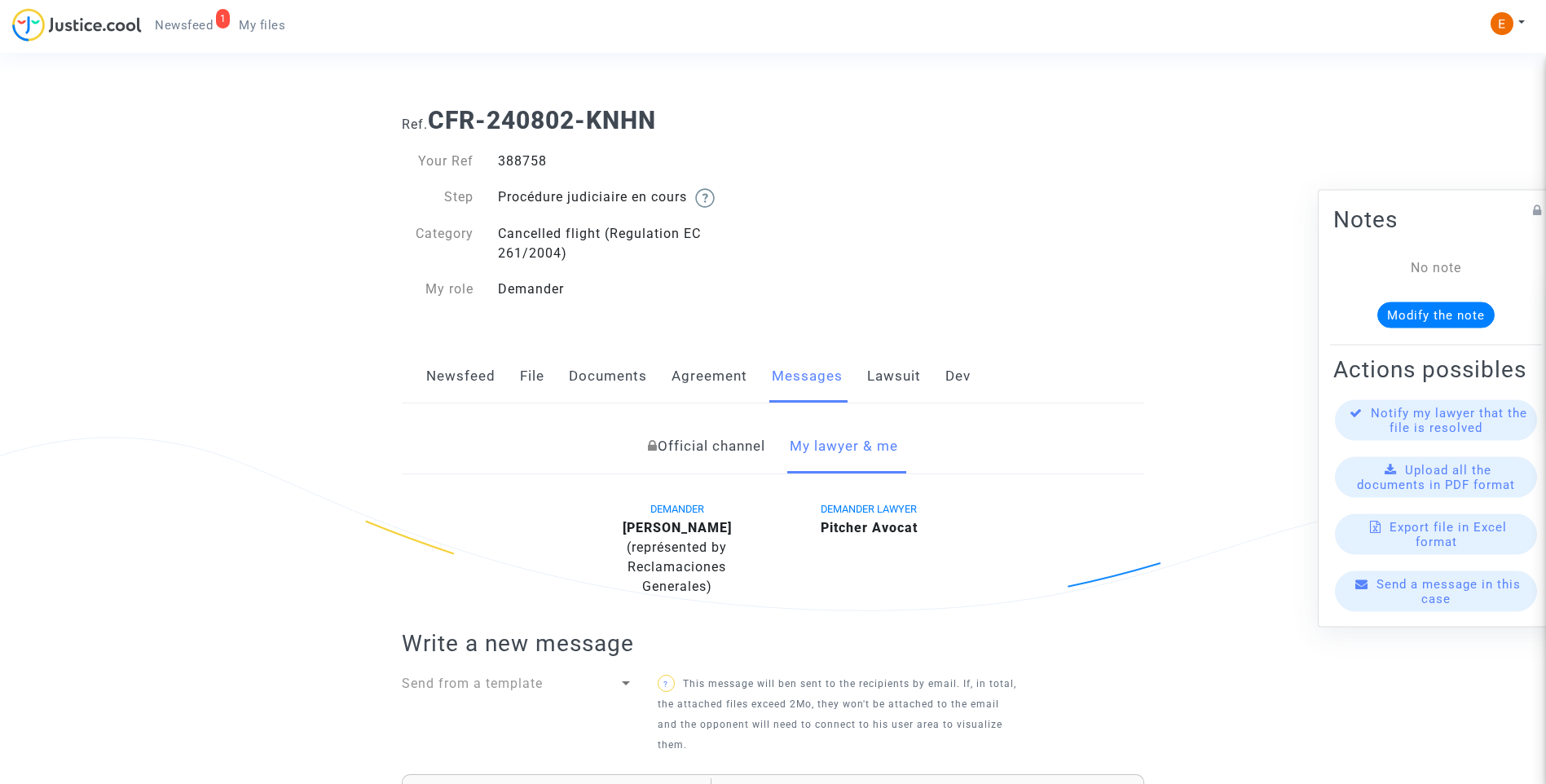
scroll to position [807, 0]
